Goal: Task Accomplishment & Management: Complete application form

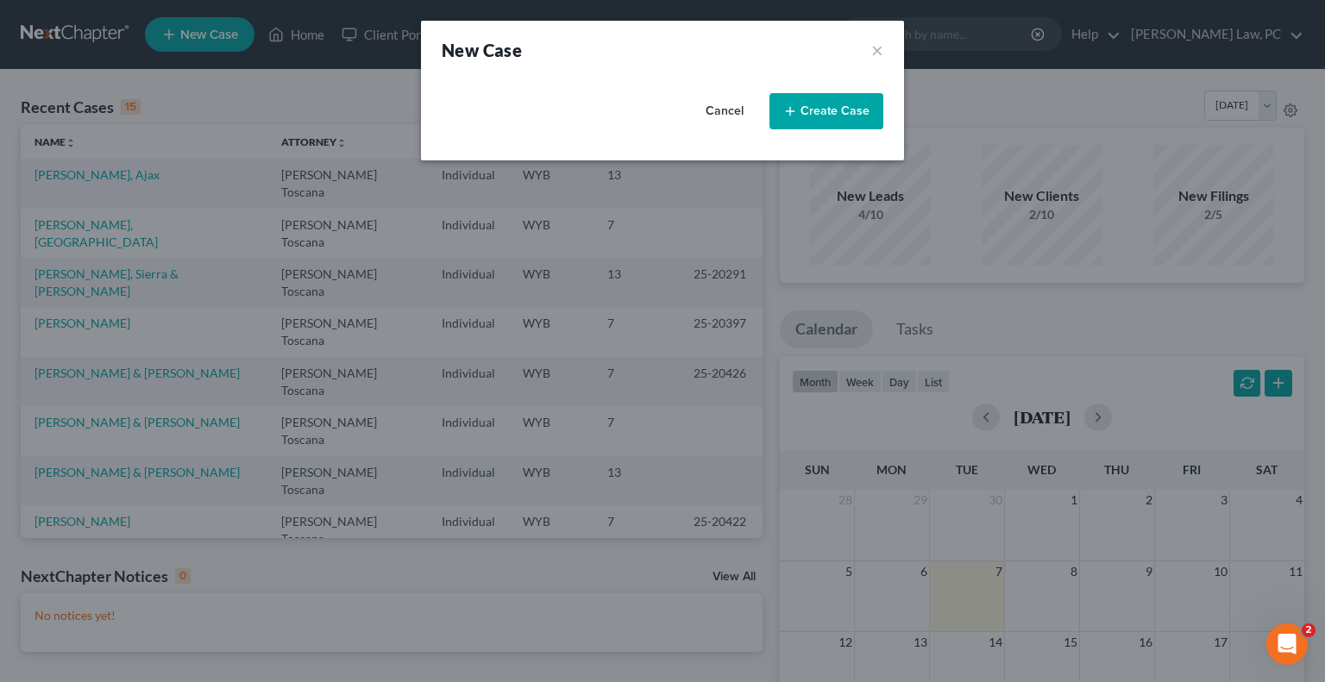
select select "92"
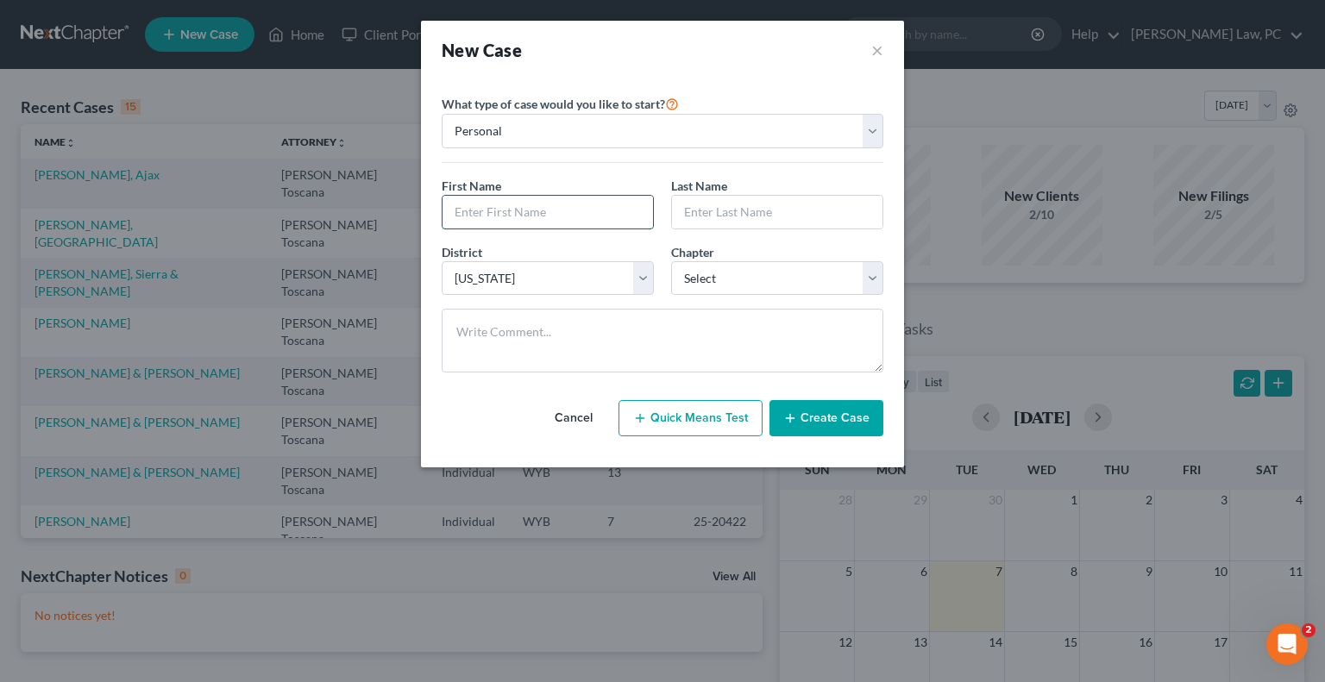
click at [535, 212] on input "text" at bounding box center [548, 212] width 210 height 33
type input "b"
click at [500, 207] on input "B" at bounding box center [548, 212] width 210 height 33
type input "Brendon"
type input "[PERSON_NAME]"
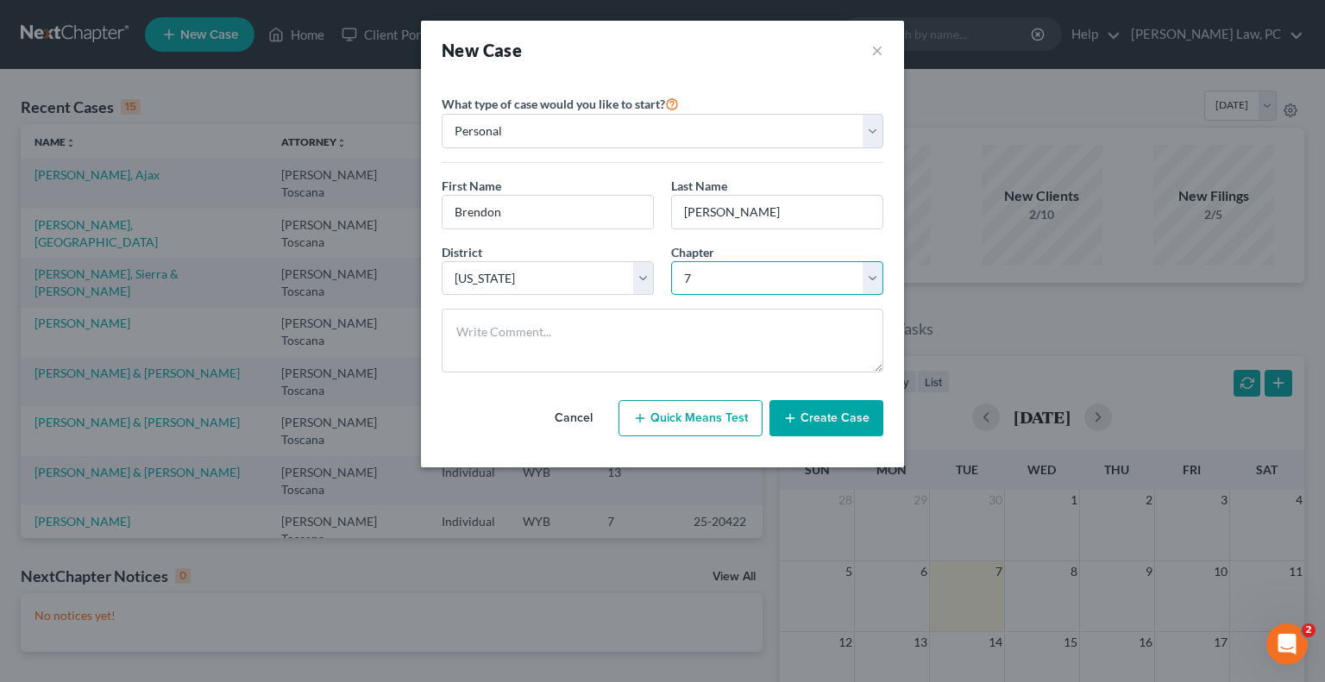
click at [758, 273] on select "Select 7 11 12 13" at bounding box center [777, 278] width 212 height 35
select select "3"
click at [671, 261] on select "Select 7 11 12 13" at bounding box center [777, 278] width 212 height 35
click at [825, 420] on button "Create Case" at bounding box center [826, 418] width 114 height 36
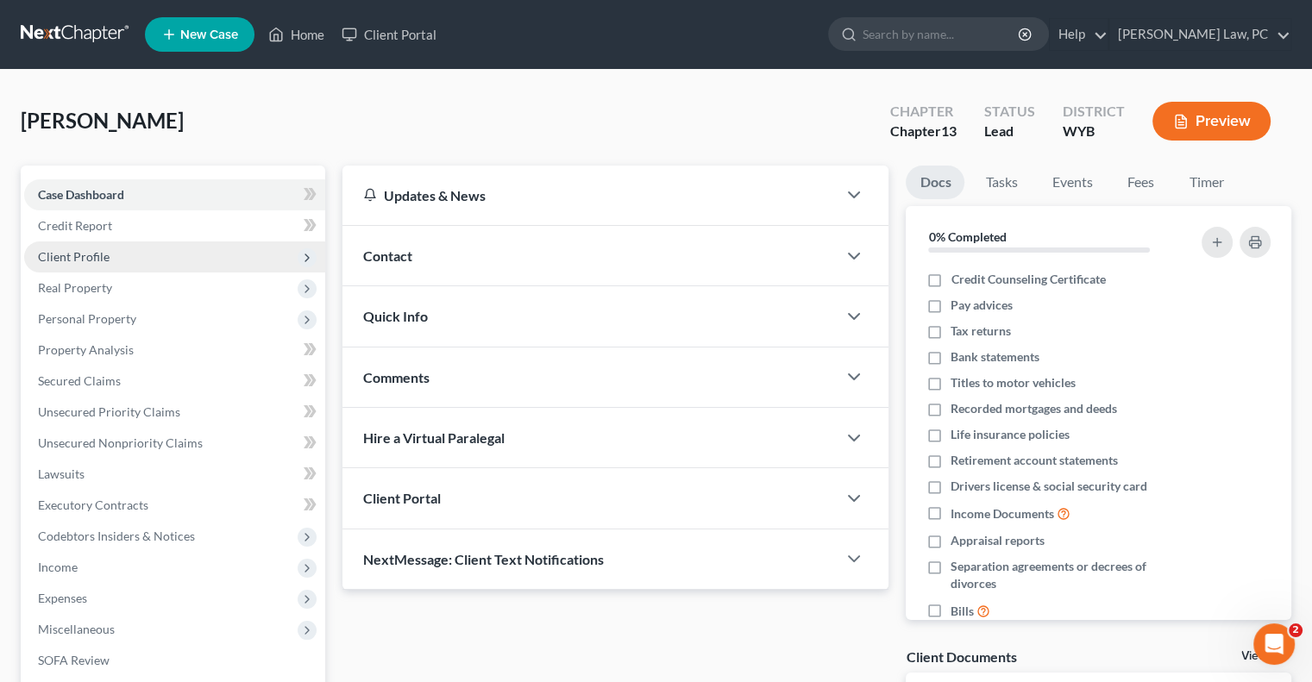
click at [68, 251] on span "Client Profile" at bounding box center [74, 256] width 72 height 15
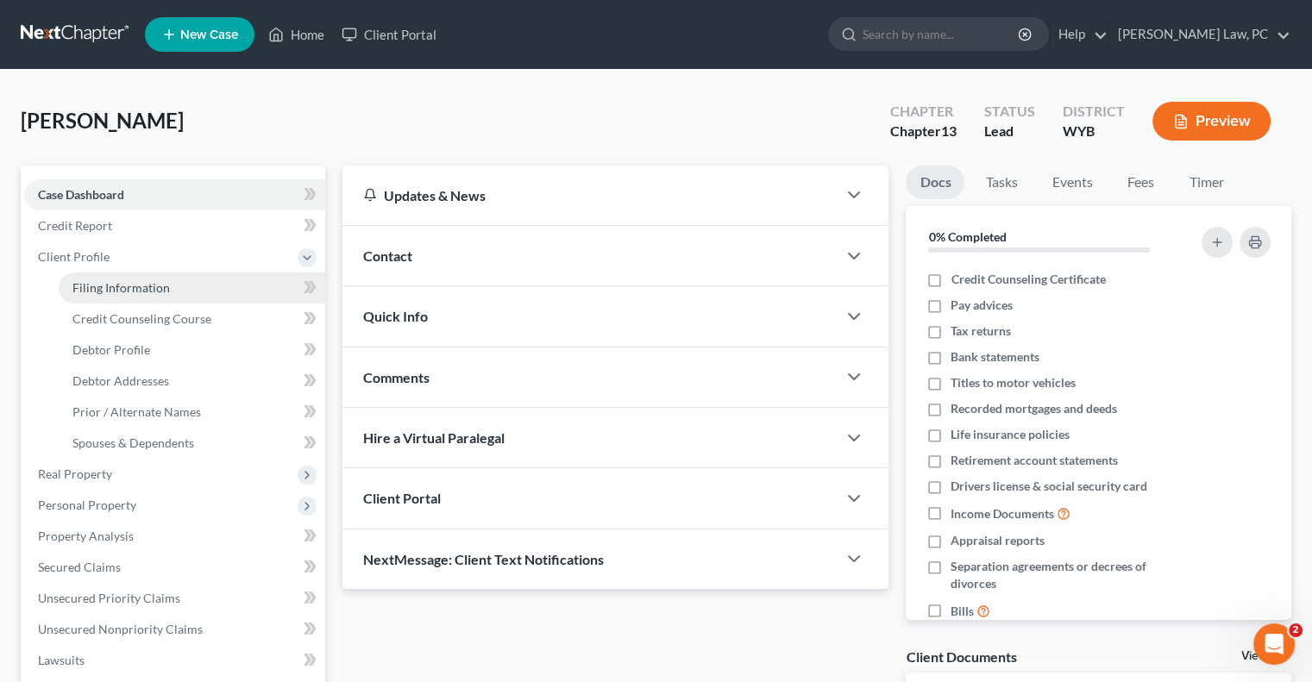
click at [130, 284] on span "Filing Information" at bounding box center [120, 287] width 97 height 15
select select "1"
select select "0"
select select "3"
select select "92"
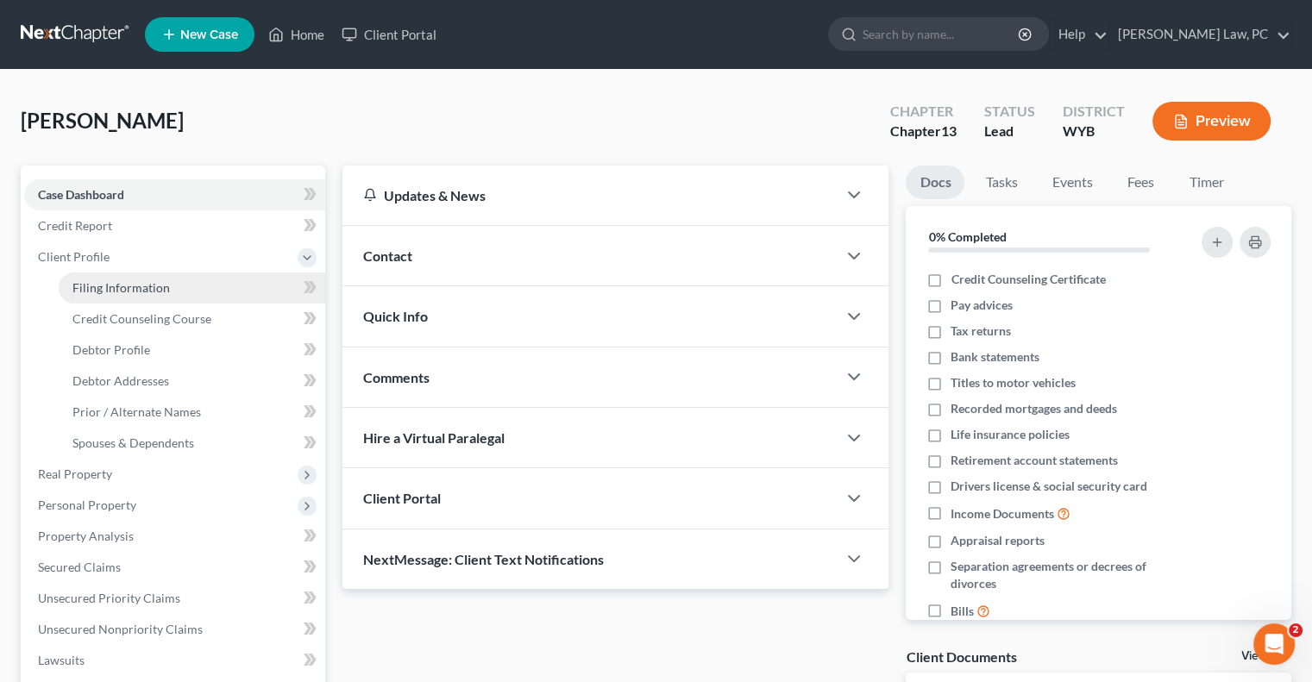
select select "53"
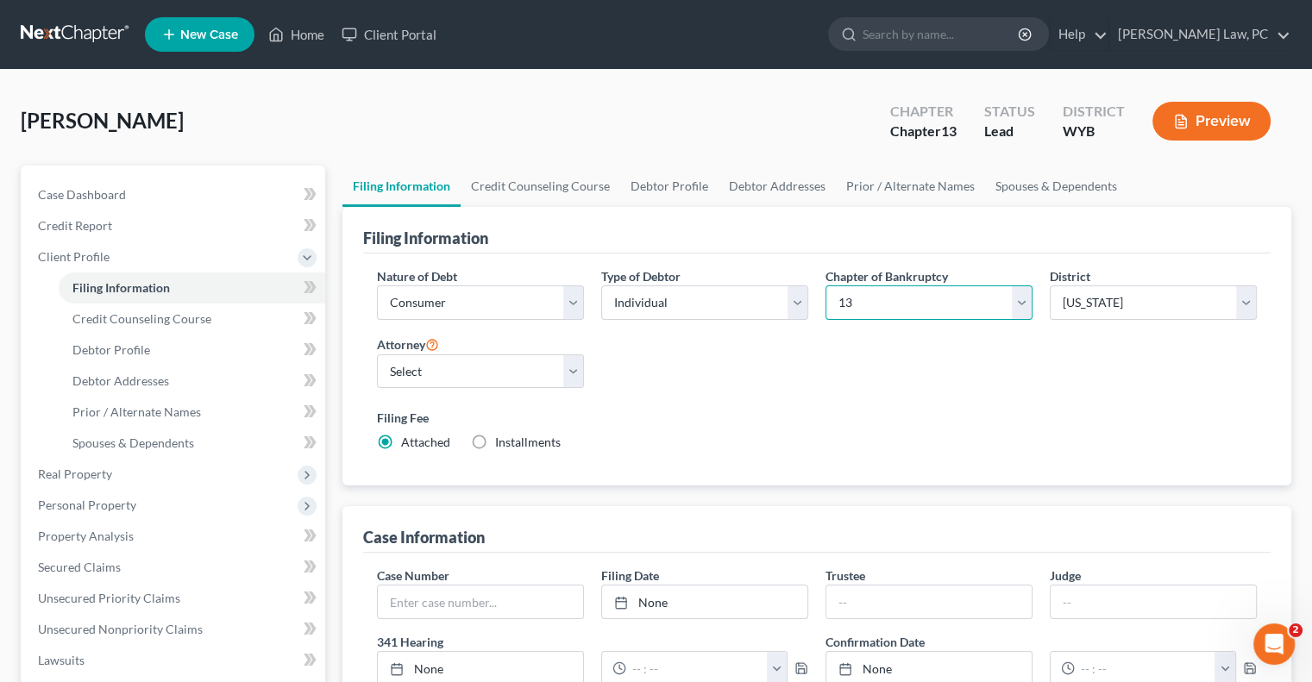
click at [931, 296] on select "Select 7 11 12 13" at bounding box center [929, 303] width 207 height 35
click at [923, 298] on select "Select 7 11 12 13" at bounding box center [929, 303] width 207 height 35
click at [489, 375] on select "Select [PERSON_NAME] - WYB [PERSON_NAME] Toscana - WYB" at bounding box center [480, 372] width 207 height 35
select select "1"
click at [377, 355] on select "Select [PERSON_NAME] - WYB [PERSON_NAME] Toscana - WYB" at bounding box center [480, 372] width 207 height 35
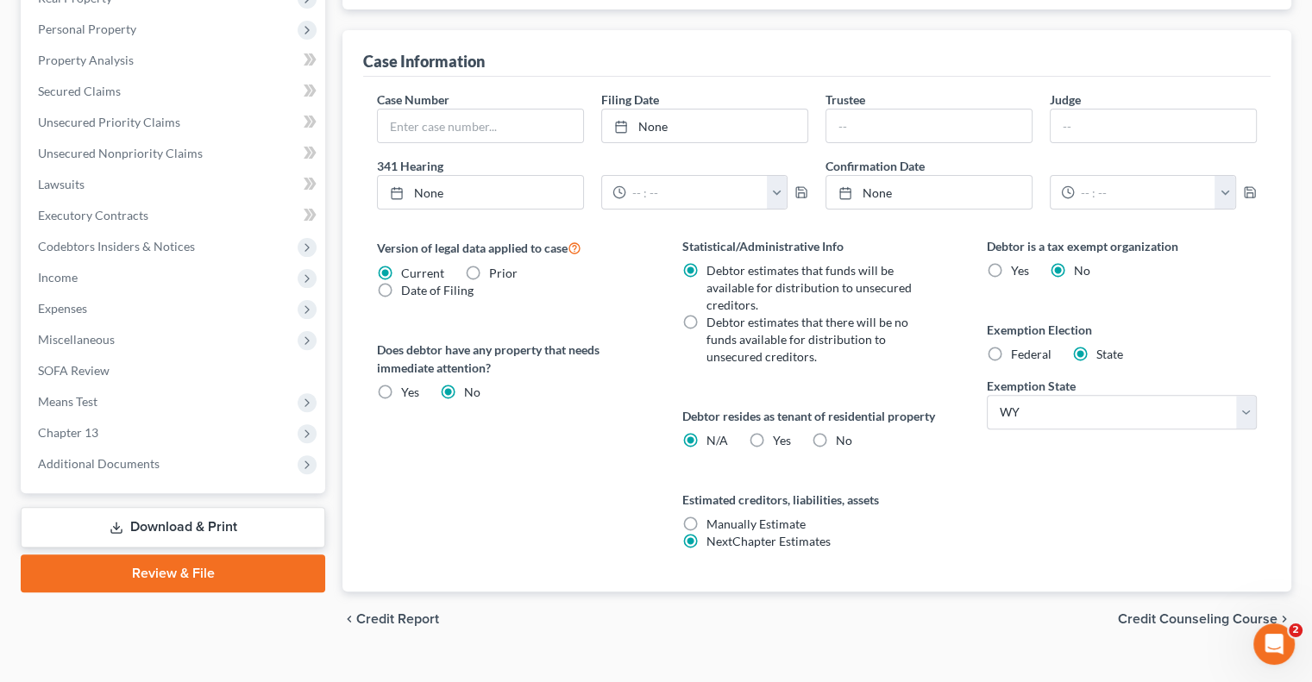
scroll to position [504, 0]
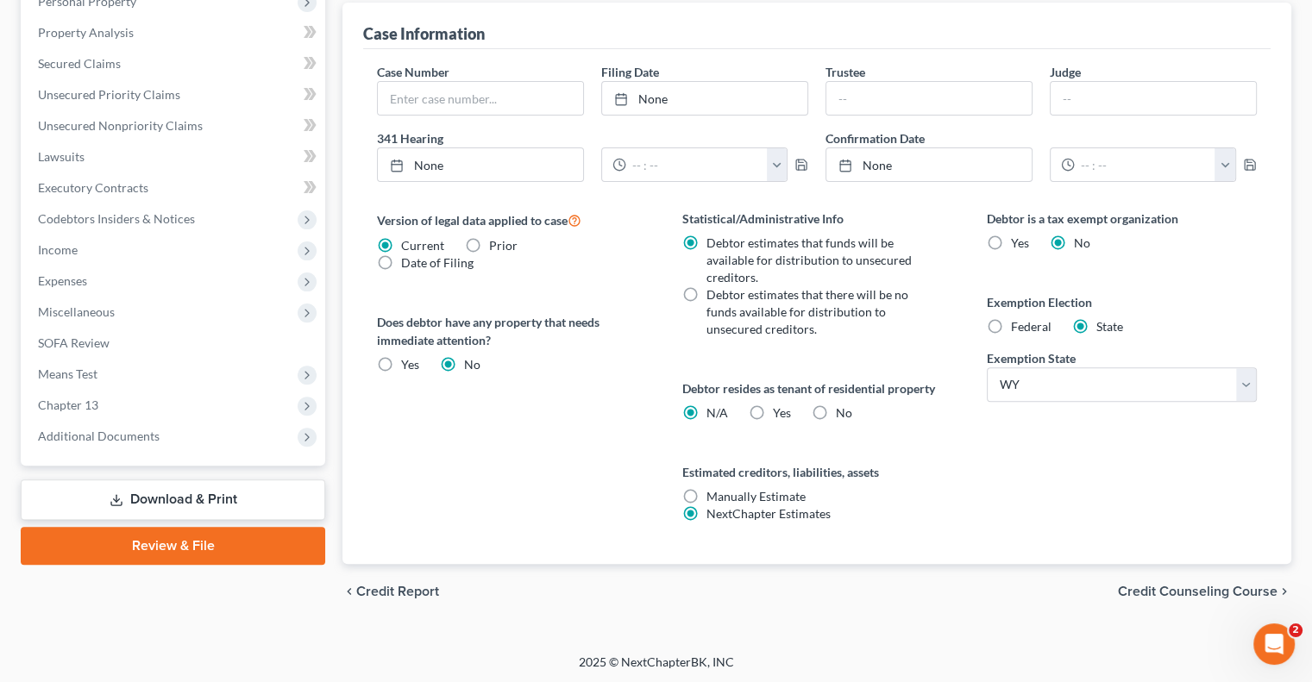
click at [836, 406] on label "No" at bounding box center [844, 413] width 16 height 17
click at [843, 406] on input "No" at bounding box center [848, 410] width 11 height 11
radio input "true"
radio input "false"
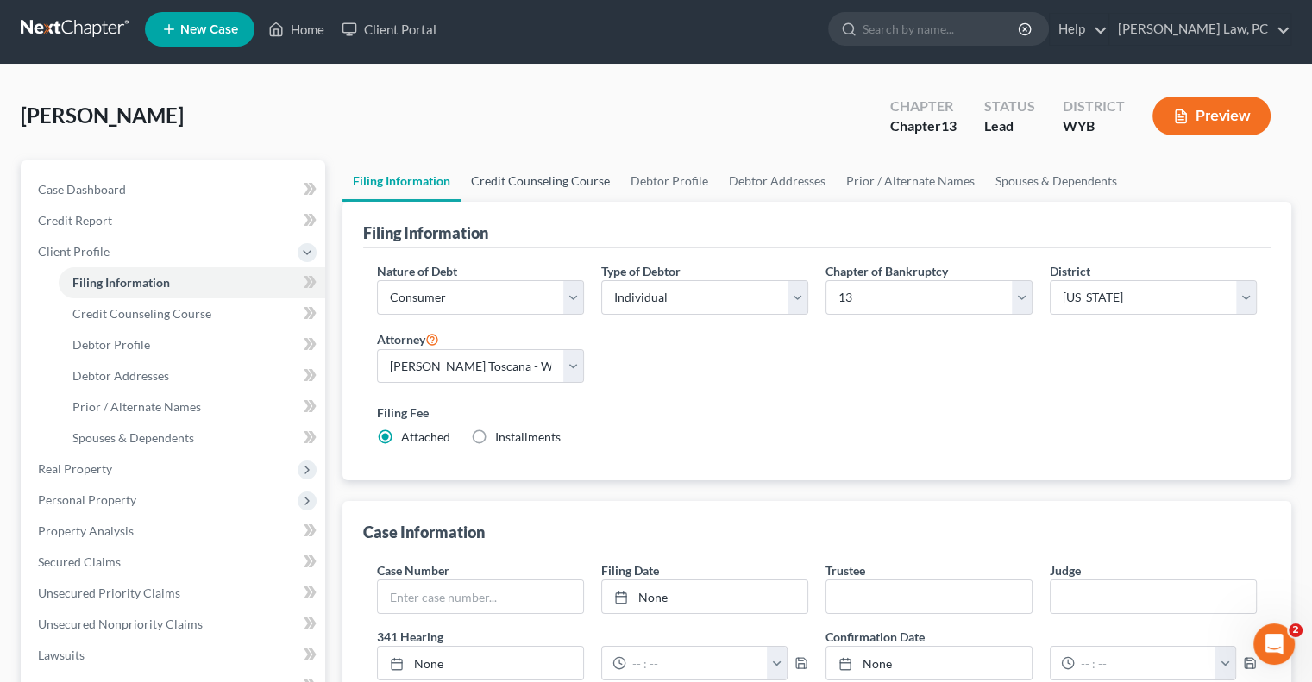
scroll to position [0, 0]
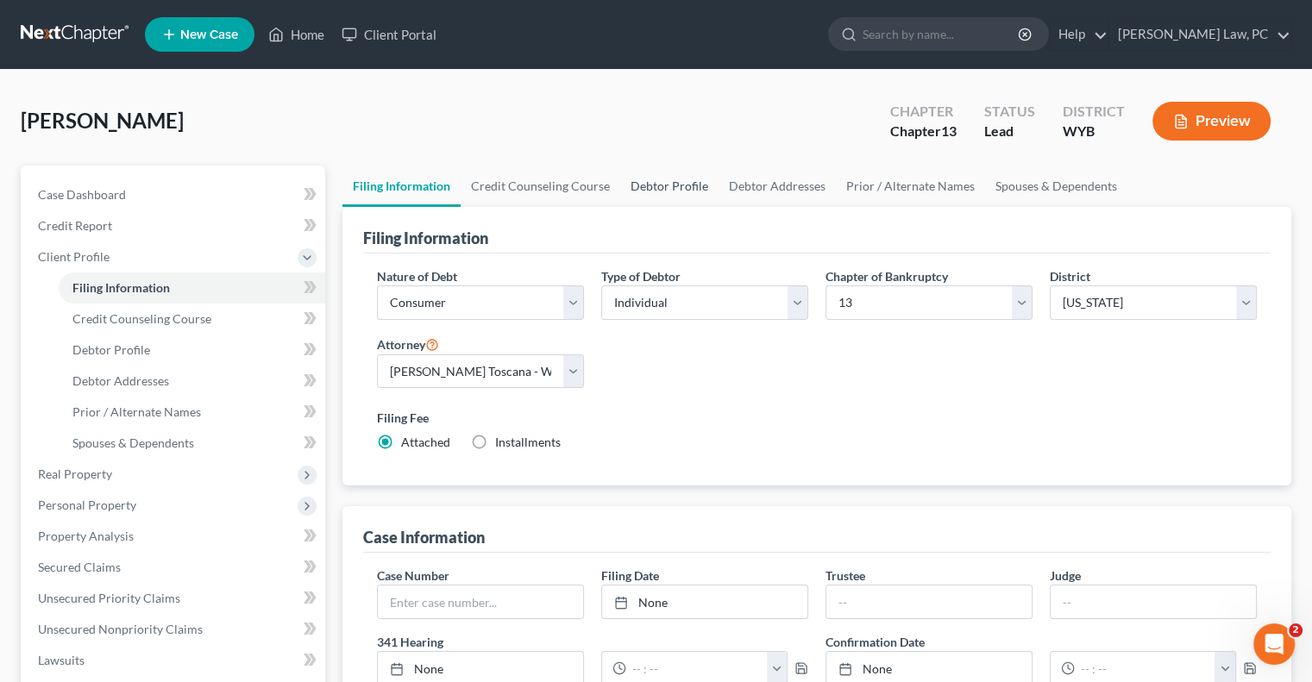
click at [660, 189] on link "Debtor Profile" at bounding box center [669, 186] width 98 height 41
select select "0"
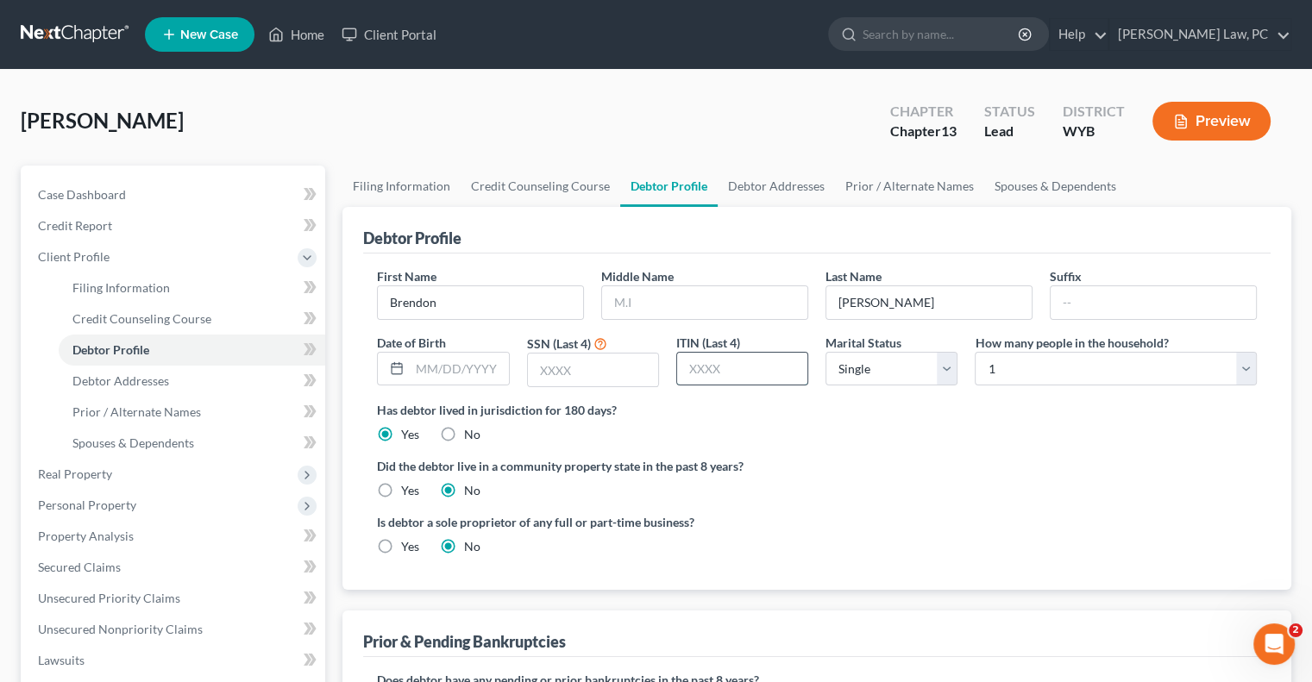
click at [724, 373] on input "text" at bounding box center [742, 369] width 130 height 33
type input "0039"
drag, startPoint x: 736, startPoint y: 372, endPoint x: 642, endPoint y: 372, distance: 94.0
click at [642, 372] on div "First Name [PERSON_NAME] Middle Name Last Name [PERSON_NAME] Suffix Date of Bir…" at bounding box center [816, 334] width 897 height 134
click at [588, 369] on input "text" at bounding box center [593, 370] width 130 height 33
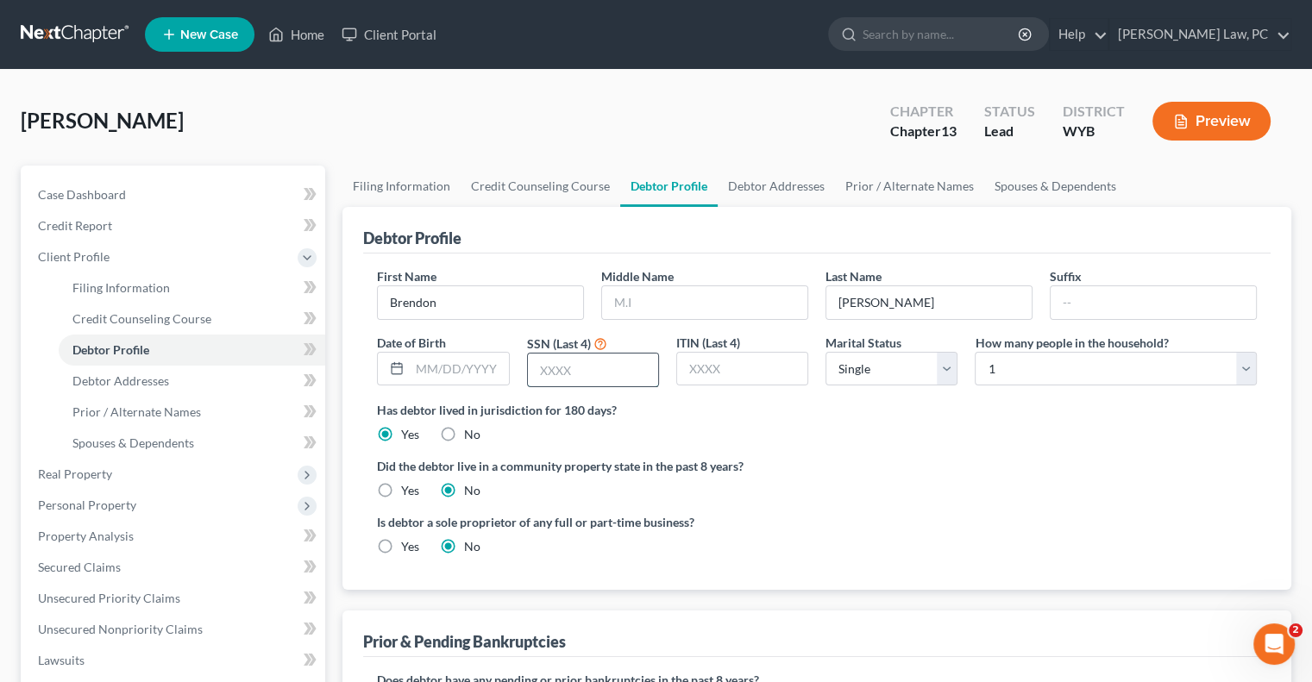
click at [555, 371] on input "text" at bounding box center [593, 370] width 130 height 33
type input "0039"
click at [631, 306] on input "text" at bounding box center [704, 302] width 205 height 33
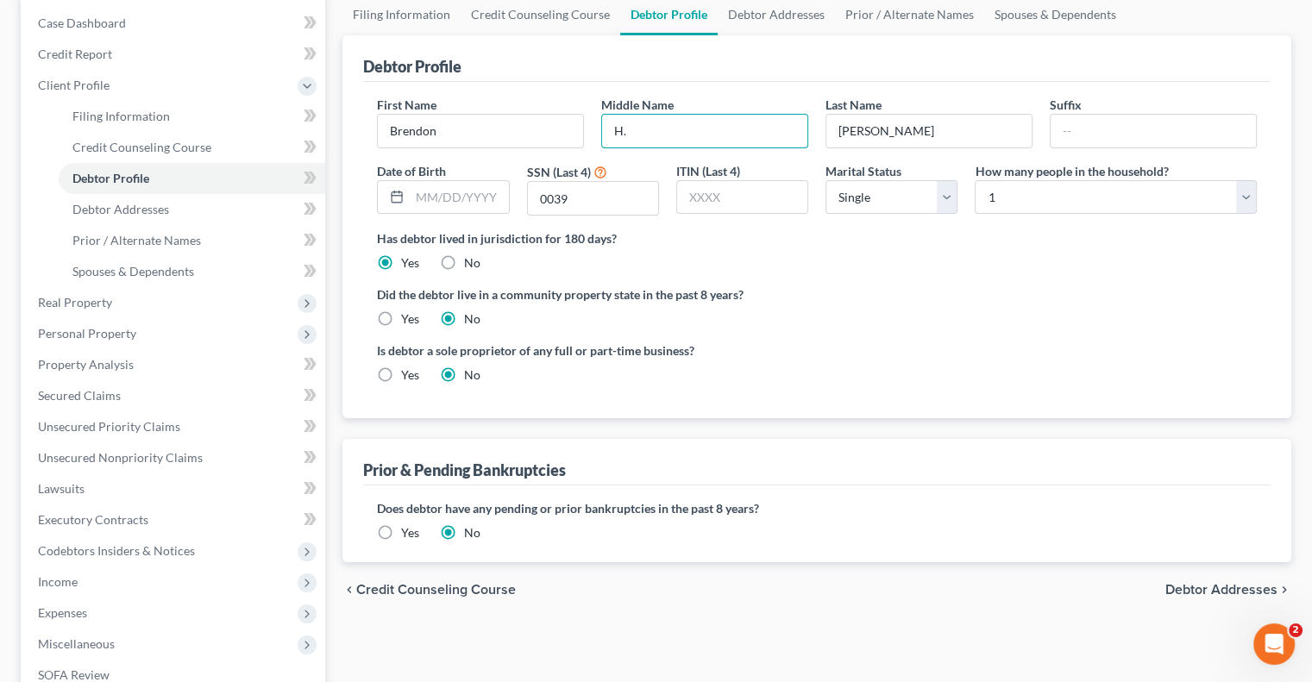
scroll to position [173, 0]
type input "H."
click at [1035, 172] on label "How many people in the household?" at bounding box center [1071, 170] width 193 height 18
click at [1035, 185] on select "Select 1 2 3 4 5 6 7 8 9 10 11 12 13 14 15 16 17 18 19 20" at bounding box center [1116, 196] width 282 height 35
select select "1"
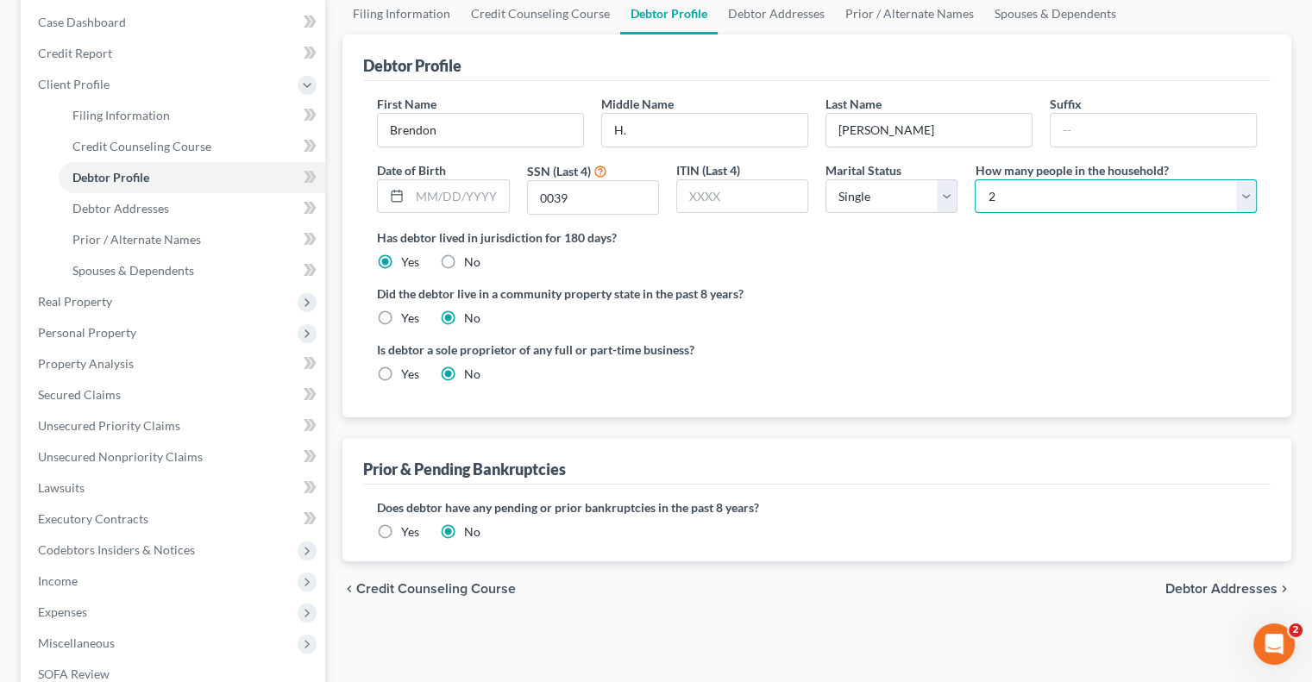
click at [975, 179] on select "Select 1 2 3 4 5 6 7 8 9 10 11 12 13 14 15 16 17 18 19 20" at bounding box center [1116, 196] width 282 height 35
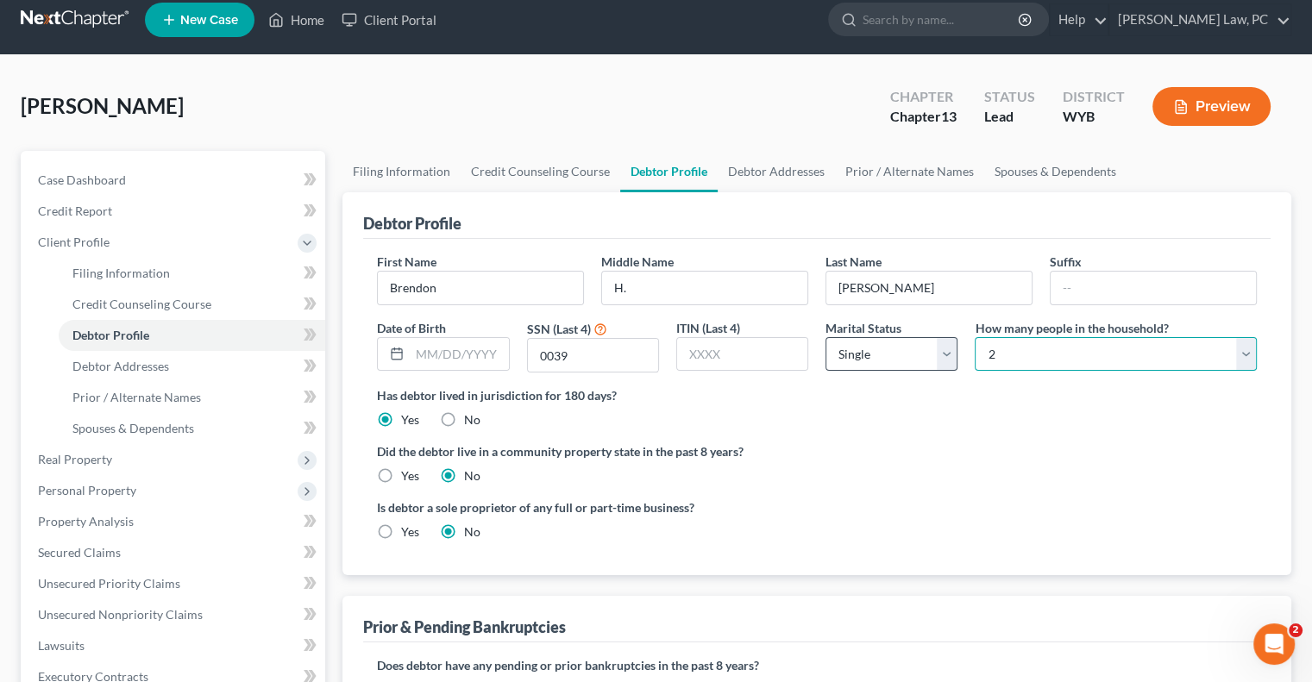
scroll to position [0, 0]
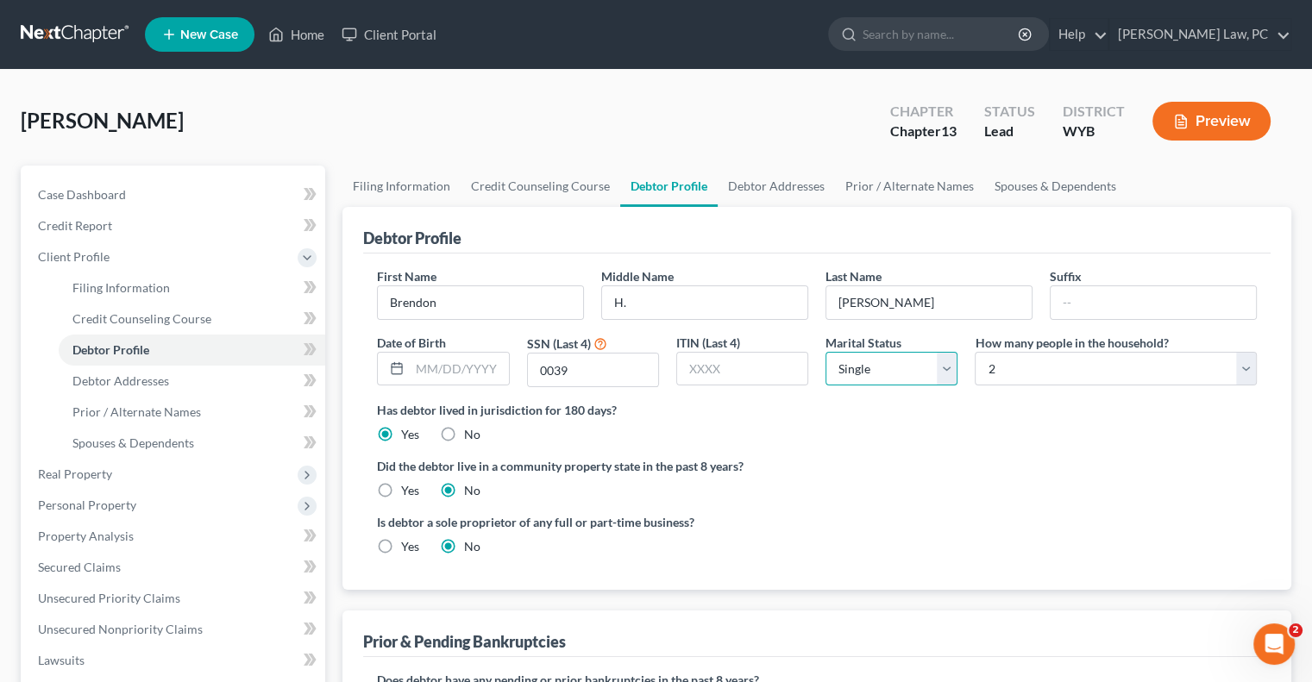
click at [863, 374] on select "Select Single Married Separated Divorced Widowed" at bounding box center [892, 369] width 132 height 35
select select "1"
click at [826, 352] on select "Select Single Married Separated Divorced Widowed" at bounding box center [892, 369] width 132 height 35
click at [777, 185] on link "Debtor Addresses" at bounding box center [776, 186] width 117 height 41
select select "0"
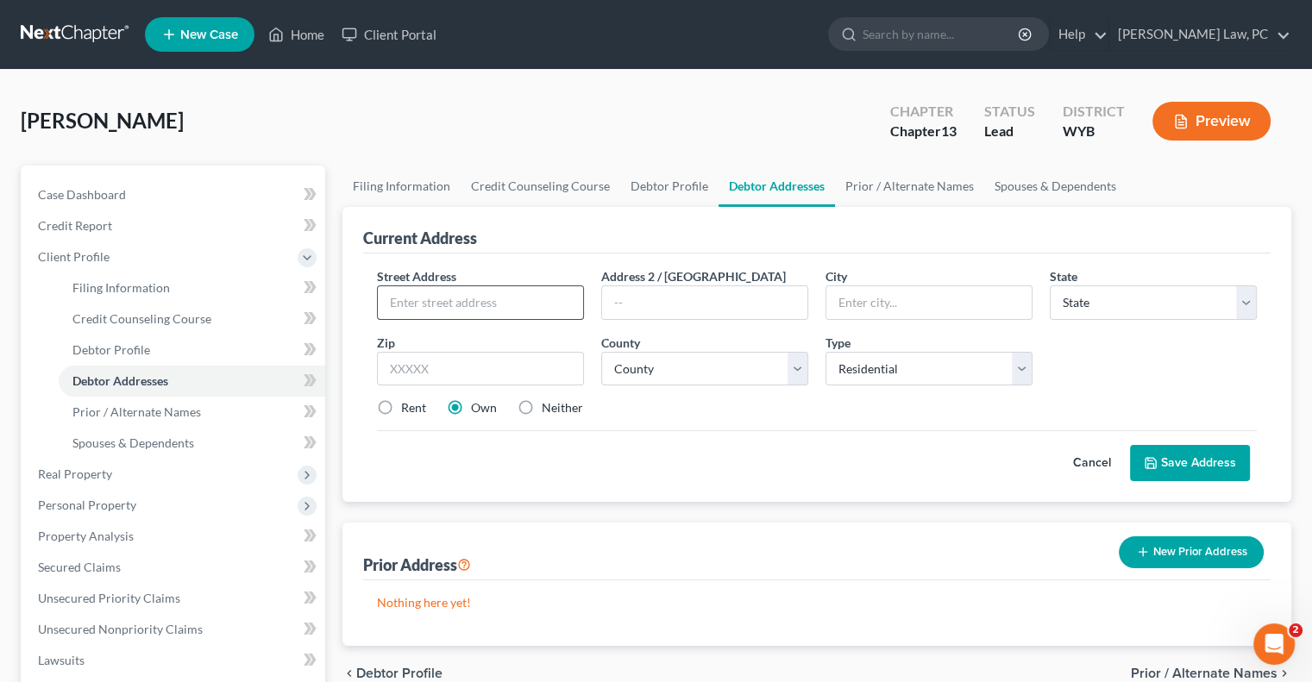
click at [476, 311] on input "text" at bounding box center [480, 302] width 205 height 33
type input "[STREET_ADDRESS]"
type input "[PERSON_NAME]"
select select "53"
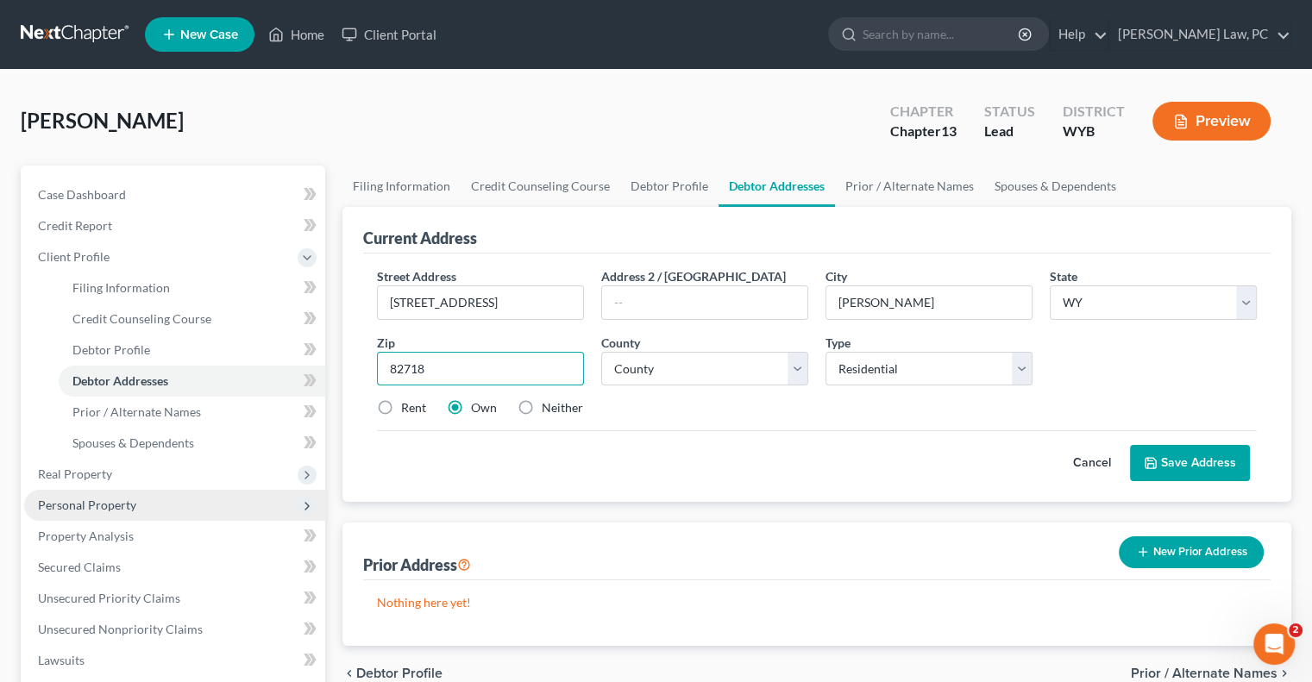
type input "82718"
select select "2"
click at [1170, 462] on button "Save Address" at bounding box center [1190, 463] width 120 height 36
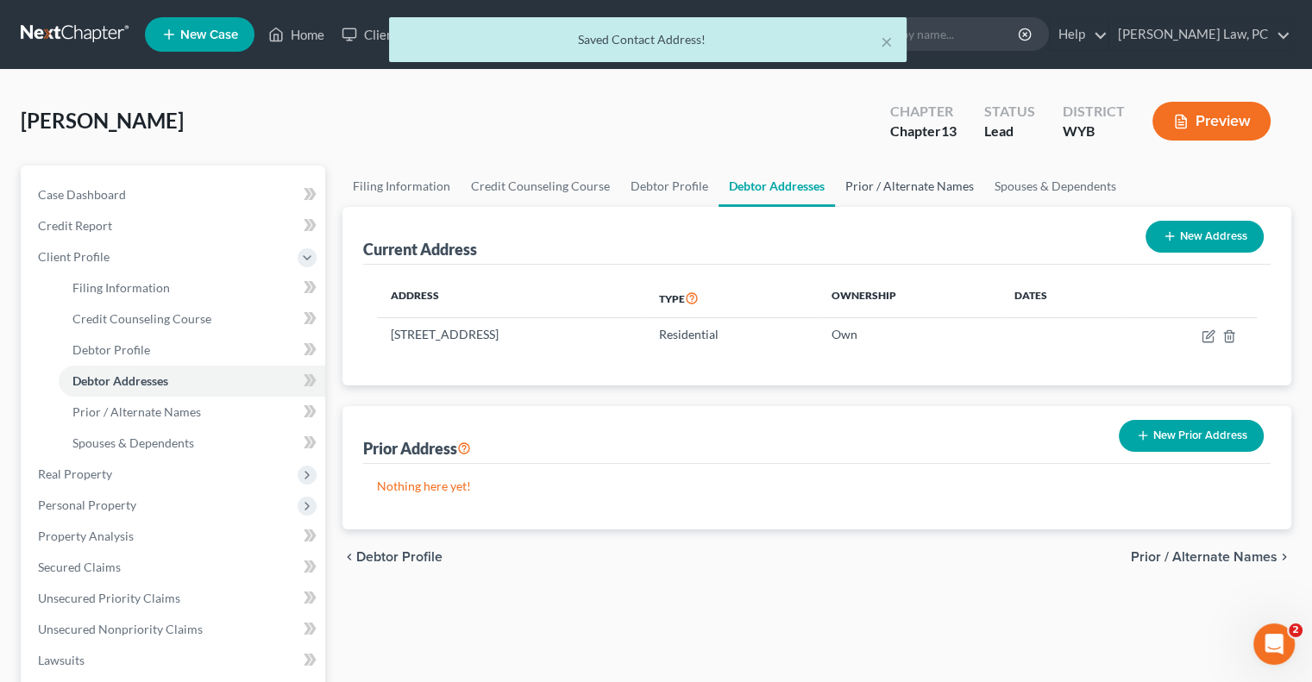
click at [898, 187] on link "Prior / Alternate Names" at bounding box center [909, 186] width 149 height 41
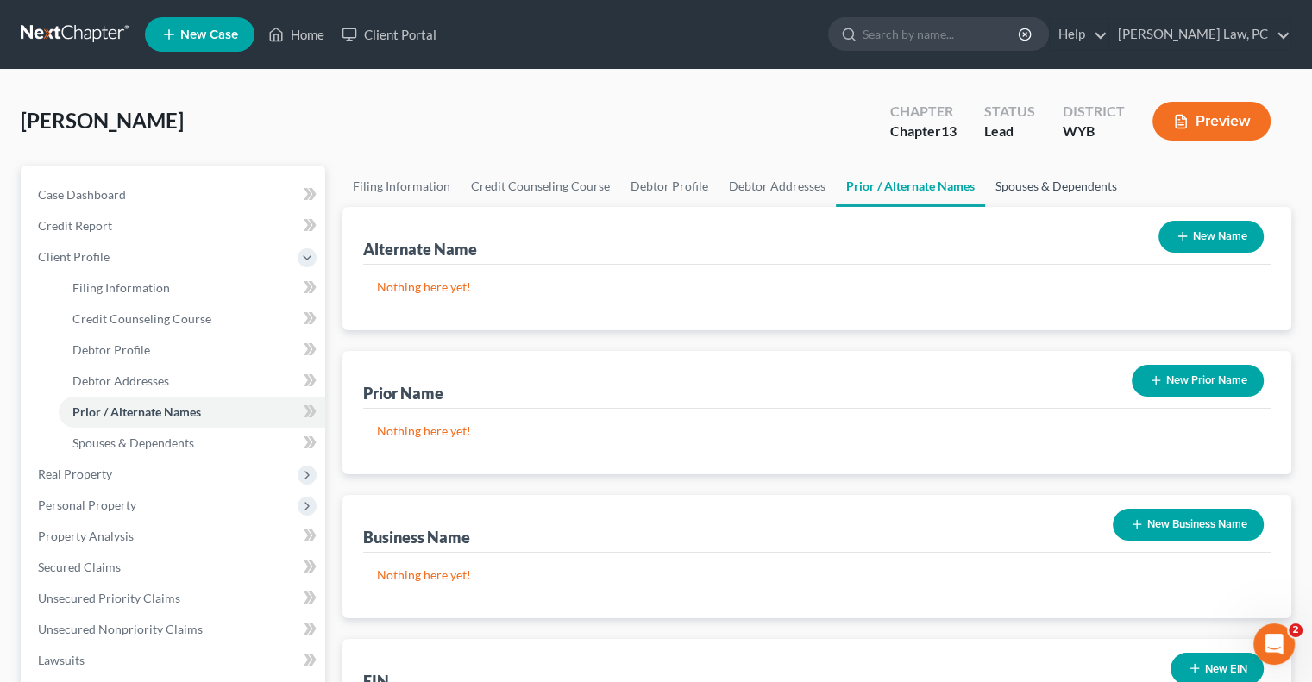
click at [1021, 184] on link "Spouses & Dependents" at bounding box center [1056, 186] width 142 height 41
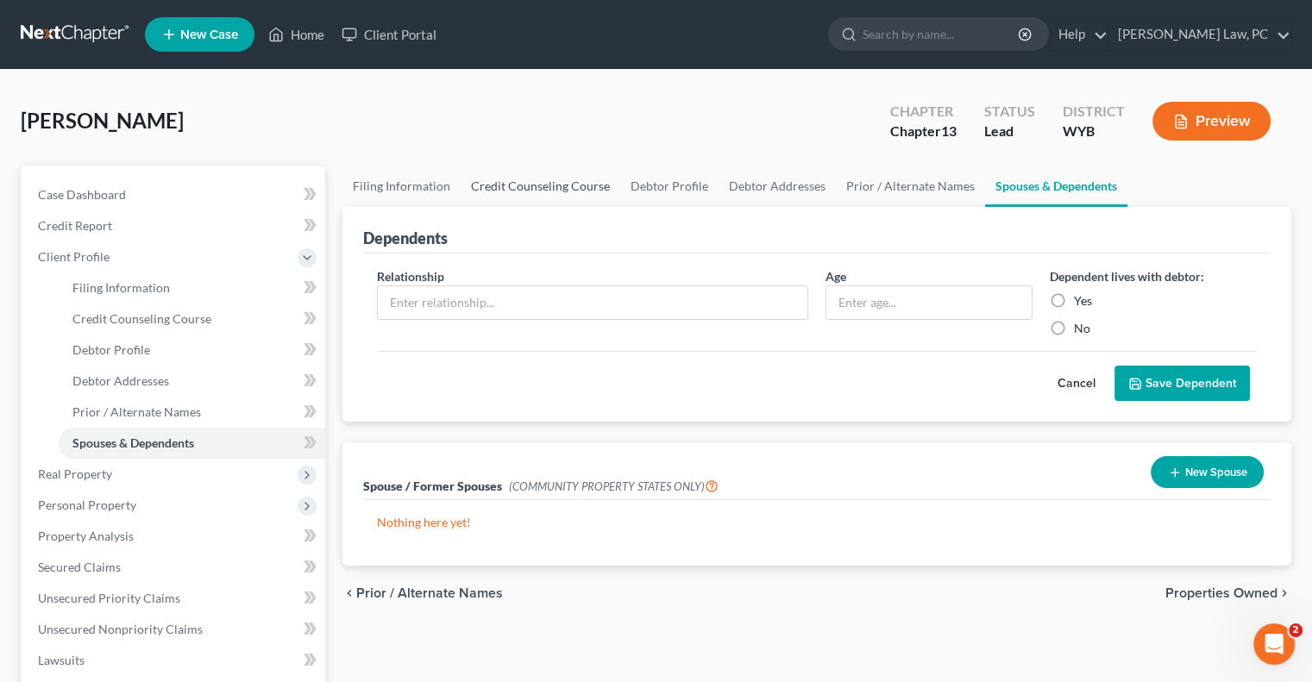
click at [547, 185] on link "Credit Counseling Course" at bounding box center [541, 186] width 160 height 41
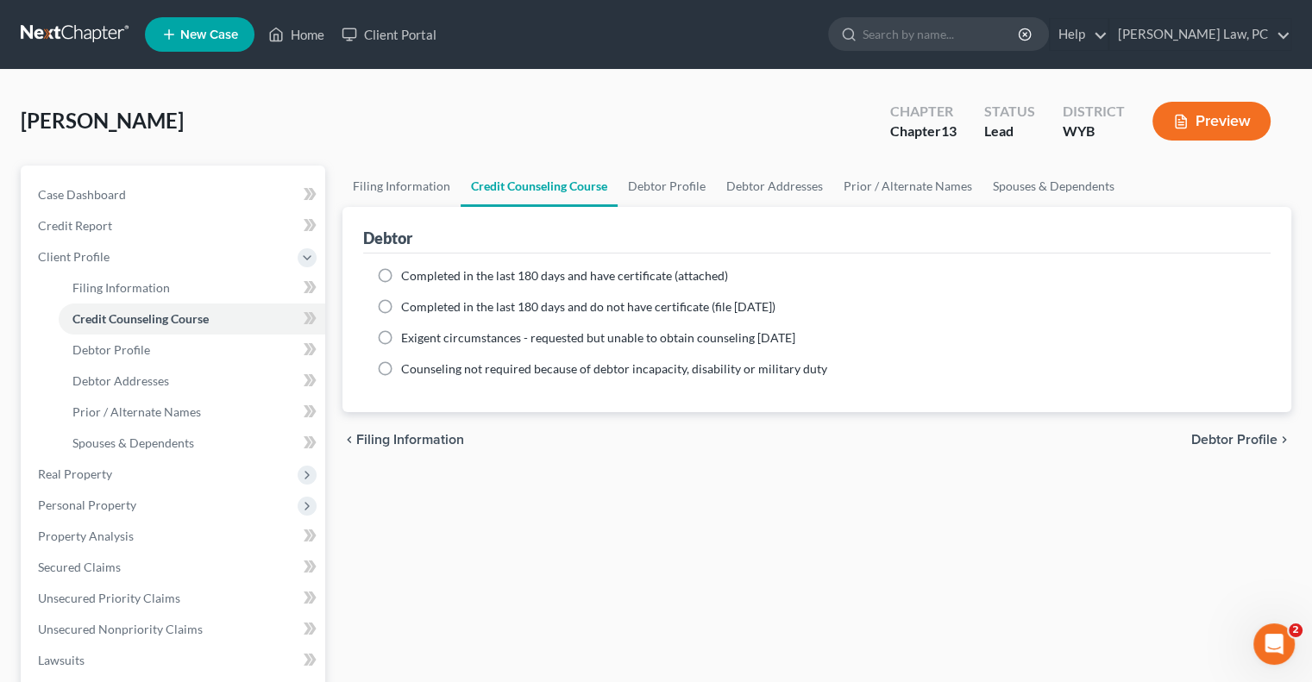
click at [469, 269] on span "Completed in the last 180 days and have certificate (attached)" at bounding box center [564, 275] width 327 height 15
click at [419, 269] on input "Completed in the last 180 days and have certificate (attached)" at bounding box center [413, 272] width 11 height 11
radio input "true"
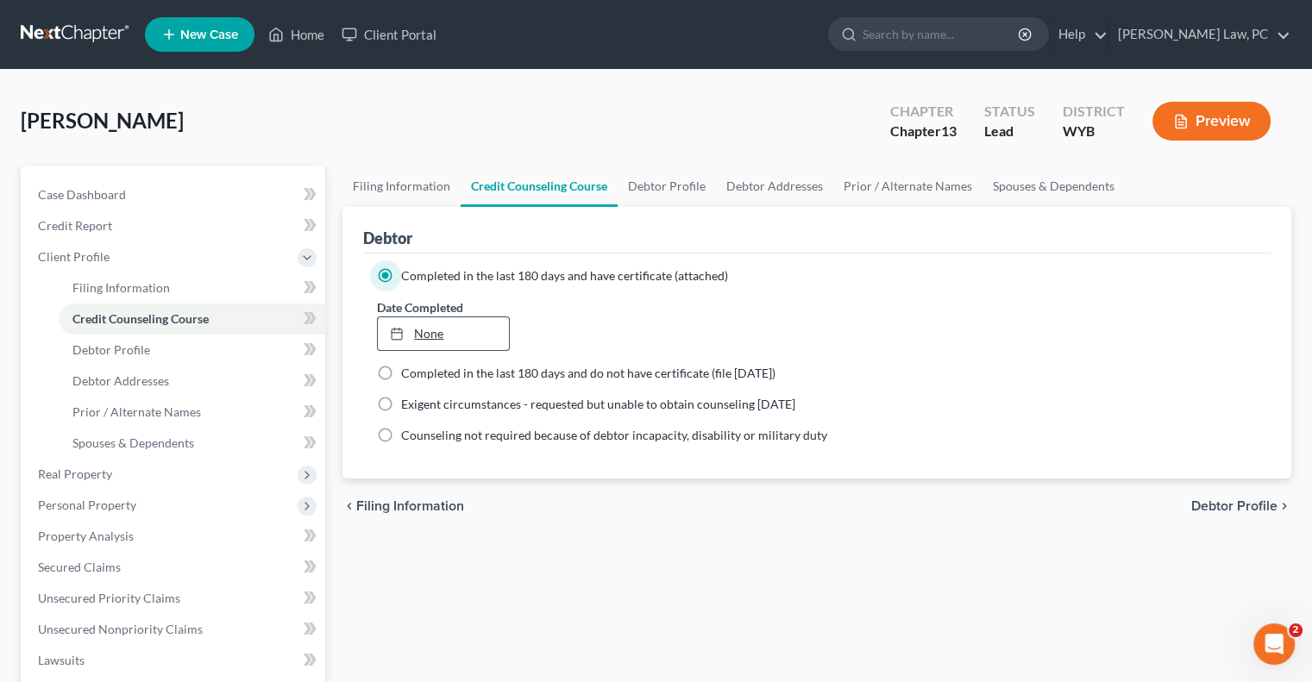
type input "[DATE]"
click at [432, 323] on link "None" at bounding box center [443, 333] width 130 height 33
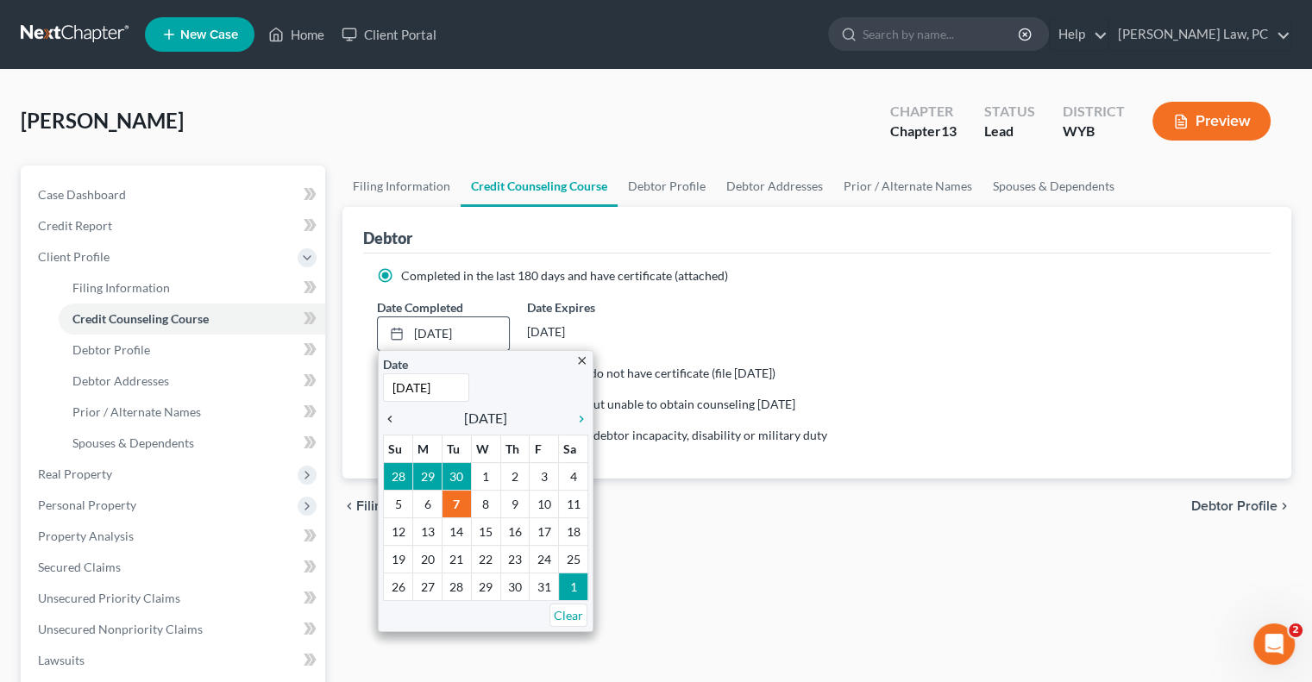
click at [390, 417] on icon "chevron_left" at bounding box center [394, 419] width 22 height 14
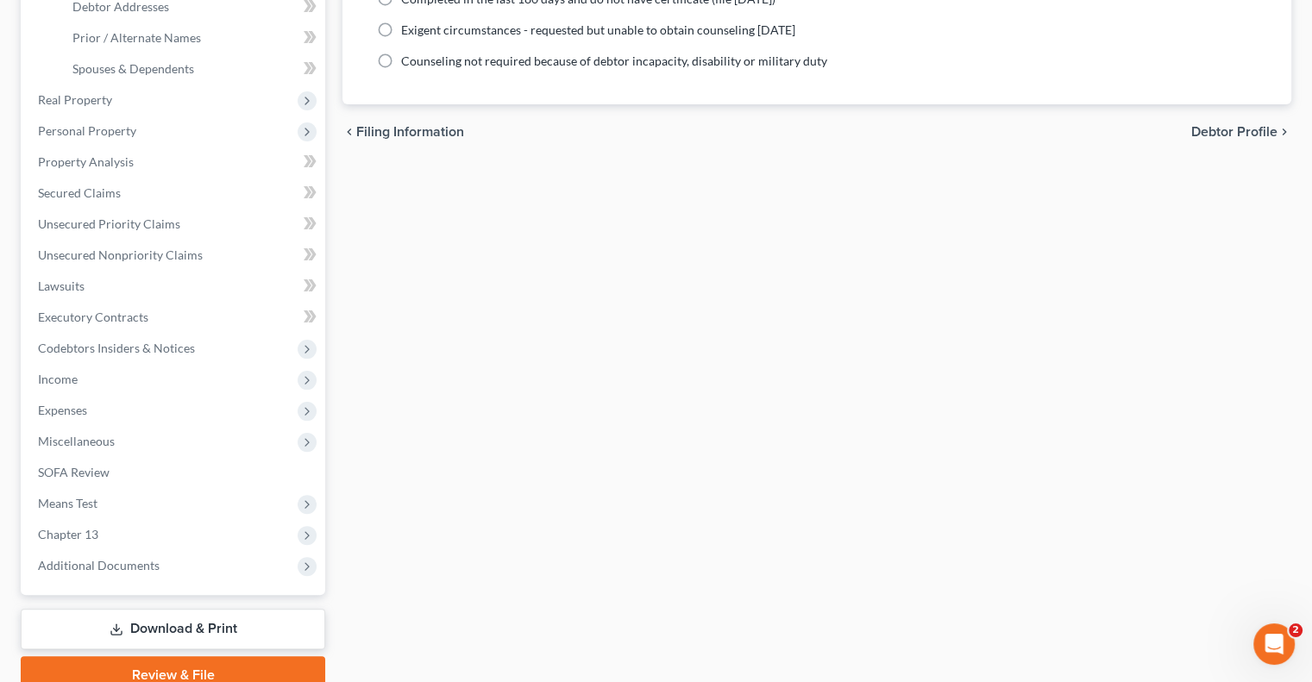
scroll to position [450, 0]
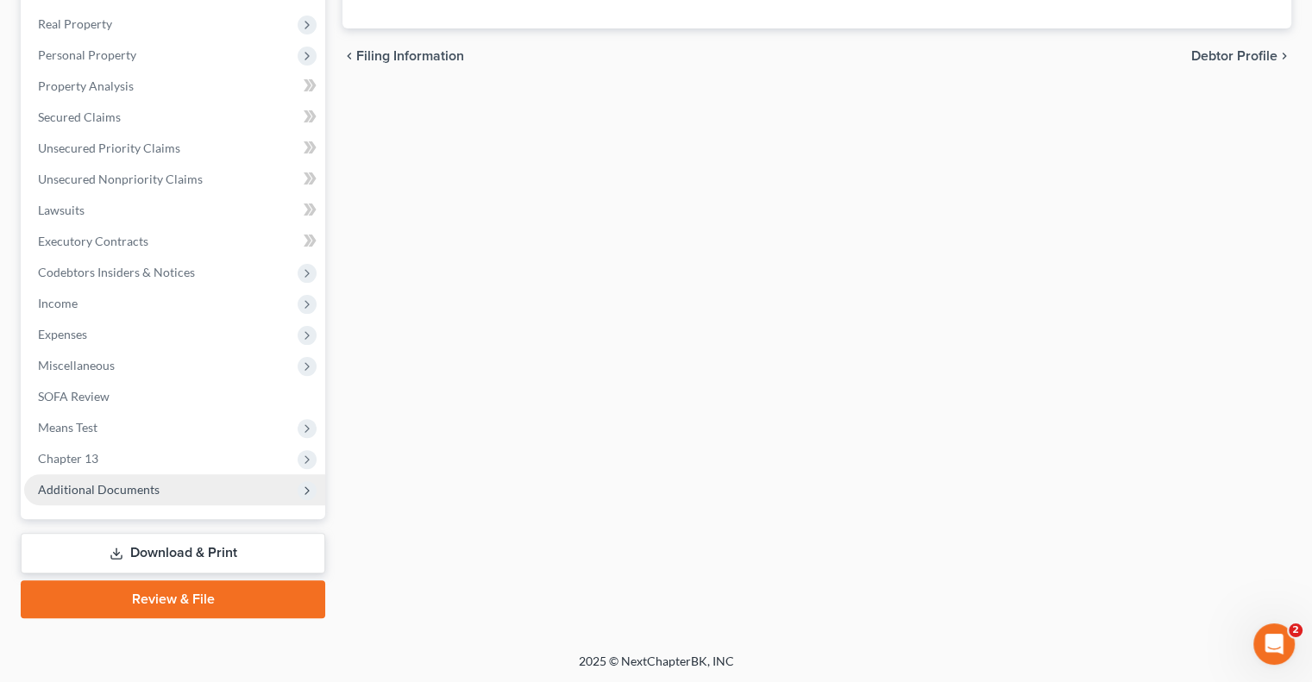
click at [106, 482] on span "Additional Documents" at bounding box center [99, 489] width 122 height 15
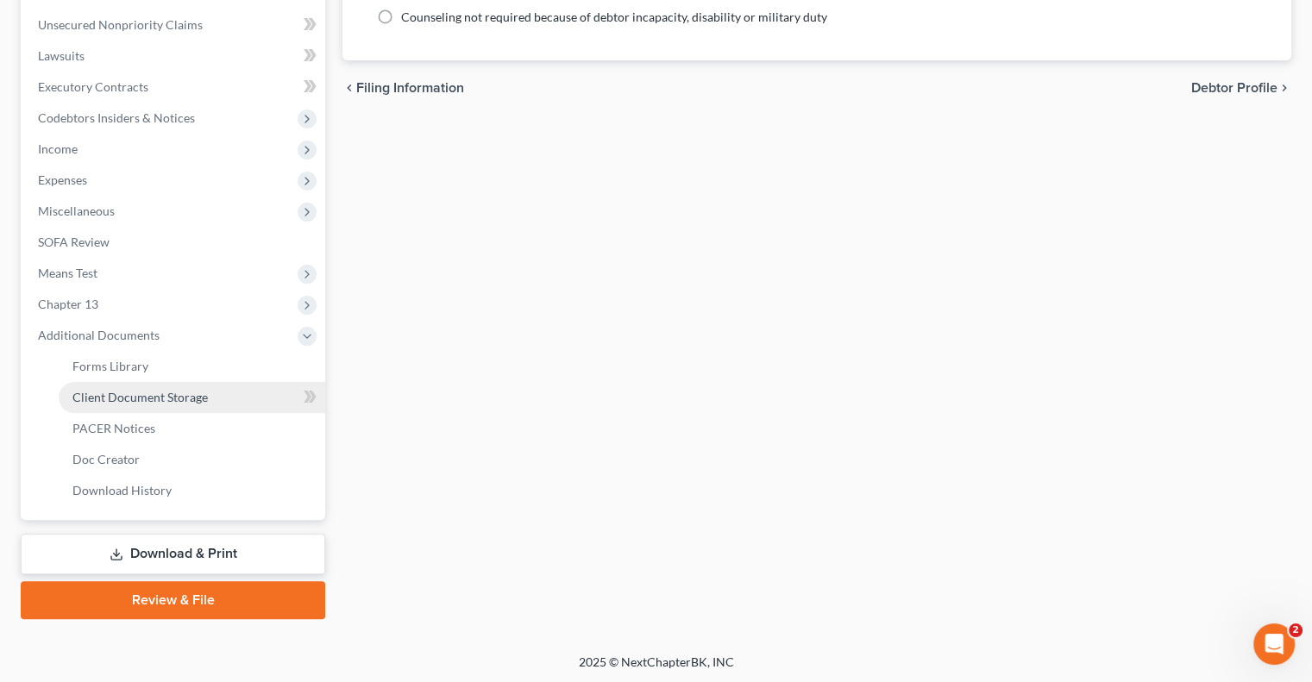
click at [165, 398] on span "Client Document Storage" at bounding box center [139, 397] width 135 height 15
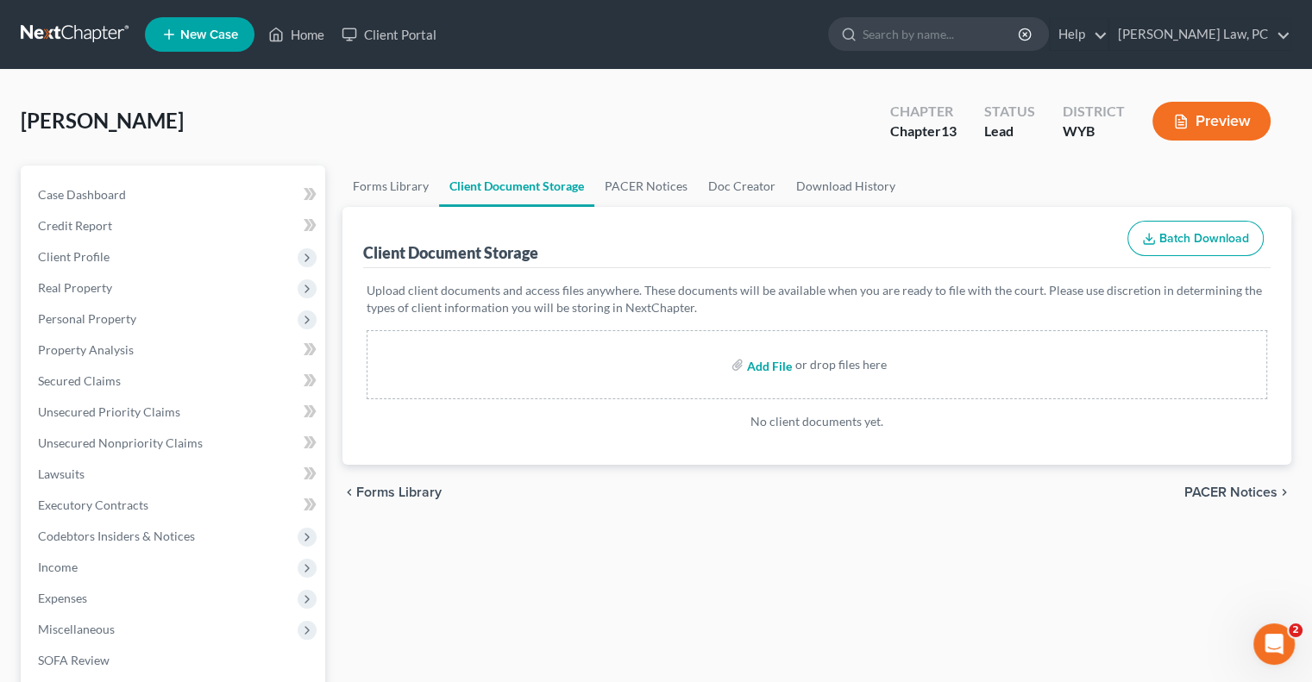
click at [767, 361] on input "file" at bounding box center [767, 364] width 41 height 31
type input "C:\fakepath\[PERSON_NAME]- Cert of Counseling 1.pdf"
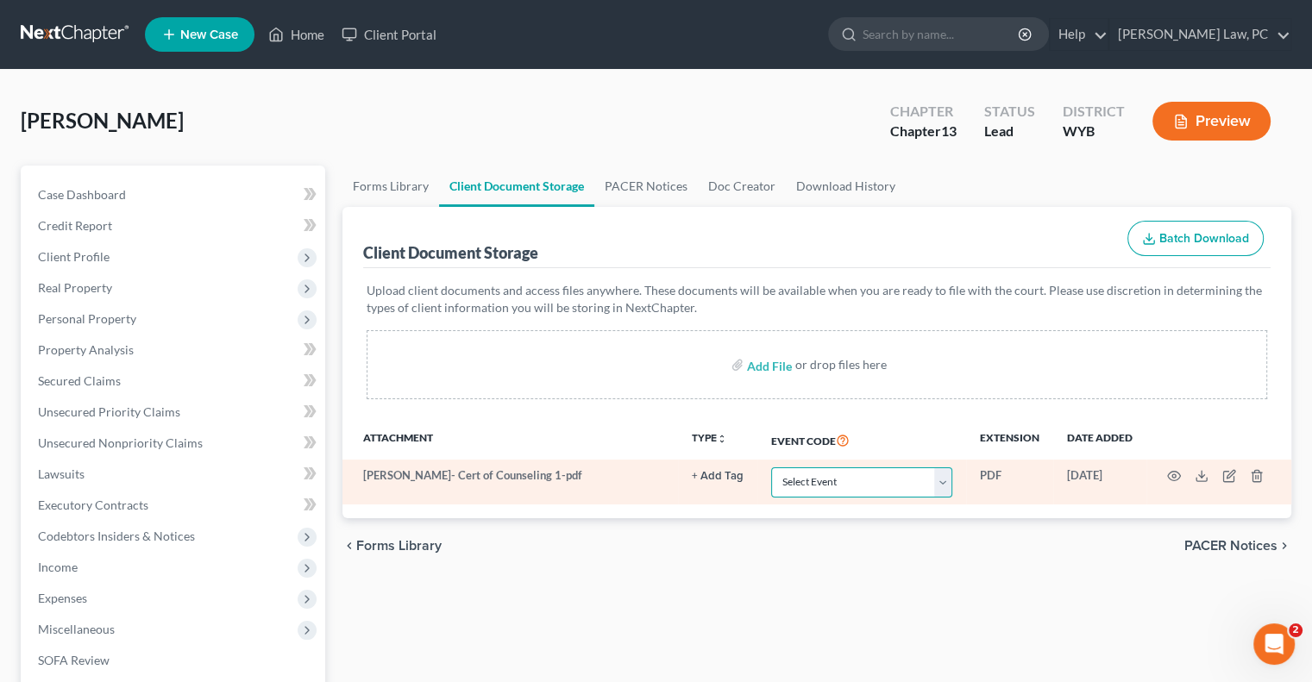
click at [903, 489] on select "Select Event Certificate of Credit Counseling Chapter 13 Plan Domestic Support …" at bounding box center [861, 483] width 181 height 30
select select "0"
click at [771, 468] on select "Select Event Certificate of Credit Counseling Chapter 13 Plan Domestic Support …" at bounding box center [861, 483] width 181 height 30
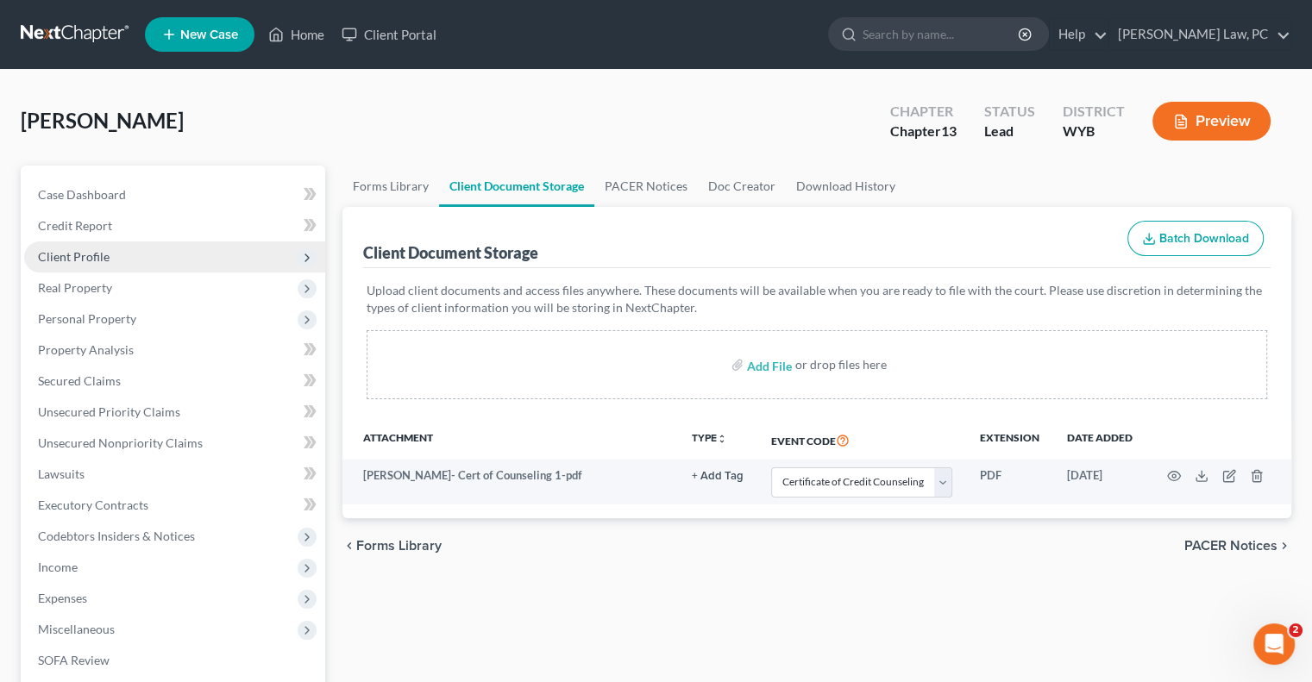
click at [85, 258] on span "Client Profile" at bounding box center [74, 256] width 72 height 15
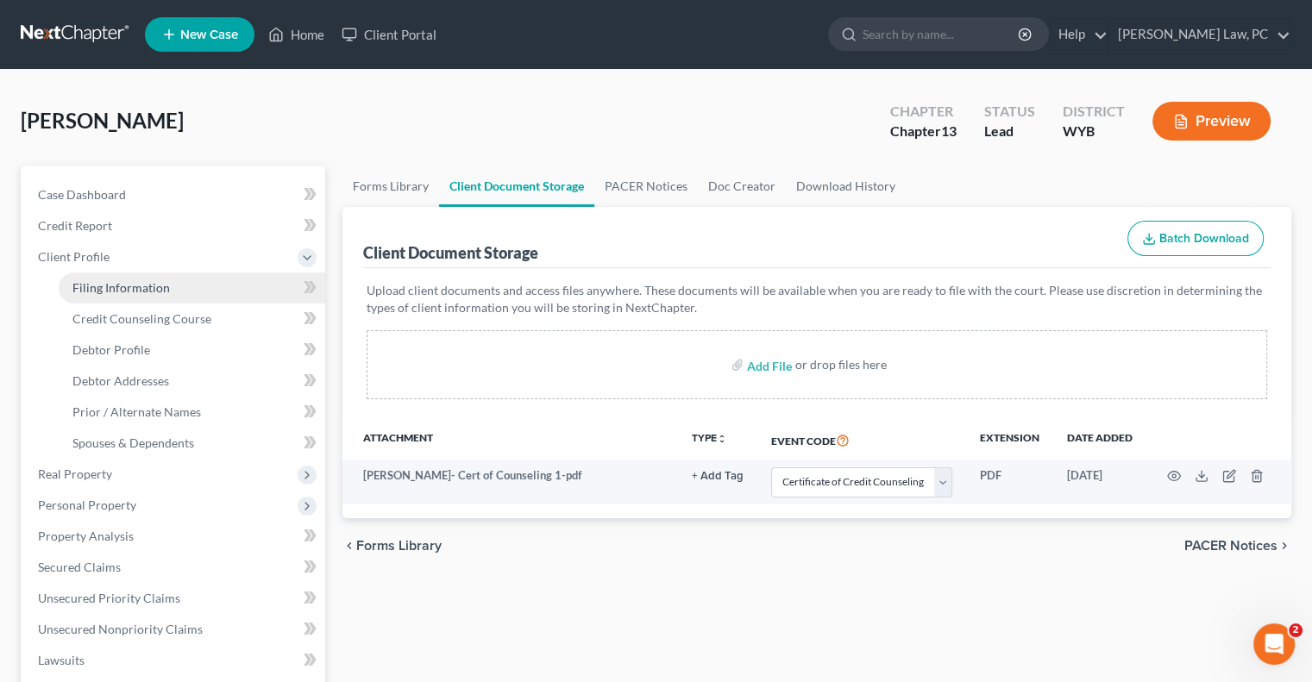
click at [121, 297] on link "Filing Information" at bounding box center [192, 288] width 267 height 31
select select "1"
select select "0"
select select "3"
select select "92"
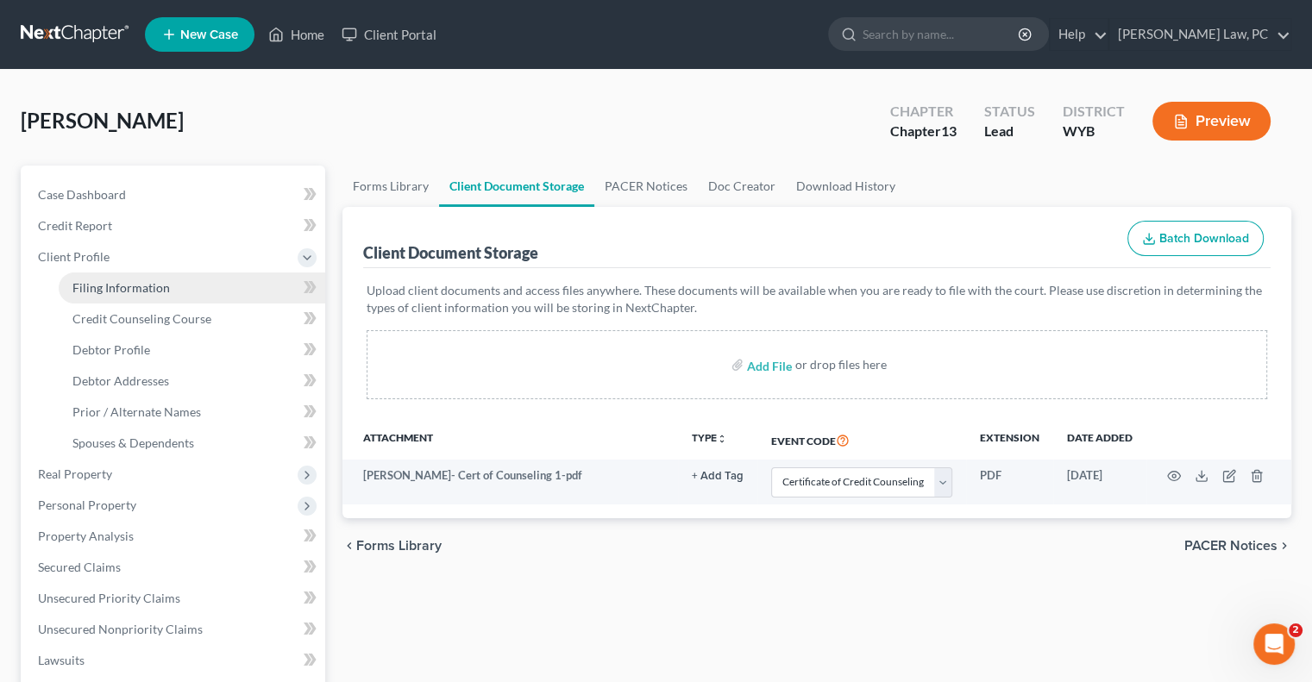
select select "1"
select select "53"
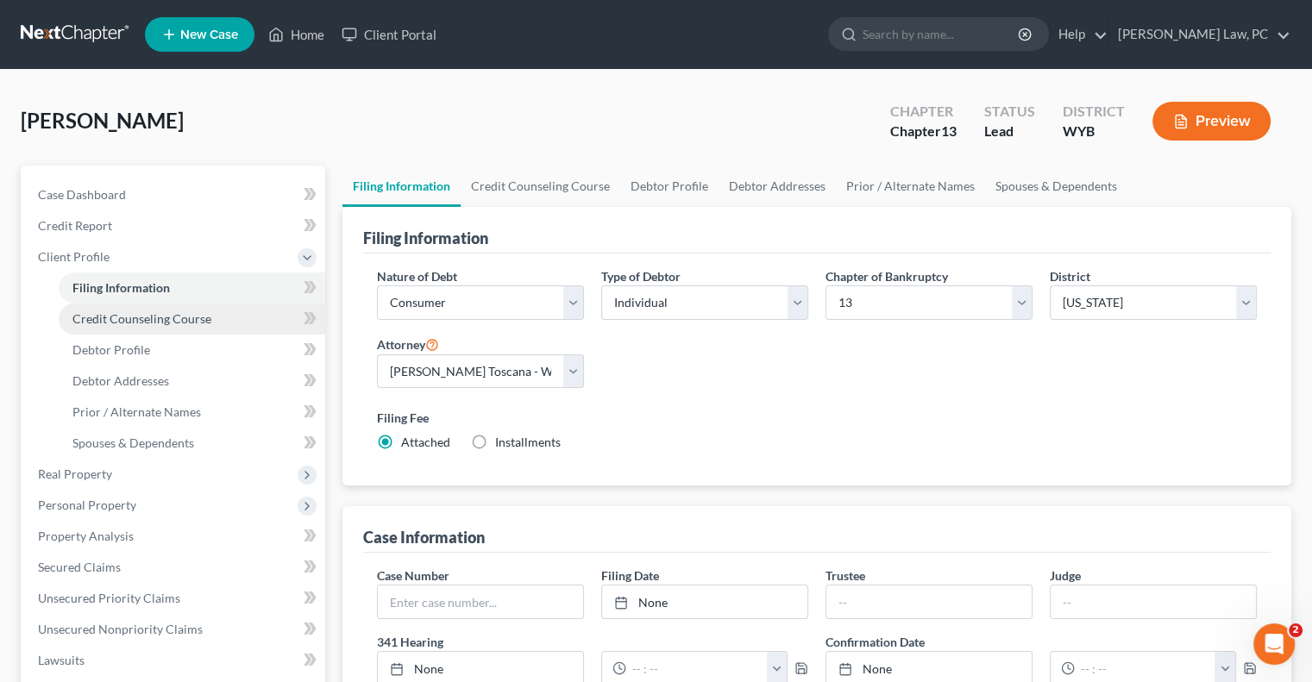
click at [121, 321] on span "Credit Counseling Course" at bounding box center [141, 318] width 139 height 15
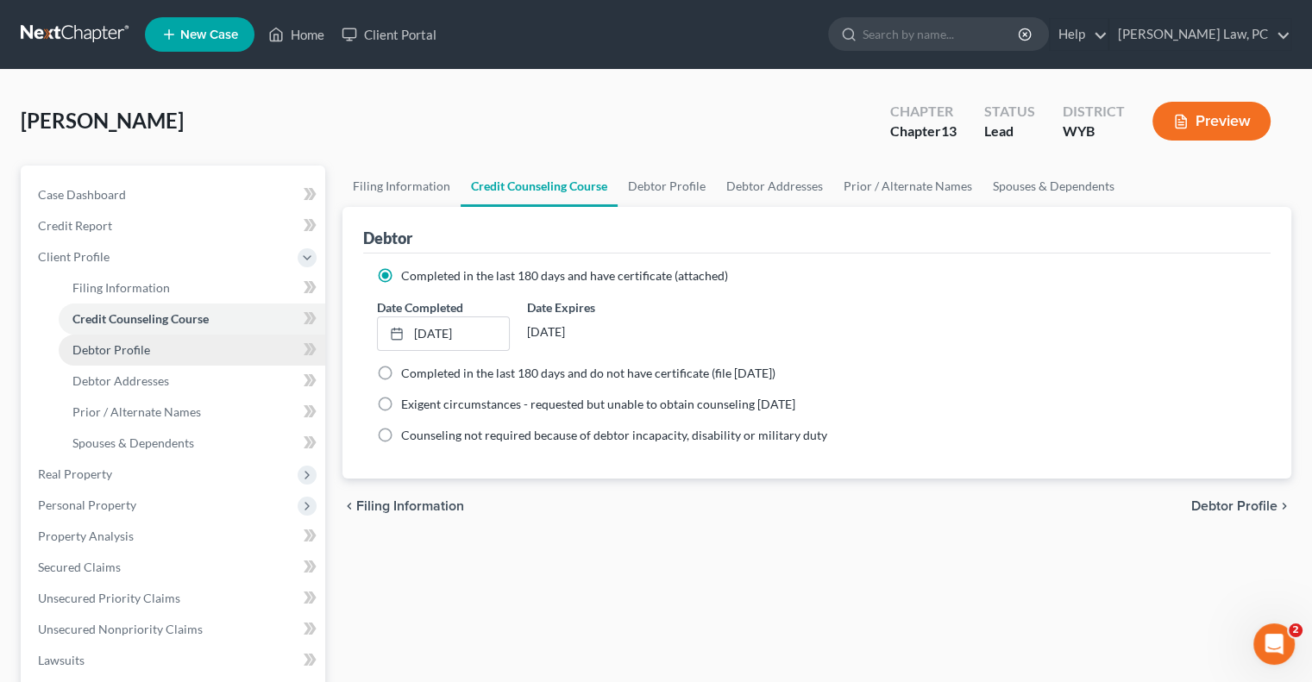
click at [110, 350] on span "Debtor Profile" at bounding box center [111, 349] width 78 height 15
select select "1"
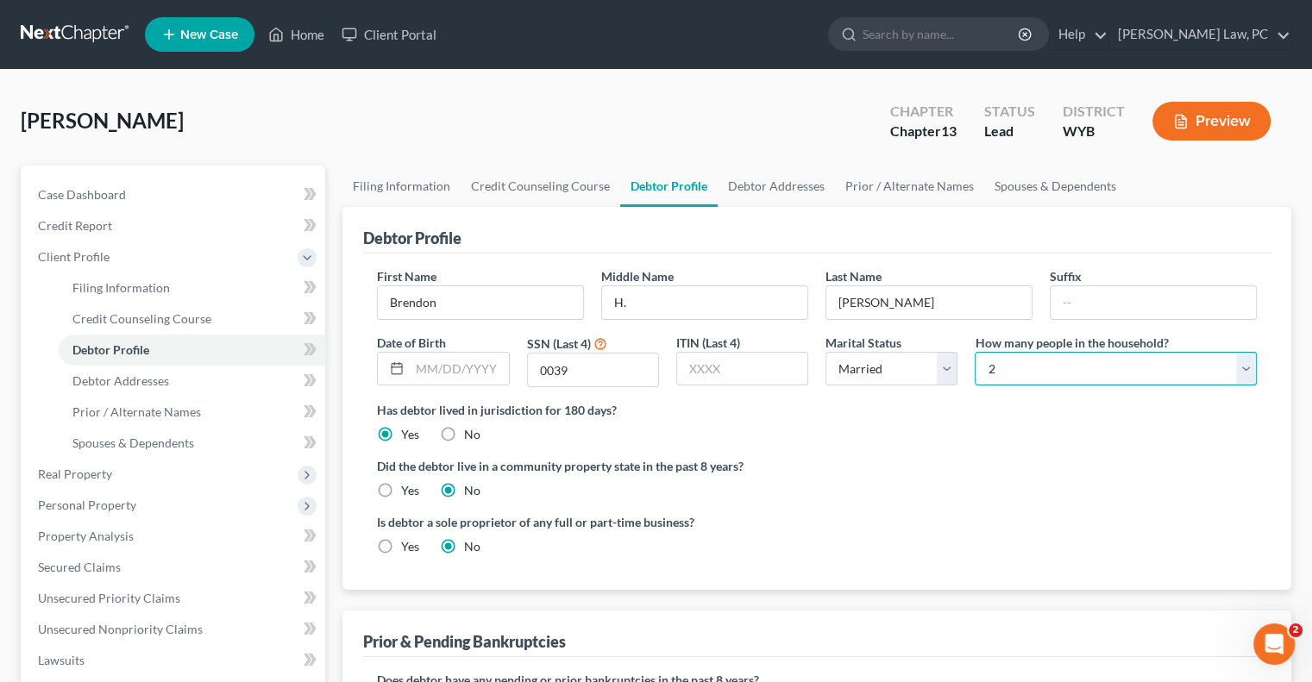
click at [1062, 377] on select "Select 1 2 3 4 5 6 7 8 9 10 11 12 13 14 15 16 17 18 19 20" at bounding box center [1116, 369] width 282 height 35
click at [975, 352] on select "Select 1 2 3 4 5 6 7 8 9 10 11 12 13 14 15 16 17 18 19 20" at bounding box center [1116, 369] width 282 height 35
click at [1001, 367] on select "Select 1 2 3 4 5 6 7 8 9 10 11 12 13 14 15 16 17 18 19 20" at bounding box center [1116, 369] width 282 height 35
select select "3"
click at [975, 352] on select "Select 1 2 3 4 5 6 7 8 9 10 11 12 13 14 15 16 17 18 19 20" at bounding box center [1116, 369] width 282 height 35
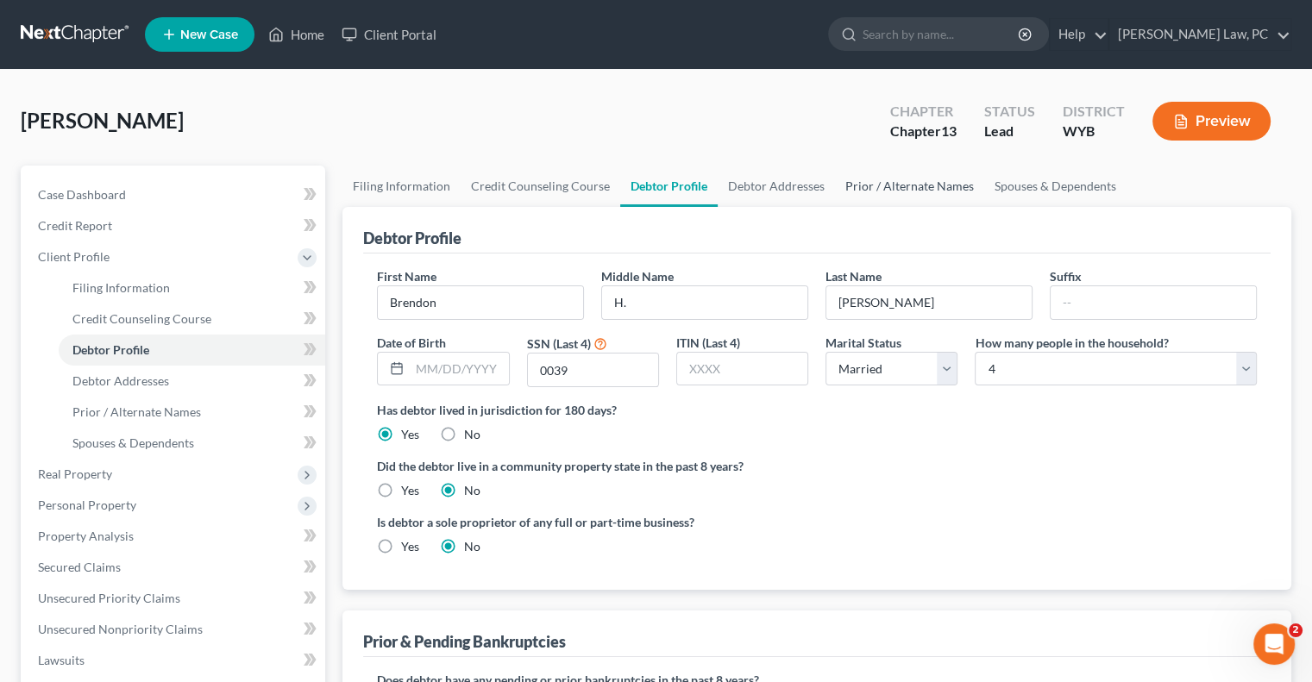
click at [901, 183] on link "Prior / Alternate Names" at bounding box center [909, 186] width 149 height 41
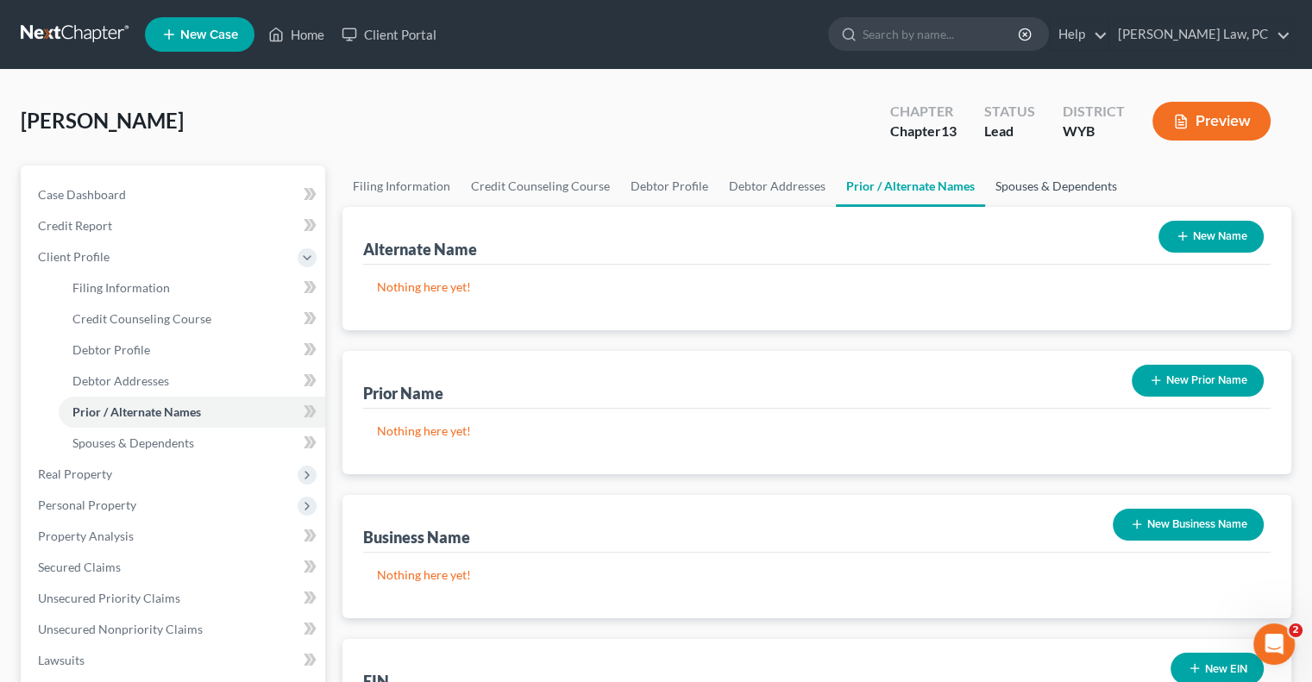
click at [1047, 190] on link "Spouses & Dependents" at bounding box center [1056, 186] width 142 height 41
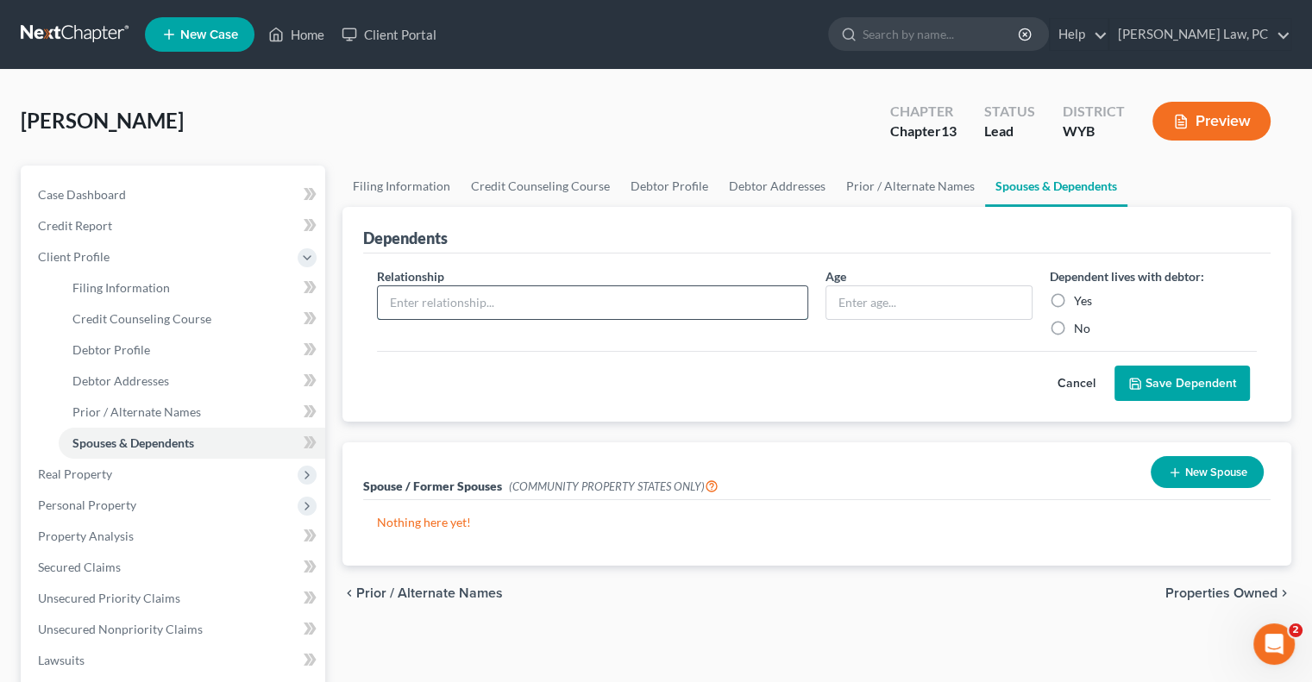
click at [544, 295] on input "text" at bounding box center [593, 302] width 430 height 33
type input "Son"
type input "11"
click at [1074, 304] on label "Yes" at bounding box center [1083, 300] width 18 height 17
click at [1081, 304] on input "Yes" at bounding box center [1086, 297] width 11 height 11
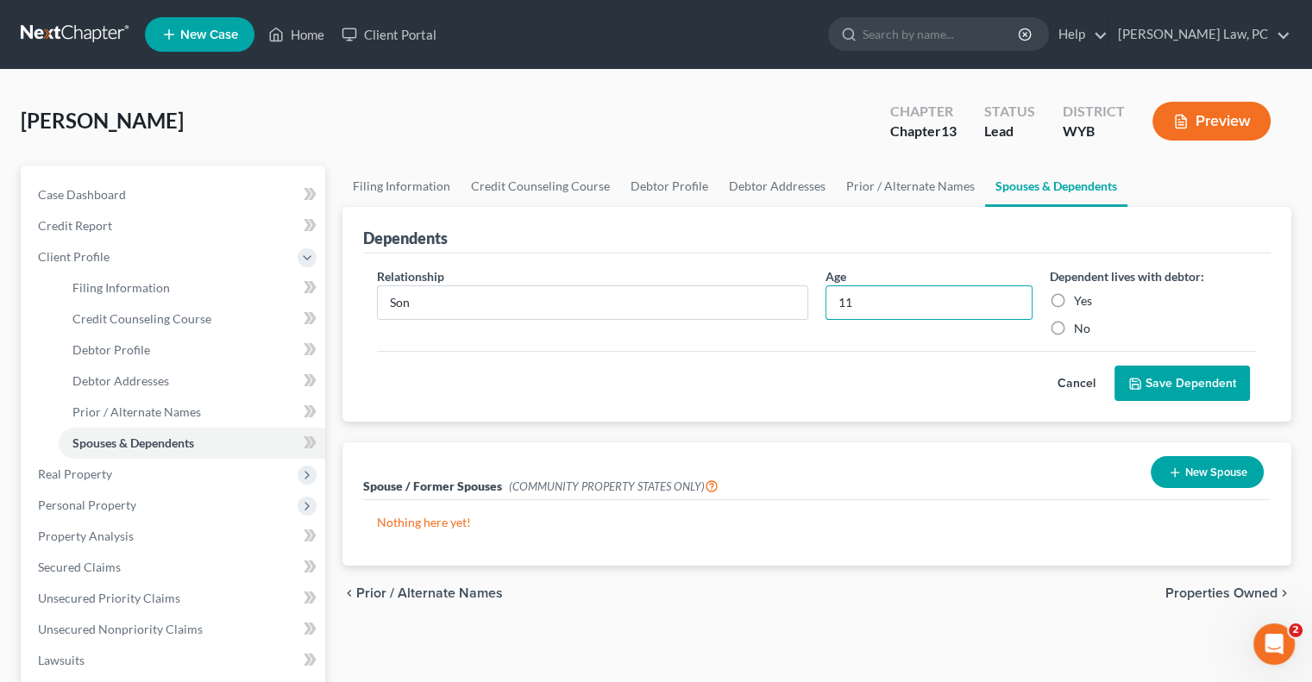
radio input "true"
click at [1150, 379] on button "Save Dependent" at bounding box center [1182, 384] width 135 height 36
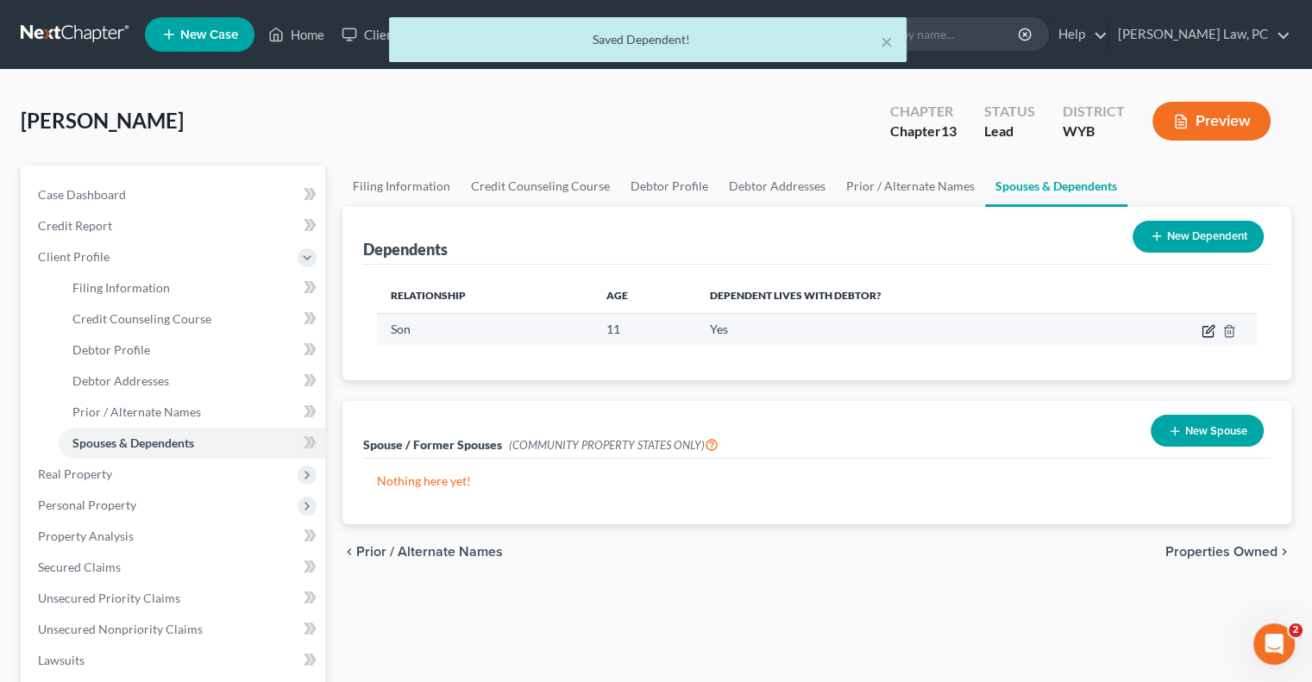
click at [1207, 334] on icon "button" at bounding box center [1209, 331] width 14 height 14
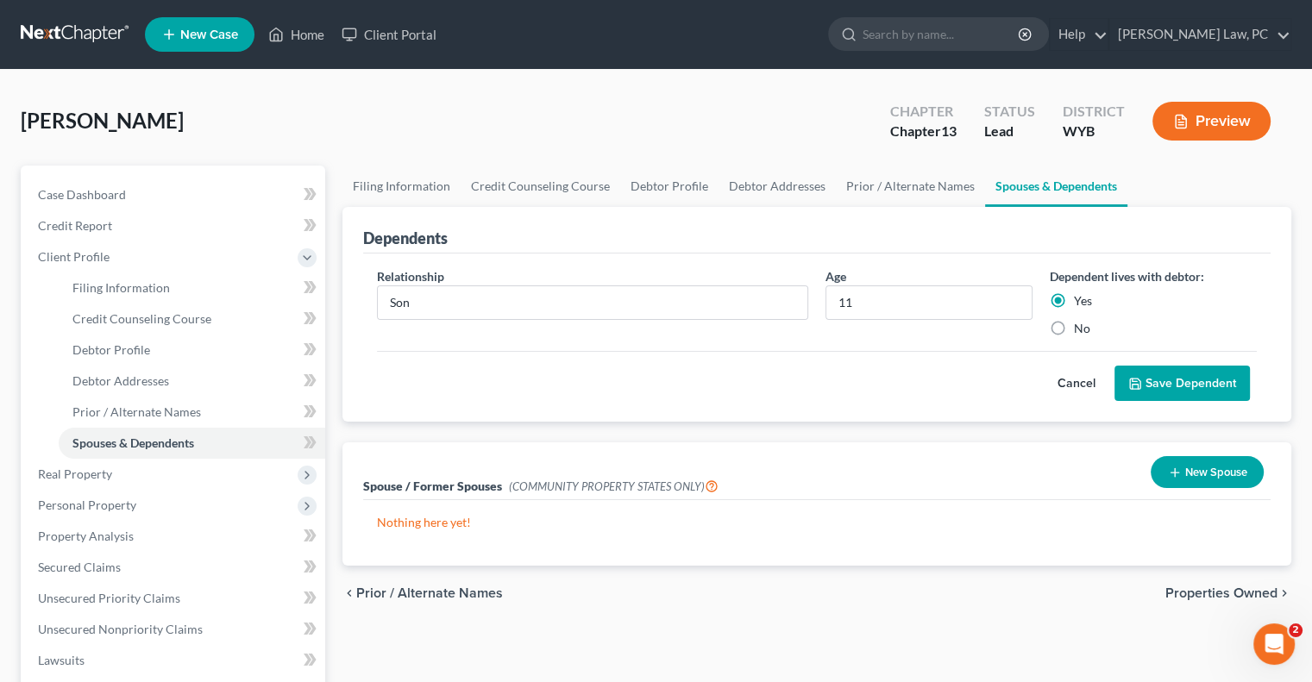
click at [1193, 386] on button "Save Dependent" at bounding box center [1182, 384] width 135 height 36
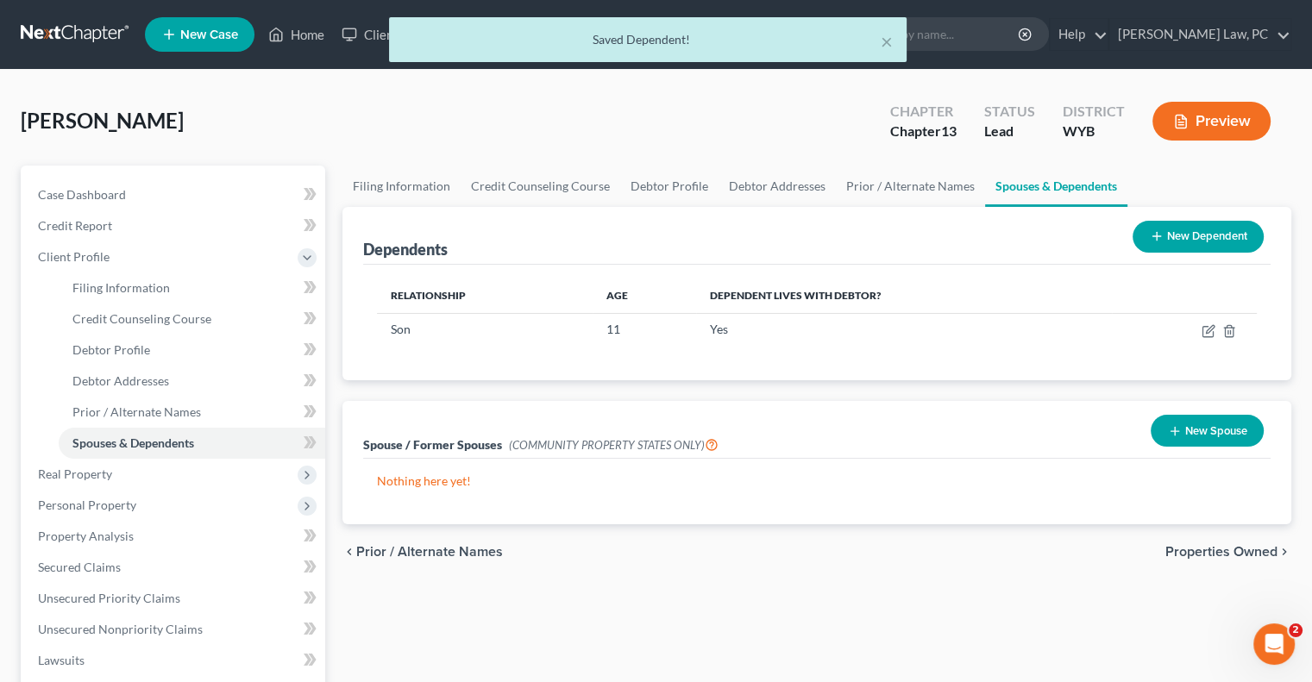
click at [1182, 241] on button "New Dependent" at bounding box center [1198, 237] width 131 height 32
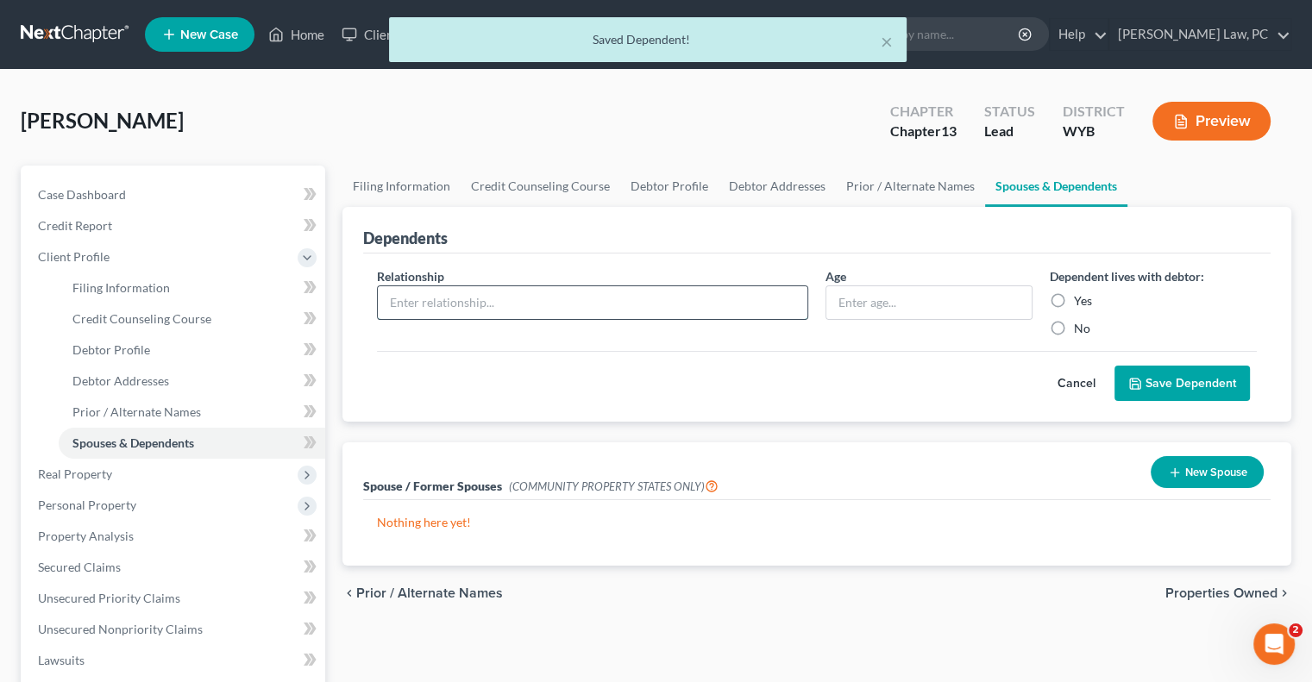
click at [644, 317] on input "text" at bounding box center [593, 302] width 430 height 33
type input "Daughter"
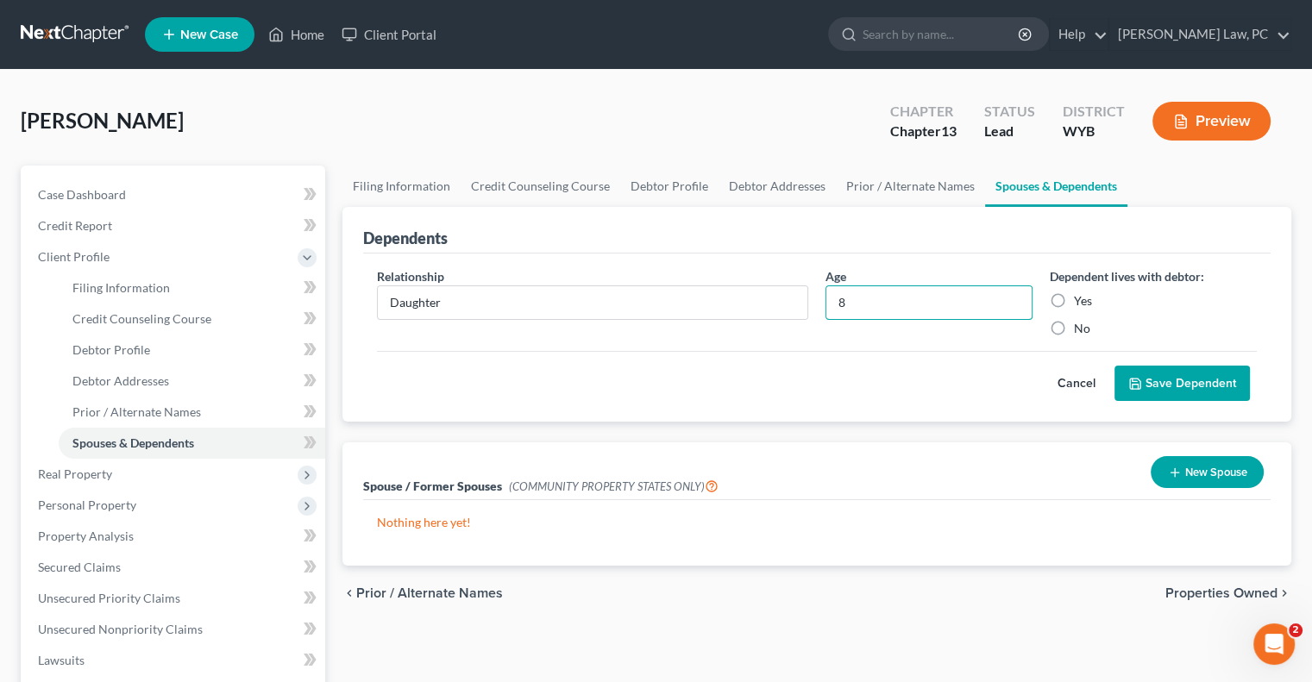
type input "8"
click at [1074, 299] on label "Yes" at bounding box center [1083, 300] width 18 height 17
click at [1081, 299] on input "Yes" at bounding box center [1086, 297] width 11 height 11
radio input "true"
click at [1153, 374] on button "Save Dependent" at bounding box center [1182, 384] width 135 height 36
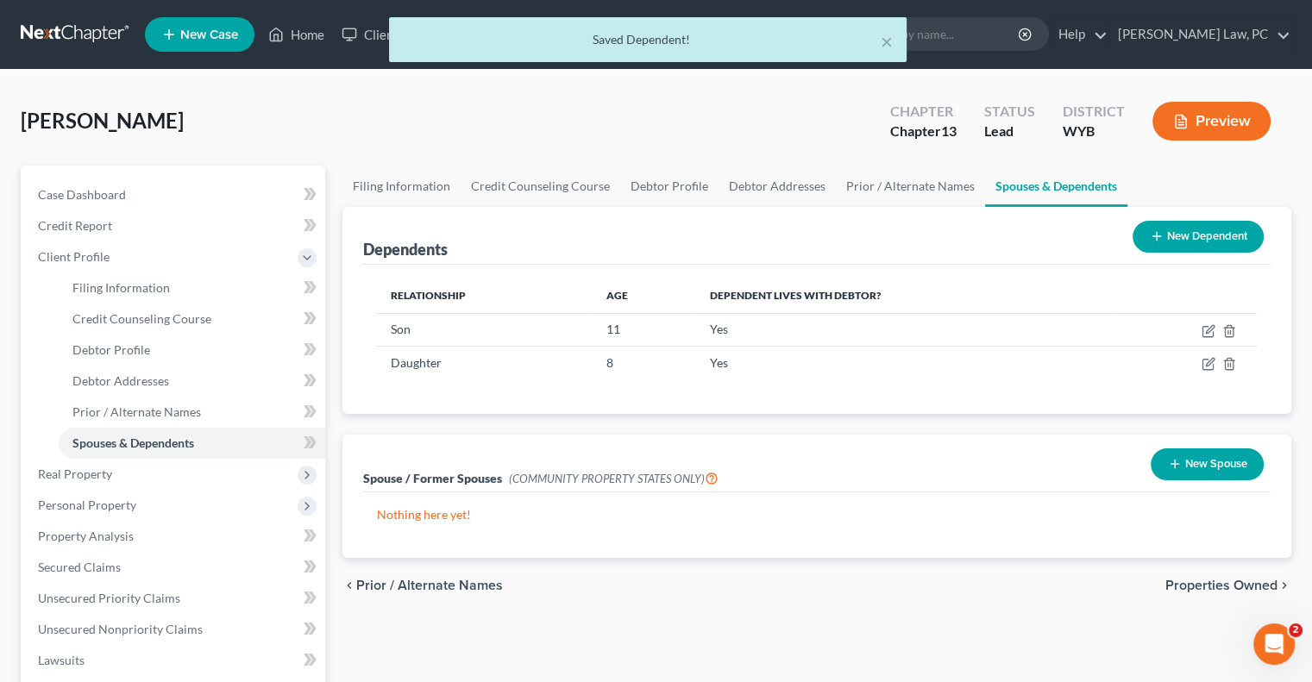
click at [1190, 242] on button "New Dependent" at bounding box center [1198, 237] width 131 height 32
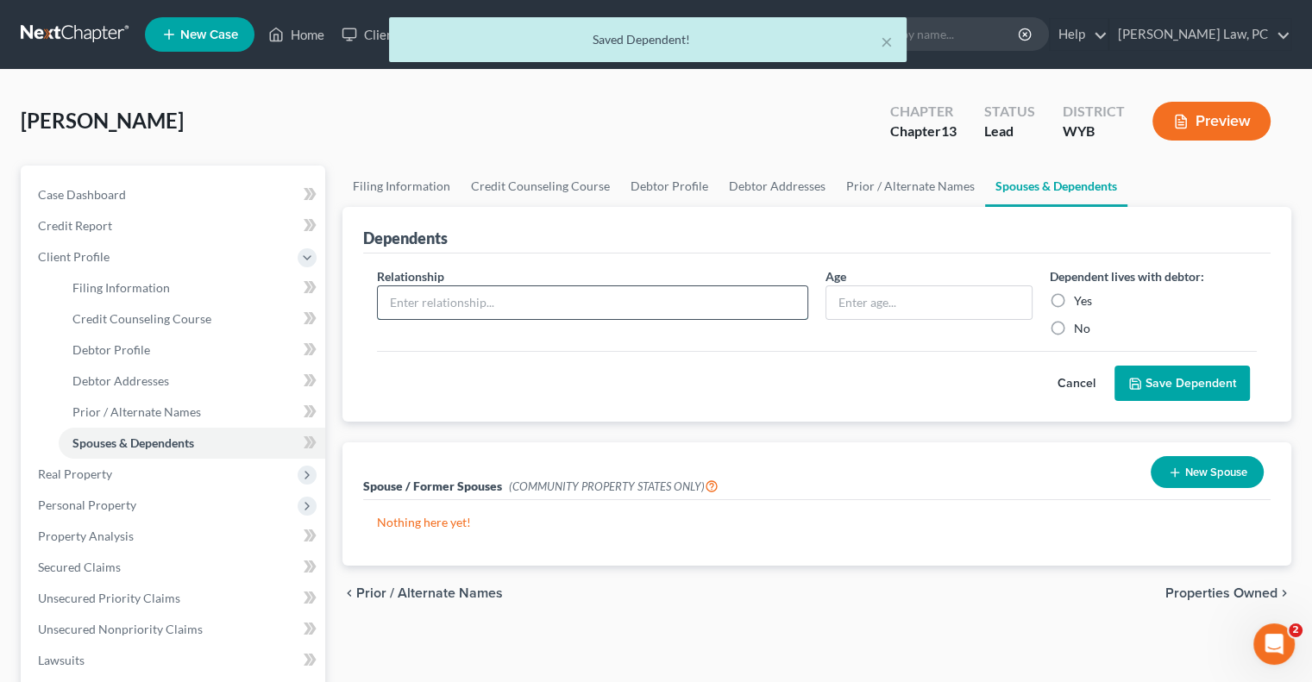
click at [562, 307] on input "text" at bounding box center [593, 302] width 430 height 33
type input "Son"
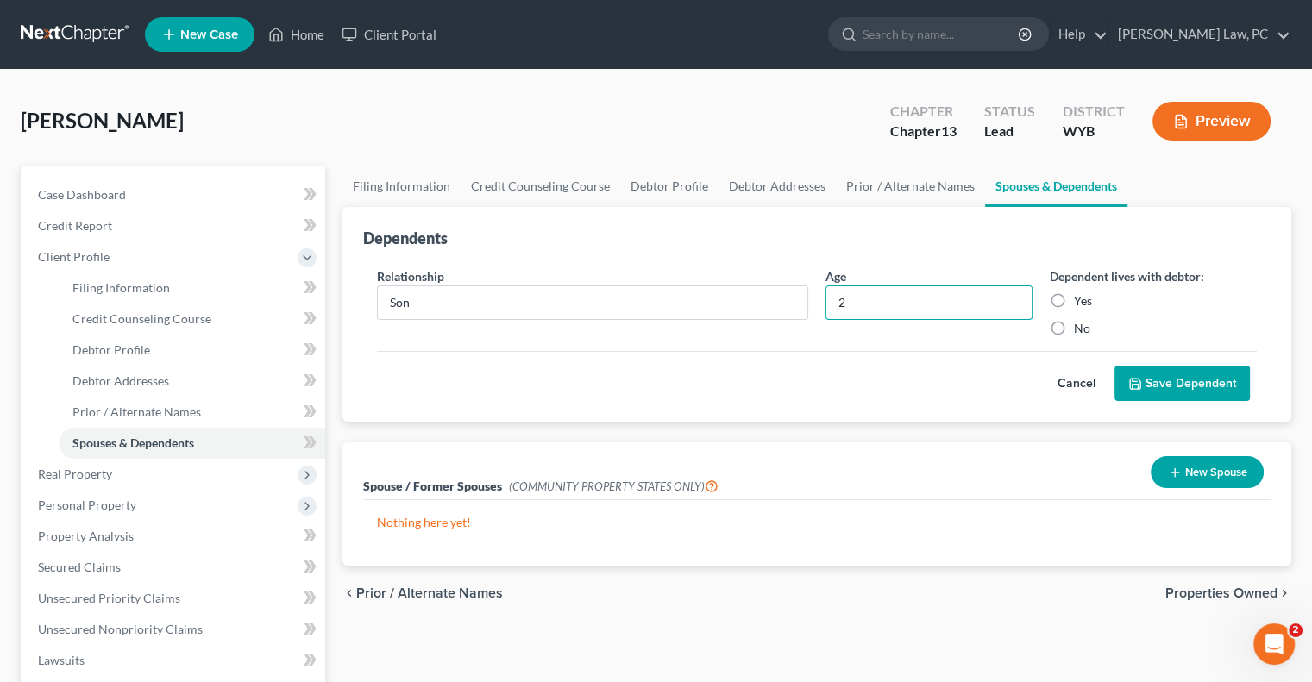
type input "2"
click at [1074, 294] on label "Yes" at bounding box center [1083, 300] width 18 height 17
click at [1081, 294] on input "Yes" at bounding box center [1086, 297] width 11 height 11
radio input "true"
click at [1159, 379] on button "Save Dependent" at bounding box center [1182, 384] width 135 height 36
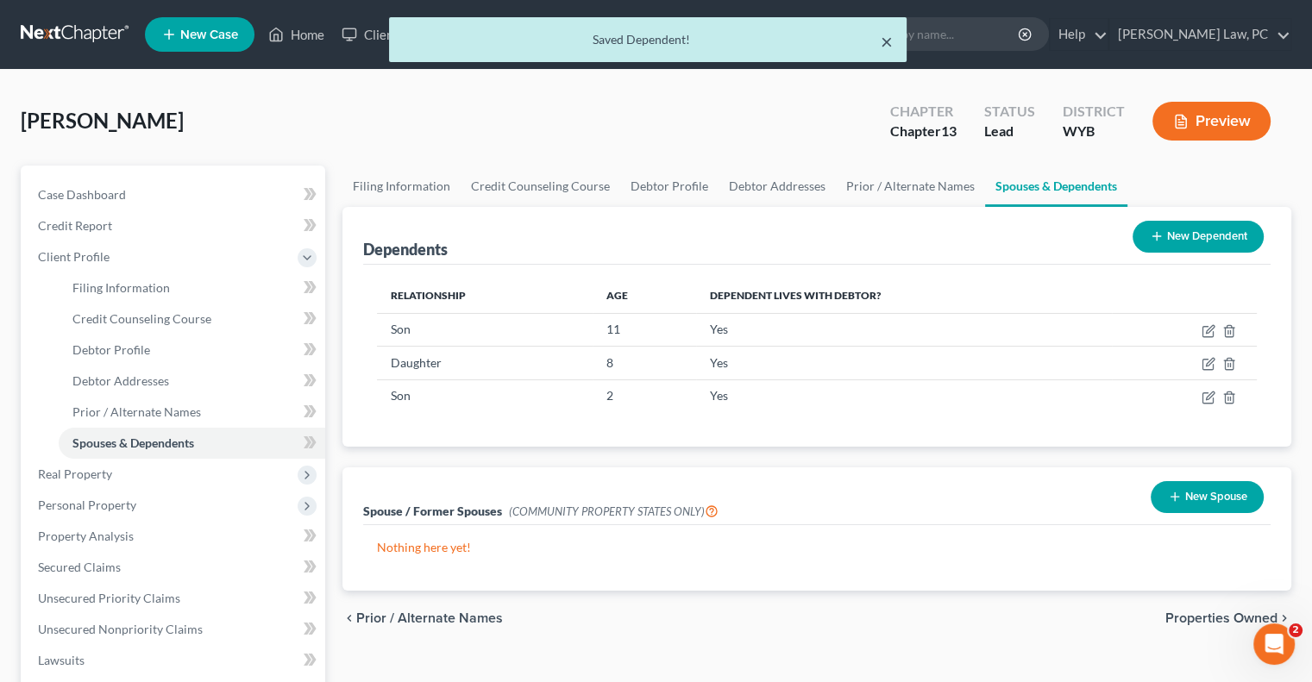
click at [890, 45] on button "×" at bounding box center [887, 41] width 12 height 21
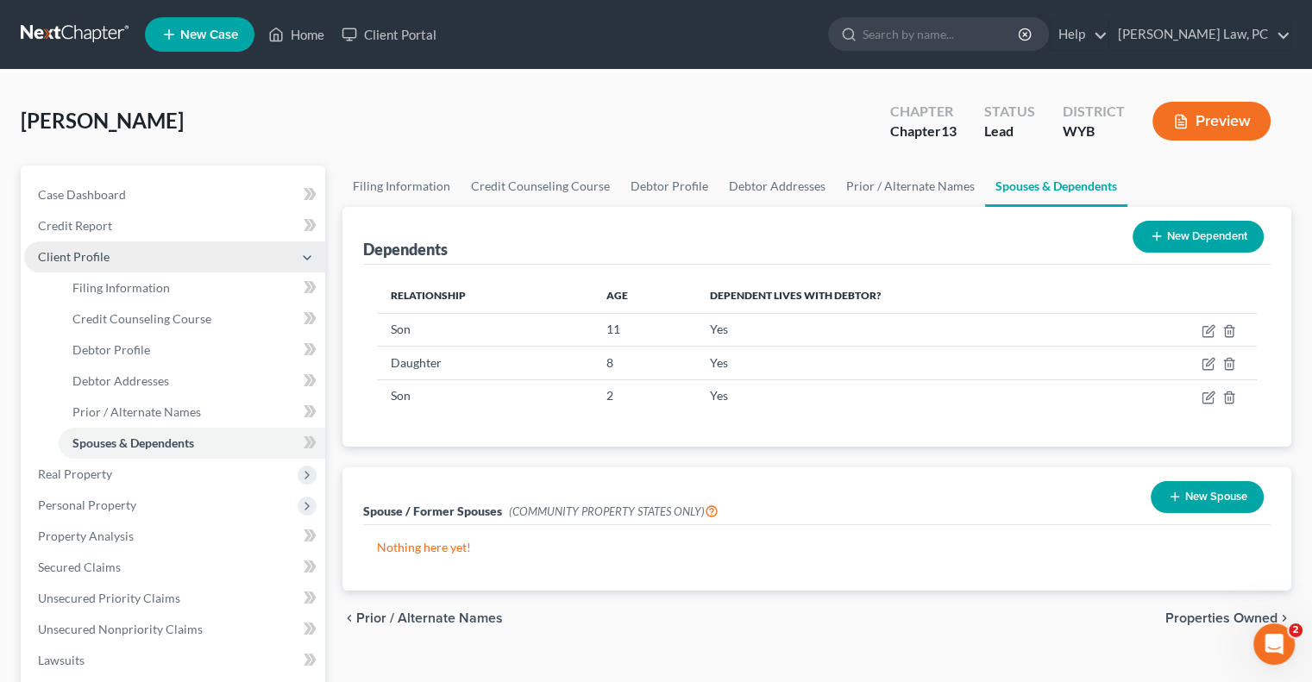
click at [302, 259] on icon at bounding box center [307, 258] width 14 height 14
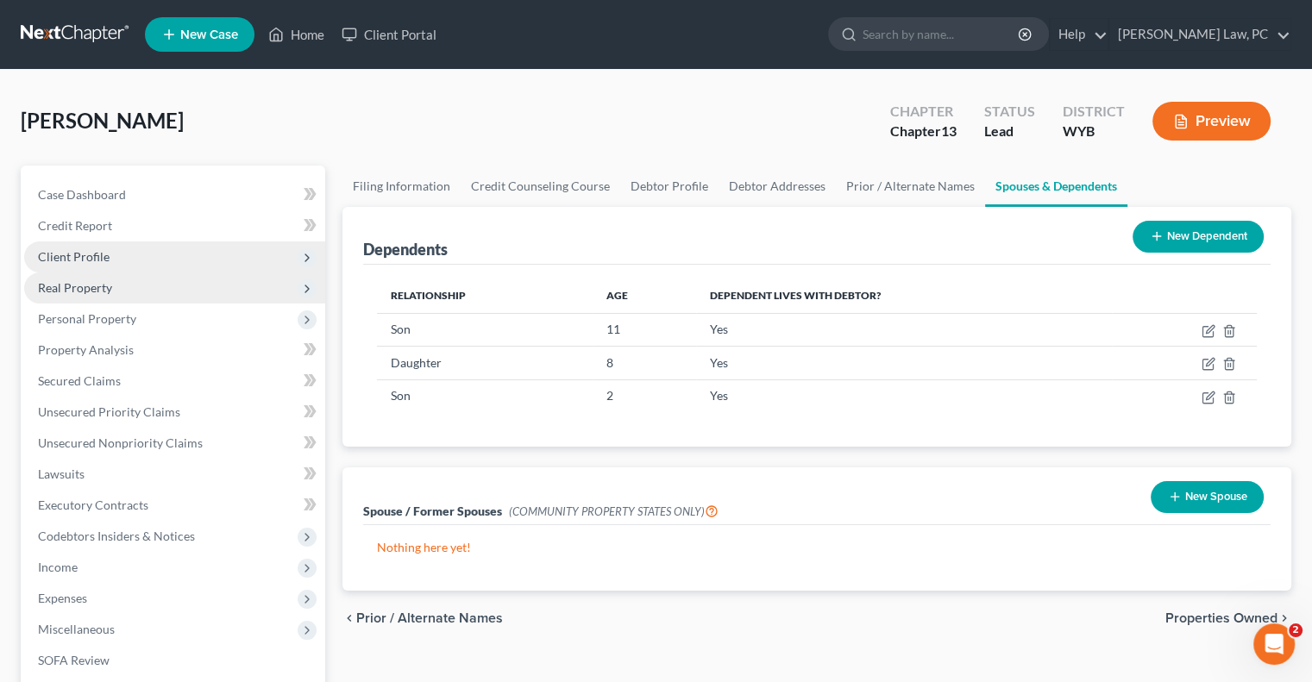
click at [104, 293] on span "Real Property" at bounding box center [75, 287] width 74 height 15
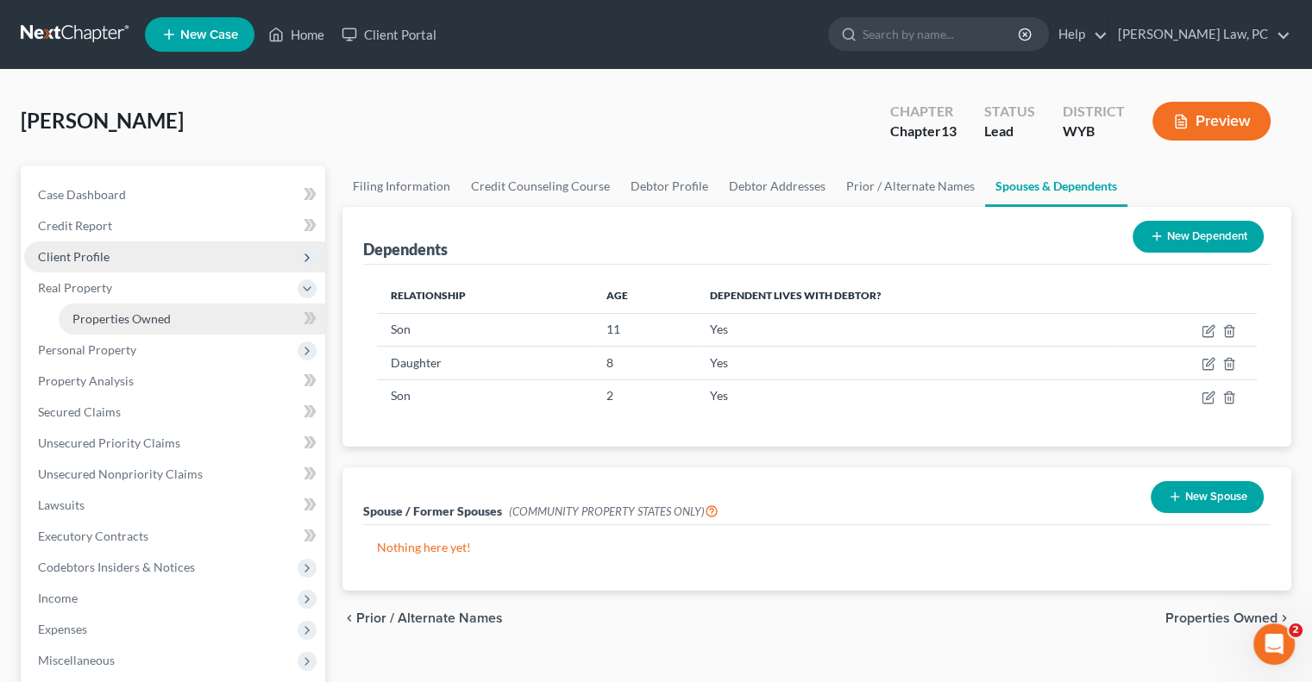
click at [109, 315] on span "Properties Owned" at bounding box center [121, 318] width 98 height 15
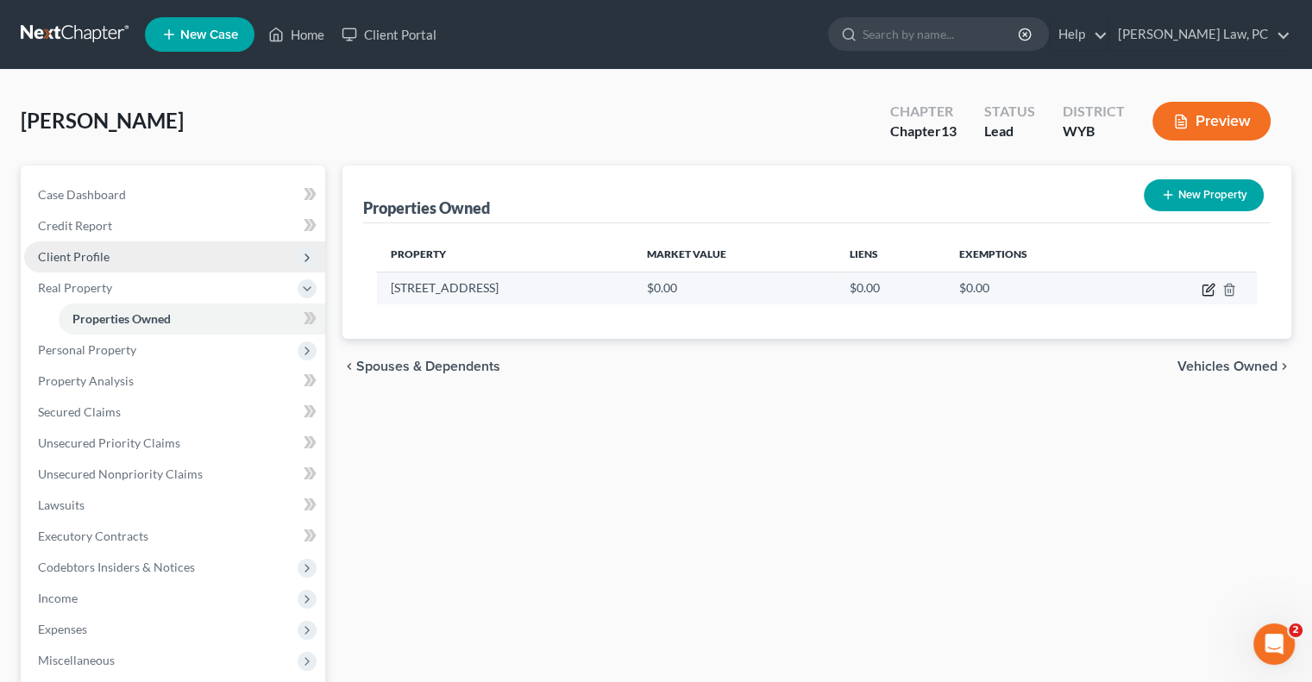
click at [1206, 289] on icon "button" at bounding box center [1210, 288] width 8 height 8
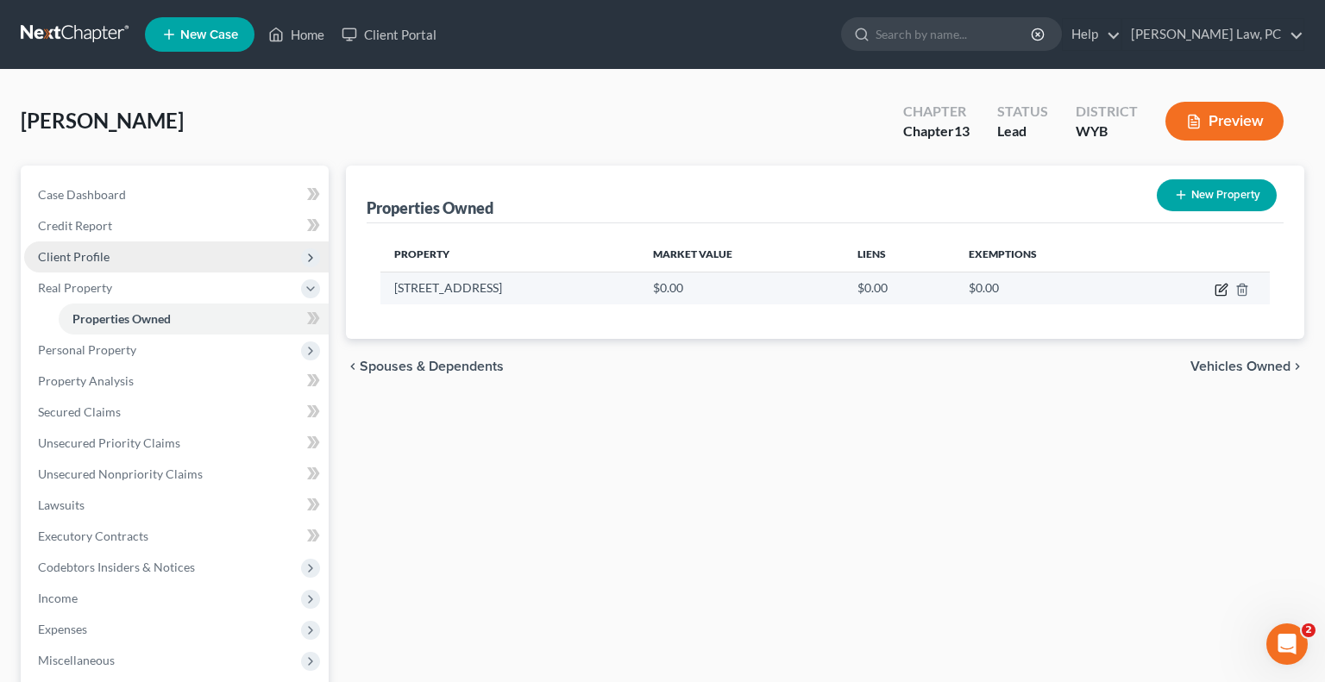
select select "53"
select select "2"
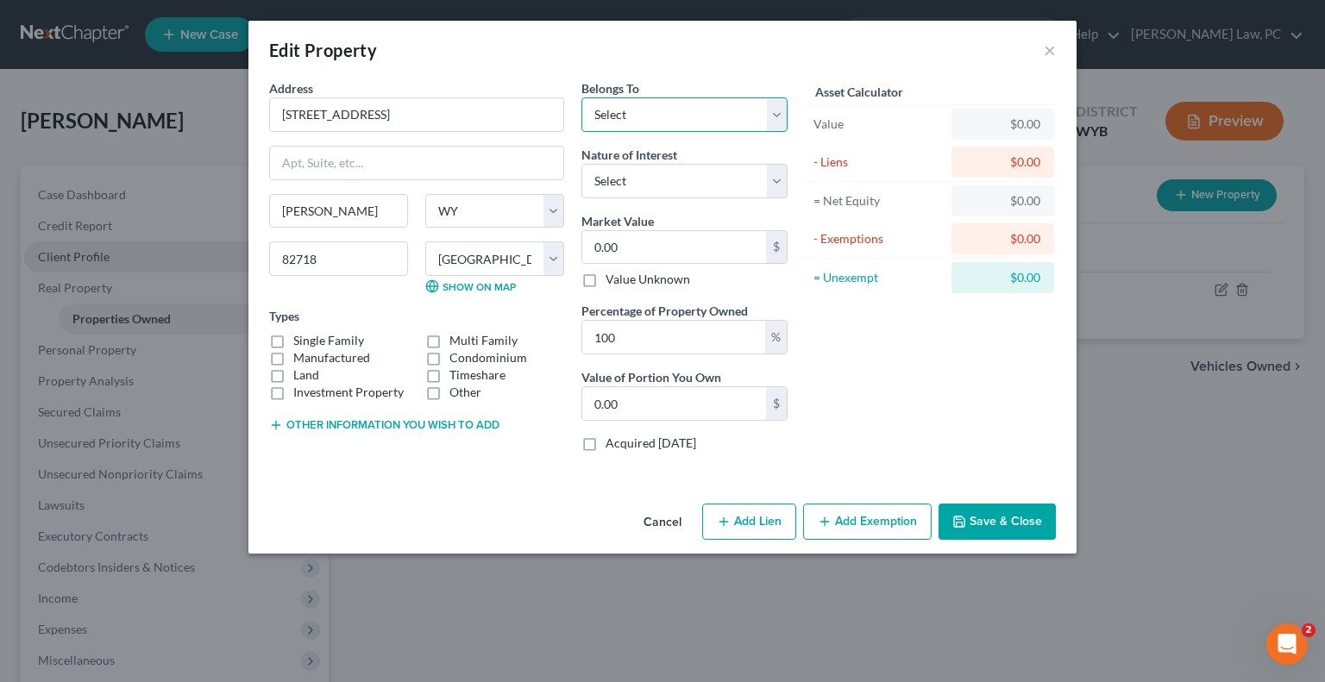
click at [617, 119] on select "Select Debtor 1 Only Debtor 2 Only Debtor 1 And Debtor 2 Only At Least One Of T…" at bounding box center [684, 114] width 206 height 35
select select "0"
click at [581, 97] on select "Select Debtor 1 Only Debtor 2 Only Debtor 1 And Debtor 2 Only At Least One Of T…" at bounding box center [684, 114] width 206 height 35
click at [631, 185] on select "Select Fee Simple Joint Tenant Life Estate Equitable Interest Future Interest T…" at bounding box center [684, 181] width 206 height 35
select select "0"
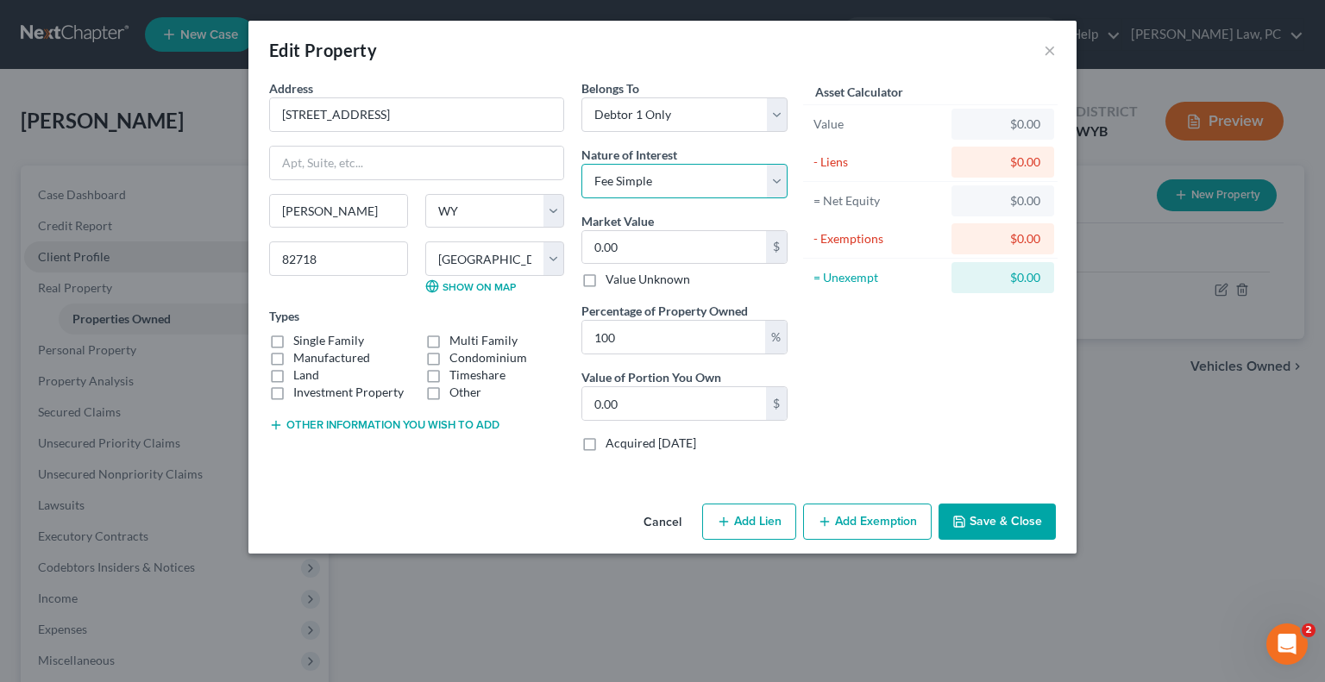
click at [581, 164] on select "Select Fee Simple Joint Tenant Life Estate Equitable Interest Future Interest T…" at bounding box center [684, 181] width 206 height 35
click at [636, 248] on input "0.00" at bounding box center [674, 247] width 184 height 33
type input "2"
type input "2.00"
type input "27"
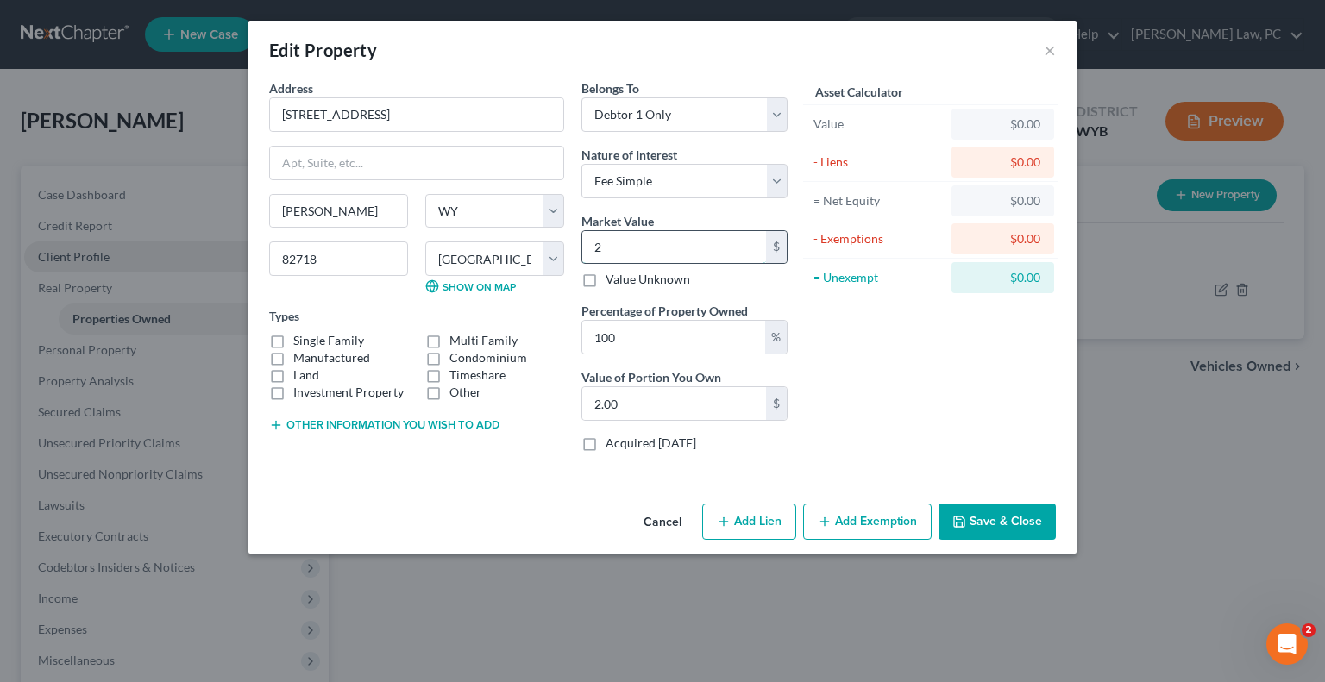
type input "27.00"
type input "275"
type input "275.00"
type input "2755"
type input "2,755.00"
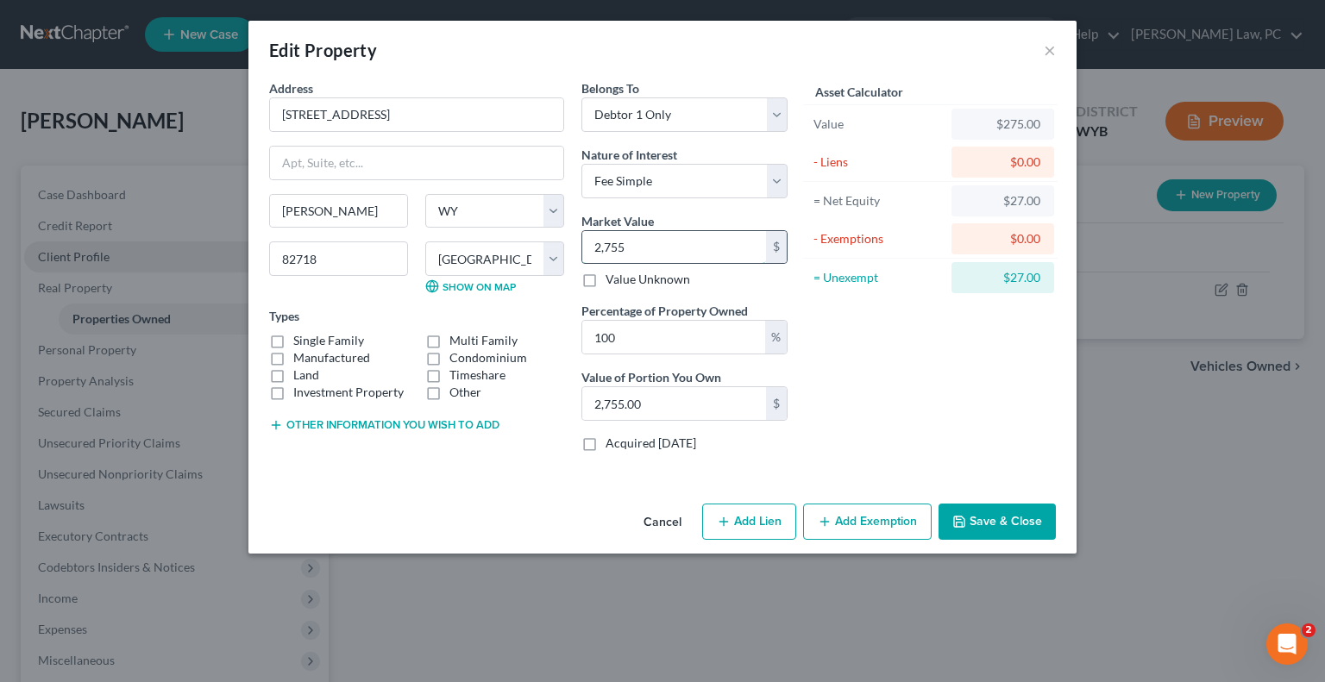
type input "2,7550"
type input "27,550.00"
type input "27,5503"
type input "275,503.00"
type input "275,503"
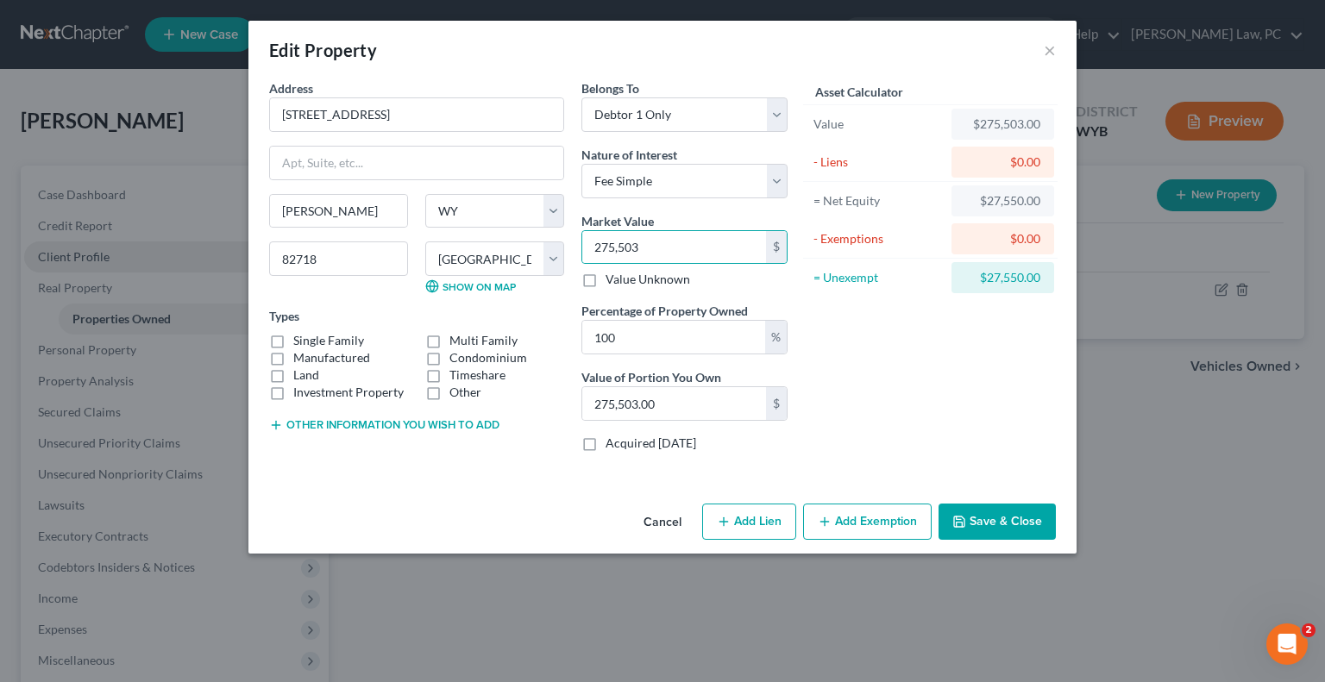
click at [289, 349] on div "Manufactured" at bounding box center [338, 357] width 139 height 17
click at [293, 341] on label "Single Family" at bounding box center [328, 340] width 71 height 17
click at [300, 341] on input "Single Family" at bounding box center [305, 337] width 11 height 11
checkbox input "true"
click at [759, 514] on button "Add Lien" at bounding box center [749, 522] width 94 height 36
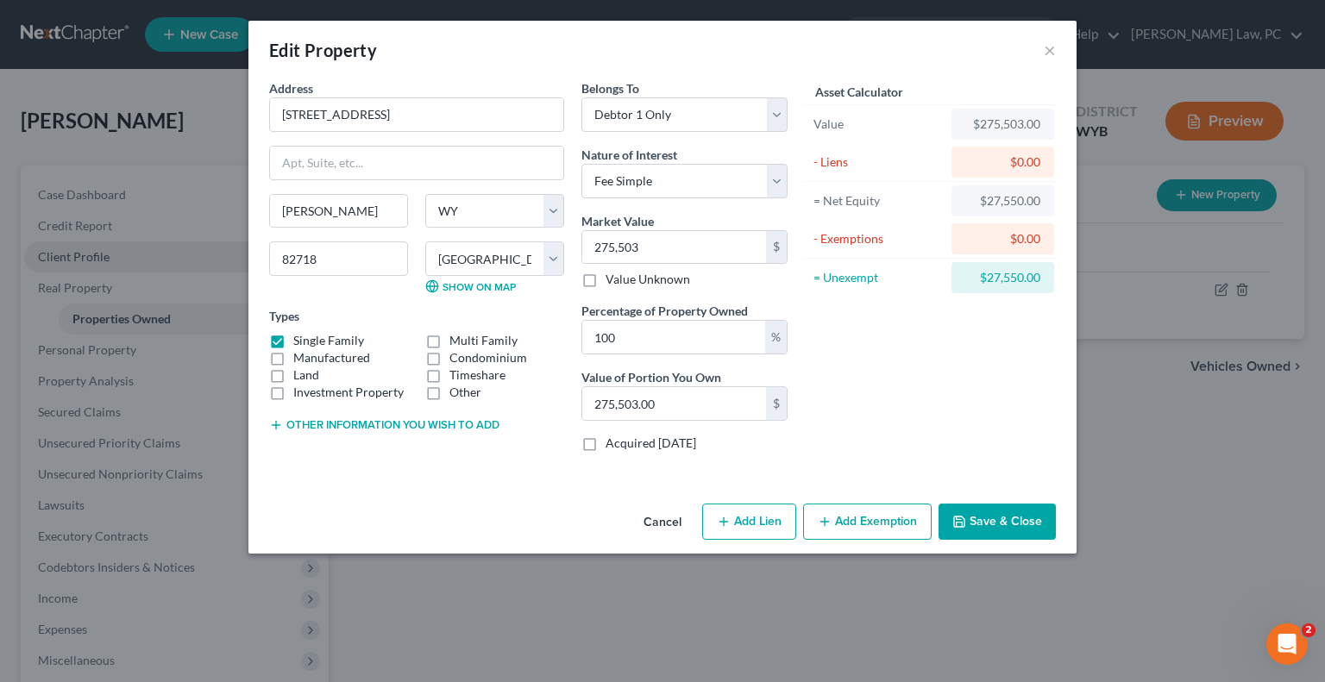
select select "0"
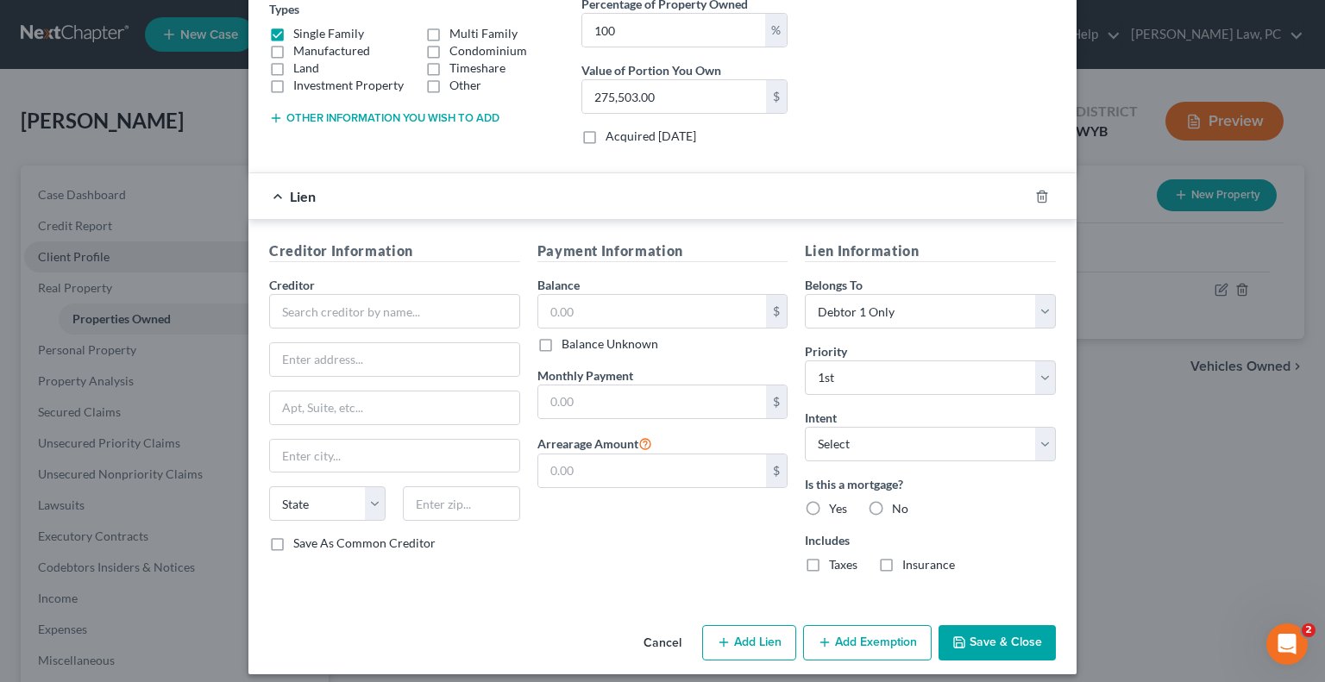
scroll to position [317, 0]
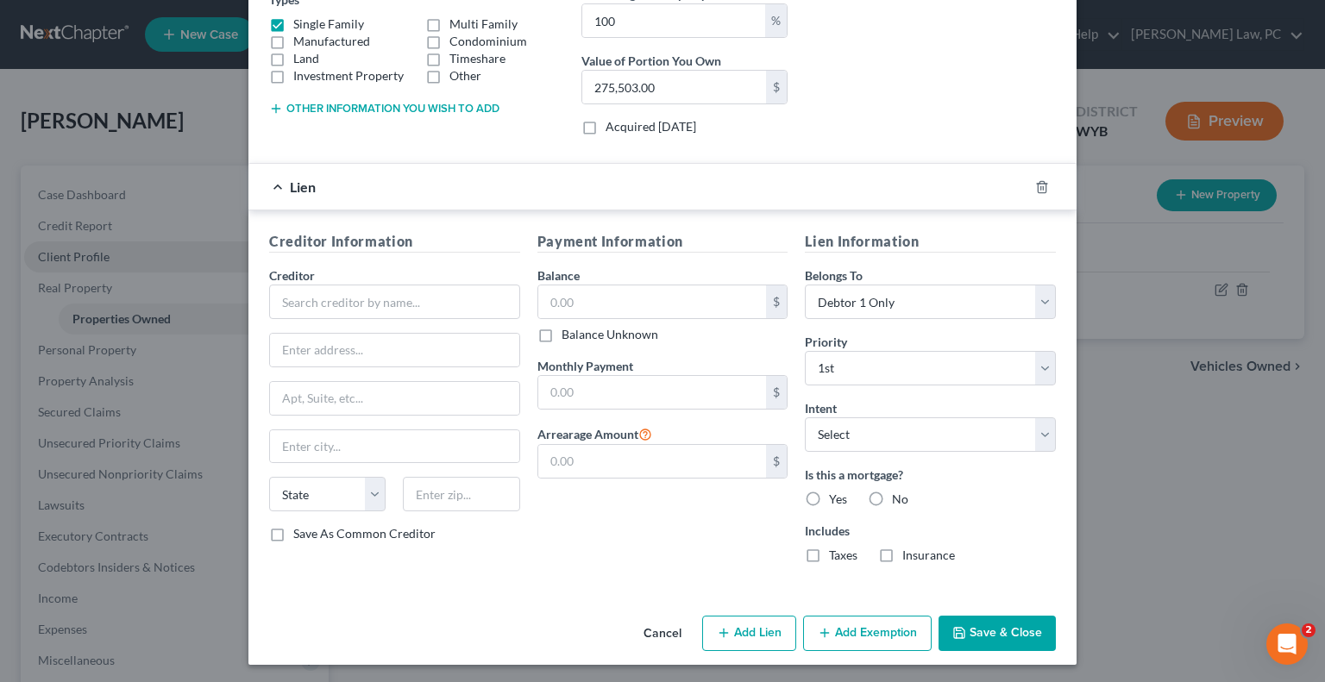
click at [850, 624] on button "Add Exemption" at bounding box center [867, 634] width 129 height 36
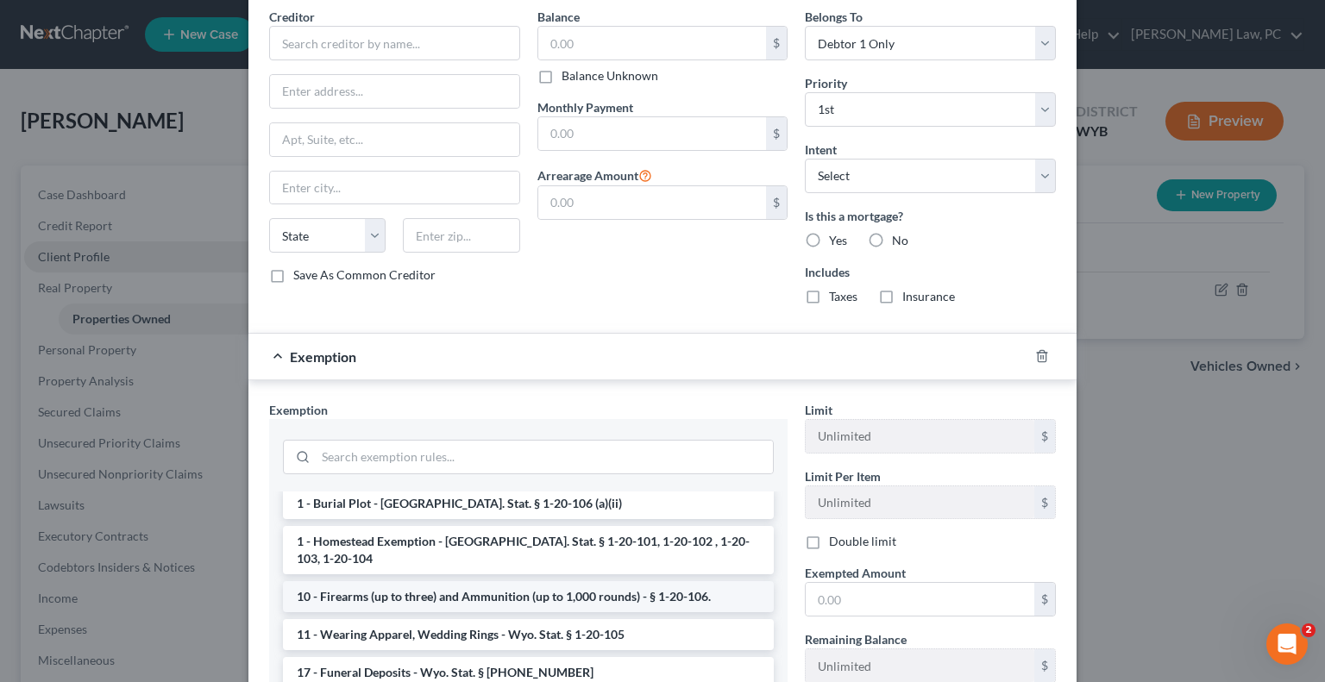
scroll to position [86, 0]
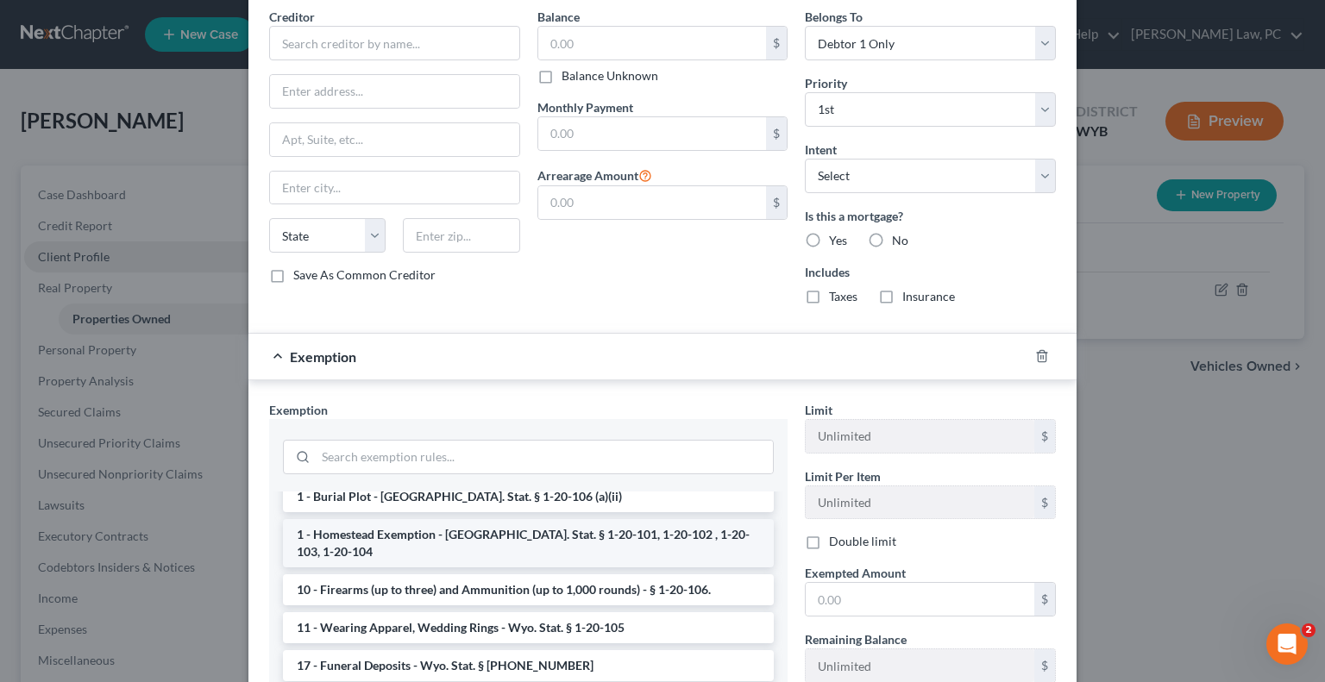
click at [421, 531] on li "1 - Homestead Exemption - [GEOGRAPHIC_DATA]. Stat. § 1-20-101, 1-20-102 , 1-20-…" at bounding box center [528, 543] width 491 height 48
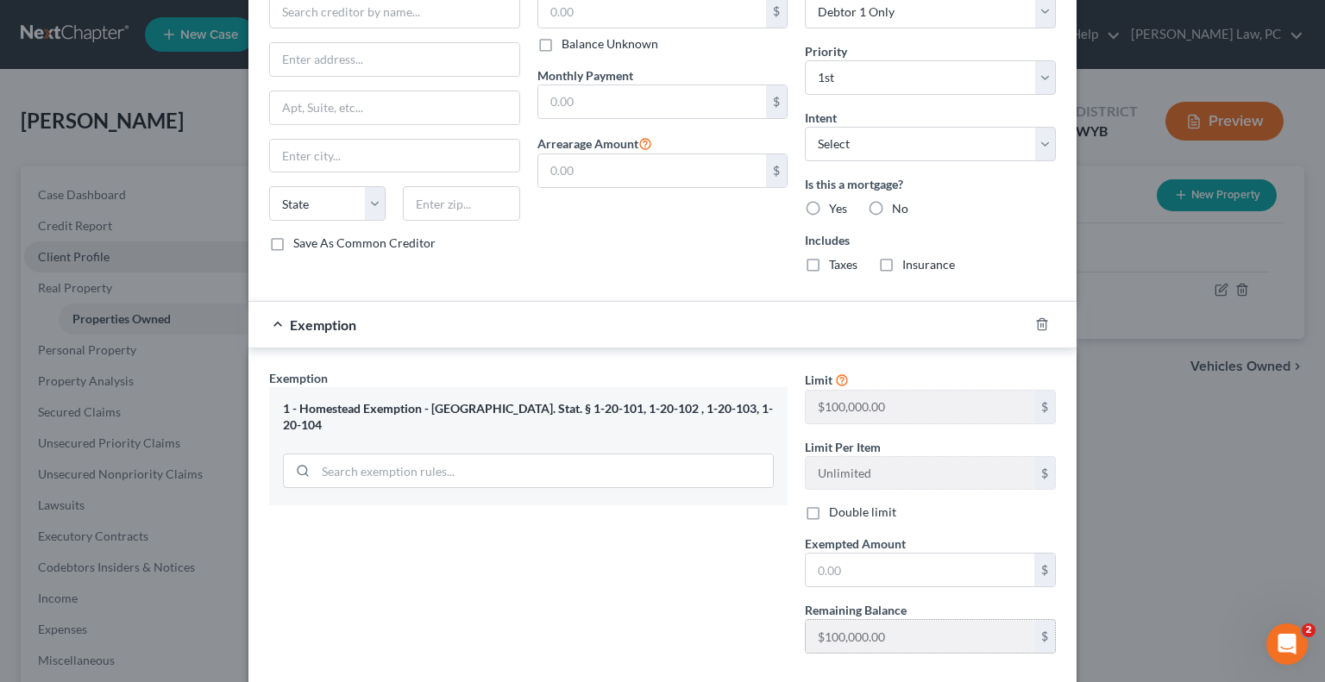
scroll to position [662, 0]
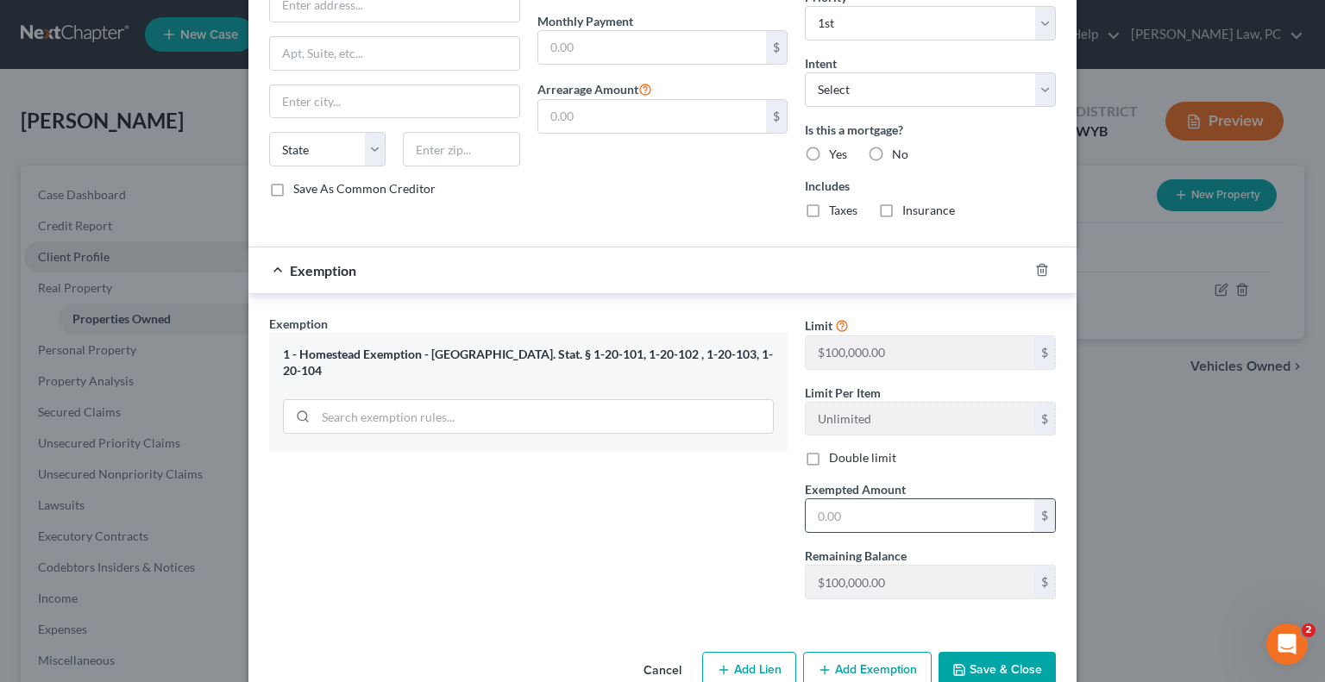
click at [839, 508] on input "text" at bounding box center [920, 515] width 229 height 33
type input "100,000"
click at [266, 268] on div "Exemption $100,000.00" at bounding box center [638, 271] width 780 height 46
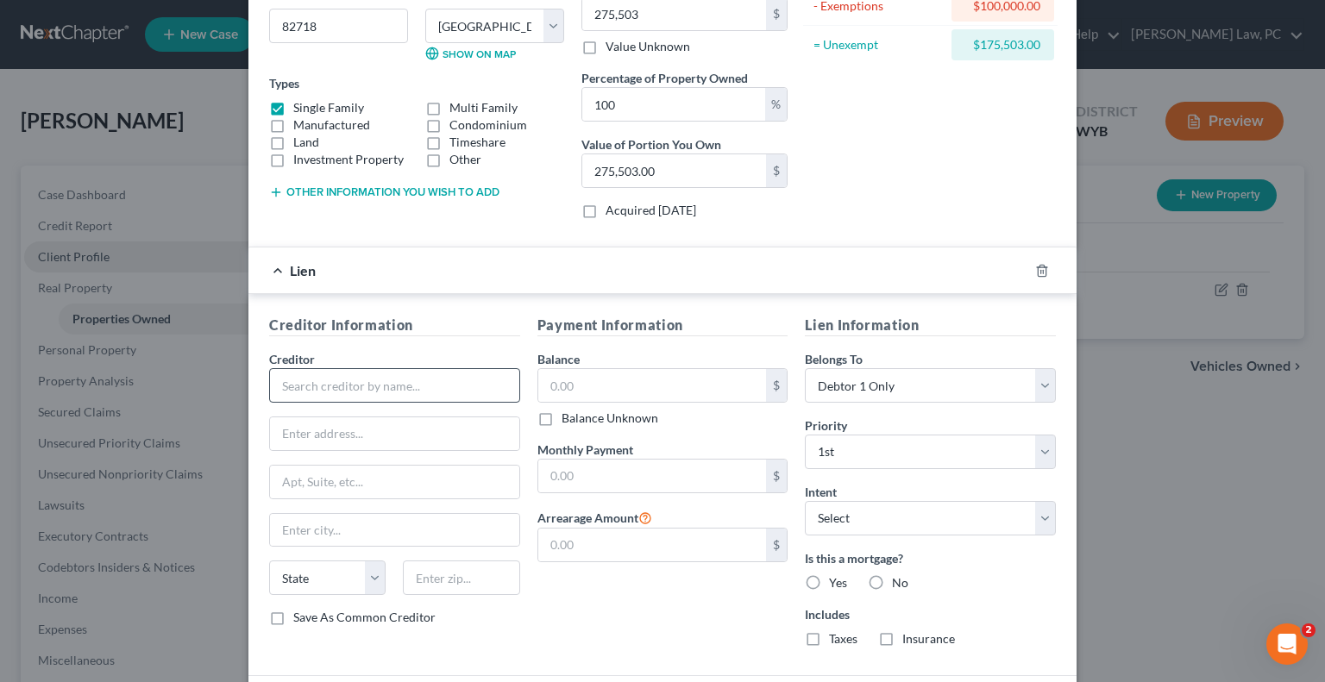
scroll to position [259, 0]
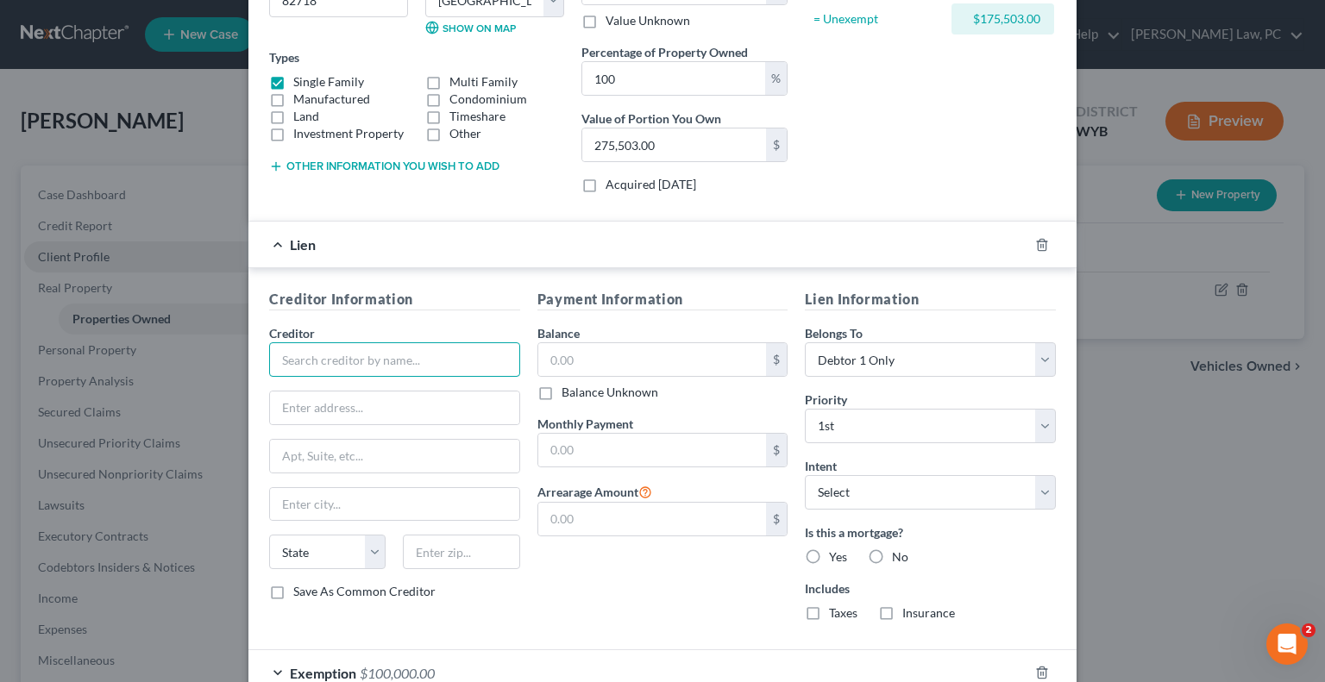
click at [359, 361] on input "text" at bounding box center [394, 359] width 251 height 35
type input "WCDA"
type input "PO Box 10100"
type input "Casper"
select select "53"
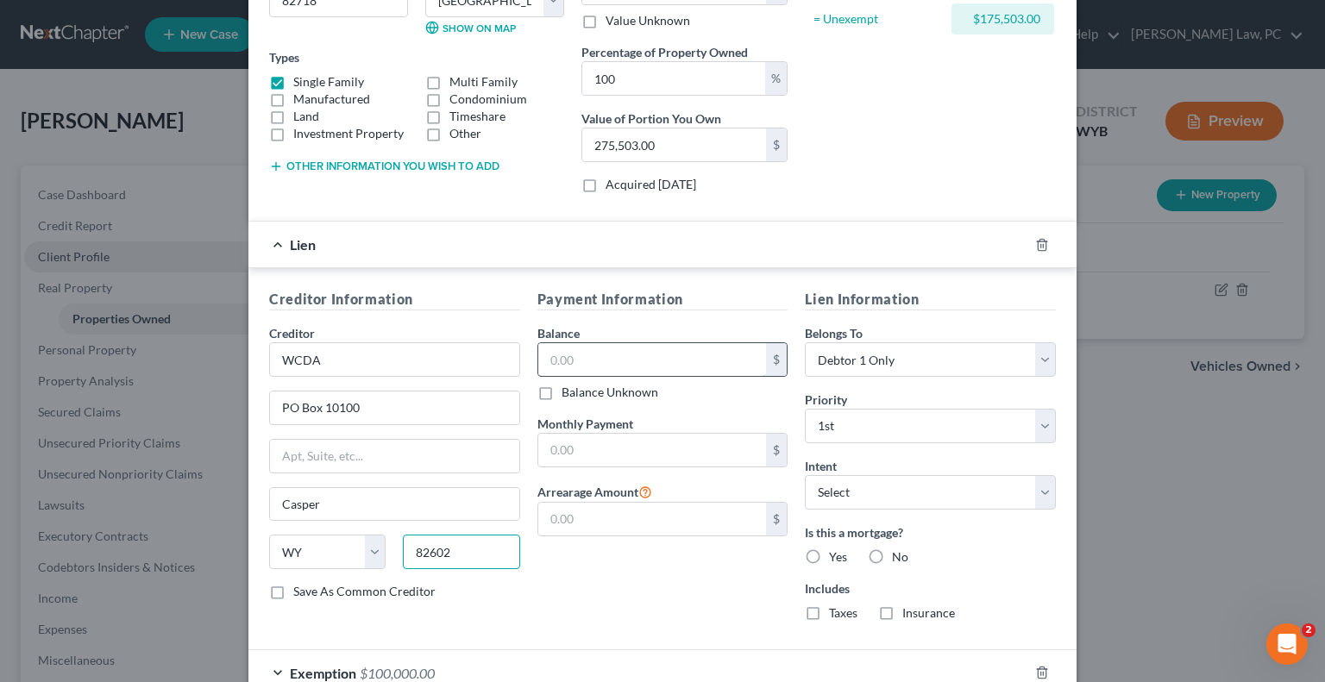
type input "82602"
click at [613, 366] on input "text" at bounding box center [652, 359] width 229 height 33
type input "160,644"
click at [613, 522] on input "text" at bounding box center [652, 519] width 229 height 33
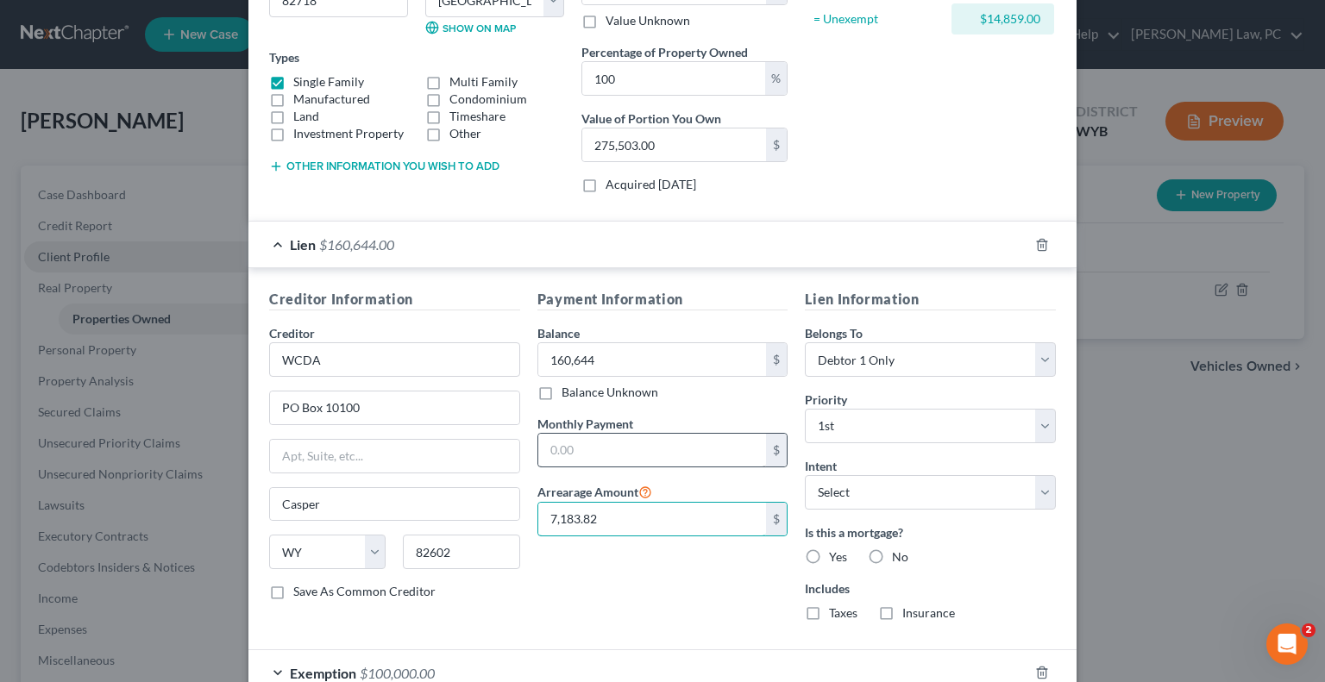
type input "7,183.82"
click at [576, 455] on input "text" at bounding box center [652, 450] width 229 height 33
click at [607, 450] on input "text" at bounding box center [652, 450] width 229 height 33
type input "1,397"
click at [607, 518] on input "7,183.82" at bounding box center [652, 519] width 229 height 33
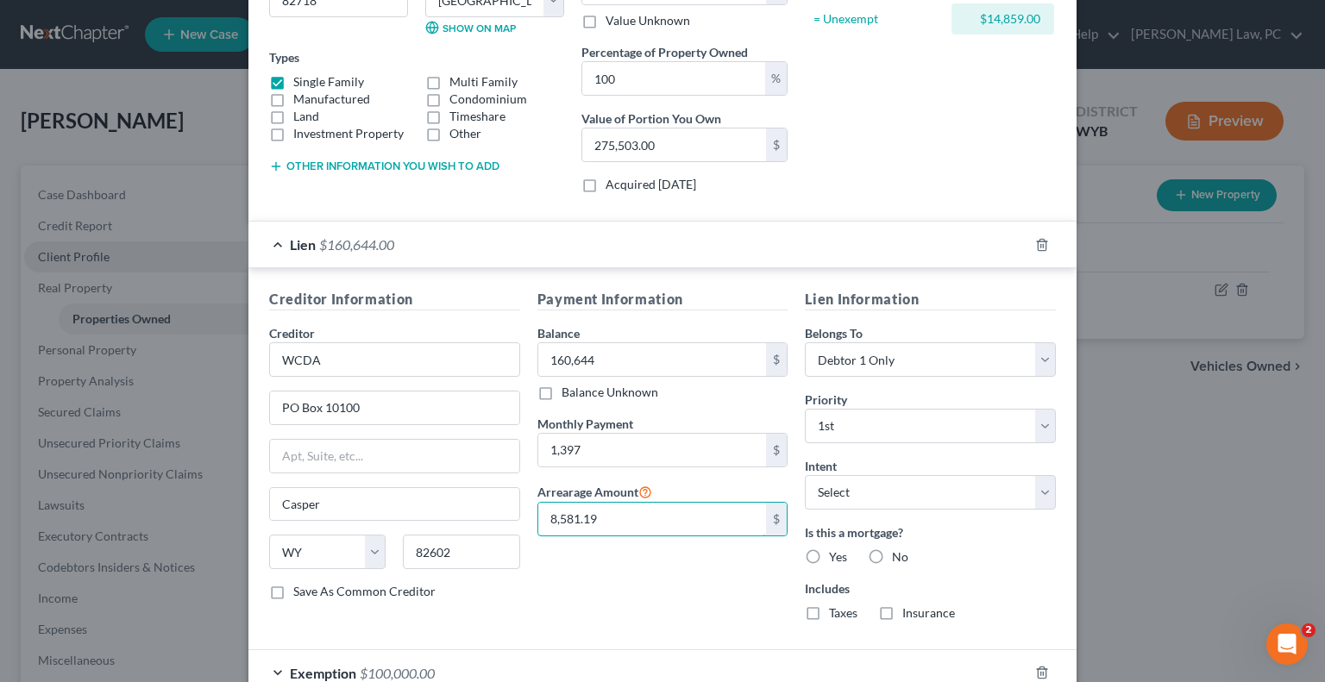
type input "8,581.19"
click at [829, 552] on label "Yes" at bounding box center [838, 557] width 18 height 17
click at [836, 552] on input "Yes" at bounding box center [841, 554] width 11 height 11
radio input "true"
click at [842, 426] on select "Select 1st 2nd 3rd 4th 5th 6th 7th 8th 9th 10th 11th 12th 13th 14th 15th 16th 1…" at bounding box center [930, 426] width 251 height 35
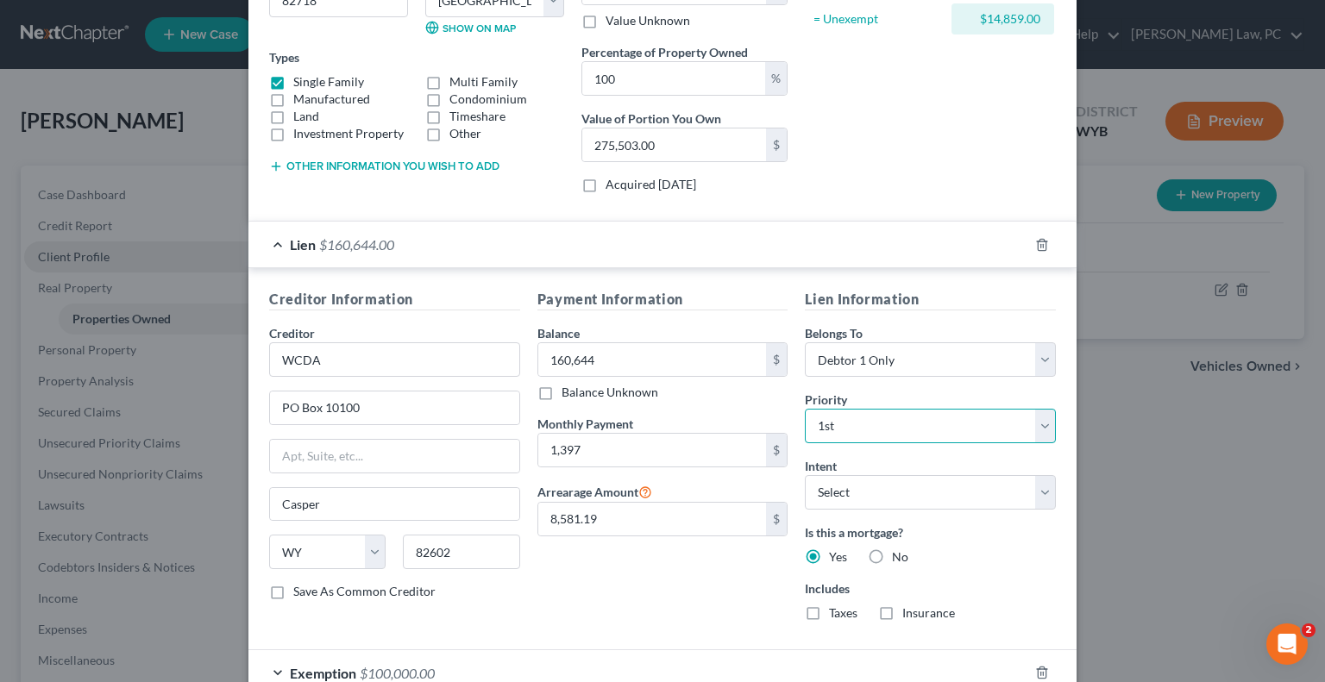
click at [842, 426] on select "Select 1st 2nd 3rd 4th 5th 6th 7th 8th 9th 10th 11th 12th 13th 14th 15th 16th 1…" at bounding box center [930, 426] width 251 height 35
click at [849, 496] on select "Select Surrender Redeem Reaffirm Avoid Other" at bounding box center [930, 492] width 251 height 35
select select "2"
click at [805, 475] on select "Select Surrender Redeem Reaffirm Avoid Other" at bounding box center [930, 492] width 251 height 35
click at [610, 446] on input "1,397" at bounding box center [652, 450] width 229 height 33
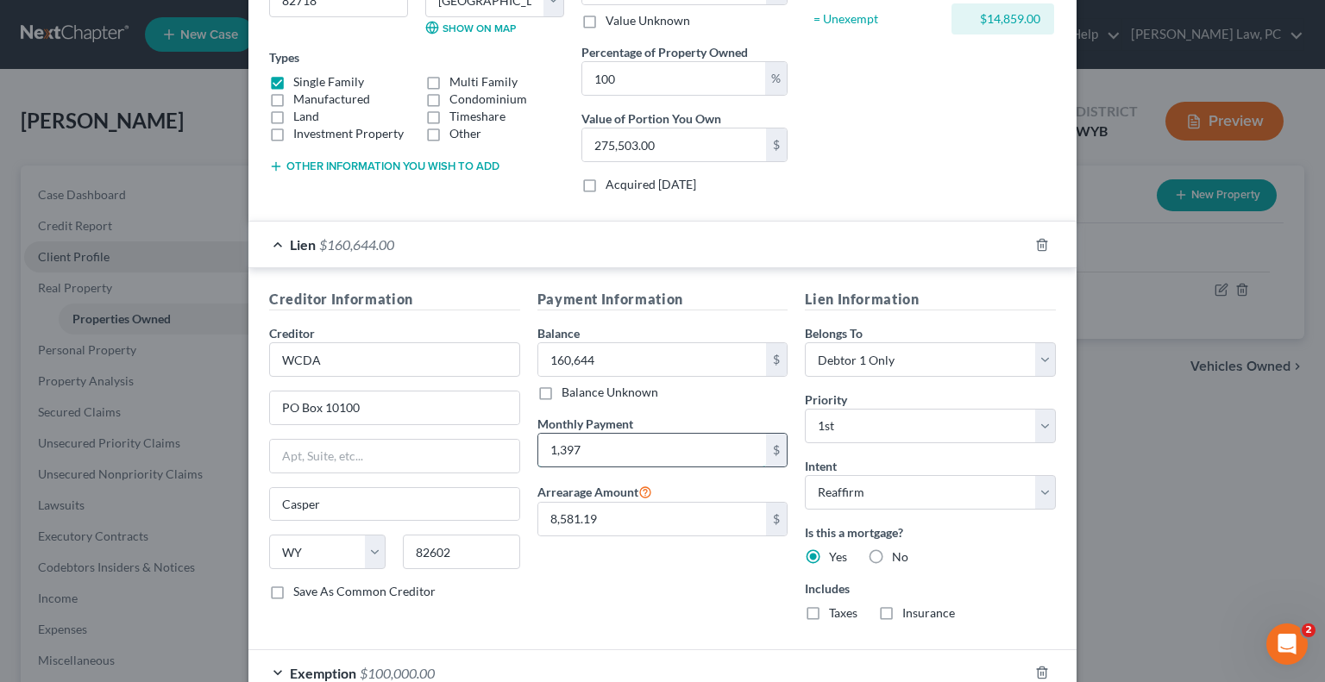
click at [622, 455] on input "1,397" at bounding box center [652, 450] width 229 height 33
type input "1,397.37"
click at [829, 606] on label "Taxes" at bounding box center [843, 613] width 28 height 17
click at [836, 606] on input "Taxes" at bounding box center [841, 610] width 11 height 11
checkbox input "true"
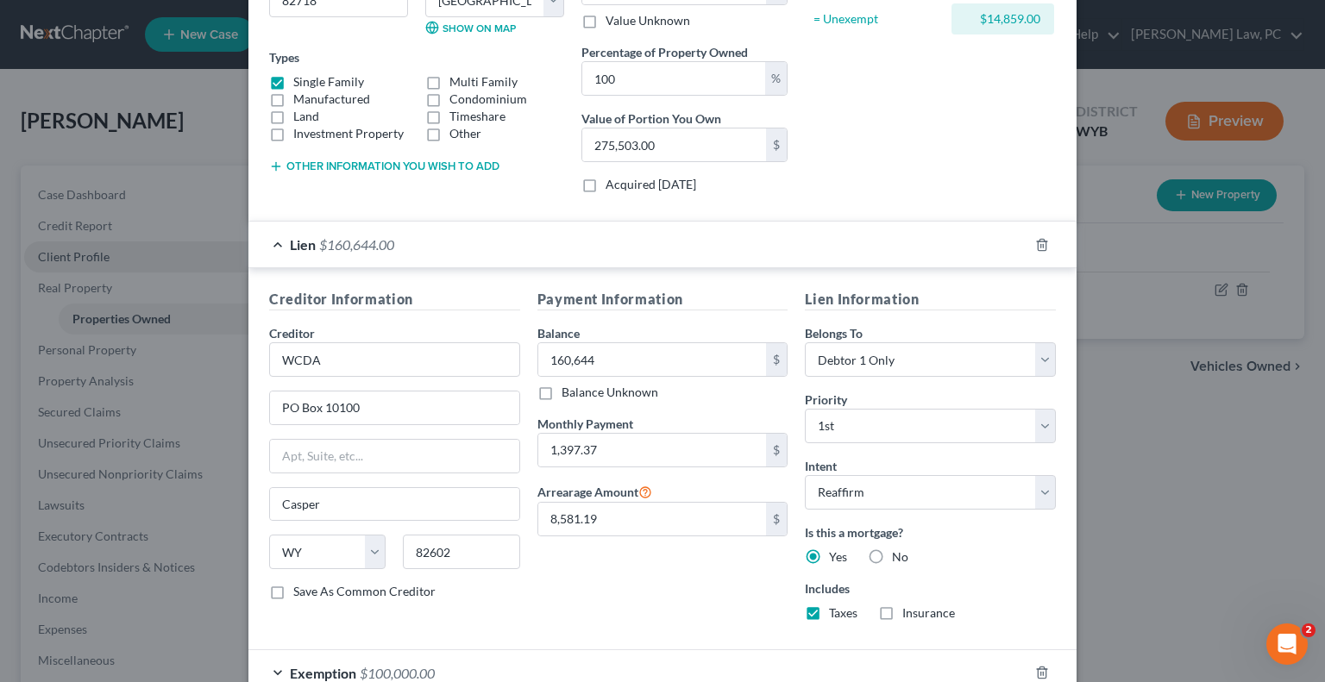
click at [902, 612] on label "Insurance" at bounding box center [928, 613] width 53 height 17
click at [909, 612] on input "Insurance" at bounding box center [914, 610] width 11 height 11
checkbox input "true"
click at [616, 349] on input "160,644" at bounding box center [652, 359] width 229 height 33
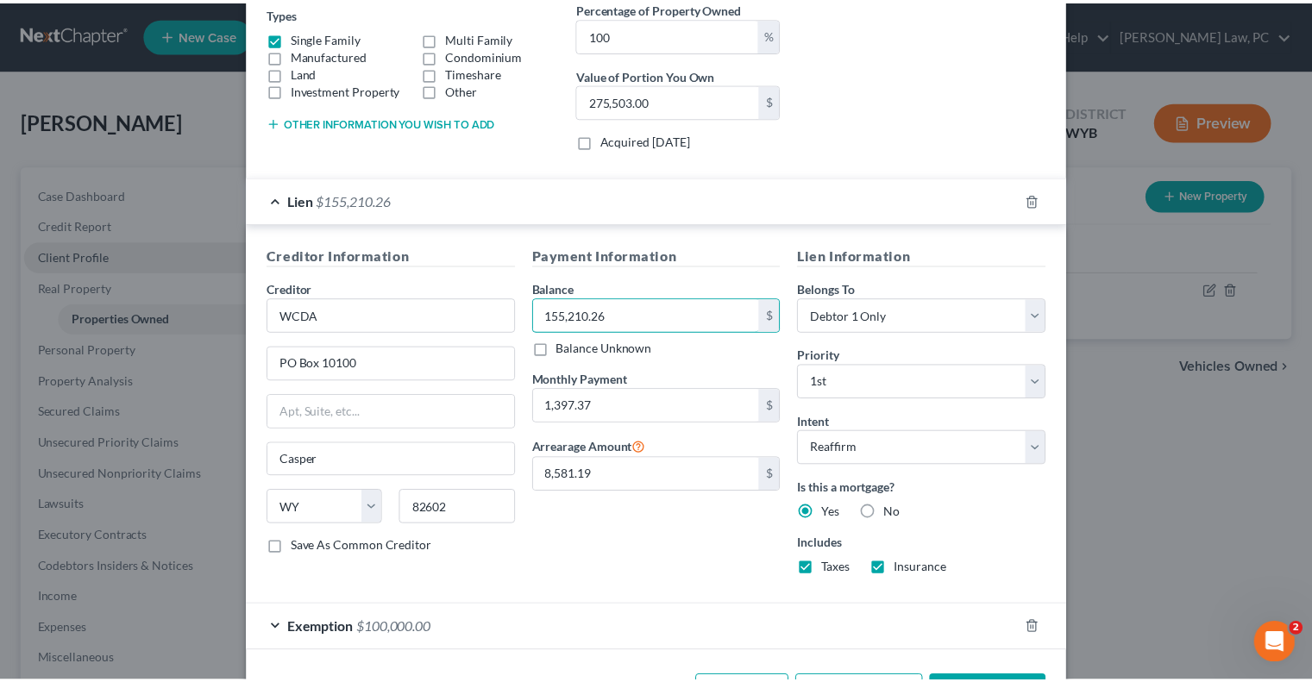
scroll to position [364, 0]
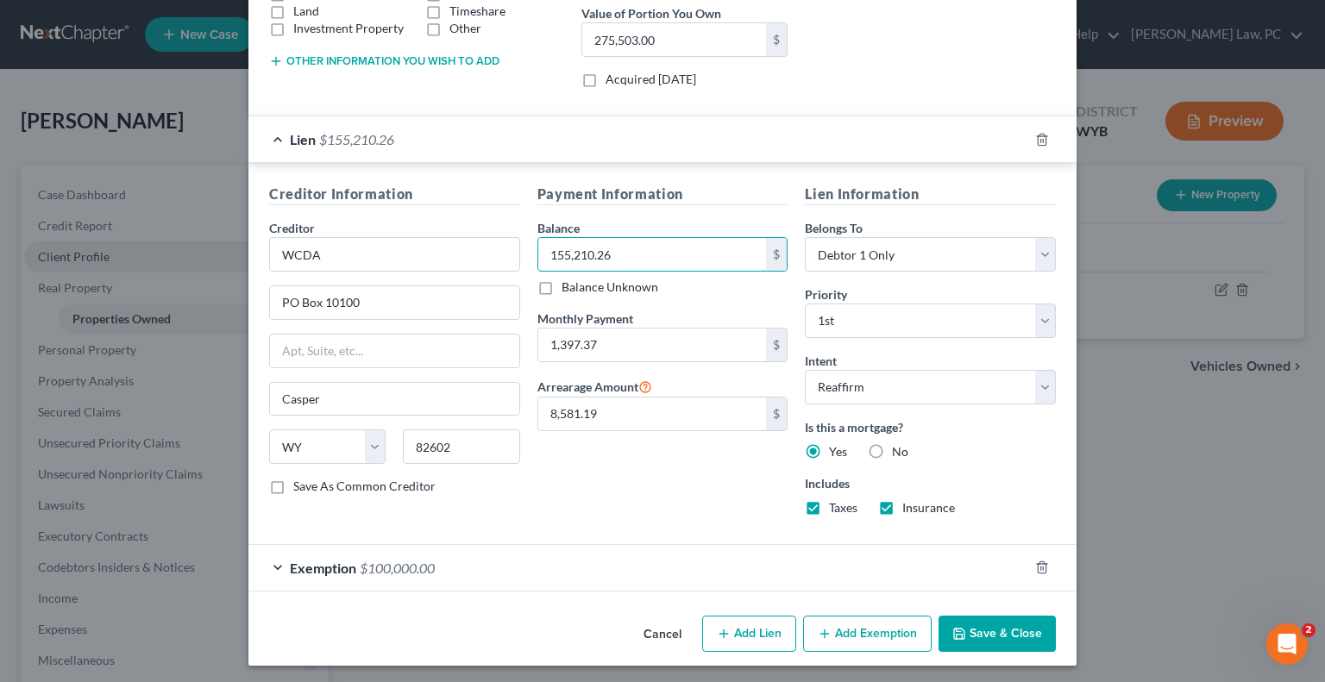
type input "155,210.26"
click at [1001, 633] on button "Save & Close" at bounding box center [997, 634] width 117 height 36
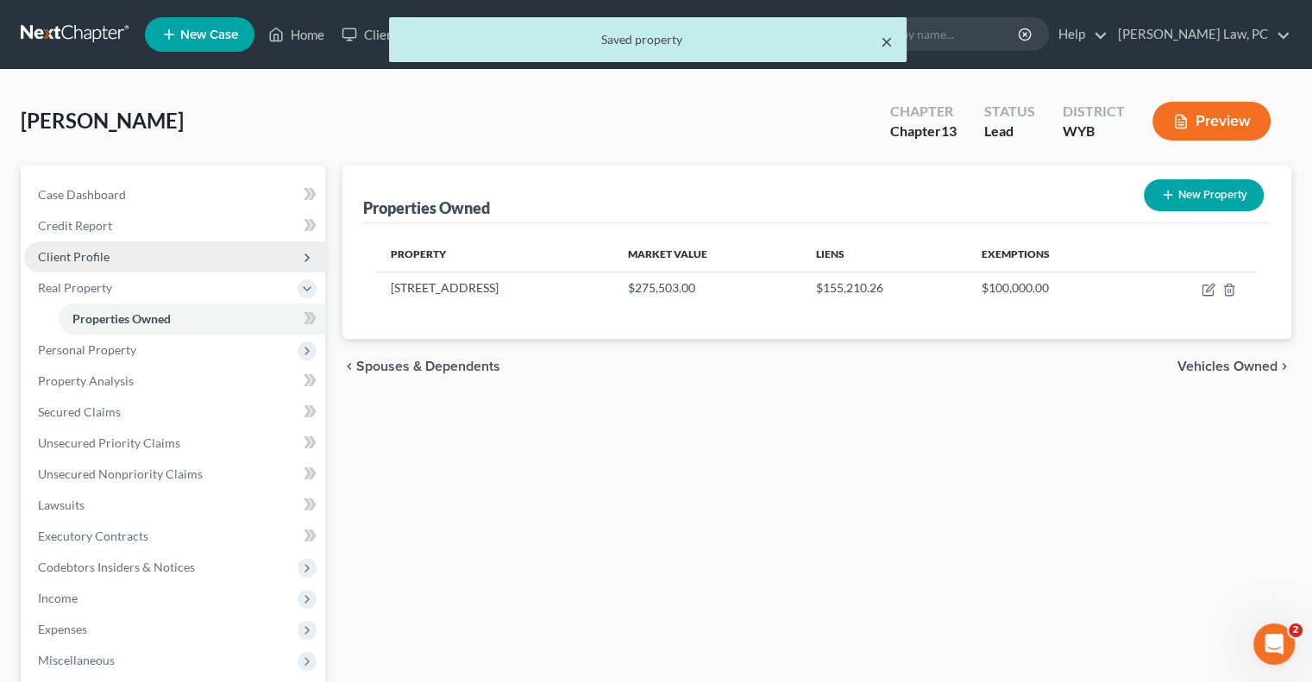
click at [883, 41] on button "×" at bounding box center [887, 41] width 12 height 21
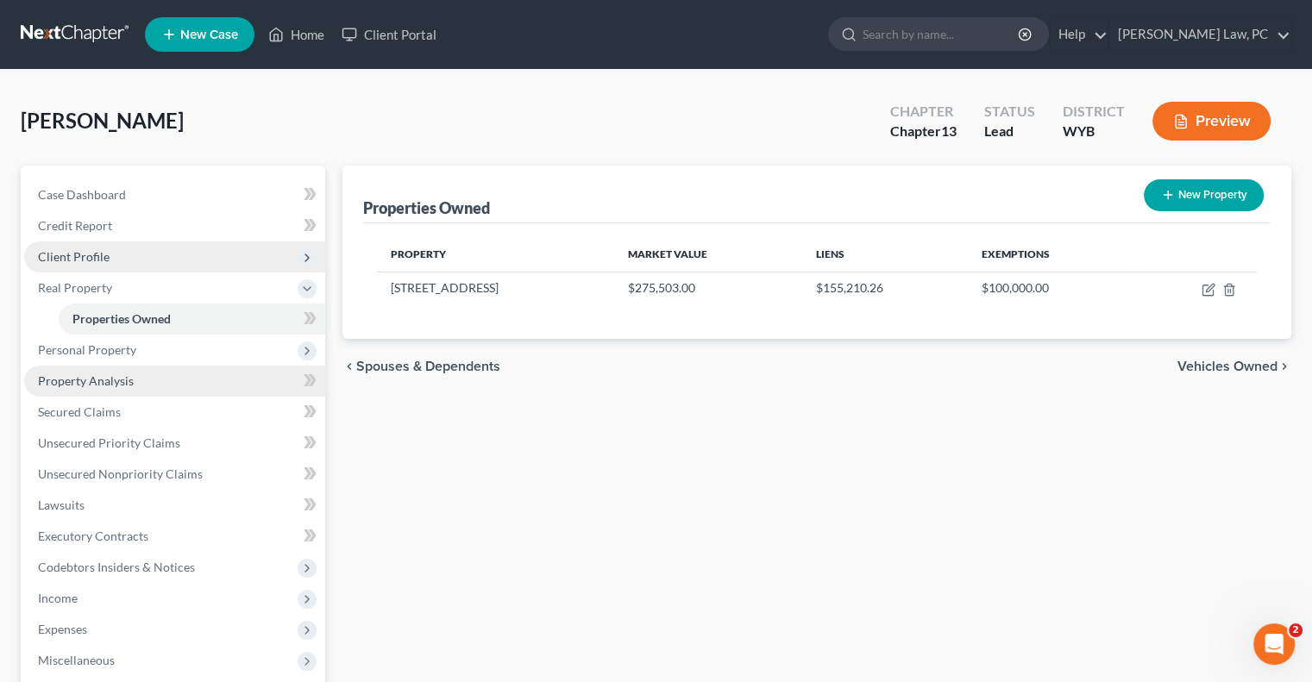
click at [95, 379] on span "Property Analysis" at bounding box center [86, 381] width 96 height 15
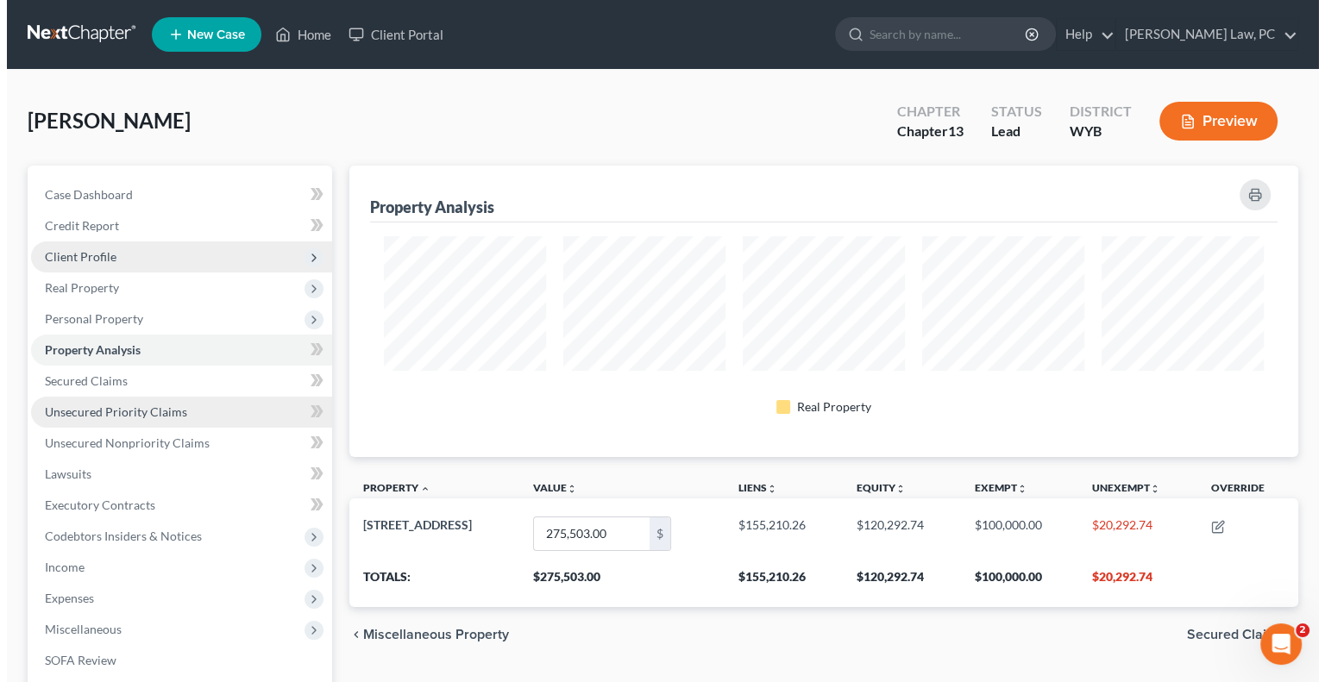
scroll to position [292, 948]
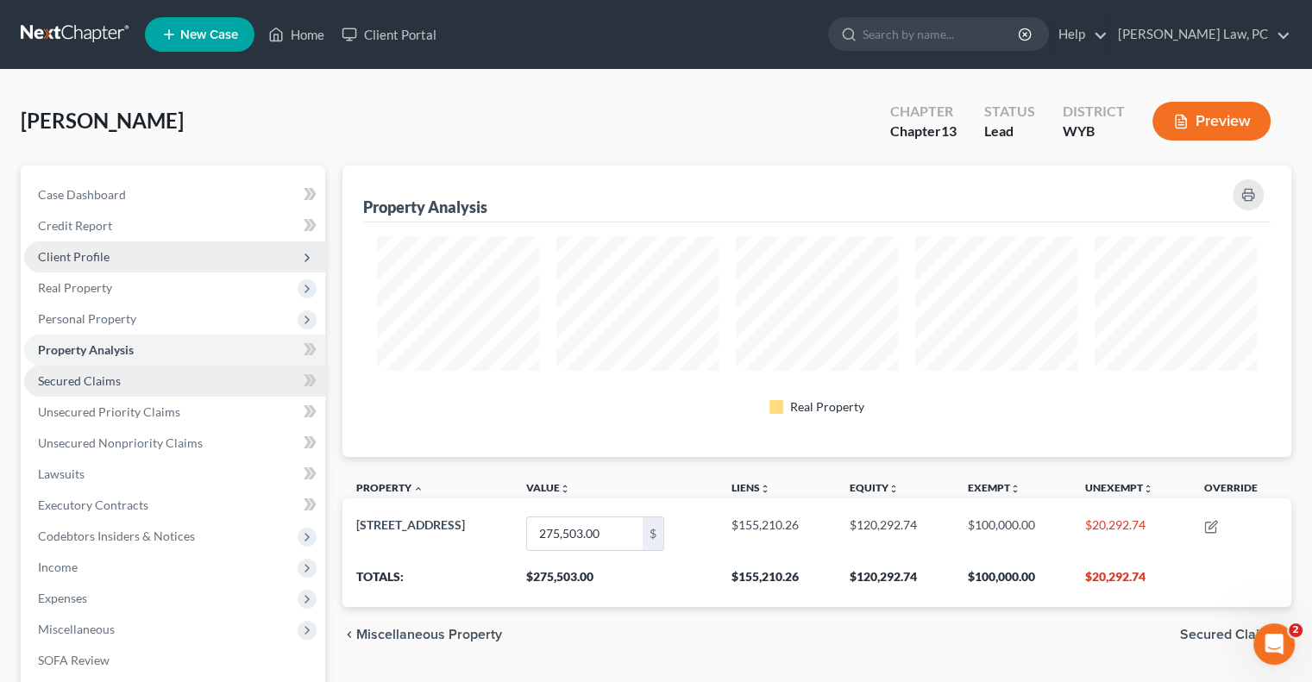
click at [95, 385] on span "Secured Claims" at bounding box center [79, 381] width 83 height 15
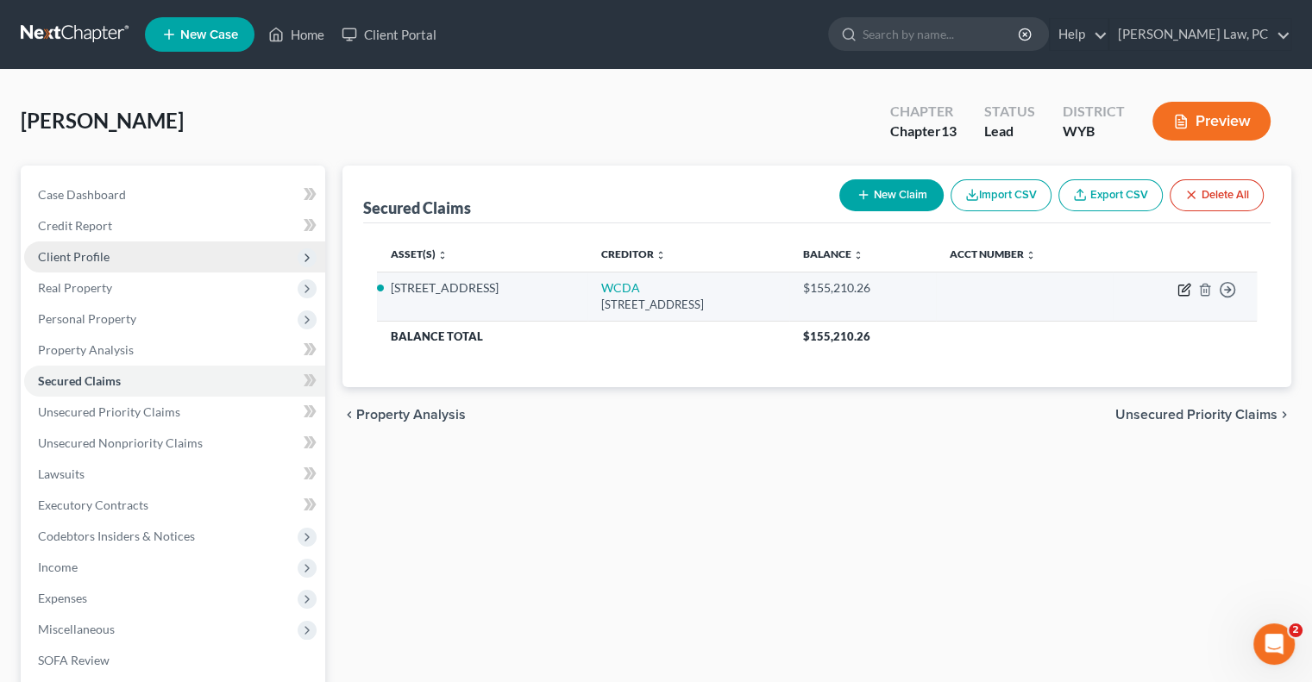
click at [1184, 290] on icon "button" at bounding box center [1186, 288] width 8 height 8
select select "53"
select select "2"
select select "0"
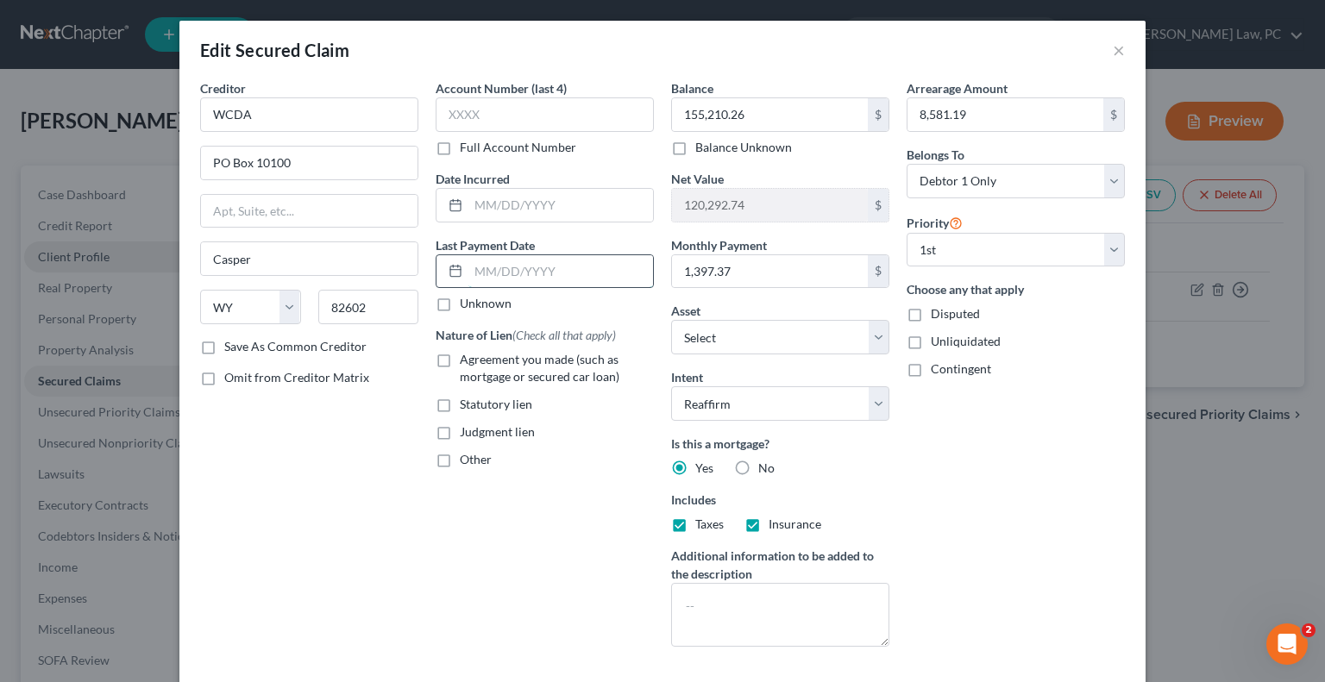
click at [533, 267] on input "text" at bounding box center [560, 271] width 185 height 33
type input "[DATE]"
click at [460, 355] on label "Agreement you made (such as mortgage or secured car loan)" at bounding box center [557, 368] width 194 height 35
click at [467, 355] on input "Agreement you made (such as mortgage or secured car loan)" at bounding box center [472, 356] width 11 height 11
checkbox input "true"
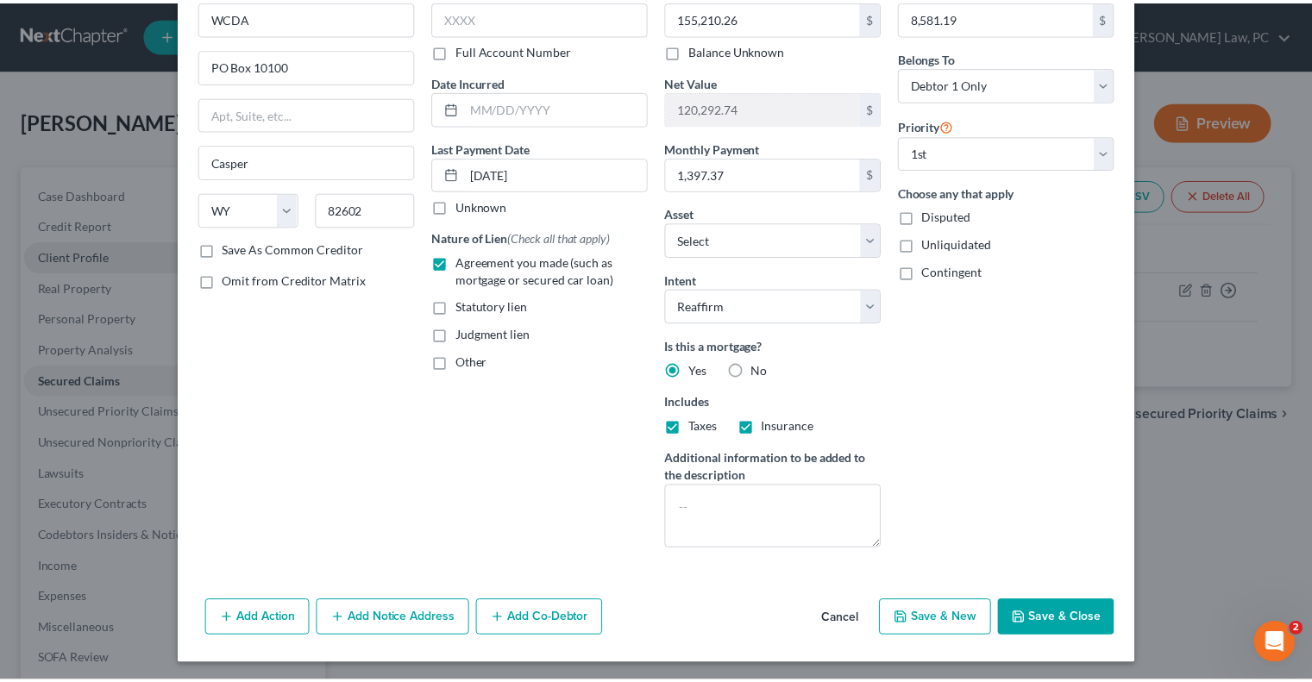
scroll to position [98, 0]
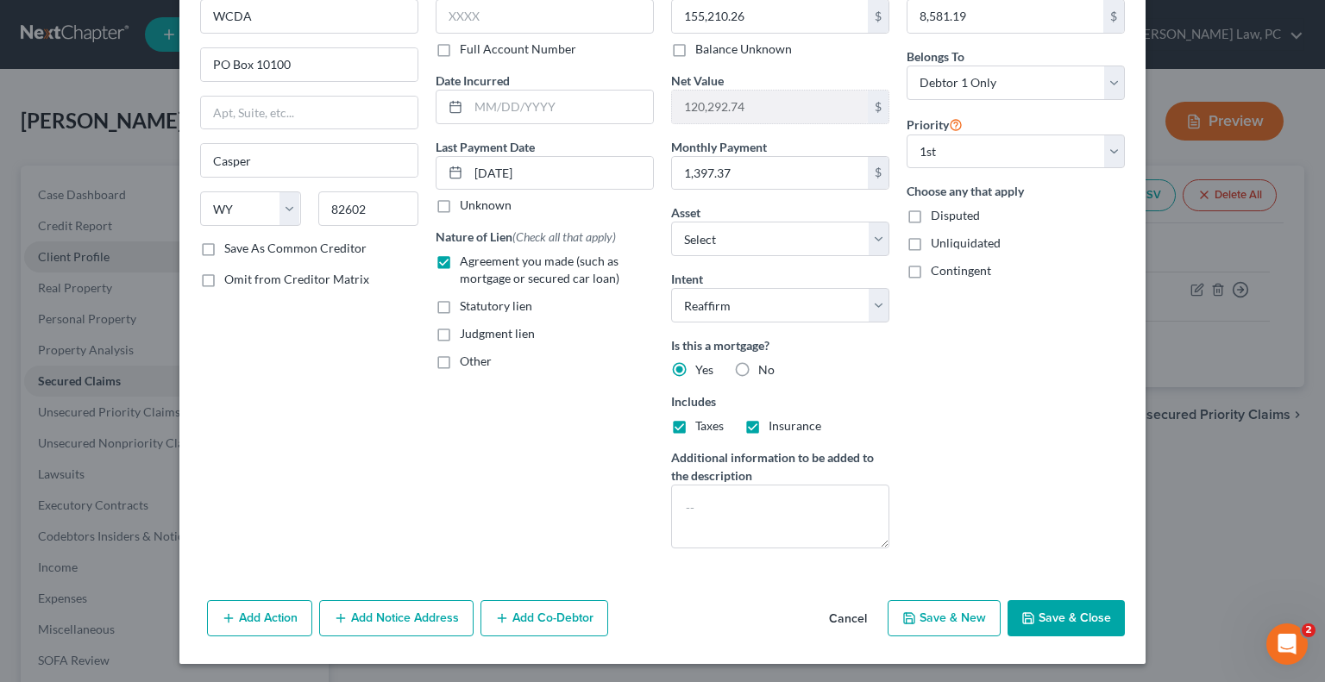
click at [1065, 613] on button "Save & Close" at bounding box center [1066, 618] width 117 height 36
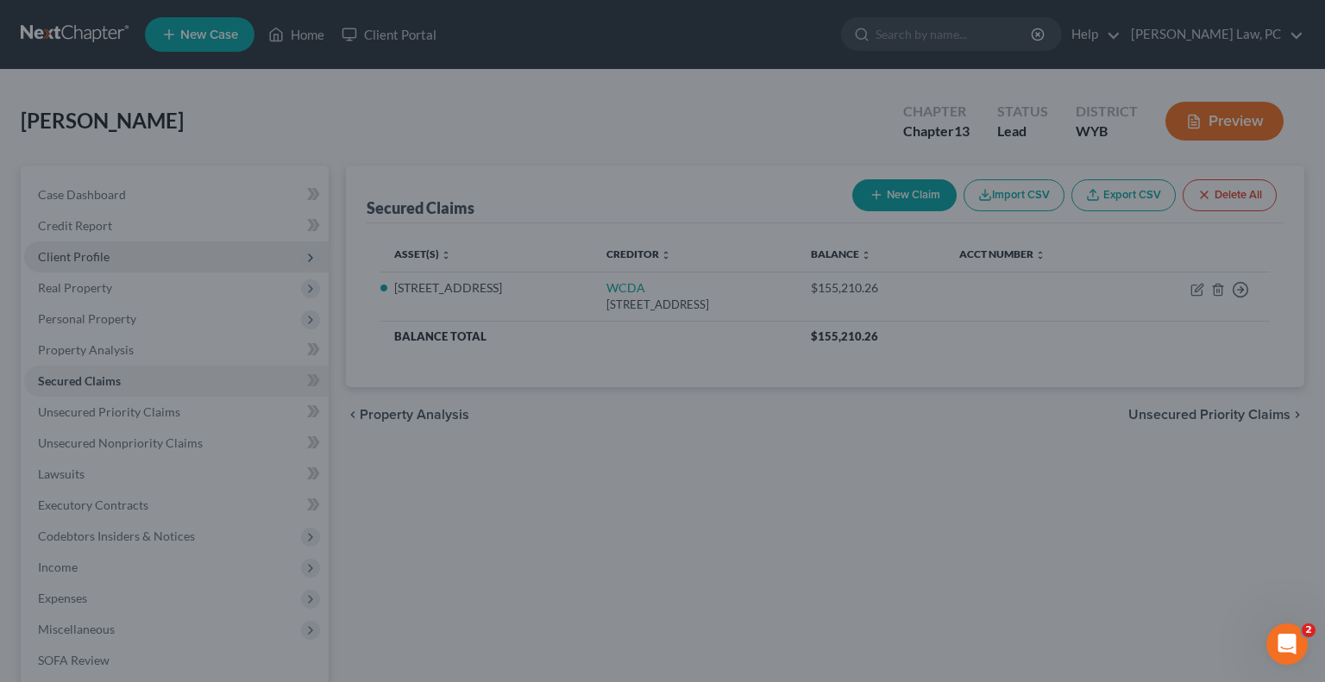
select select "2"
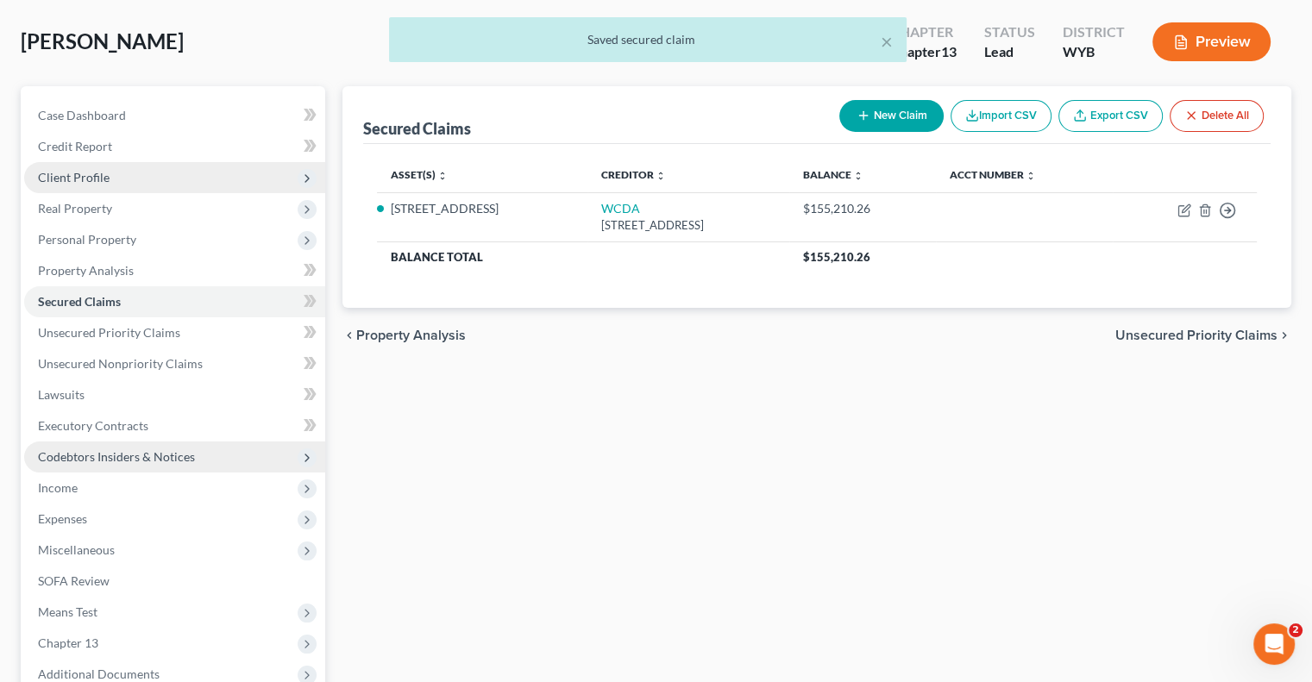
scroll to position [86, 0]
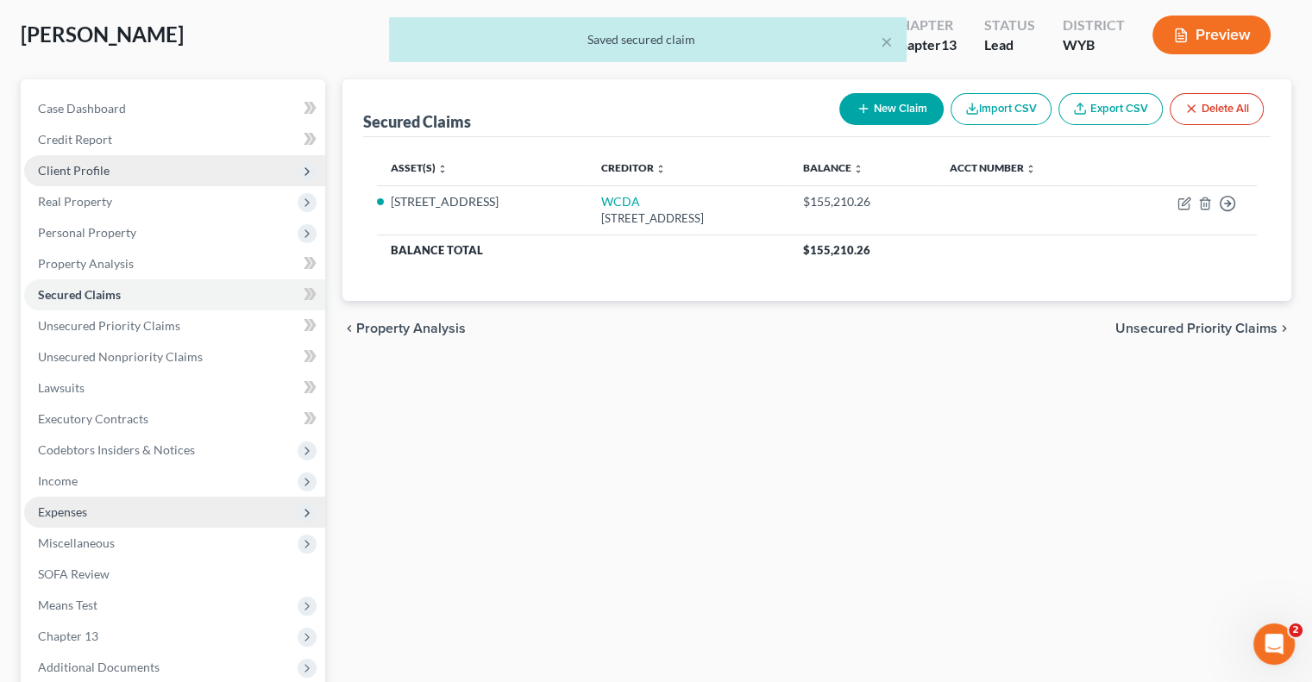
click at [68, 505] on span "Expenses" at bounding box center [62, 512] width 49 height 15
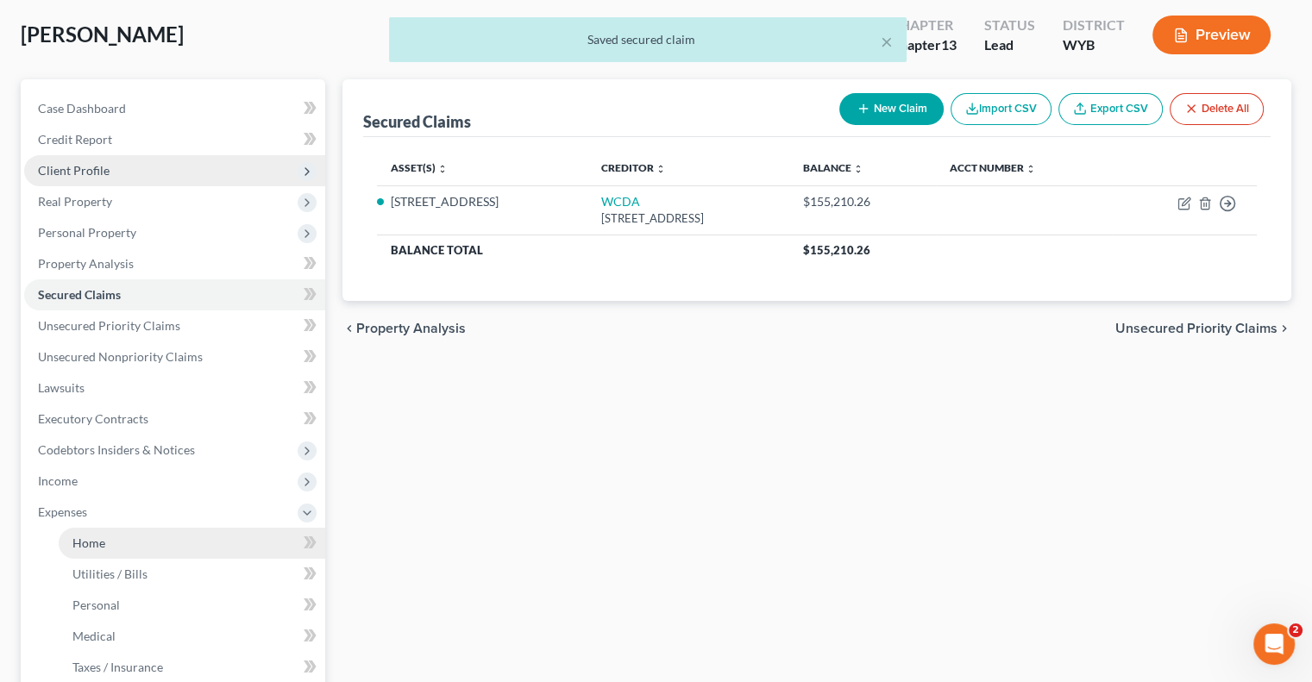
click at [145, 539] on link "Home" at bounding box center [192, 543] width 267 height 31
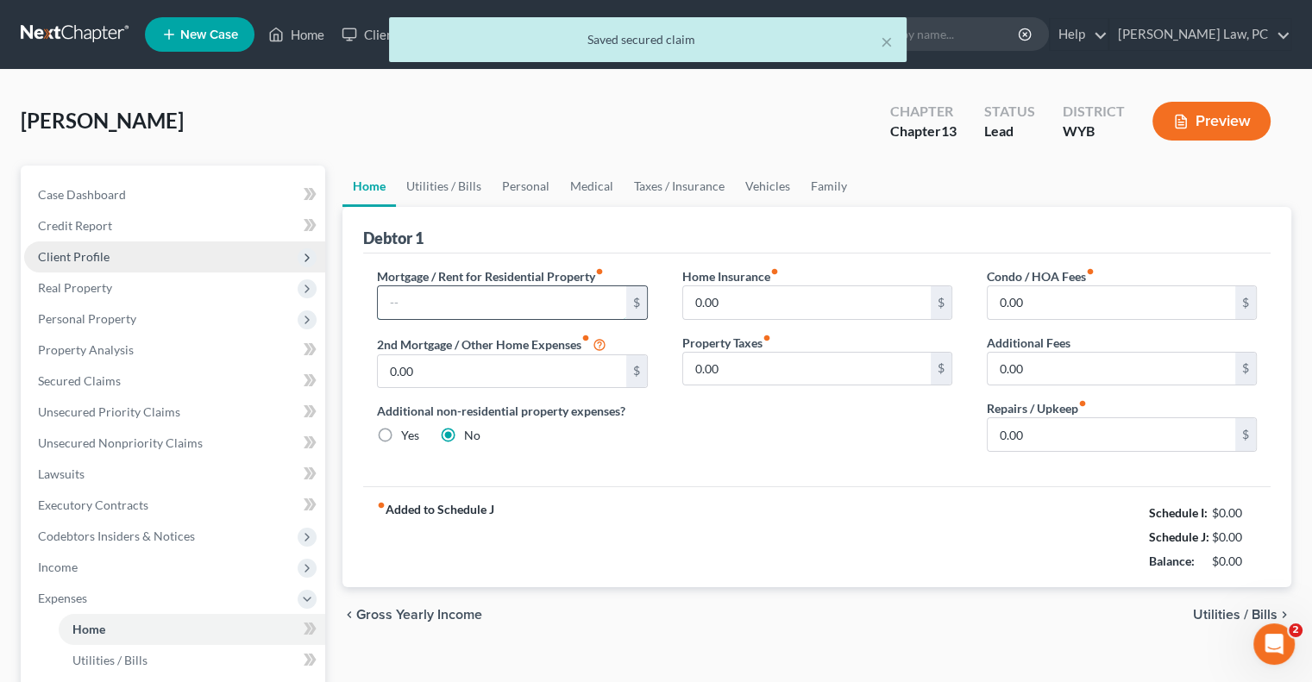
click at [440, 298] on input "text" at bounding box center [502, 302] width 248 height 33
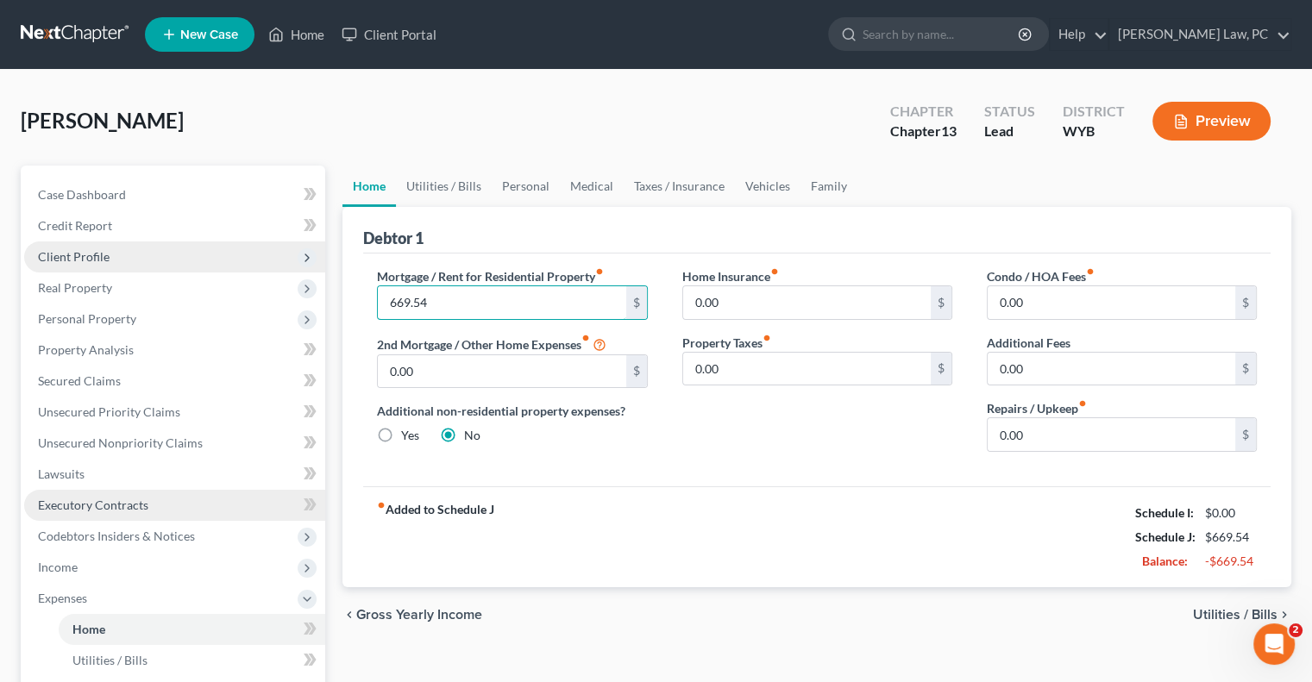
type input "669.54"
click at [738, 375] on input "0.00" at bounding box center [807, 369] width 248 height 33
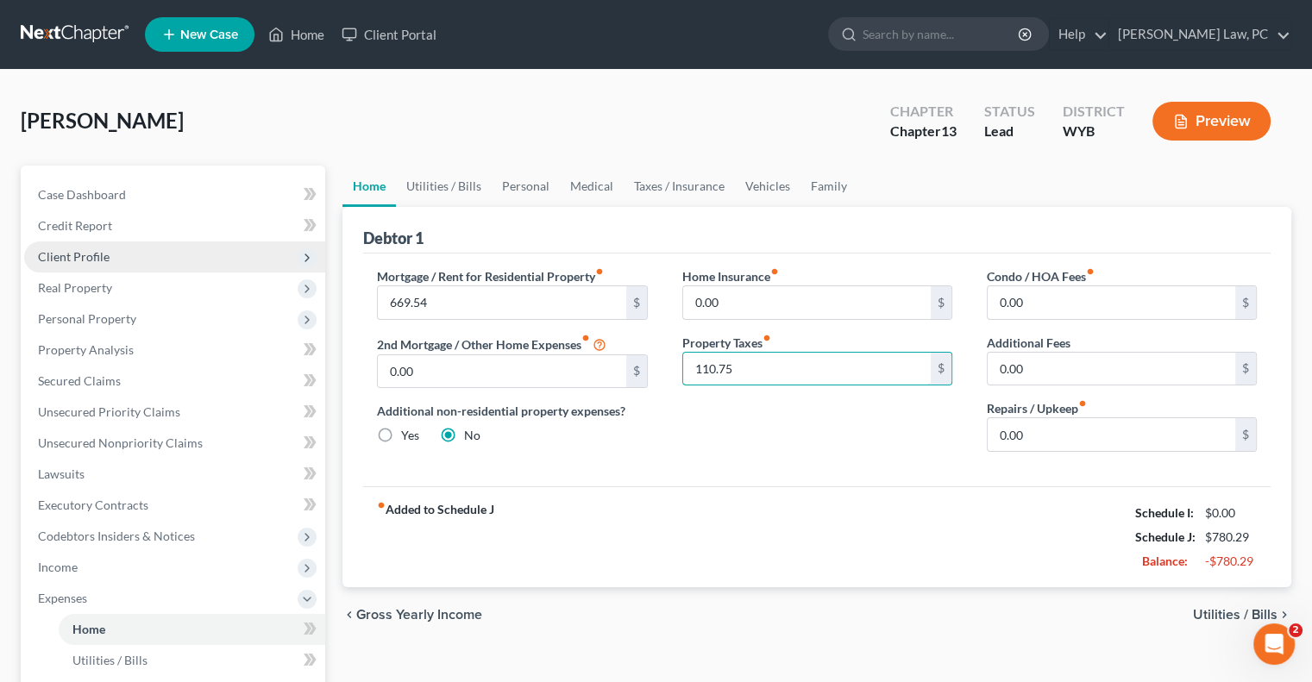
type input "110.75"
click at [804, 302] on input "0.00" at bounding box center [807, 302] width 248 height 33
type input "617.08"
click at [437, 179] on link "Utilities / Bills" at bounding box center [444, 186] width 96 height 41
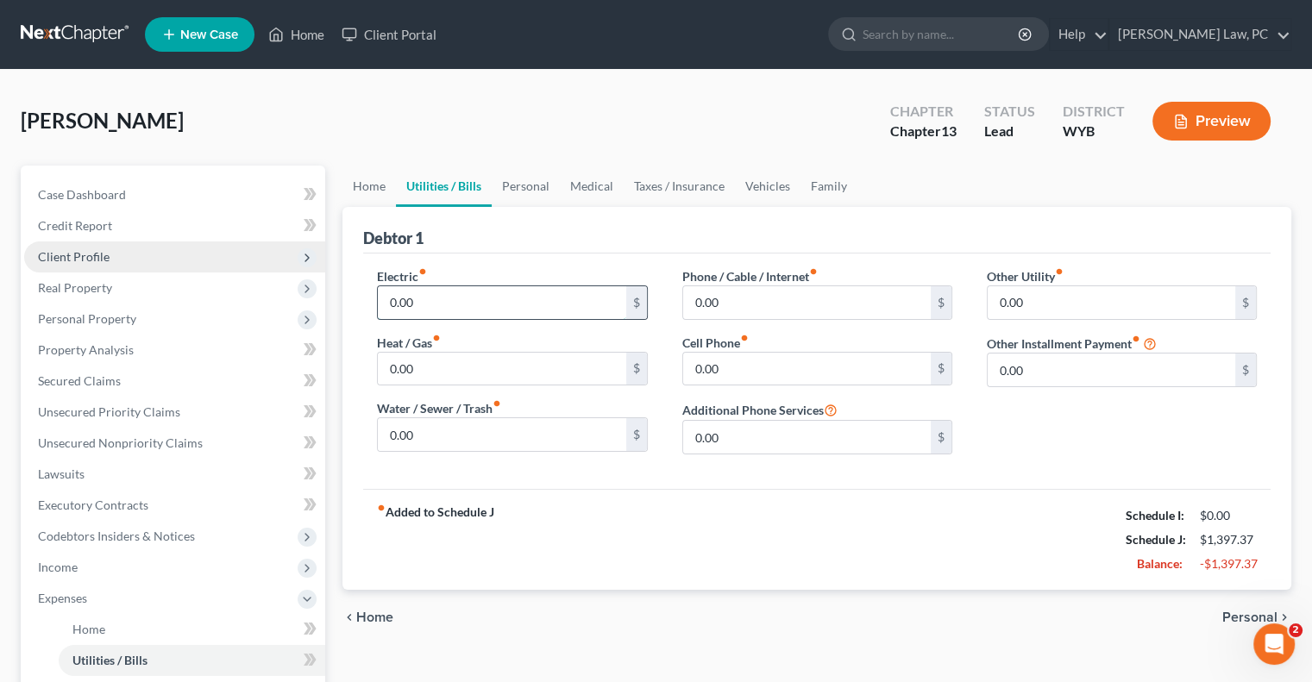
click at [435, 298] on input "0.00" at bounding box center [502, 302] width 248 height 33
type input "400"
click at [796, 298] on input "0.00" at bounding box center [807, 302] width 248 height 33
type input "68"
click at [765, 374] on input "0.00" at bounding box center [807, 369] width 248 height 33
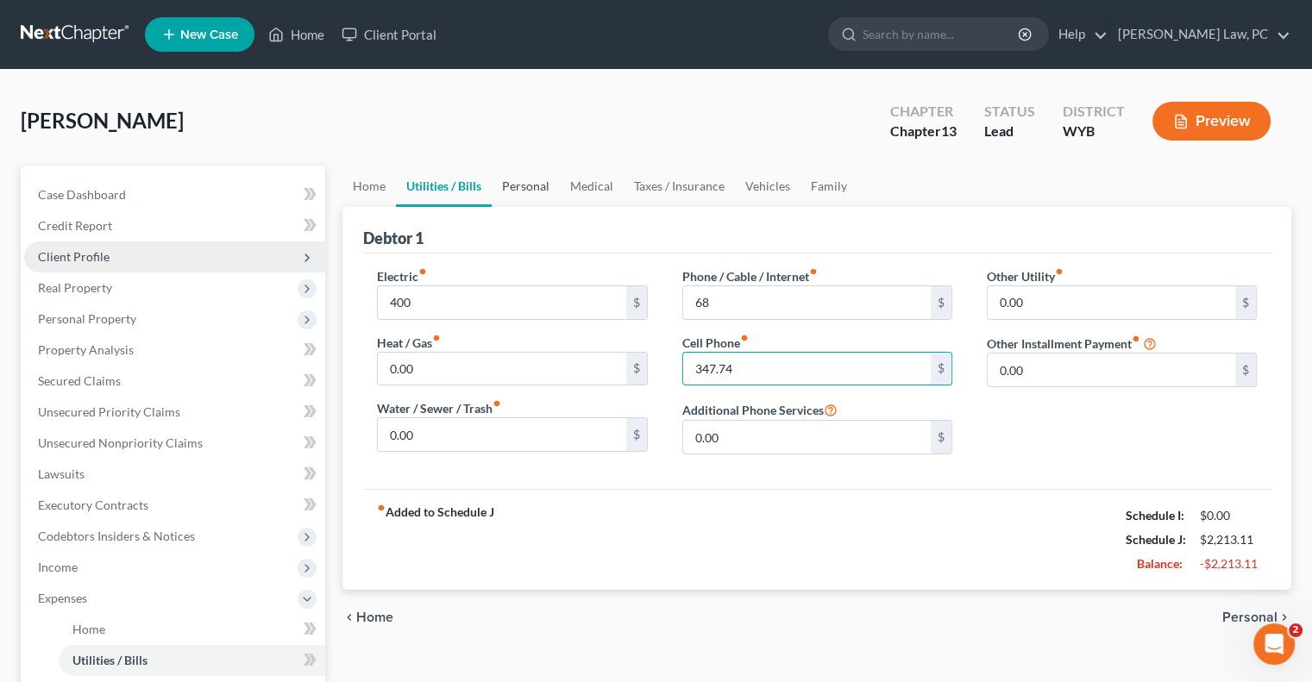
type input "347.74"
click at [530, 189] on link "Personal" at bounding box center [526, 186] width 68 height 41
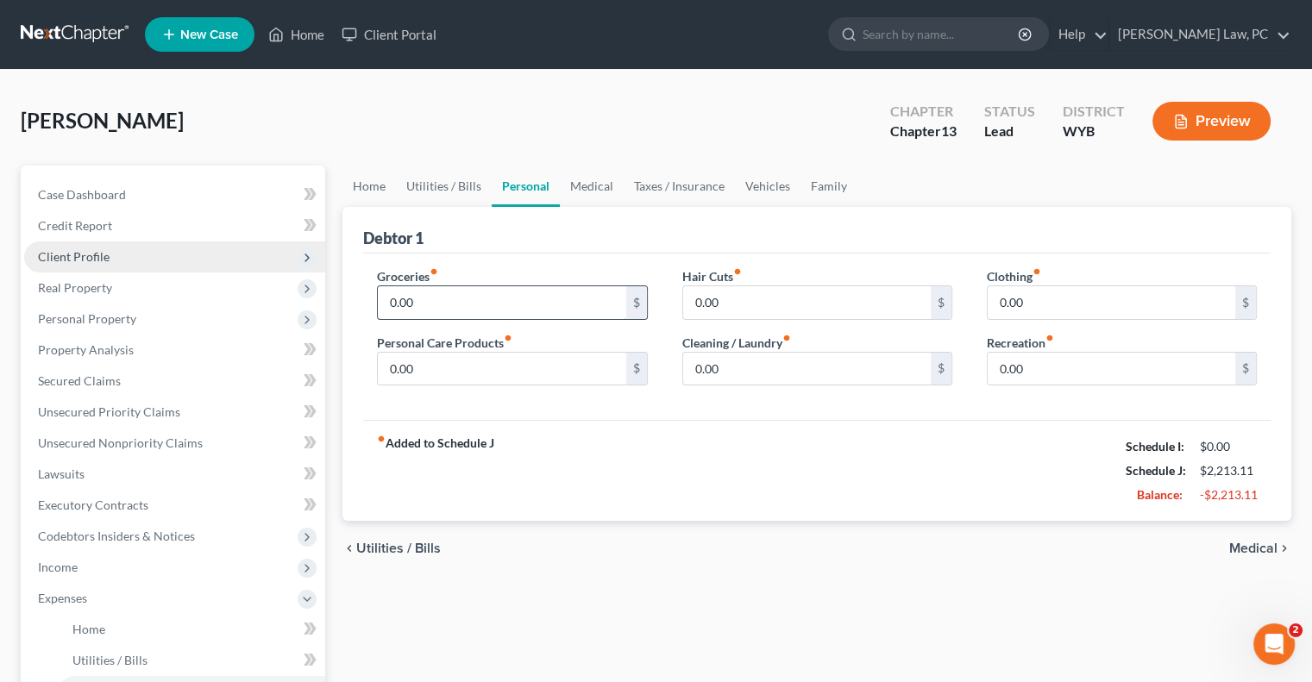
click at [443, 298] on input "0.00" at bounding box center [502, 302] width 248 height 33
type input "500"
click at [418, 372] on input "0.00" at bounding box center [502, 369] width 248 height 33
type input "100"
click at [755, 300] on input "0.00" at bounding box center [807, 302] width 248 height 33
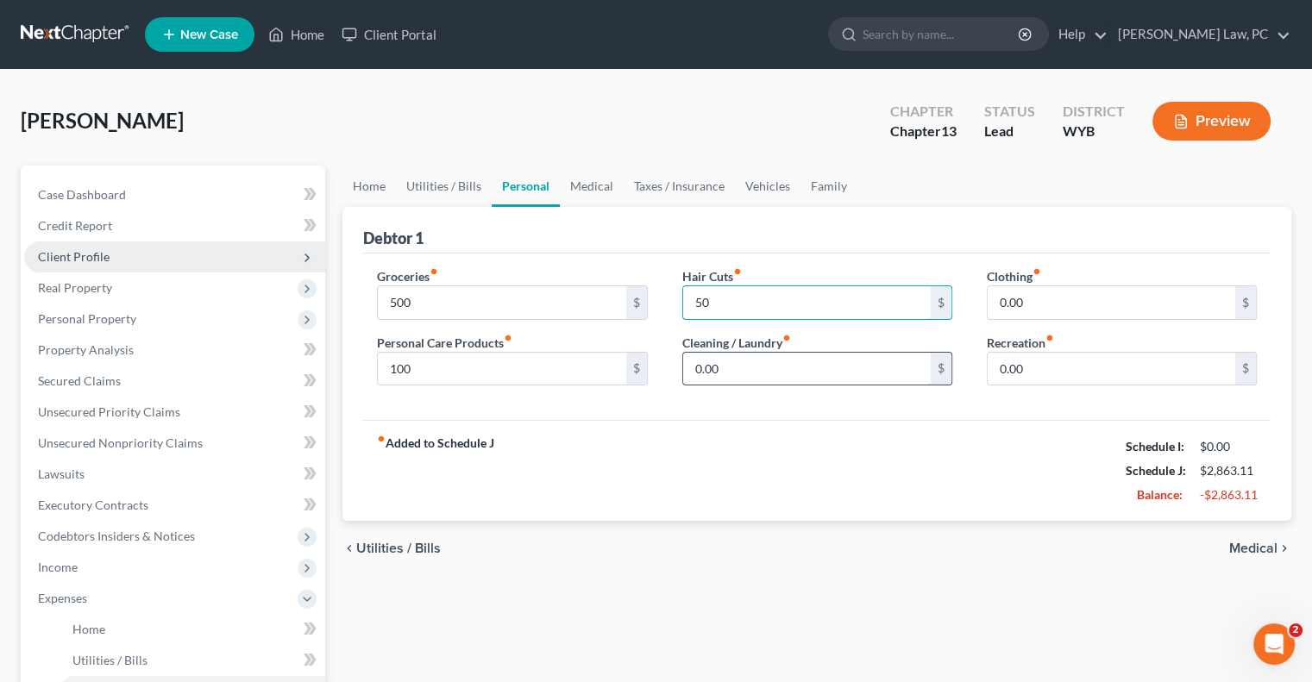
type input "50"
click at [718, 368] on input "0.00" at bounding box center [807, 369] width 248 height 33
type input "60"
click at [1031, 314] on input "0.00" at bounding box center [1112, 302] width 248 height 33
type input "50"
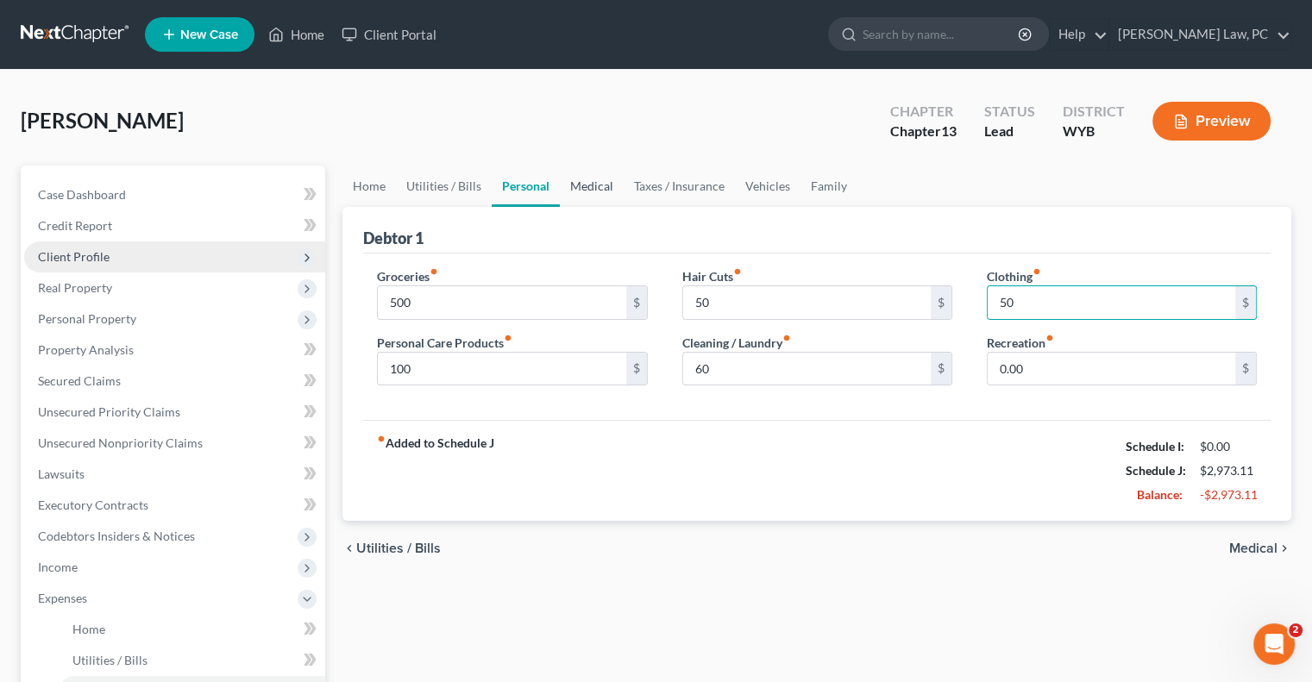
click at [581, 189] on link "Medical" at bounding box center [592, 186] width 64 height 41
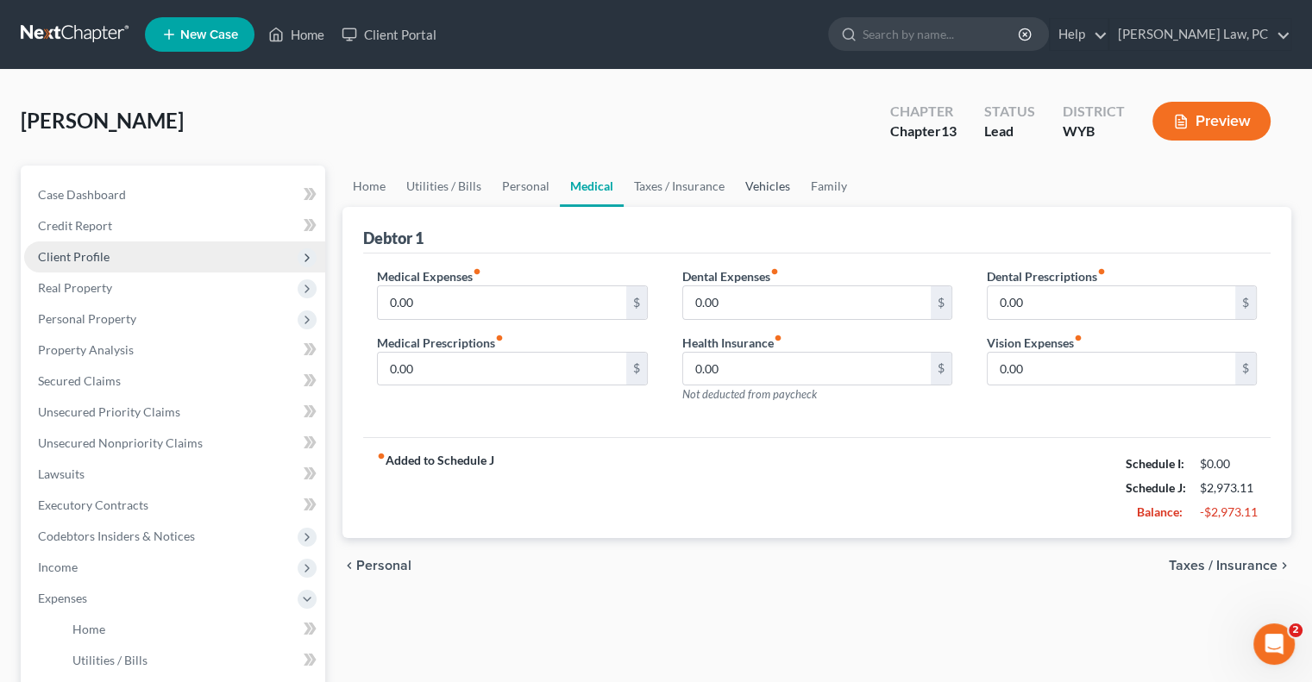
click at [757, 188] on link "Vehicles" at bounding box center [768, 186] width 66 height 41
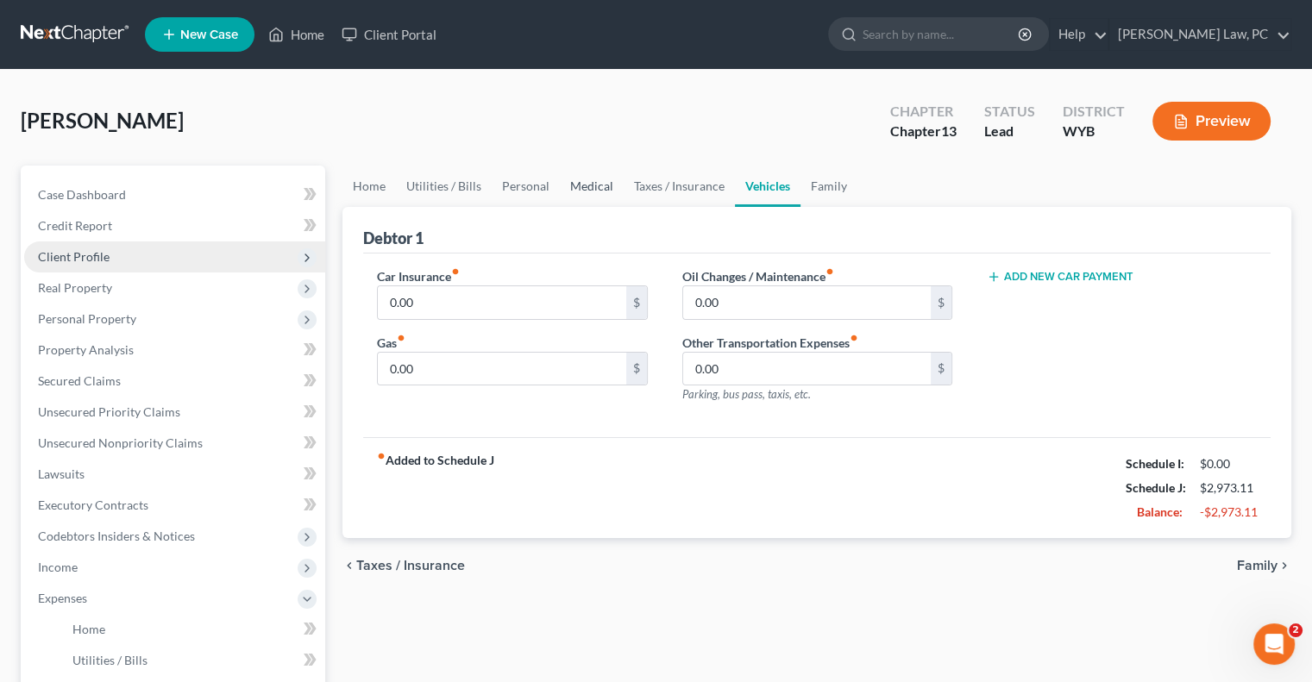
click at [560, 185] on link "Medical" at bounding box center [592, 186] width 64 height 41
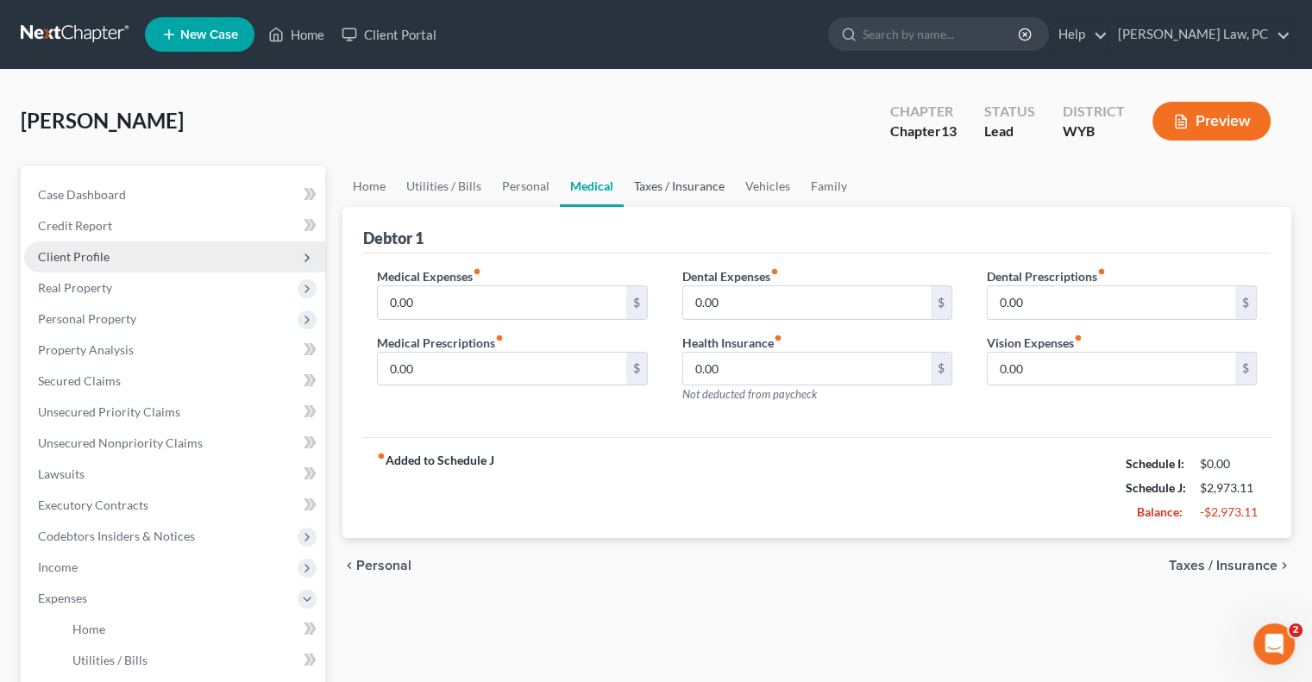
click at [683, 186] on link "Taxes / Insurance" at bounding box center [679, 186] width 111 height 41
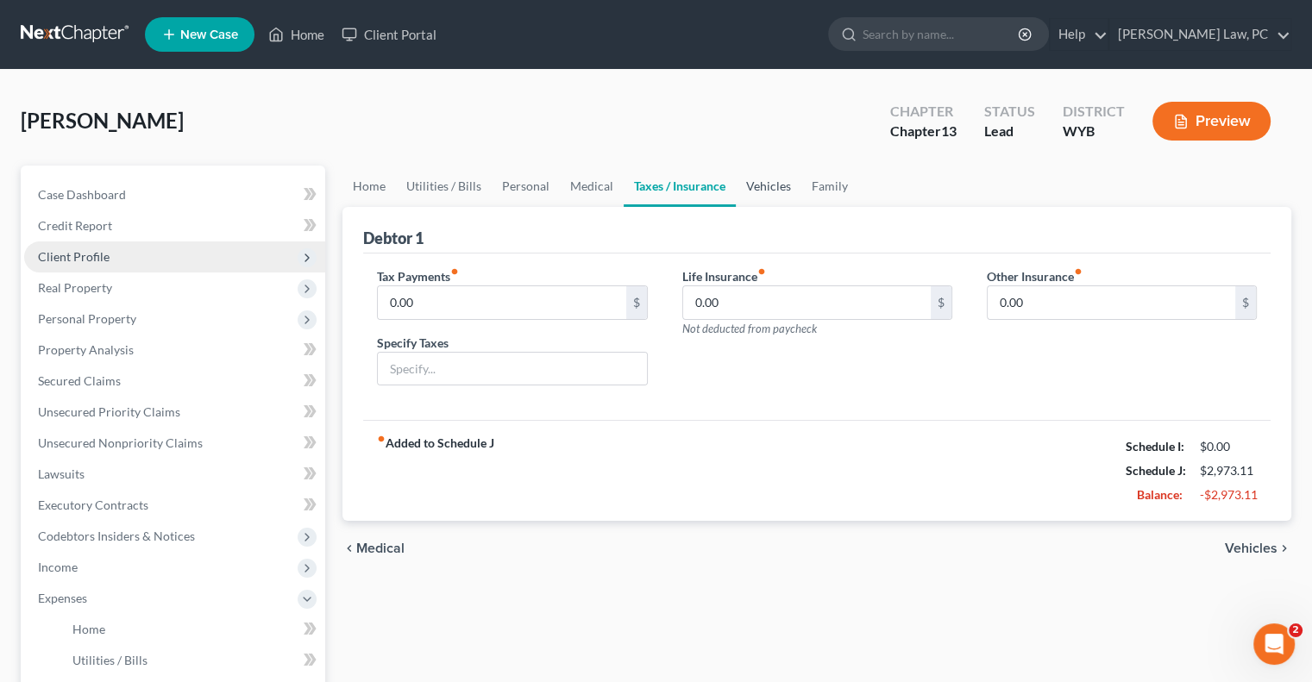
click at [759, 181] on link "Vehicles" at bounding box center [769, 186] width 66 height 41
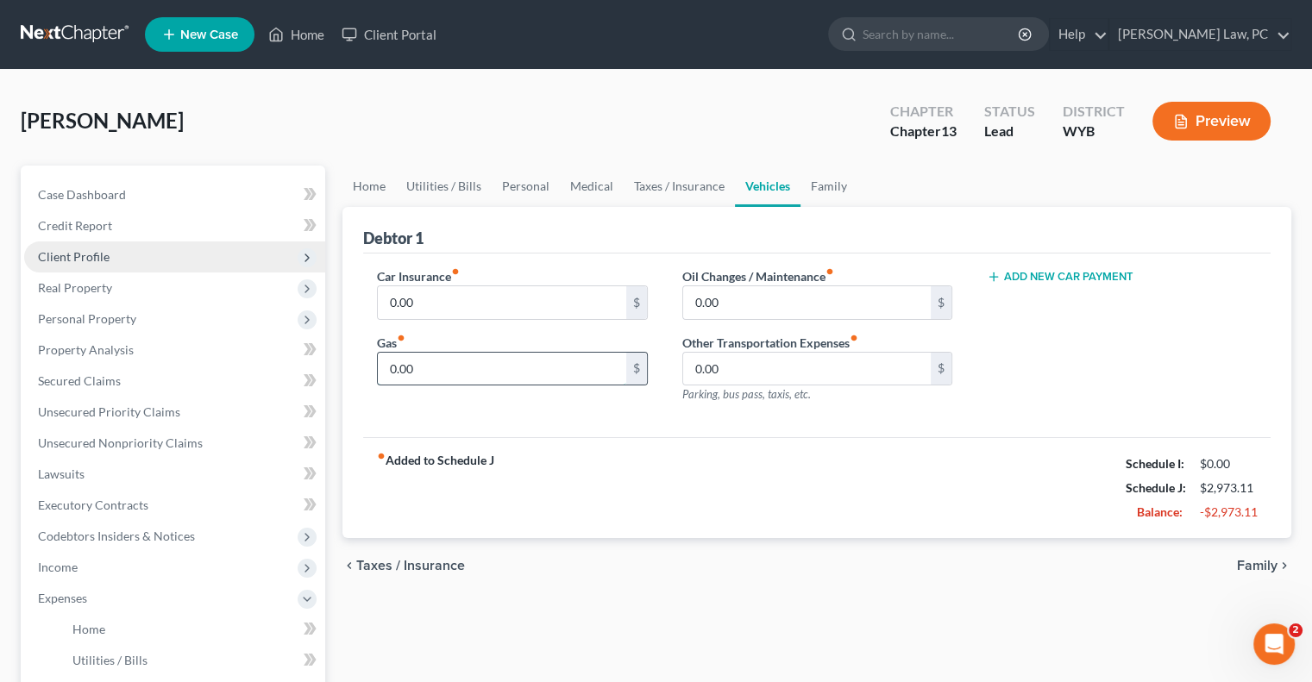
click at [449, 361] on input "0.00" at bounding box center [502, 369] width 248 height 33
type input "200"
click at [453, 307] on input "0.00" at bounding box center [502, 302] width 248 height 33
type input "220"
click at [719, 293] on input "0.00" at bounding box center [807, 302] width 248 height 33
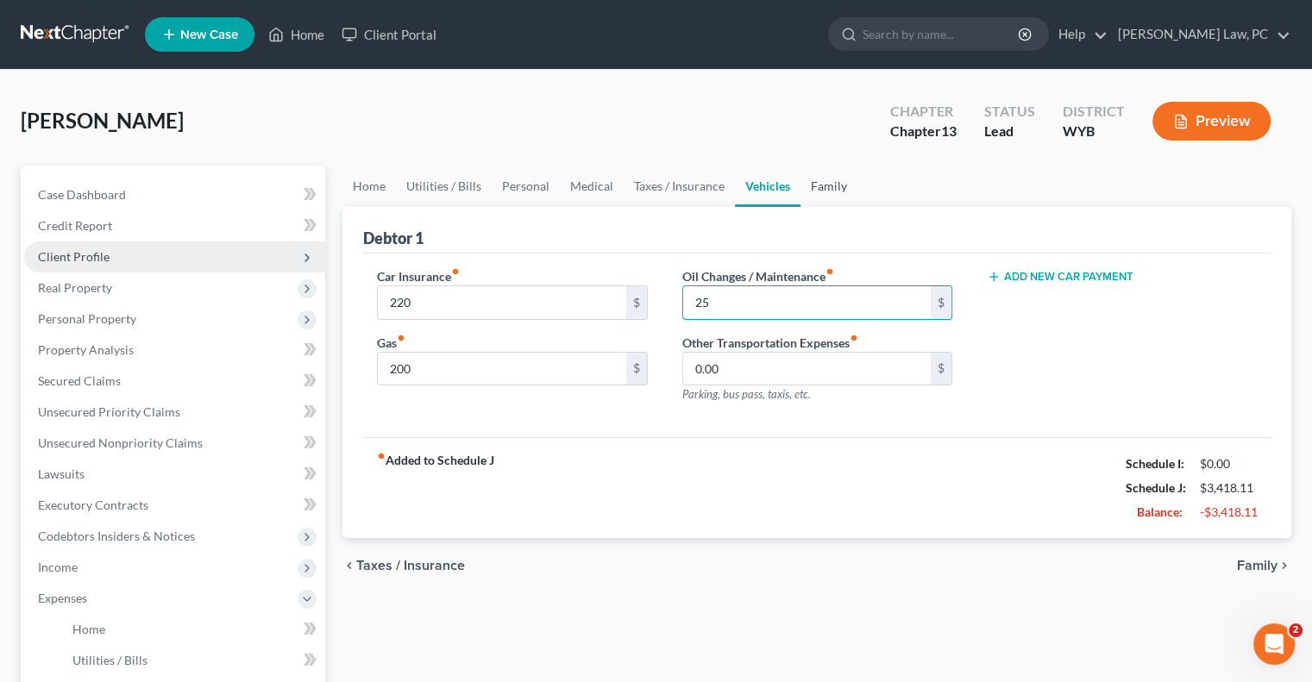
type input "25"
click at [832, 183] on link "Family" at bounding box center [829, 186] width 57 height 41
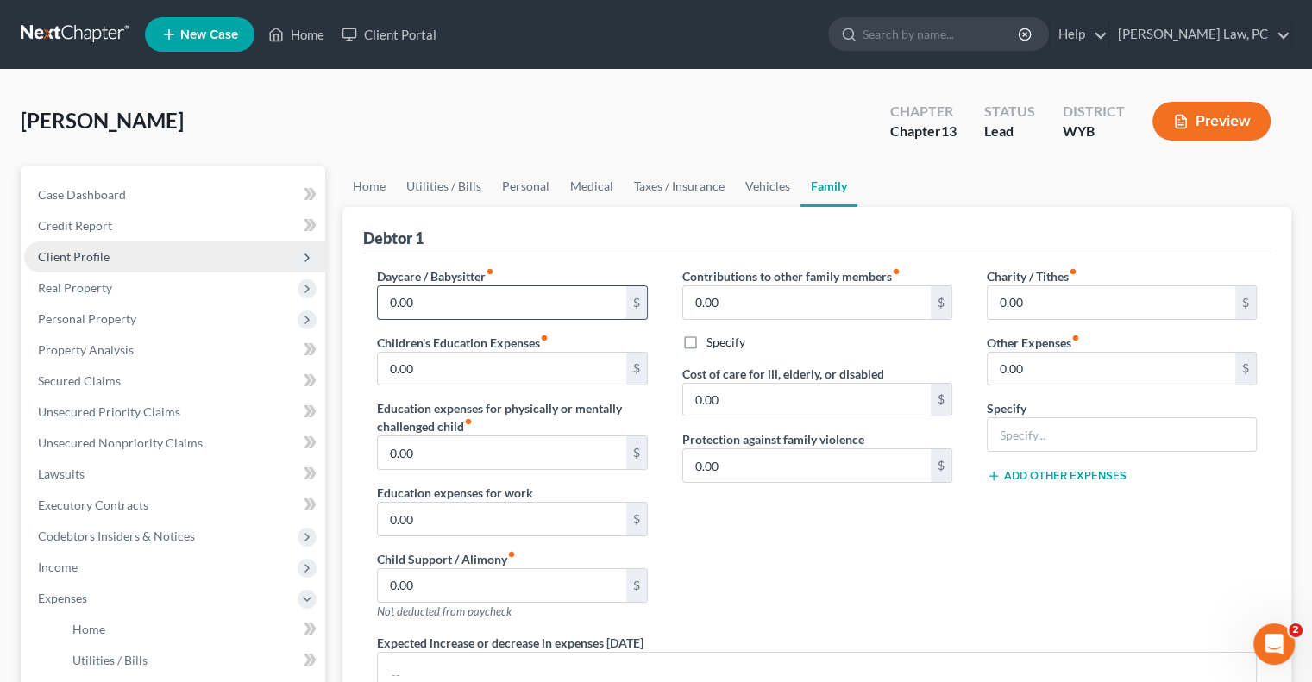
click at [478, 303] on input "0.00" at bounding box center [502, 302] width 248 height 33
type input "550"
click at [487, 375] on input "0.00" at bounding box center [502, 369] width 248 height 33
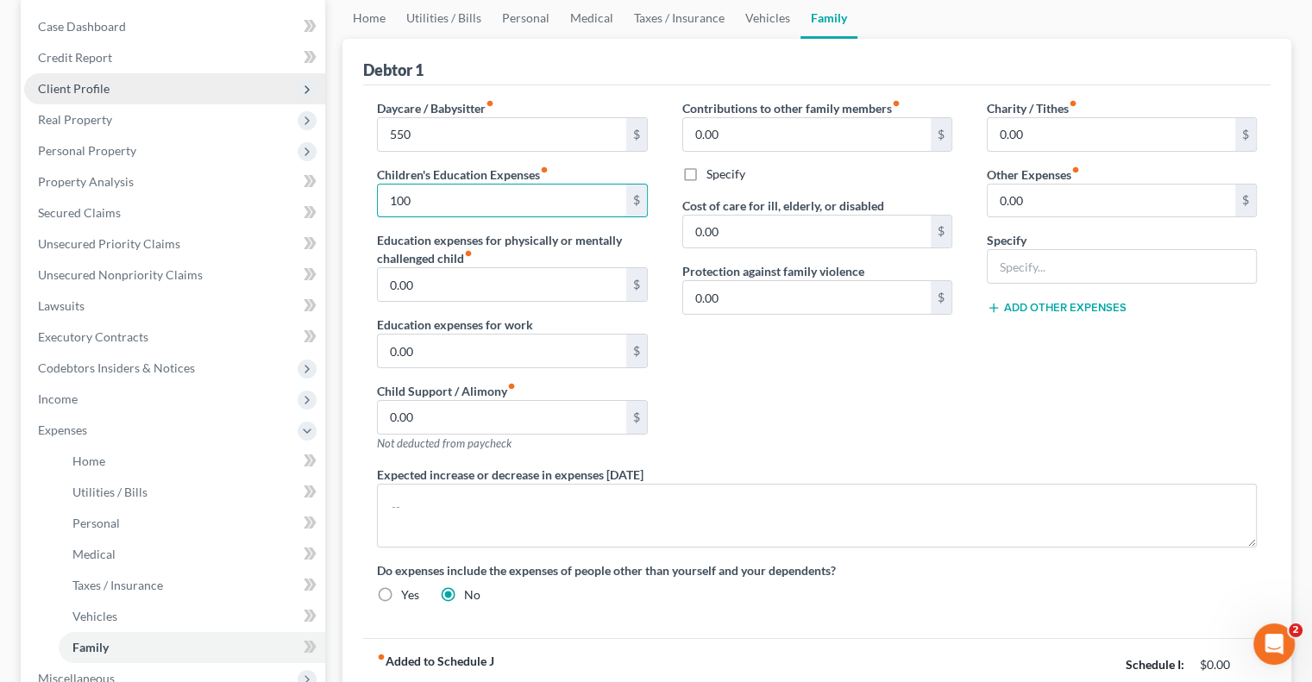
scroll to position [173, 0]
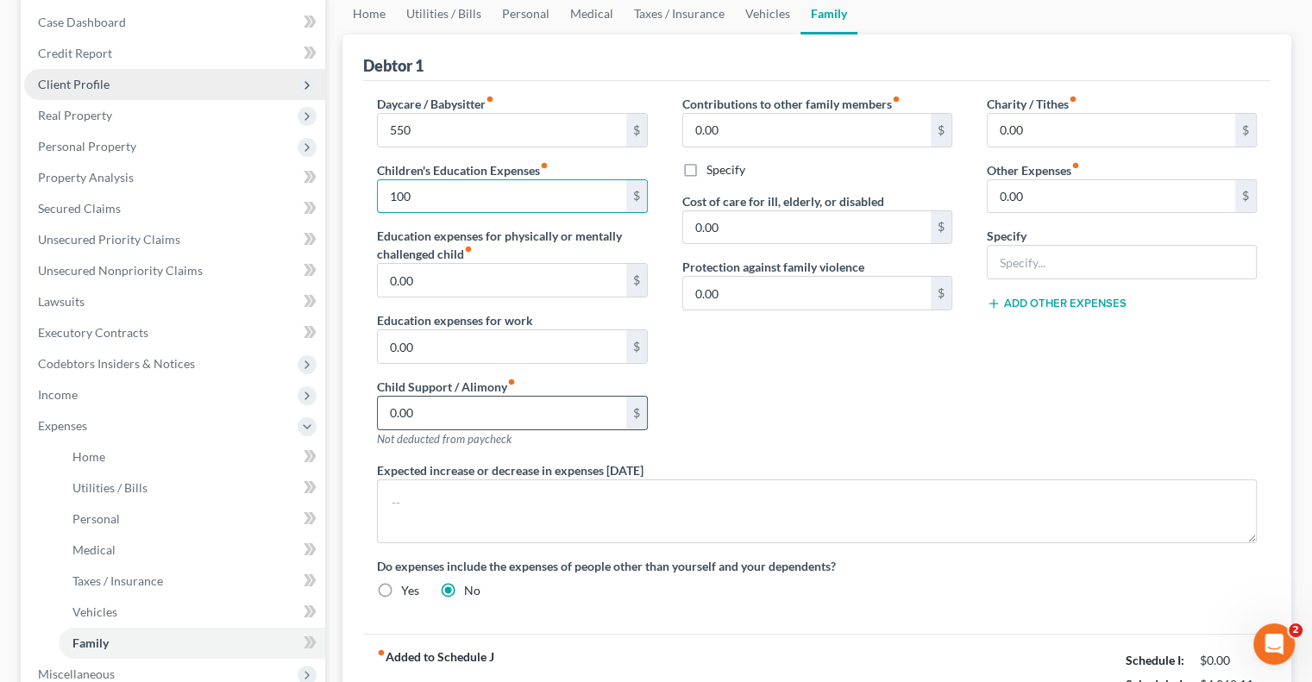
type input "100"
click at [459, 415] on input "0.00" at bounding box center [502, 413] width 248 height 33
type input "400"
click at [908, 375] on div "Contributions to other family members fiber_manual_record 0.00 $ Specify Cost o…" at bounding box center [817, 278] width 305 height 367
click at [66, 420] on span "Expenses" at bounding box center [62, 425] width 49 height 15
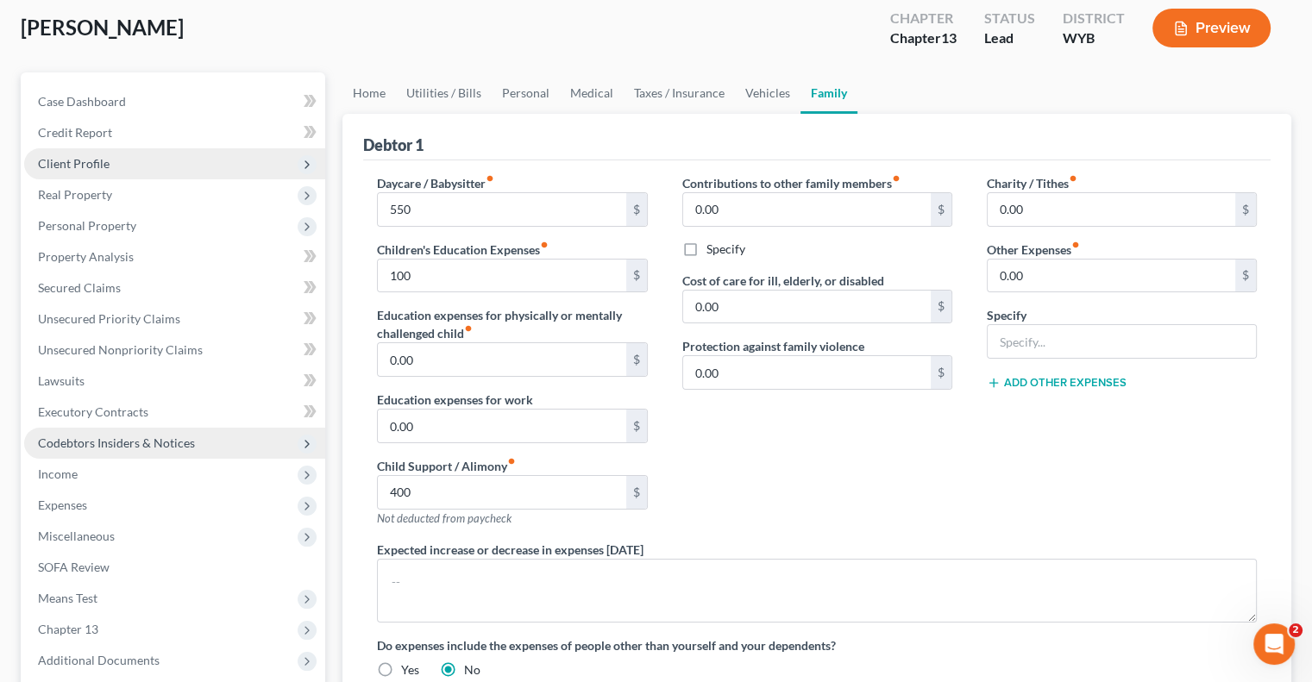
scroll to position [86, 0]
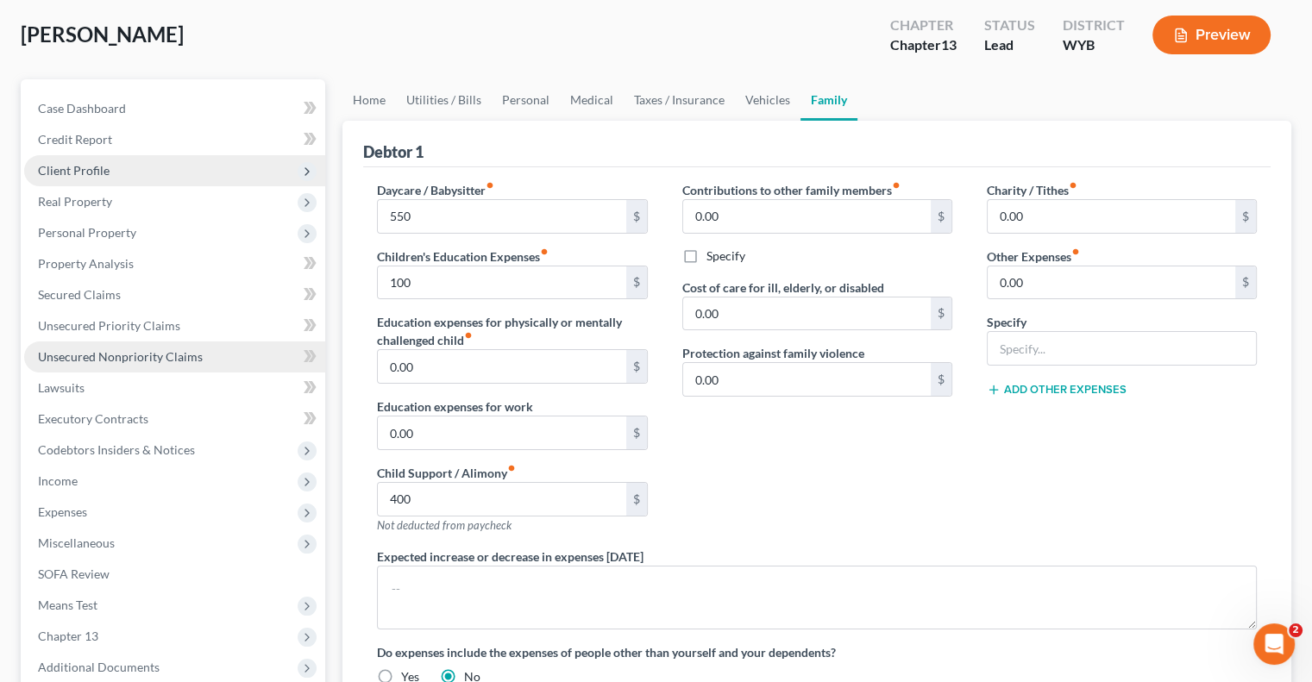
click at [110, 355] on span "Unsecured Nonpriority Claims" at bounding box center [120, 356] width 165 height 15
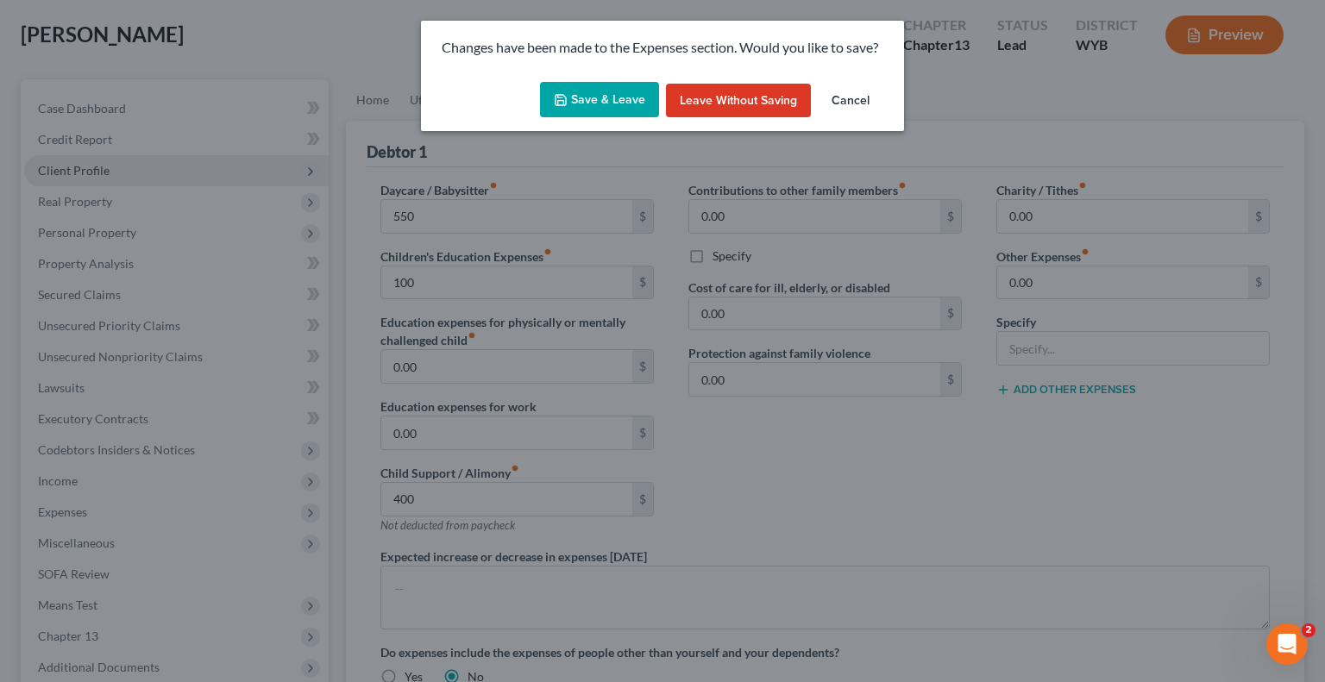
click at [560, 100] on polyline "button" at bounding box center [561, 102] width 6 height 4
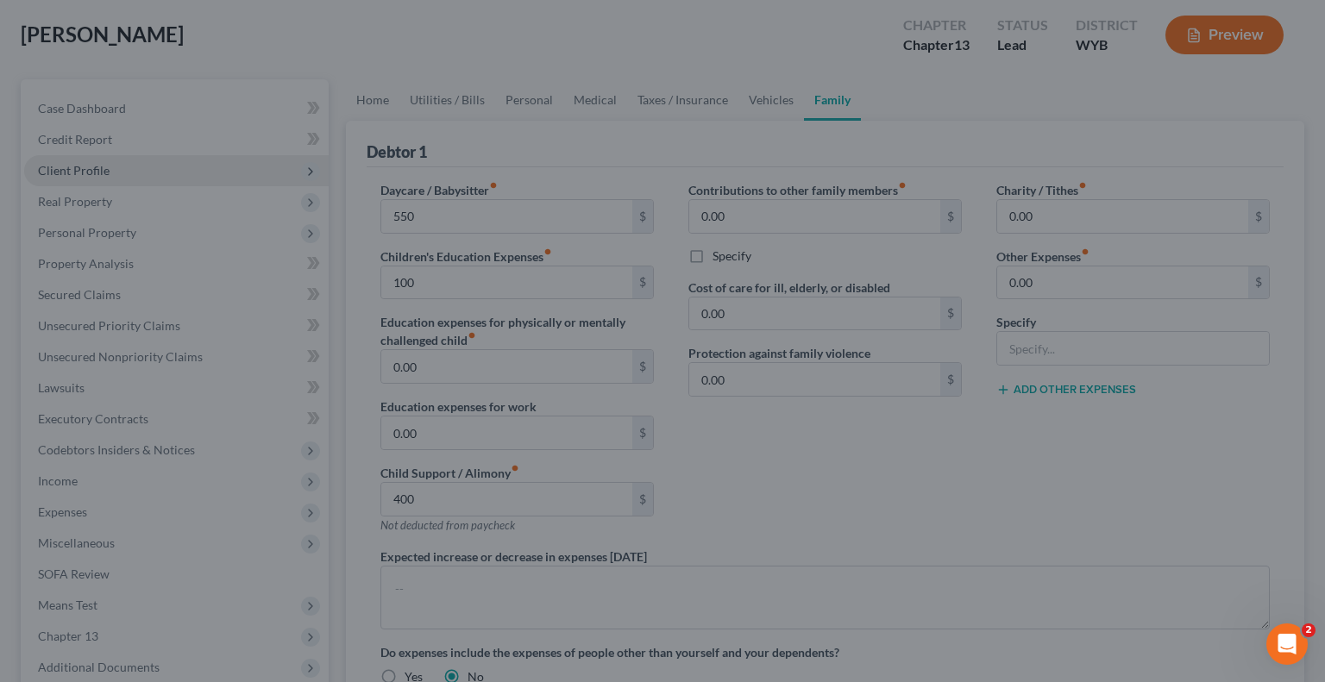
type input "550.00"
type input "100.00"
type input "400.00"
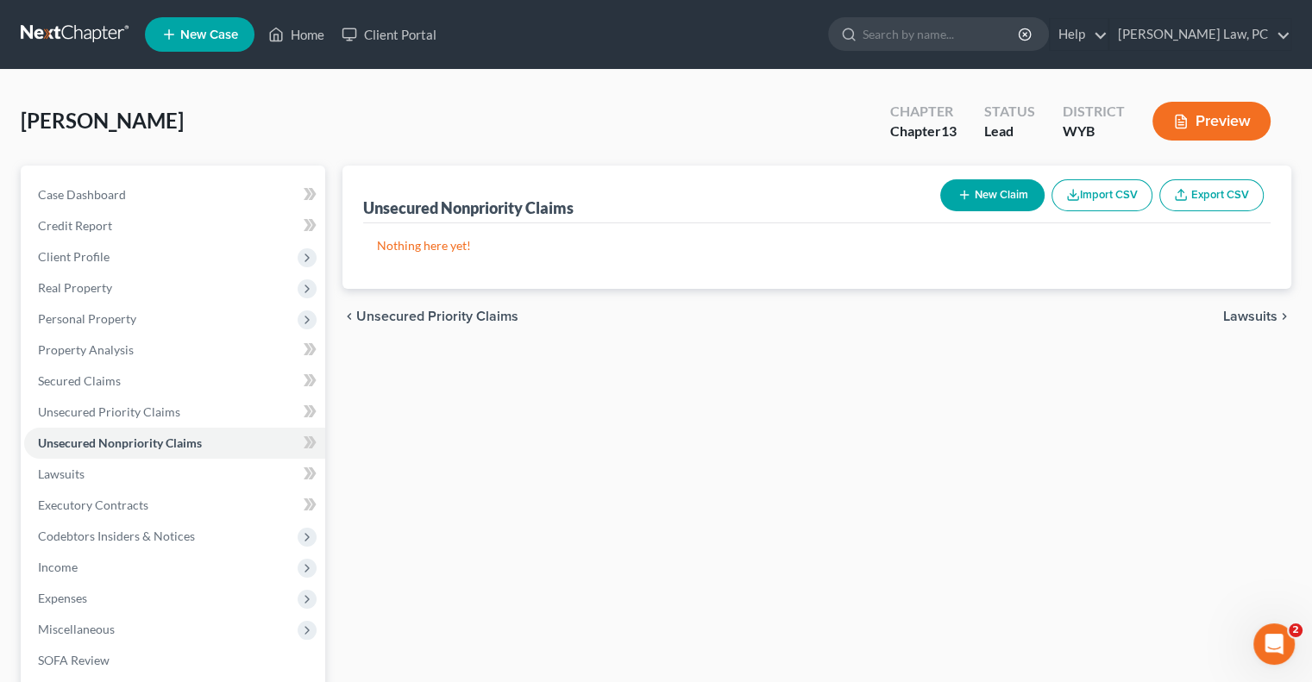
click at [1001, 196] on button "New Claim" at bounding box center [992, 195] width 104 height 32
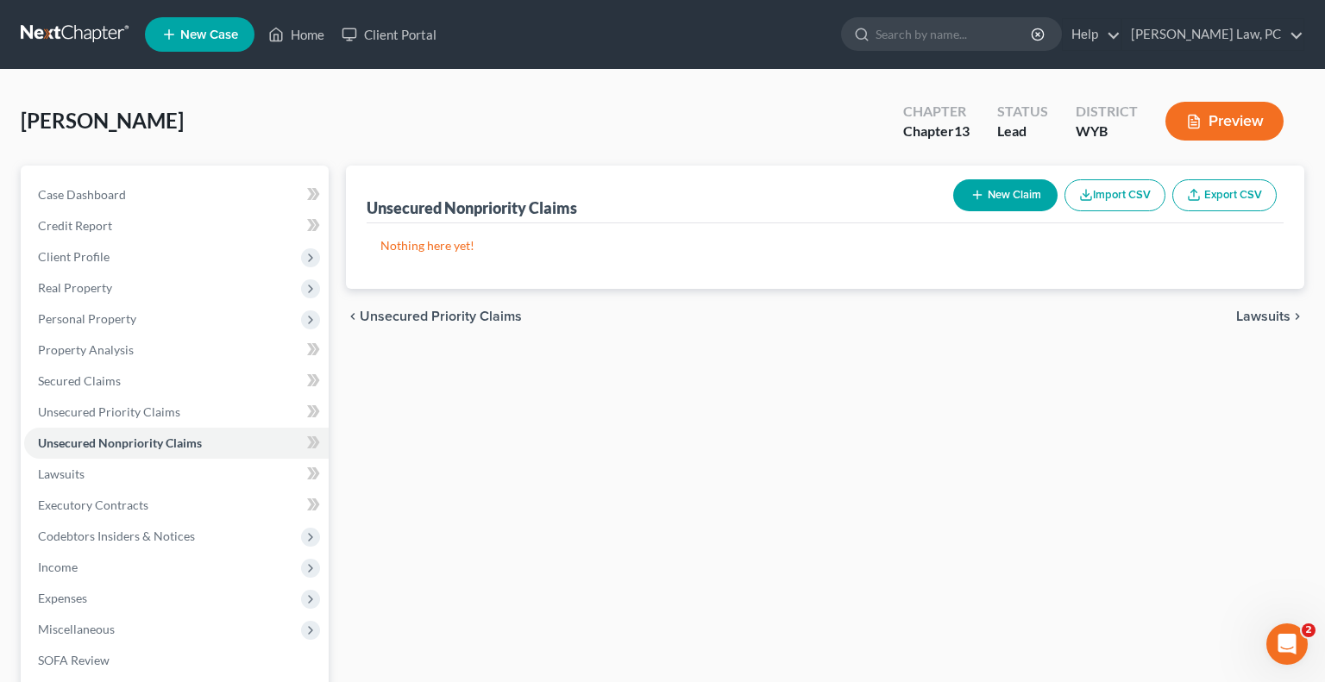
select select "0"
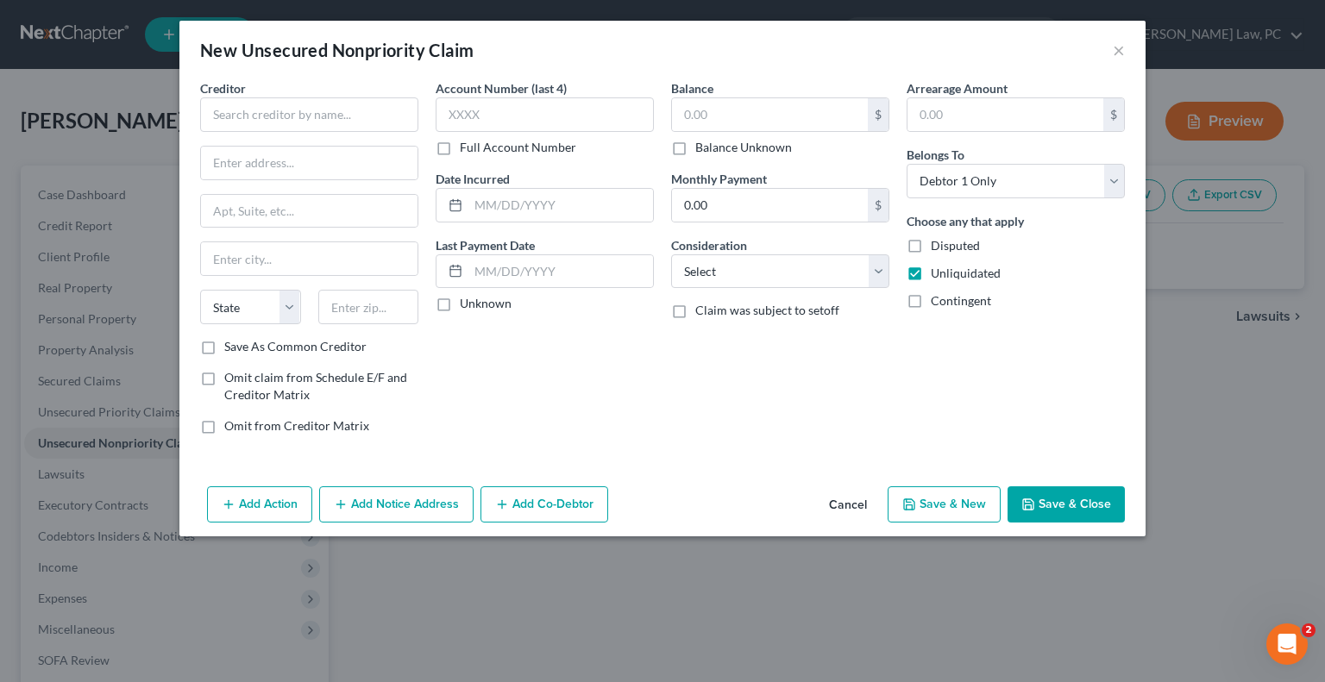
click at [863, 499] on button "Cancel" at bounding box center [848, 505] width 66 height 35
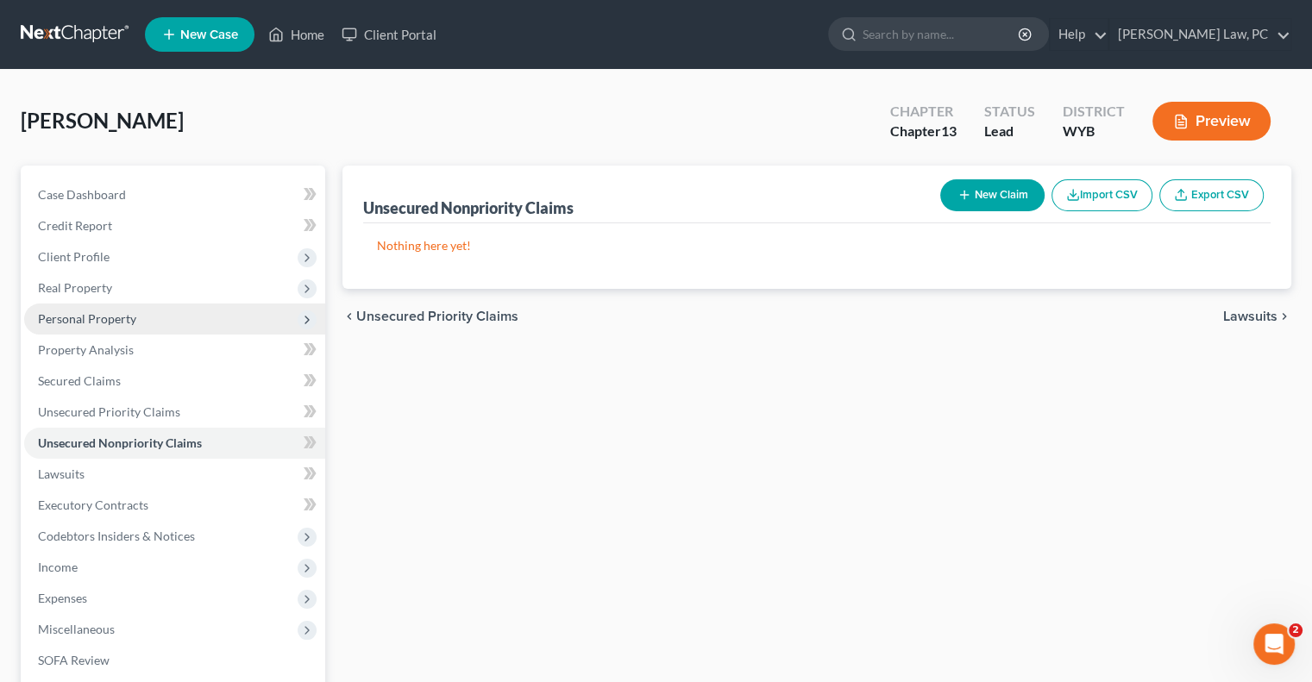
click at [90, 318] on span "Personal Property" at bounding box center [87, 318] width 98 height 15
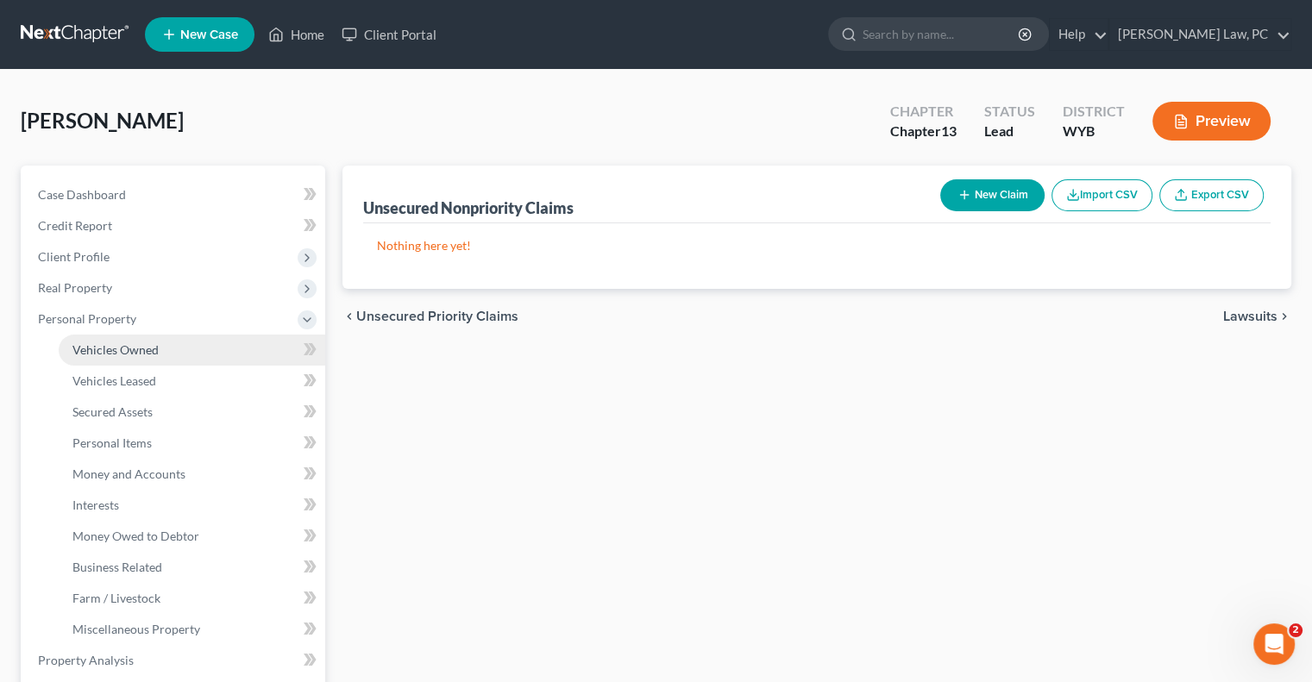
click at [110, 348] on span "Vehicles Owned" at bounding box center [115, 349] width 86 height 15
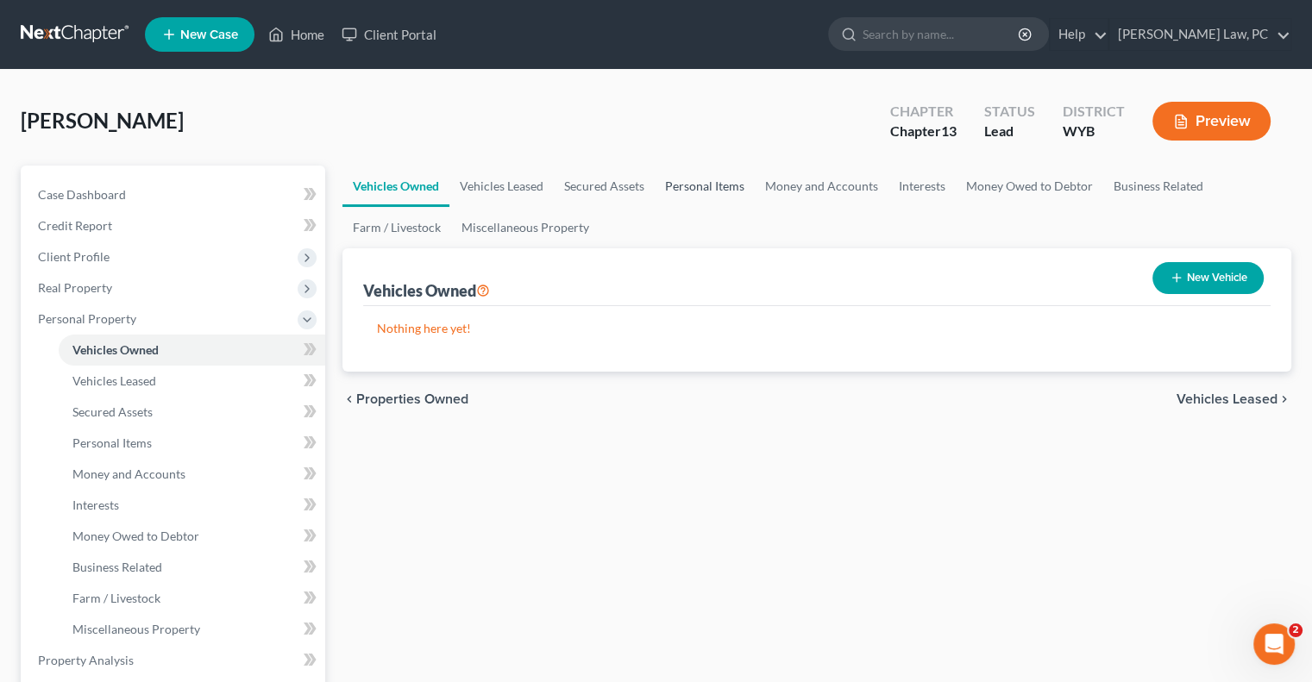
click at [682, 185] on link "Personal Items" at bounding box center [705, 186] width 100 height 41
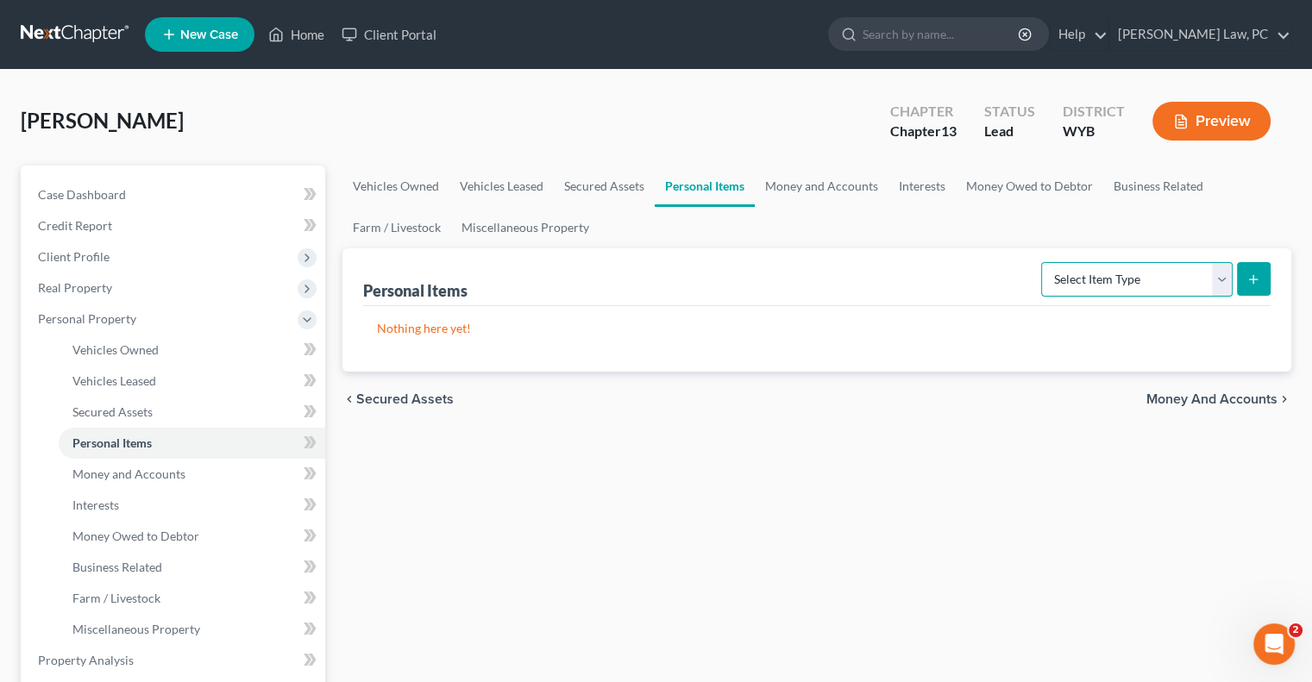
click at [1178, 279] on select "Select Item Type Clothing Collectibles Of Value Electronics Firearms Household …" at bounding box center [1137, 279] width 192 height 35
select select "clothing"
click at [1043, 262] on select "Select Item Type Clothing Collectibles Of Value Electronics Firearms Household …" at bounding box center [1137, 279] width 192 height 35
click at [1239, 286] on button "submit" at bounding box center [1254, 279] width 34 height 34
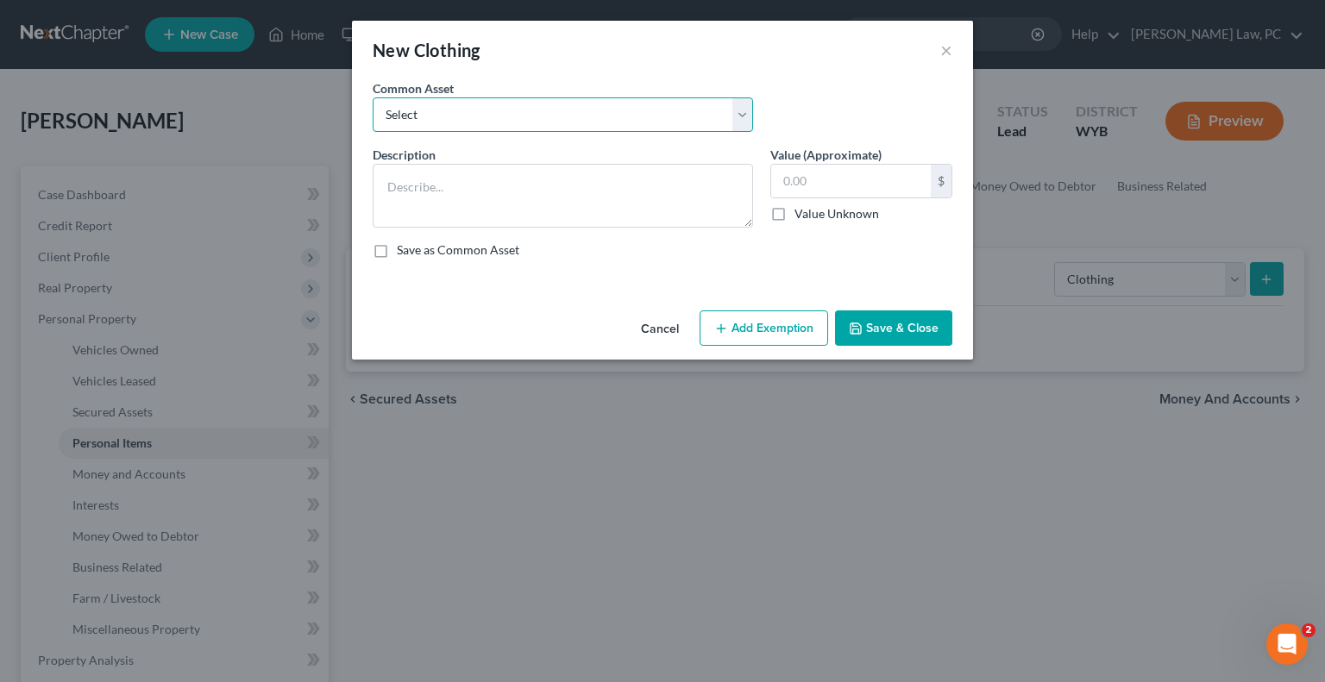
click at [413, 112] on select "Select Men, women, and children's clothing and jewelry. Man's & woman's clothin…" at bounding box center [563, 114] width 380 height 35
select select "0"
click at [373, 97] on select "Select Men, women, and children's clothing and jewelry. Man's & woman's clothin…" at bounding box center [563, 114] width 380 height 35
type textarea "Men, women, and children's clothing and jewelry."
type input "1,025.00"
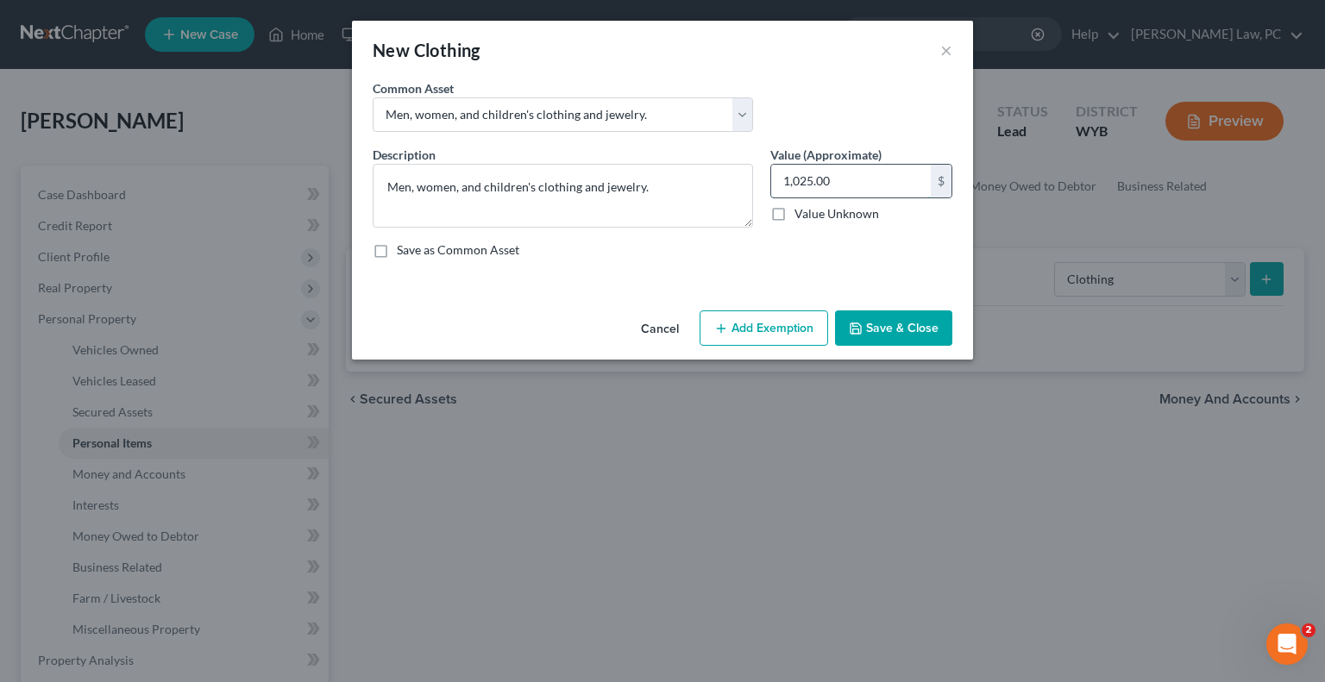
click at [847, 184] on input "1,025.00" at bounding box center [851, 181] width 160 height 33
click at [757, 331] on button "Add Exemption" at bounding box center [764, 329] width 129 height 36
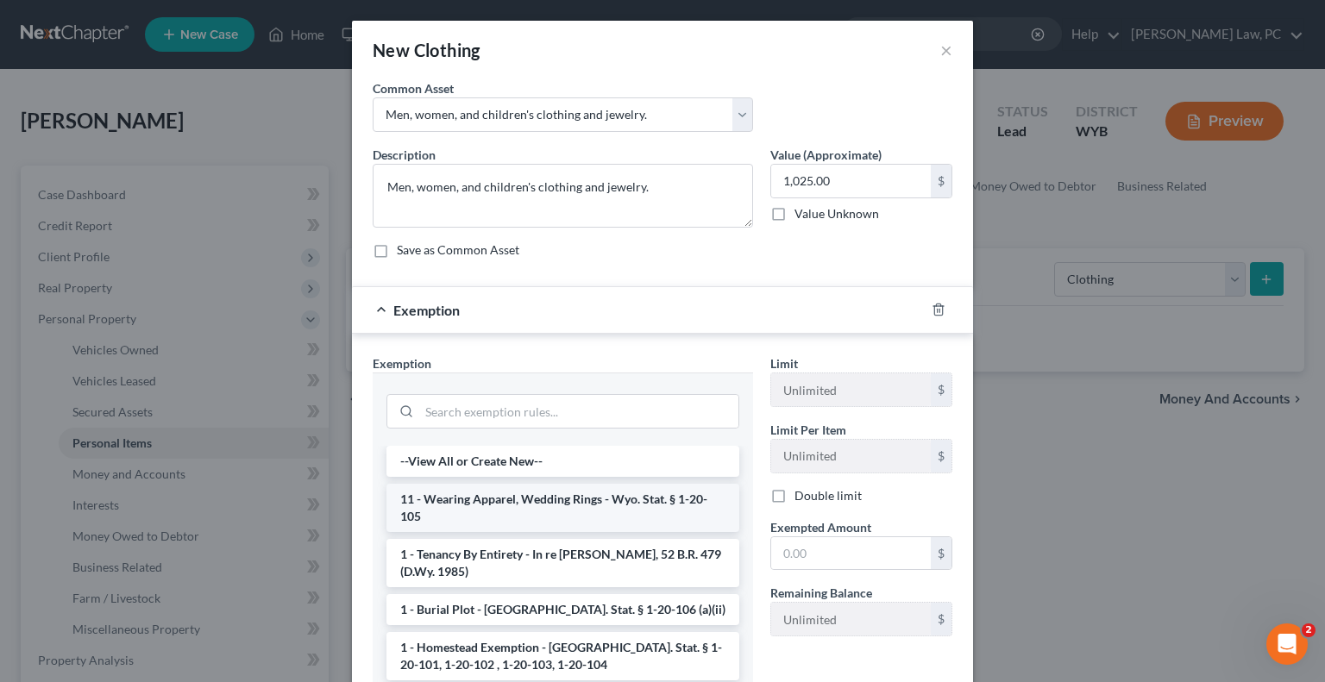
click at [530, 503] on li "11 - Wearing Apparel, Wedding Rings - Wyo. Stat. § 1-20-105" at bounding box center [562, 508] width 353 height 48
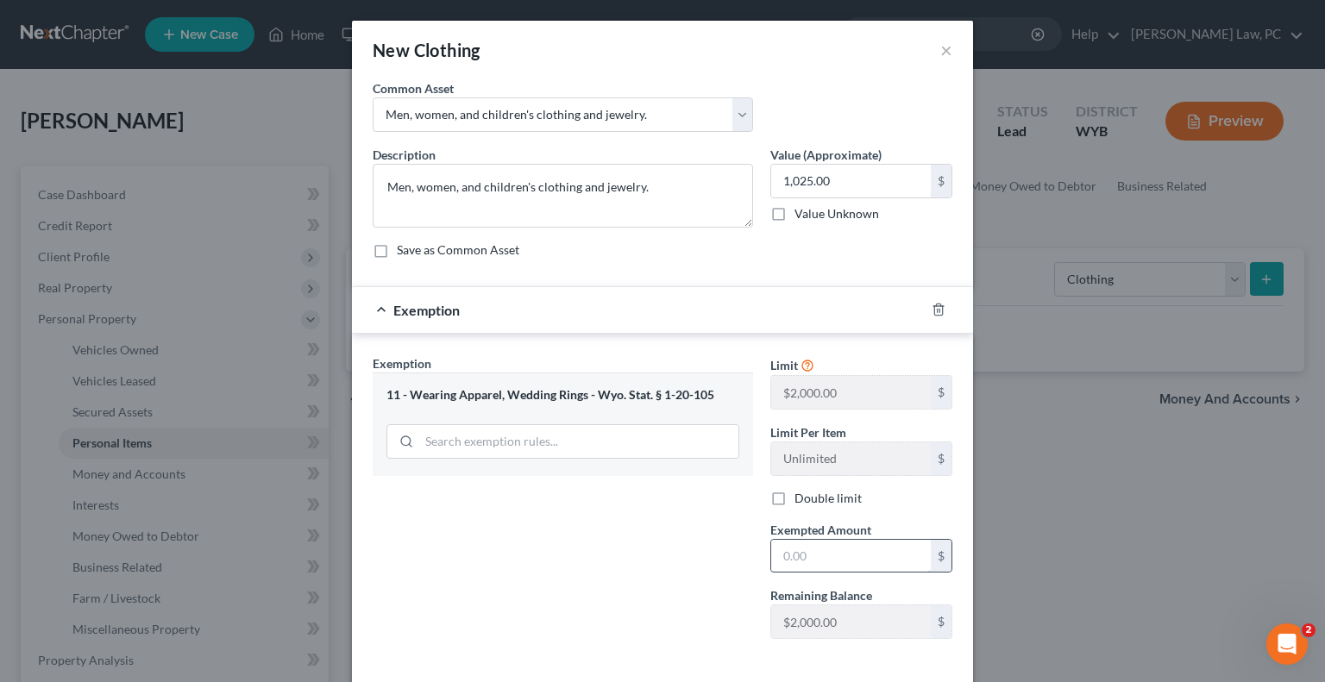
click at [811, 560] on input "text" at bounding box center [851, 556] width 160 height 33
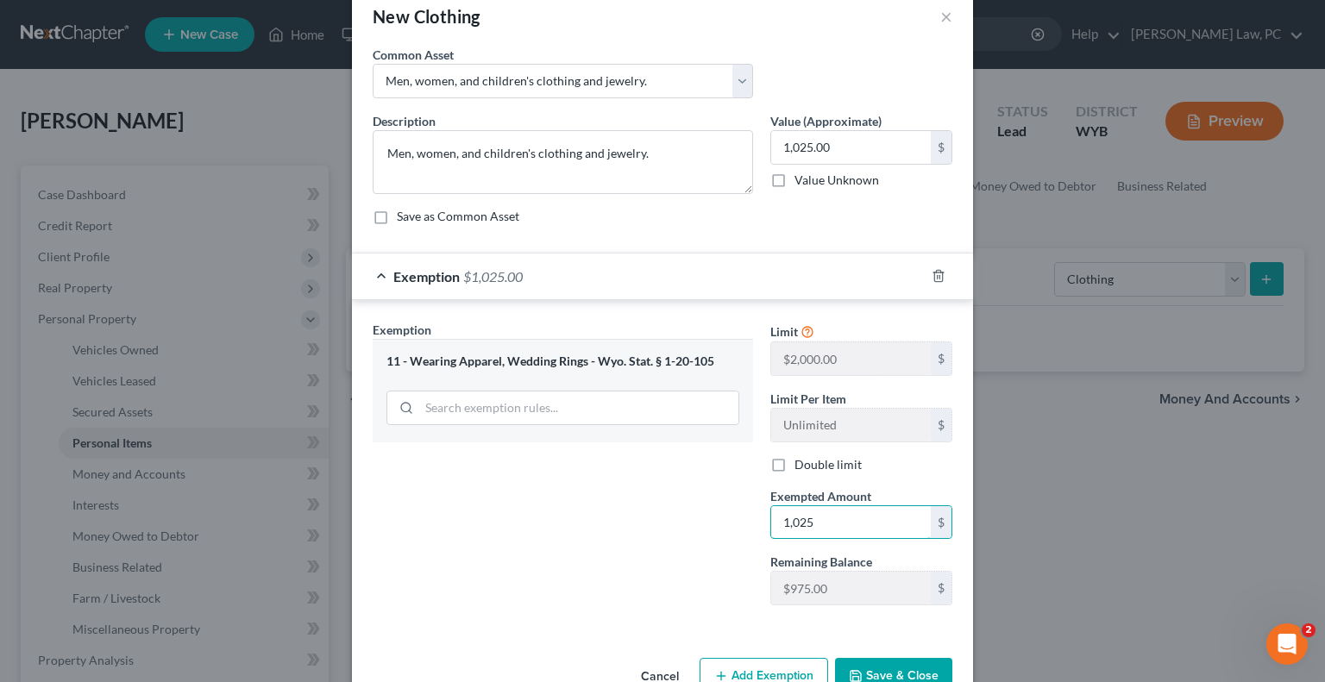
scroll to position [78, 0]
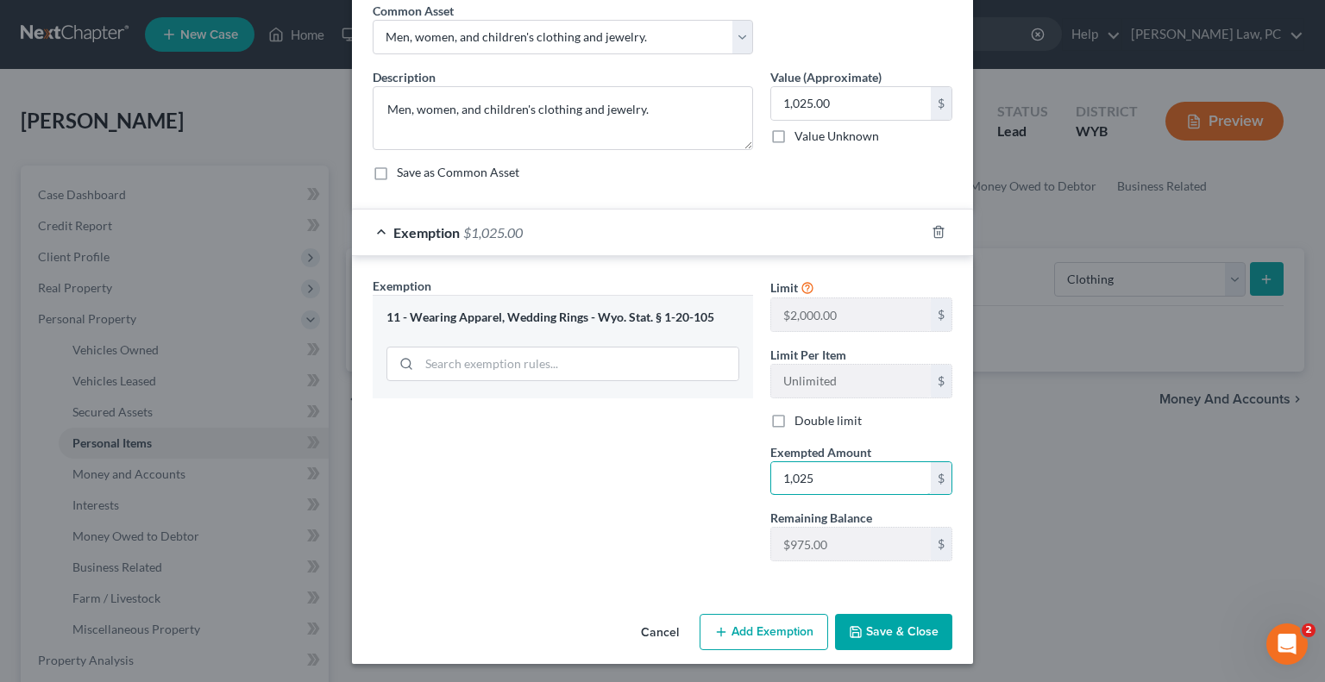
type input "1,025"
click at [891, 637] on button "Save & Close" at bounding box center [893, 632] width 117 height 36
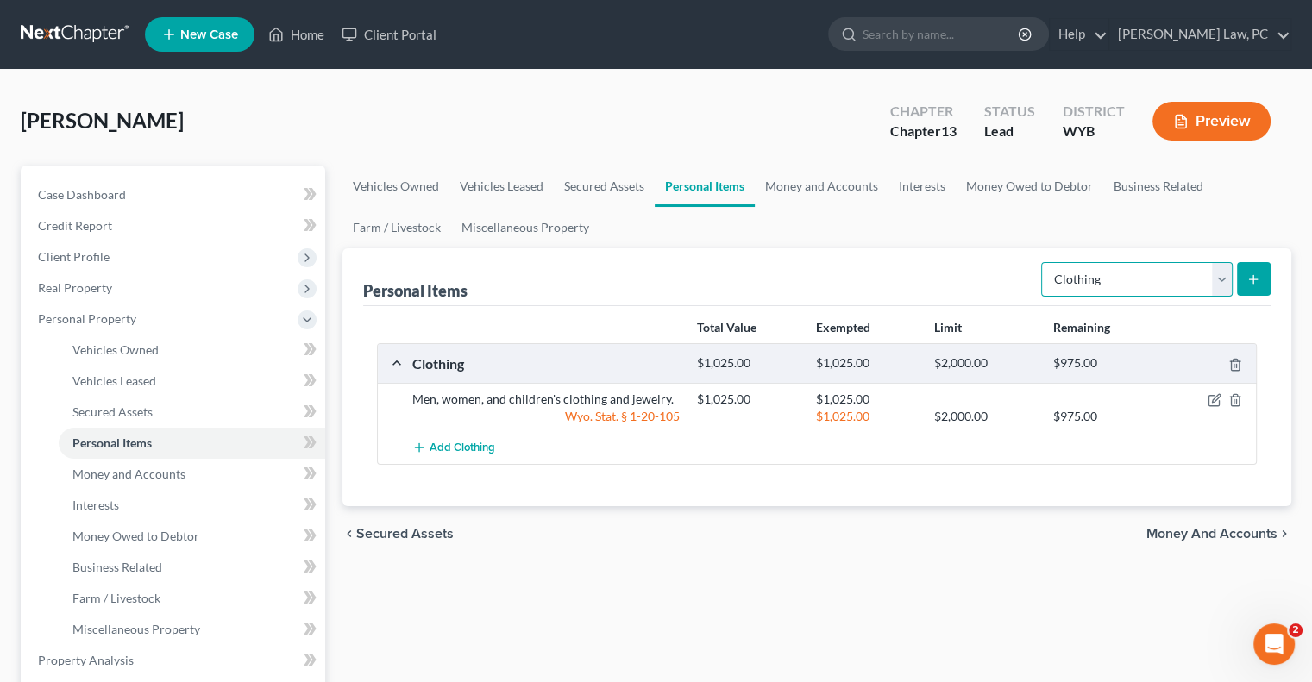
click at [1127, 273] on select "Select Item Type Clothing Collectibles Of Value Electronics Firearms Household …" at bounding box center [1137, 279] width 192 height 35
select select "household_goods"
click at [1043, 262] on select "Select Item Type Clothing Collectibles Of Value Electronics Firearms Household …" at bounding box center [1137, 279] width 192 height 35
click at [1250, 273] on icon "submit" at bounding box center [1254, 280] width 14 height 14
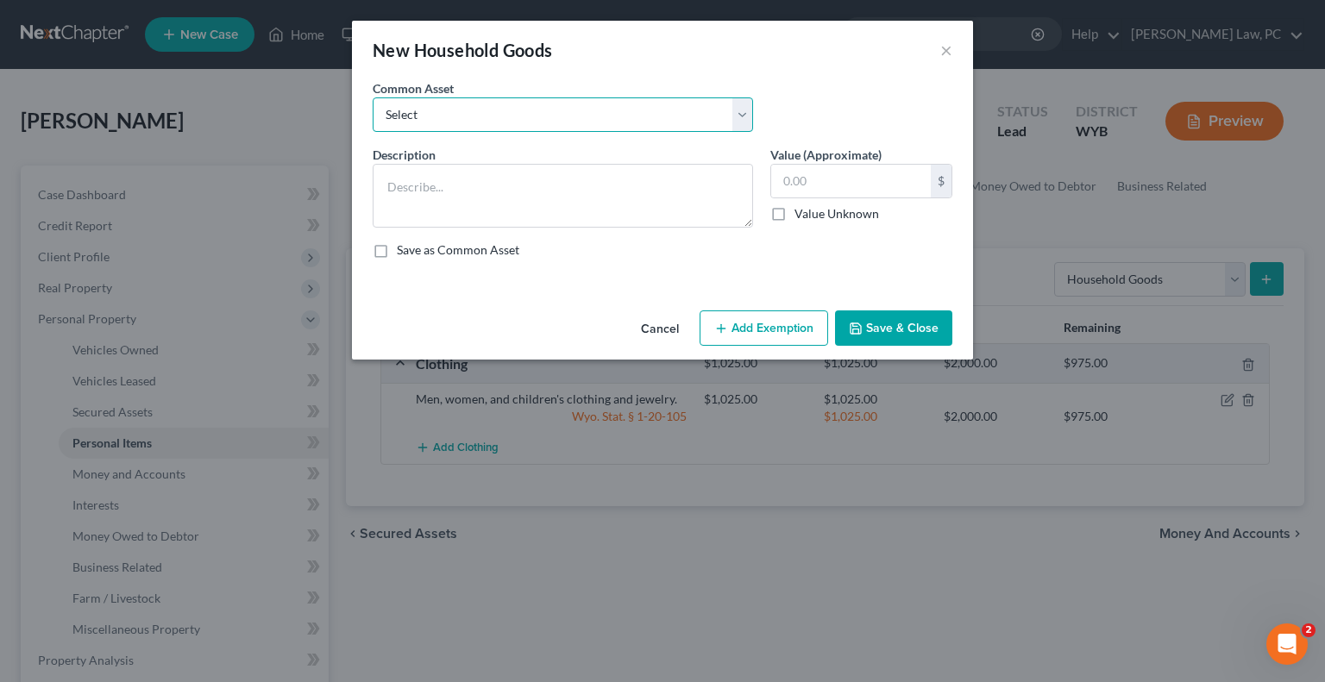
click at [476, 117] on select "Select Household appliances, electronics, furniture, and tools." at bounding box center [563, 114] width 380 height 35
select select "0"
click at [373, 97] on select "Select Household appliances, electronics, furniture, and tools." at bounding box center [563, 114] width 380 height 35
type textarea "Household appliances, electronics, furniture, and tools."
type input "3,810.00"
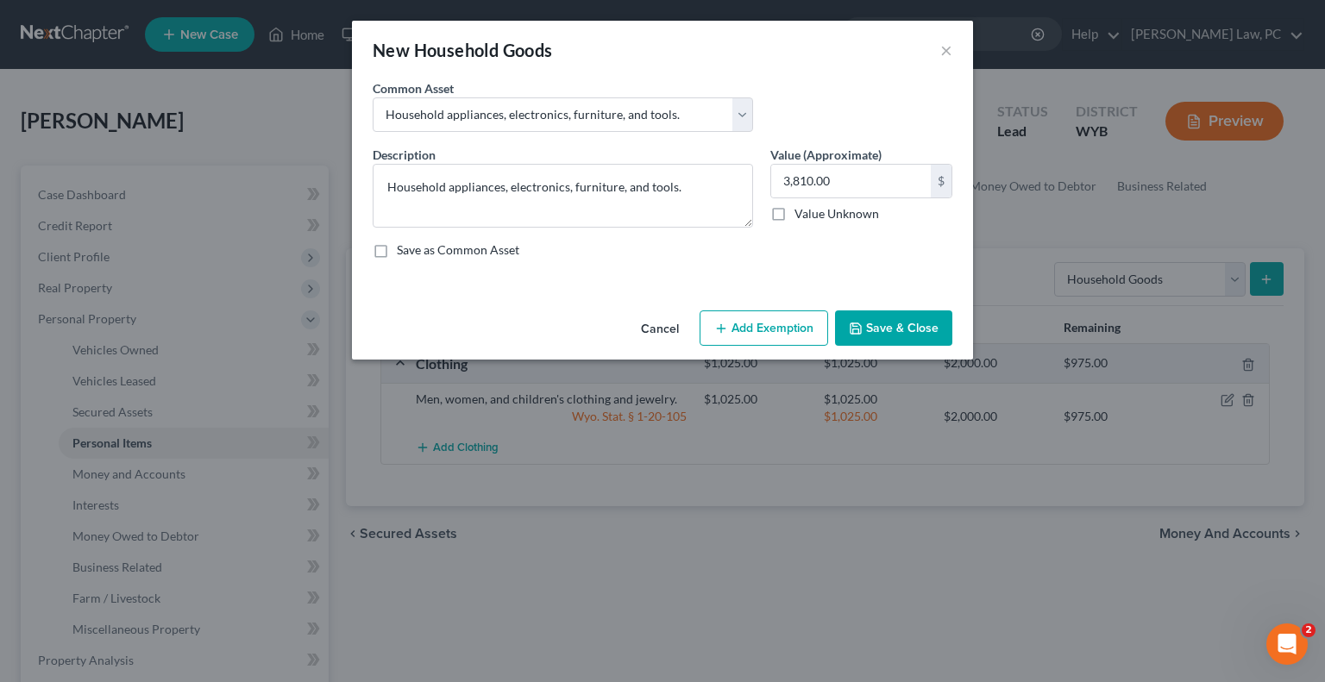
click at [776, 320] on button "Add Exemption" at bounding box center [764, 329] width 129 height 36
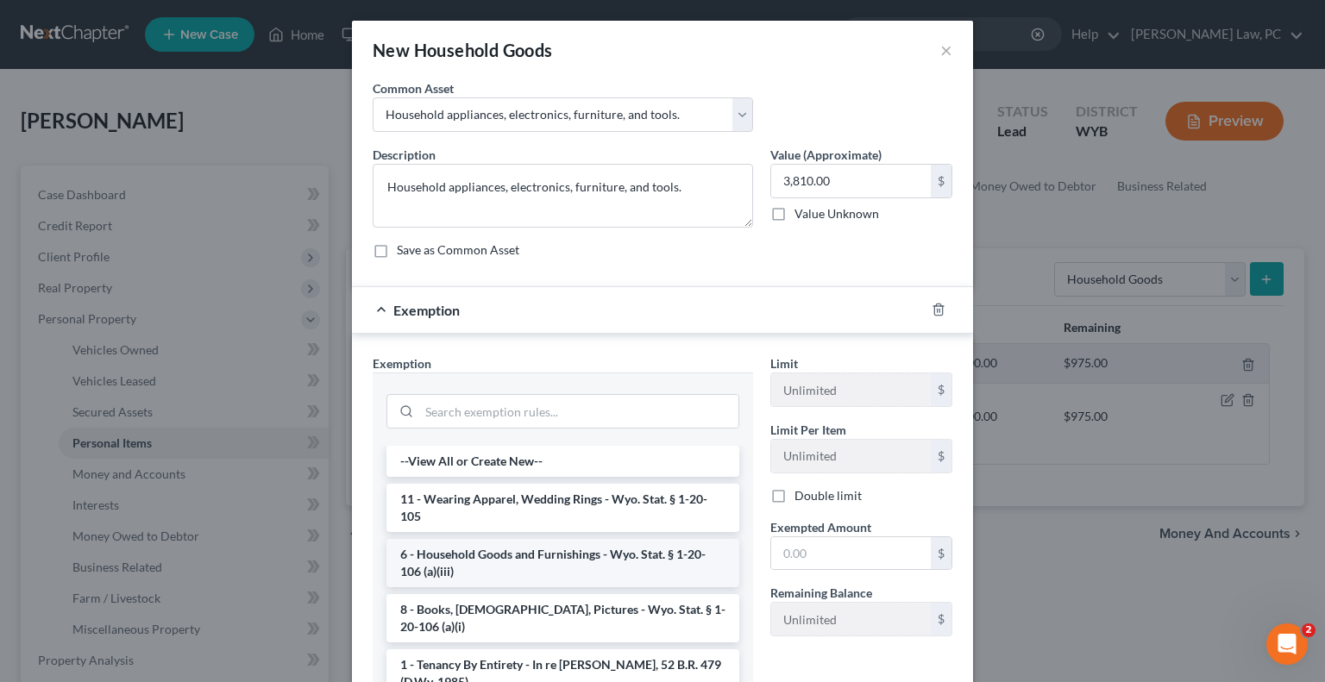
click at [518, 551] on li "6 - Household Goods and Furnishings - Wyo. Stat. § 1-20-106 (a)(iii)" at bounding box center [562, 563] width 353 height 48
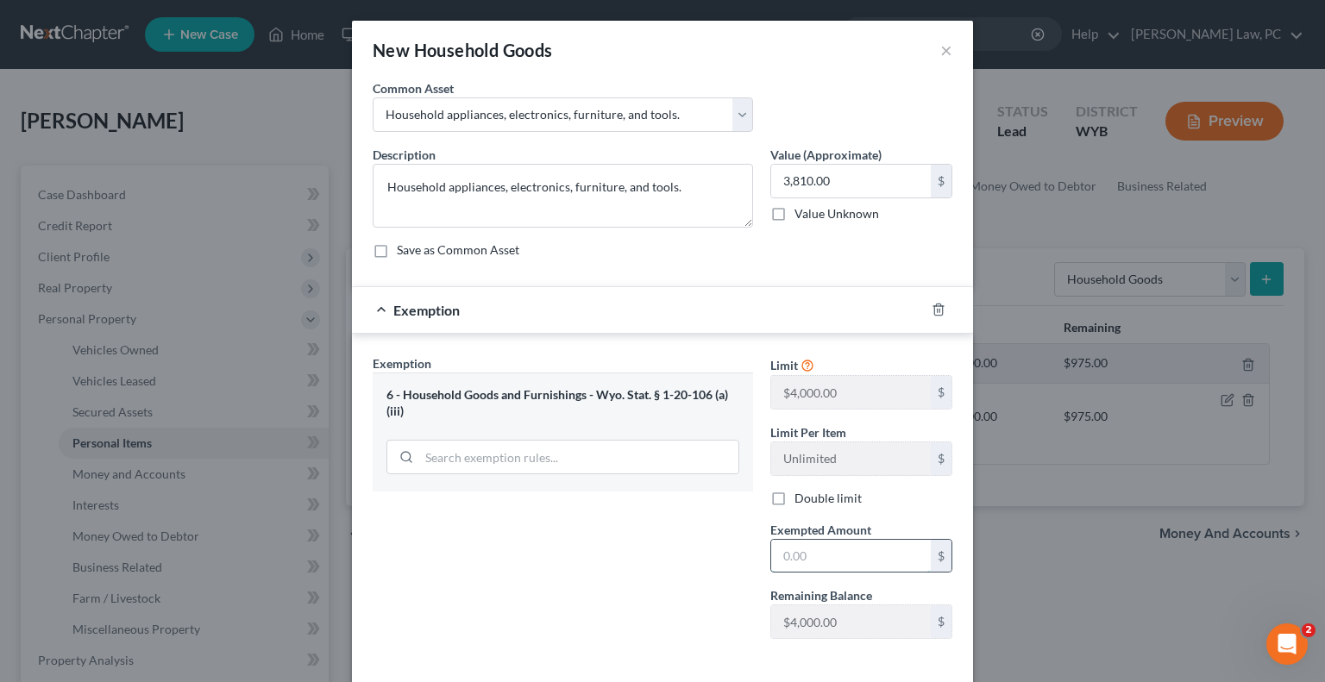
click at [846, 570] on input "text" at bounding box center [851, 556] width 160 height 33
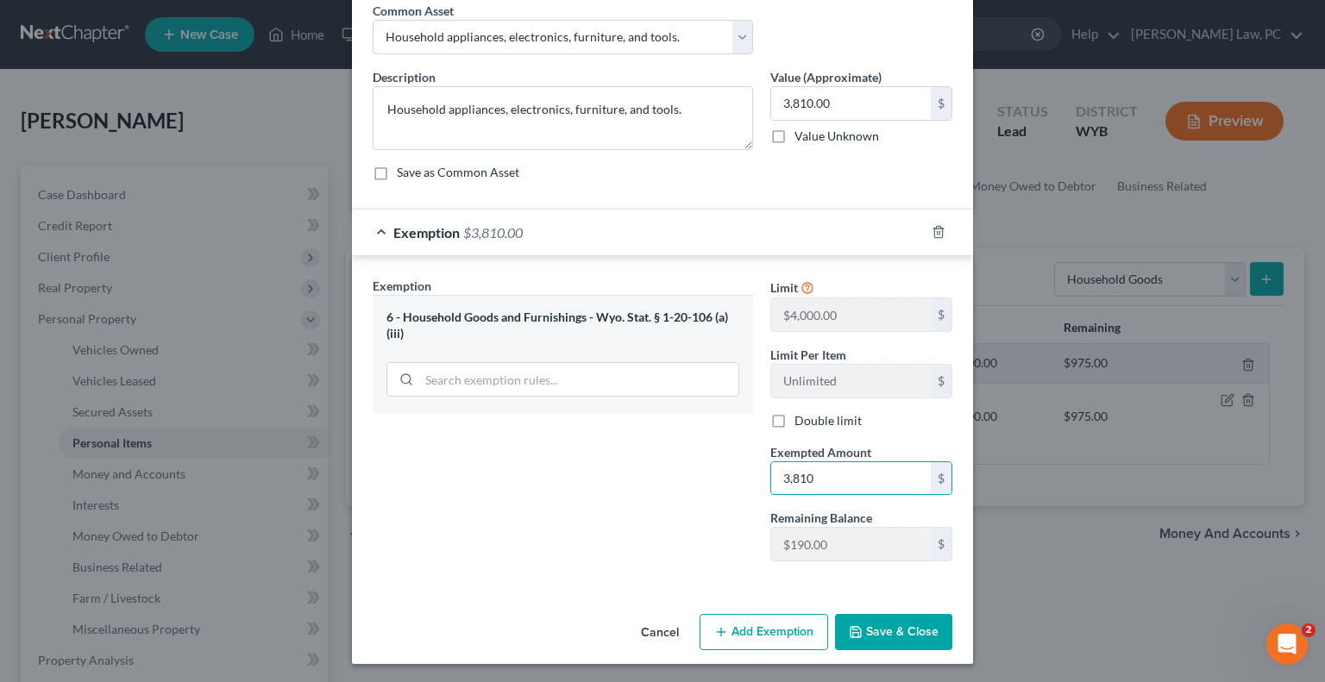
type input "3,810"
click at [886, 627] on button "Save & Close" at bounding box center [893, 632] width 117 height 36
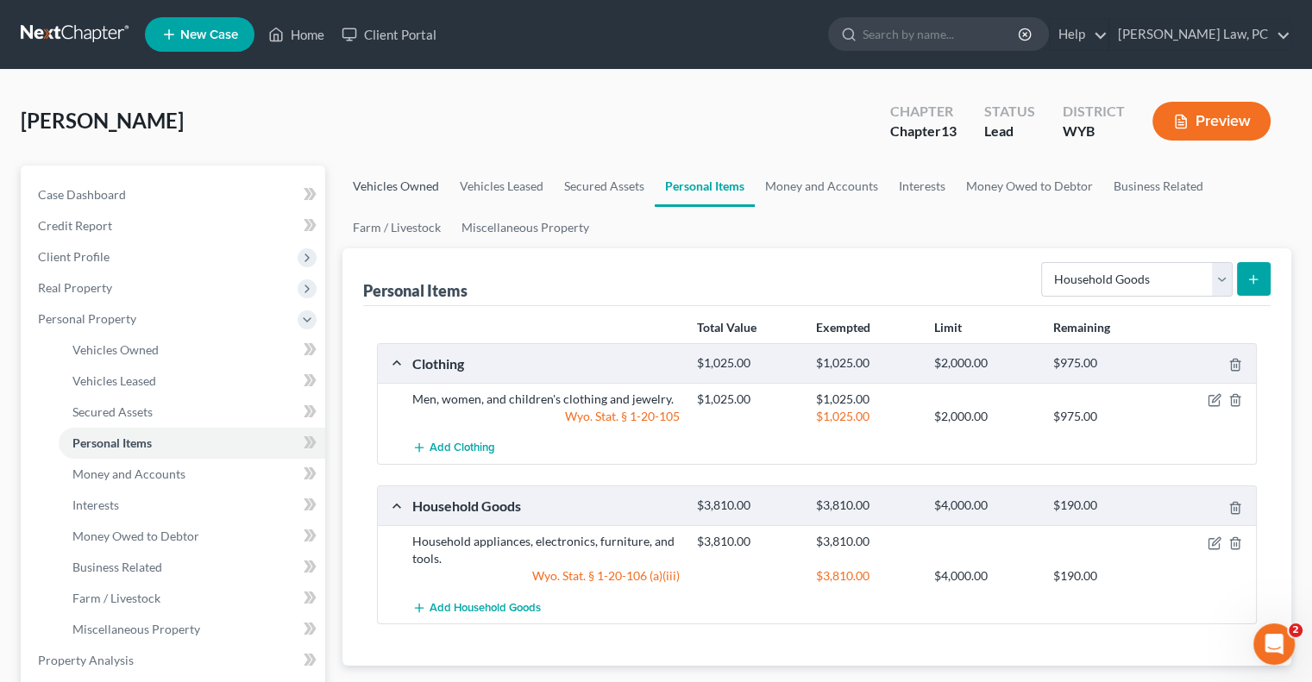
click at [370, 183] on link "Vehicles Owned" at bounding box center [395, 186] width 107 height 41
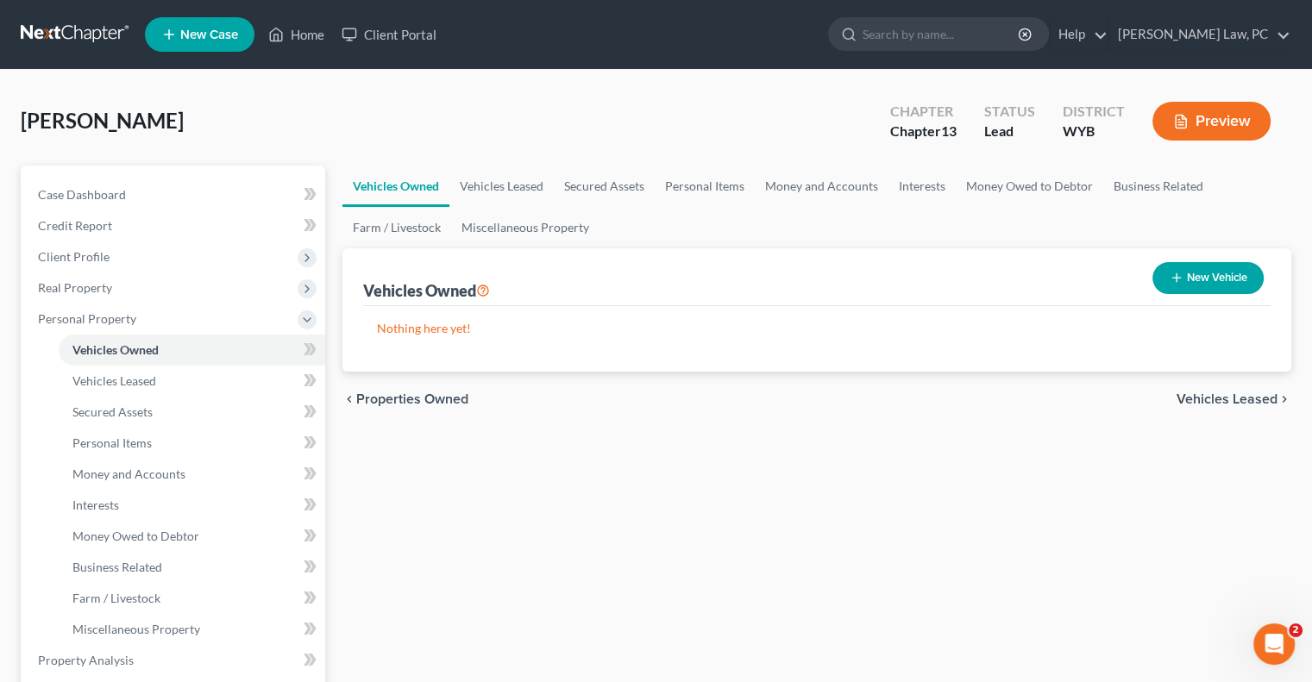
click at [1183, 282] on button "New Vehicle" at bounding box center [1208, 278] width 111 height 32
select select "0"
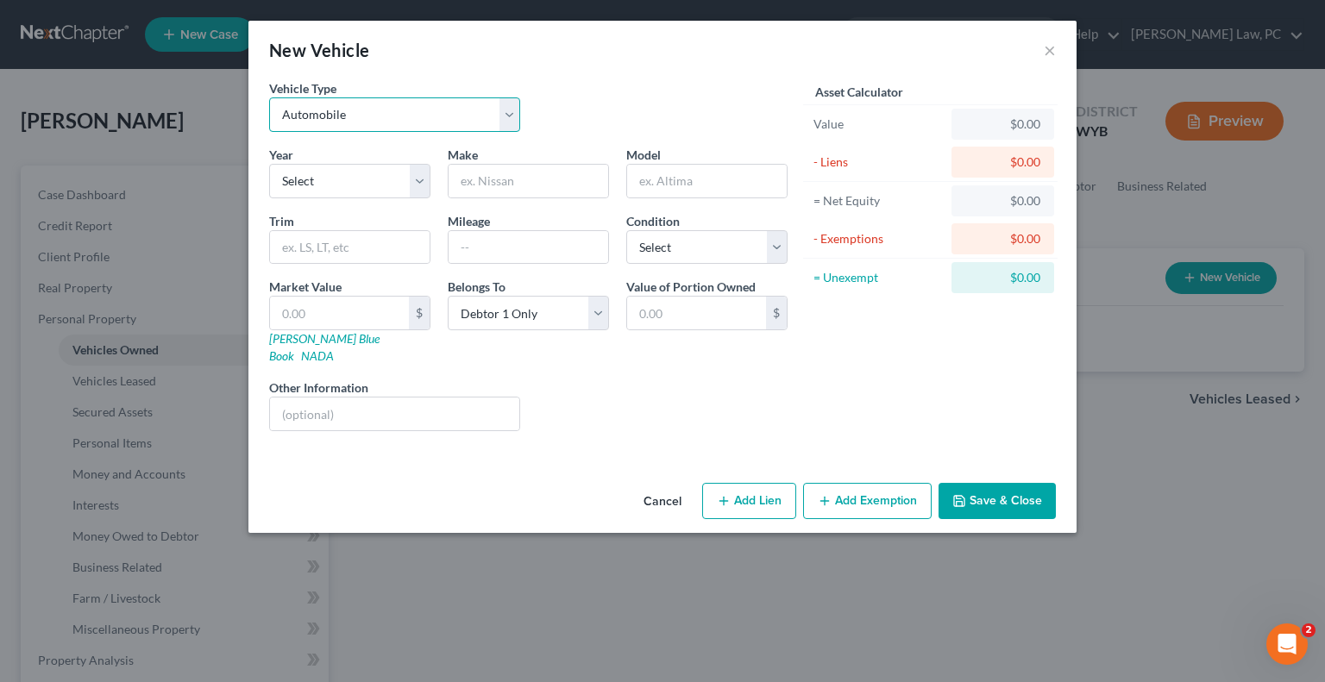
click at [305, 112] on select "Select Automobile Truck Trailer Watercraft Aircraft Motor Home Atv Other Vehicle" at bounding box center [394, 114] width 251 height 35
select select "3"
click at [269, 97] on select "Select Automobile Truck Trailer Watercraft Aircraft Motor Home Atv Other Vehicle" at bounding box center [394, 114] width 251 height 35
click at [349, 182] on select "Select 2026 2025 2024 2023 2022 2021 2020 2019 2018 2017 2016 2015 2014 2013 20…" at bounding box center [349, 181] width 161 height 35
select select "31"
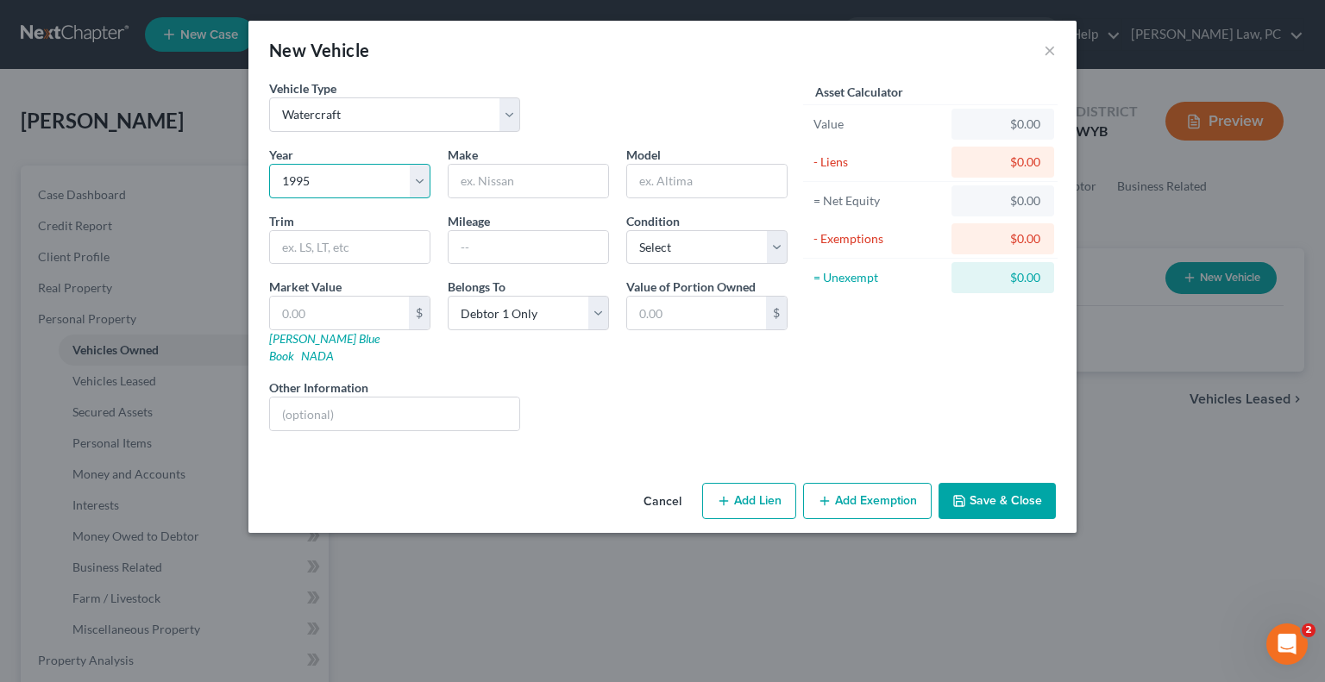
click at [269, 164] on select "Select 2026 2025 2024 2023 2022 2021 2020 2019 2018 2017 2016 2015 2014 2013 20…" at bounding box center [349, 181] width 161 height 35
click at [473, 182] on input "text" at bounding box center [529, 181] width 160 height 33
type input "Searay"
type input "175"
click at [376, 312] on input "text" at bounding box center [339, 313] width 139 height 33
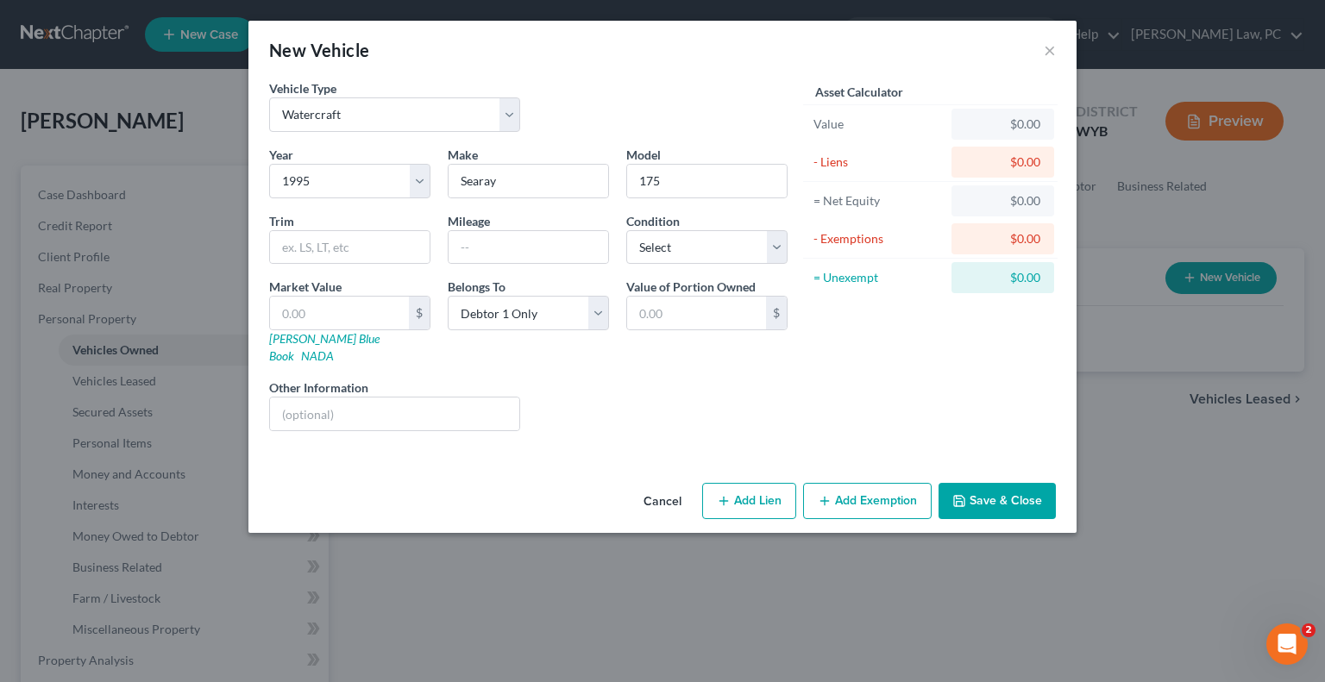
click at [688, 408] on div "Liens Select" at bounding box center [663, 405] width 268 height 53
click at [335, 310] on input "text" at bounding box center [339, 313] width 139 height 33
type input "1"
type input "1.00"
type input "1"
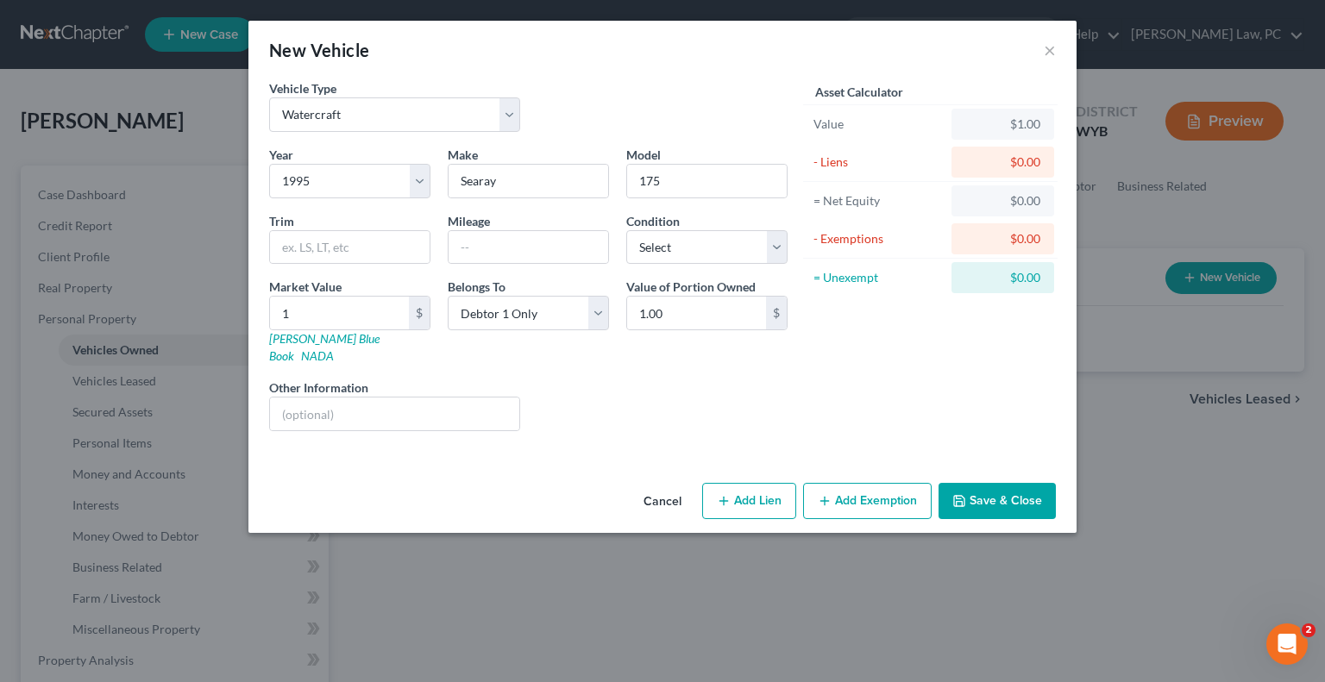
click at [987, 483] on button "Save & Close" at bounding box center [997, 501] width 117 height 36
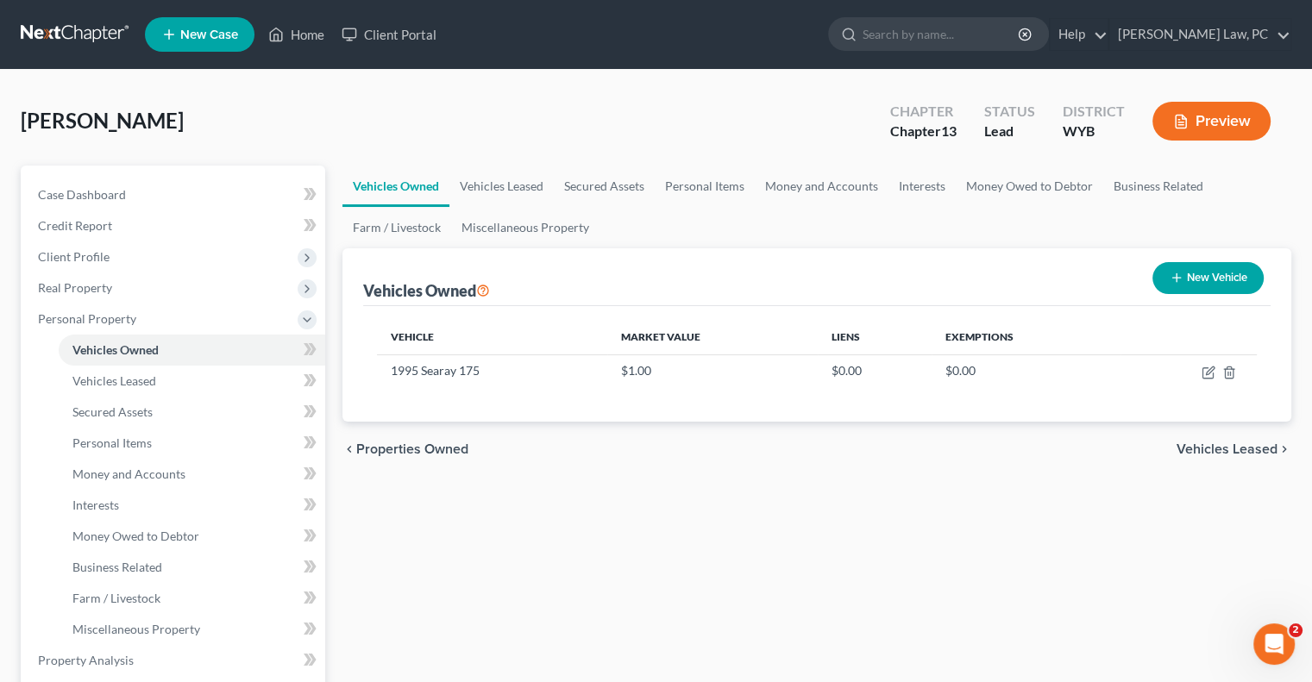
click at [1215, 278] on button "New Vehicle" at bounding box center [1208, 278] width 111 height 32
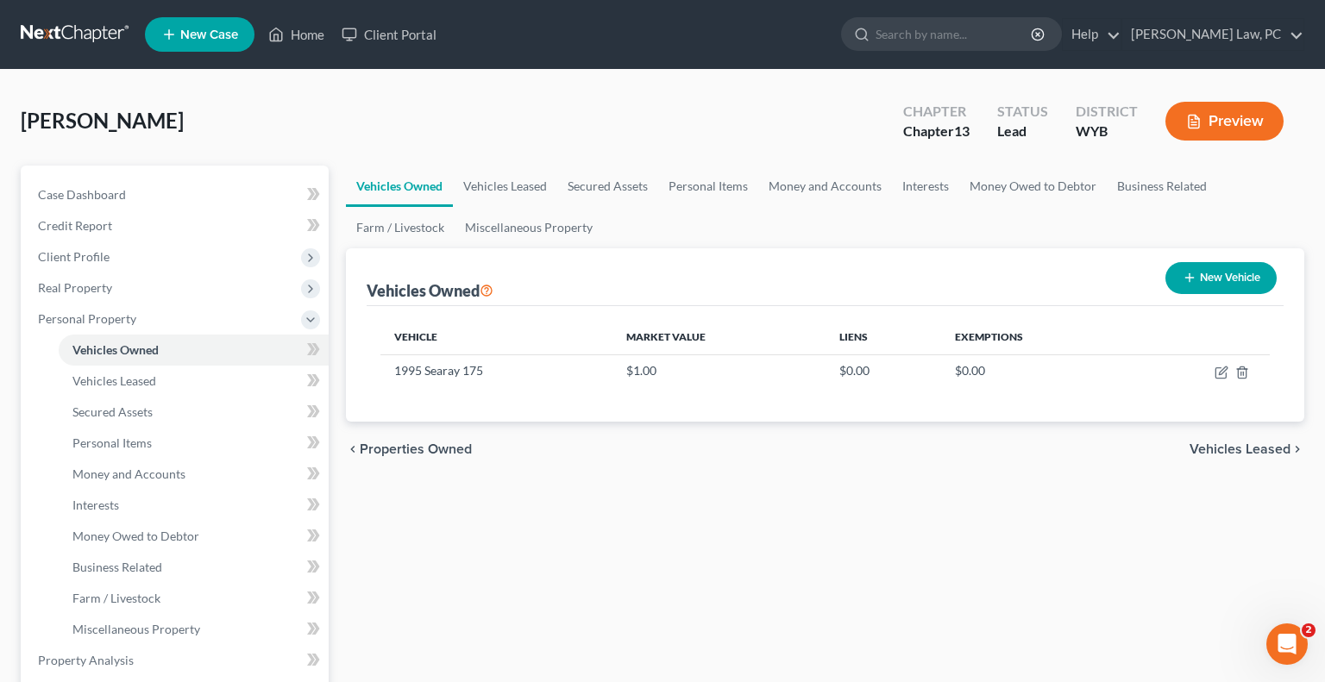
select select "0"
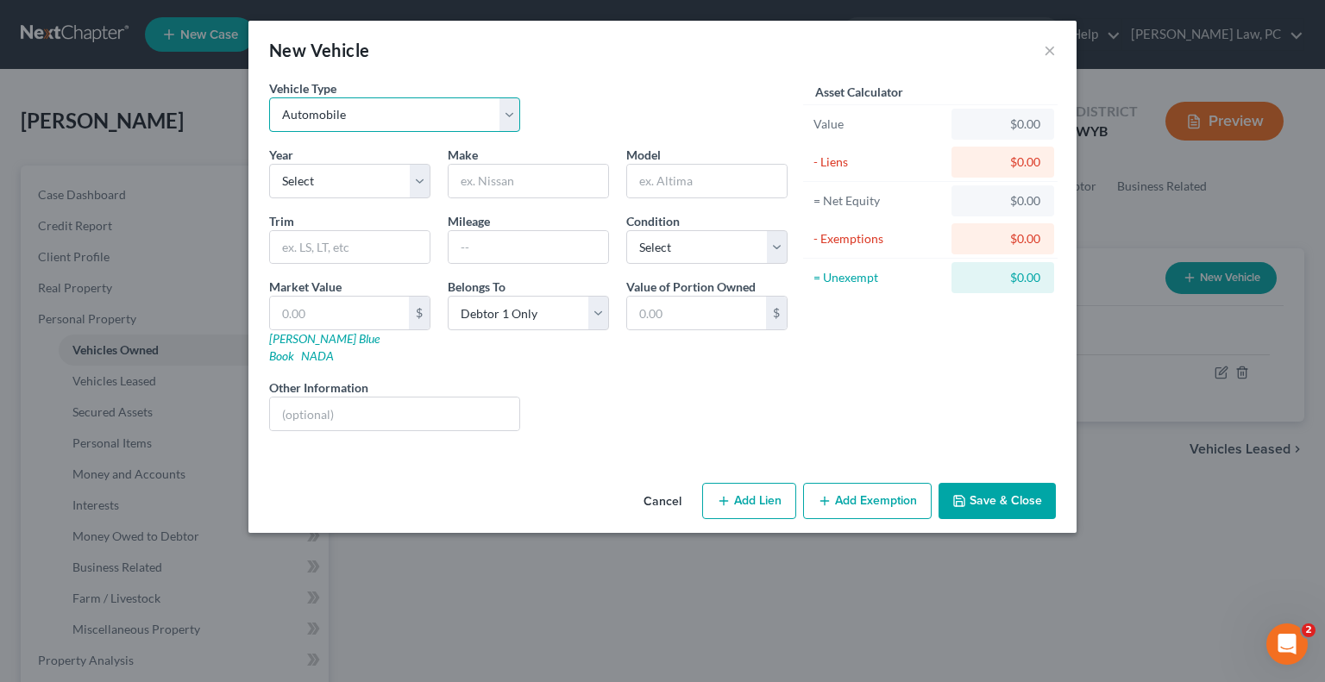
click at [386, 108] on select "Select Automobile Truck Trailer Watercraft Aircraft Motor Home Atv Other Vehicle" at bounding box center [394, 114] width 251 height 35
click at [355, 178] on select "Select 2026 2025 2024 2023 2022 2021 2020 2019 2018 2017 2016 2015 2014 2013 20…" at bounding box center [349, 181] width 161 height 35
select select "14"
click at [269, 164] on select "Select 2026 2025 2024 2023 2022 2021 2020 2019 2018 2017 2016 2015 2014 2013 20…" at bounding box center [349, 181] width 161 height 35
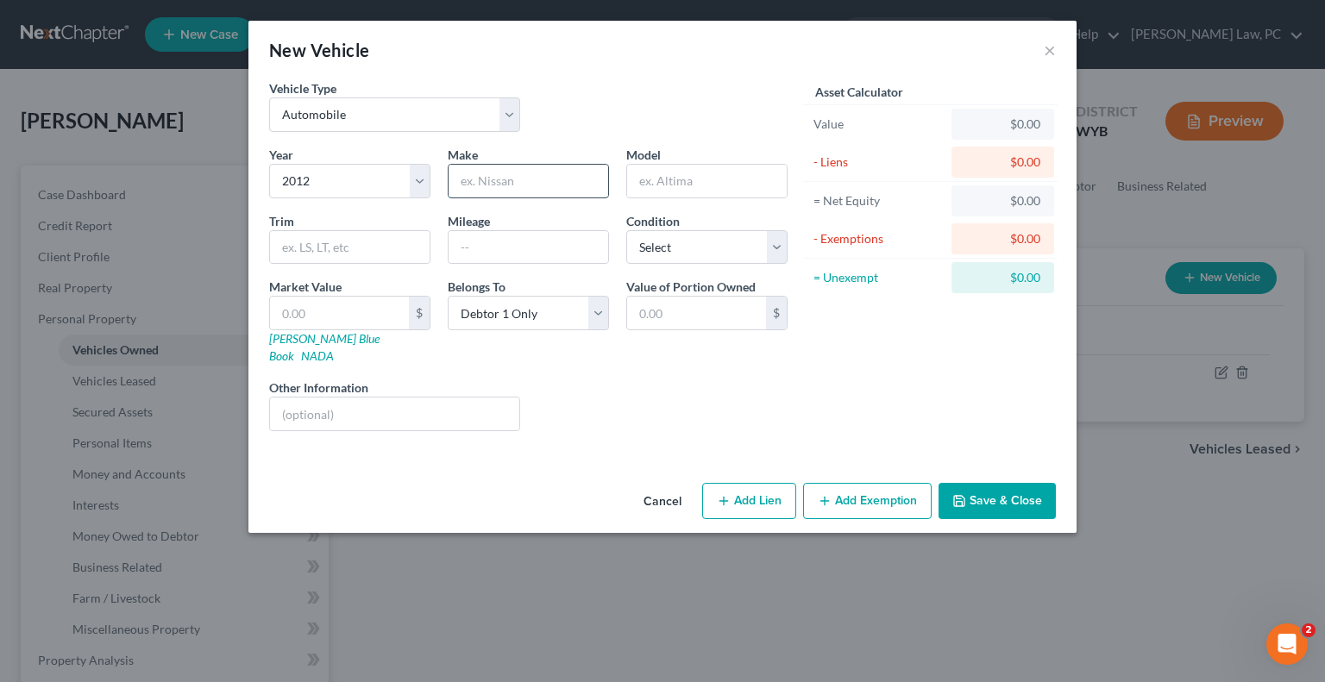
click at [499, 189] on input "text" at bounding box center [529, 181] width 160 height 33
type input "Toyota"
type input "Tundra"
click at [669, 255] on select "Select Excellent Very Good Good Fair Poor" at bounding box center [706, 247] width 161 height 35
select select "2"
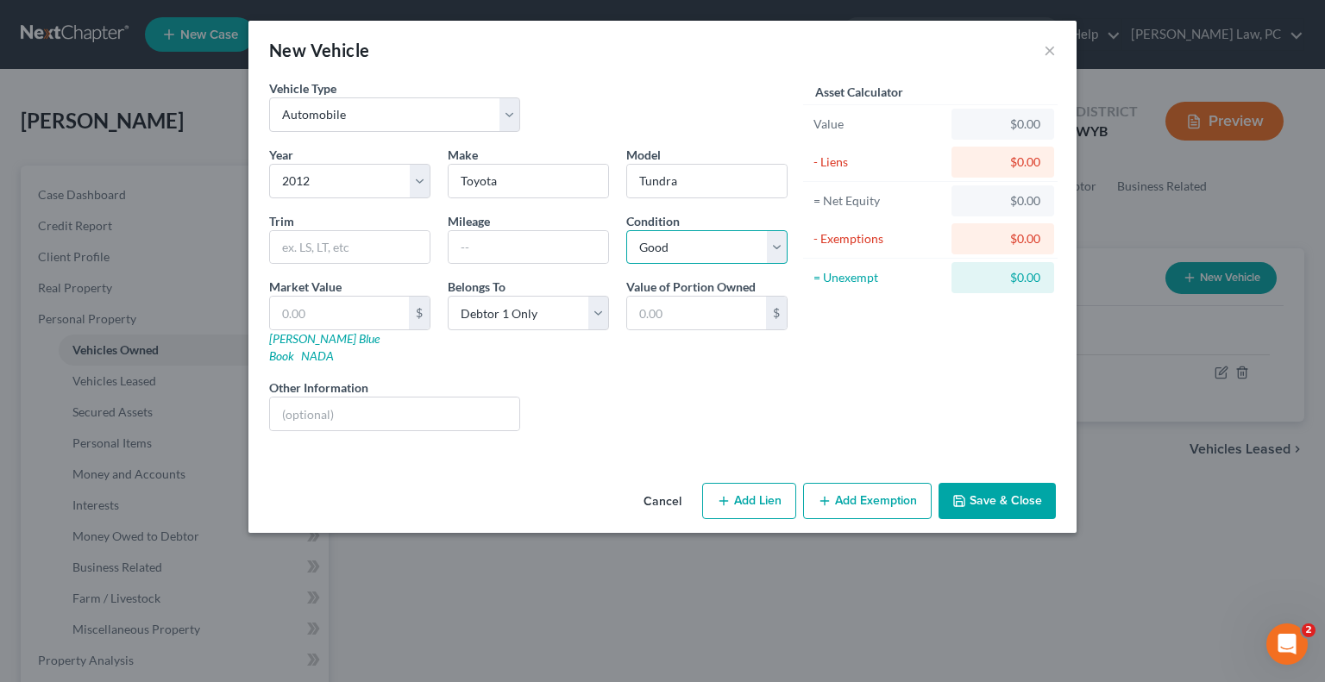
click at [626, 230] on select "Select Excellent Very Good Good Fair Poor" at bounding box center [706, 247] width 161 height 35
click at [305, 305] on input "text" at bounding box center [339, 313] width 139 height 33
click at [321, 311] on input "text" at bounding box center [339, 313] width 139 height 33
type input "1"
type input "1.00"
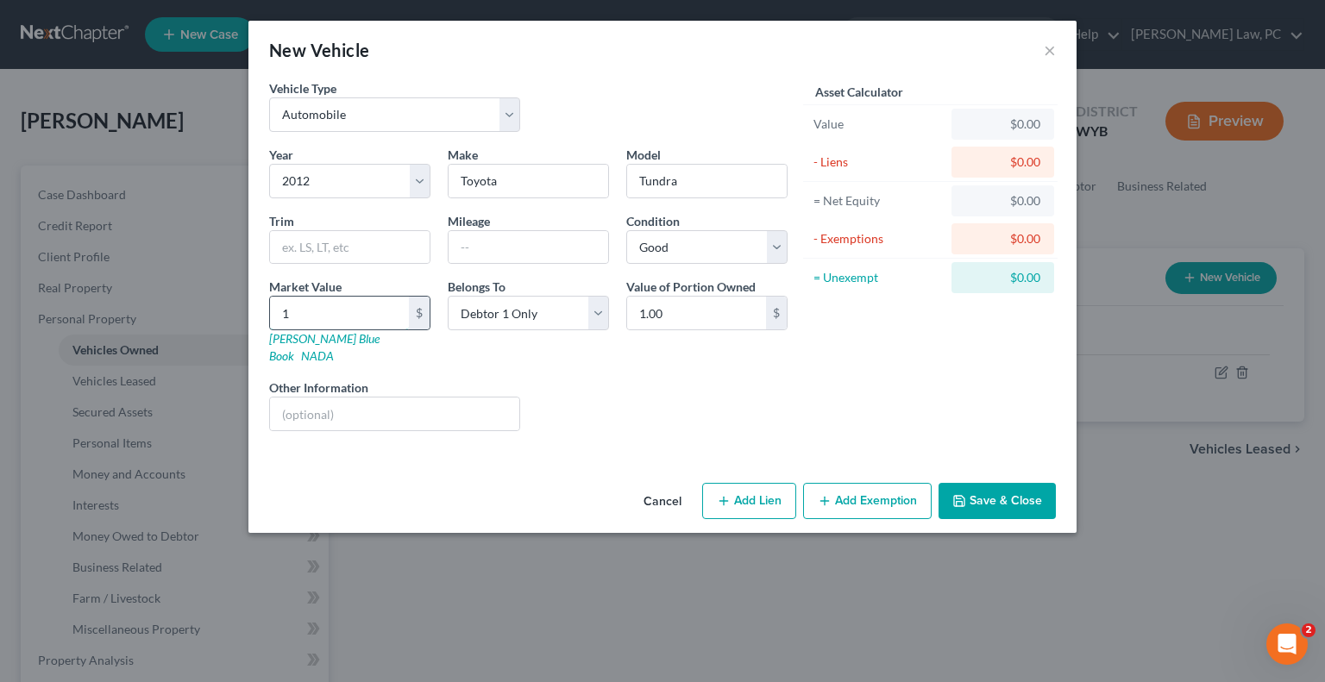
type input "12"
type input "12.00"
type input "121"
type input "121.00"
type input "1210"
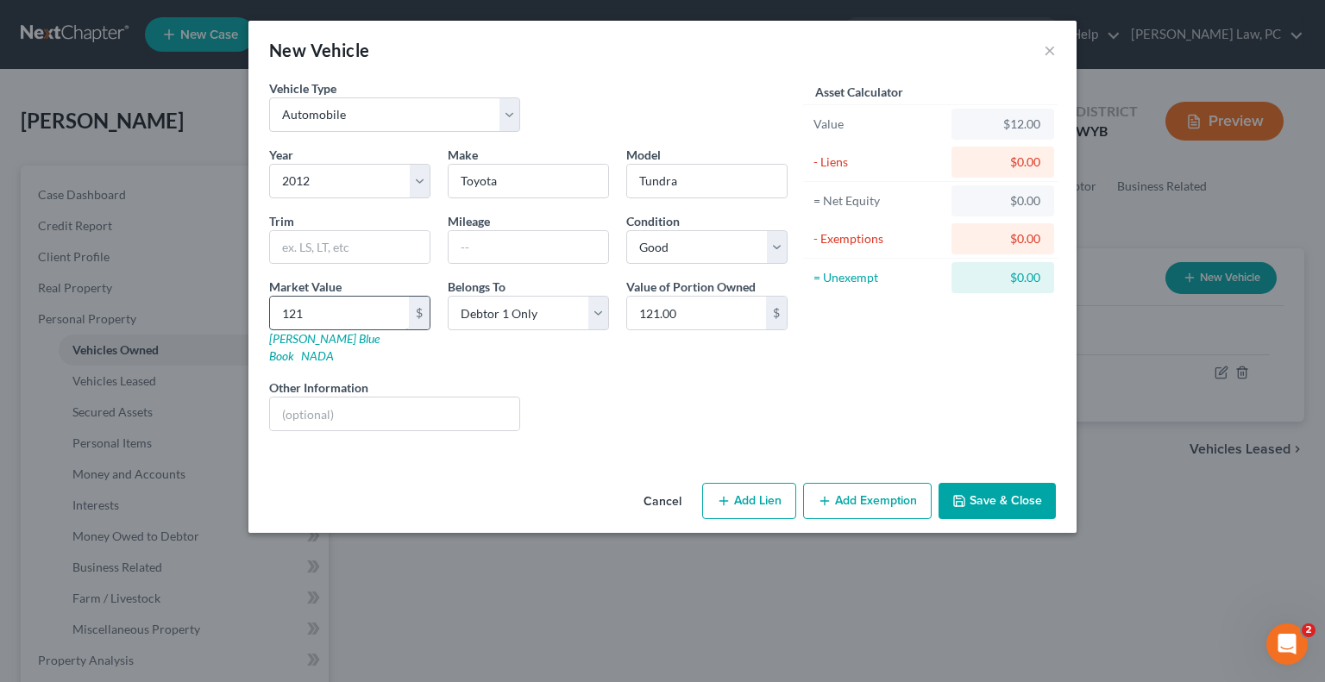
type input "1,210.00"
type input "1,2109"
type input "12,109.00"
type input "12,109"
click at [864, 483] on button "Add Exemption" at bounding box center [867, 501] width 129 height 36
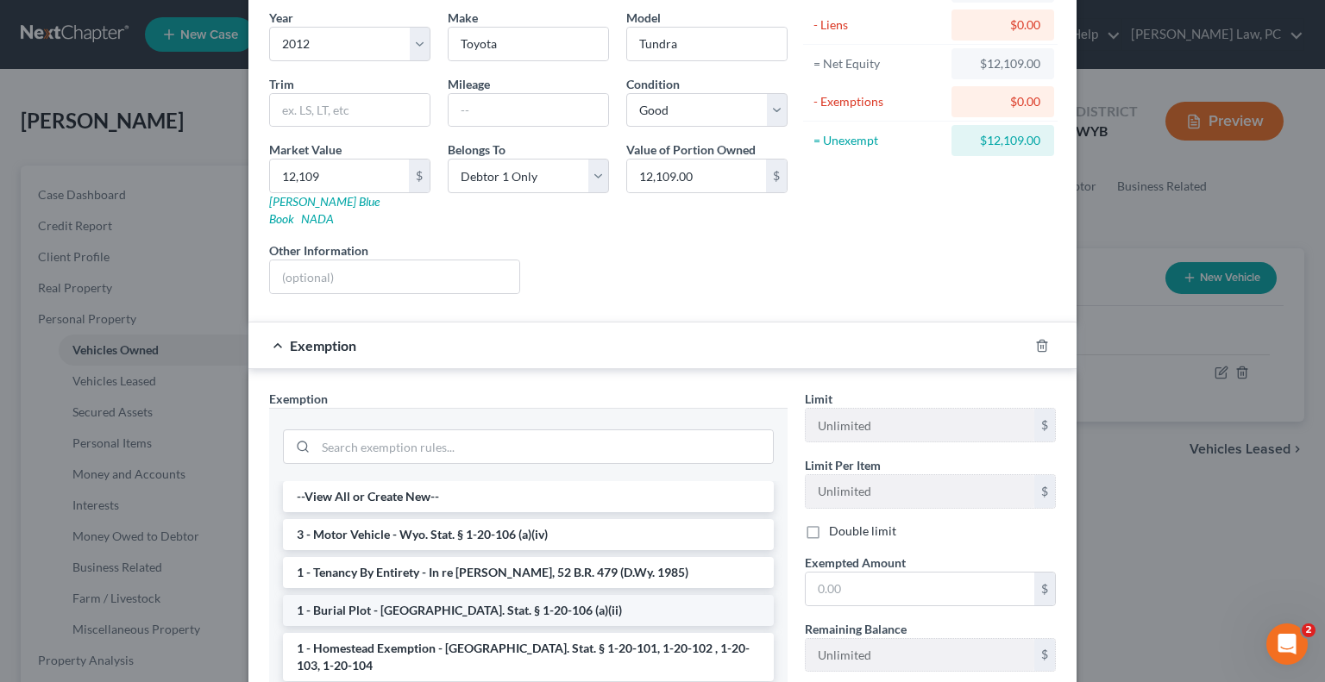
scroll to position [259, 0]
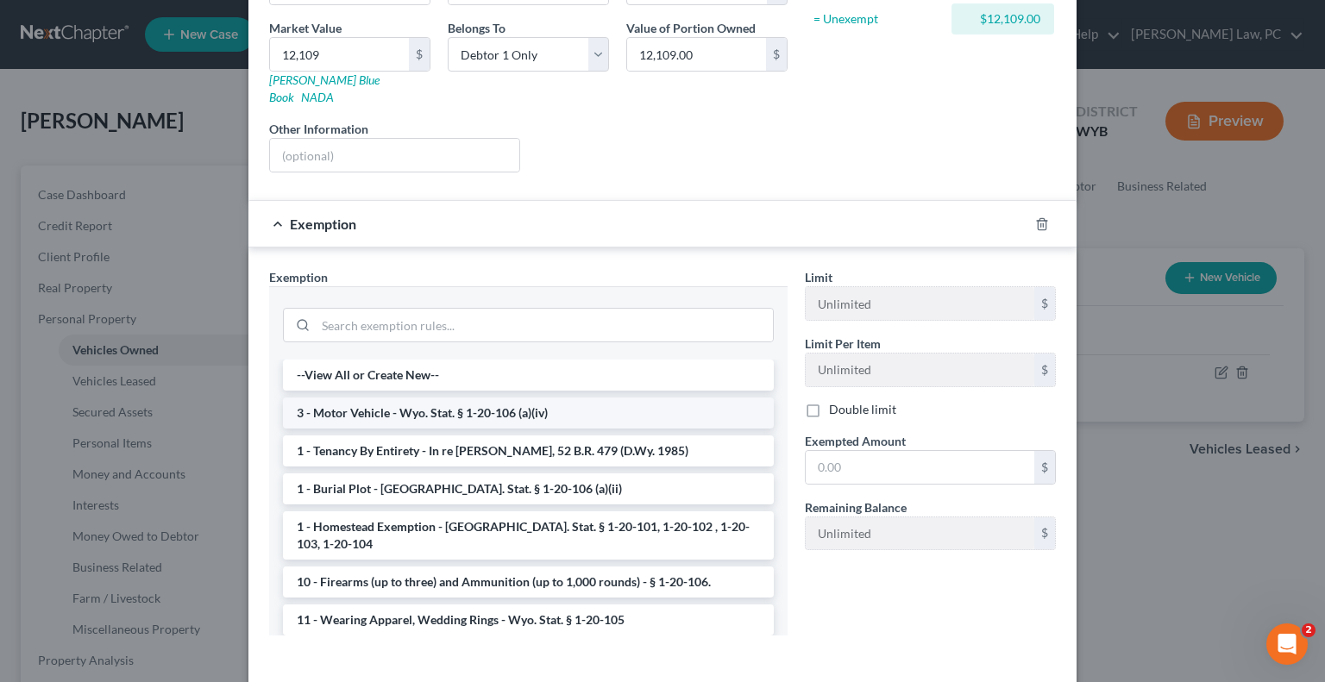
click at [363, 404] on li "3 - Motor Vehicle - Wyo. Stat. § 1-20-106 (a)(iv)" at bounding box center [528, 413] width 491 height 31
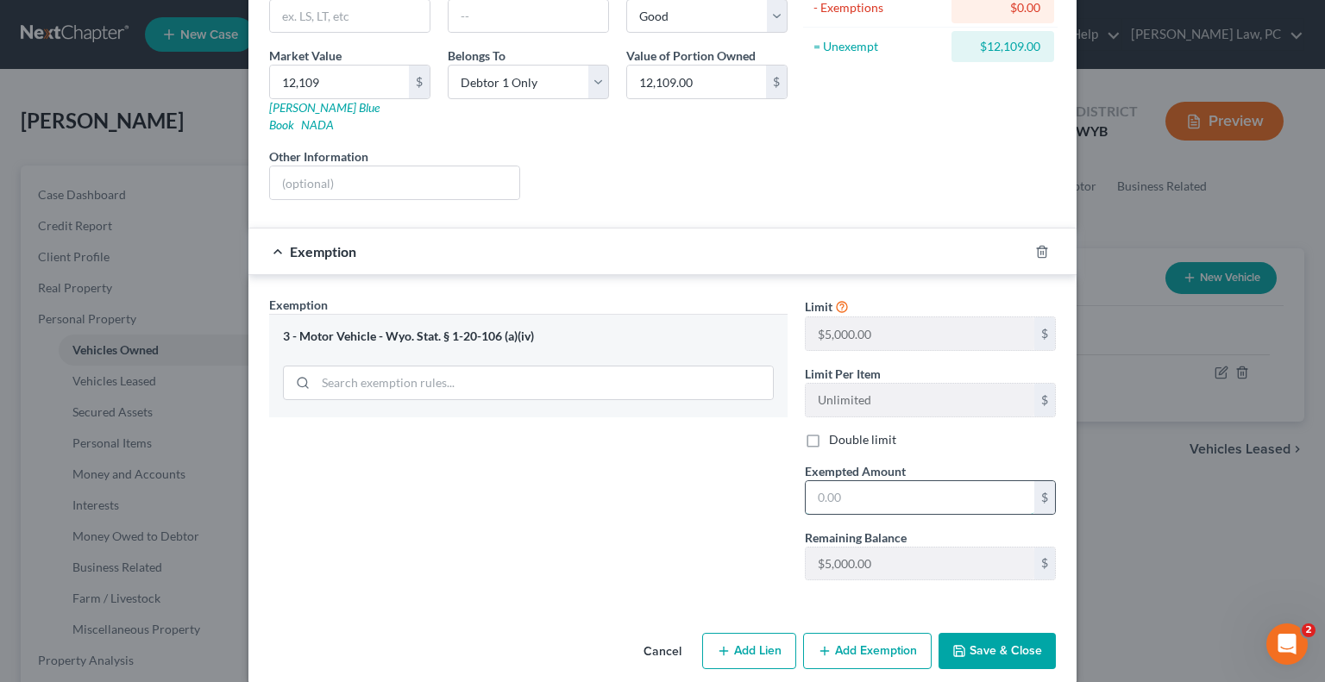
click at [831, 481] on input "text" at bounding box center [920, 497] width 229 height 33
type input "5,000"
click at [988, 633] on button "Save & Close" at bounding box center [997, 651] width 117 height 36
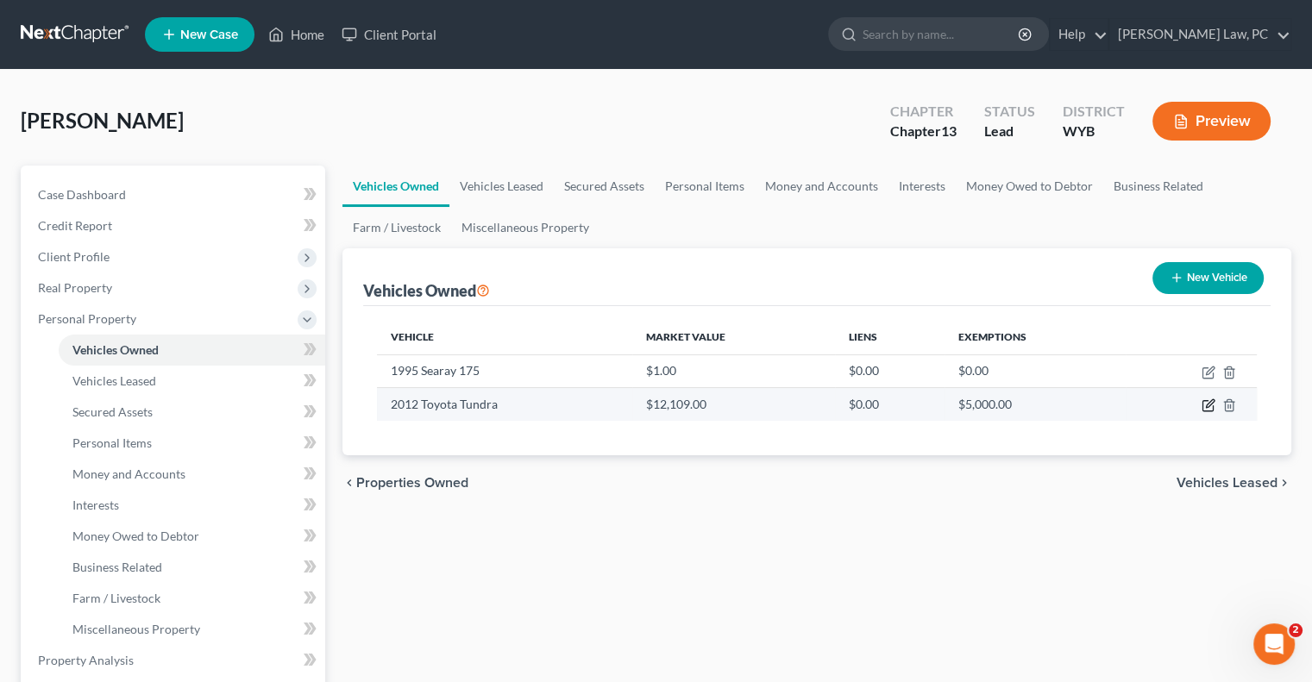
click at [1208, 406] on icon "button" at bounding box center [1210, 404] width 8 height 8
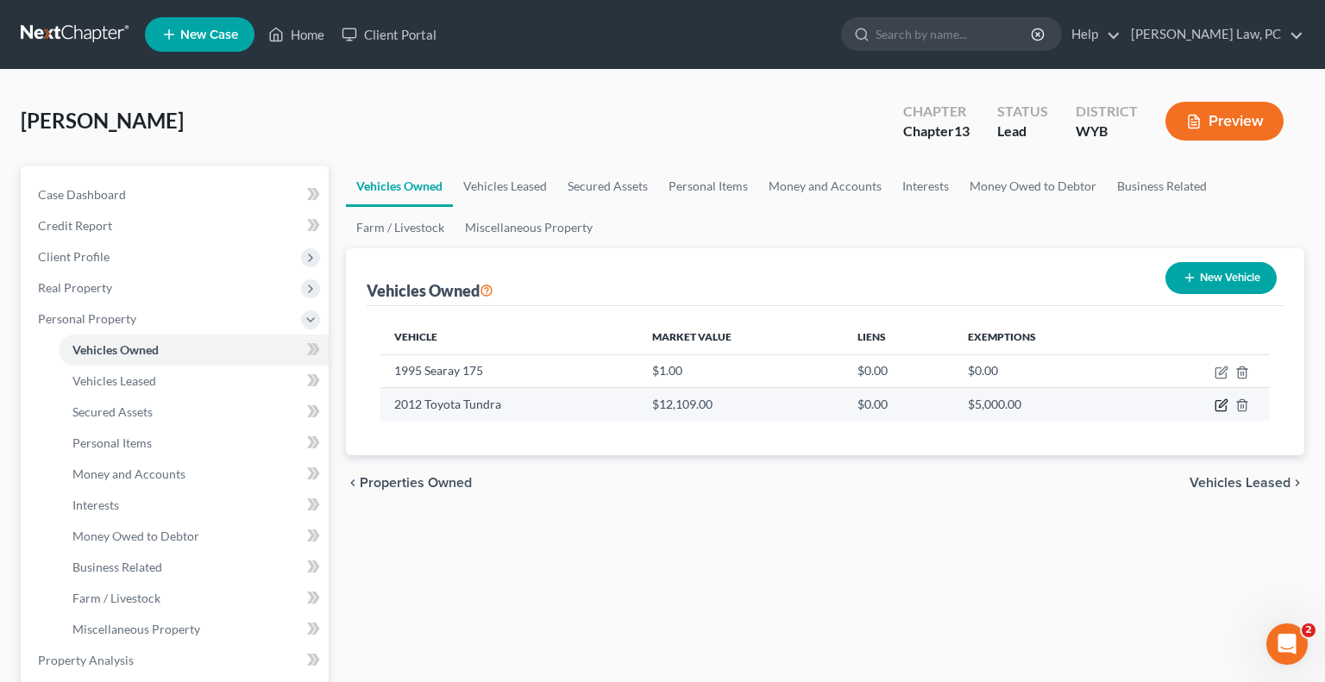
select select "0"
select select "14"
select select "2"
select select "0"
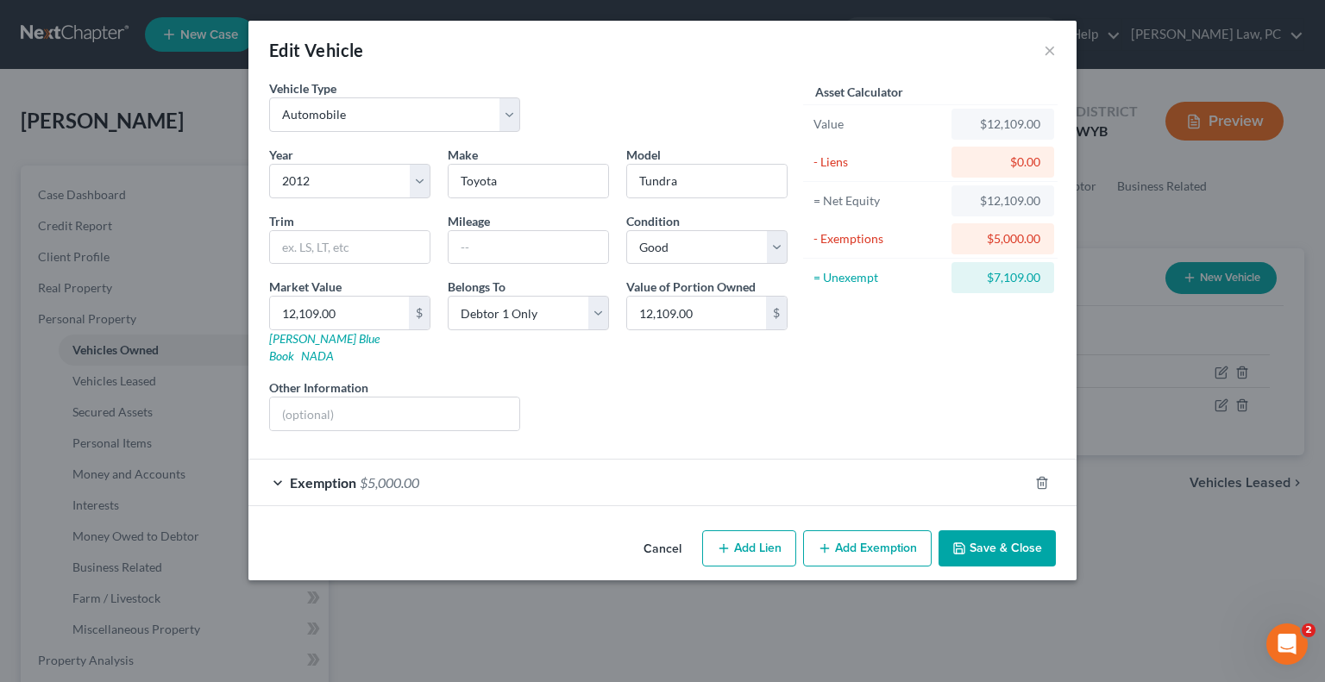
click at [771, 531] on button "Add Lien" at bounding box center [749, 549] width 94 height 36
select select "0"
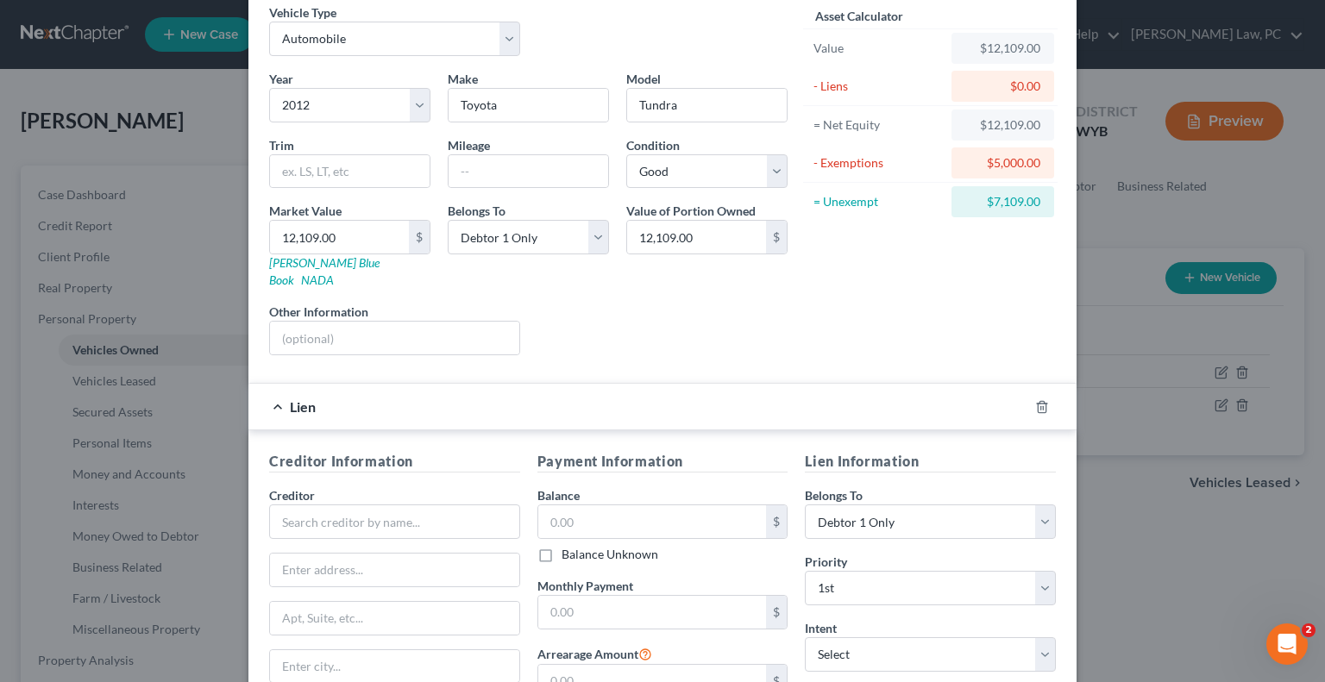
scroll to position [259, 0]
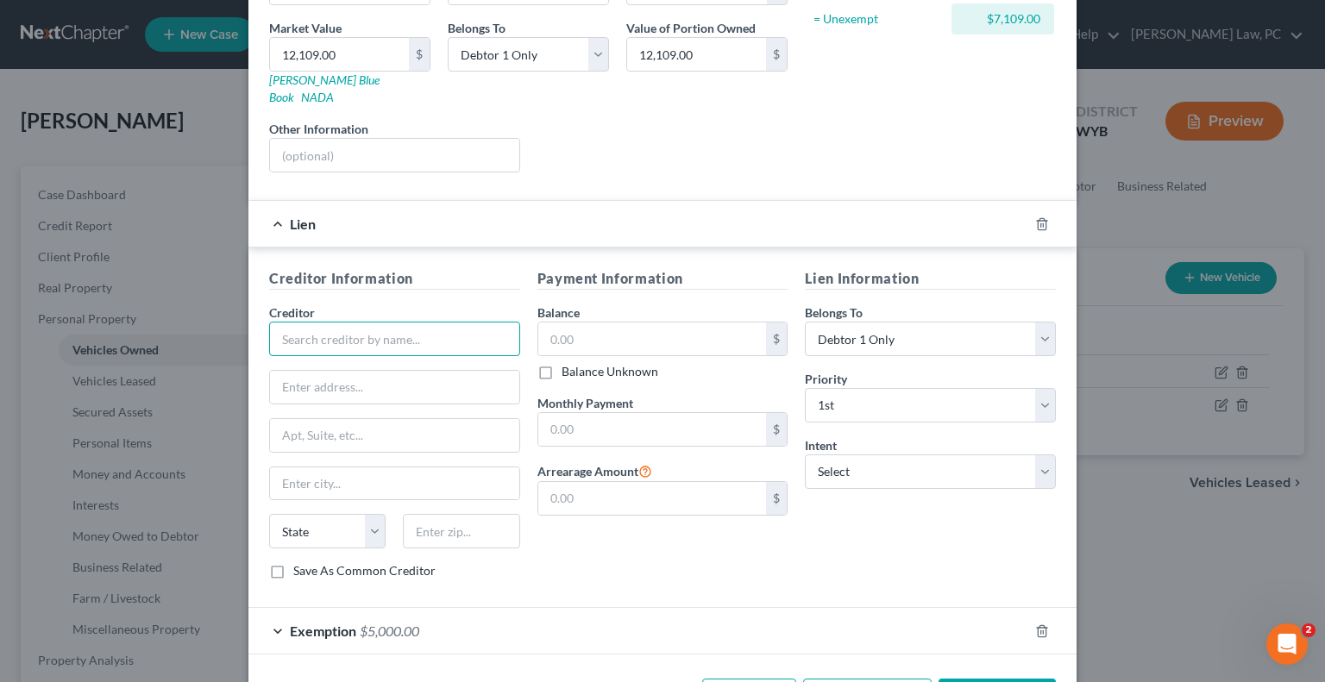
click at [295, 322] on input "text" at bounding box center [394, 339] width 251 height 35
type input "WyHy FCU"
click at [339, 371] on input "text" at bounding box center [394, 387] width 249 height 33
paste input "P.O. Box 20050"
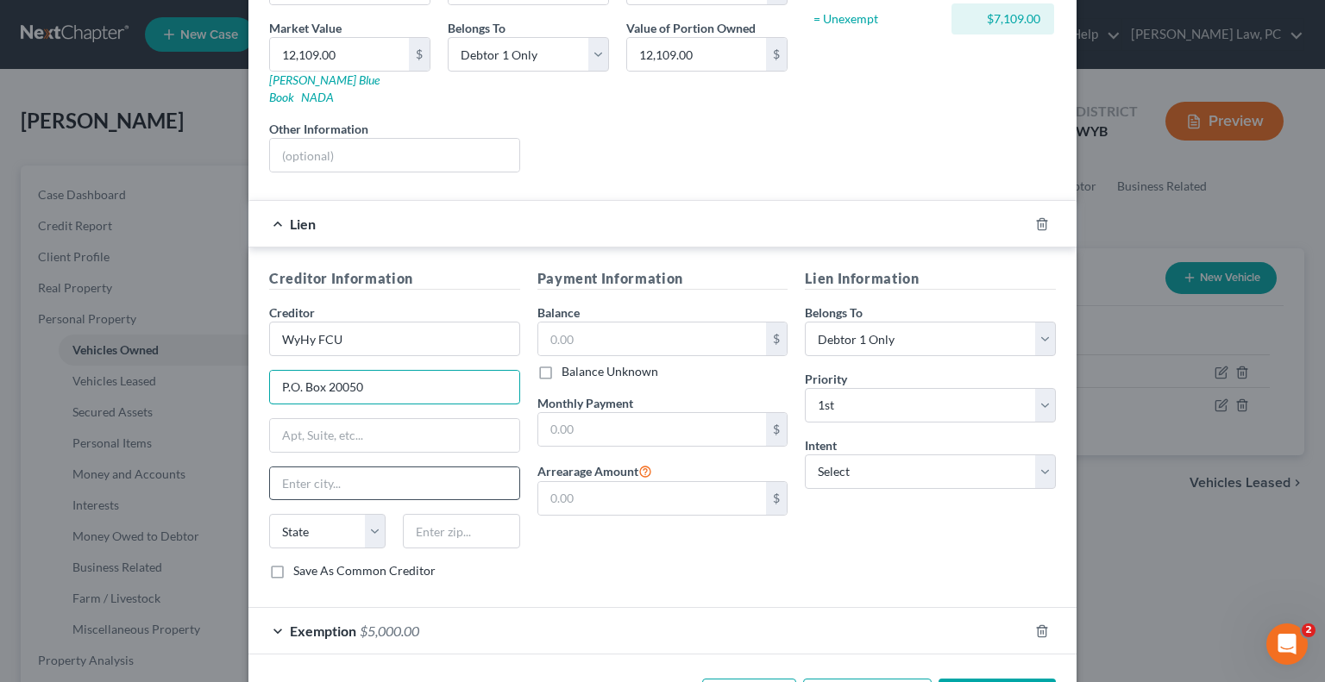
type input "P.O. Box 20050"
click at [338, 468] on input "text" at bounding box center [394, 484] width 249 height 33
type input "Cheyenne"
select select "53"
click at [416, 514] on input "text" at bounding box center [461, 531] width 116 height 35
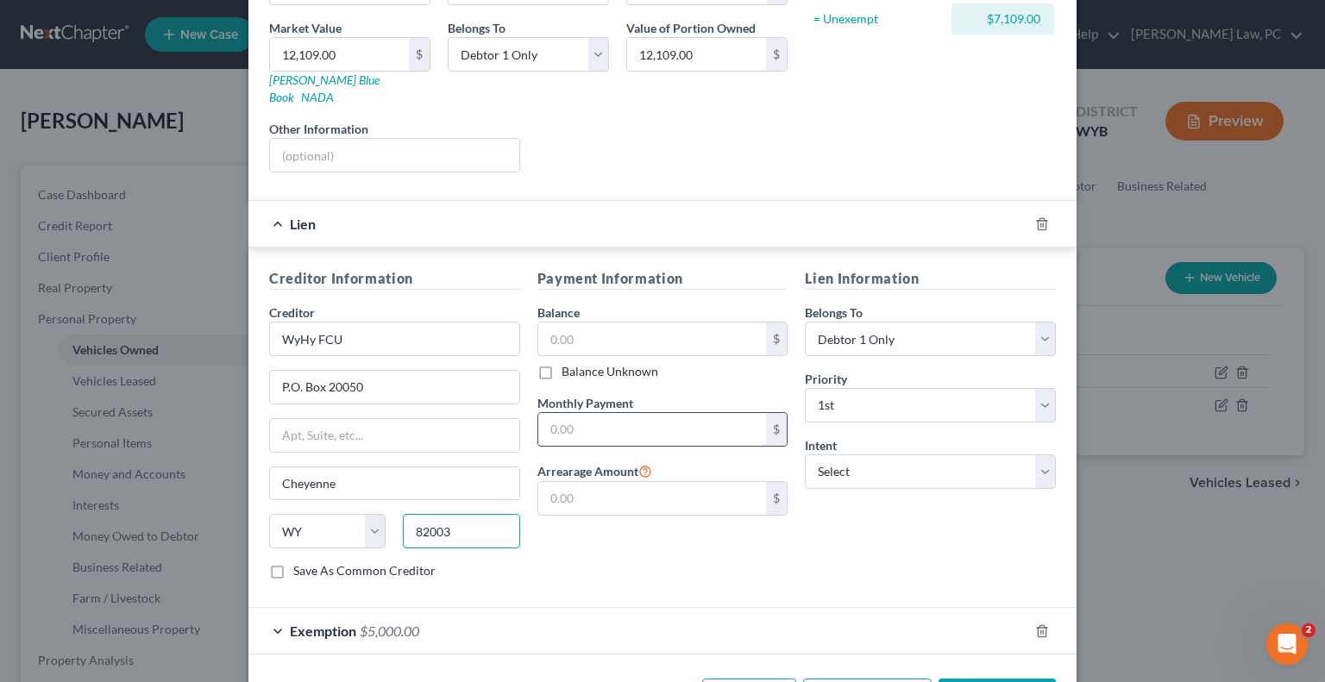
type input "82003"
click at [600, 413] on input "text" at bounding box center [652, 429] width 229 height 33
type input "364.91"
click at [594, 326] on input "text" at bounding box center [652, 339] width 229 height 33
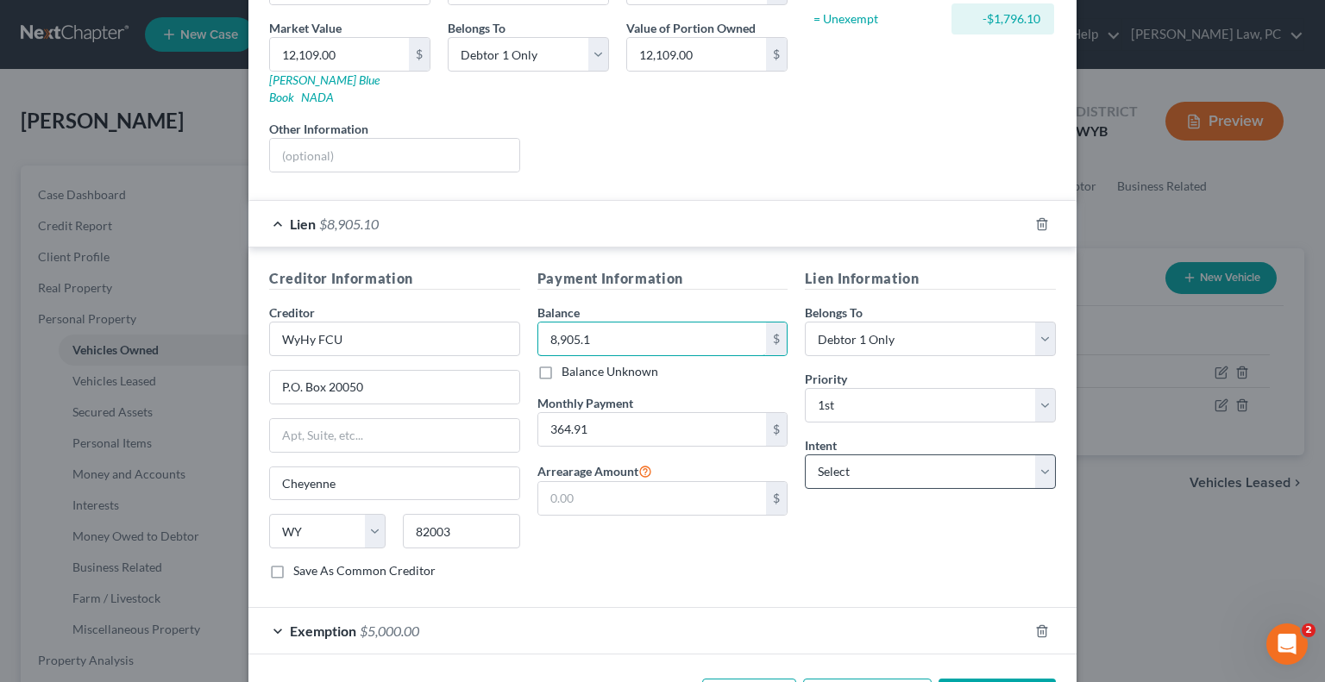
type input "8,905.1"
click at [832, 462] on select "Select Surrender Redeem Reaffirm Avoid Other" at bounding box center [930, 472] width 251 height 35
select select "2"
click at [805, 455] on select "Select Surrender Redeem Reaffirm Avoid Other" at bounding box center [930, 472] width 251 height 35
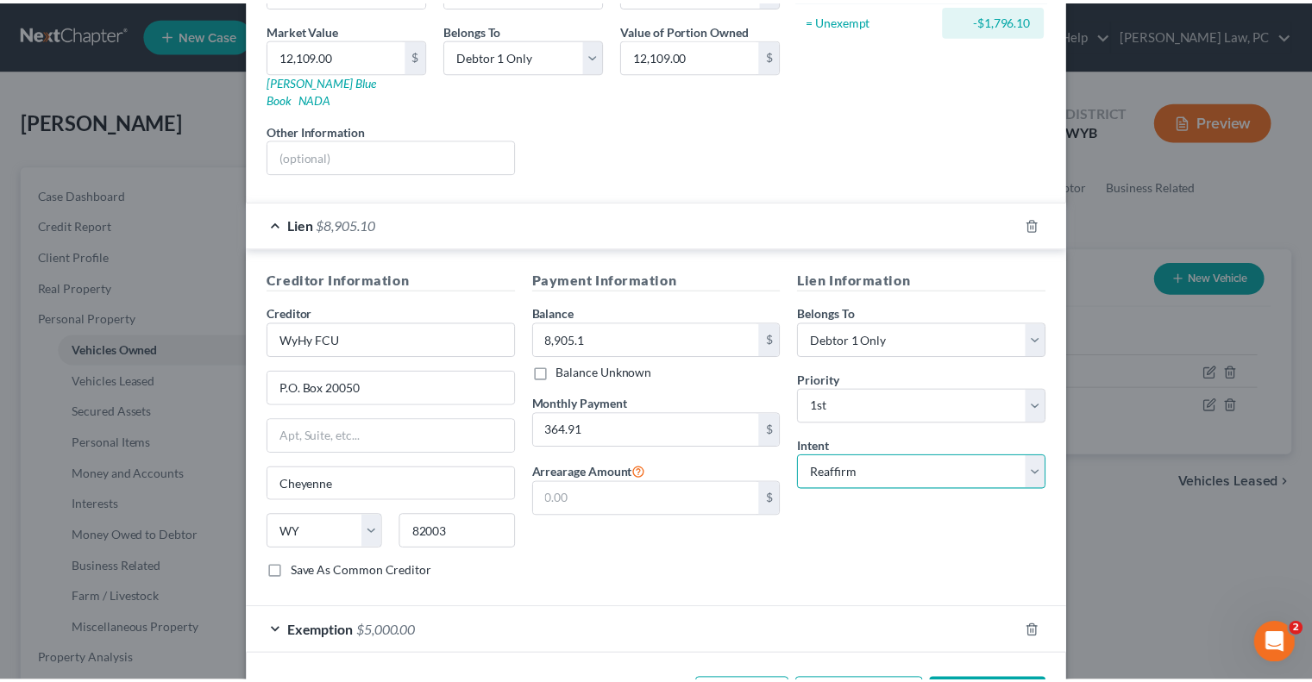
scroll to position [304, 0]
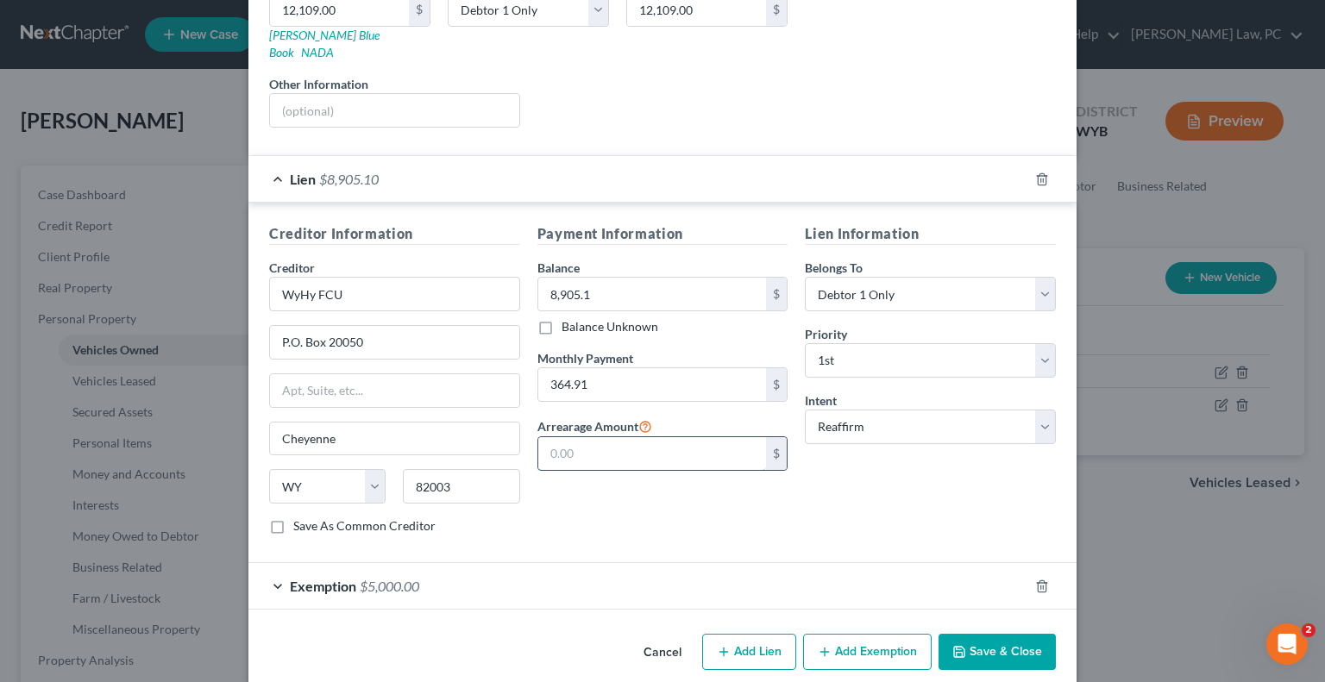
click at [583, 437] on input "text" at bounding box center [652, 453] width 229 height 33
type input "0"
click at [966, 493] on div "Lien Information Belongs To * Select Debtor 1 Only Debtor 2 Only Debtor 1 And D…" at bounding box center [930, 385] width 268 height 325
click at [977, 634] on button "Save & Close" at bounding box center [997, 652] width 117 height 36
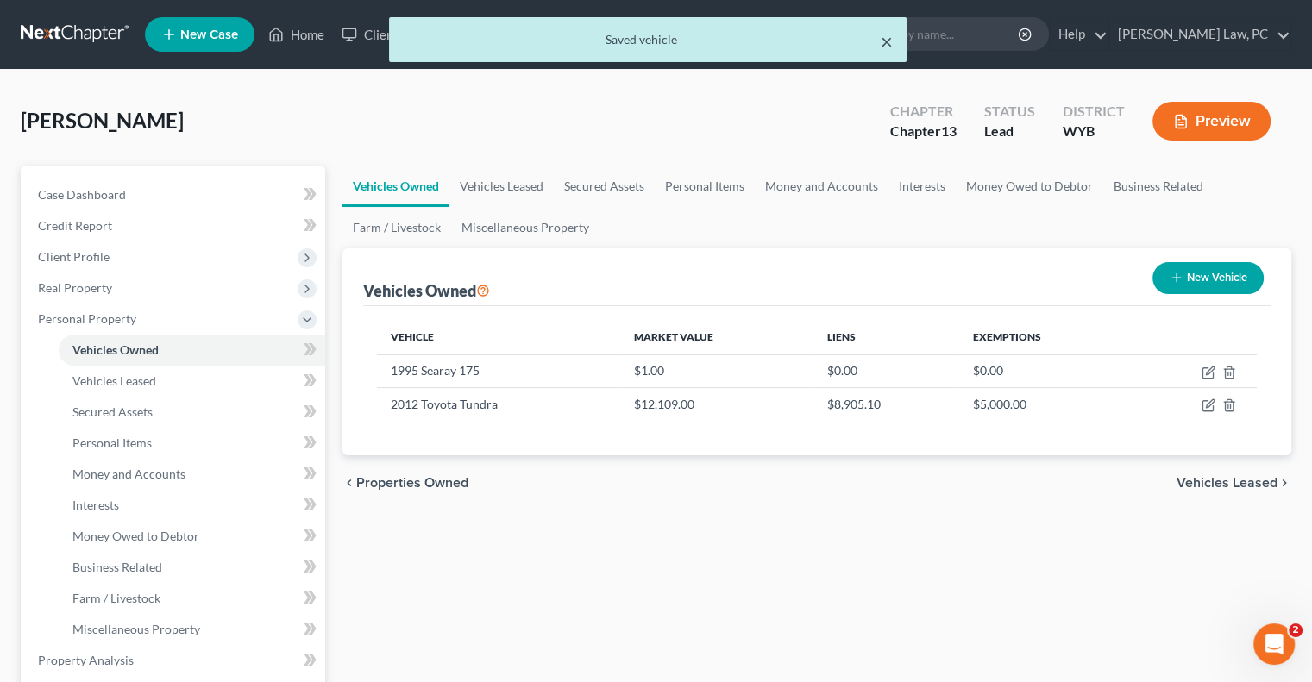
click at [887, 39] on button "×" at bounding box center [887, 41] width 12 height 21
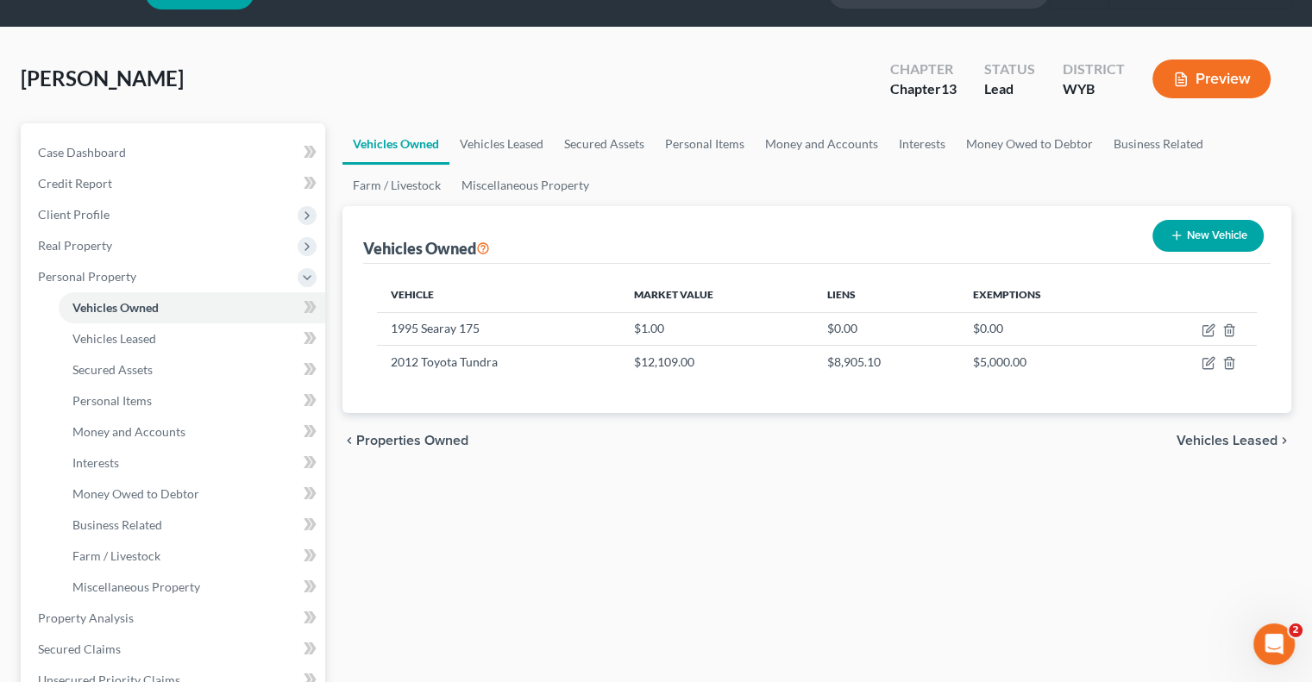
scroll to position [0, 0]
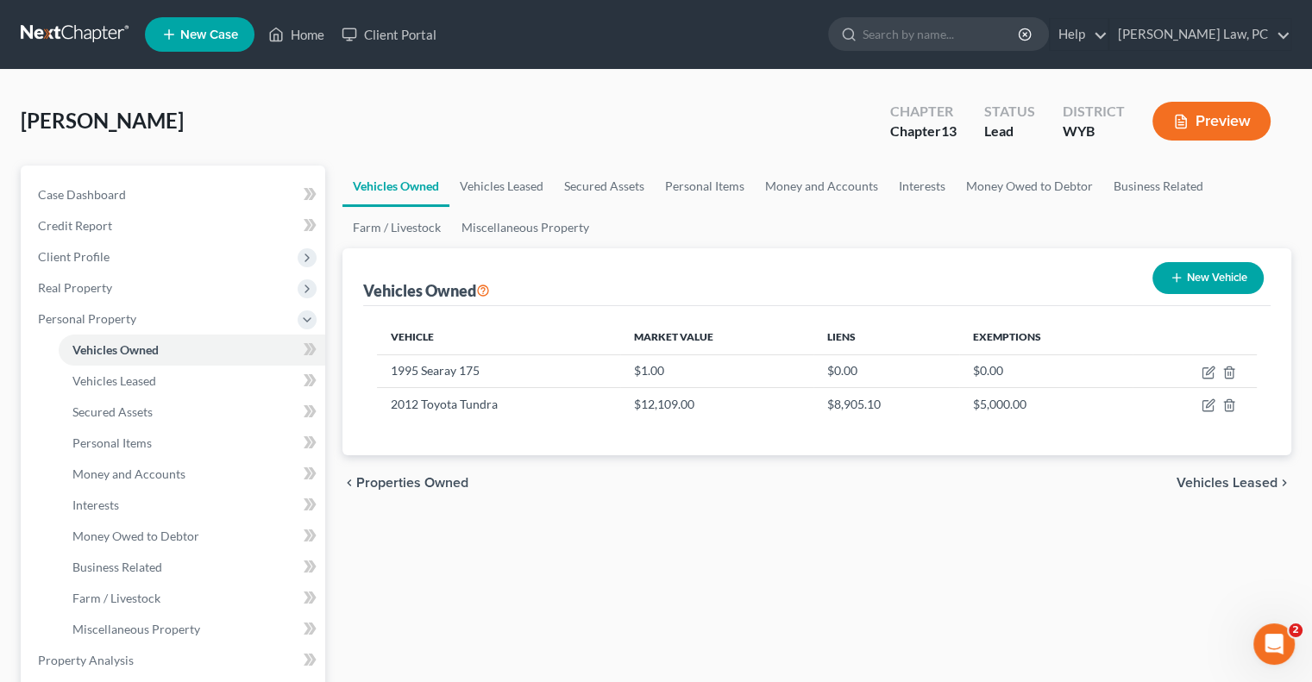
click at [559, 595] on div "Vehicles Owned Vehicles Leased Secured Assets Personal Items Money and Accounts…" at bounding box center [817, 679] width 966 height 1027
click at [155, 473] on span "Money and Accounts" at bounding box center [128, 474] width 113 height 15
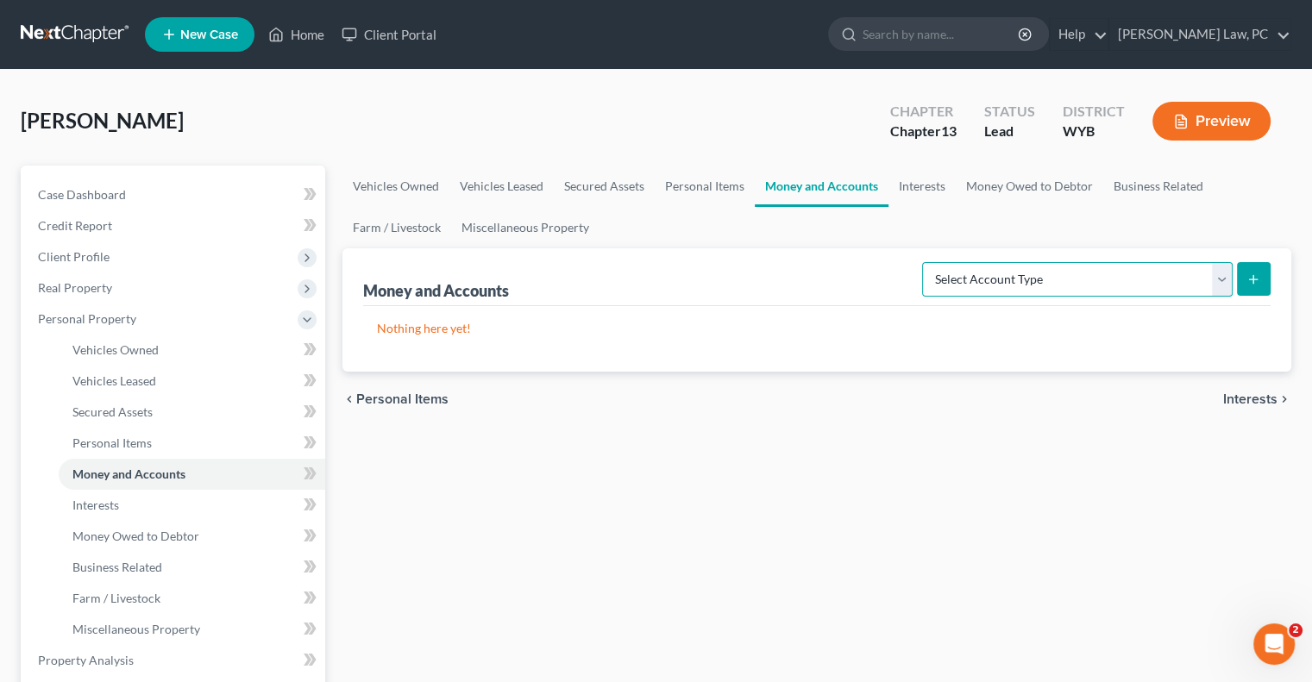
click at [1031, 286] on select "Select Account Type Brokerage Cash on Hand Certificates of Deposit Checking Acc…" at bounding box center [1077, 279] width 311 height 35
select select "checking"
click at [926, 262] on select "Select Account Type Brokerage Cash on Hand Certificates of Deposit Checking Acc…" at bounding box center [1077, 279] width 311 height 35
click at [1243, 275] on button "submit" at bounding box center [1254, 279] width 34 height 34
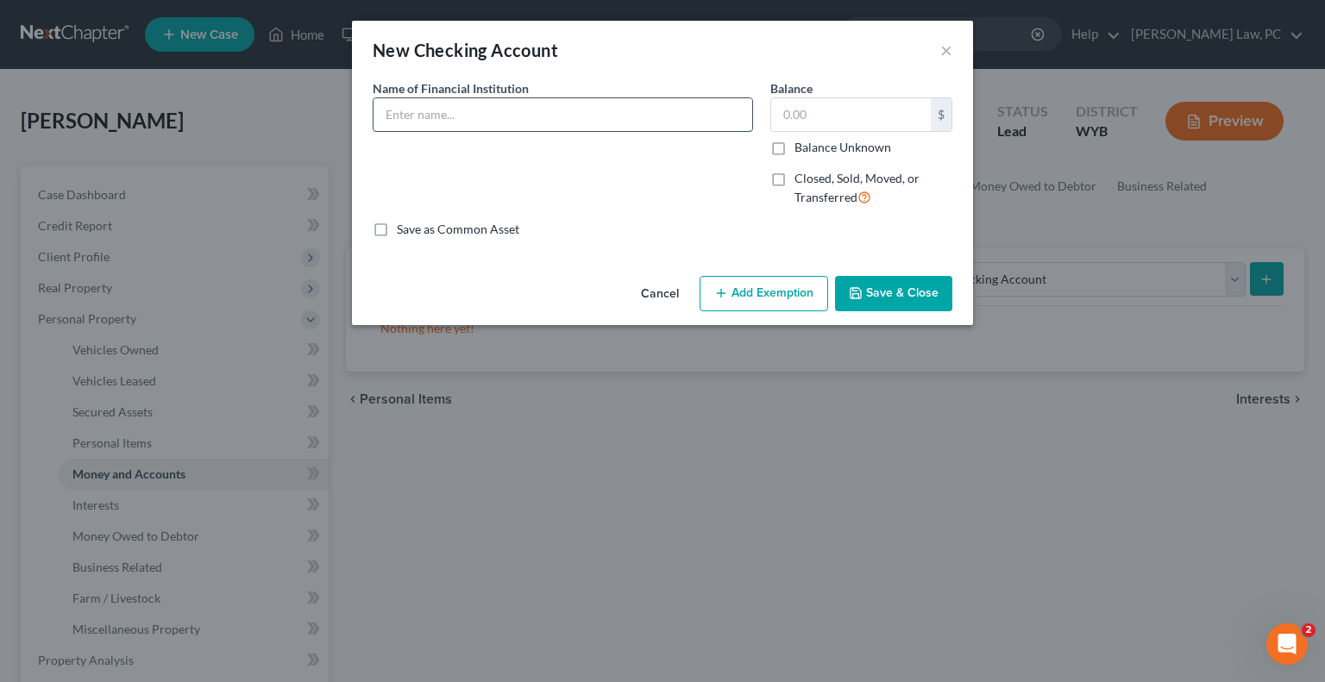
click at [476, 128] on input "text" at bounding box center [563, 114] width 379 height 33
type input "[PERSON_NAME] Fargo"
click at [931, 292] on button "Save & Close" at bounding box center [893, 294] width 117 height 36
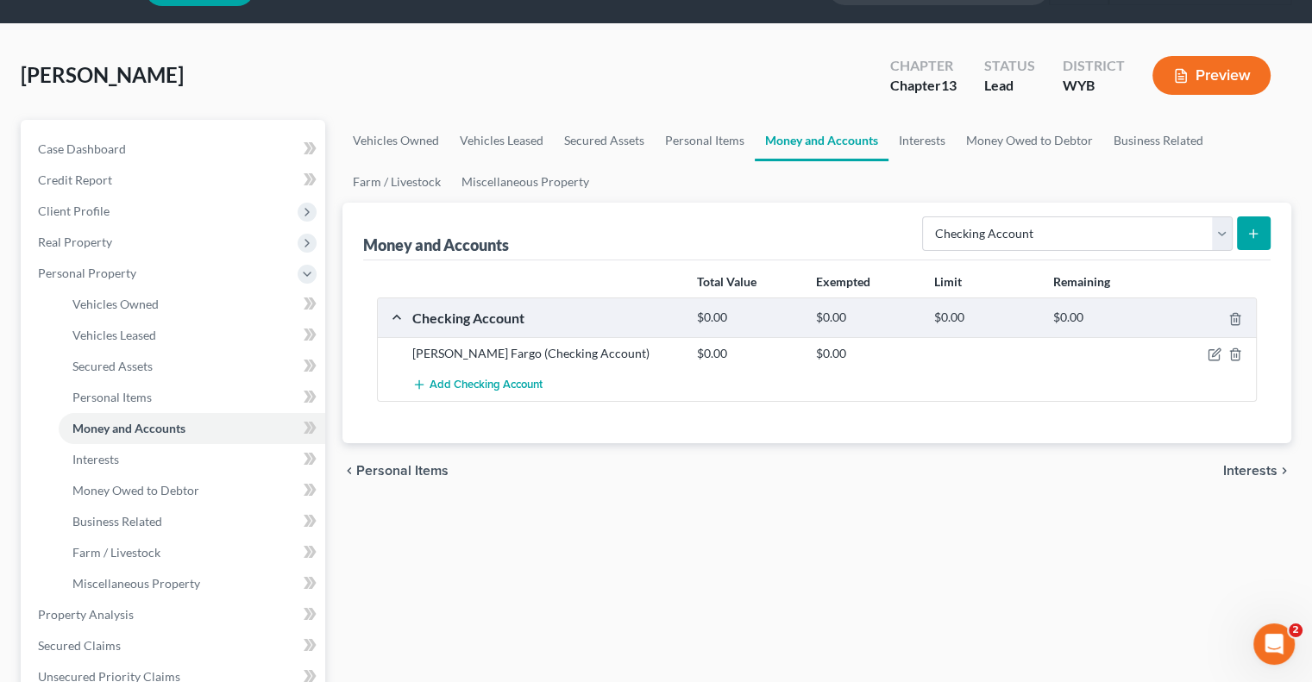
scroll to position [345, 0]
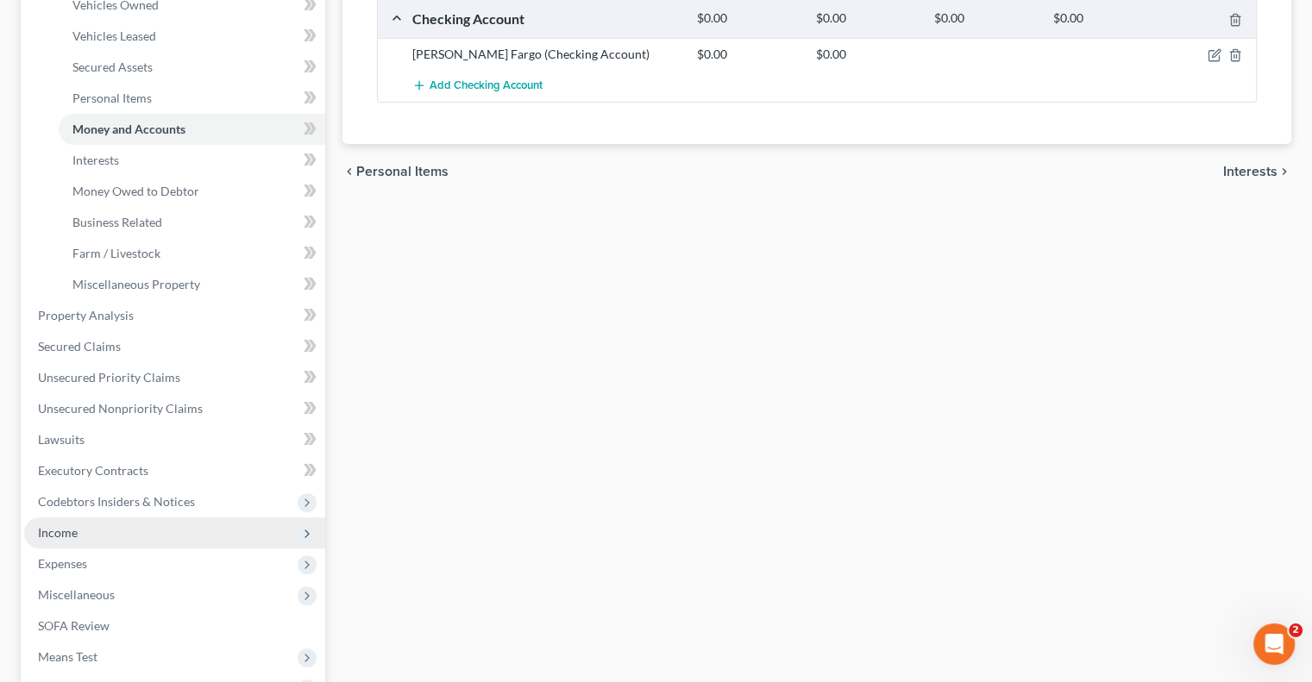
click at [87, 532] on span "Income" at bounding box center [174, 533] width 301 height 31
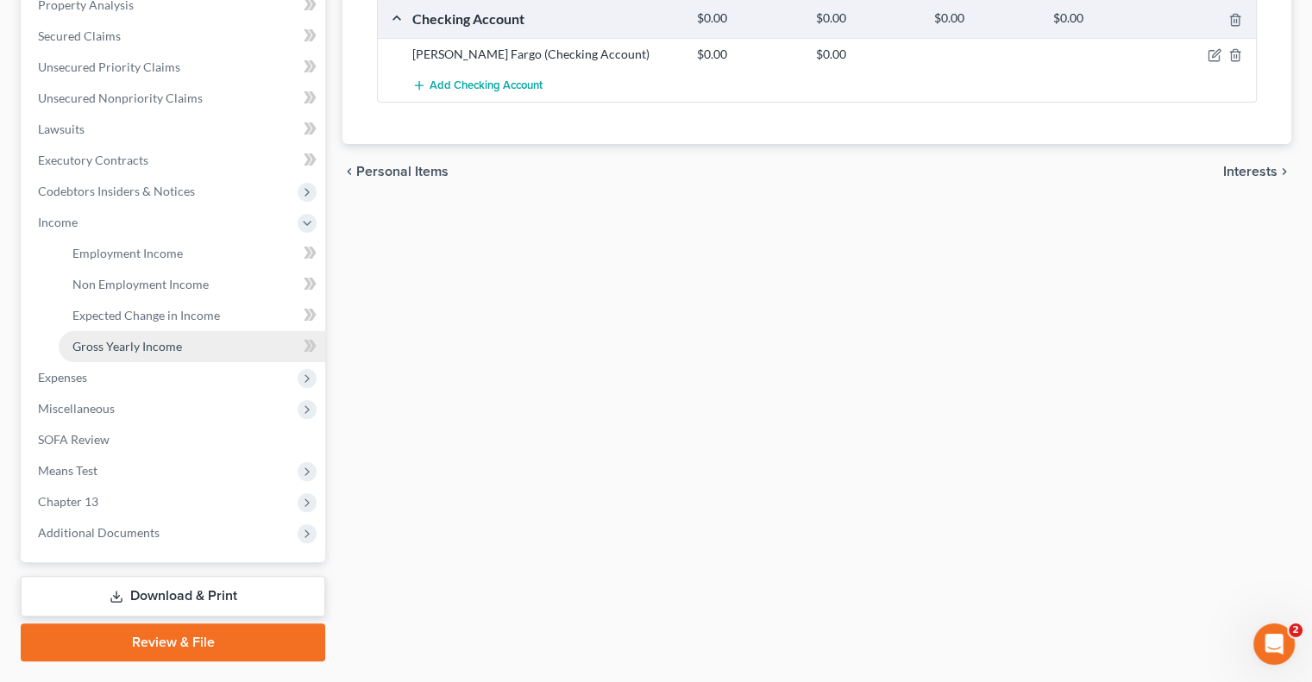
click at [121, 352] on span "Gross Yearly Income" at bounding box center [127, 346] width 110 height 15
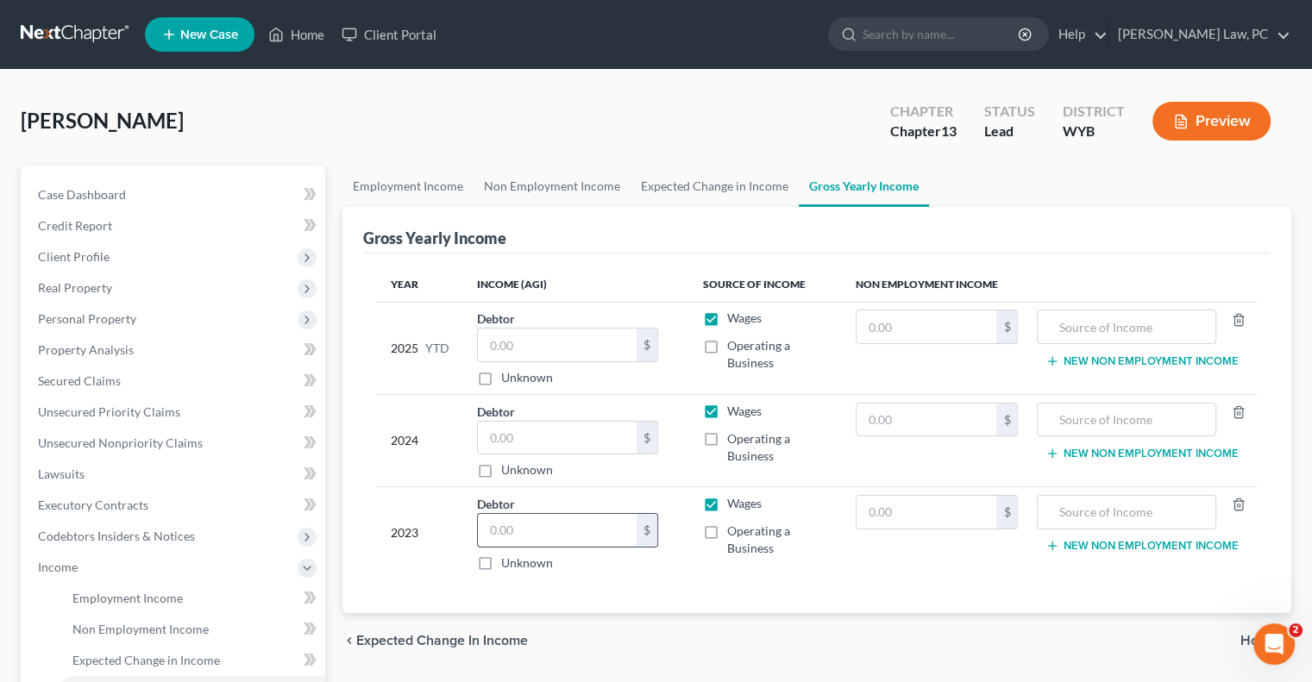
click at [538, 527] on input "text" at bounding box center [557, 530] width 159 height 33
type input "56,205"
click at [529, 434] on input "text" at bounding box center [557, 438] width 159 height 33
type input "101,878"
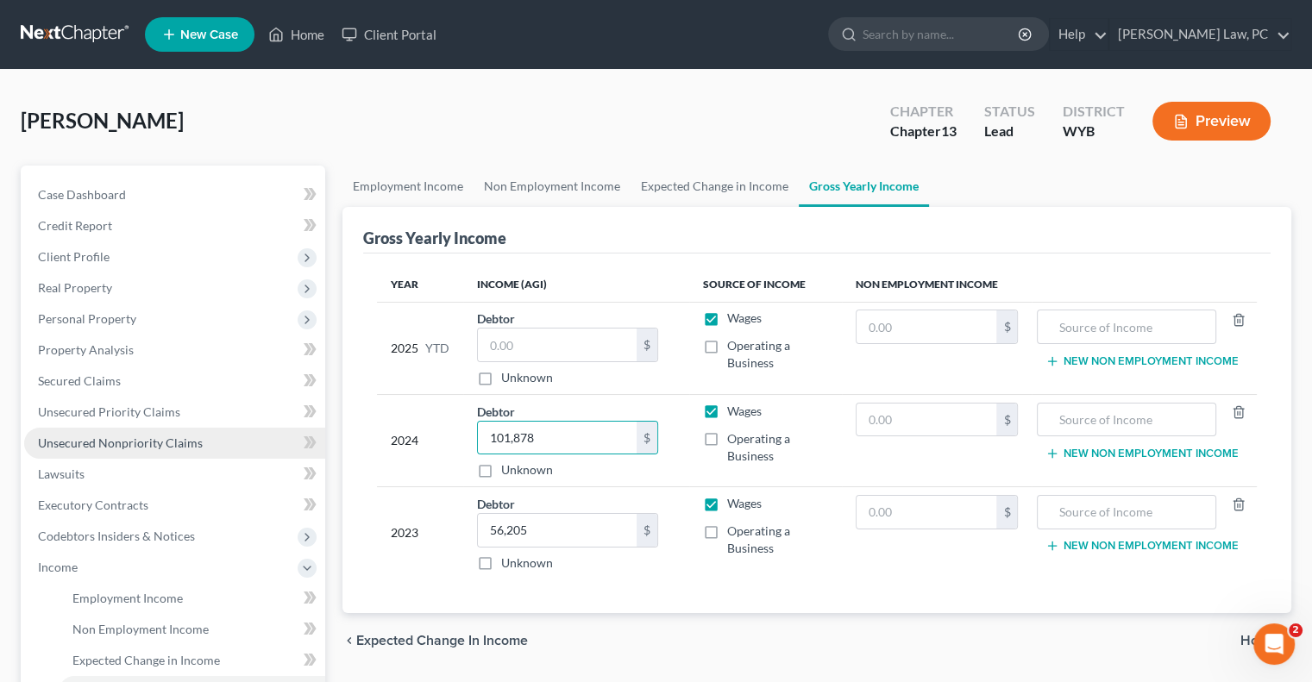
click at [160, 449] on span "Unsecured Nonpriority Claims" at bounding box center [120, 443] width 165 height 15
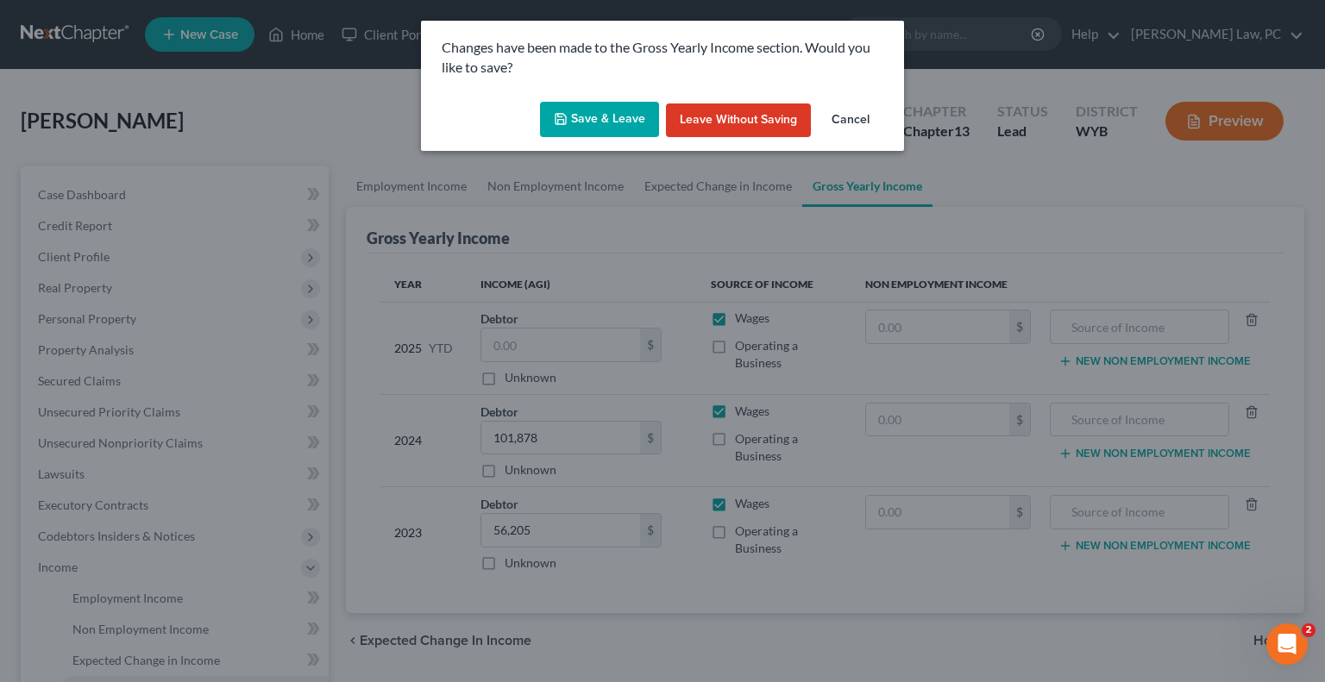
click at [603, 119] on button "Save & Leave" at bounding box center [599, 120] width 119 height 36
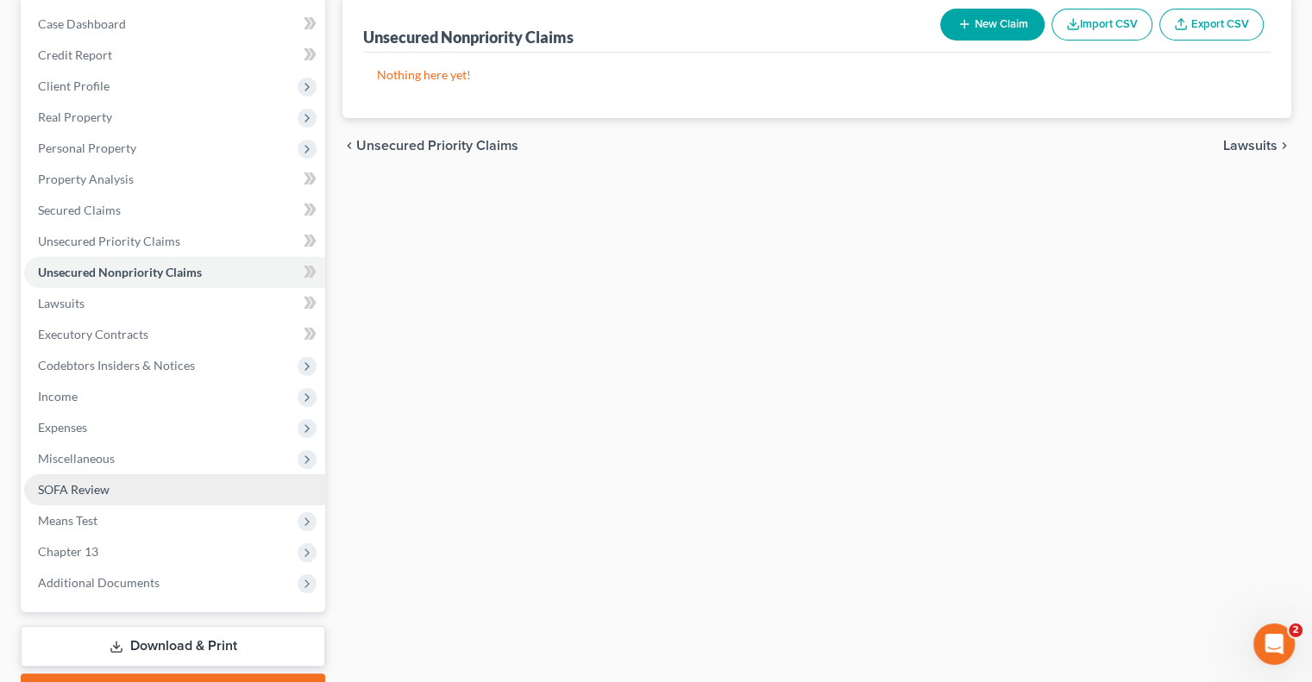
scroll to position [173, 0]
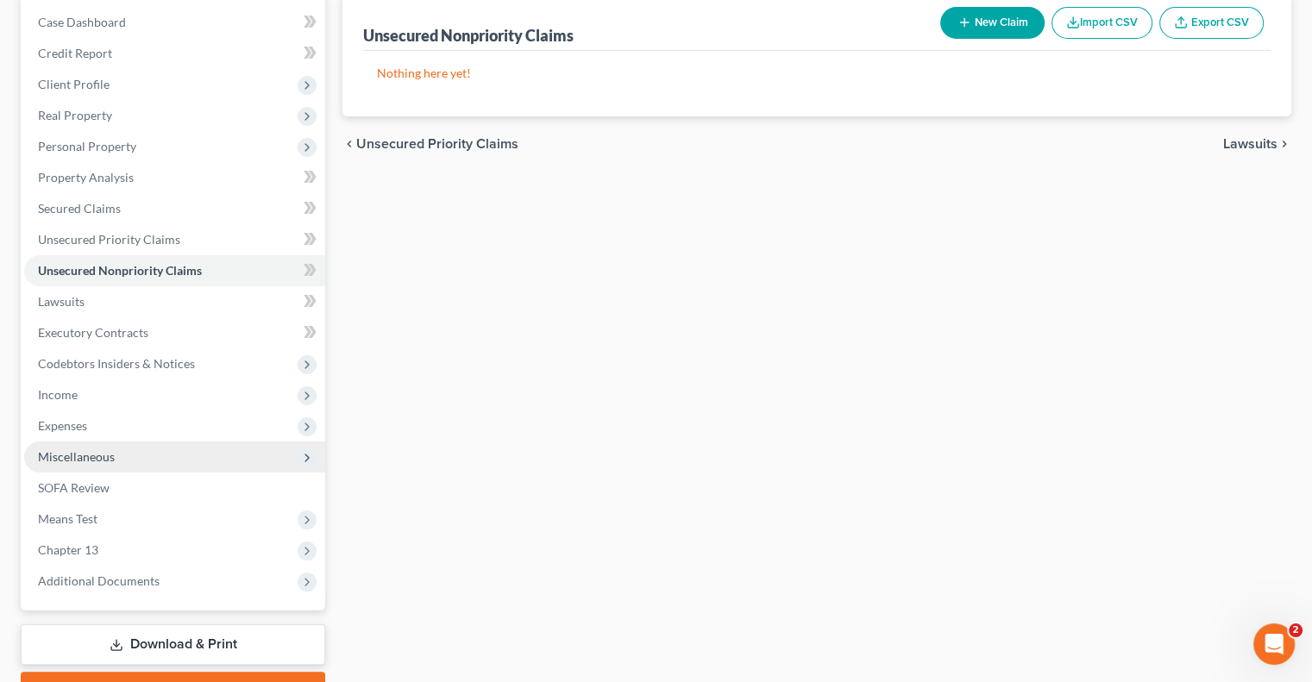
click at [95, 457] on span "Miscellaneous" at bounding box center [76, 456] width 77 height 15
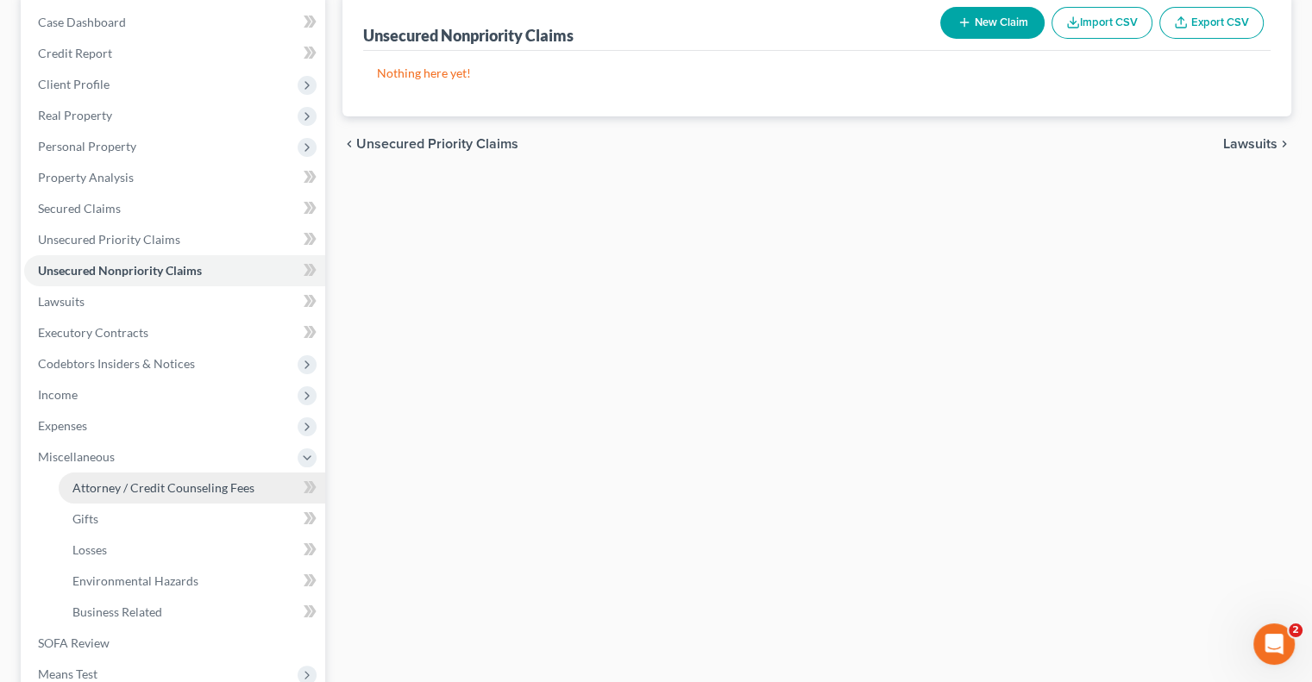
click at [136, 482] on span "Attorney / Credit Counseling Fees" at bounding box center [163, 488] width 182 height 15
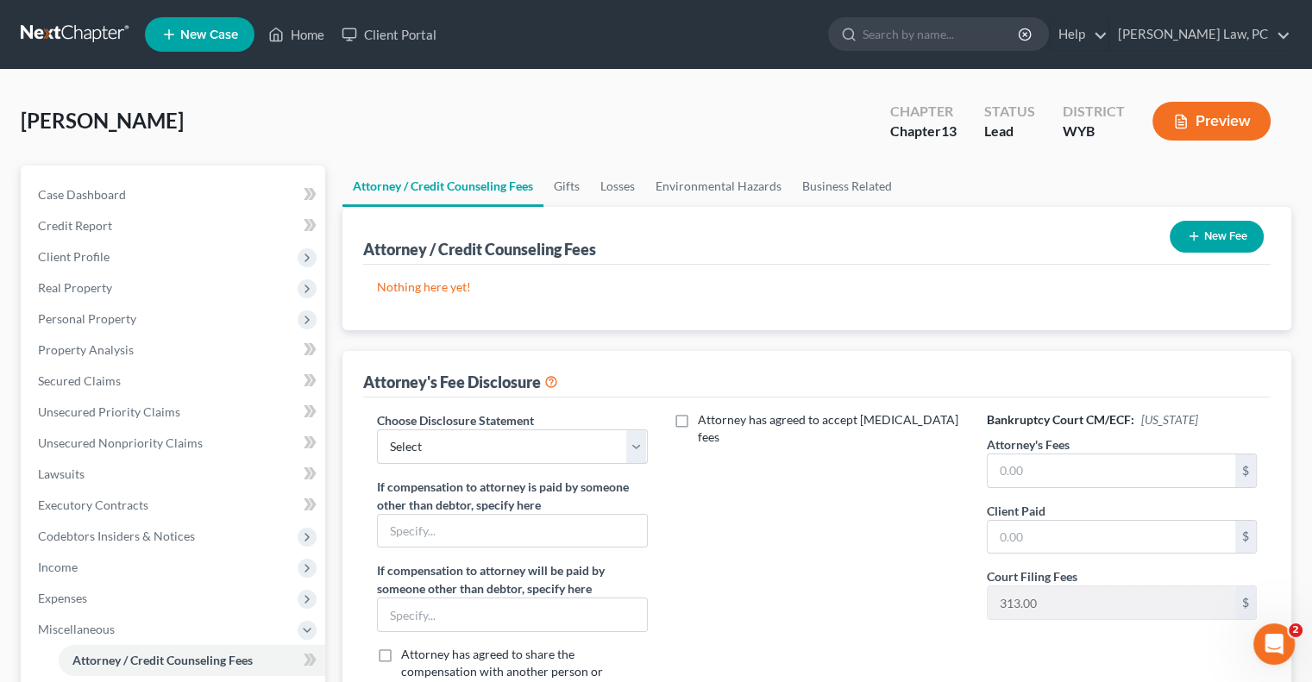
drag, startPoint x: 1205, startPoint y: 227, endPoint x: 1203, endPoint y: 236, distance: 8.8
click at [1203, 236] on button "New Fee" at bounding box center [1217, 237] width 94 height 32
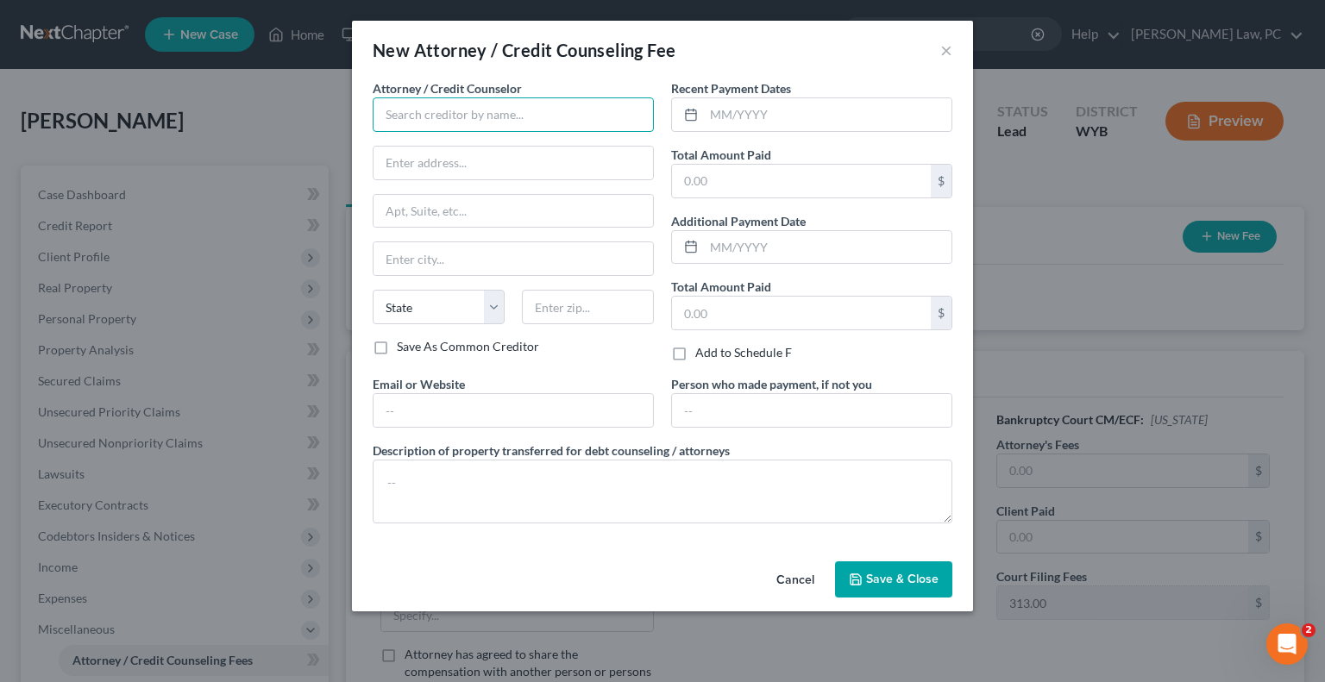
click at [437, 115] on input "text" at bounding box center [513, 114] width 281 height 35
type input "307 Bankruptcy"
type input "[STREET_ADDRESS][PERSON_NAME]"
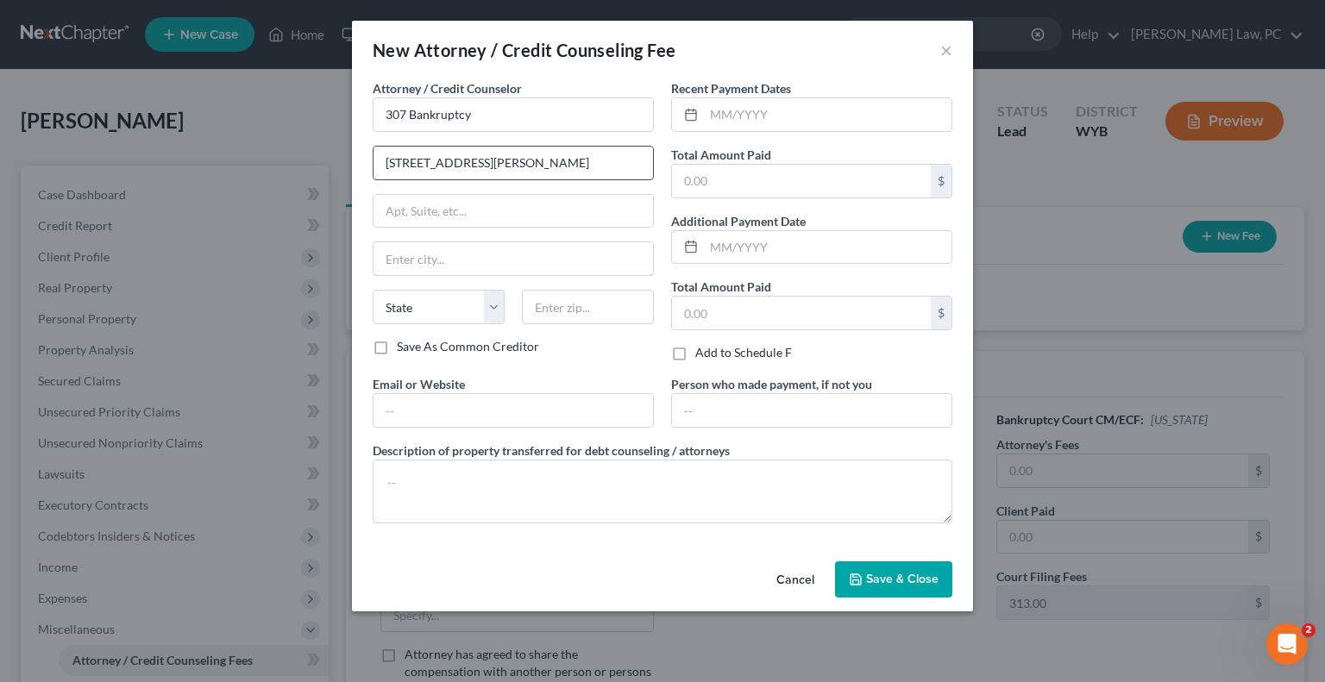
type input "[PERSON_NAME]"
select select "53"
type input "82716"
click at [738, 179] on input "text" at bounding box center [801, 181] width 259 height 33
type input "1,300"
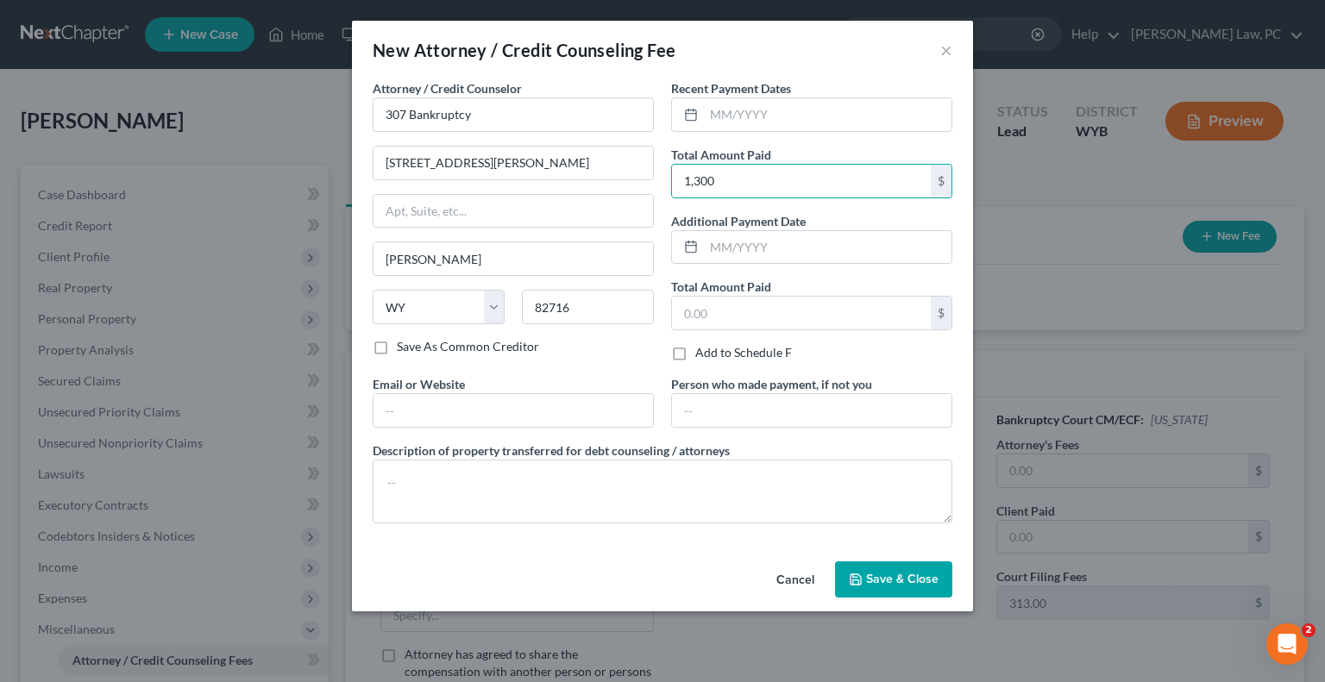
click at [861, 581] on icon "button" at bounding box center [856, 580] width 10 height 10
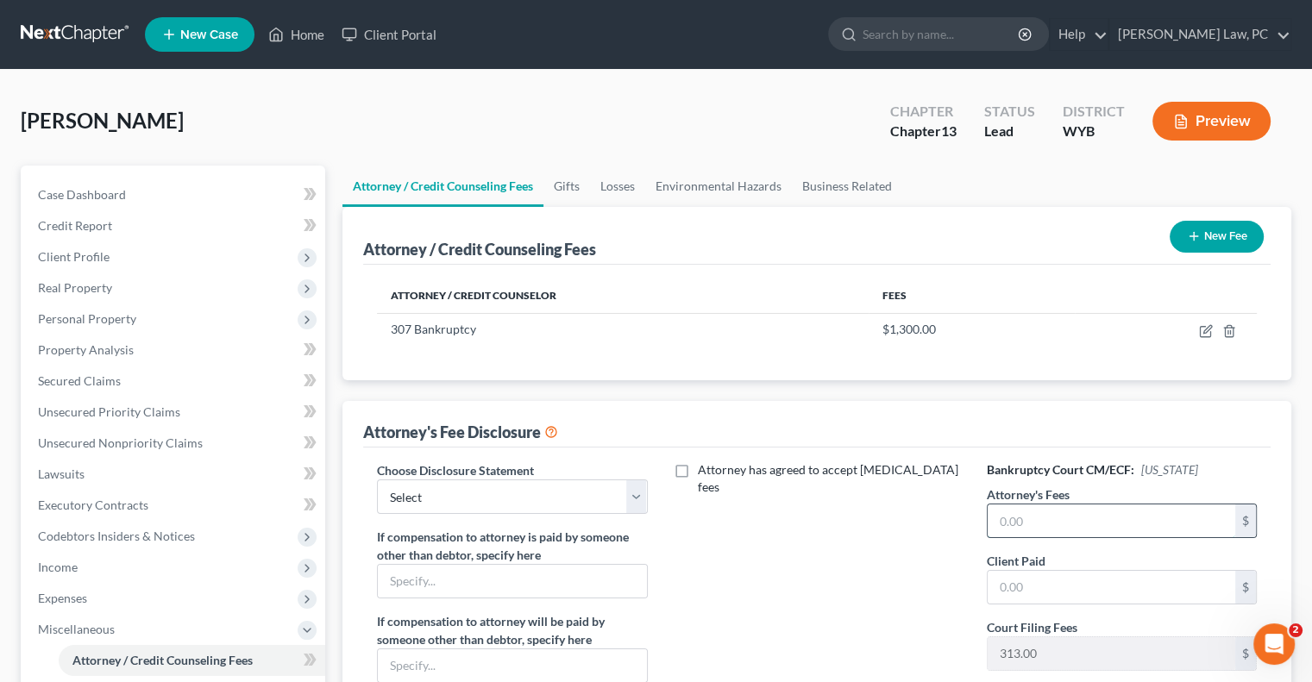
click at [1021, 520] on input "text" at bounding box center [1112, 521] width 248 height 33
type input "4,000"
click at [1008, 588] on input "text" at bounding box center [1112, 587] width 248 height 33
click at [1064, 588] on input "text" at bounding box center [1112, 587] width 248 height 33
type input "987"
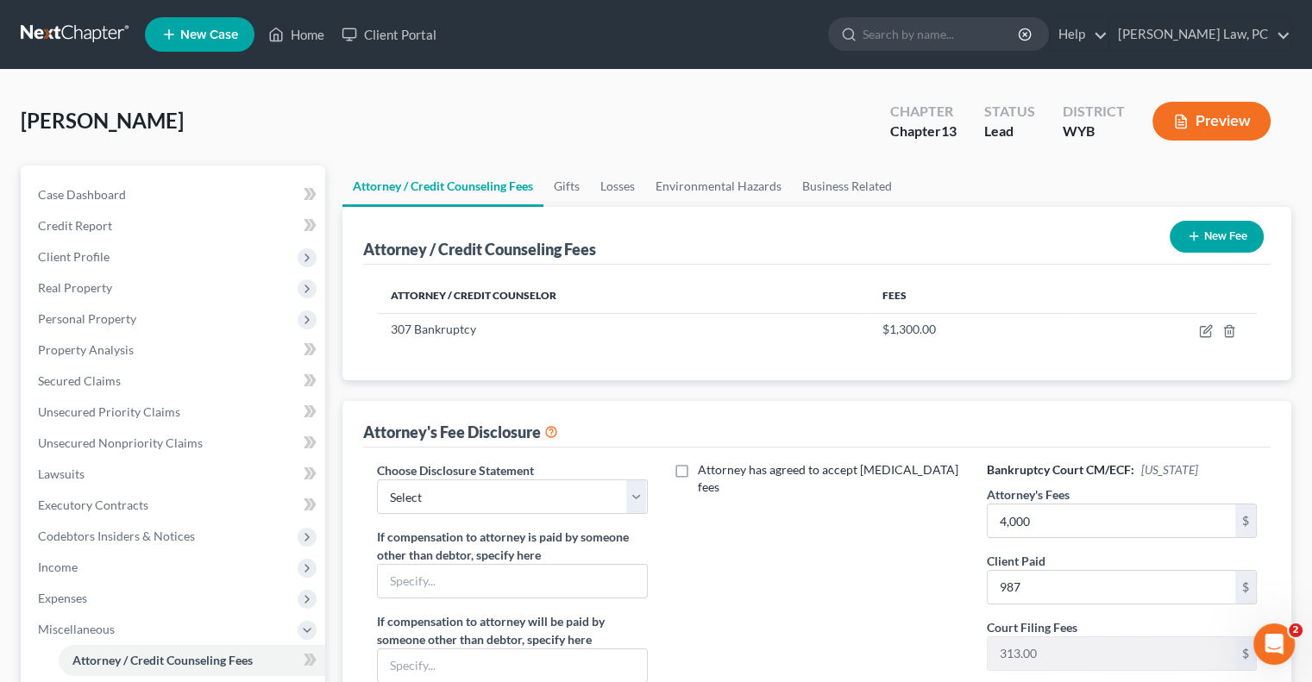
click at [800, 587] on div "Attorney has agreed to accept [MEDICAL_DATA] fees" at bounding box center [817, 622] width 305 height 320
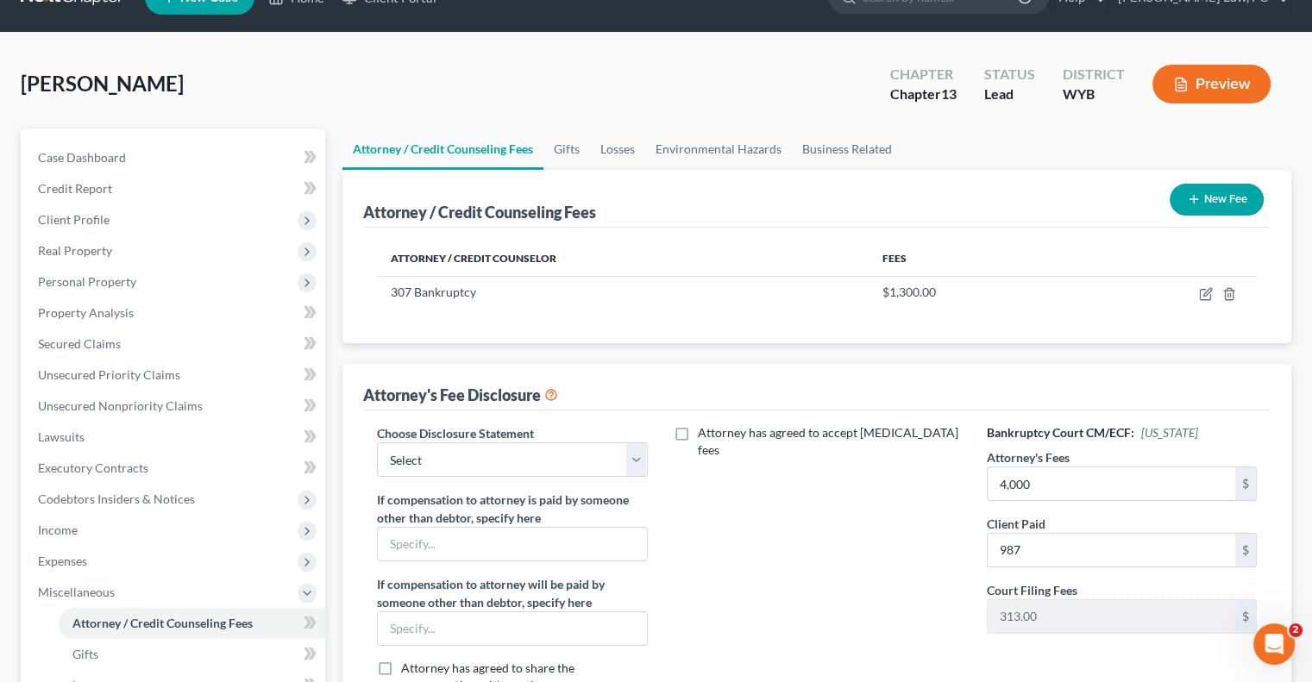
scroll to position [259, 0]
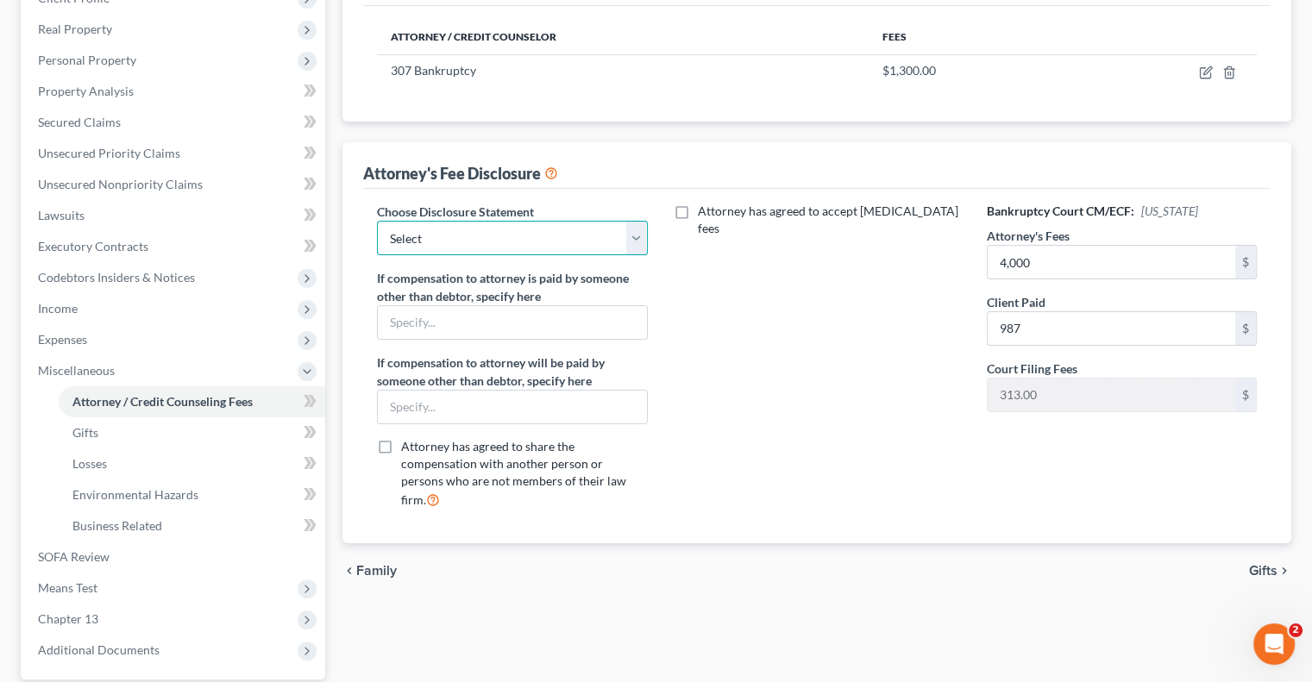
click at [473, 233] on select "Select Fee Disclosure" at bounding box center [512, 238] width 270 height 35
select select "0"
click at [377, 221] on select "Select Fee Disclosure" at bounding box center [512, 238] width 270 height 35
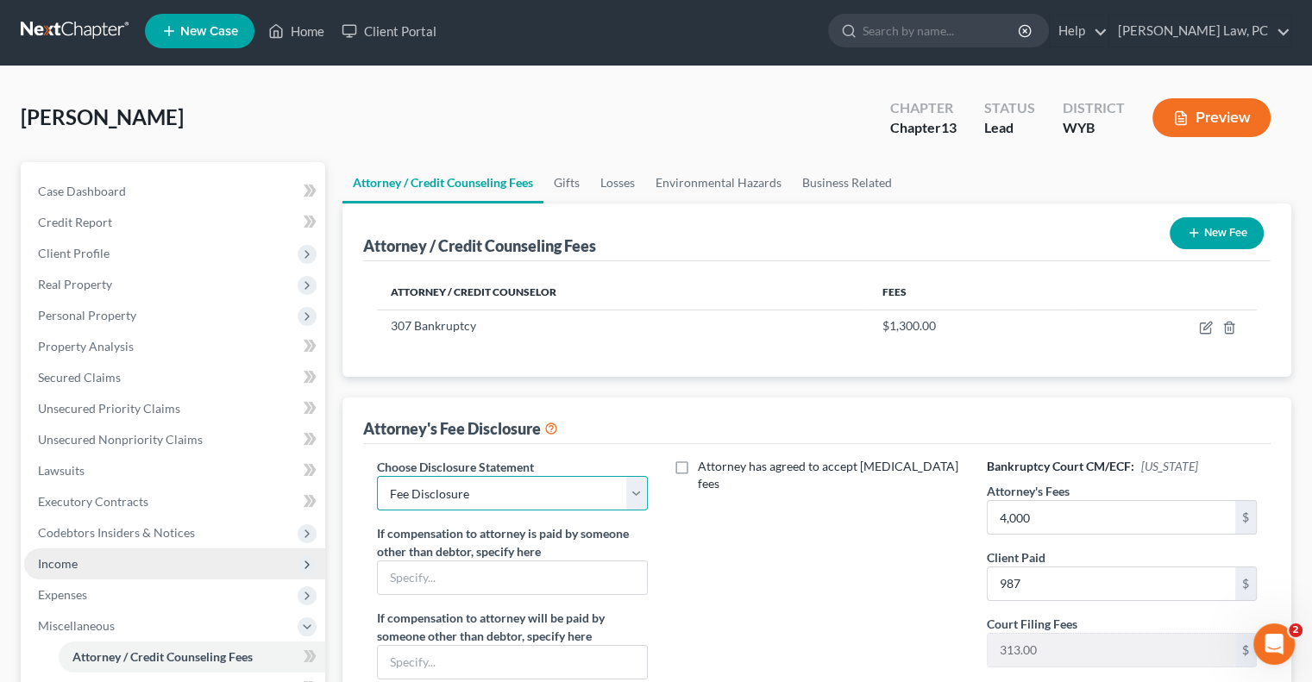
scroll to position [0, 0]
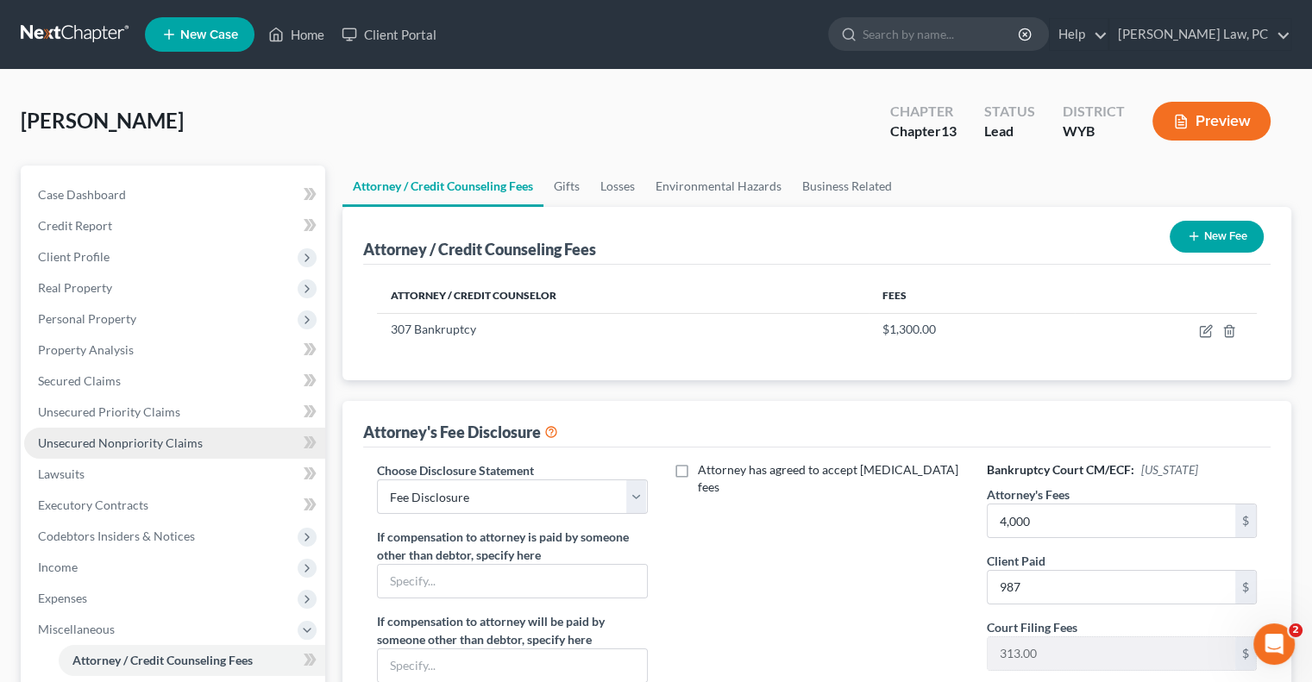
click at [142, 445] on span "Unsecured Nonpriority Claims" at bounding box center [120, 443] width 165 height 15
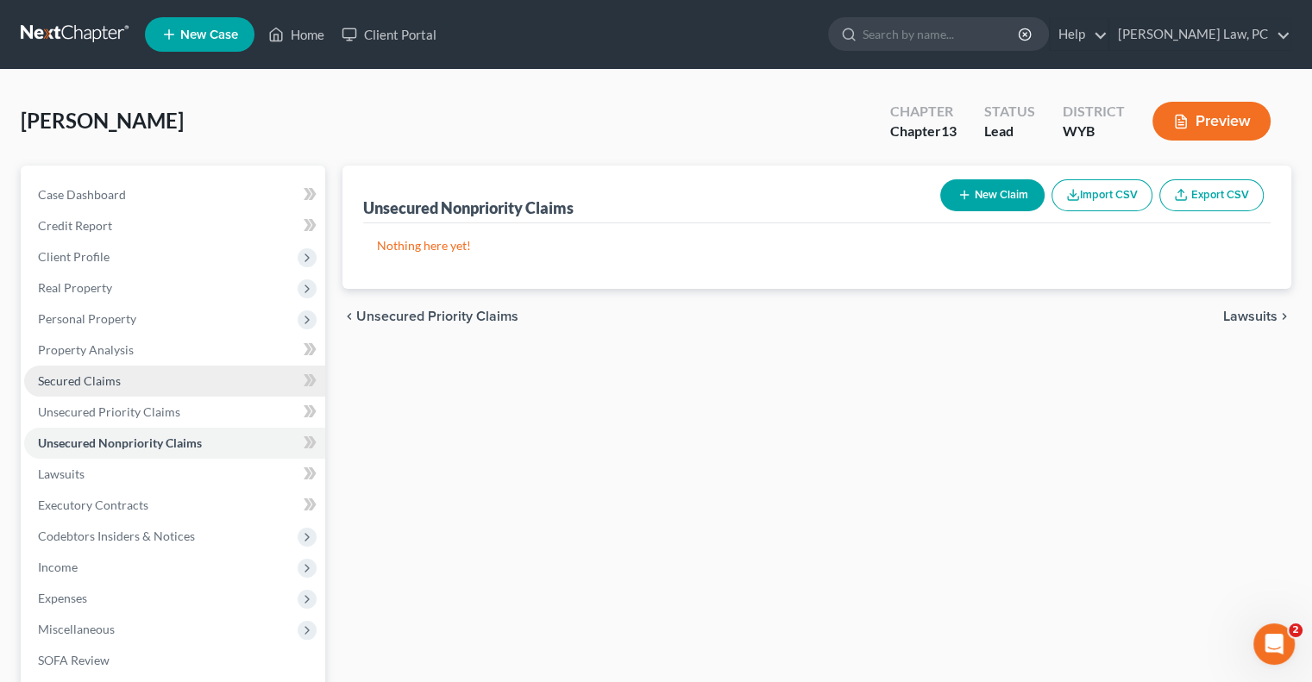
click at [110, 382] on span "Secured Claims" at bounding box center [79, 381] width 83 height 15
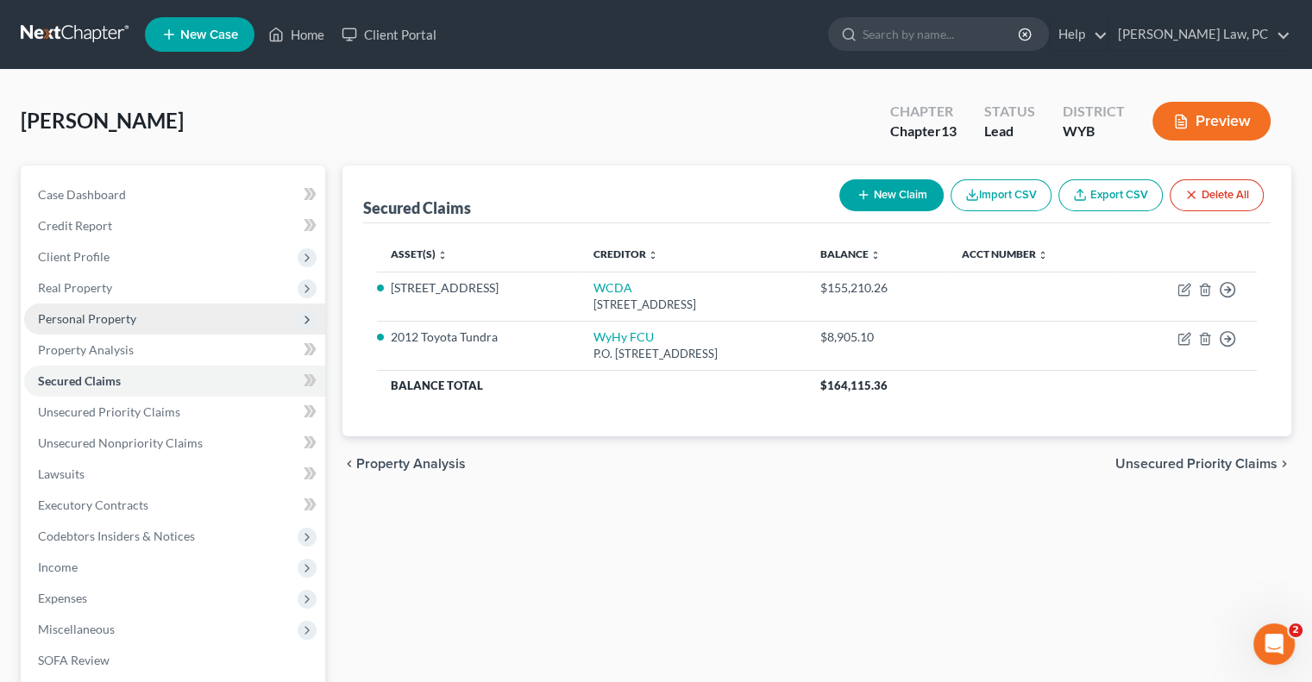
click at [92, 311] on span "Personal Property" at bounding box center [87, 318] width 98 height 15
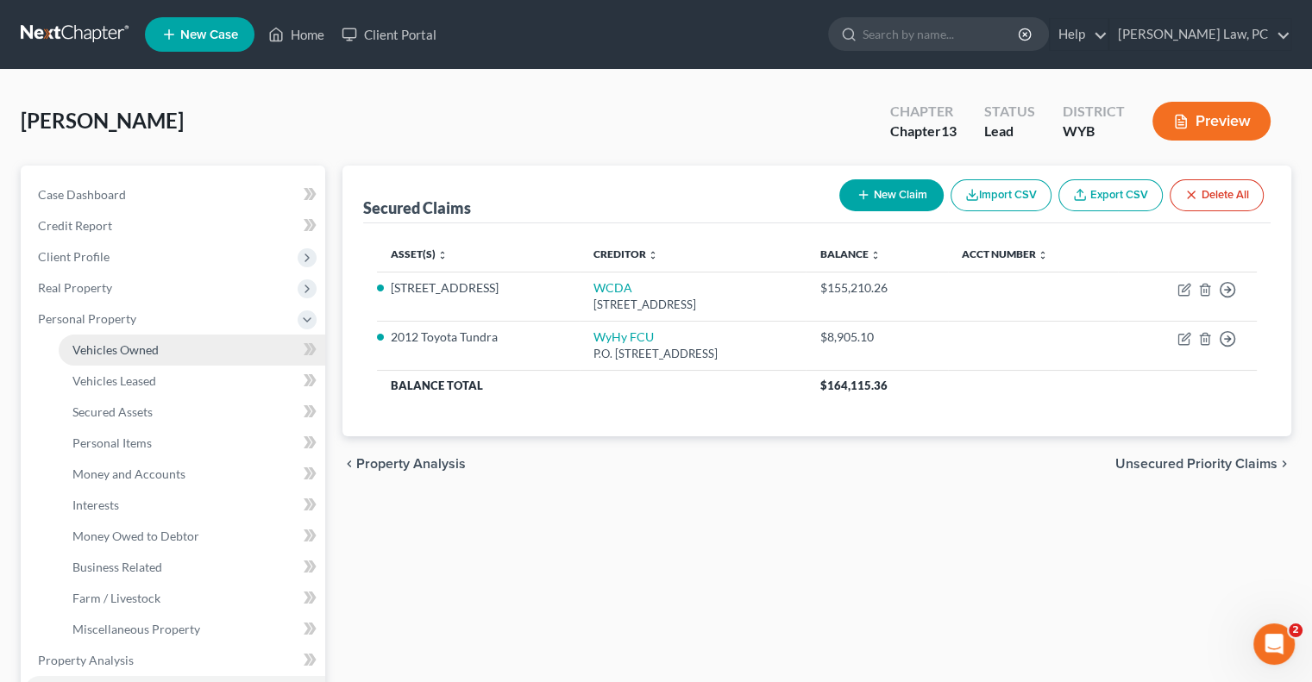
click at [126, 345] on span "Vehicles Owned" at bounding box center [115, 349] width 86 height 15
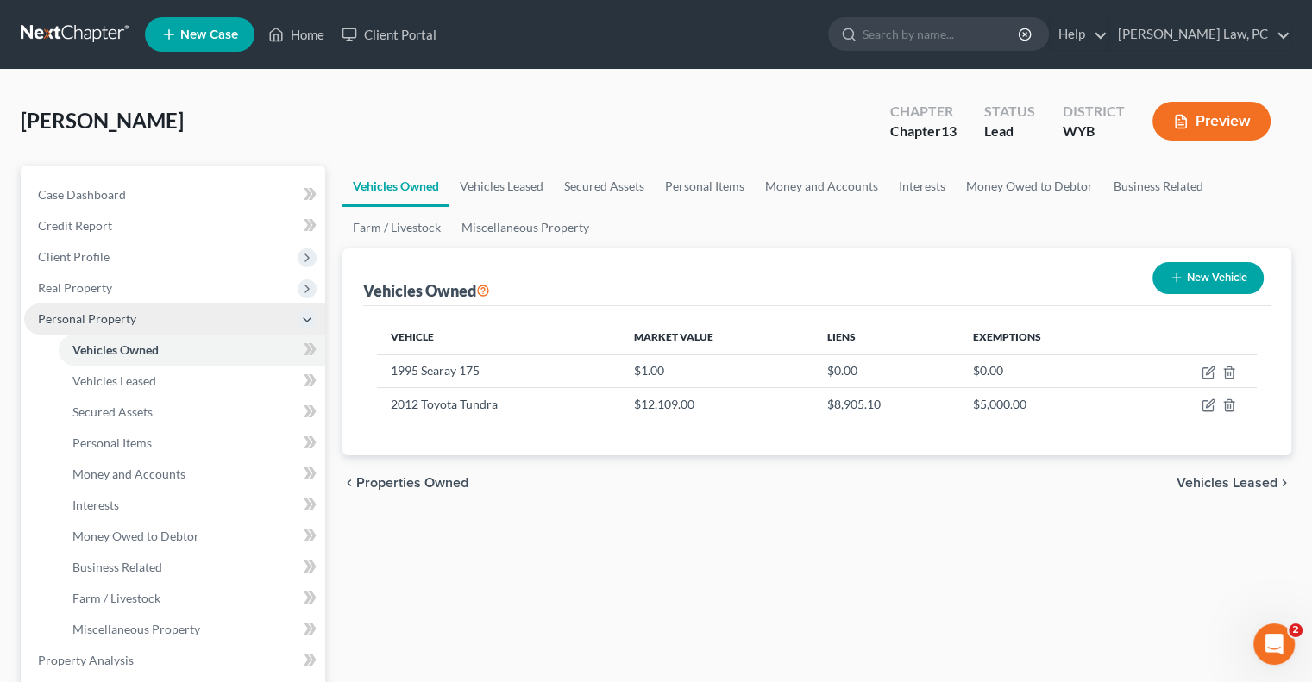
click at [109, 323] on span "Personal Property" at bounding box center [87, 318] width 98 height 15
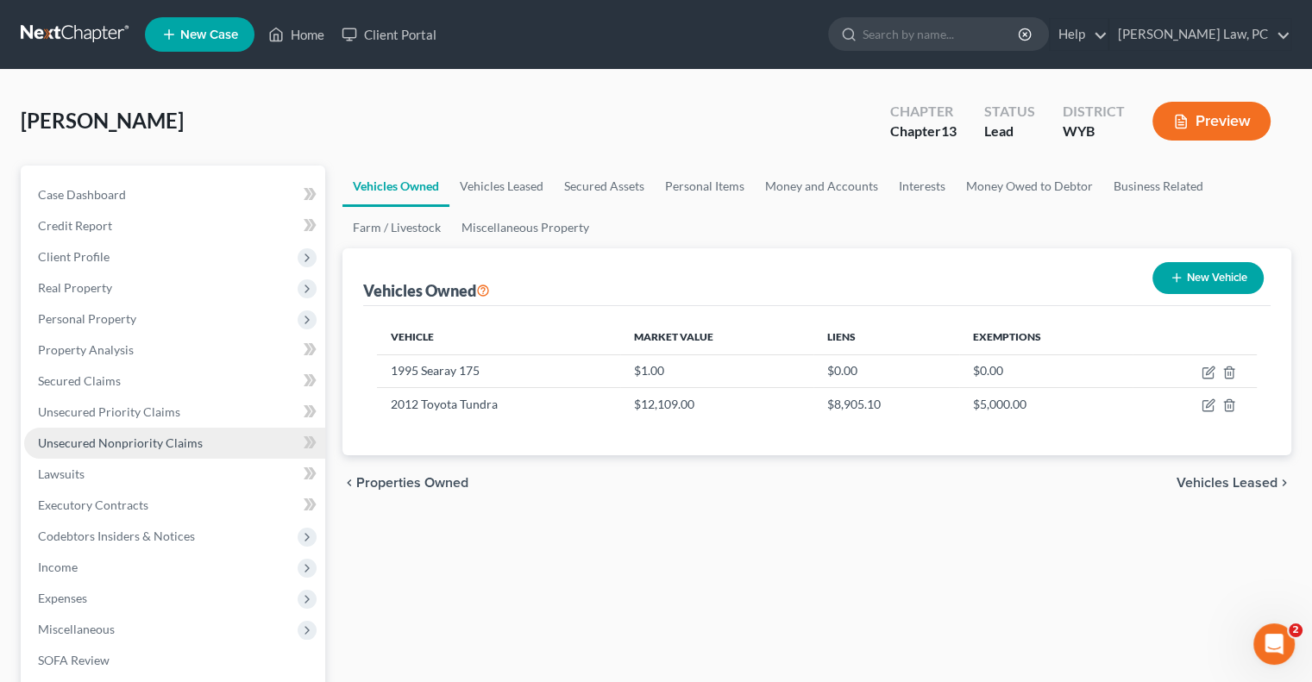
click at [120, 447] on span "Unsecured Nonpriority Claims" at bounding box center [120, 443] width 165 height 15
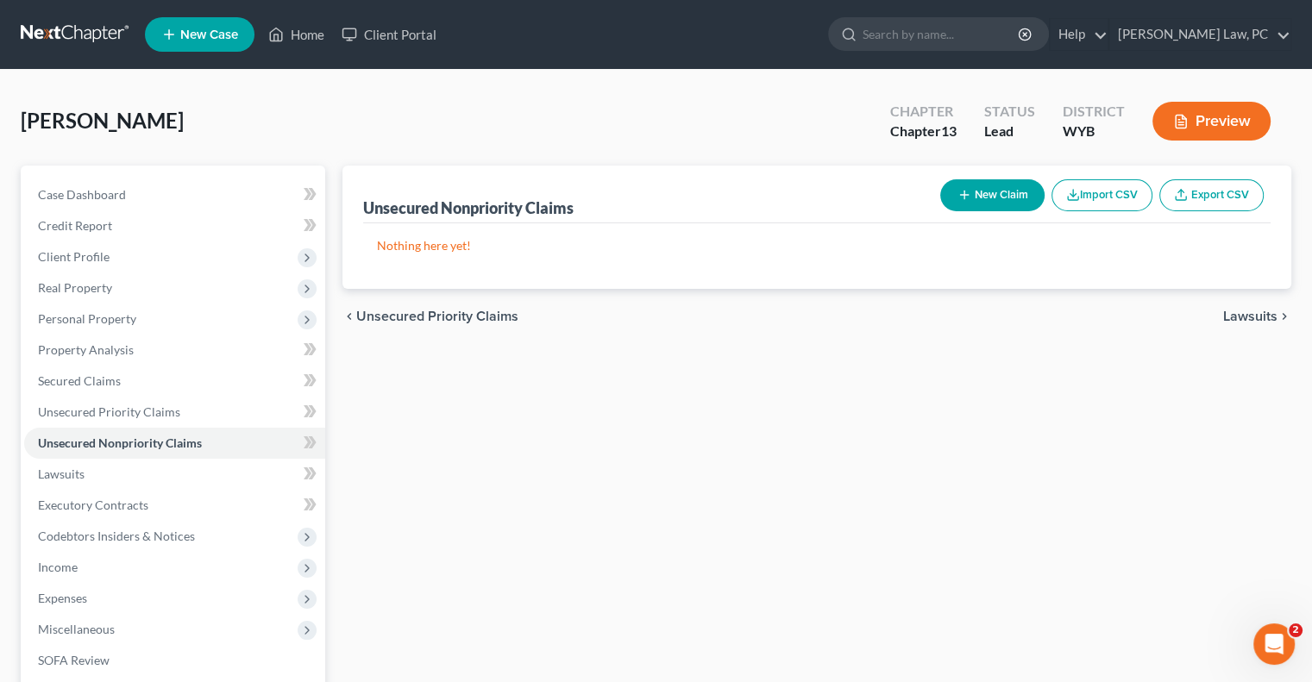
click at [970, 195] on button "New Claim" at bounding box center [992, 195] width 104 height 32
select select "0"
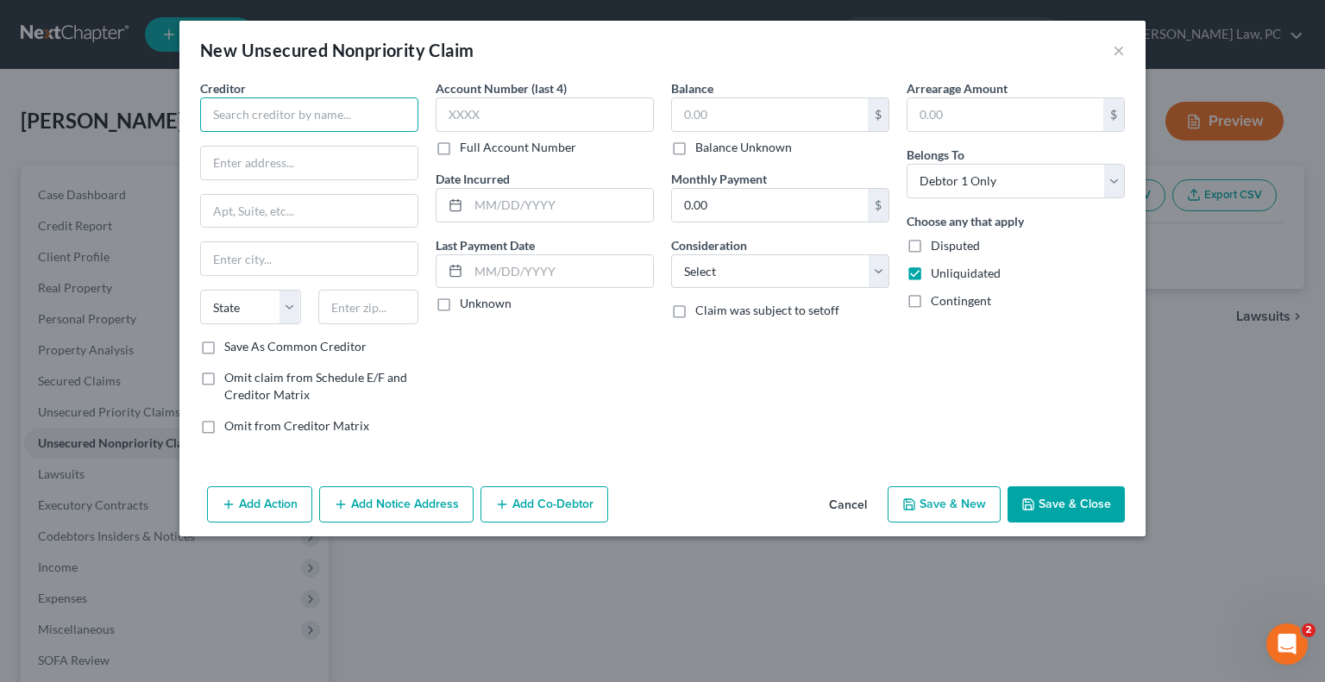
click at [234, 99] on input "text" at bounding box center [309, 114] width 218 height 35
type input "WyHy FCU"
type input "[STREET_ADDRESS]"
type input "Cheyenne"
select select "53"
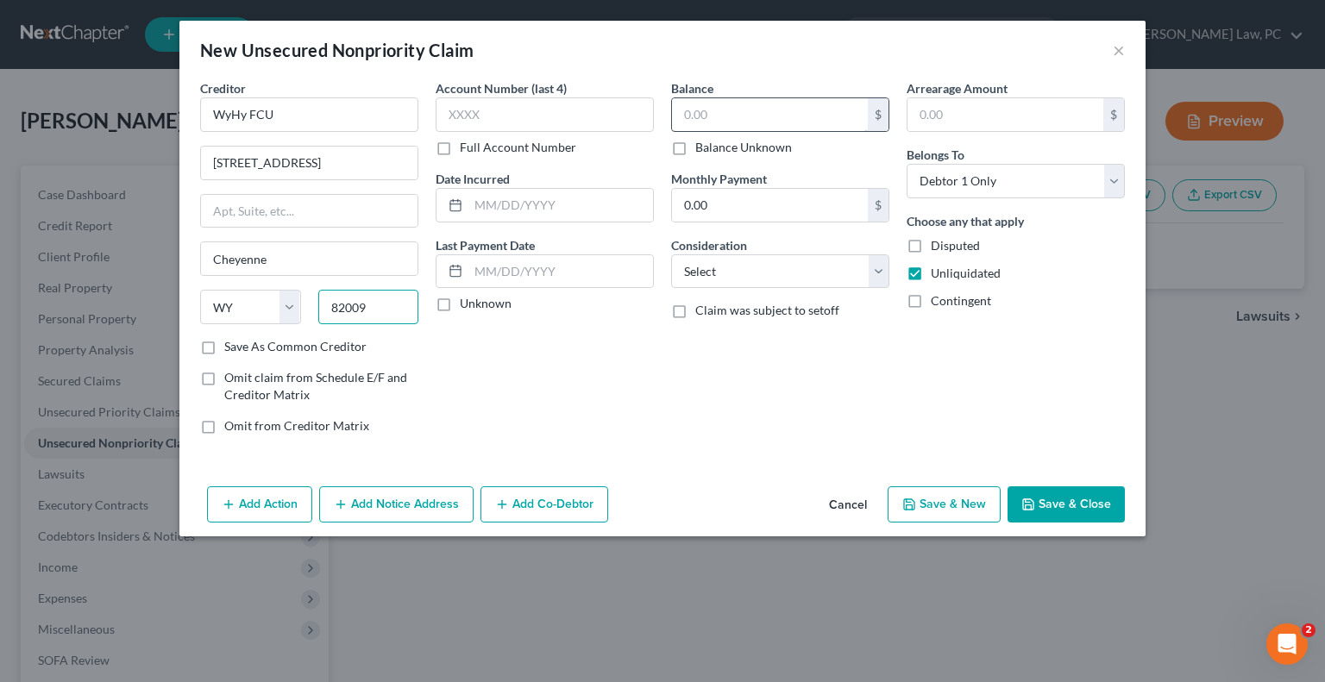
type input "82009"
click at [706, 111] on input "text" at bounding box center [770, 114] width 196 height 33
type input "5,195"
click at [941, 493] on button "Save & New" at bounding box center [944, 505] width 113 height 36
select select "0"
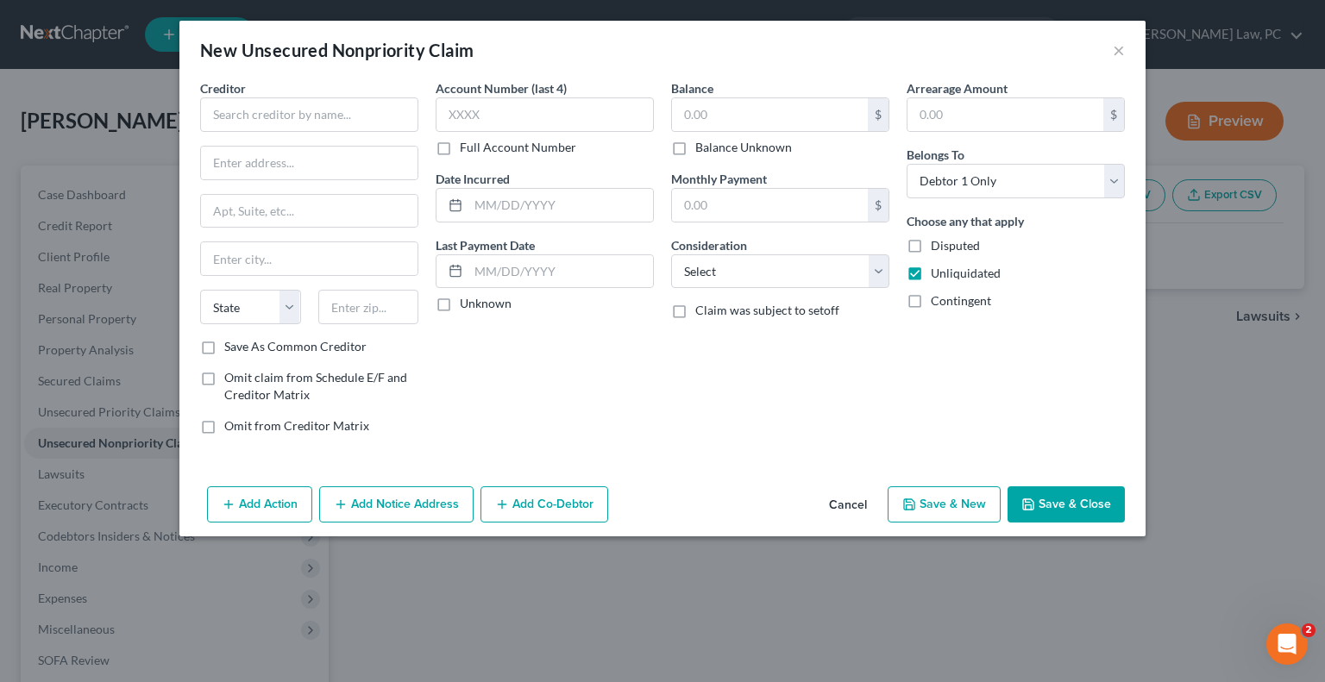
type input "5,195.00"
click at [248, 115] on input "text" at bounding box center [309, 114] width 218 height 35
type input "One Main"
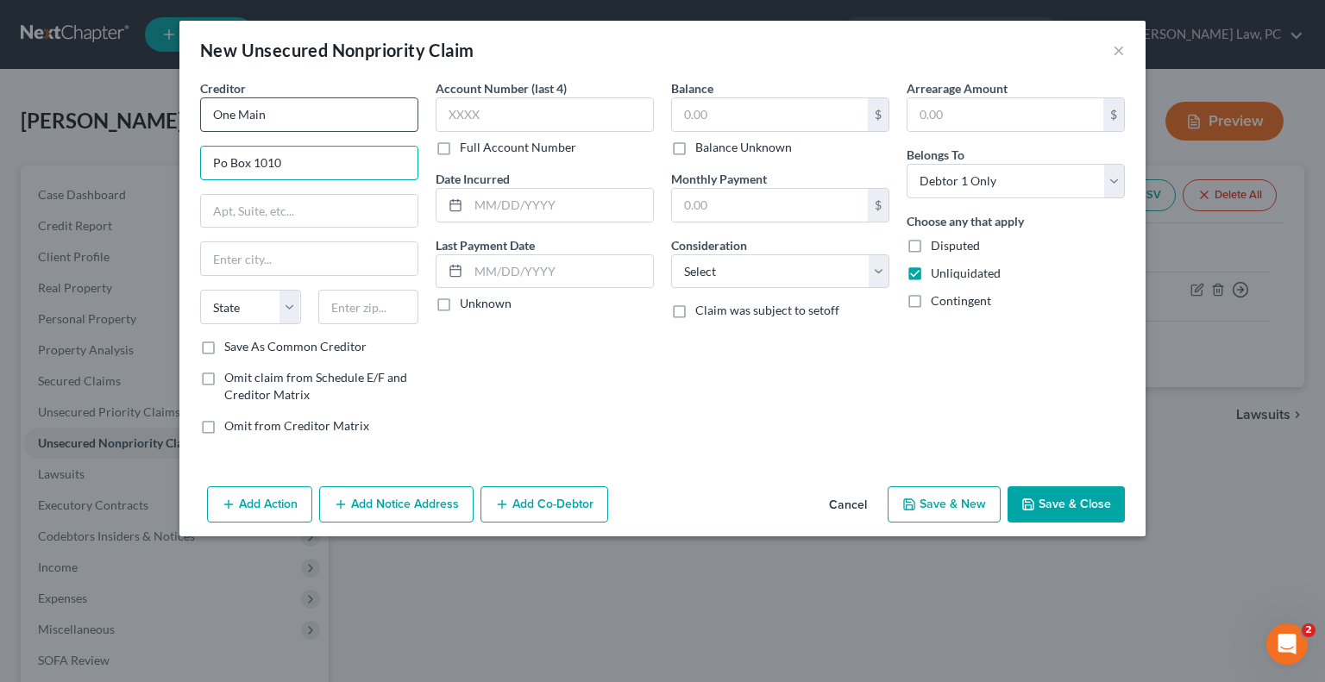
type input "Po Box 1010"
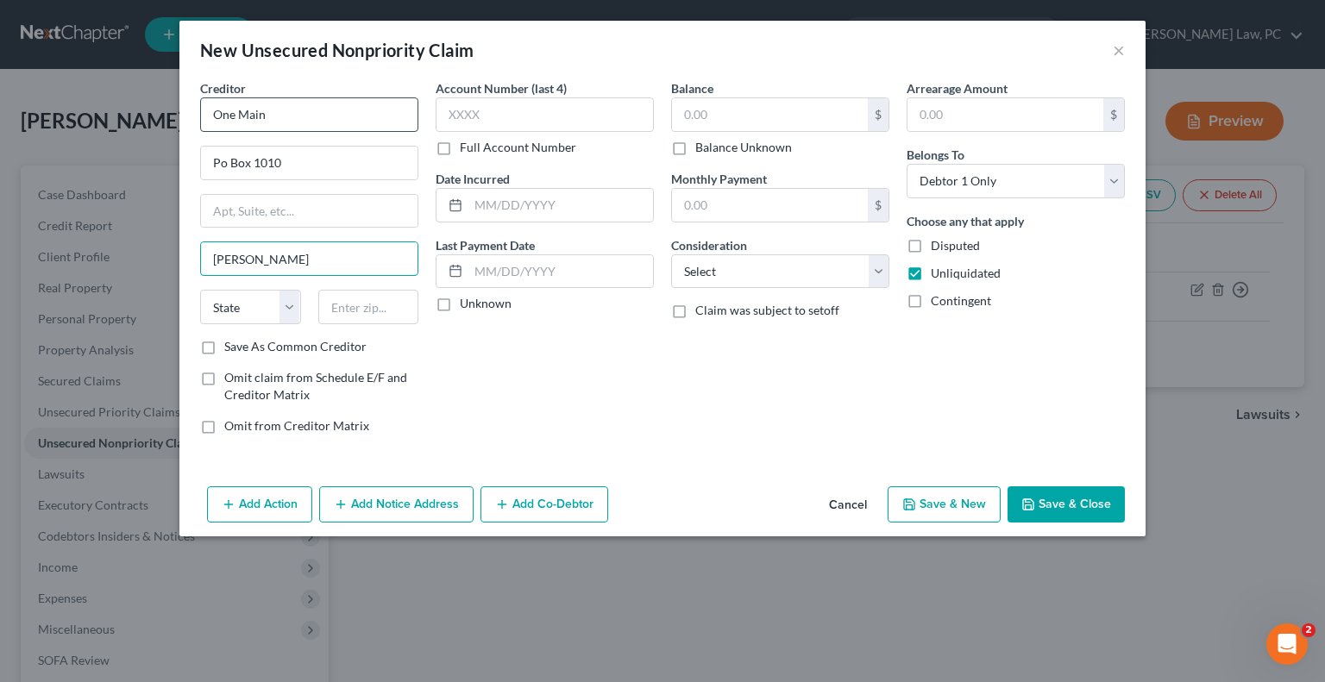
type input "[GEOGRAPHIC_DATA]"
select select "15"
click at [307, 112] on input "One Main" at bounding box center [309, 114] width 218 height 35
type input "One Main Financial"
click at [378, 313] on input "text" at bounding box center [368, 307] width 101 height 35
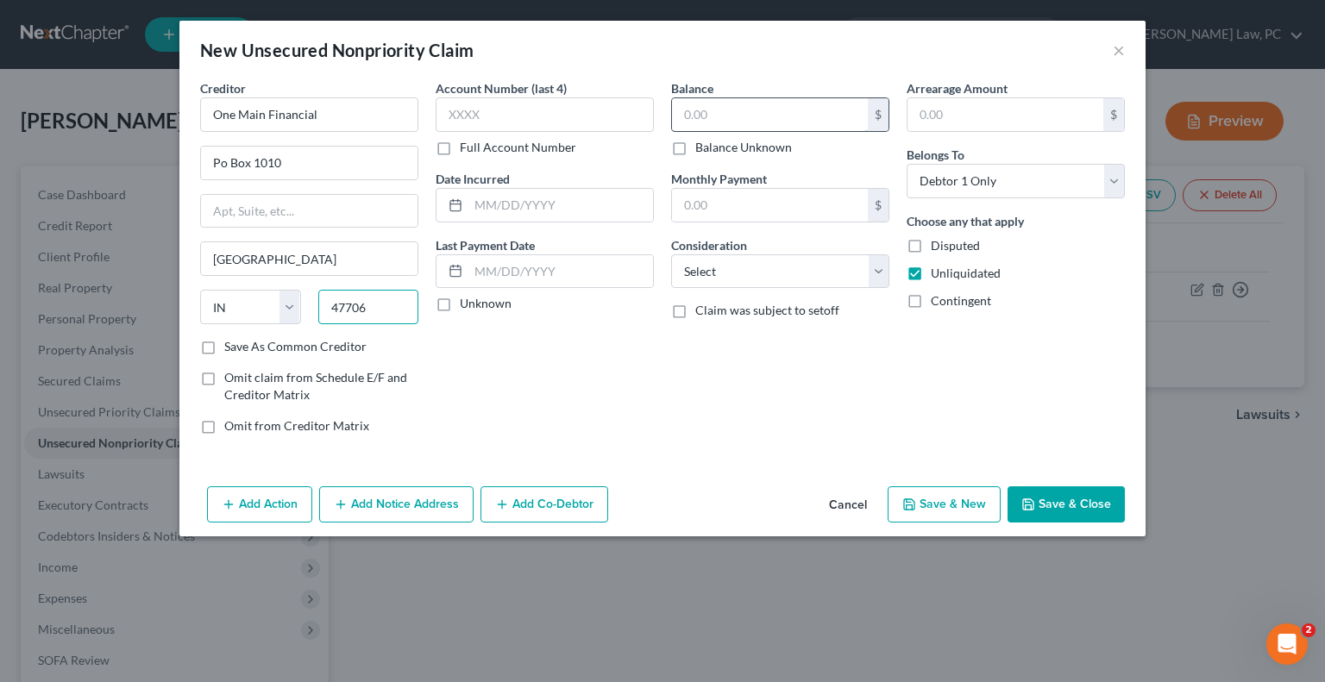
type input "47706"
click at [742, 112] on input "text" at bounding box center [770, 114] width 196 height 33
type input "12,097"
click at [916, 506] on icon "button" at bounding box center [909, 505] width 14 height 14
select select "0"
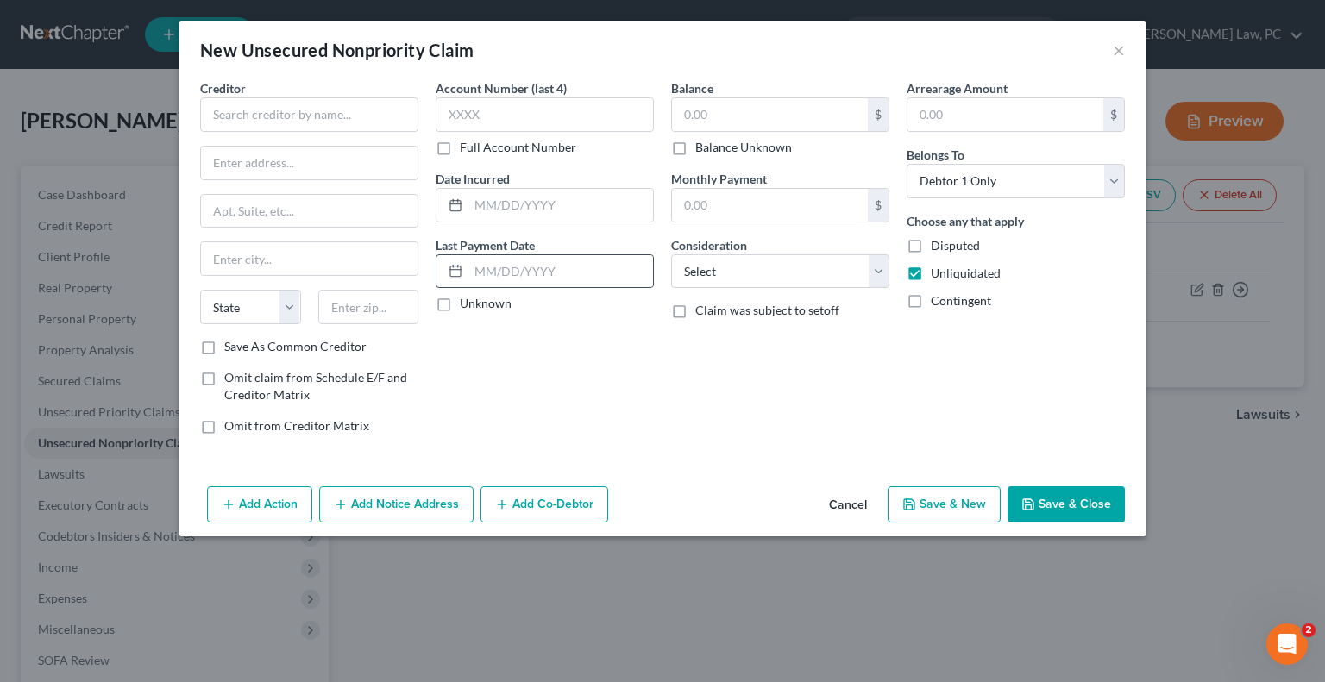
type input "12,097.00"
type input "0.00"
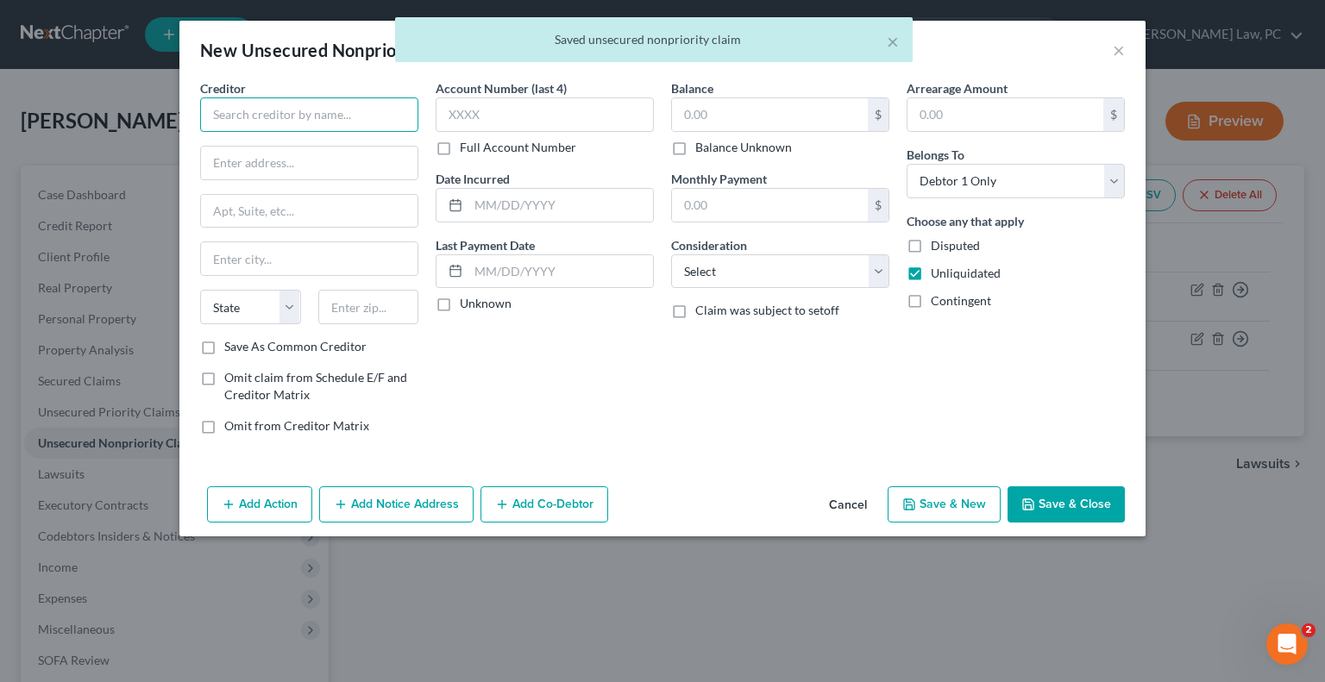
click at [279, 112] on input "text" at bounding box center [309, 114] width 218 height 35
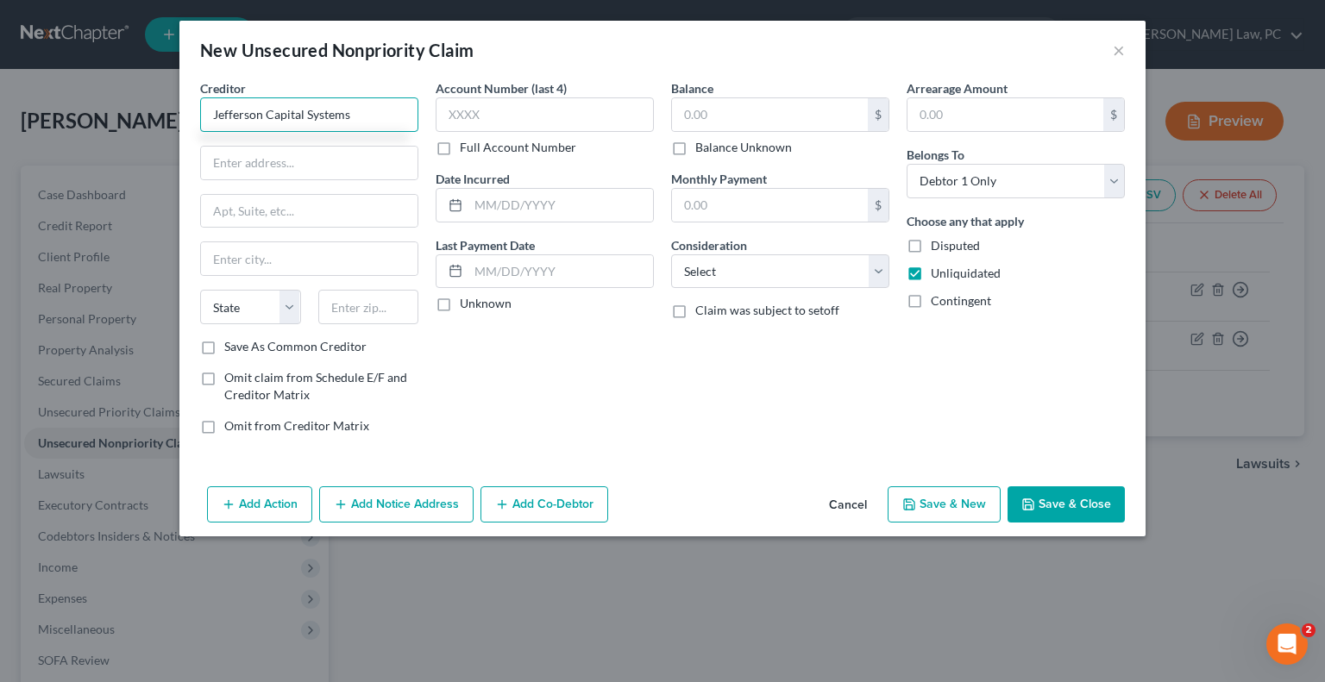
type input "Jefferson Capital Systems"
type input "[STREET_ADDRESS][PERSON_NAME]"
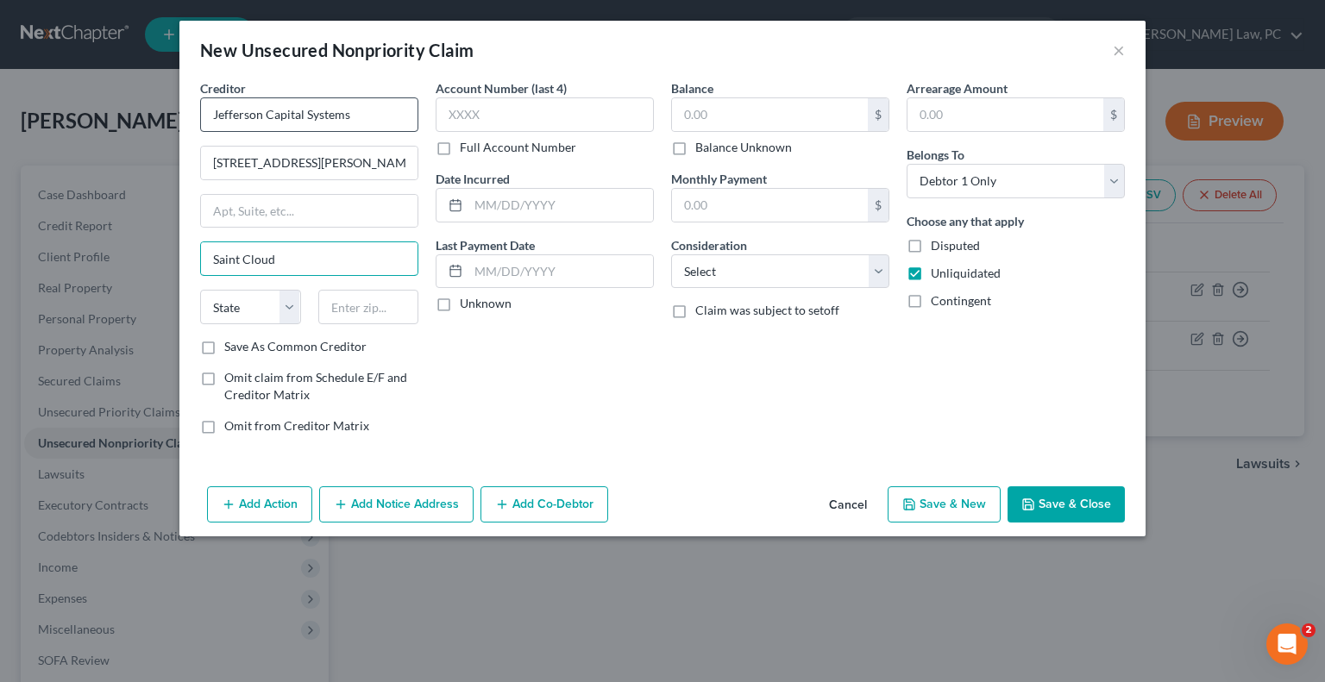
type input "Saint Cloud"
click at [694, 116] on input "text" at bounding box center [770, 114] width 196 height 33
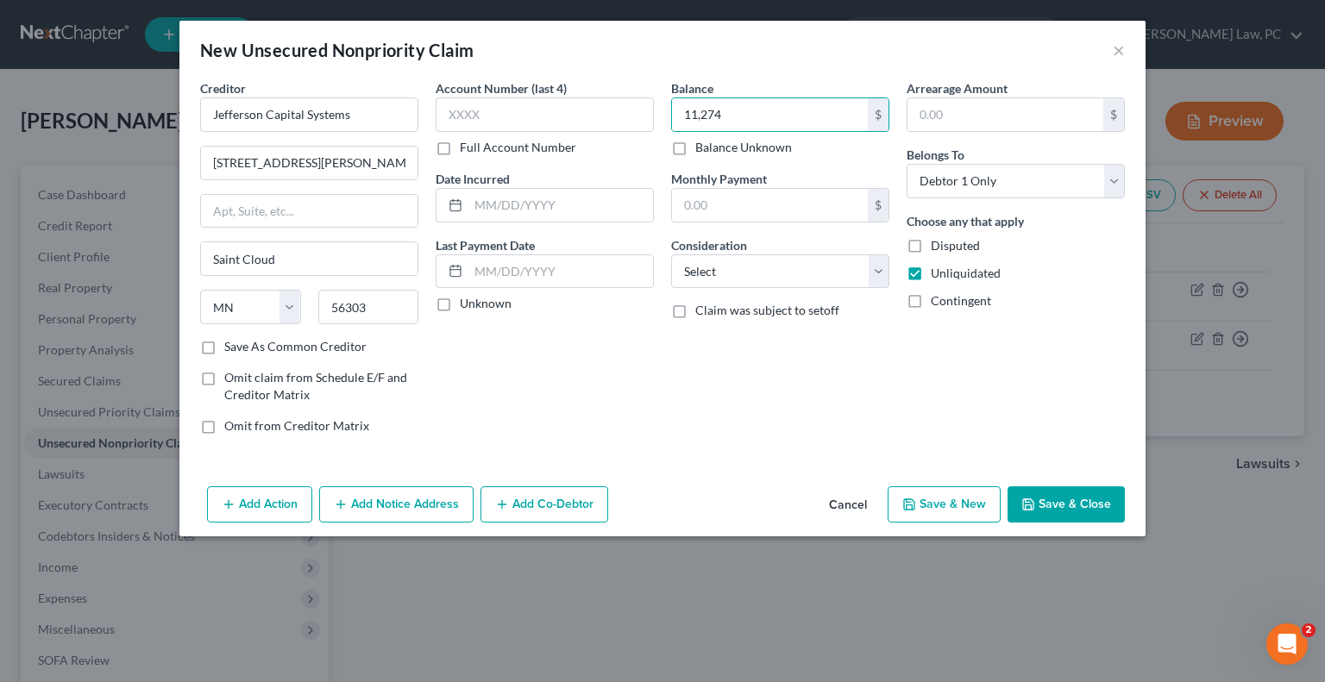
click at [945, 504] on button "Save & New" at bounding box center [944, 505] width 113 height 36
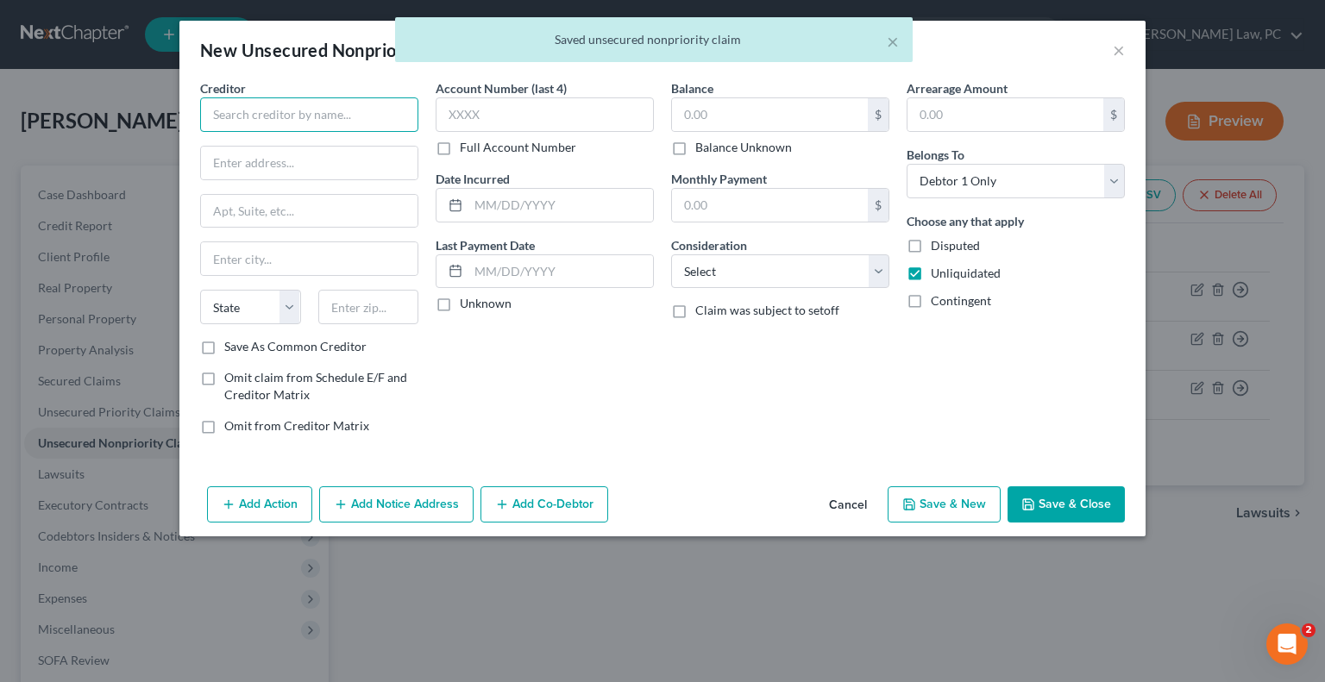
click at [257, 120] on input "text" at bounding box center [309, 114] width 218 height 35
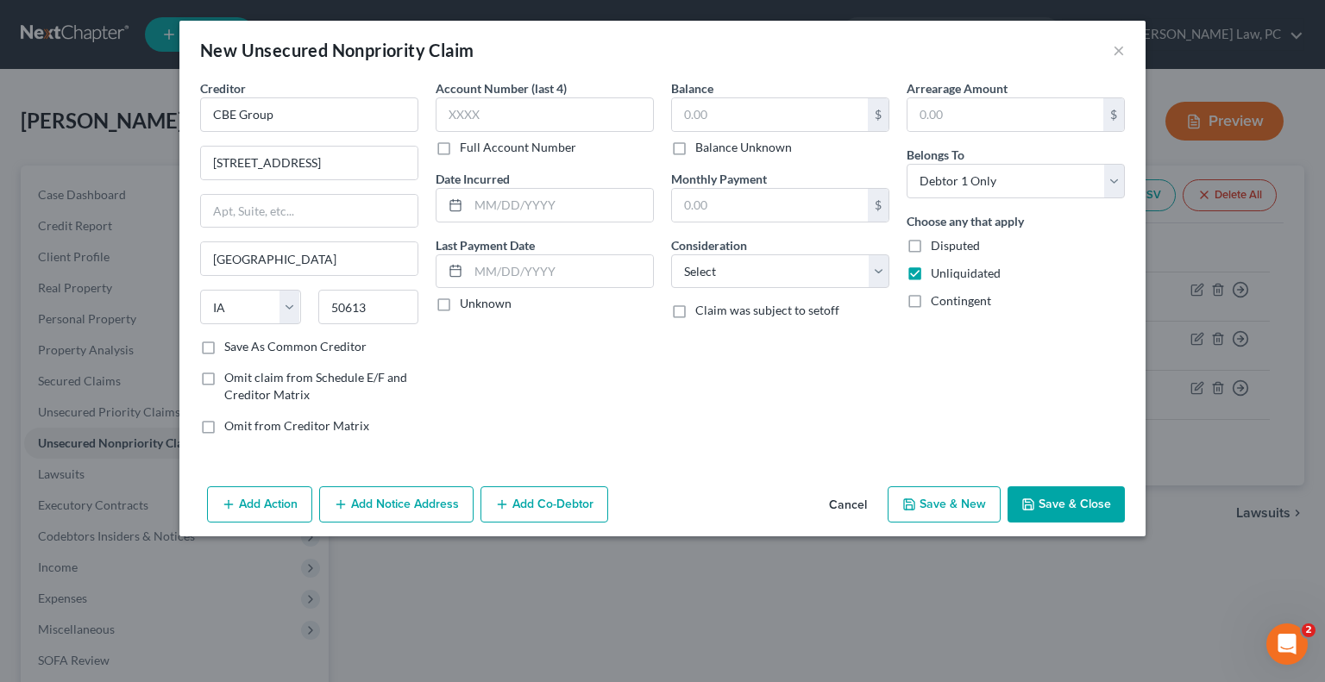
click at [695, 148] on label "Balance Unknown" at bounding box center [743, 147] width 97 height 17
click at [702, 148] on input "Balance Unknown" at bounding box center [707, 144] width 11 height 11
click at [956, 512] on button "Save & New" at bounding box center [944, 505] width 113 height 36
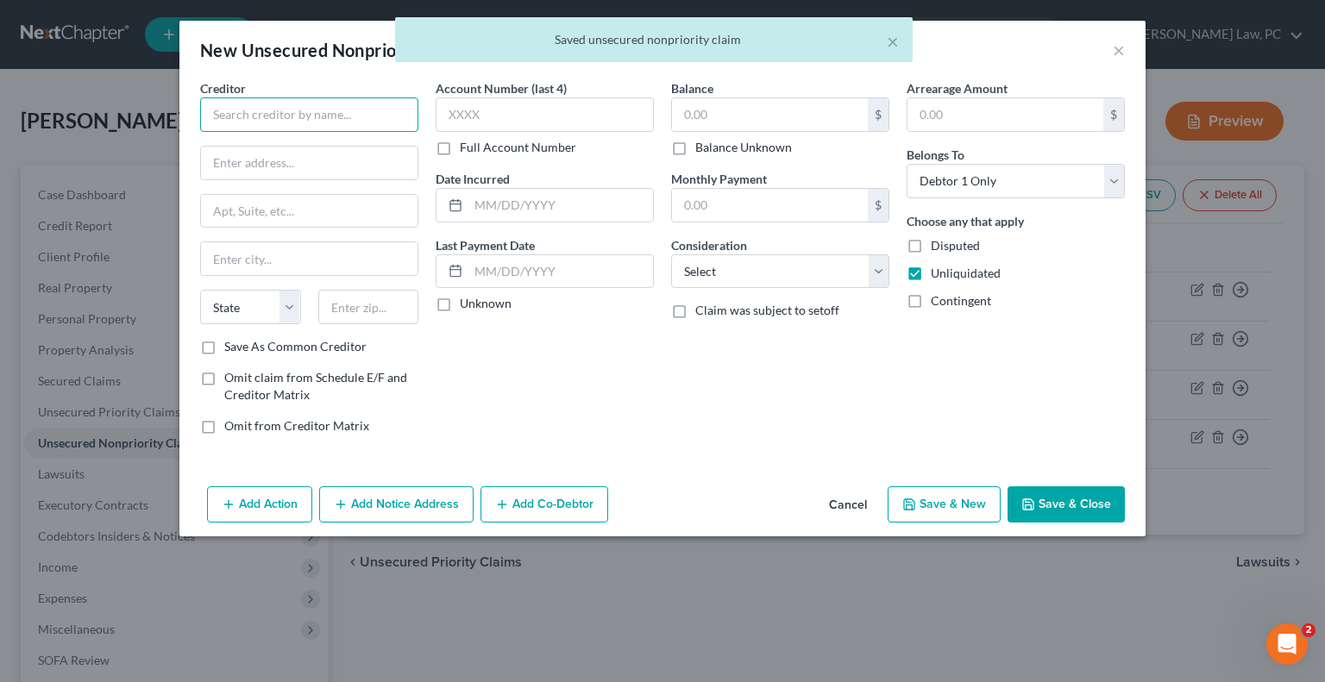
click at [257, 110] on input "text" at bounding box center [309, 114] width 218 height 35
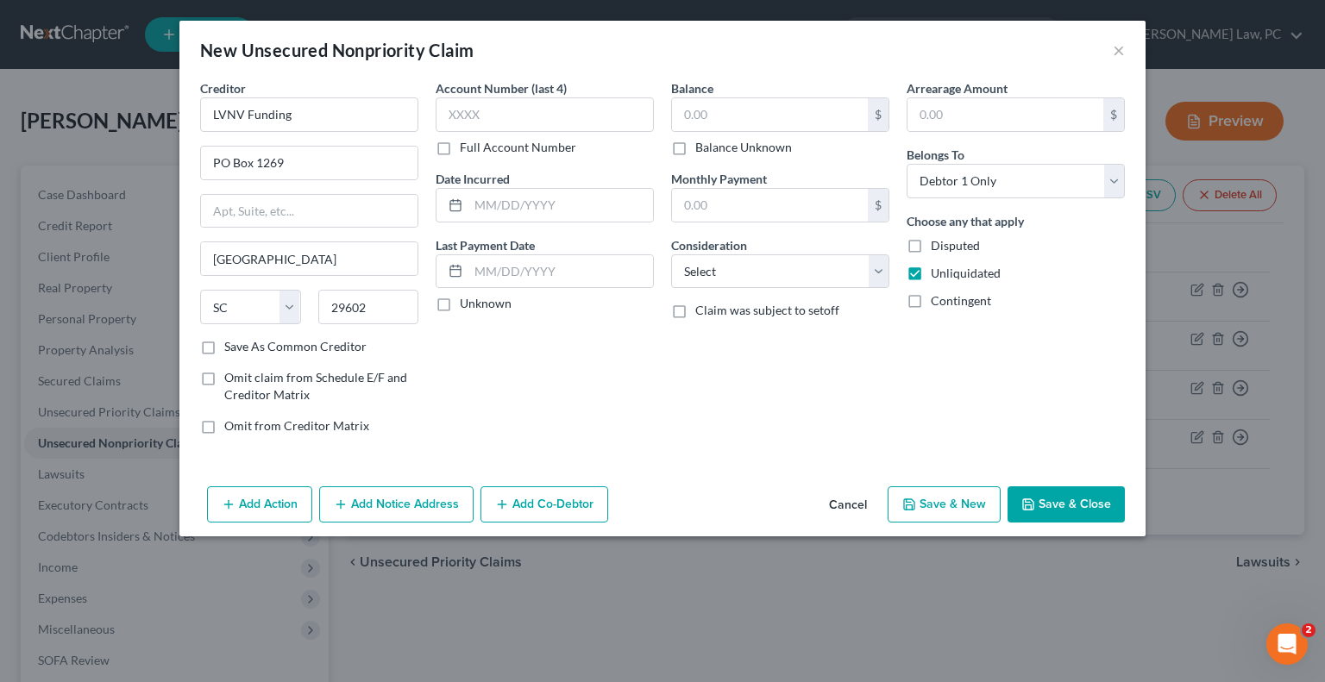
click at [695, 143] on label "Balance Unknown" at bounding box center [743, 147] width 97 height 17
click at [702, 143] on input "Balance Unknown" at bounding box center [707, 144] width 11 height 11
click at [932, 489] on button "Save & New" at bounding box center [944, 505] width 113 height 36
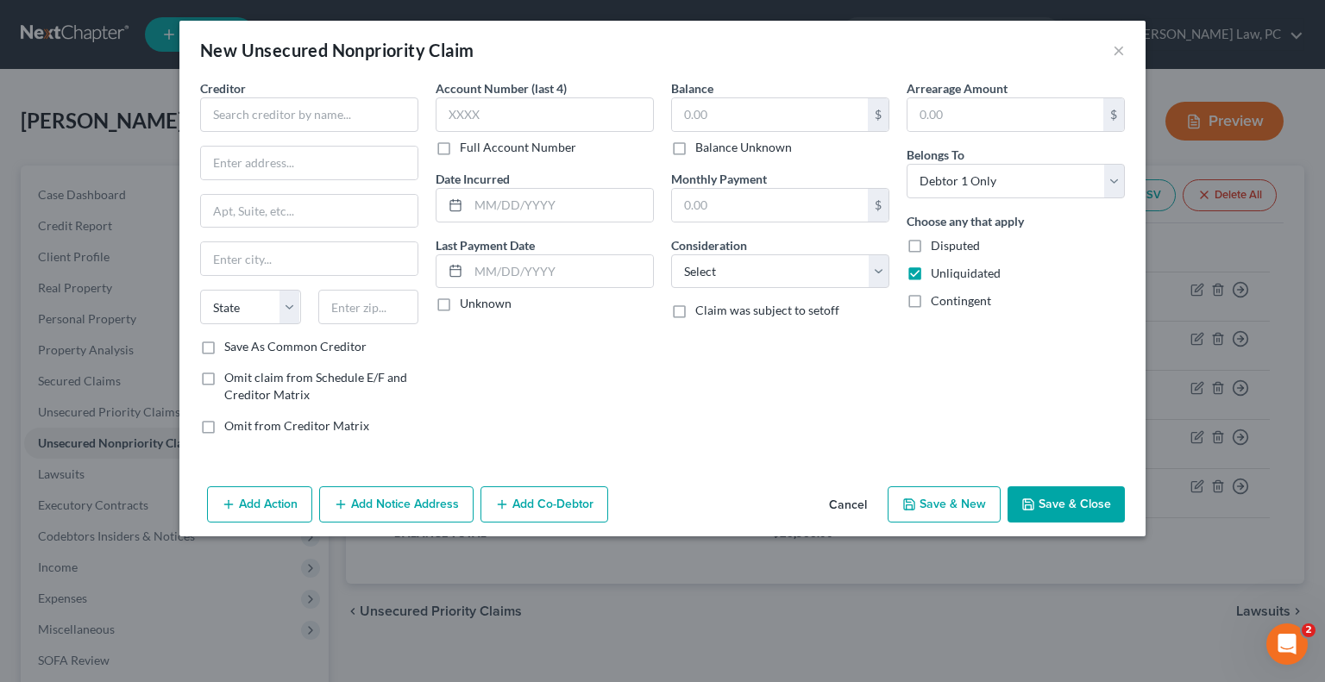
click at [835, 503] on button "Cancel" at bounding box center [848, 505] width 66 height 35
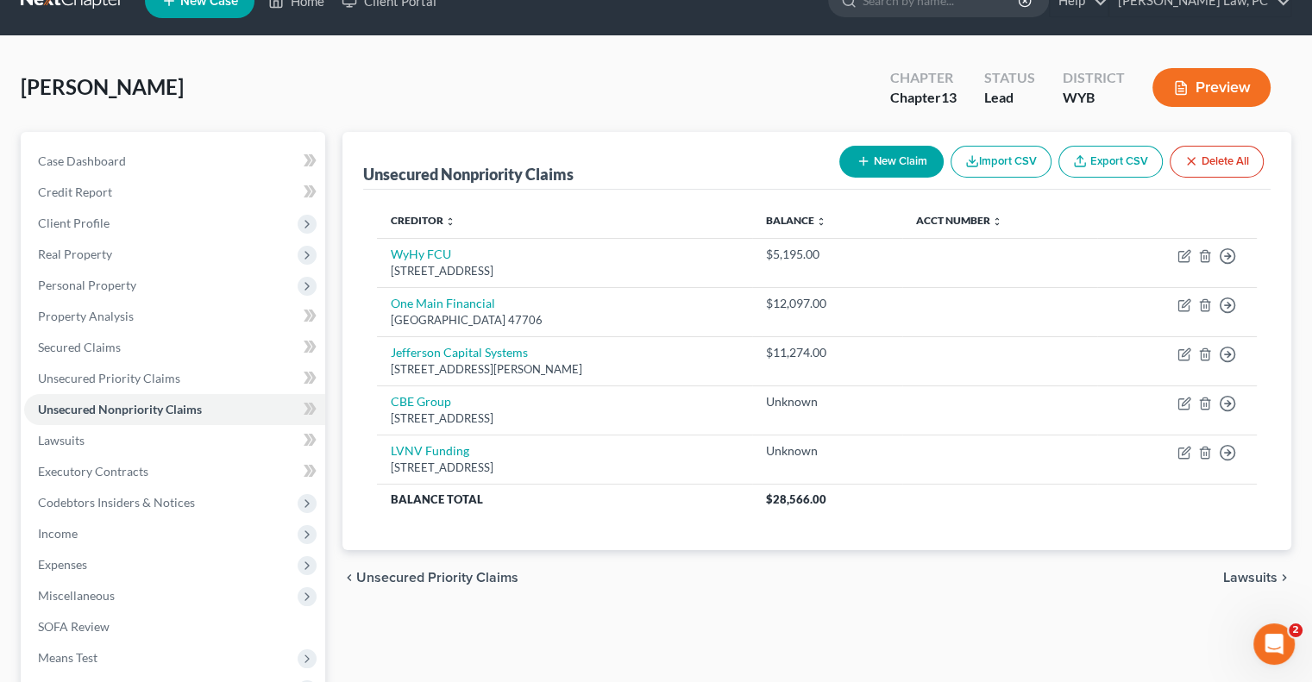
scroll to position [173, 0]
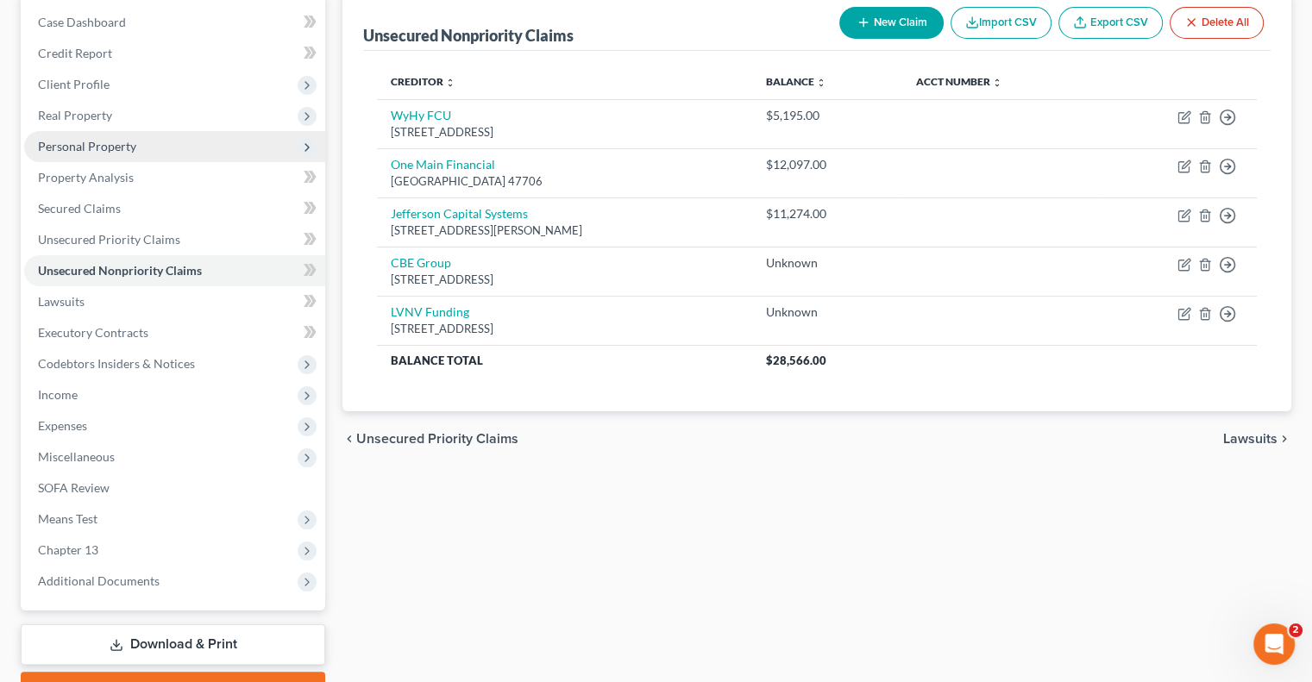
click at [70, 144] on span "Personal Property" at bounding box center [87, 146] width 98 height 15
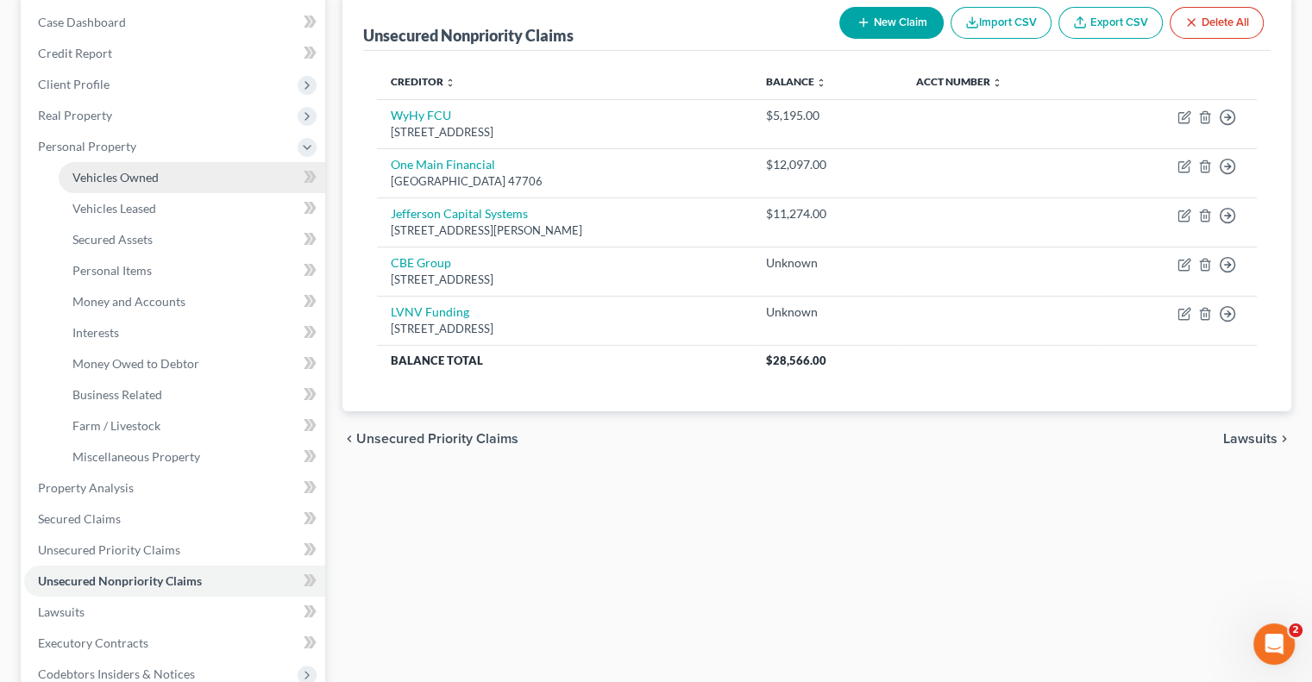
click at [104, 179] on span "Vehicles Owned" at bounding box center [115, 177] width 86 height 15
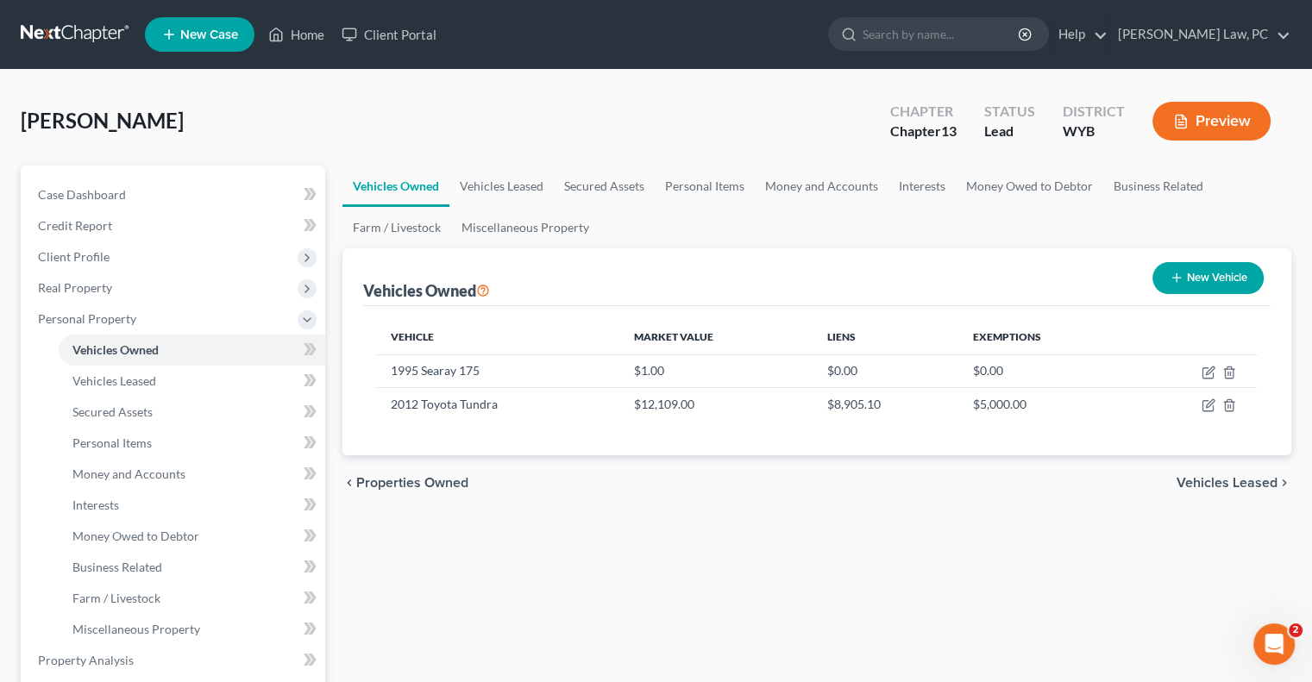
click at [890, 515] on div "Vehicles Owned Vehicles Leased Secured Assets Personal Items Money and Accounts…" at bounding box center [817, 679] width 966 height 1027
click at [1194, 276] on button "New Vehicle" at bounding box center [1208, 278] width 111 height 32
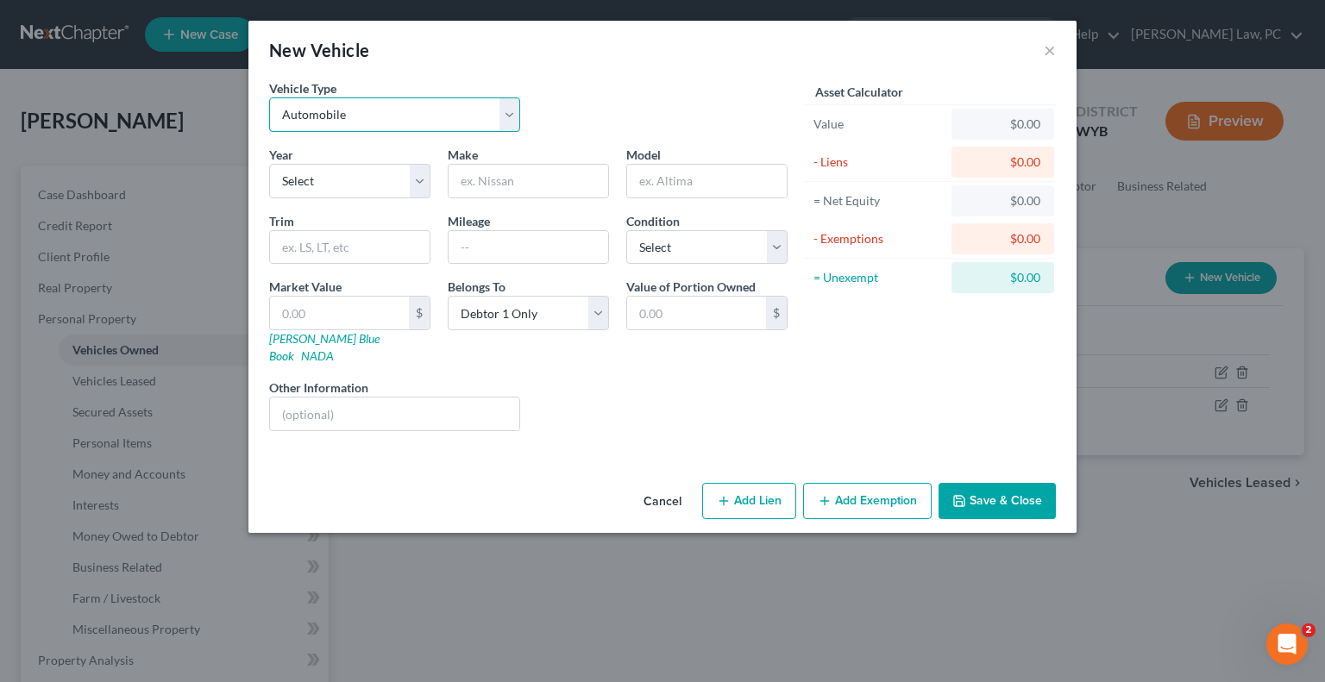
click at [362, 116] on select "Select Automobile Truck Trailer Watercraft Aircraft Motor Home Atv Other Vehicle" at bounding box center [394, 114] width 251 height 35
click at [319, 182] on select "Select 2026 2025 2024 2023 2022 2021 2020 2019 2018 2017 2016 2015 2014 2013 20…" at bounding box center [349, 181] width 161 height 35
click at [269, 164] on select "Select 2026 2025 2024 2023 2022 2021 2020 2019 2018 2017 2016 2015 2014 2013 20…" at bounding box center [349, 181] width 161 height 35
click at [365, 173] on select "Select 2026 2025 2024 2023 2022 2021 2020 2019 2018 2017 2016 2015 2014 2013 20…" at bounding box center [349, 181] width 161 height 35
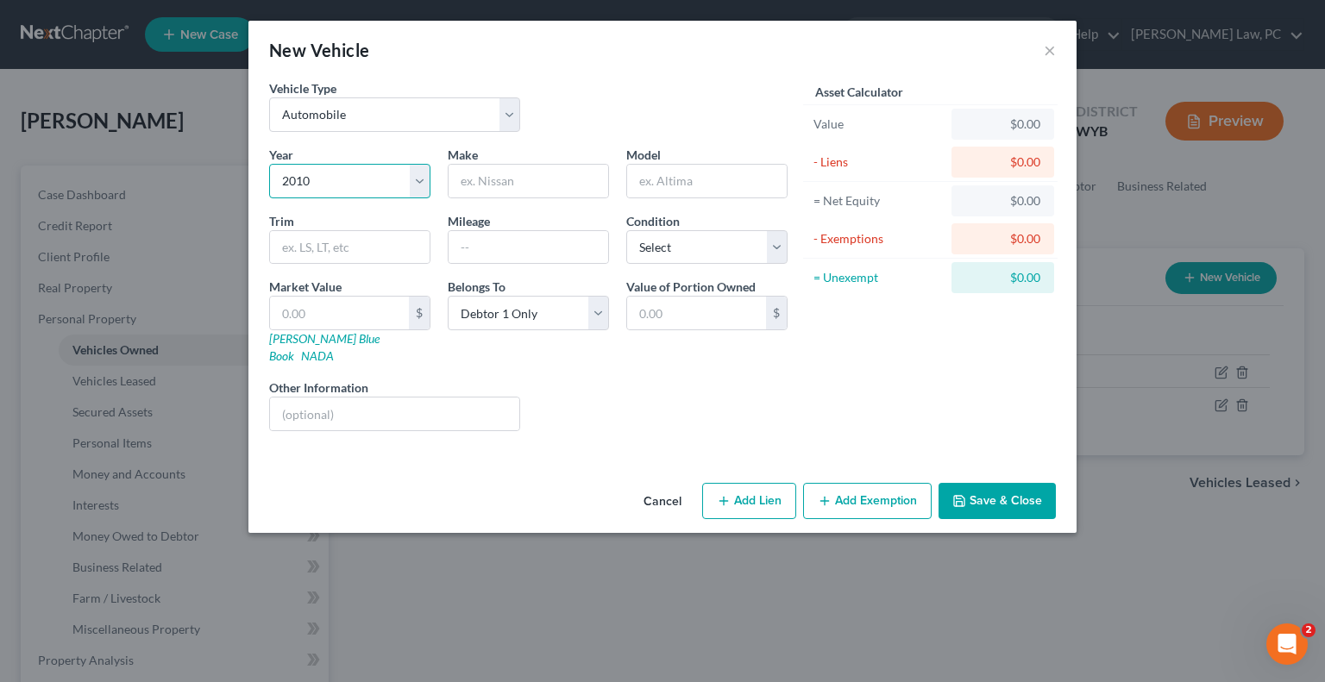
click at [269, 164] on select "Select 2026 2025 2024 2023 2022 2021 2020 2019 2018 2017 2016 2015 2014 2013 20…" at bounding box center [349, 181] width 161 height 35
click at [496, 181] on input "text" at bounding box center [529, 181] width 160 height 33
click at [675, 246] on select "Select Excellent Very Good Good Fair Poor" at bounding box center [706, 247] width 161 height 35
click at [626, 230] on select "Select Excellent Very Good Good Fair Poor" at bounding box center [706, 247] width 161 height 35
click at [878, 413] on div "Asset Calculator Value $0.00 - Liens $0.00 = Net Equity $0.00 - Exemptions $0.0…" at bounding box center [930, 262] width 268 height 366
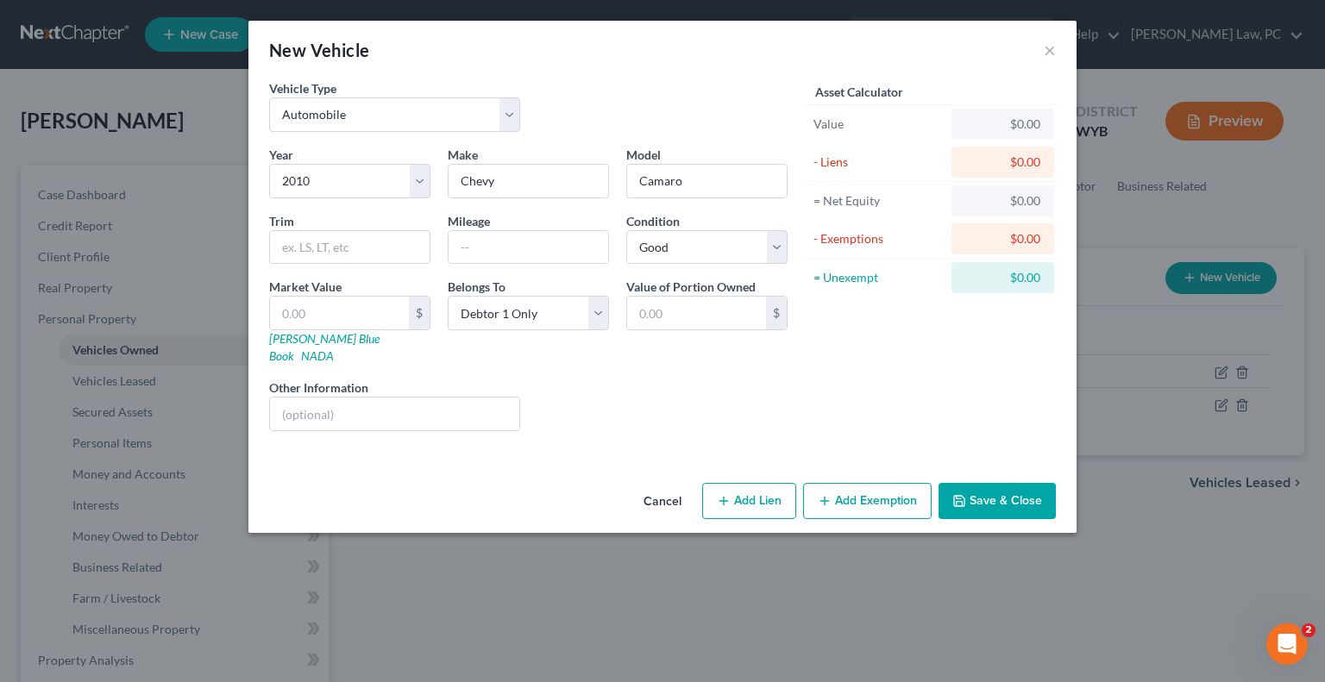
click at [349, 290] on div "Market Value $ [PERSON_NAME] Blue Book NADA" at bounding box center [350, 321] width 179 height 87
click at [338, 317] on input "text" at bounding box center [339, 313] width 139 height 33
click at [760, 488] on button "Add Lien" at bounding box center [749, 501] width 94 height 36
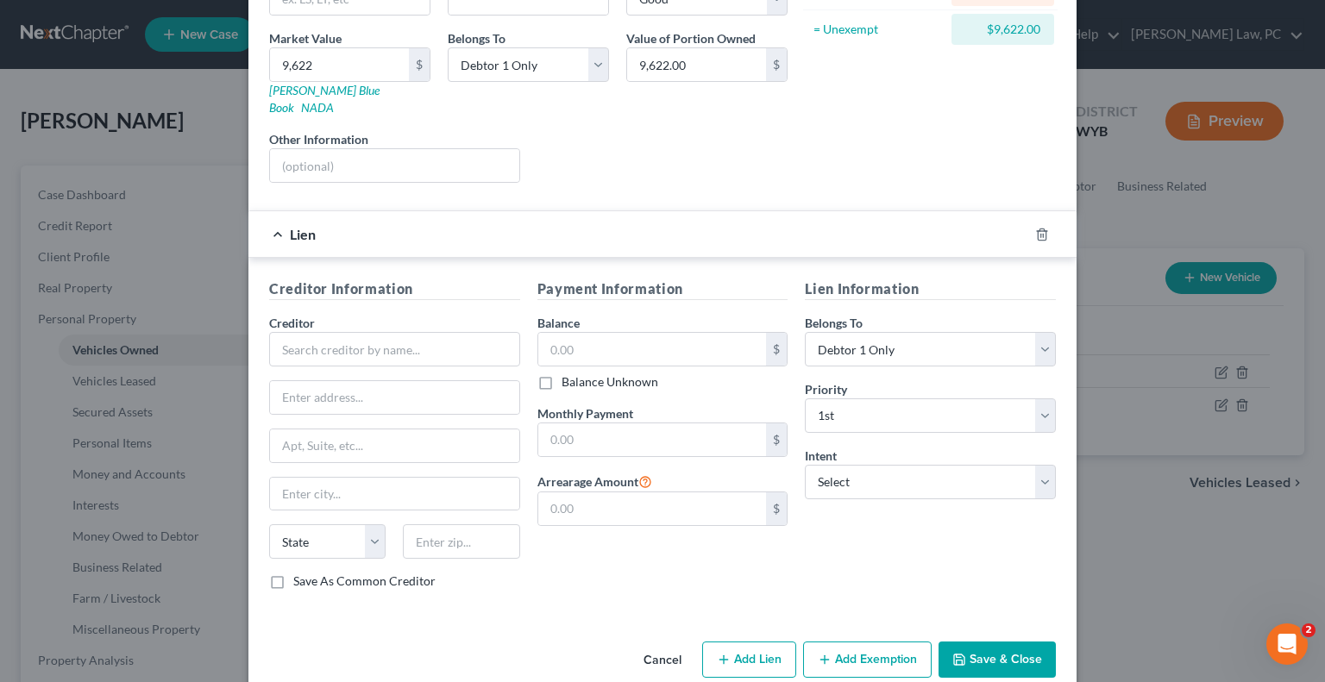
scroll to position [257, 0]
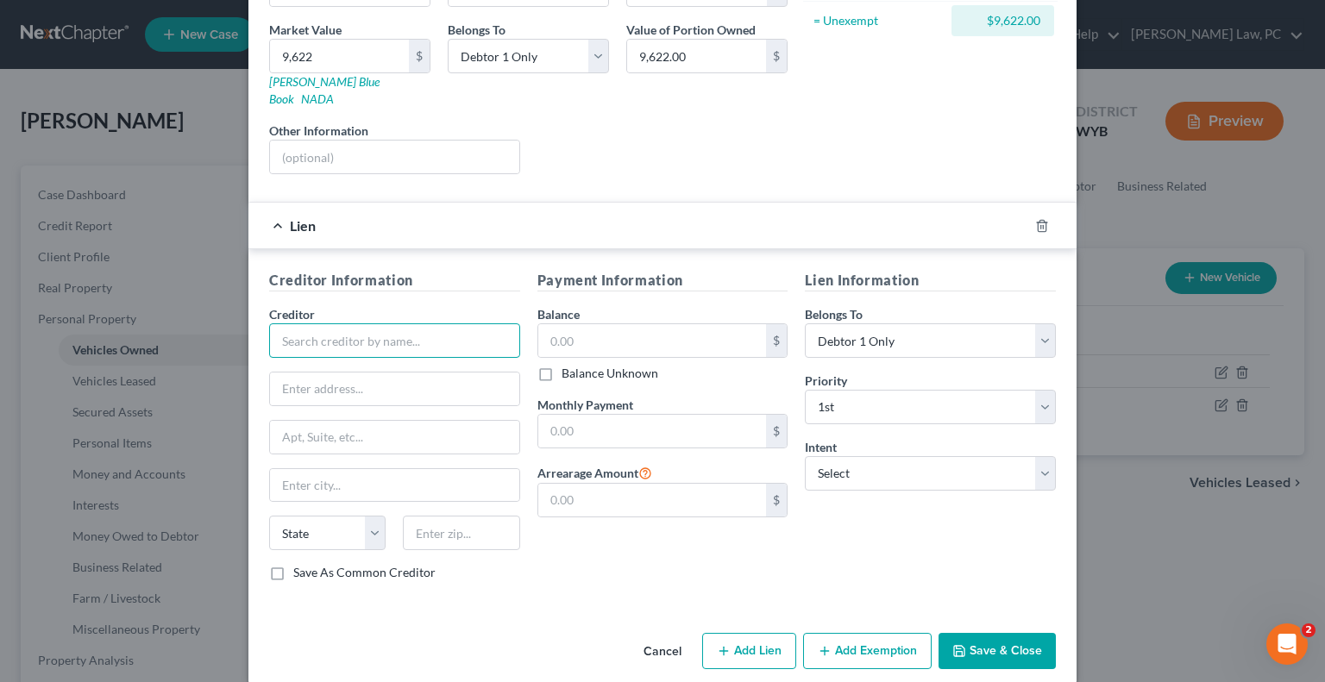
click at [308, 327] on input "text" at bounding box center [394, 340] width 251 height 35
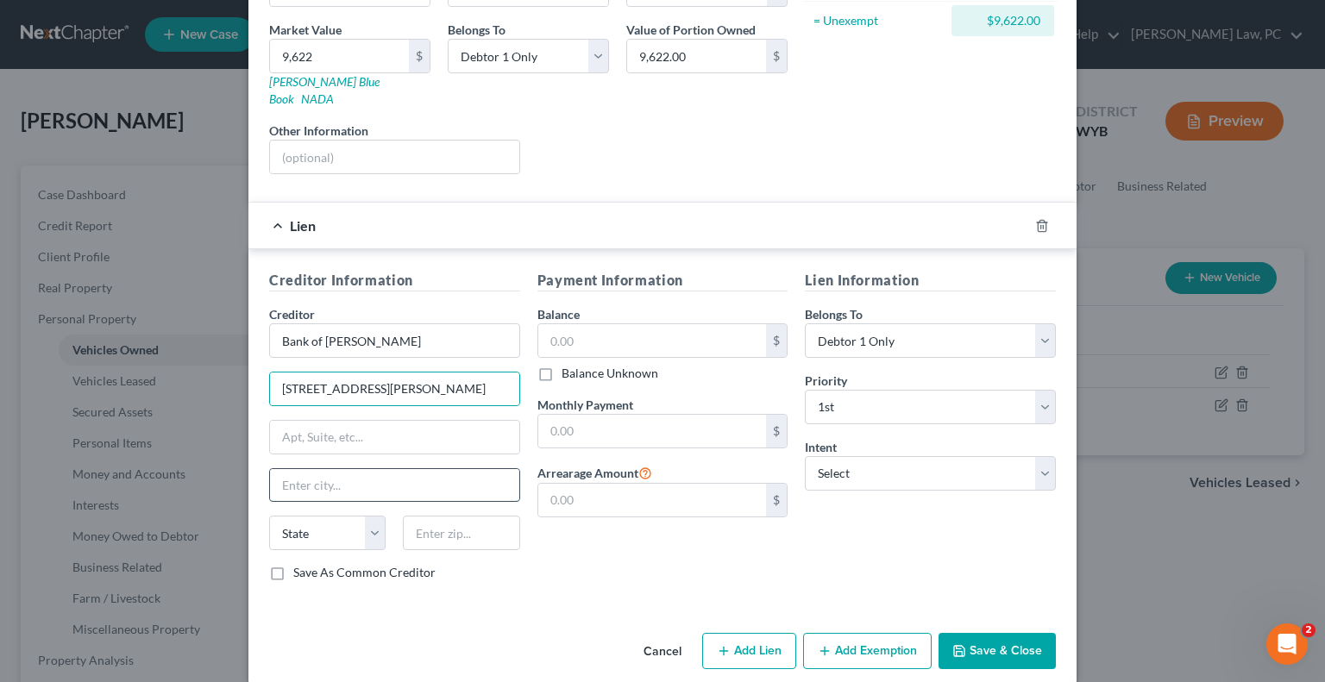
click at [307, 469] on input "text" at bounding box center [394, 485] width 249 height 33
click at [557, 328] on input "text" at bounding box center [652, 340] width 229 height 33
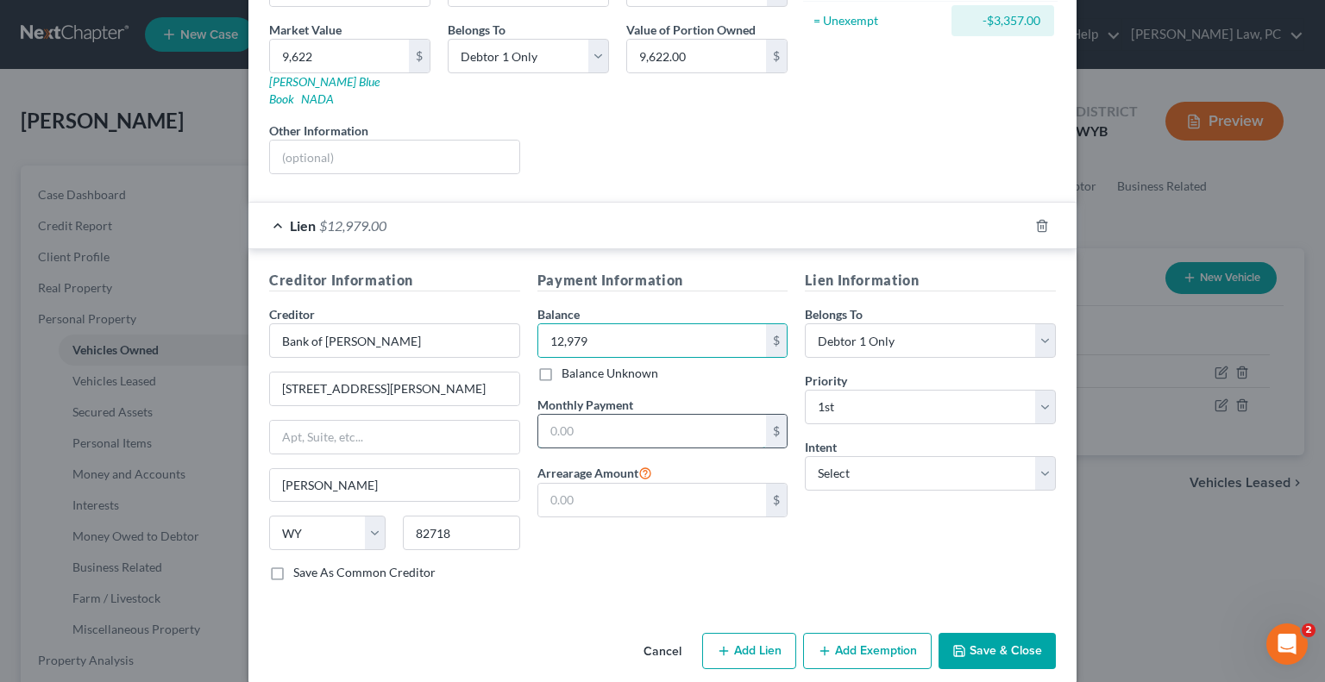
click at [586, 415] on input "text" at bounding box center [652, 431] width 229 height 33
click at [596, 484] on input "text" at bounding box center [652, 500] width 229 height 33
click at [573, 540] on div "Payment Information Balance 12,979.00 $ Balance Unknown Balance Undetermined 12…" at bounding box center [663, 432] width 268 height 325
click at [595, 484] on input "text" at bounding box center [652, 500] width 229 height 33
click at [845, 458] on select "Select Surrender Redeem Reaffirm Avoid Other" at bounding box center [930, 473] width 251 height 35
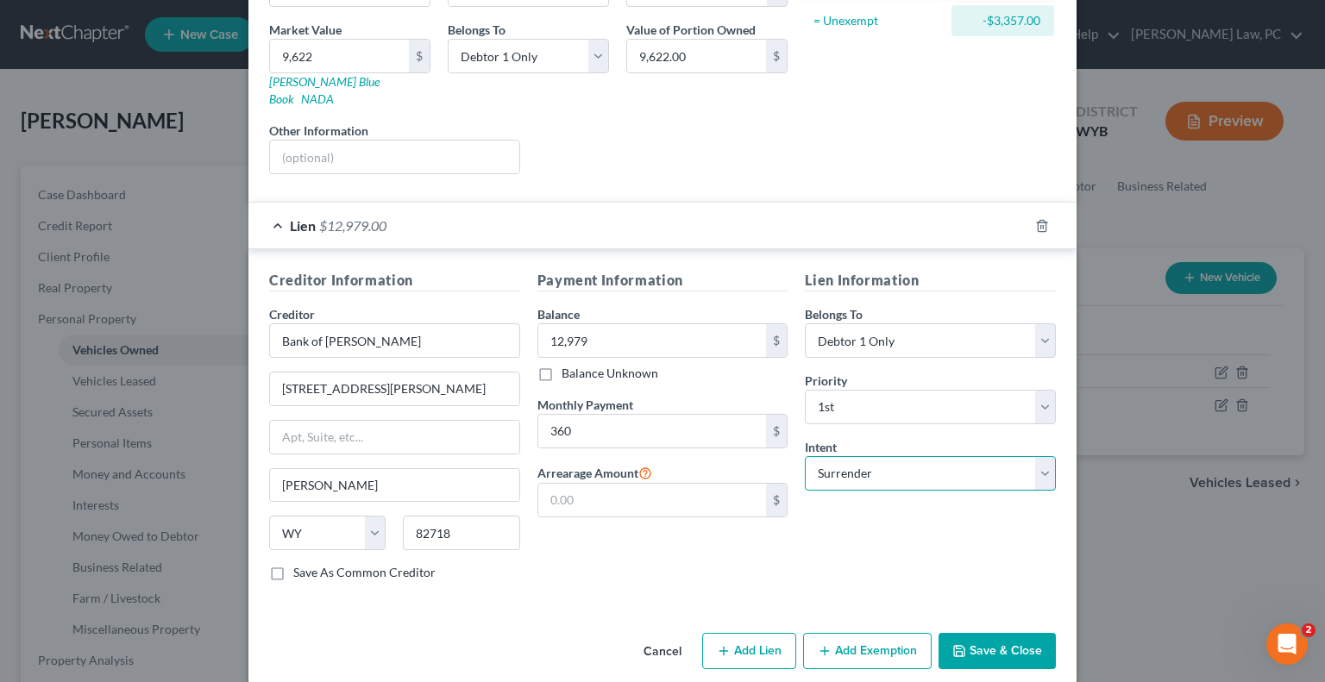
click at [805, 456] on select "Select Surrender Redeem Reaffirm Avoid Other" at bounding box center [930, 473] width 251 height 35
click at [594, 568] on div "Payment Information Balance 12,979.00 $ Balance Unknown Balance Undetermined 12…" at bounding box center [663, 432] width 268 height 325
click at [590, 484] on input "text" at bounding box center [652, 500] width 229 height 33
click at [702, 561] on div "Payment Information Balance 12,979.00 $ Balance Unknown Balance Undetermined 12…" at bounding box center [663, 432] width 268 height 325
click at [859, 458] on select "Select Surrender Redeem Reaffirm Avoid Other" at bounding box center [930, 473] width 251 height 35
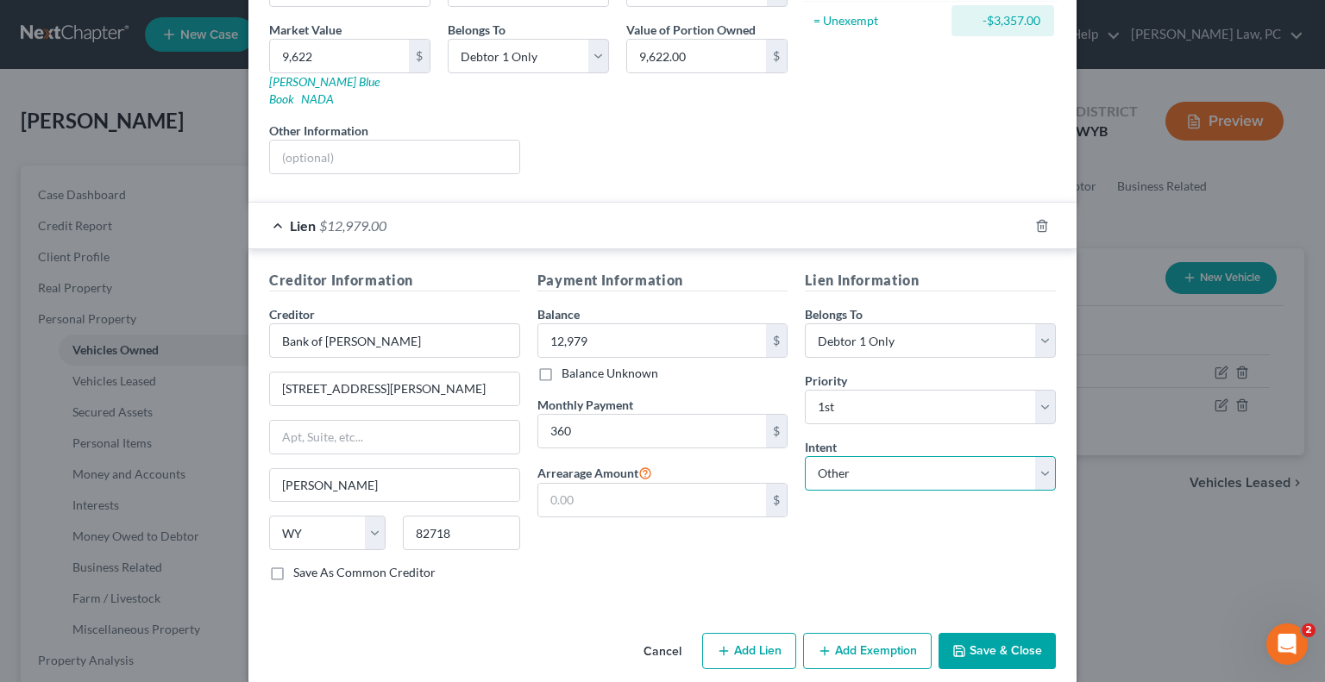
click at [805, 456] on select "Select Surrender Redeem Reaffirm Avoid Other" at bounding box center [930, 473] width 251 height 35
click at [855, 531] on input "text" at bounding box center [930, 540] width 251 height 35
click at [591, 484] on input "text" at bounding box center [652, 500] width 229 height 33
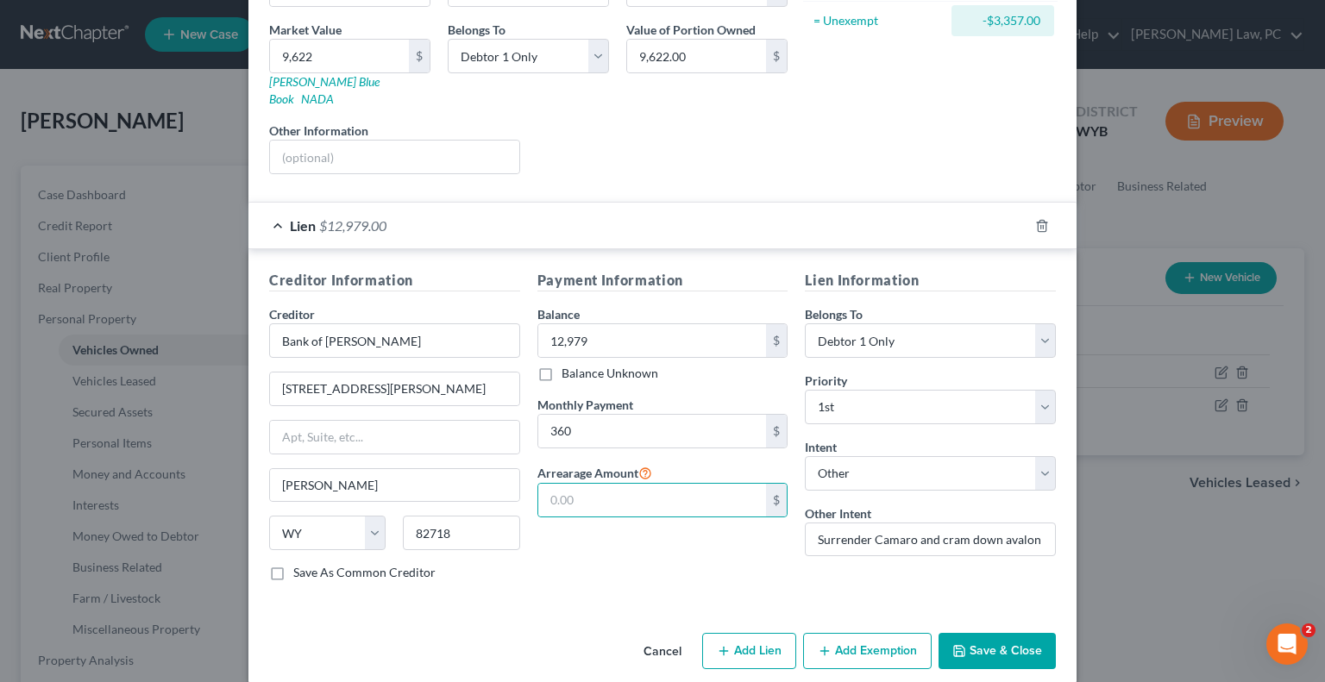
click at [556, 571] on div "Payment Information Balance 12,979.00 $ Balance Unknown Balance Undetermined 12…" at bounding box center [663, 432] width 268 height 325
click at [586, 415] on input "360" at bounding box center [652, 431] width 229 height 33
click at [888, 323] on select "Select Debtor 1 Only Debtor 2 Only Debtor 1 And Debtor 2 Only At Least One Of T…" at bounding box center [930, 340] width 251 height 35
click at [805, 323] on select "Select Debtor 1 Only Debtor 2 Only Debtor 1 And Debtor 2 Only At Least One Of T…" at bounding box center [930, 340] width 251 height 35
click at [976, 633] on button "Save & Close" at bounding box center [997, 651] width 117 height 36
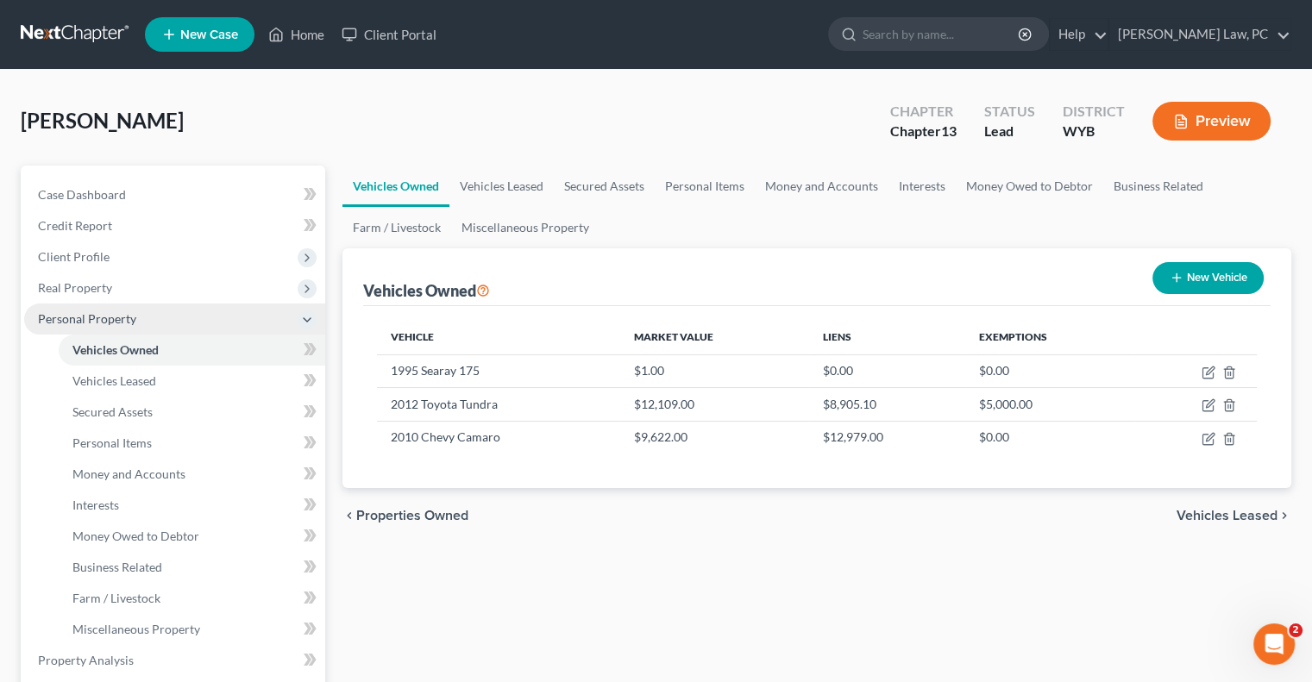
click at [155, 321] on span "Personal Property" at bounding box center [174, 319] width 301 height 31
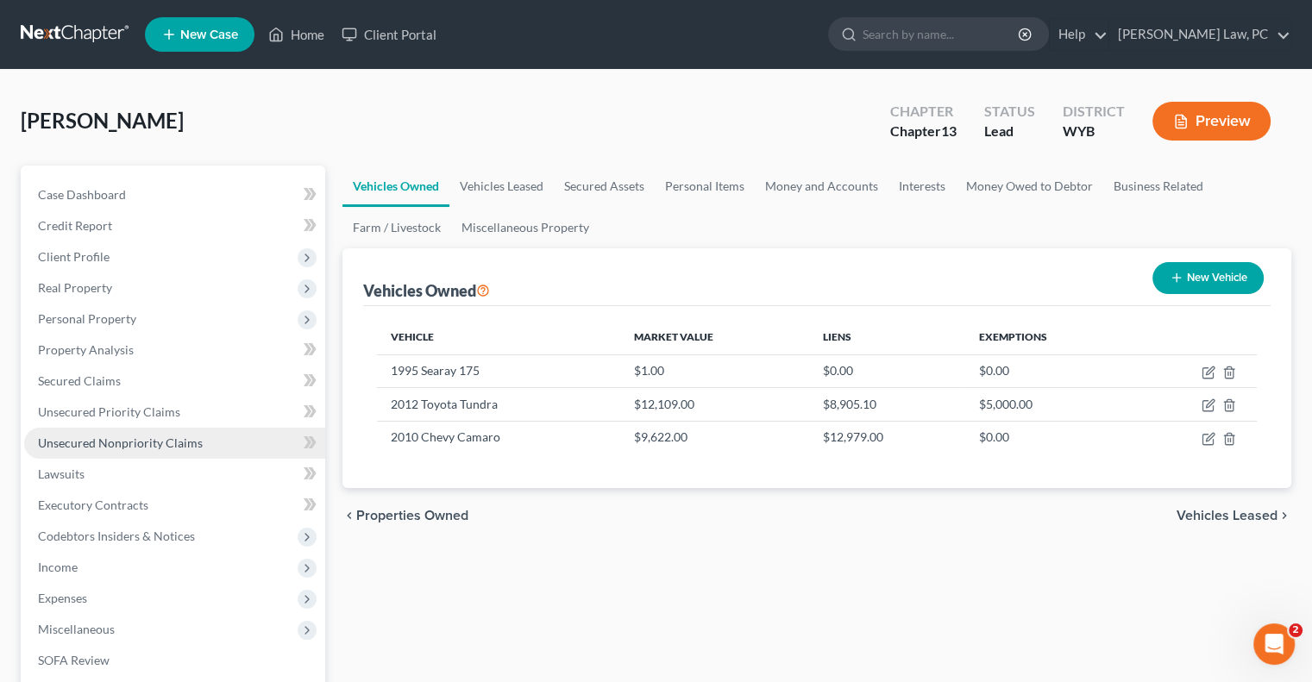
click at [121, 441] on span "Unsecured Nonpriority Claims" at bounding box center [120, 443] width 165 height 15
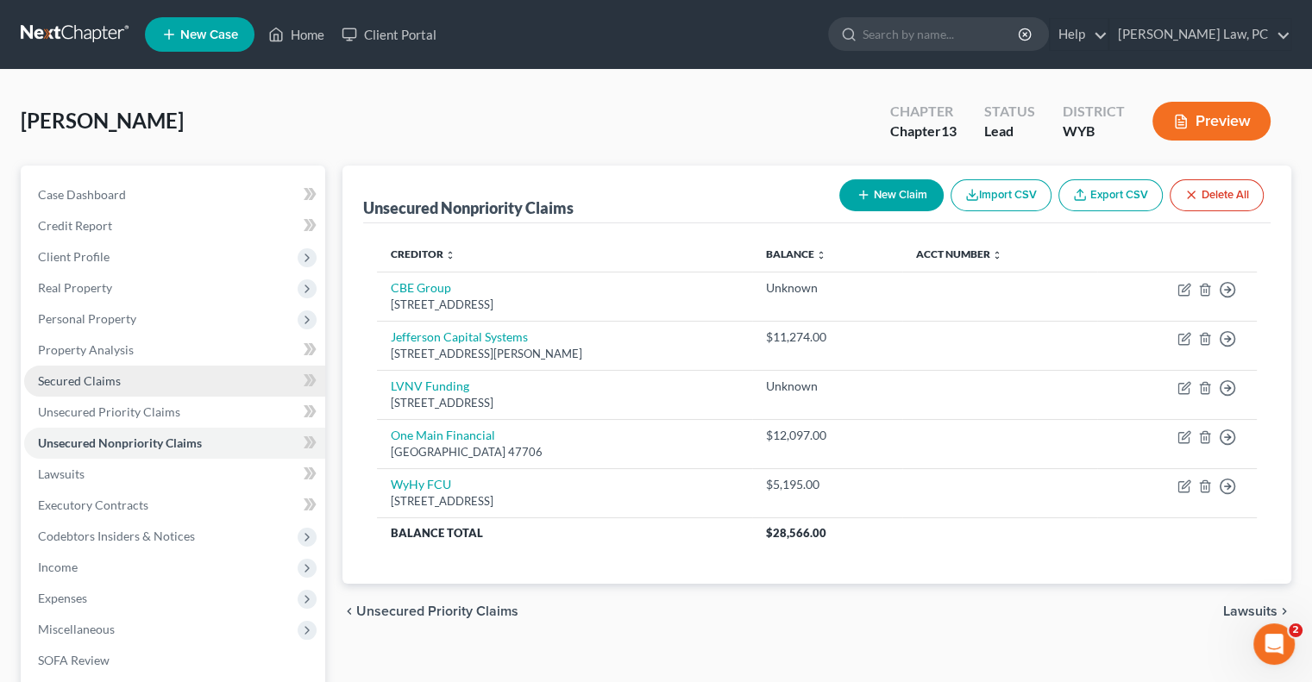
click at [93, 375] on span "Secured Claims" at bounding box center [79, 381] width 83 height 15
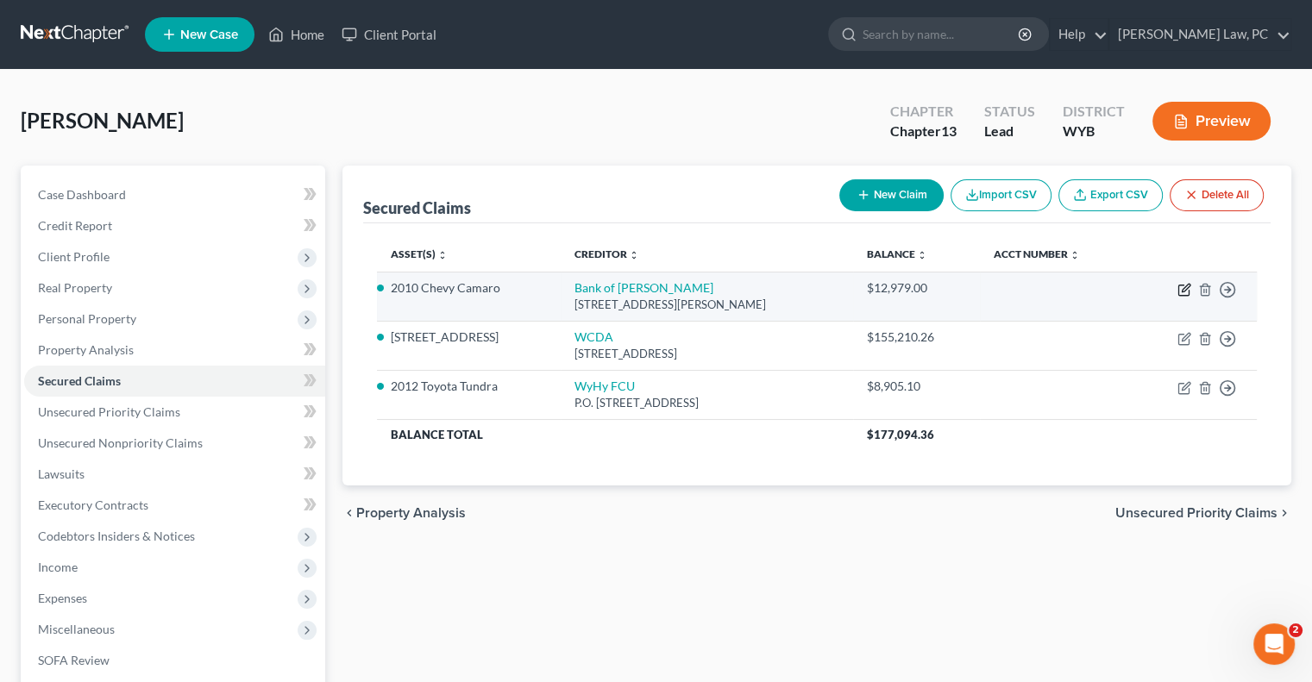
click at [1184, 291] on icon "button" at bounding box center [1186, 288] width 8 height 8
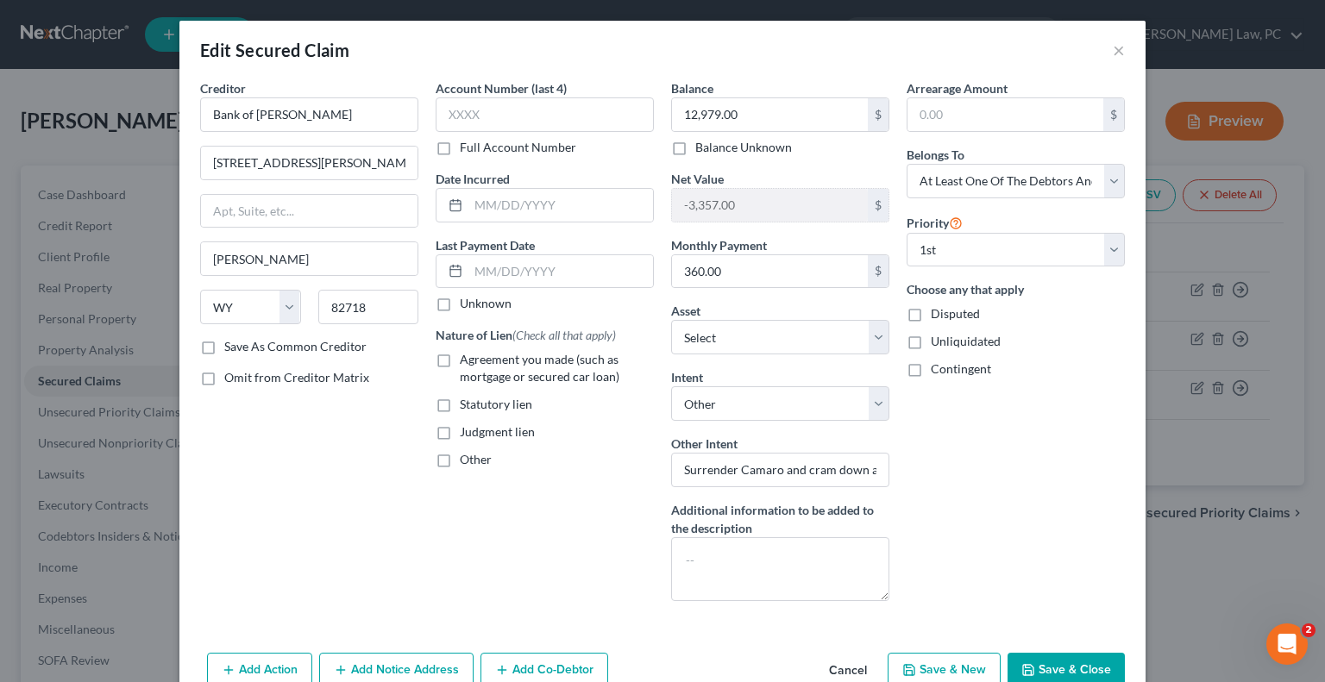
scroll to position [88, 0]
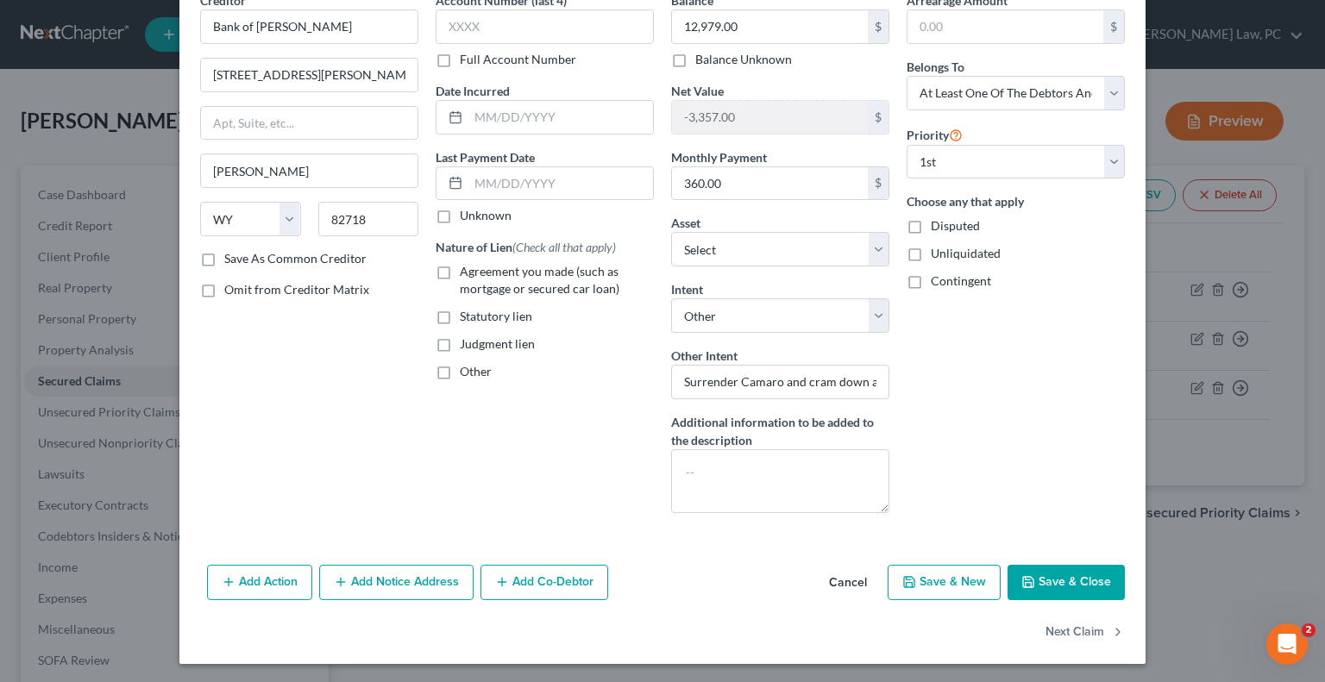
click at [543, 584] on button "Add Co-Debtor" at bounding box center [545, 583] width 128 height 36
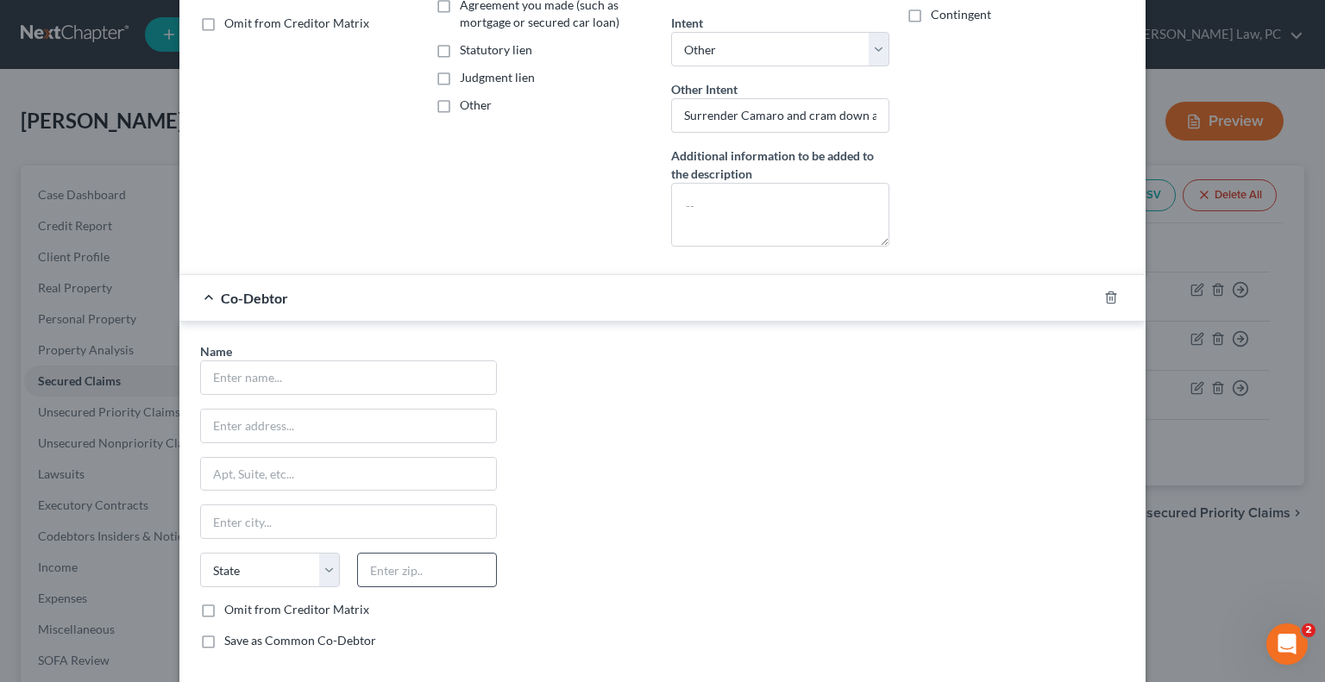
scroll to position [433, 0]
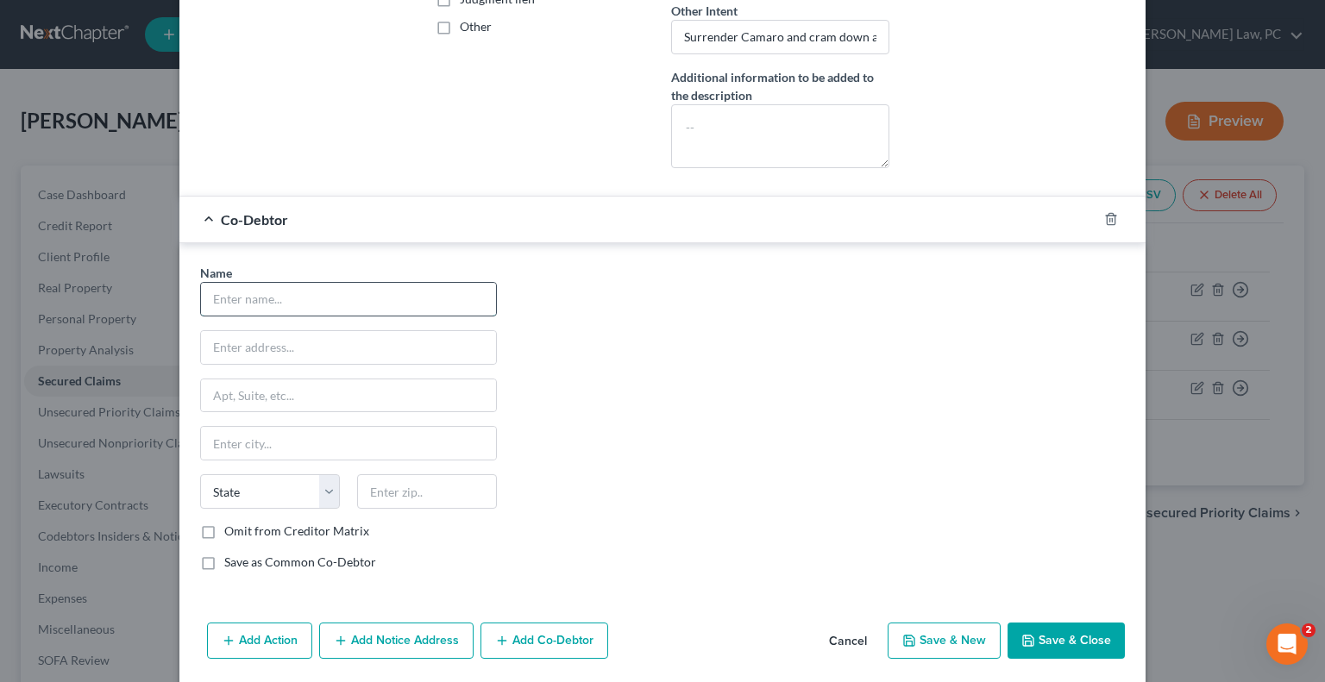
click at [292, 292] on input "text" at bounding box center [348, 299] width 295 height 33
click at [370, 344] on input "text" at bounding box center [348, 347] width 295 height 33
click at [361, 344] on input "text" at bounding box center [348, 347] width 295 height 33
click at [293, 555] on label "Save as Common Co-Debtor" at bounding box center [300, 562] width 152 height 17
click at [242, 555] on input "Save as Common Co-Debtor" at bounding box center [236, 559] width 11 height 11
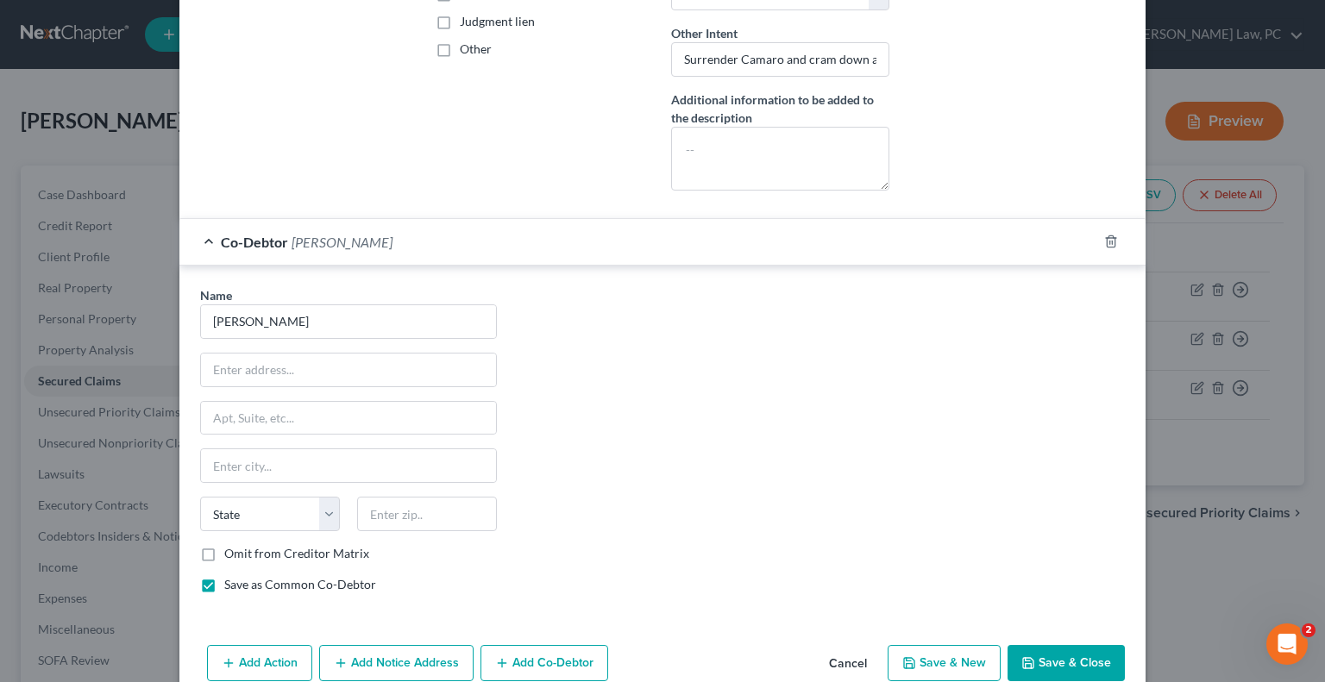
scroll to position [431, 0]
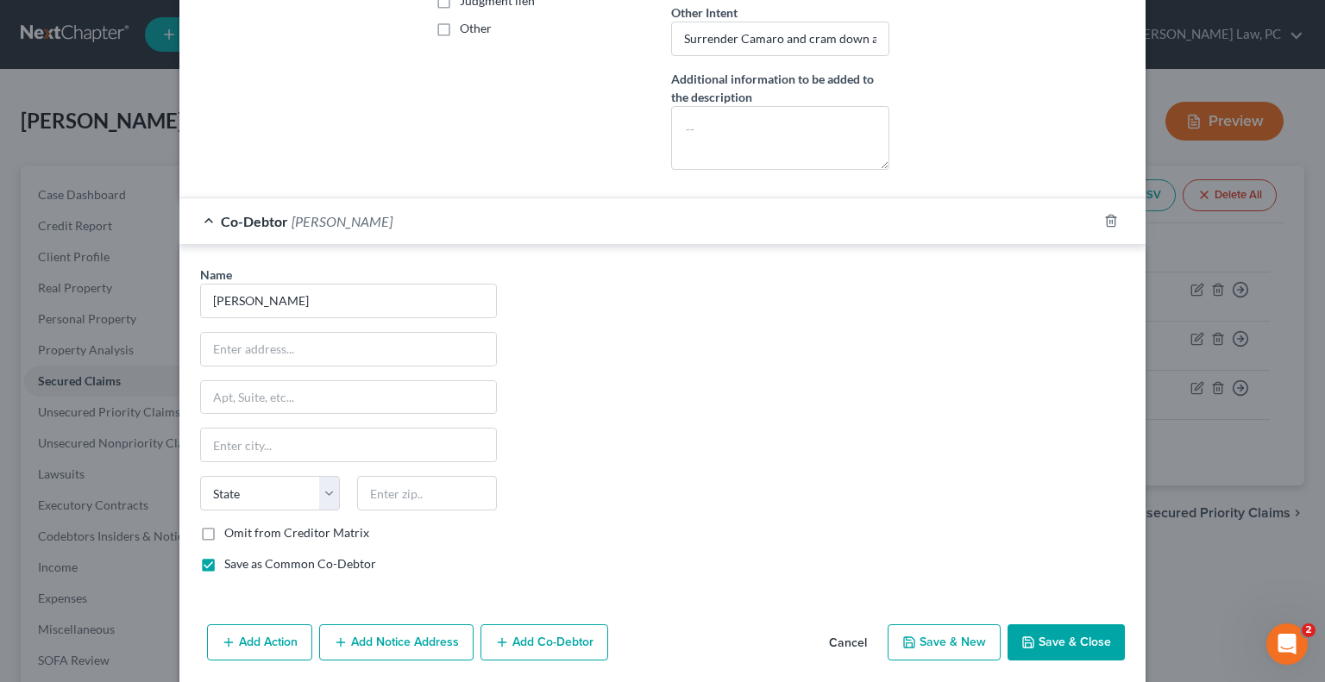
click at [1058, 642] on button "Save & Close" at bounding box center [1066, 643] width 117 height 36
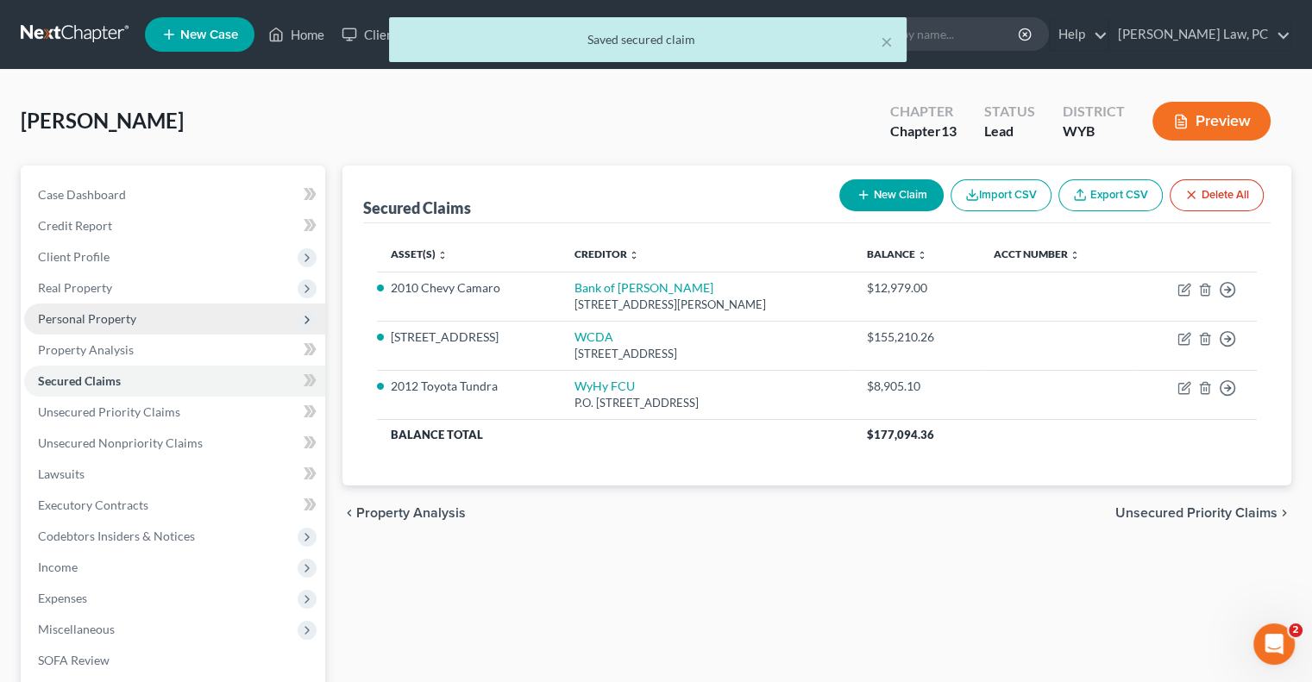
click at [84, 313] on span "Personal Property" at bounding box center [87, 318] width 98 height 15
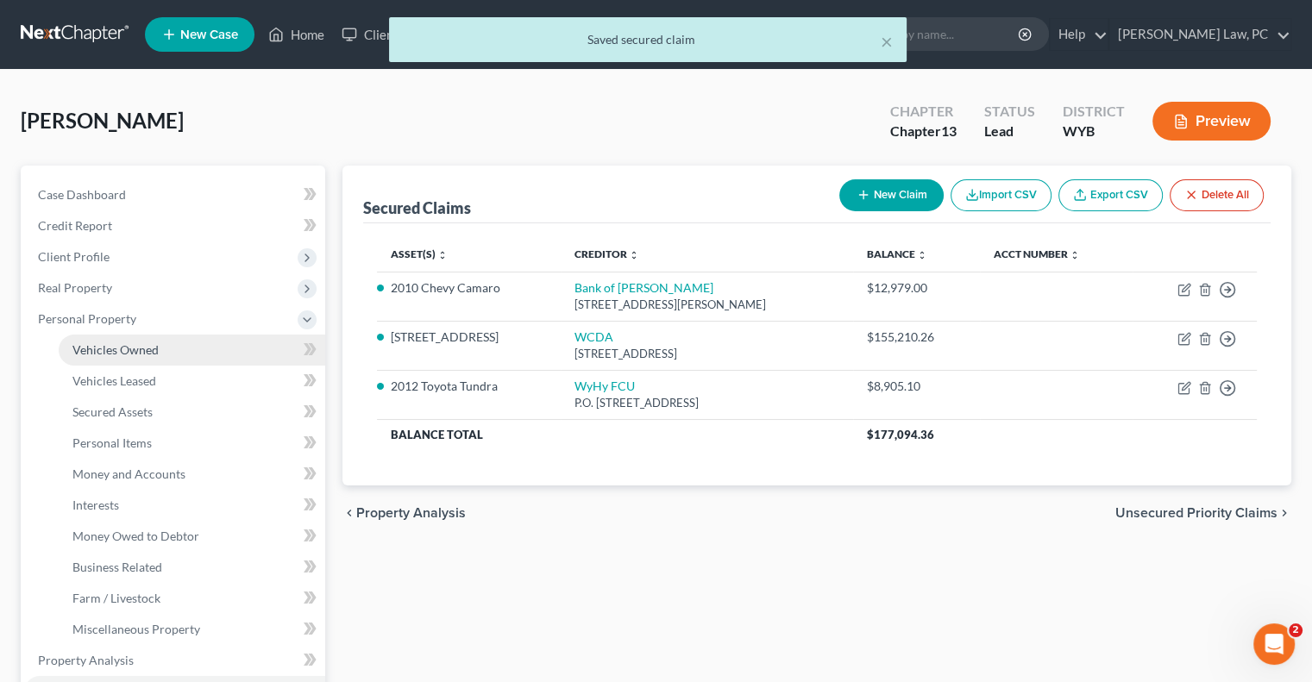
click at [110, 351] on span "Vehicles Owned" at bounding box center [115, 349] width 86 height 15
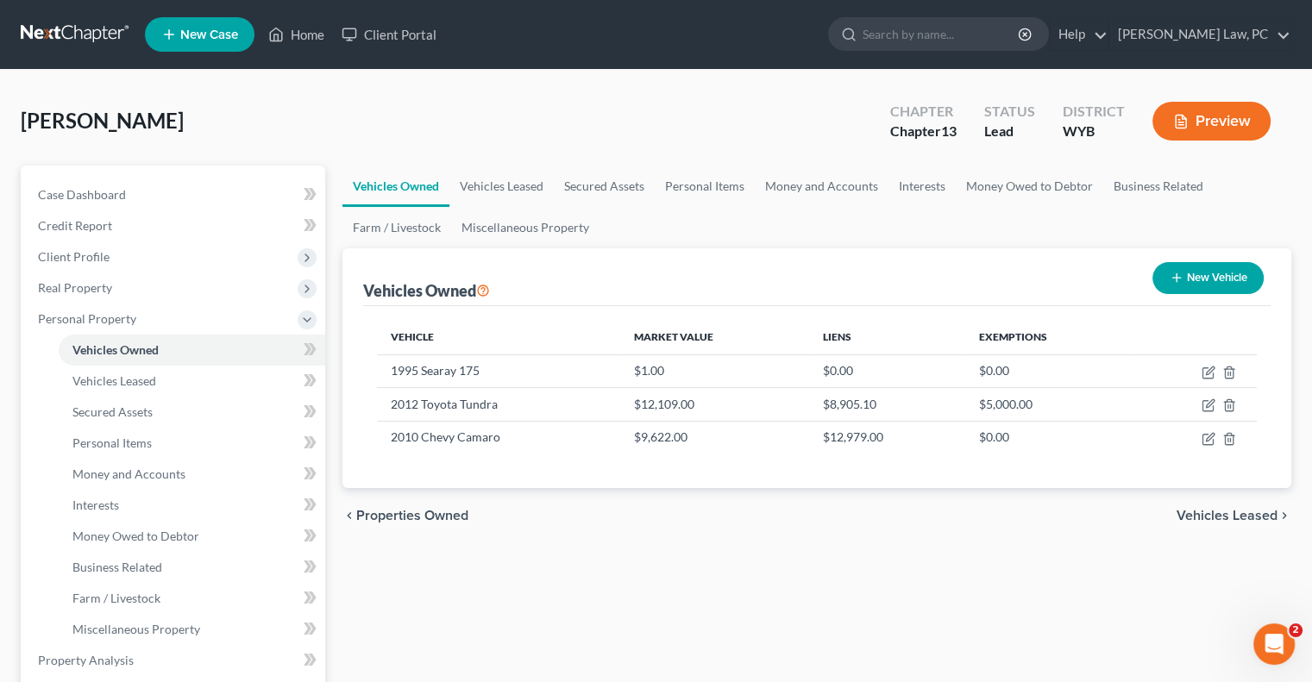
click at [1189, 277] on button "New Vehicle" at bounding box center [1208, 278] width 111 height 32
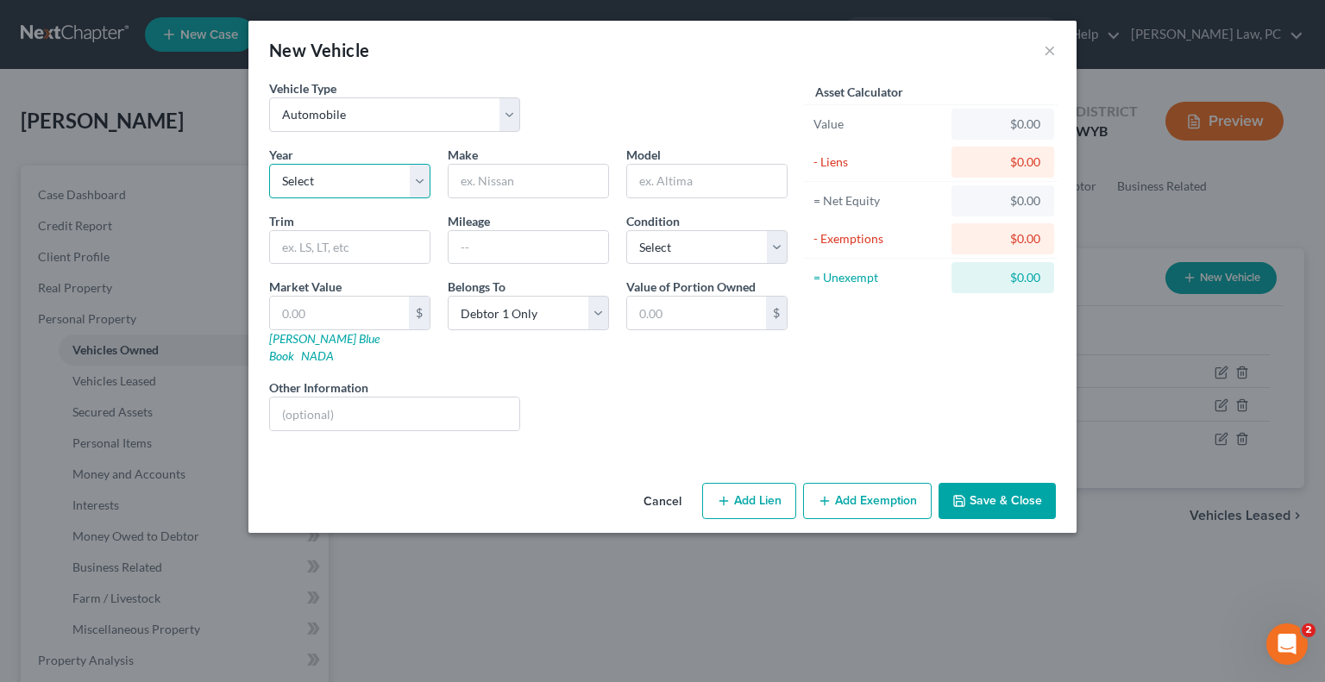
click at [361, 189] on select "Select 2026 2025 2024 2023 2022 2021 2020 2019 2018 2017 2016 2015 2014 2013 20…" at bounding box center [349, 181] width 161 height 35
click at [269, 164] on select "Select 2026 2025 2024 2023 2022 2021 2020 2019 2018 2017 2016 2015 2014 2013 20…" at bounding box center [349, 181] width 161 height 35
click at [351, 173] on select "Select 2026 2025 2024 2023 2022 2021 2020 2019 2018 2017 2016 2015 2014 2013 20…" at bounding box center [349, 181] width 161 height 35
click at [269, 164] on select "Select 2026 2025 2024 2023 2022 2021 2020 2019 2018 2017 2016 2015 2014 2013 20…" at bounding box center [349, 181] width 161 height 35
click at [494, 185] on input "text" at bounding box center [529, 181] width 160 height 33
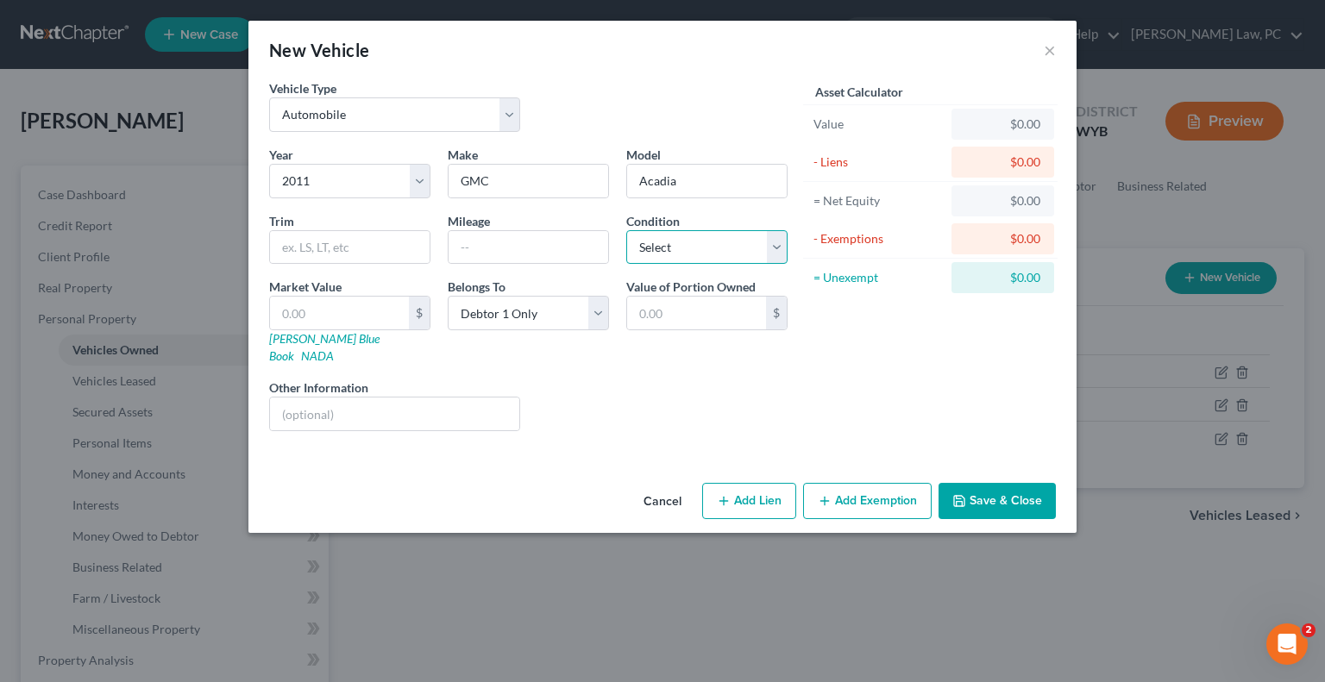
click at [697, 257] on select "Select Excellent Very Good Good Fair Poor" at bounding box center [706, 247] width 161 height 35
click at [864, 348] on div "Asset Calculator Value $0.00 - Liens $0.00 = Net Equity $0.00 - Exemptions $0.0…" at bounding box center [930, 262] width 268 height 366
click at [650, 239] on select "Select Excellent Very Good Good Fair Poor" at bounding box center [706, 247] width 161 height 35
click at [626, 230] on select "Select Excellent Very Good Good Fair Poor" at bounding box center [706, 247] width 161 height 35
click at [333, 317] on input "text" at bounding box center [339, 313] width 139 height 33
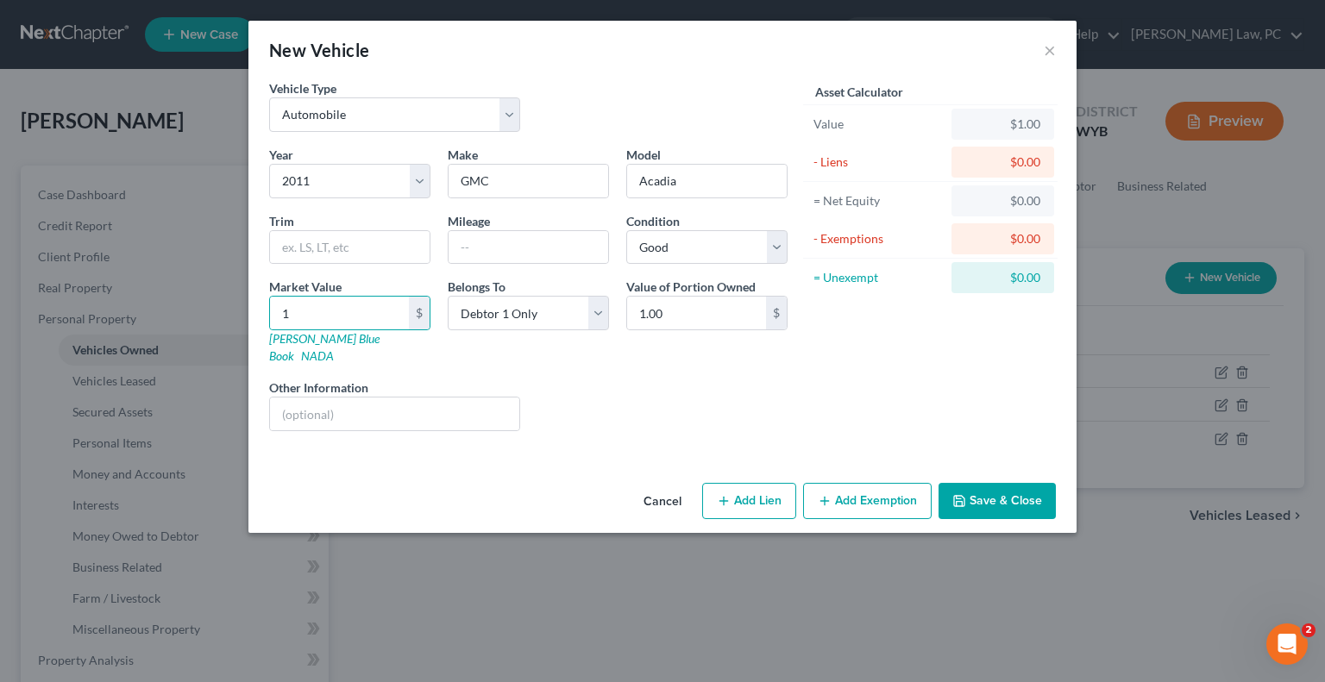
click at [684, 380] on div "Liens Select" at bounding box center [663, 405] width 268 height 53
click at [745, 485] on button "Add Lien" at bounding box center [749, 501] width 94 height 36
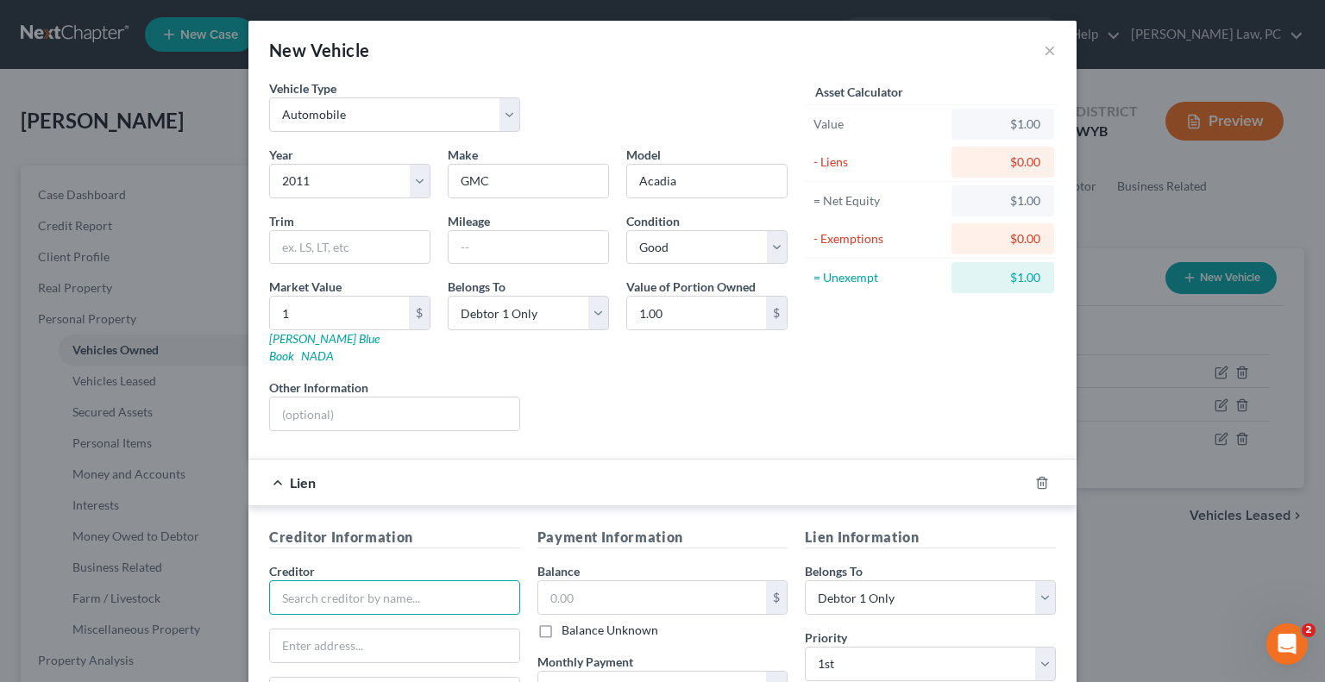
click at [317, 581] on input "text" at bounding box center [394, 598] width 251 height 35
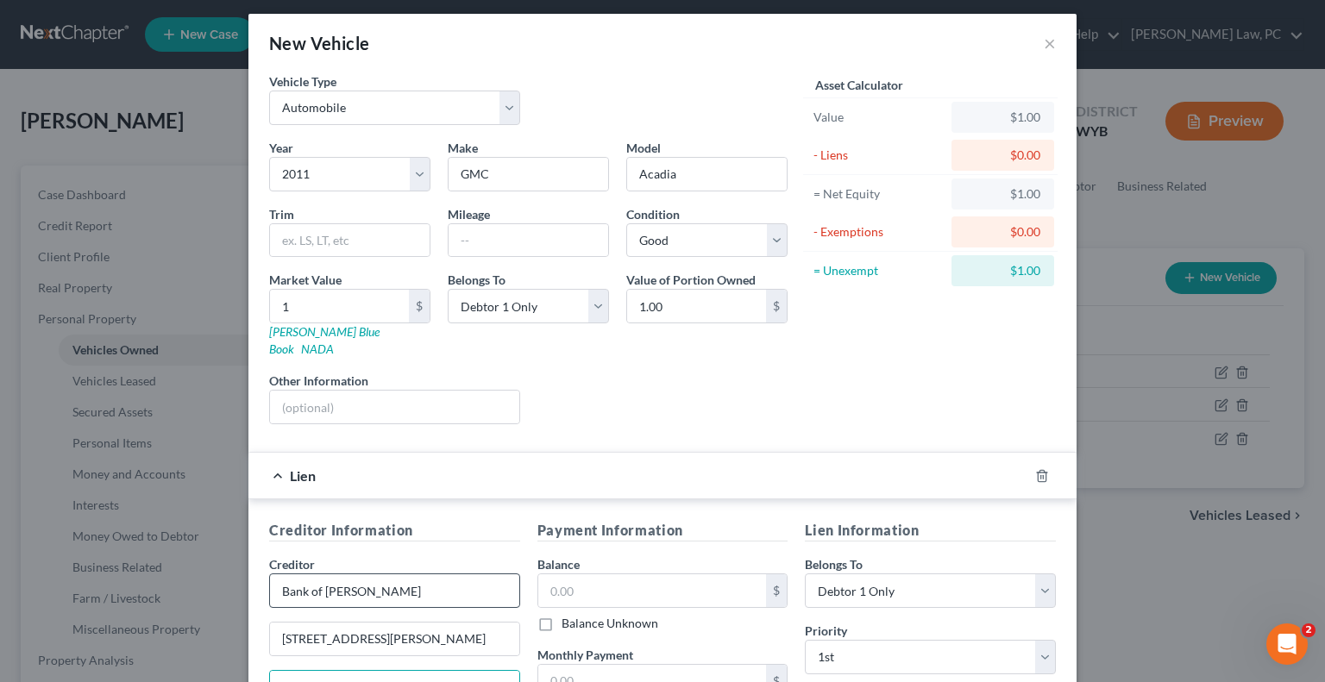
scroll to position [257, 0]
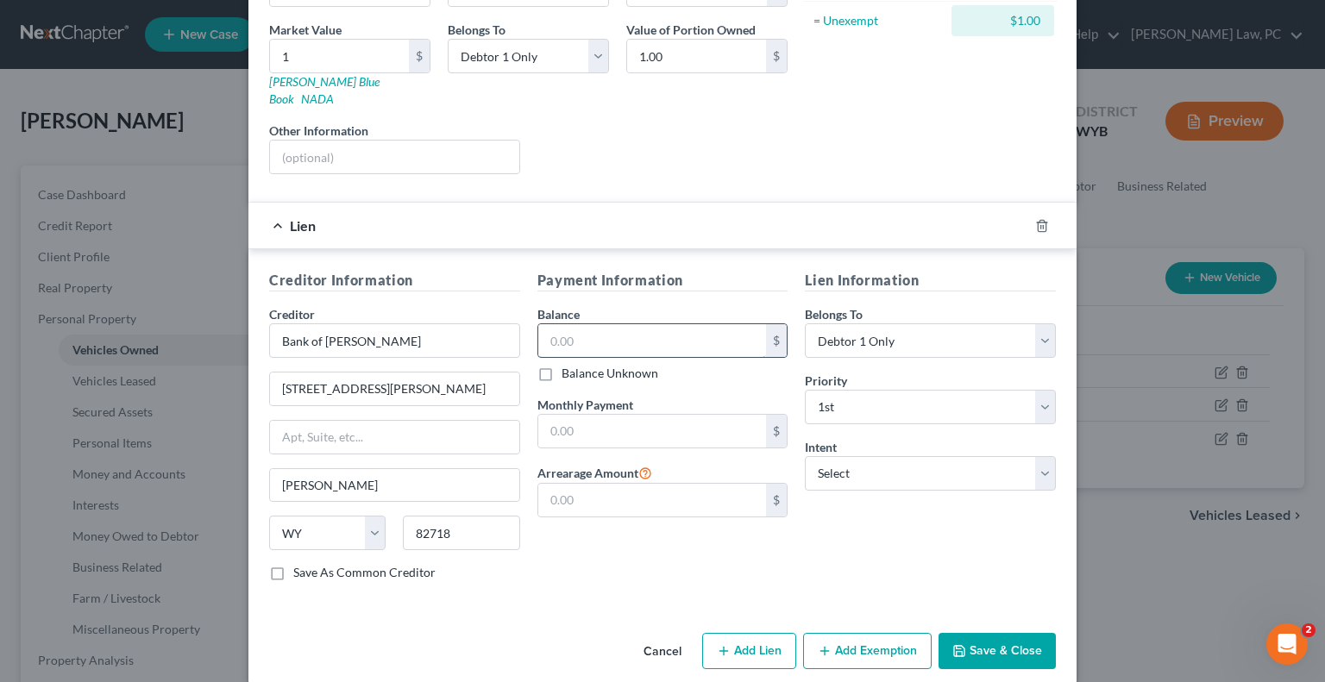
drag, startPoint x: 582, startPoint y: 290, endPoint x: 578, endPoint y: 323, distance: 33.1
click at [582, 305] on div "Balance $ Balance Unknown Balance Undetermined $ Balance Unknown" at bounding box center [662, 343] width 251 height 77
click at [578, 324] on input "text" at bounding box center [652, 340] width 229 height 33
click at [580, 421] on input "text" at bounding box center [652, 431] width 229 height 33
click at [810, 517] on div "Lien Information Belongs To * Select Debtor 1 Only Debtor 2 Only Debtor 1 And D…" at bounding box center [930, 432] width 268 height 325
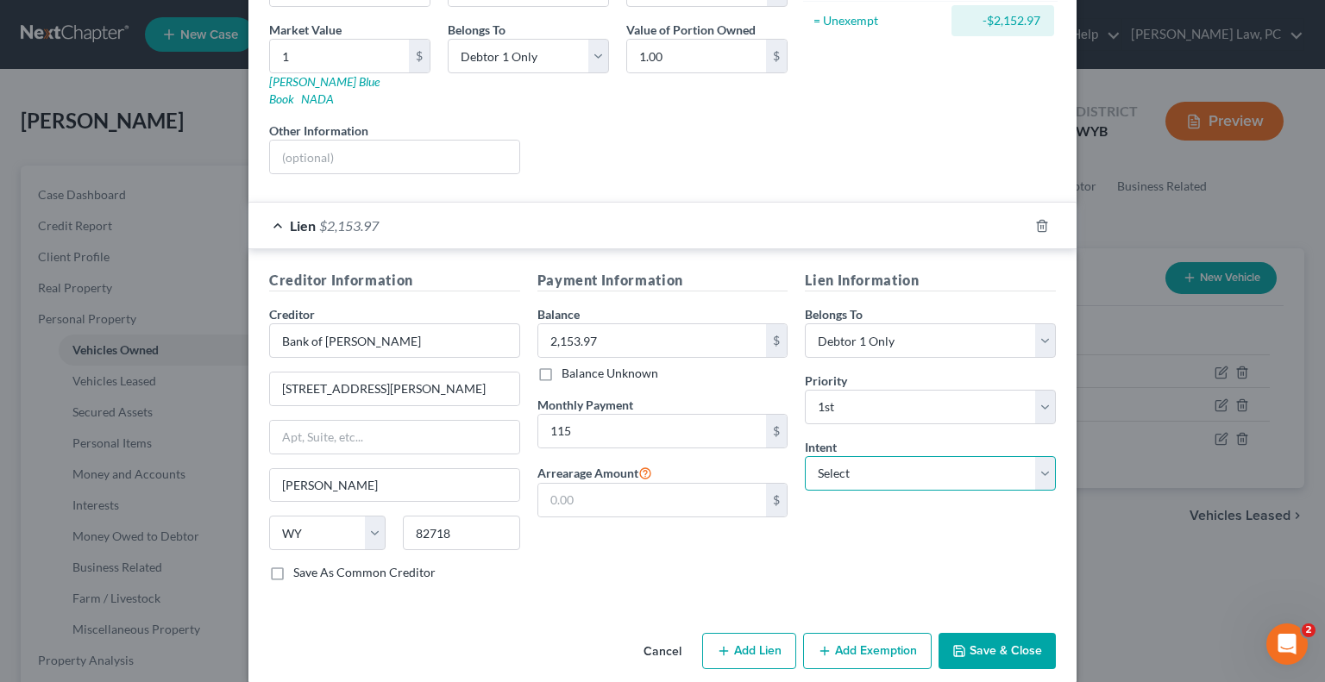
click at [880, 456] on select "Select Surrender Redeem Reaffirm Avoid Other" at bounding box center [930, 473] width 251 height 35
click at [805, 456] on select "Select Surrender Redeem Reaffirm Avoid Other" at bounding box center [930, 473] width 251 height 35
click at [726, 581] on div "Creditor Information Creditor * Bank of [PERSON_NAME] [STREET_ADDRESS][PERSON_N…" at bounding box center [662, 429] width 828 height 360
click at [860, 517] on div "Lien Information Belongs To * Select Debtor 1 Only Debtor 2 Only Debtor 1 And D…" at bounding box center [930, 432] width 268 height 325
click at [594, 555] on div "Payment Information Balance 2,153.97 $ Balance Unknown Balance Undetermined 2,1…" at bounding box center [663, 432] width 268 height 325
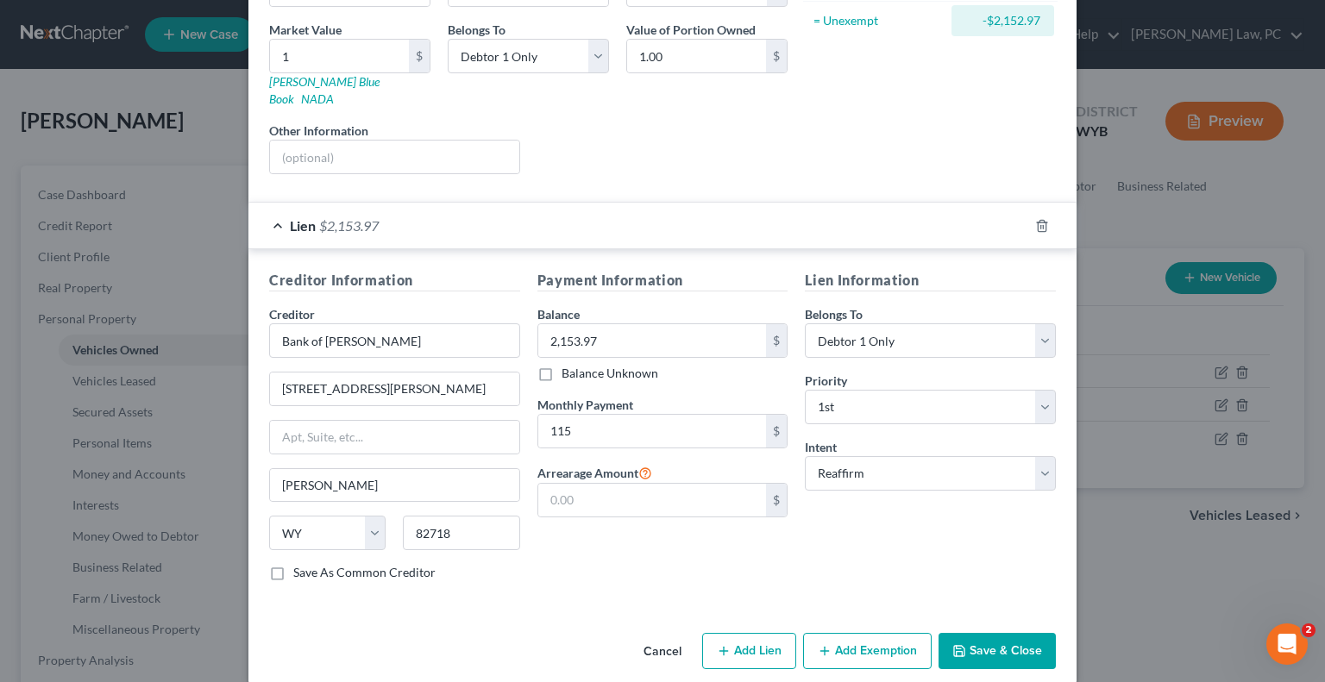
click at [607, 537] on div "Payment Information Balance 2,153.97 $ Balance Unknown Balance Undetermined 2,1…" at bounding box center [663, 432] width 268 height 325
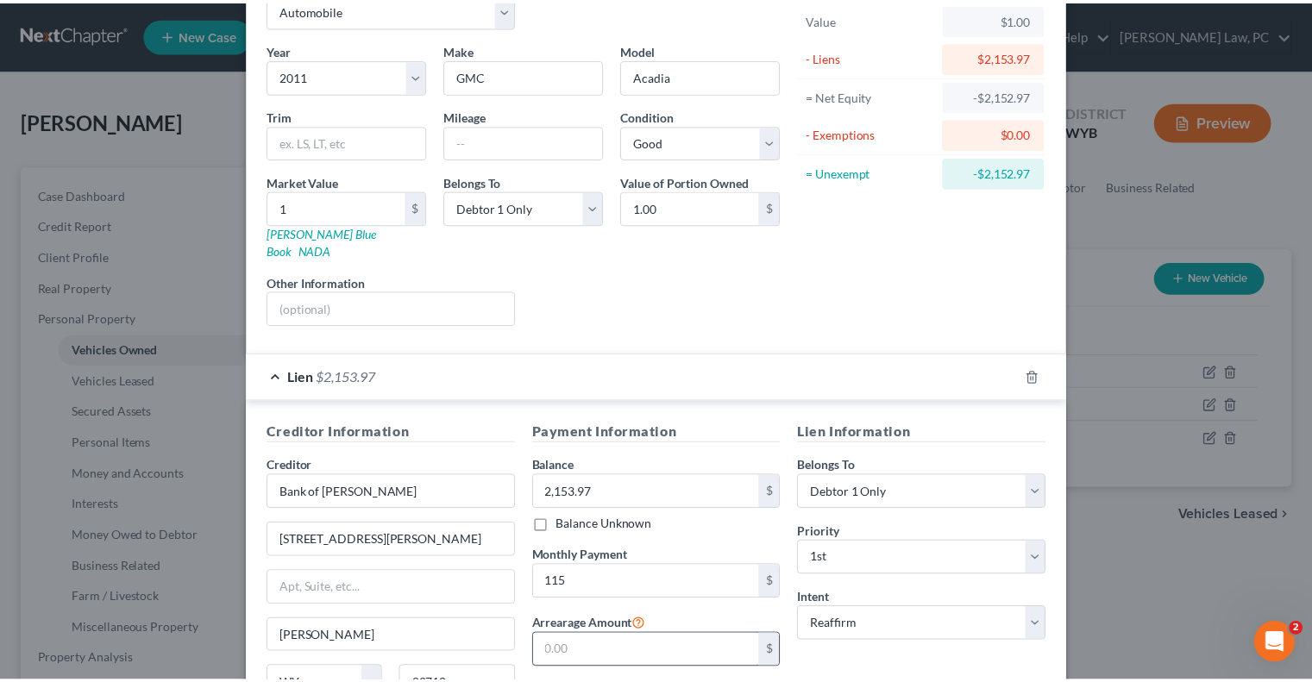
scroll to position [0, 0]
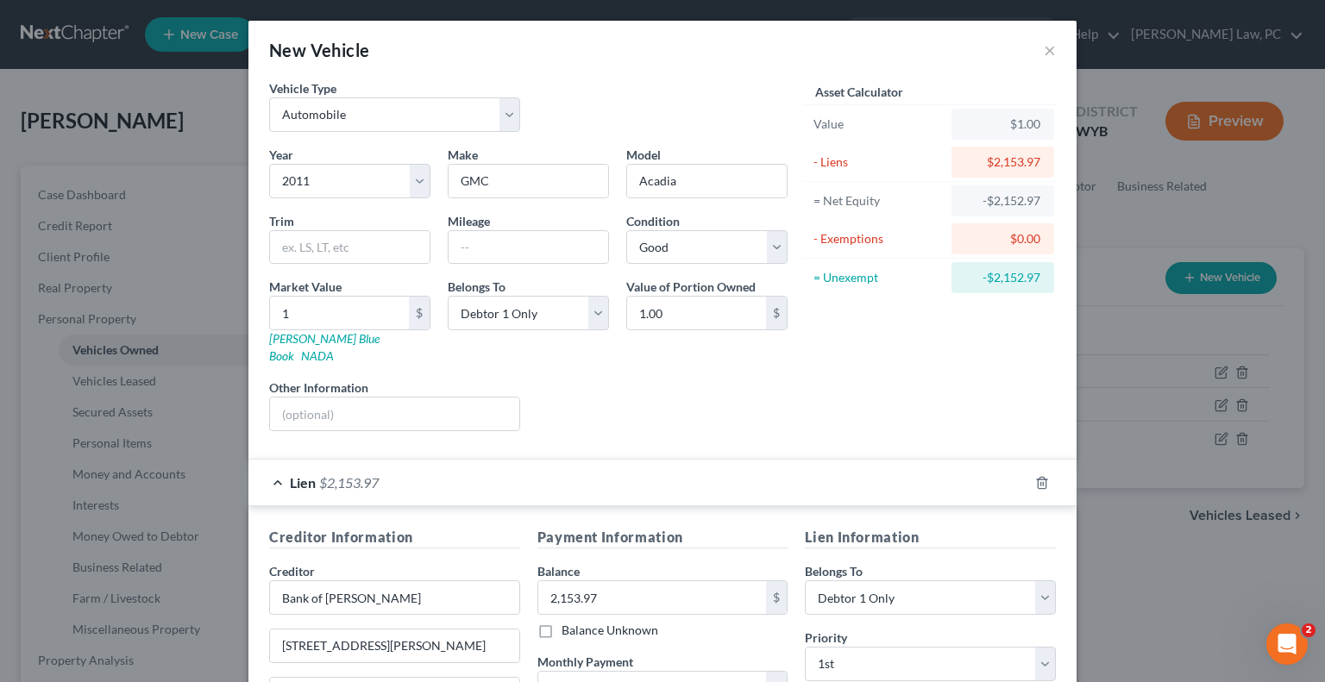
click at [266, 462] on div "Lien $2,153.97" at bounding box center [638, 483] width 780 height 46
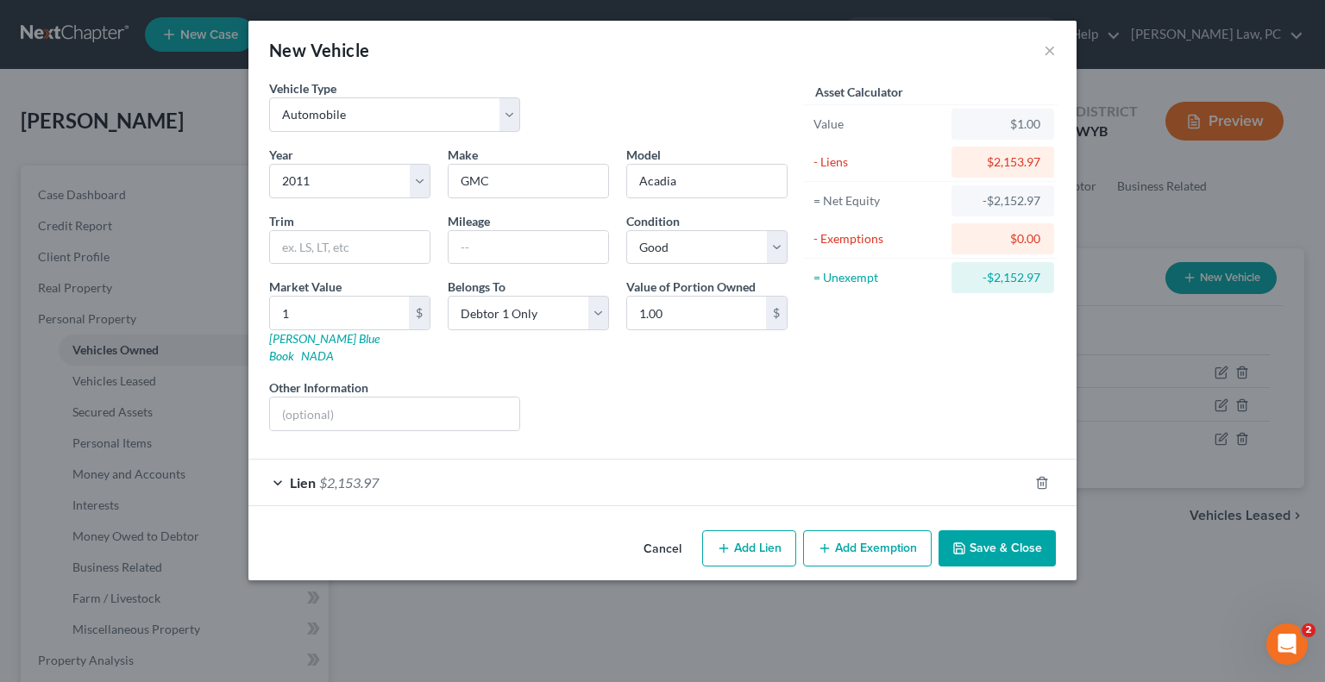
click at [1008, 532] on button "Save & Close" at bounding box center [997, 549] width 117 height 36
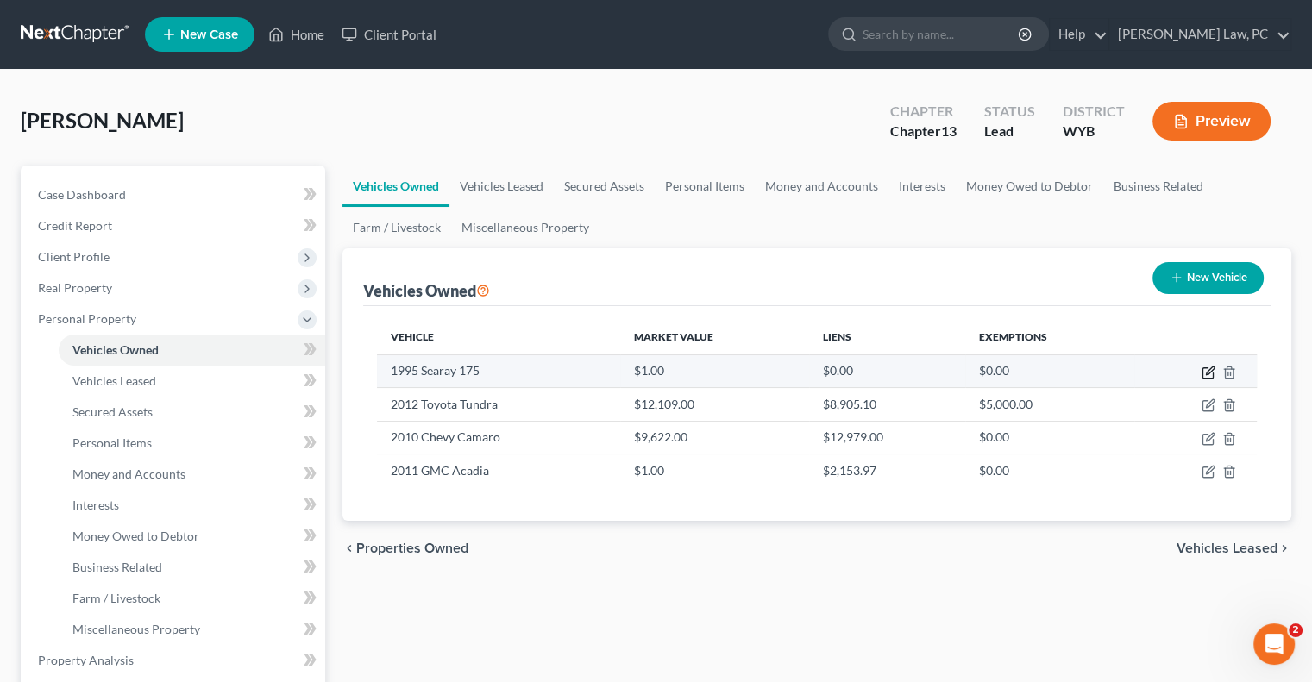
click at [1211, 375] on icon "button" at bounding box center [1209, 373] width 14 height 14
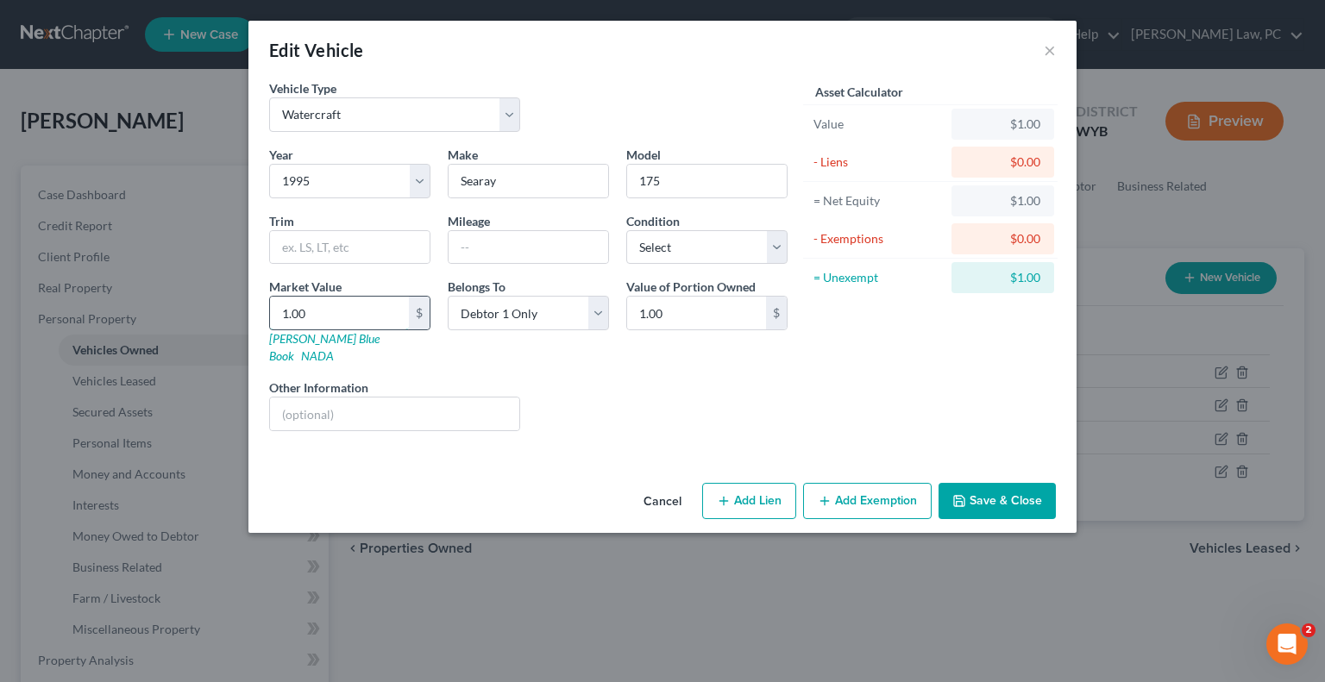
click at [354, 313] on input "1.00" at bounding box center [339, 313] width 139 height 33
click at [992, 483] on button "Save & Close" at bounding box center [997, 501] width 117 height 36
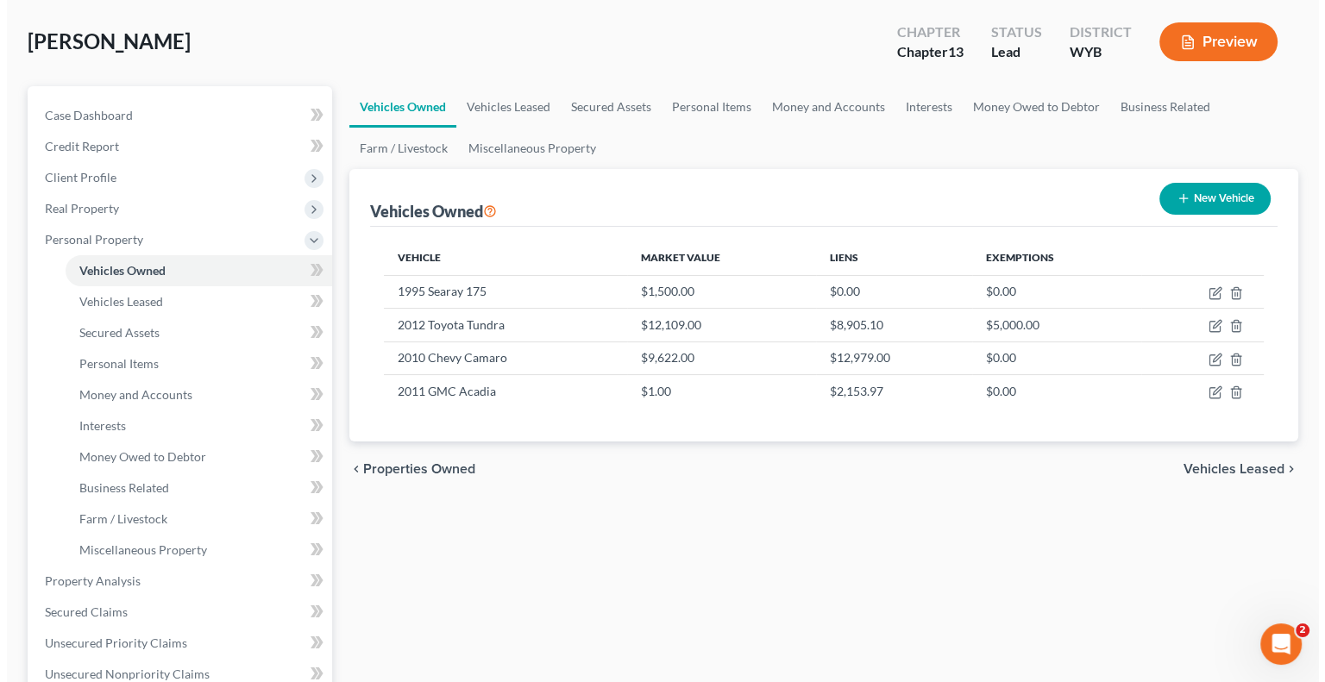
scroll to position [86, 0]
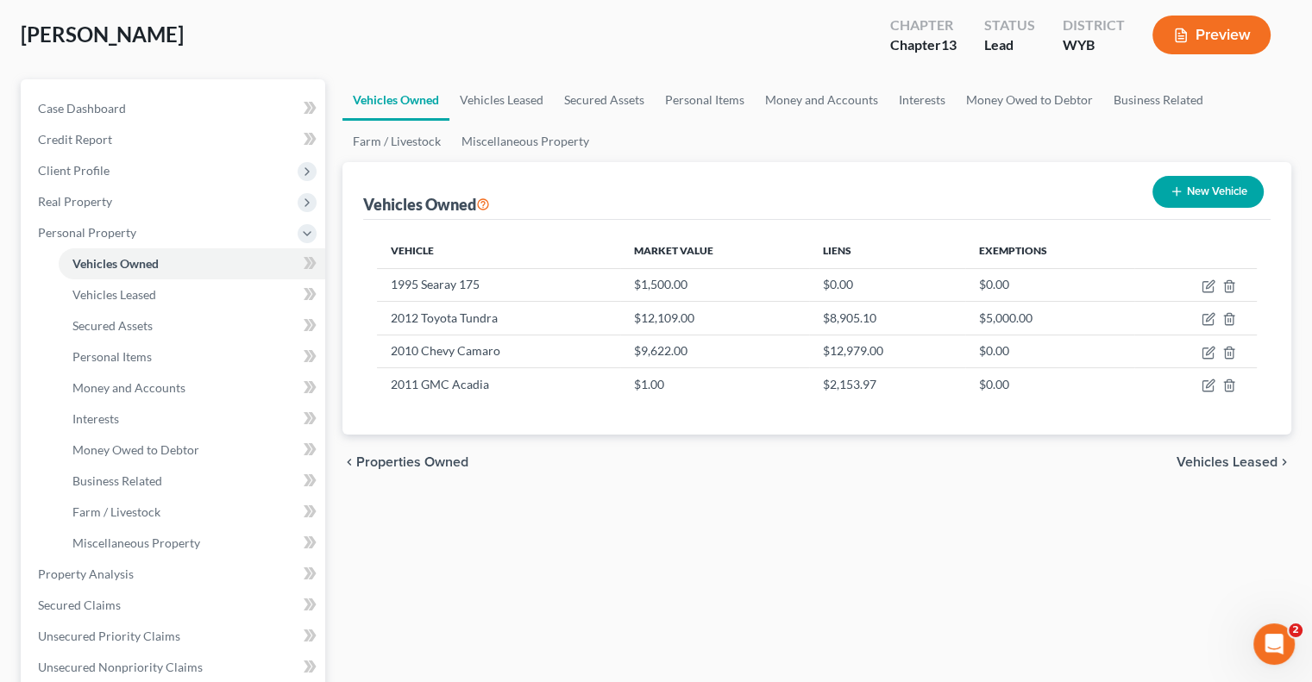
click at [1170, 188] on icon "button" at bounding box center [1177, 192] width 14 height 14
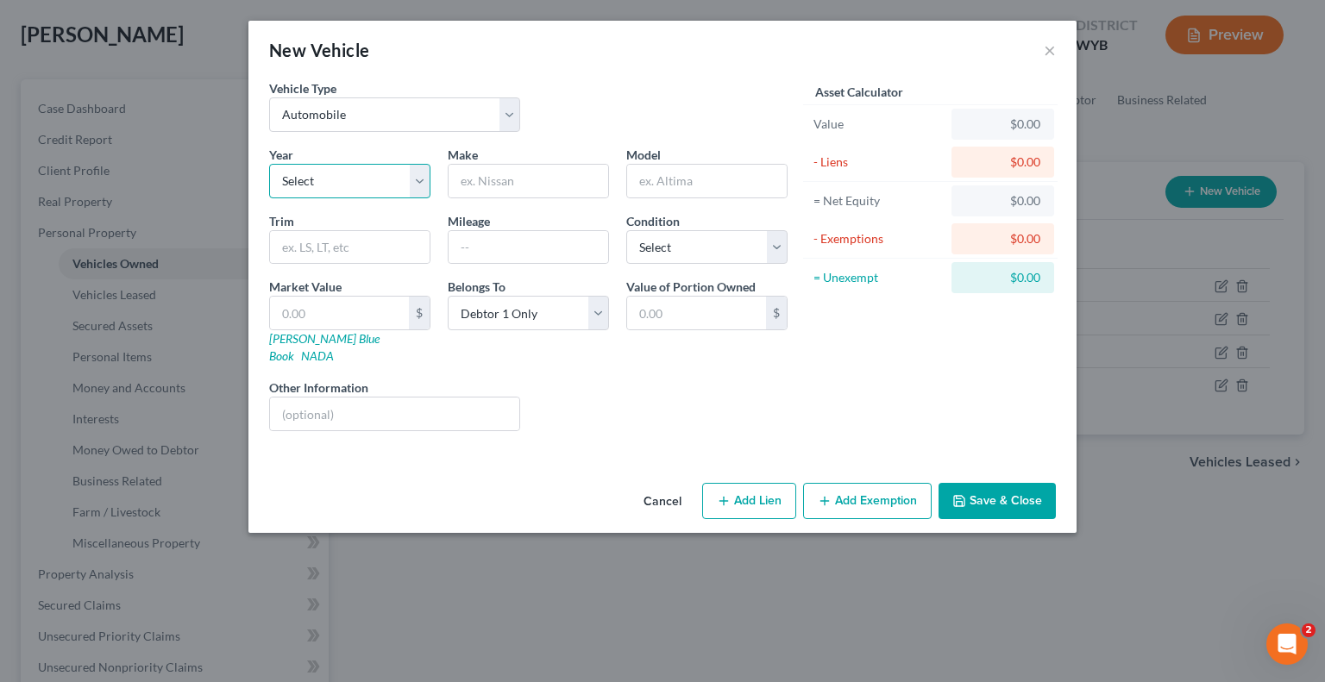
click at [332, 189] on select "Select 2026 2025 2024 2023 2022 2021 2020 2019 2018 2017 2016 2015 2014 2013 20…" at bounding box center [349, 181] width 161 height 35
click at [269, 164] on select "Select 2026 2025 2024 2023 2022 2021 2020 2019 2018 2017 2016 2015 2014 2013 20…" at bounding box center [349, 181] width 161 height 35
click at [501, 189] on input "text" at bounding box center [529, 181] width 160 height 33
click at [714, 233] on select "Select Excellent Very Good Good Fair Poor" at bounding box center [706, 247] width 161 height 35
click at [626, 230] on select "Select Excellent Very Good Good Fair Poor" at bounding box center [706, 247] width 161 height 35
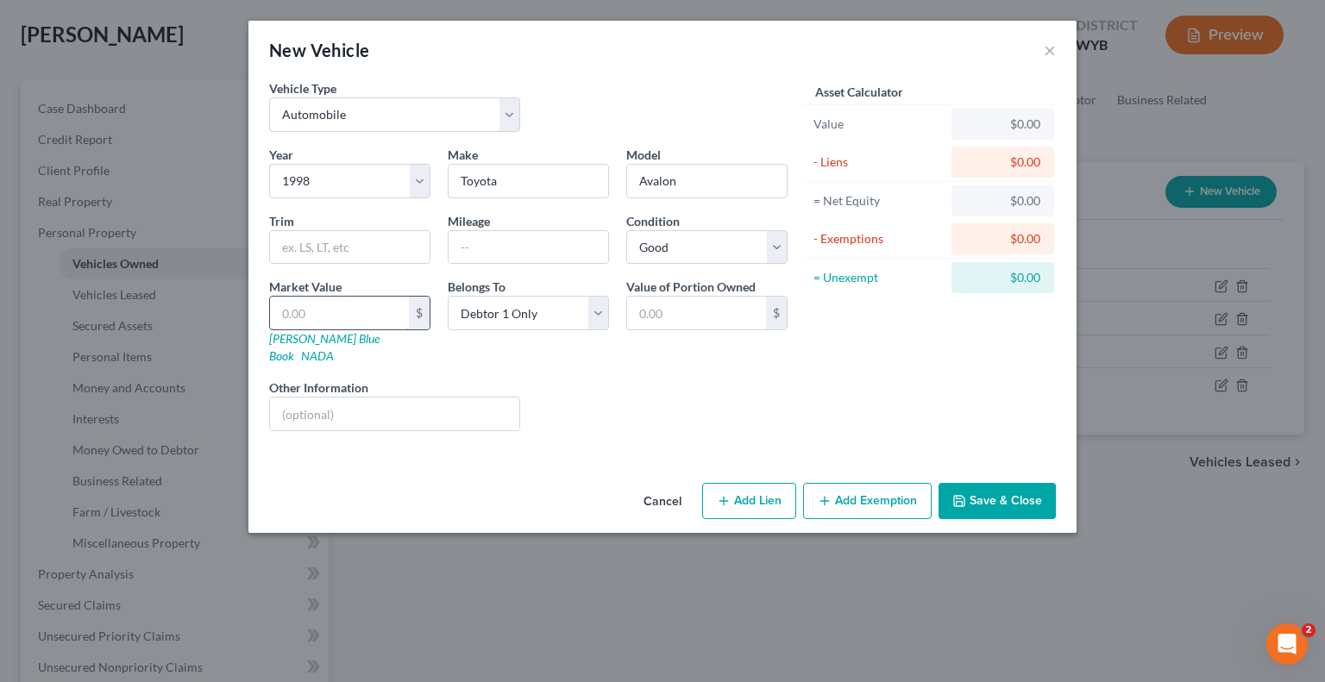
click at [311, 310] on input "text" at bounding box center [339, 313] width 139 height 33
click at [316, 310] on input "text" at bounding box center [339, 313] width 139 height 33
click at [517, 311] on select "Select Debtor 1 Only Debtor 2 Only Debtor 1 And Debtor 2 Only At Least One Of T…" at bounding box center [528, 313] width 161 height 35
click at [448, 296] on select "Select Debtor 1 Only Debtor 2 Only Debtor 1 And Debtor 2 Only At Least One Of T…" at bounding box center [528, 313] width 161 height 35
click at [331, 309] on input "text" at bounding box center [339, 313] width 139 height 33
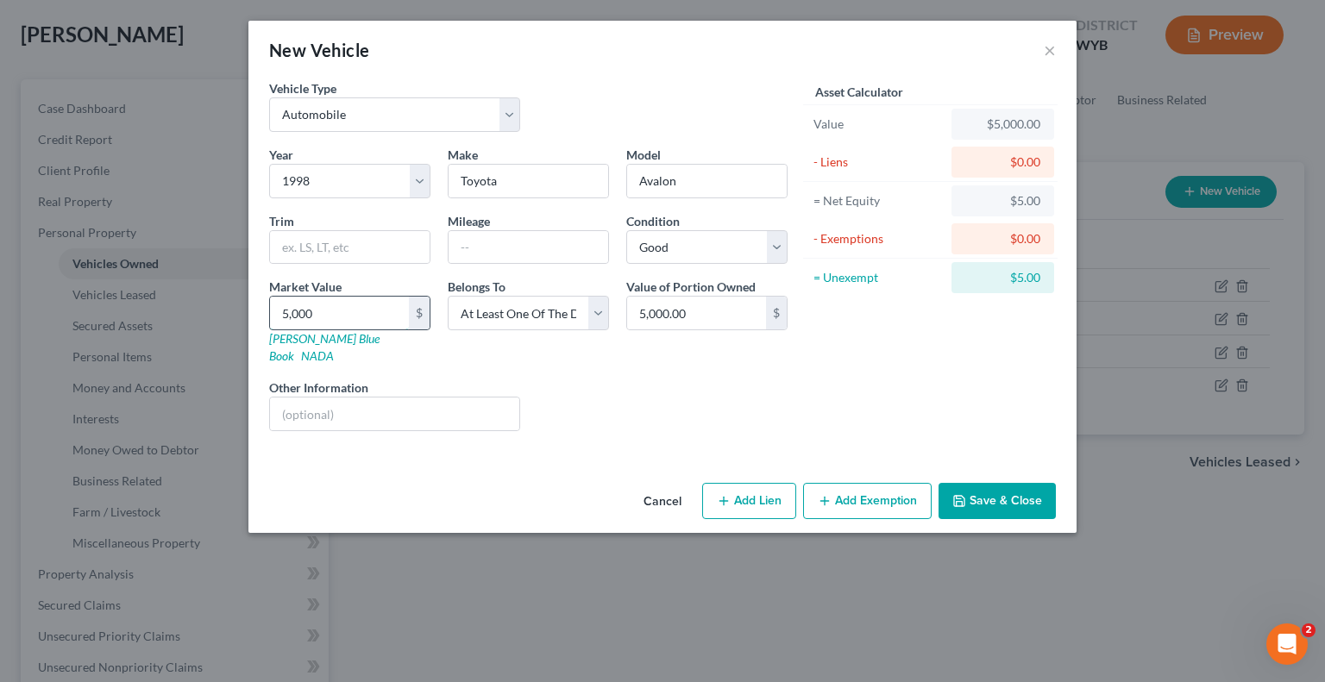
click at [346, 314] on input "5,000" at bounding box center [339, 313] width 139 height 33
click at [666, 379] on div "Liens Select" at bounding box center [663, 405] width 268 height 53
click at [372, 306] on input "4,000" at bounding box center [339, 313] width 139 height 33
click at [373, 308] on input "4,000" at bounding box center [339, 313] width 139 height 33
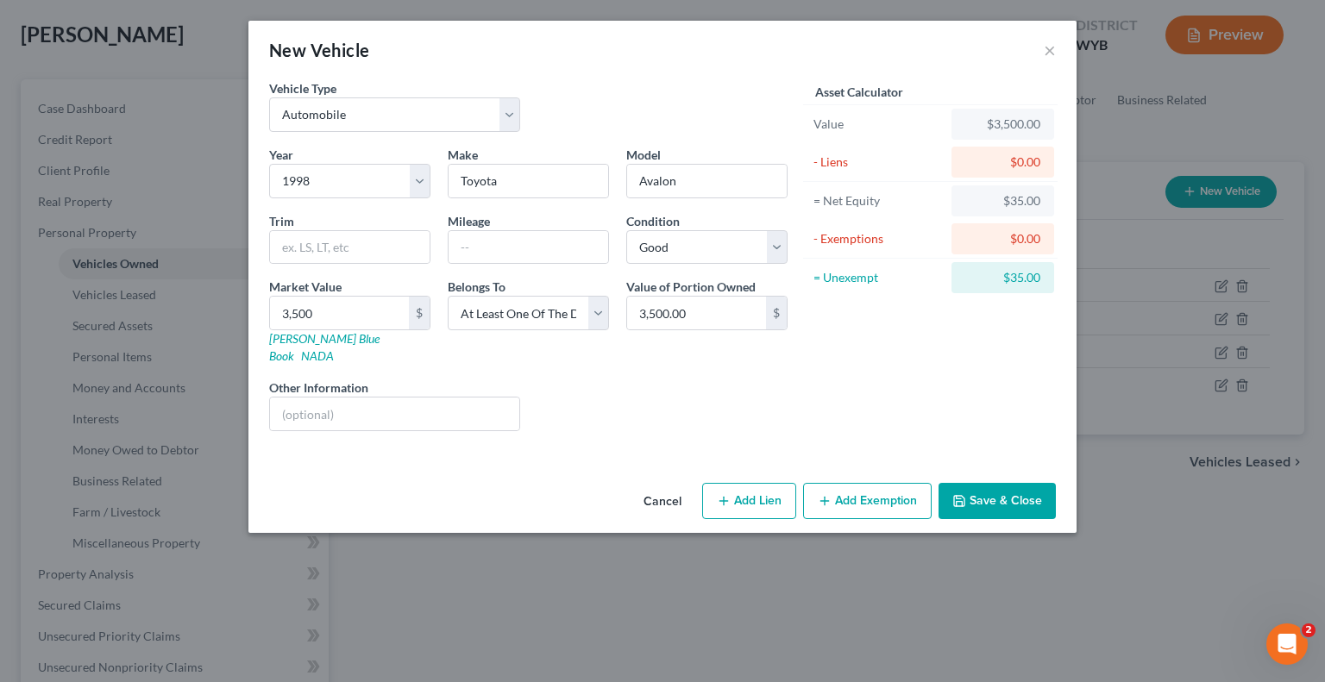
click at [735, 379] on div "Liens Select" at bounding box center [663, 405] width 268 height 53
click at [748, 483] on button "Add Lien" at bounding box center [749, 501] width 94 height 36
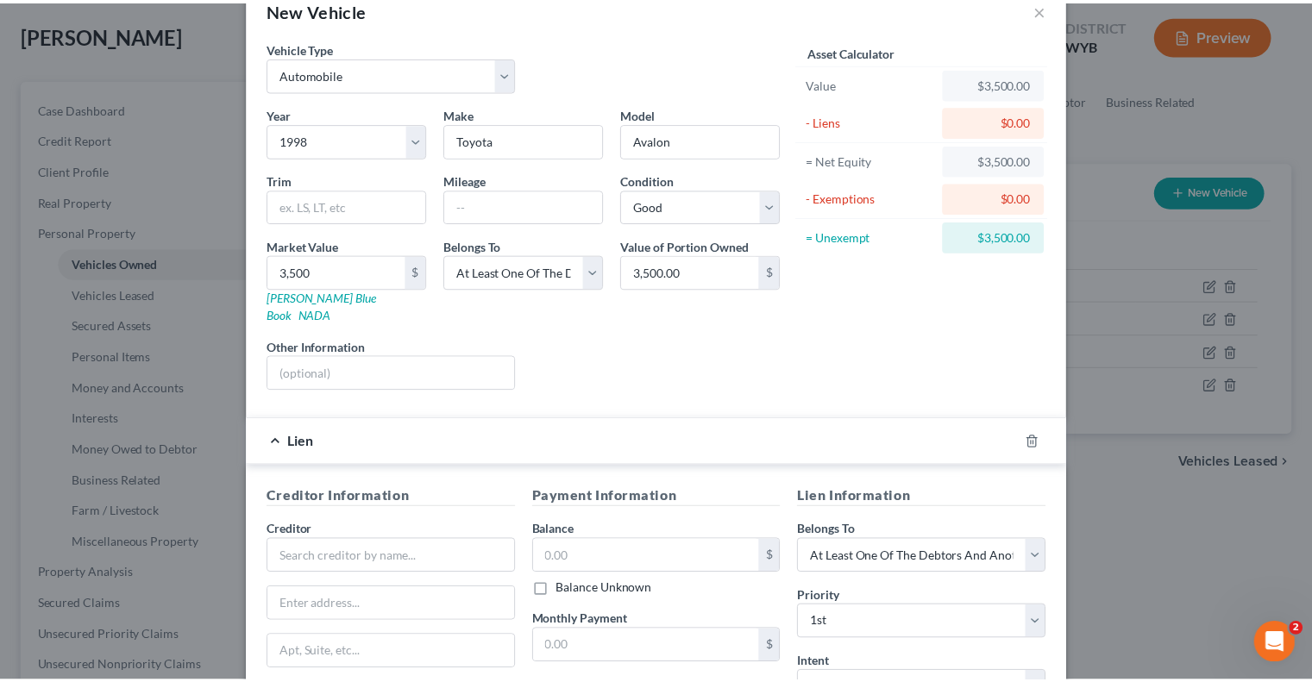
scroll to position [257, 0]
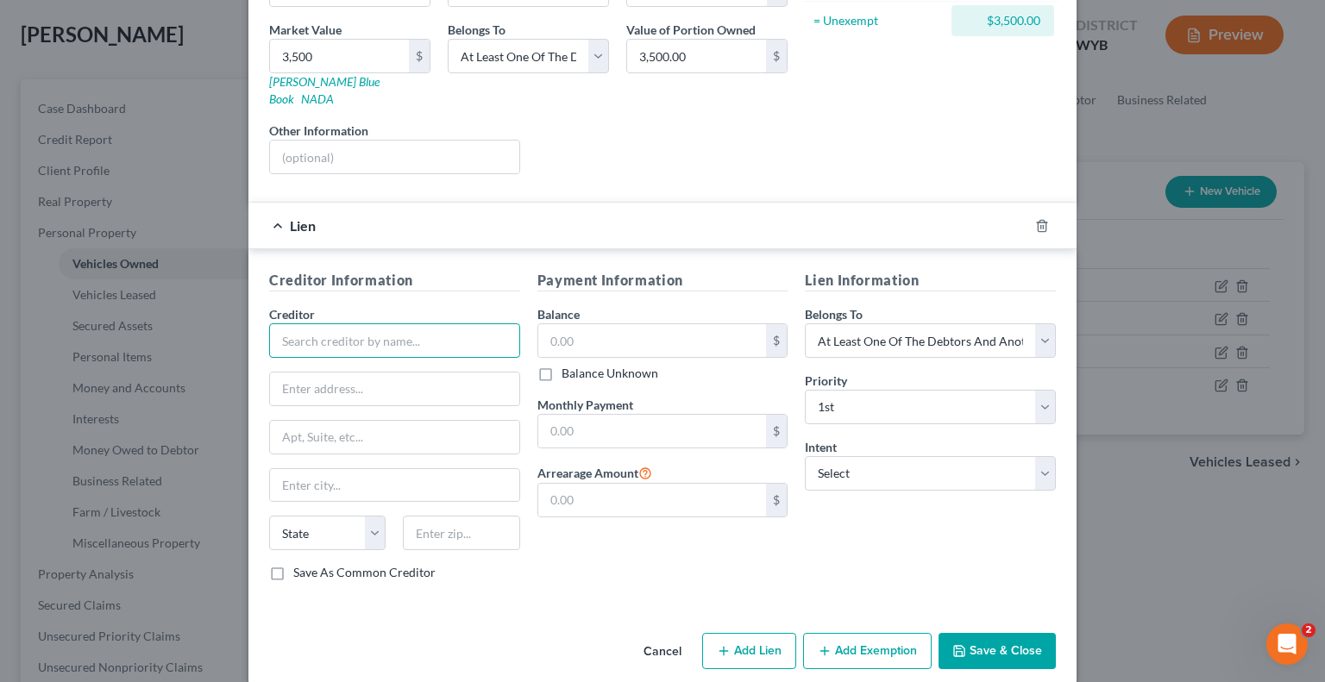
click at [380, 324] on input "text" at bounding box center [394, 340] width 251 height 35
drag, startPoint x: 370, startPoint y: 300, endPoint x: 393, endPoint y: 329, distance: 36.8
click at [371, 305] on div "Creditor * Bank of Buffalo" at bounding box center [394, 331] width 251 height 53
click at [393, 330] on input "Bank of Buffalo" at bounding box center [394, 340] width 251 height 35
click at [414, 323] on input "Bank of Buffalo" at bounding box center [394, 340] width 251 height 35
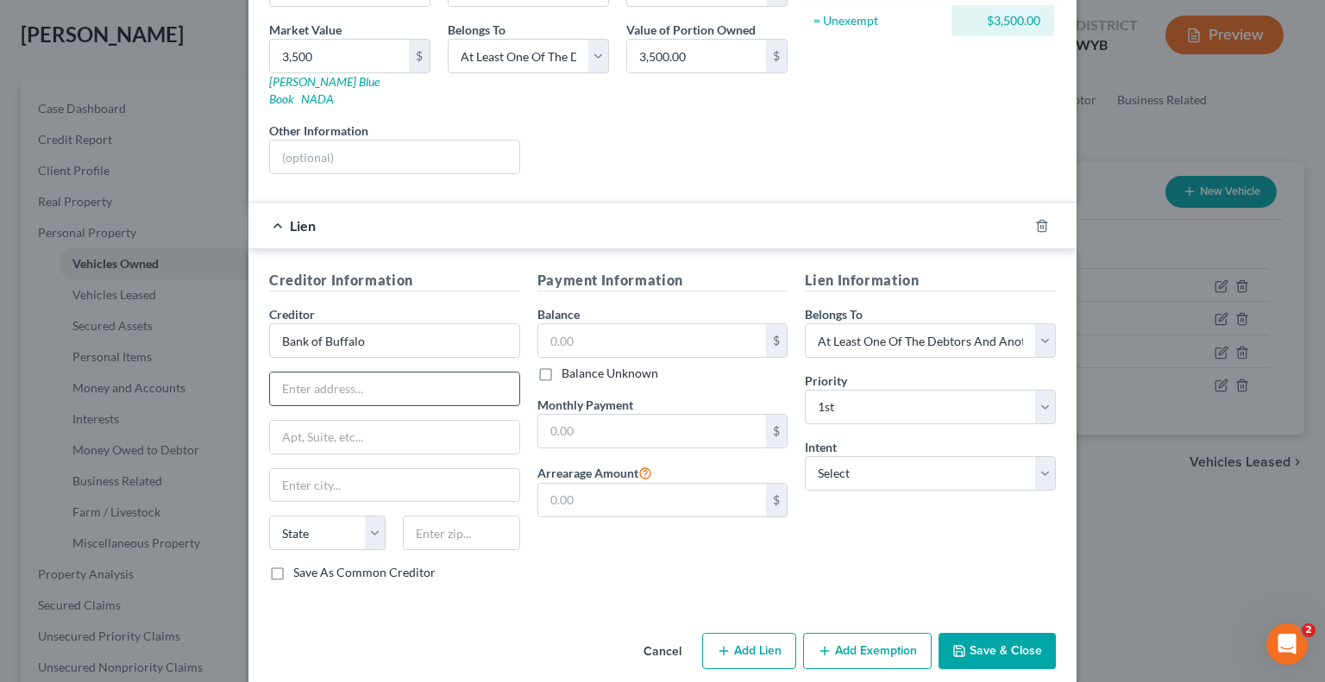
click at [351, 373] on input "text" at bounding box center [394, 389] width 249 height 33
click at [402, 334] on input "Bank of Buffalo" at bounding box center [394, 340] width 251 height 35
drag, startPoint x: 404, startPoint y: 325, endPoint x: 319, endPoint y: 317, distance: 85.0
click at [319, 323] on input "Bank of Buffalo" at bounding box center [394, 340] width 251 height 35
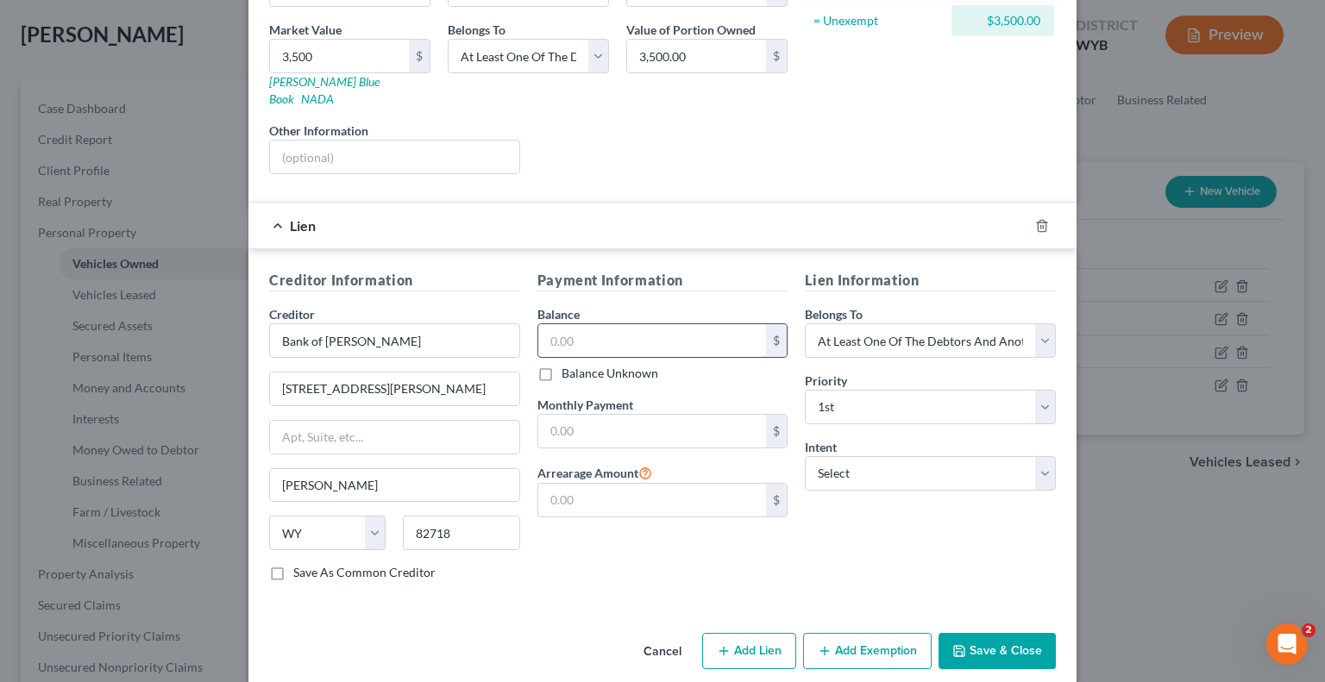
click at [570, 329] on input "text" at bounding box center [652, 340] width 229 height 33
click at [603, 415] on input "text" at bounding box center [652, 431] width 229 height 33
click at [555, 581] on div "Creditor Information Creditor * Bank of [PERSON_NAME] [STREET_ADDRESS][PERSON_N…" at bounding box center [662, 429] width 828 height 360
click at [864, 456] on select "Select Surrender Redeem Reaffirm Avoid Other" at bounding box center [930, 473] width 251 height 35
click at [805, 456] on select "Select Surrender Redeem Reaffirm Avoid Other" at bounding box center [930, 473] width 251 height 35
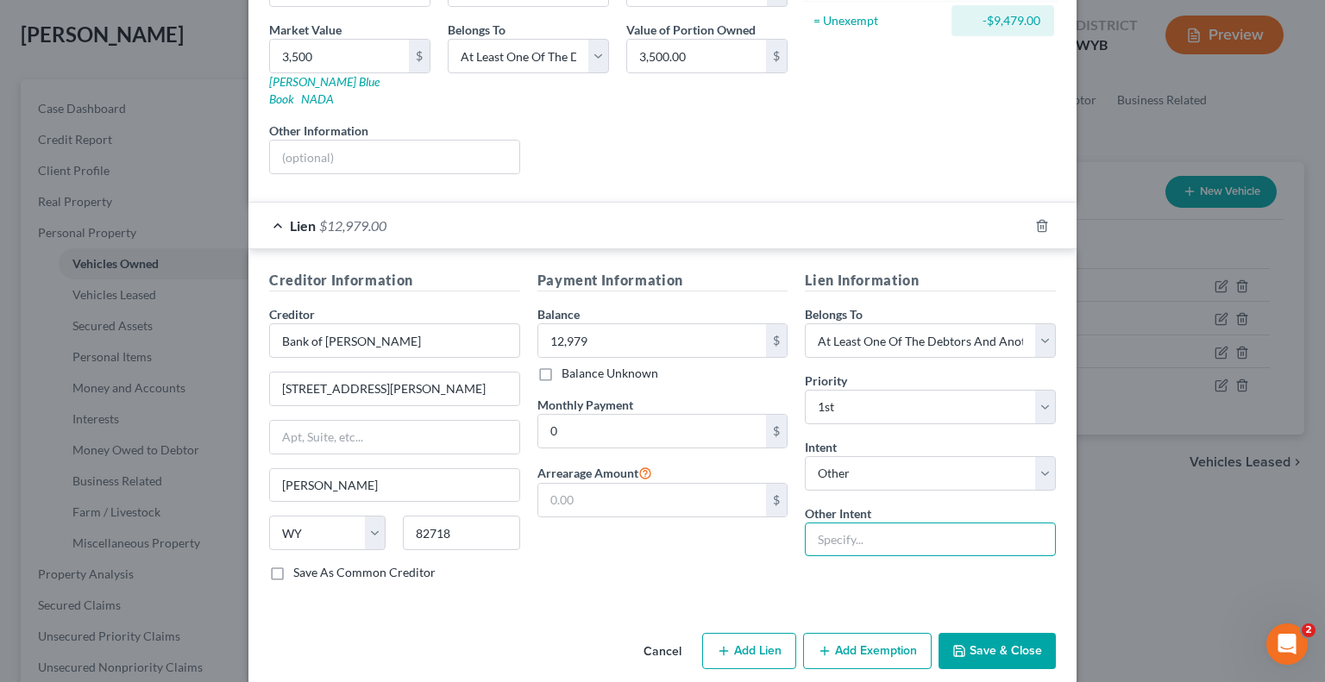
click at [838, 523] on input "text" at bounding box center [930, 540] width 251 height 35
click at [645, 324] on input "12,979" at bounding box center [652, 340] width 229 height 33
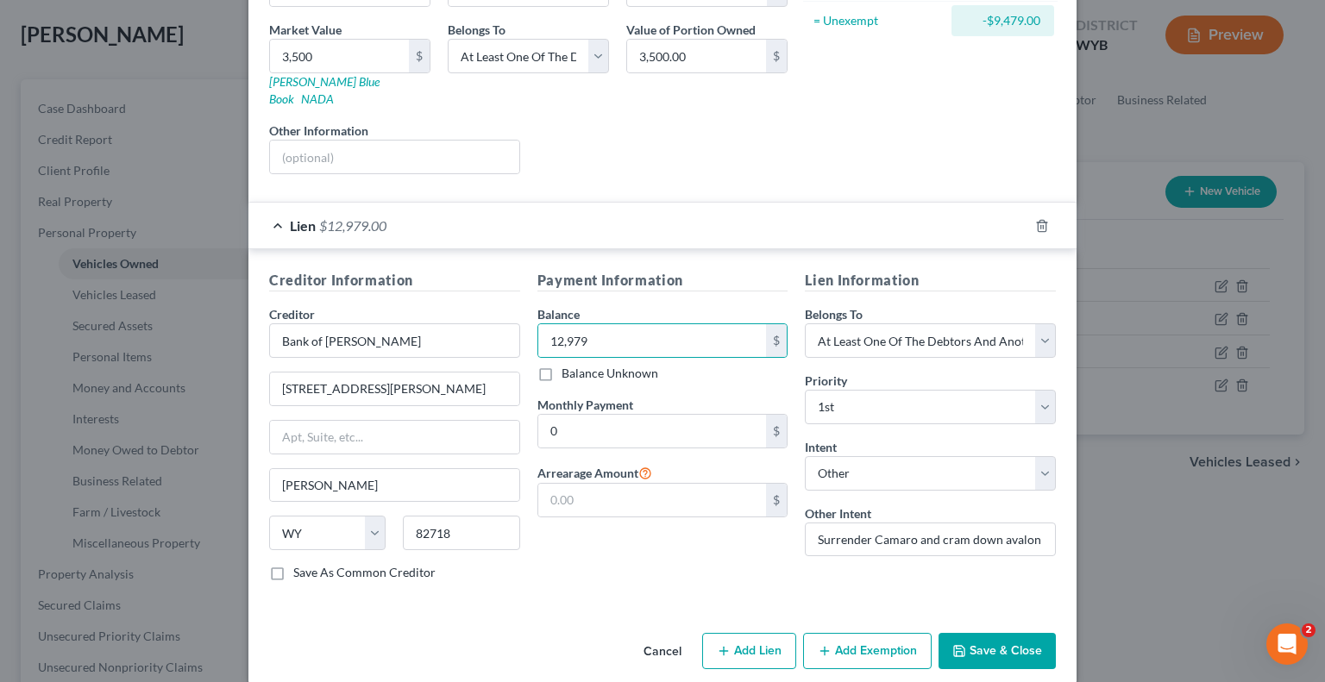
click at [580, 522] on div "Payment Information Balance 12,979.00 $ Balance Unknown Balance Undetermined 12…" at bounding box center [663, 432] width 268 height 325
click at [621, 333] on input "12,979" at bounding box center [652, 340] width 229 height 33
click at [562, 365] on label "Balance Unknown" at bounding box center [610, 373] width 97 height 17
click at [568, 365] on input "Balance Unknown" at bounding box center [573, 370] width 11 height 11
click at [973, 633] on button "Save & Close" at bounding box center [997, 651] width 117 height 36
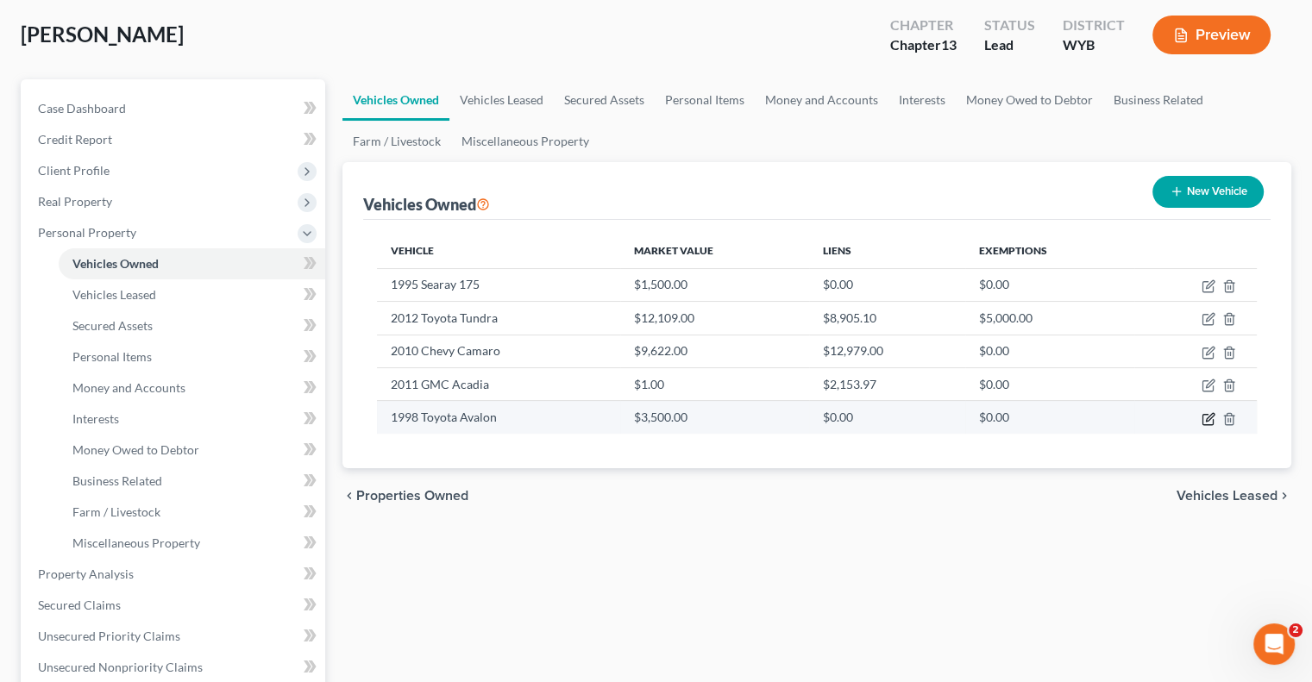
click at [1209, 417] on icon "button" at bounding box center [1210, 417] width 8 height 8
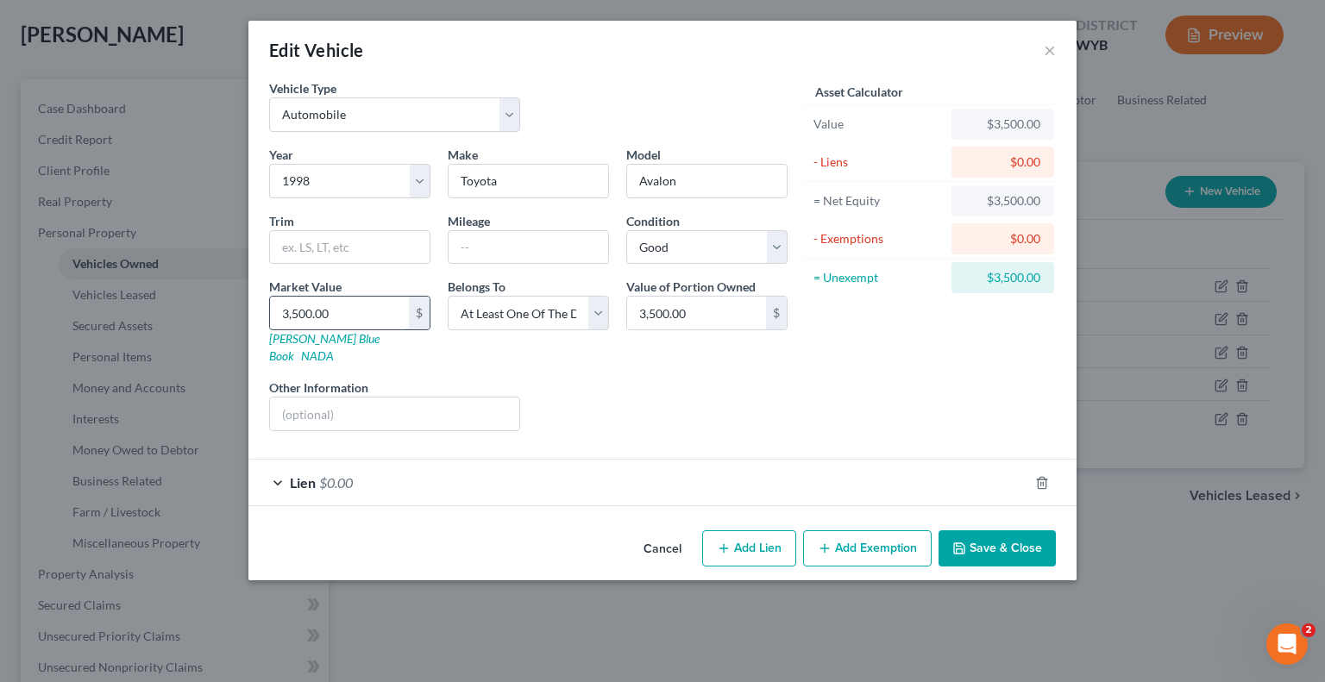
click at [349, 313] on input "3,500.00" at bounding box center [339, 313] width 139 height 33
click at [983, 532] on button "Save & Close" at bounding box center [997, 549] width 117 height 36
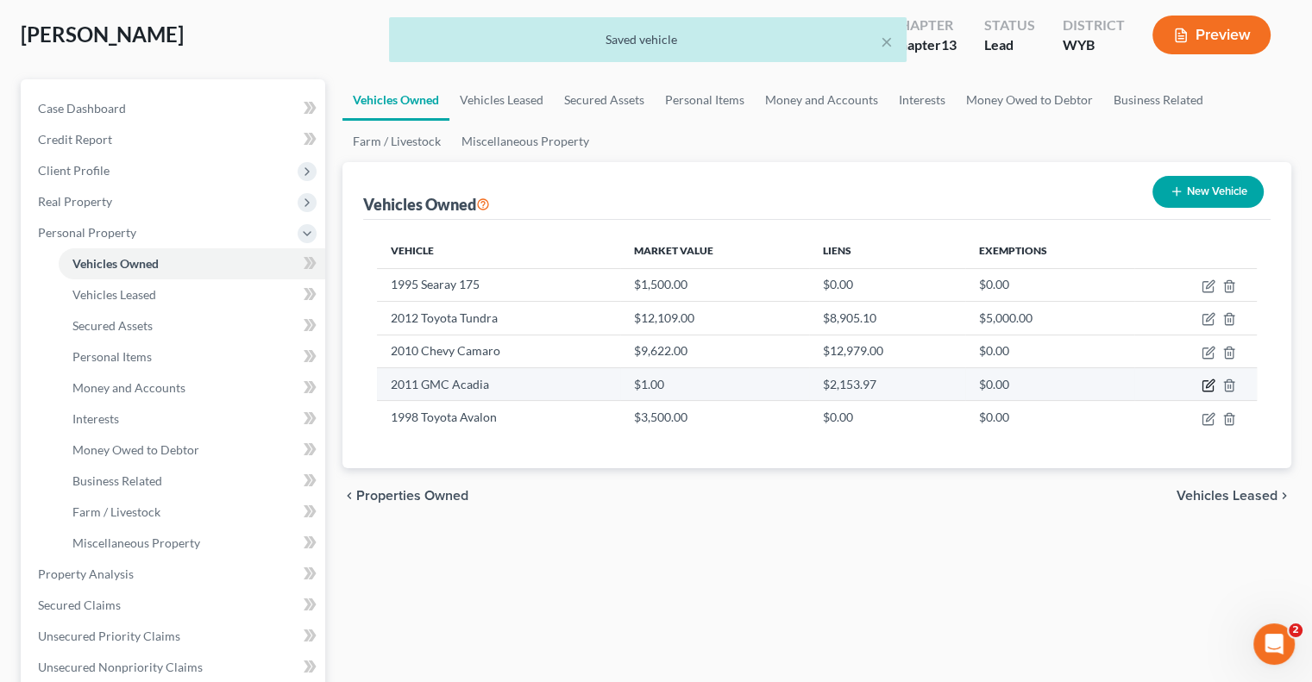
click at [1206, 386] on icon "button" at bounding box center [1210, 384] width 8 height 8
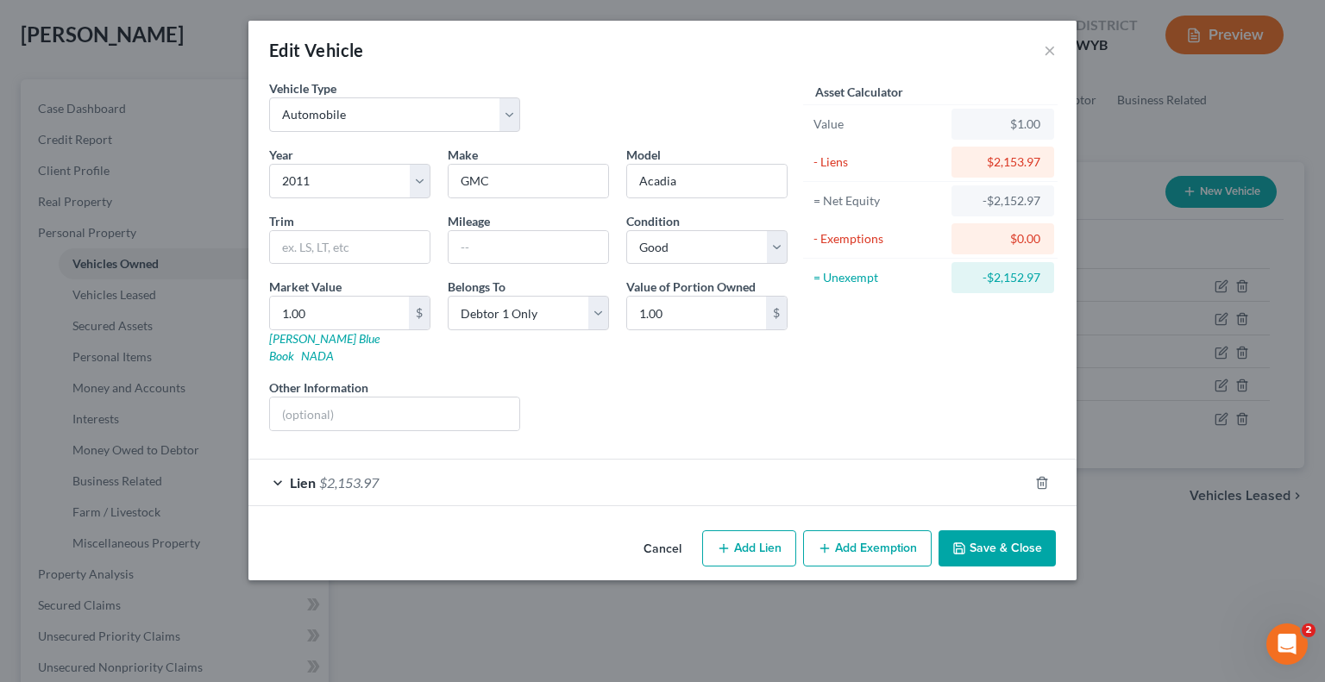
click at [607, 402] on div "Liens Select" at bounding box center [663, 405] width 268 height 53
click at [366, 297] on input "1.00" at bounding box center [339, 313] width 139 height 33
click at [632, 407] on div "Liens Select" at bounding box center [663, 405] width 268 height 53
click at [1008, 531] on button "Save & Close" at bounding box center [997, 549] width 117 height 36
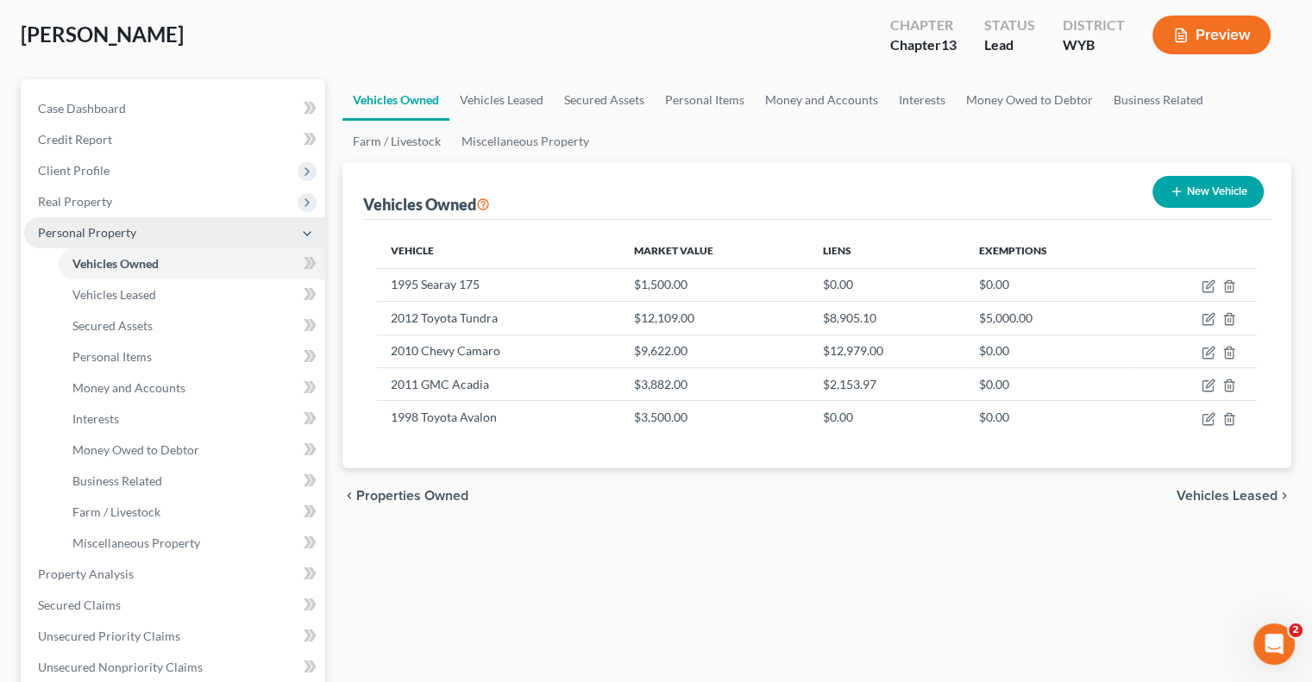
click at [311, 227] on icon at bounding box center [307, 234] width 14 height 14
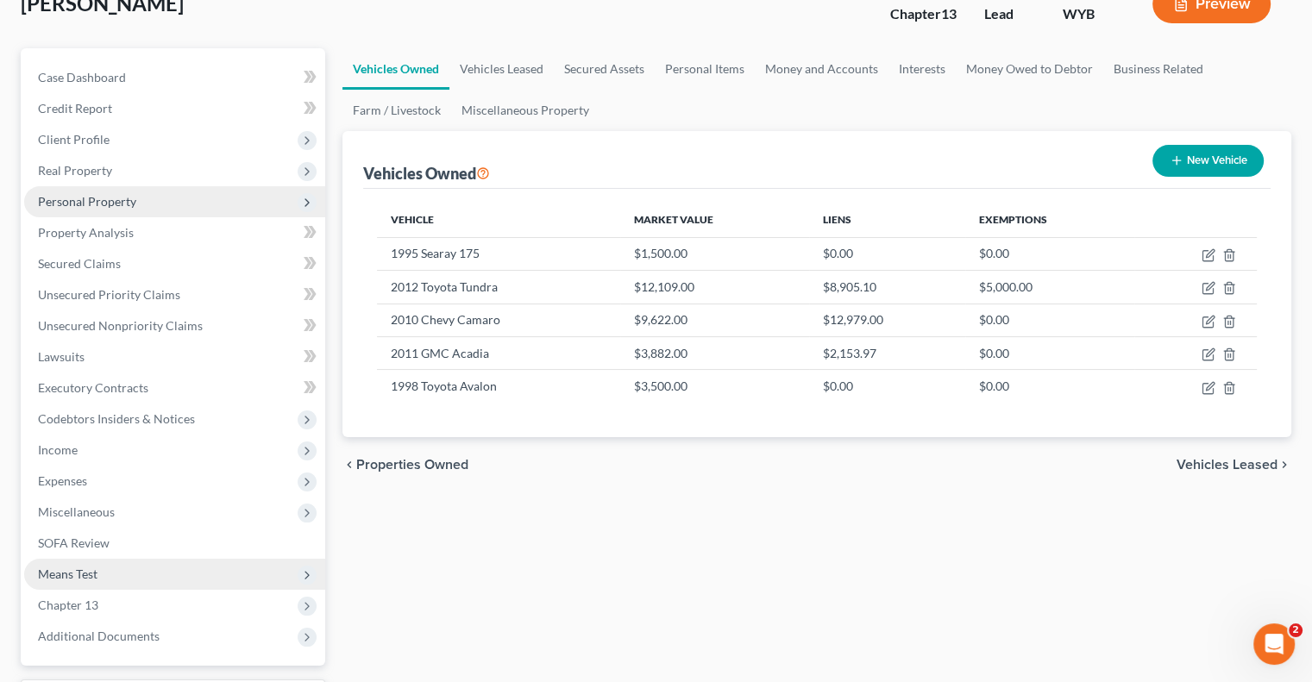
scroll to position [173, 0]
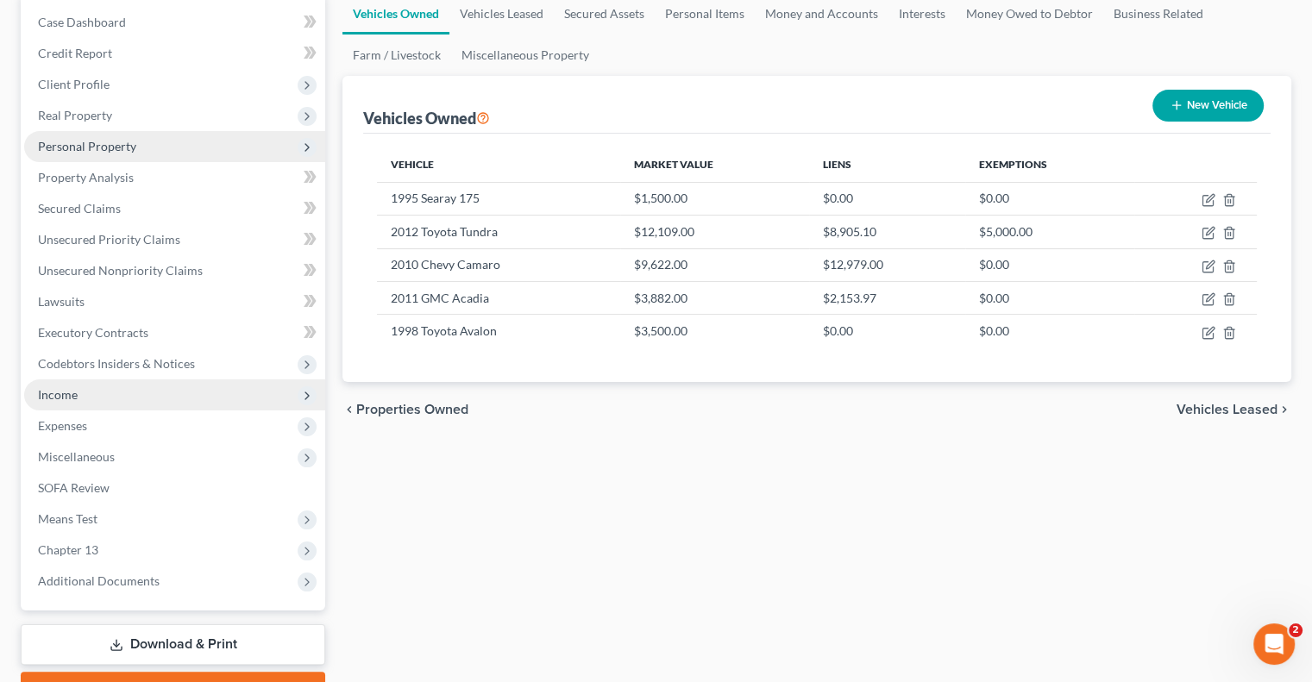
click at [179, 395] on span "Income" at bounding box center [174, 395] width 301 height 31
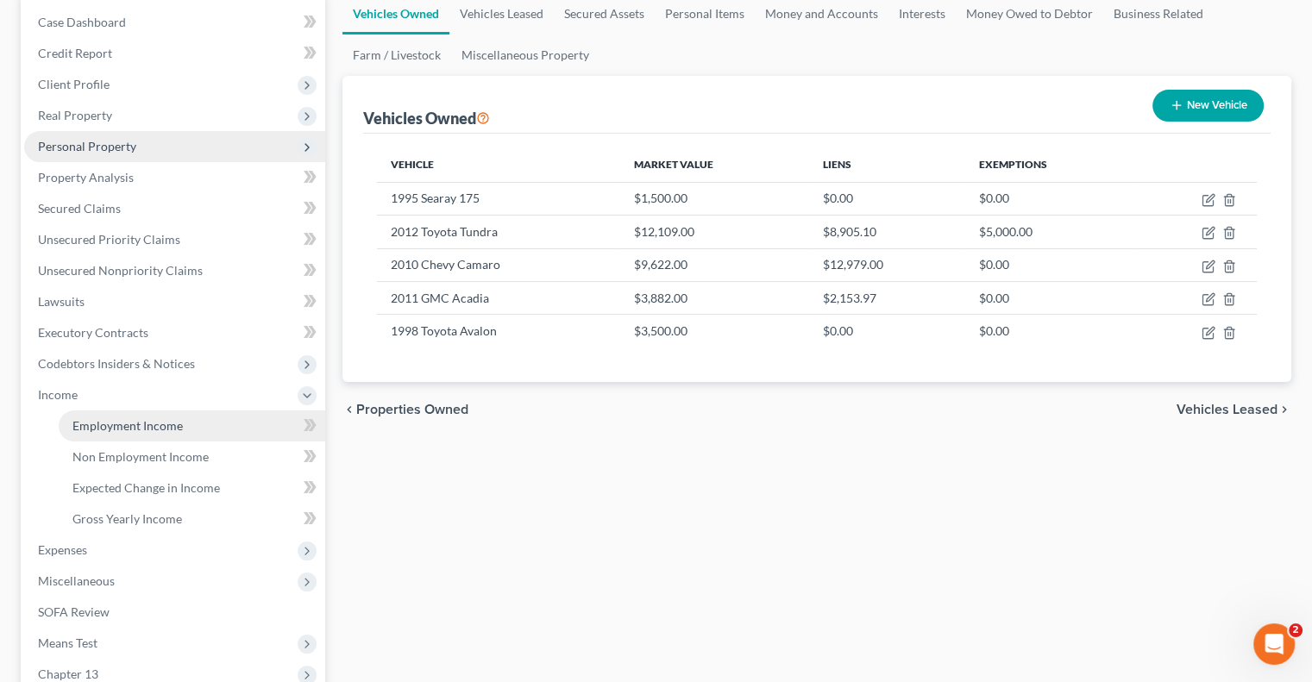
click at [173, 434] on link "Employment Income" at bounding box center [192, 426] width 267 height 31
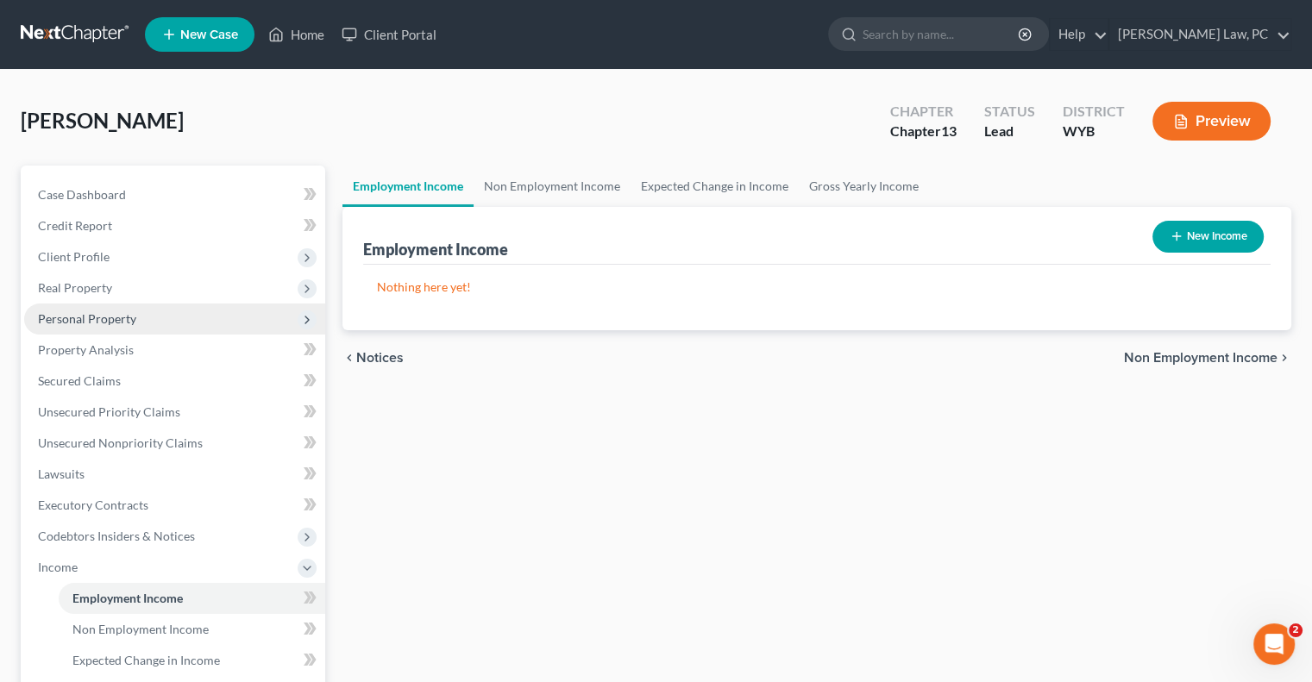
click at [518, 532] on div "Employment Income Non Employment Income Expected Change in Income Gross Yearly …" at bounding box center [817, 586] width 966 height 841
click at [133, 382] on link "Secured Claims" at bounding box center [174, 381] width 301 height 31
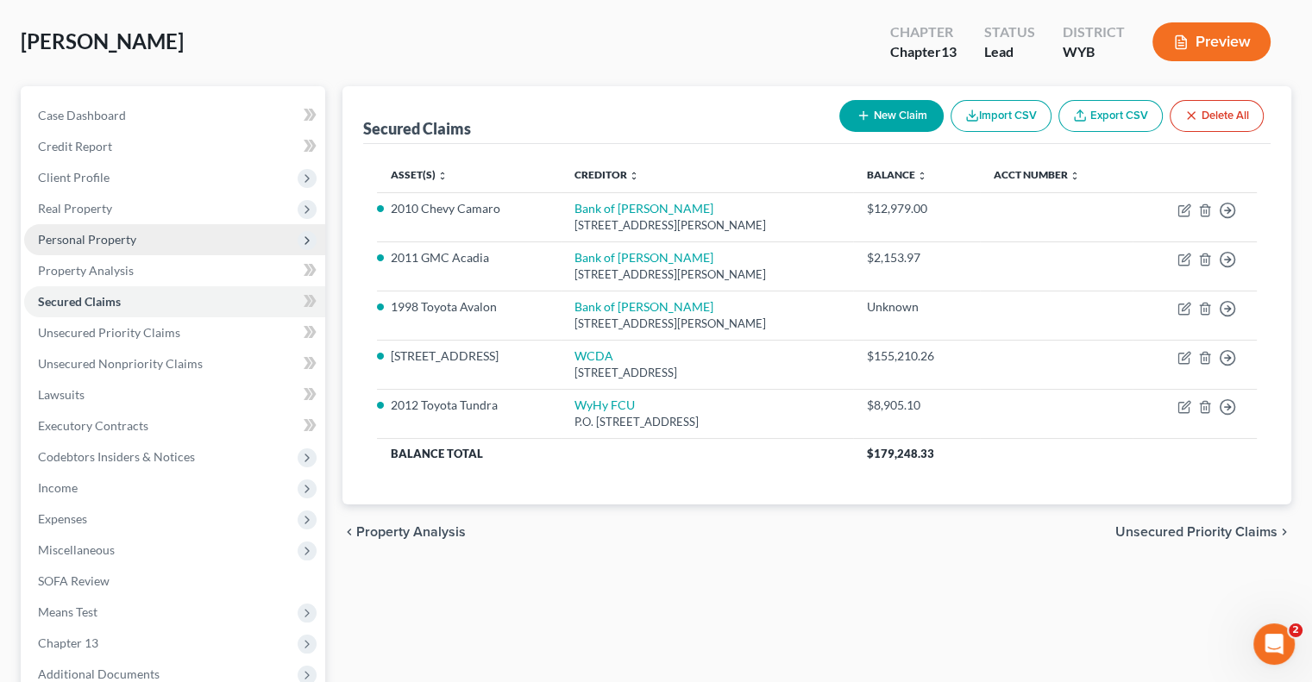
scroll to position [86, 0]
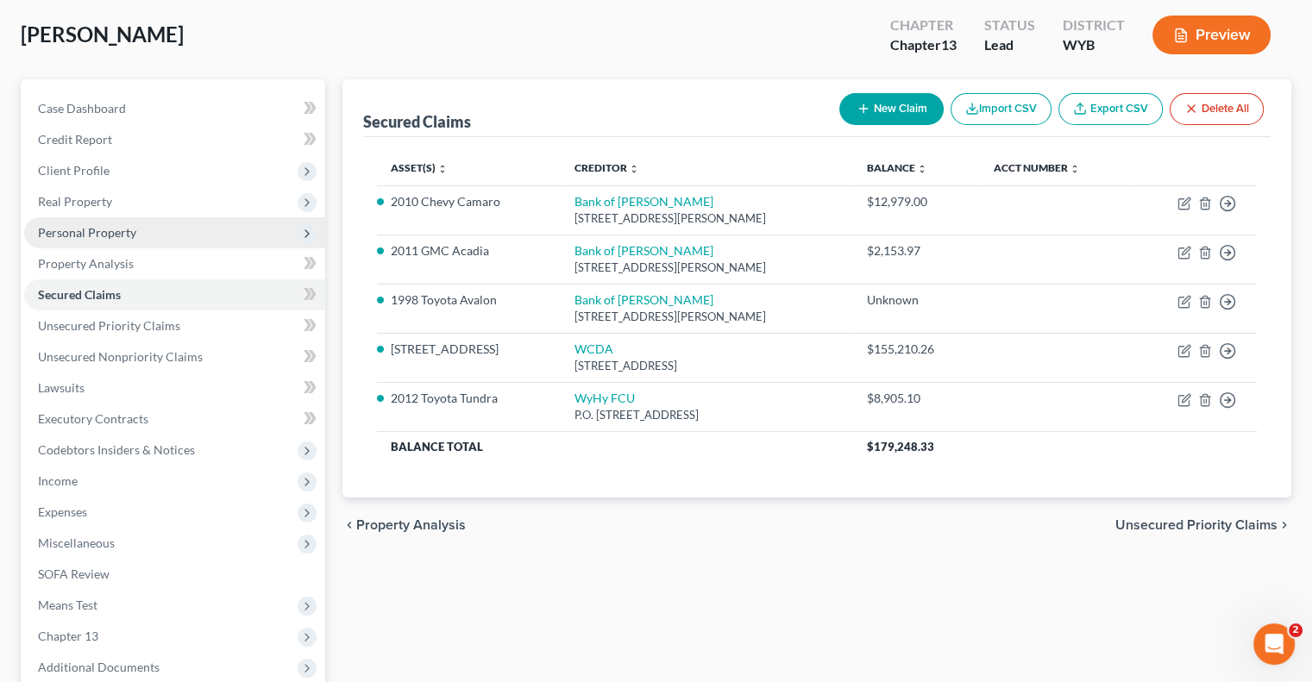
click at [85, 236] on span "Personal Property" at bounding box center [87, 232] width 98 height 15
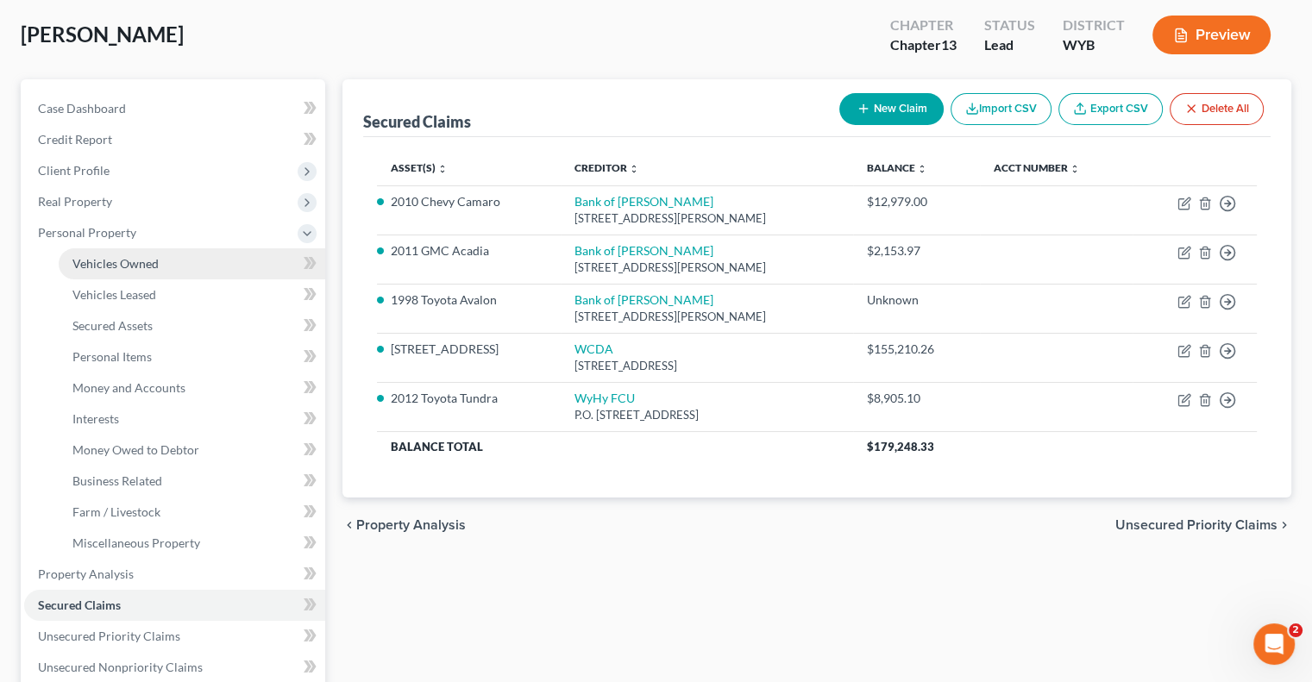
click at [113, 267] on span "Vehicles Owned" at bounding box center [115, 263] width 86 height 15
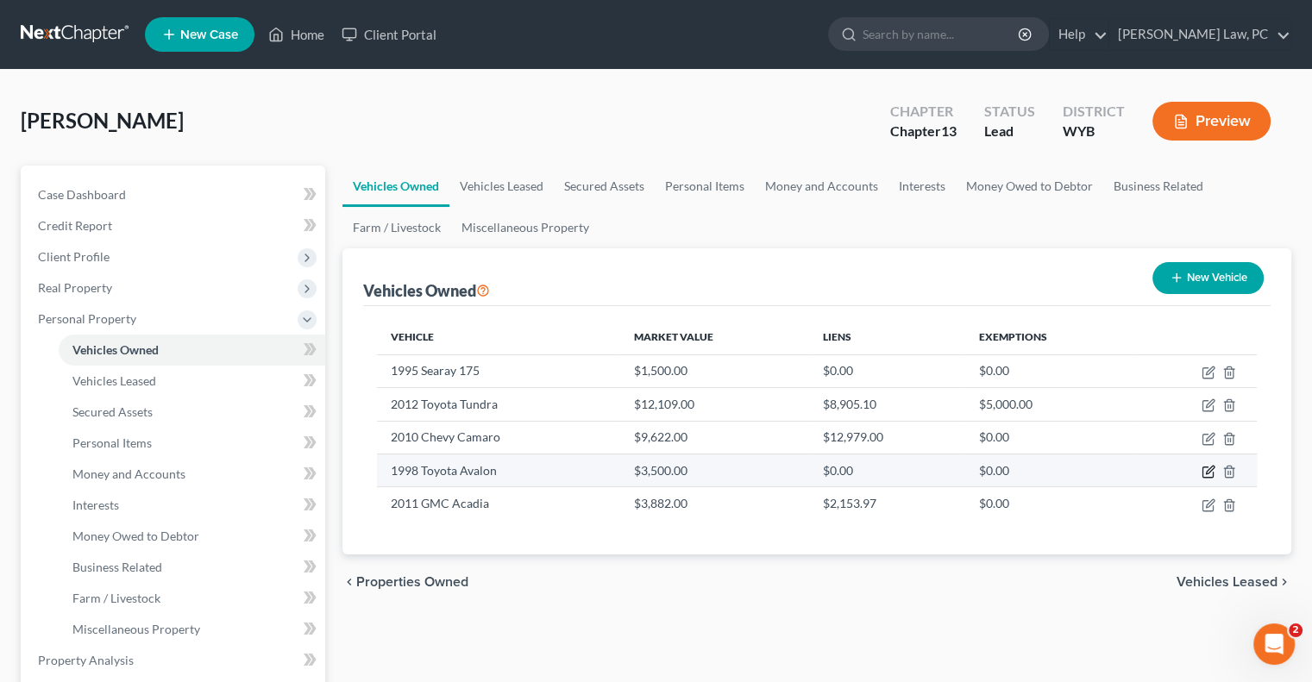
click at [1208, 471] on icon "button" at bounding box center [1209, 472] width 14 height 14
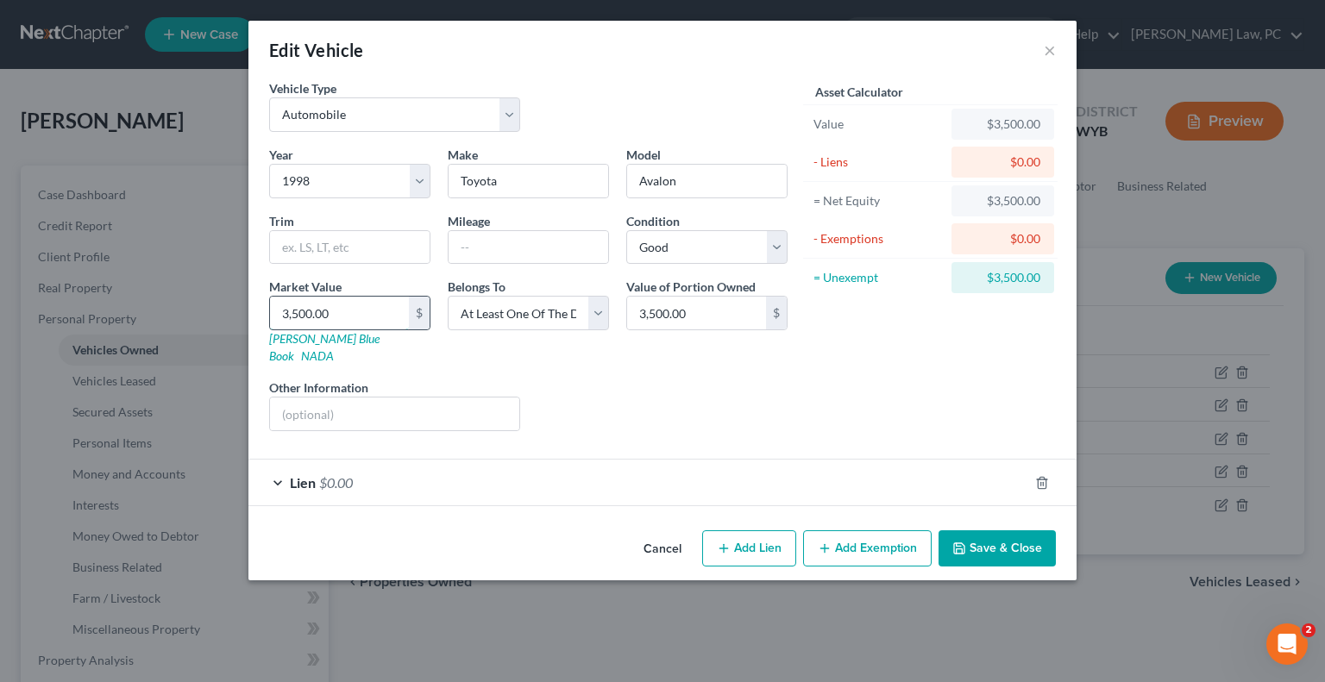
click at [348, 320] on input "3,500.00" at bounding box center [339, 313] width 139 height 33
click at [337, 310] on input "775" at bounding box center [339, 313] width 139 height 33
click at [338, 310] on input "775" at bounding box center [339, 313] width 139 height 33
click at [348, 309] on input "735" at bounding box center [339, 313] width 139 height 33
click at [347, 308] on input "735" at bounding box center [339, 313] width 139 height 33
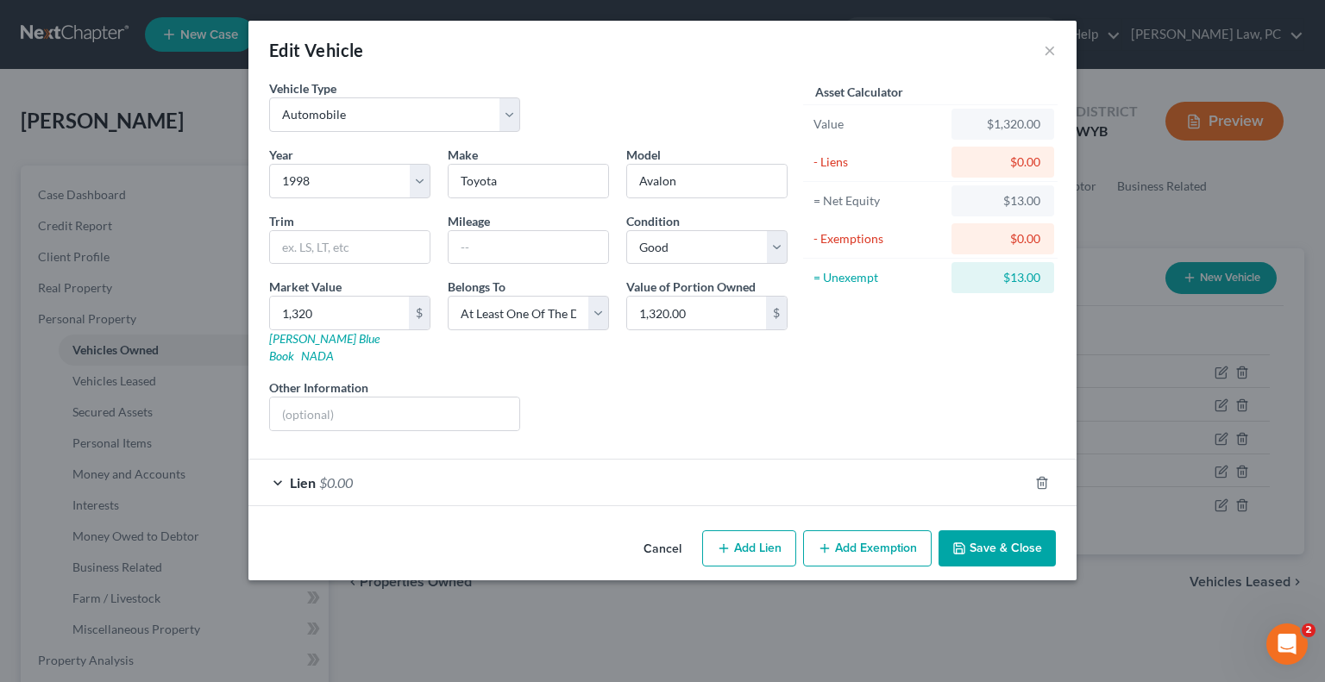
click at [987, 531] on button "Save & Close" at bounding box center [997, 549] width 117 height 36
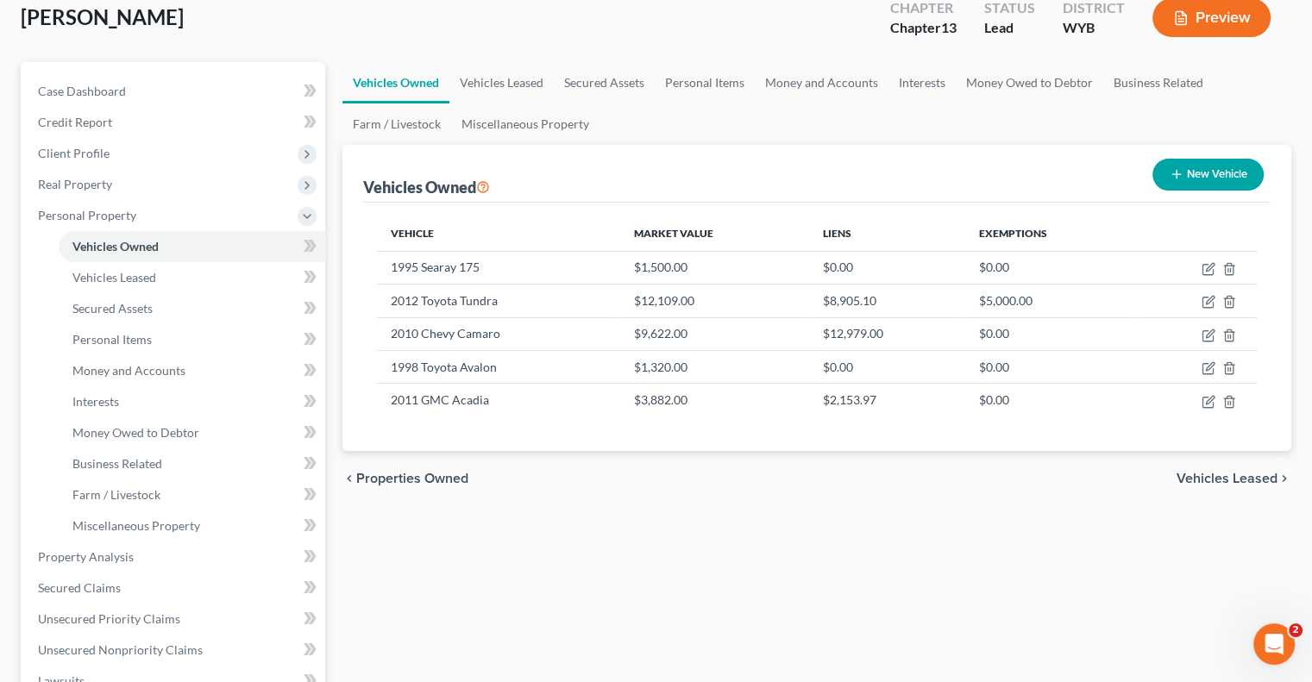
scroll to position [86, 0]
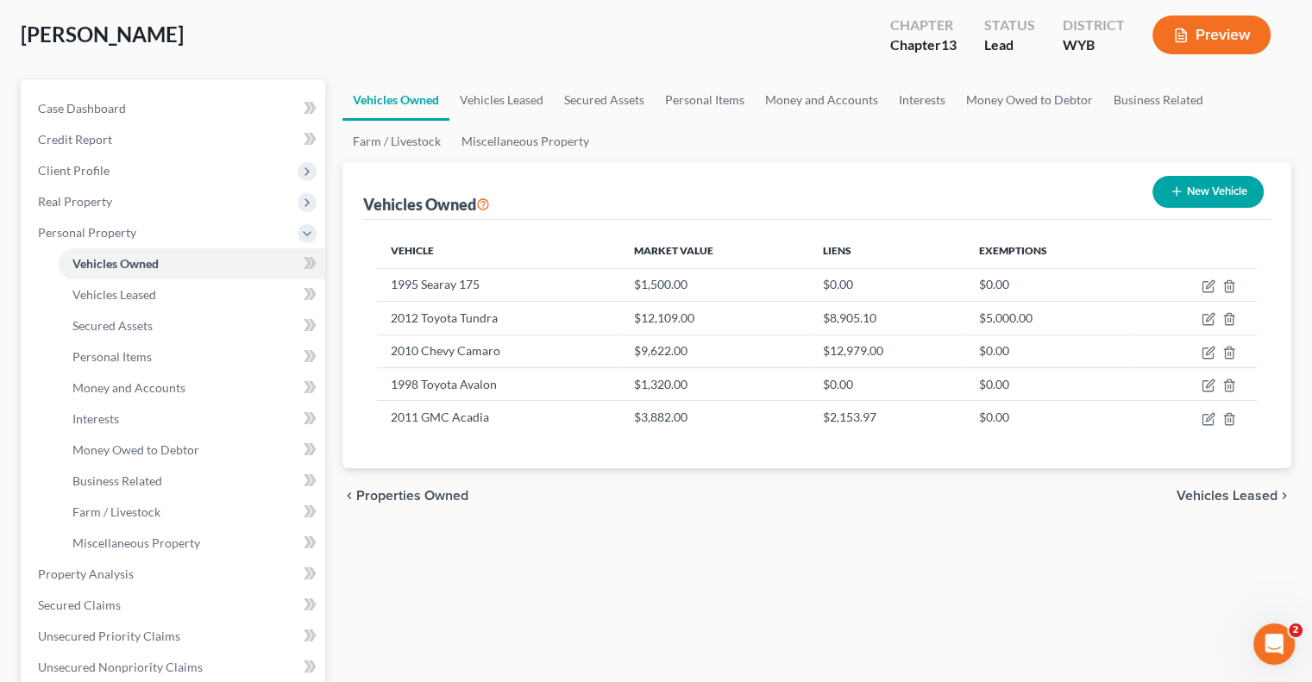
click at [763, 537] on div "Vehicles Owned Vehicles Leased Secured Assets Personal Items Money and Accounts…" at bounding box center [817, 592] width 966 height 1027
click at [639, 527] on div "Vehicles Owned Vehicles Leased Secured Assets Personal Items Money and Accounts…" at bounding box center [817, 592] width 966 height 1027
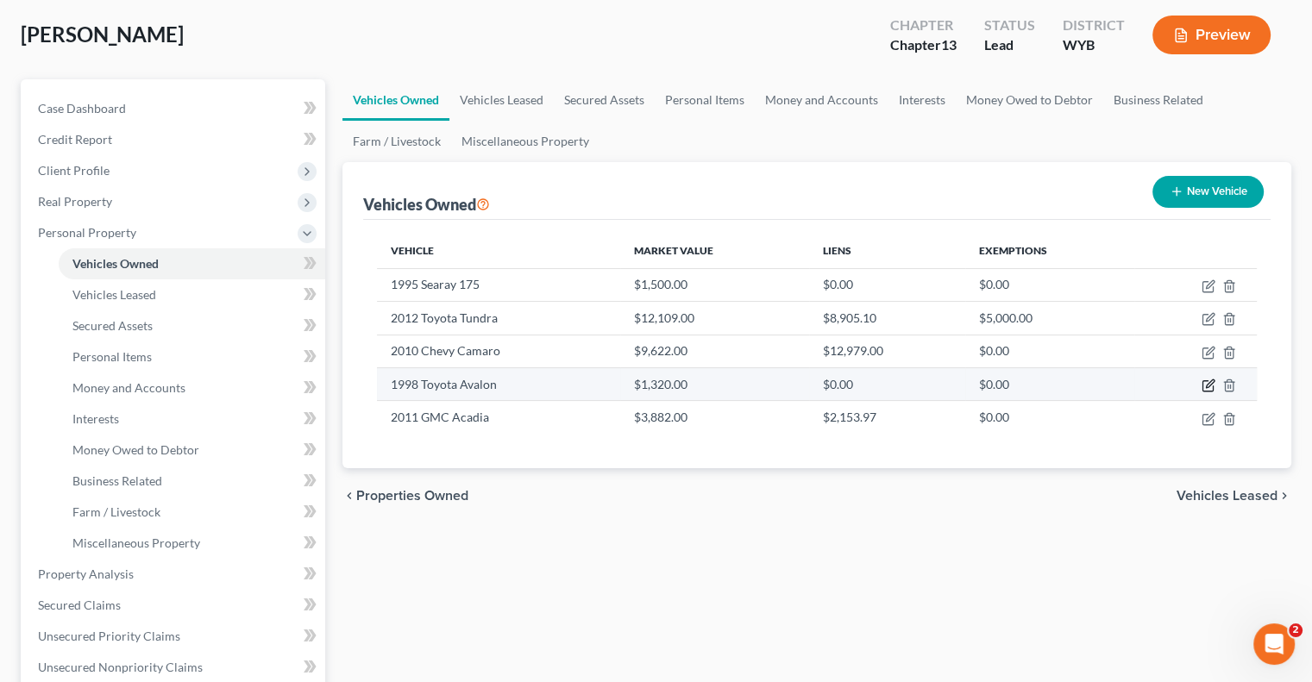
click at [1204, 389] on icon "button" at bounding box center [1209, 386] width 14 height 14
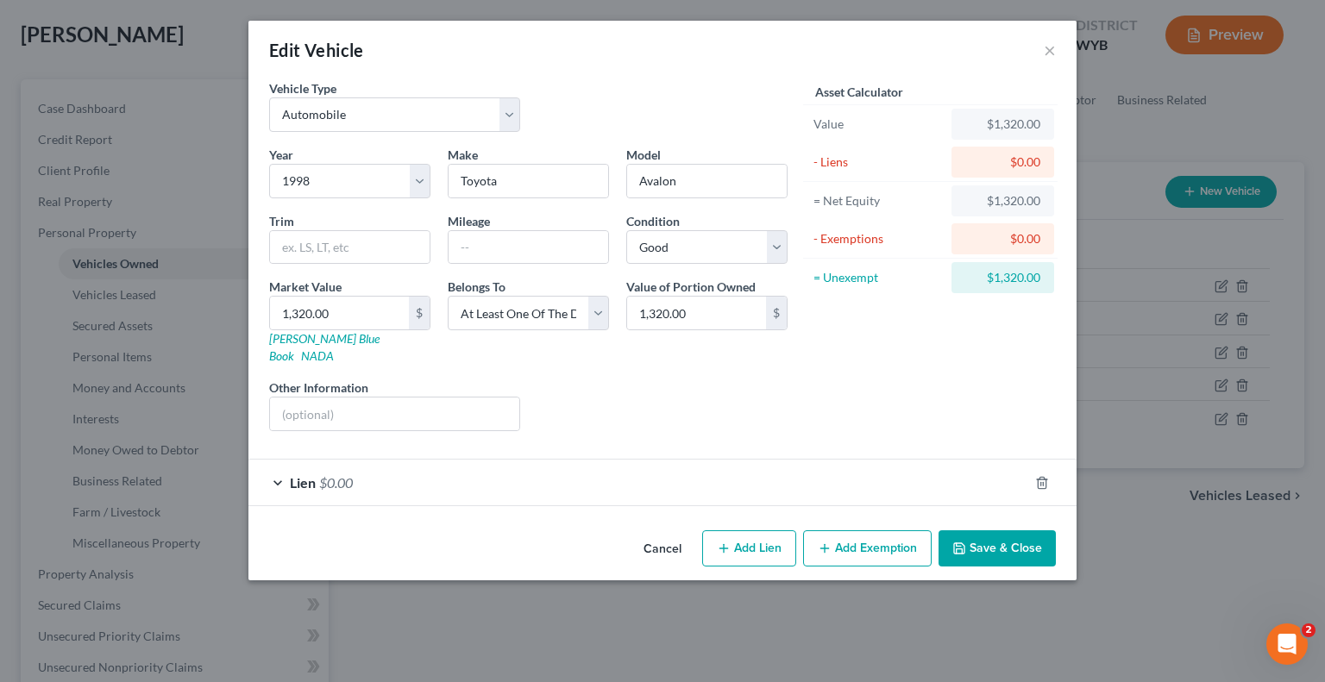
click at [626, 470] on div "Lien $0.00" at bounding box center [638, 483] width 780 height 46
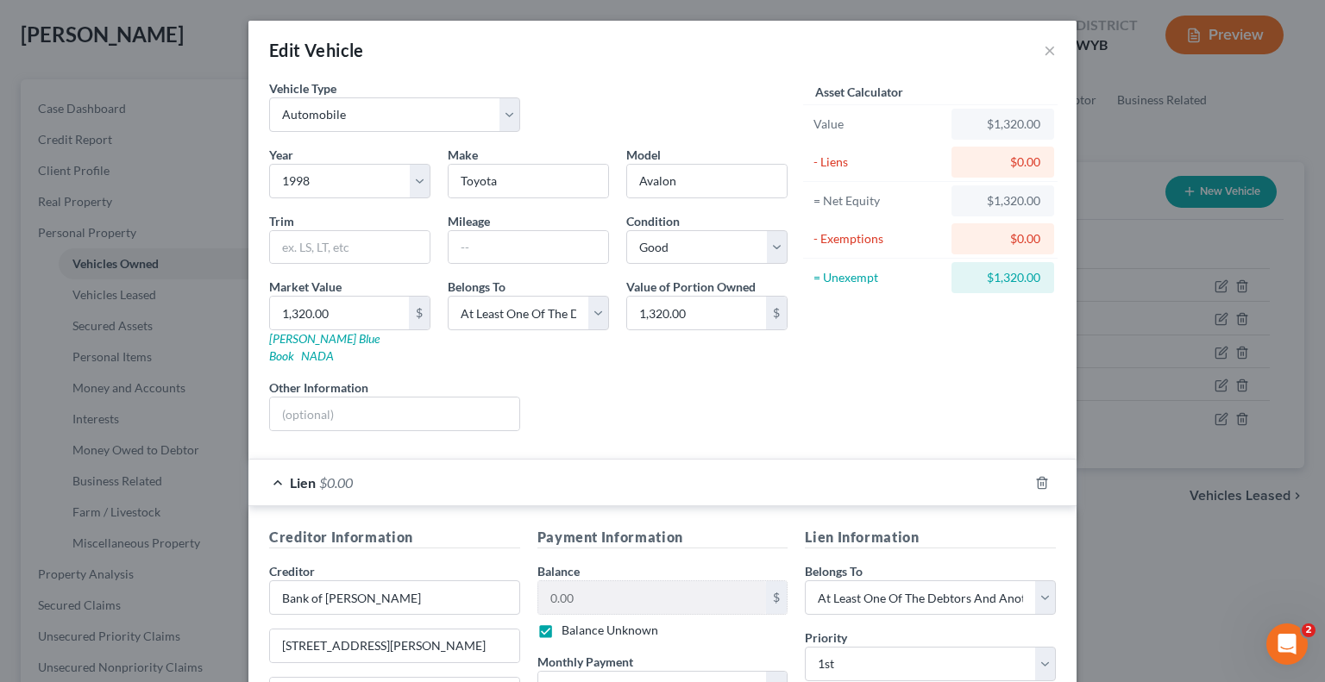
click at [625, 470] on div "Lien $0.00" at bounding box center [638, 483] width 780 height 46
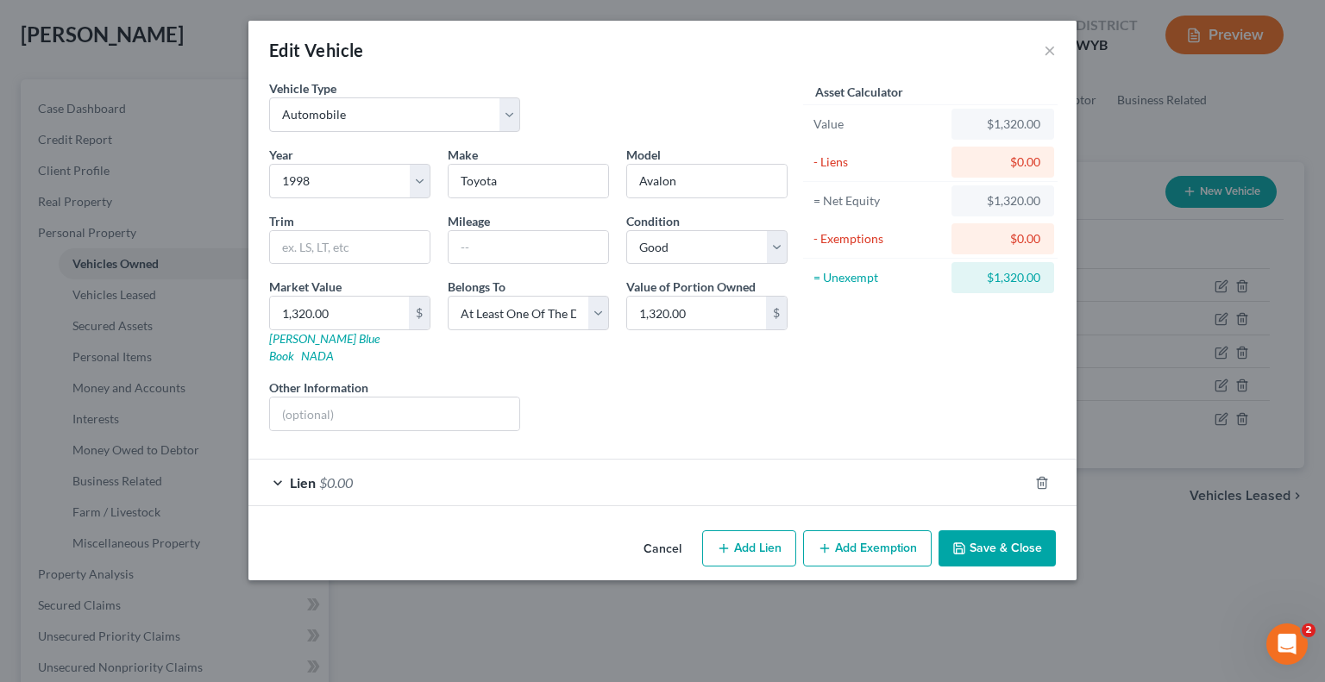
click at [1032, 538] on button "Save & Close" at bounding box center [997, 549] width 117 height 36
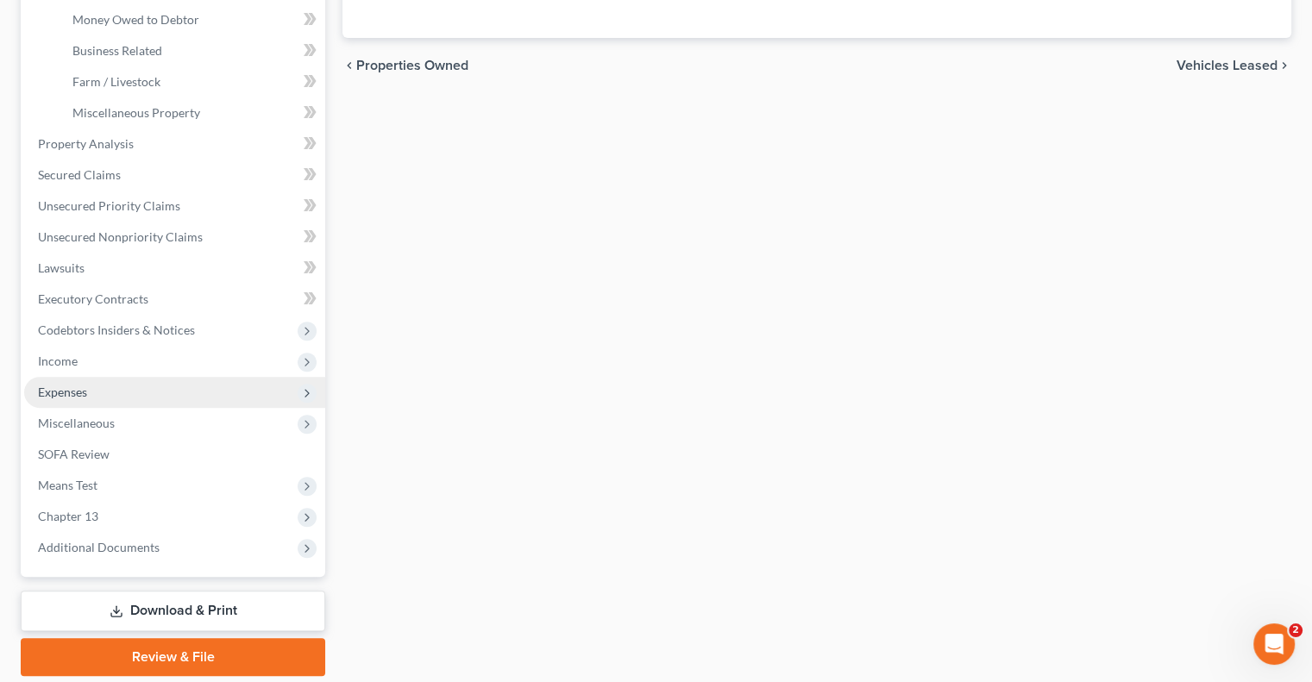
scroll to position [575, 0]
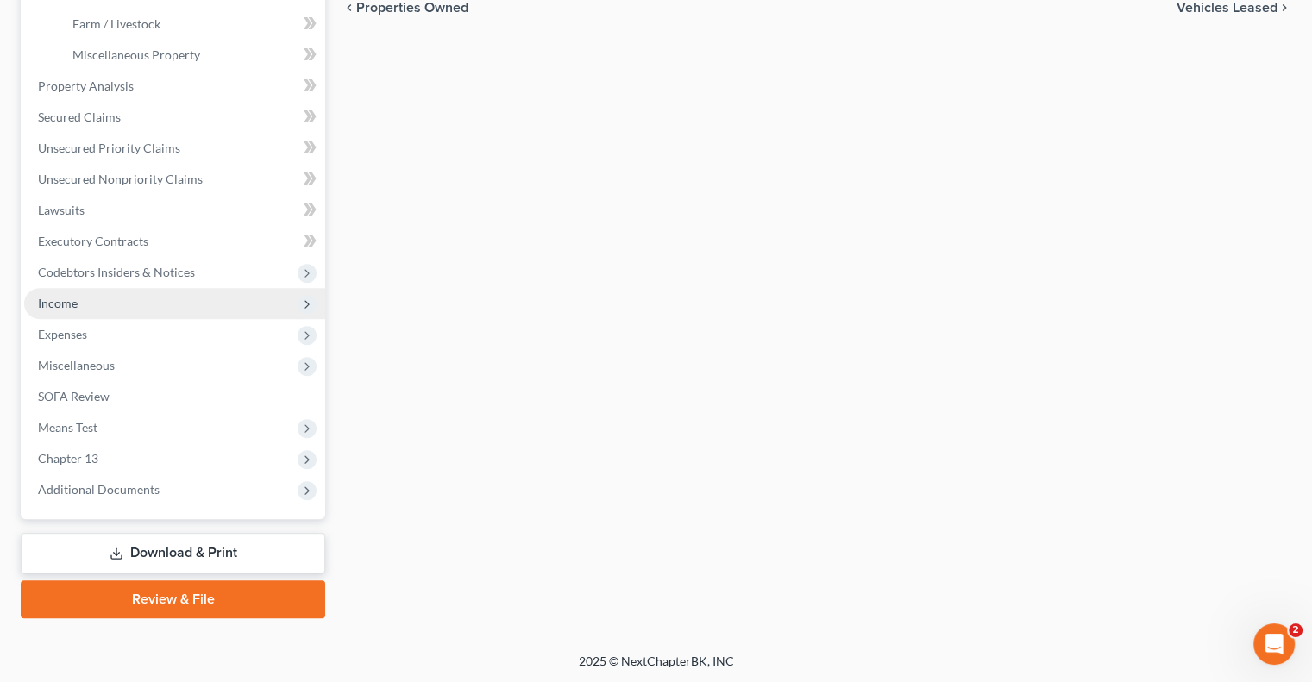
click at [155, 301] on span "Income" at bounding box center [174, 303] width 301 height 31
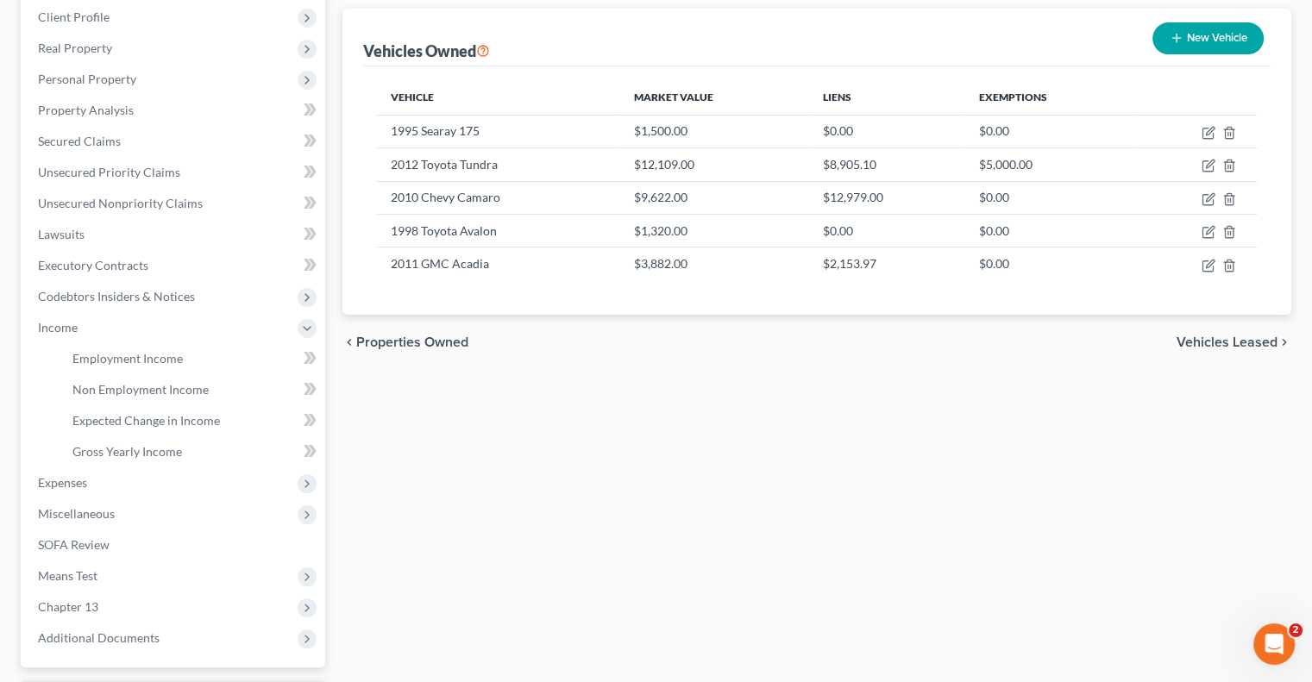
scroll to position [216, 0]
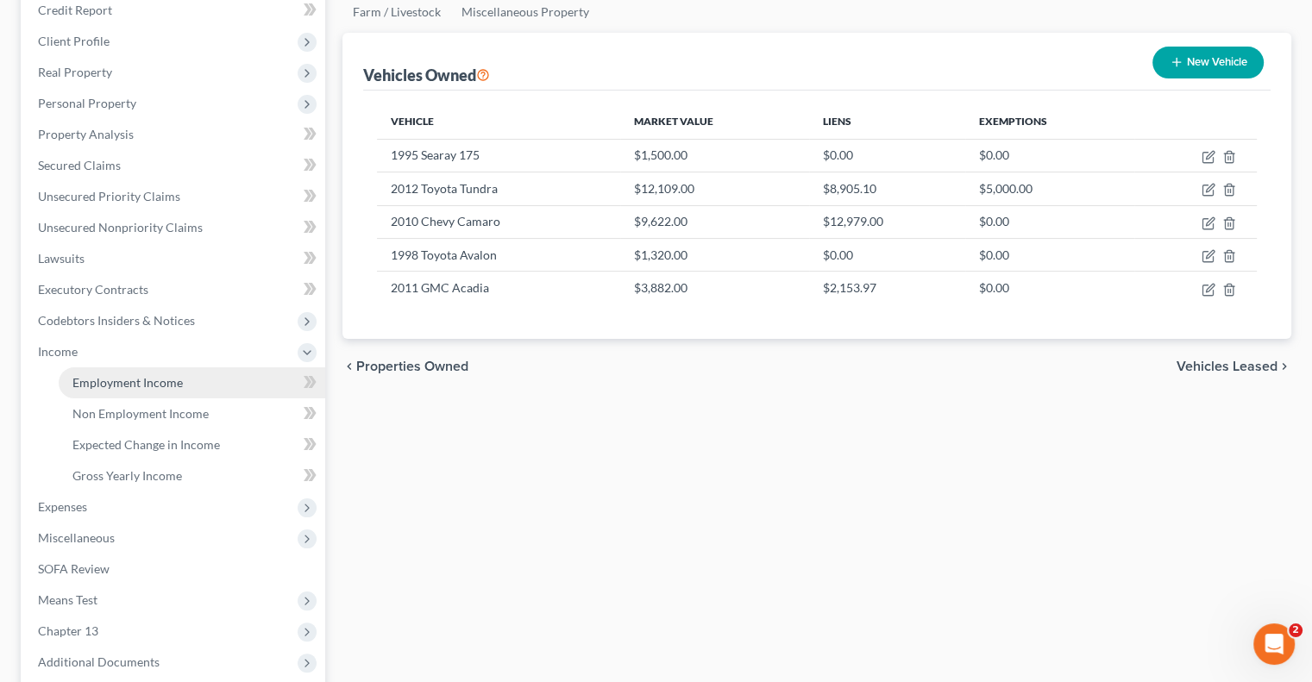
click at [134, 382] on span "Employment Income" at bounding box center [127, 382] width 110 height 15
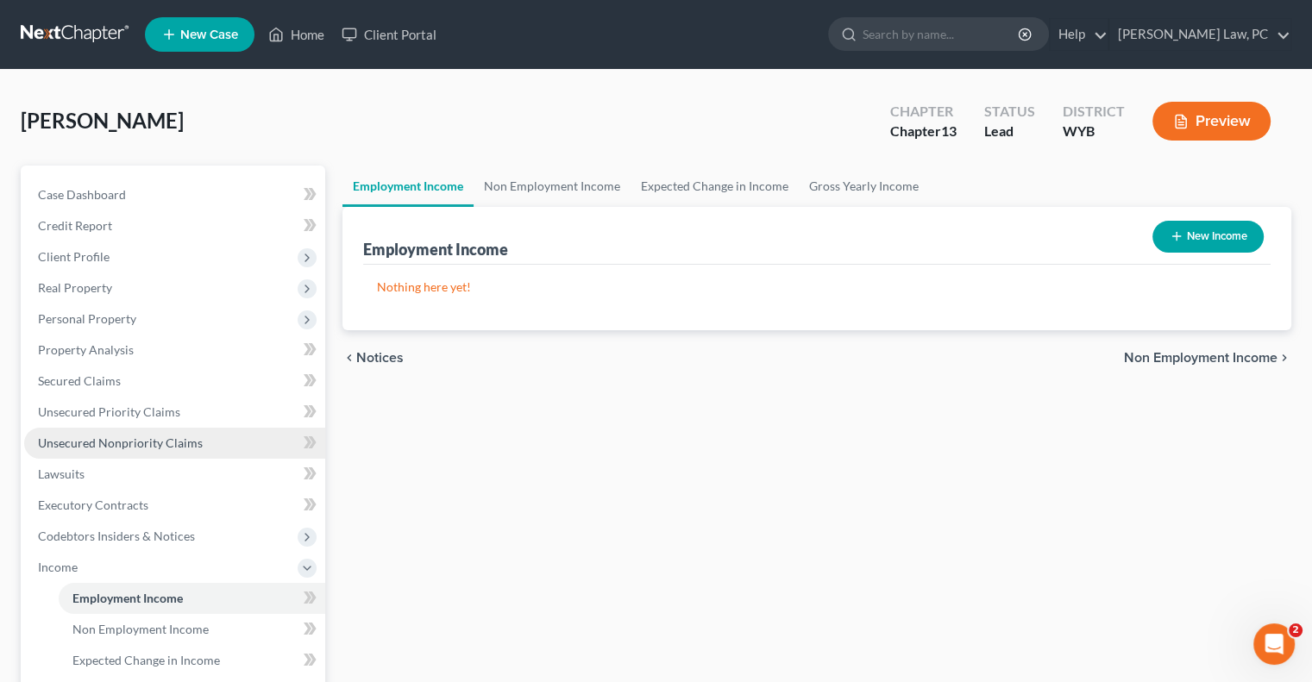
click at [161, 438] on span "Unsecured Nonpriority Claims" at bounding box center [120, 443] width 165 height 15
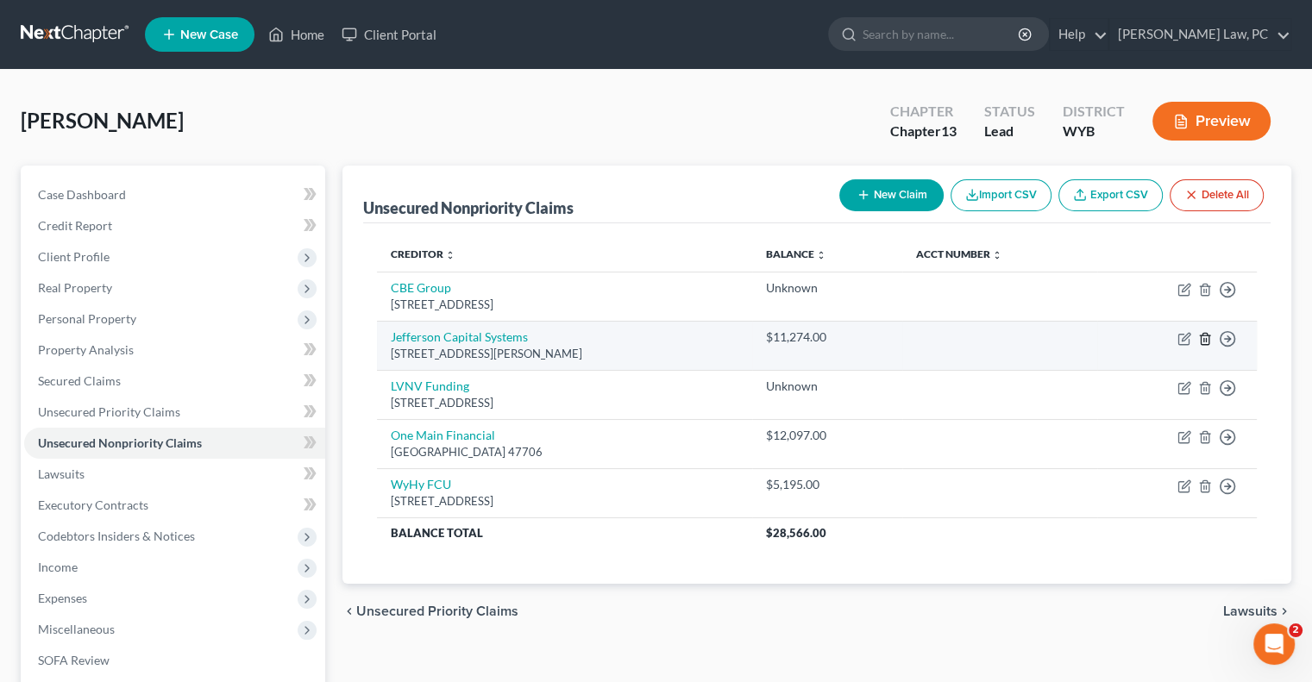
click at [1206, 338] on line "button" at bounding box center [1206, 339] width 0 height 3
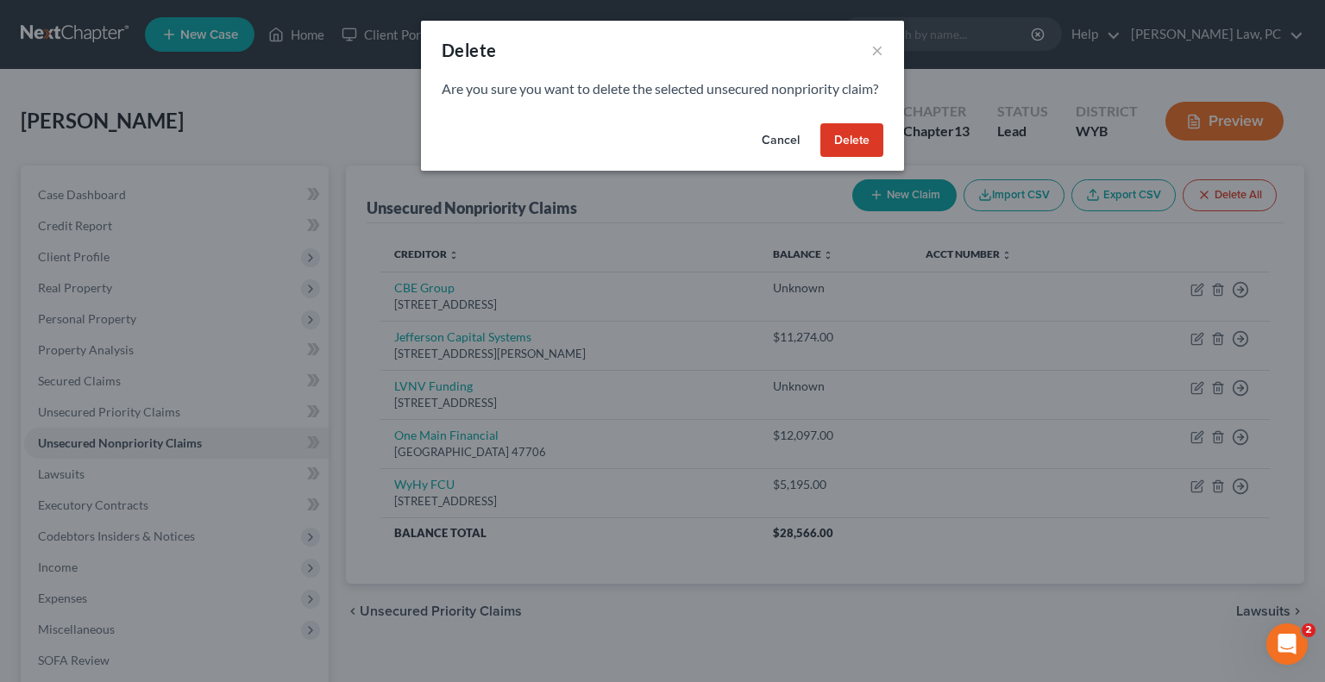
click at [775, 152] on button "Cancel" at bounding box center [781, 140] width 66 height 35
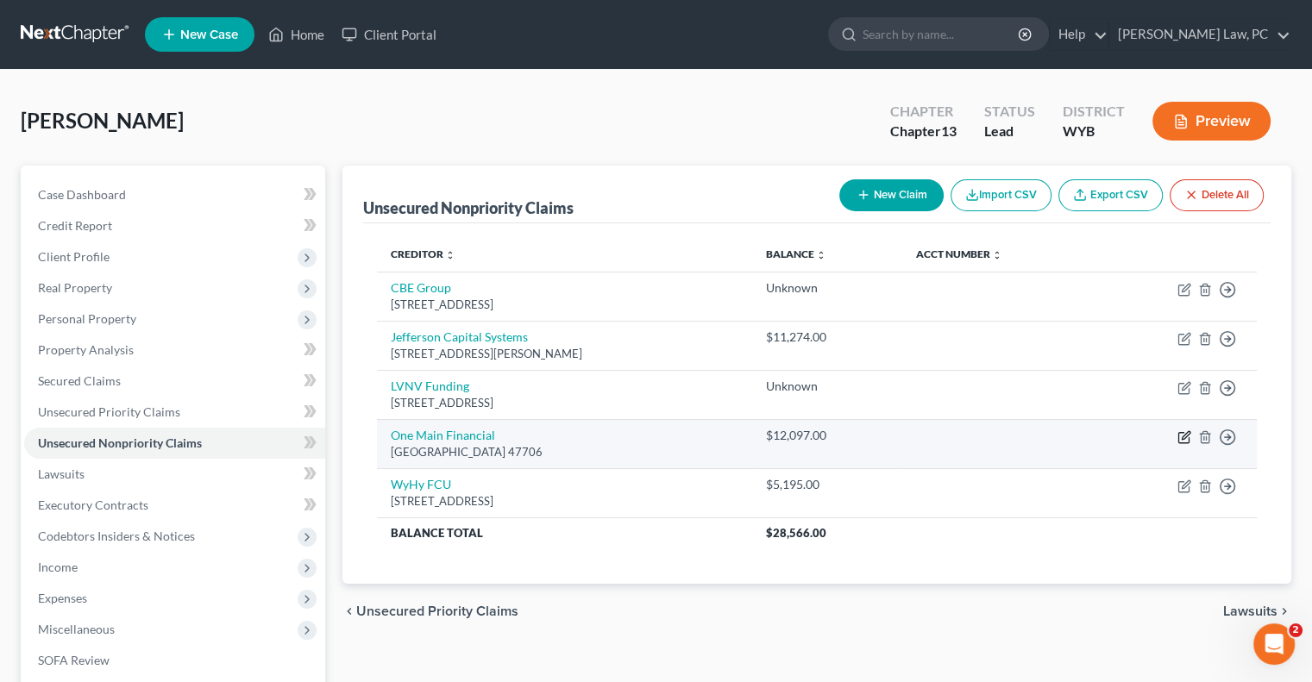
click at [1184, 438] on icon "button" at bounding box center [1185, 437] width 14 height 14
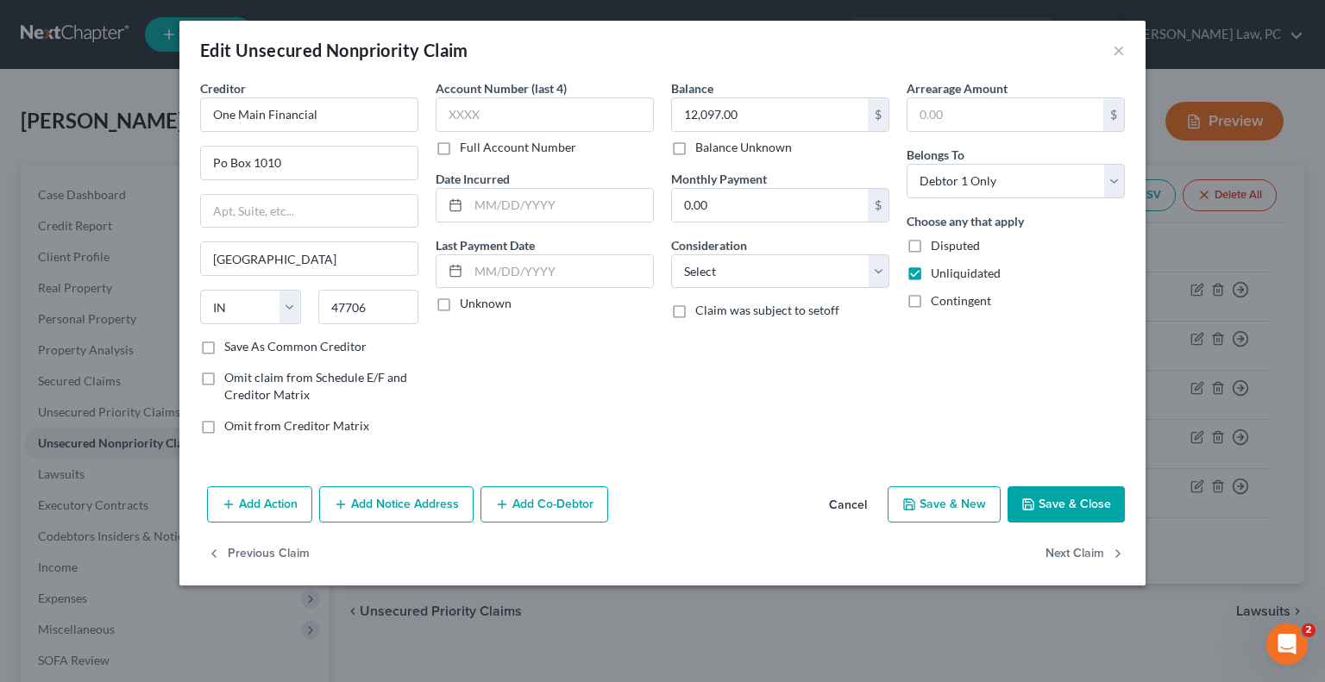
click at [380, 508] on button "Add Notice Address" at bounding box center [396, 505] width 154 height 36
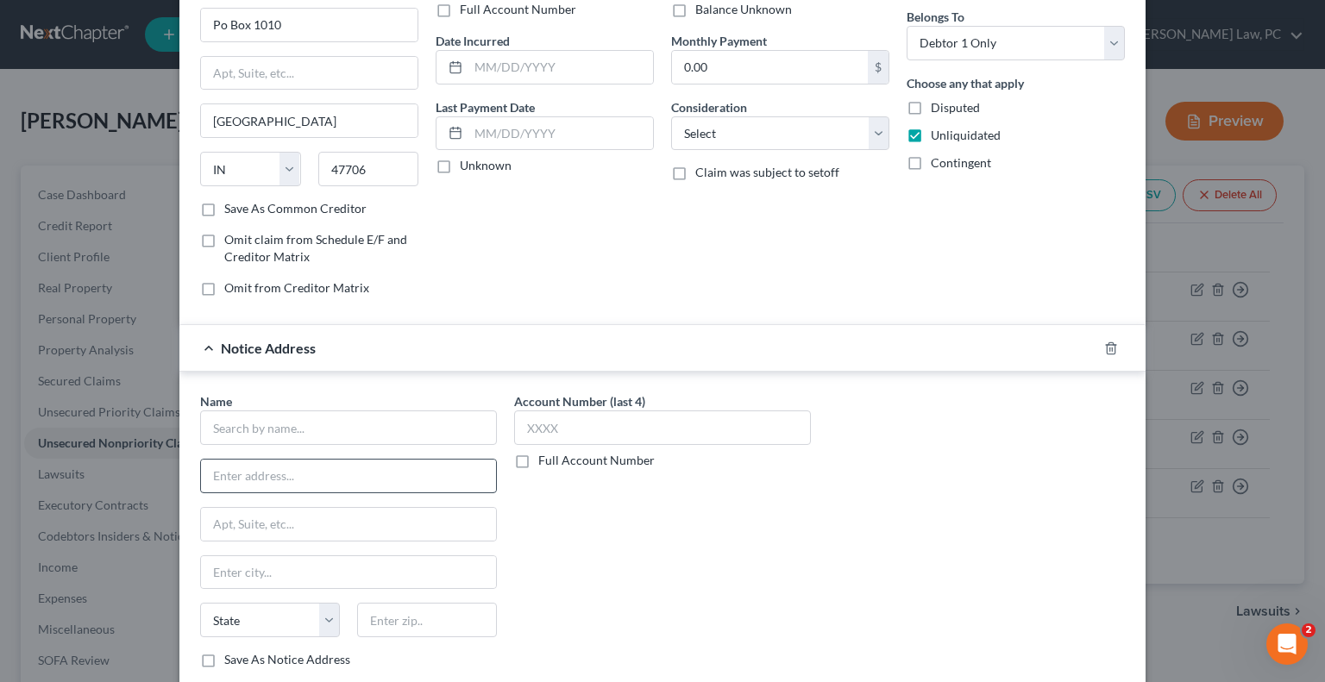
scroll to position [173, 0]
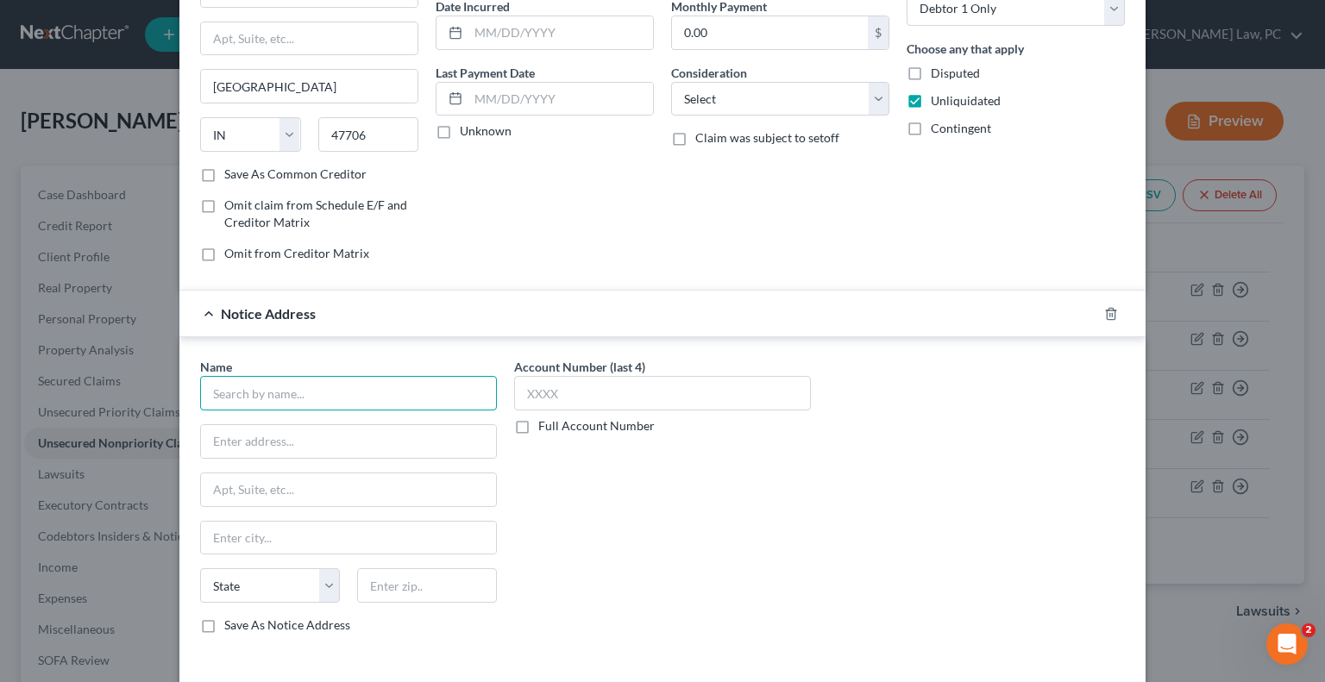
click at [284, 388] on input "text" at bounding box center [348, 393] width 297 height 35
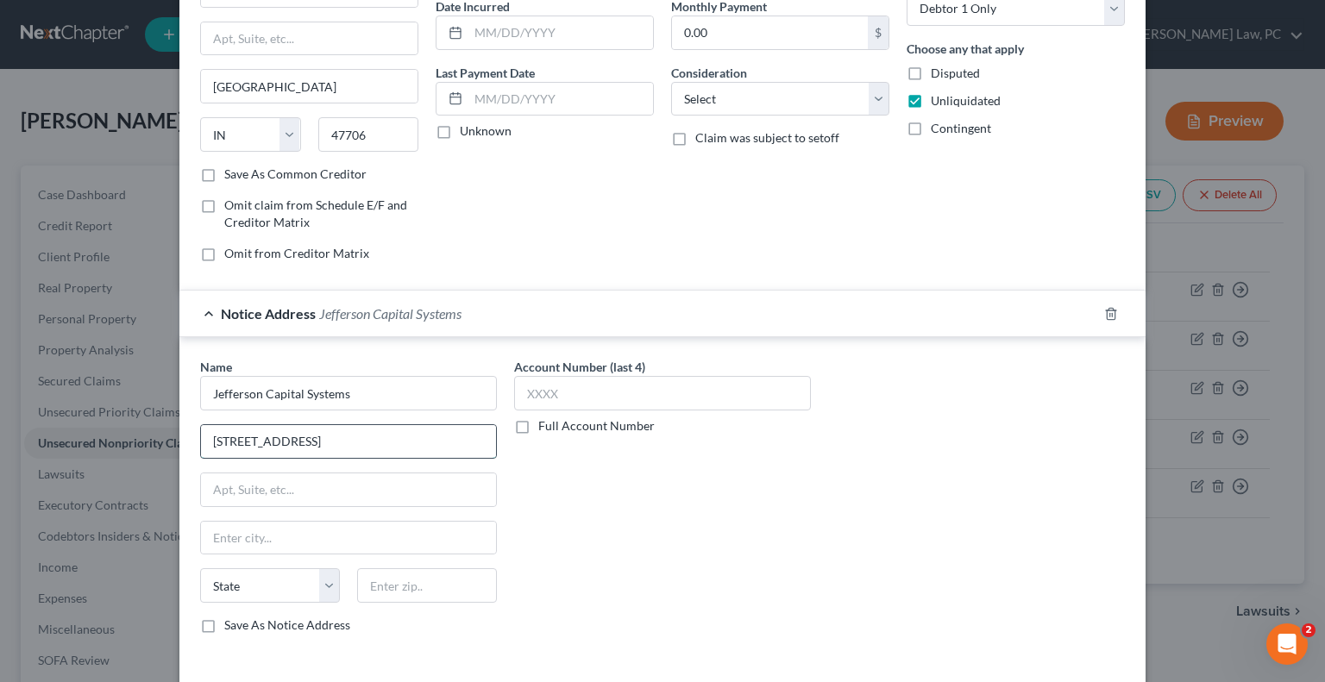
drag, startPoint x: 258, startPoint y: 446, endPoint x: 252, endPoint y: 424, distance: 23.2
drag, startPoint x: 252, startPoint y: 424, endPoint x: 207, endPoint y: 420, distance: 45.0
click at [207, 420] on div "Name * Jefferson Capital Systems 16 [GEOGRAPHIC_DATA][US_STATE] CA CO [GEOGRAPH…" at bounding box center [348, 496] width 297 height 276
click at [223, 438] on input "[STREET_ADDRESS]" at bounding box center [348, 441] width 295 height 33
click at [240, 440] on input "[STREET_ADDRESS]" at bounding box center [348, 441] width 295 height 33
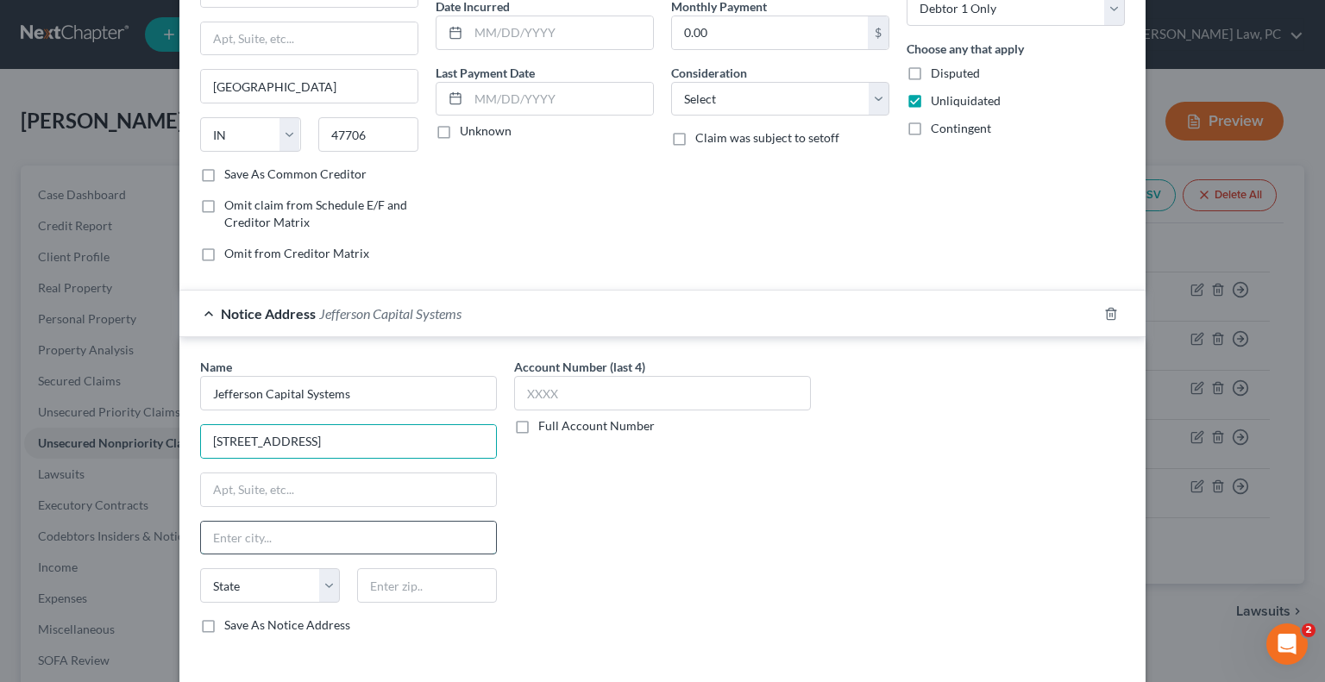
drag, startPoint x: 241, startPoint y: 439, endPoint x: 244, endPoint y: 535, distance: 95.8
click at [244, 537] on input "text" at bounding box center [348, 538] width 295 height 33
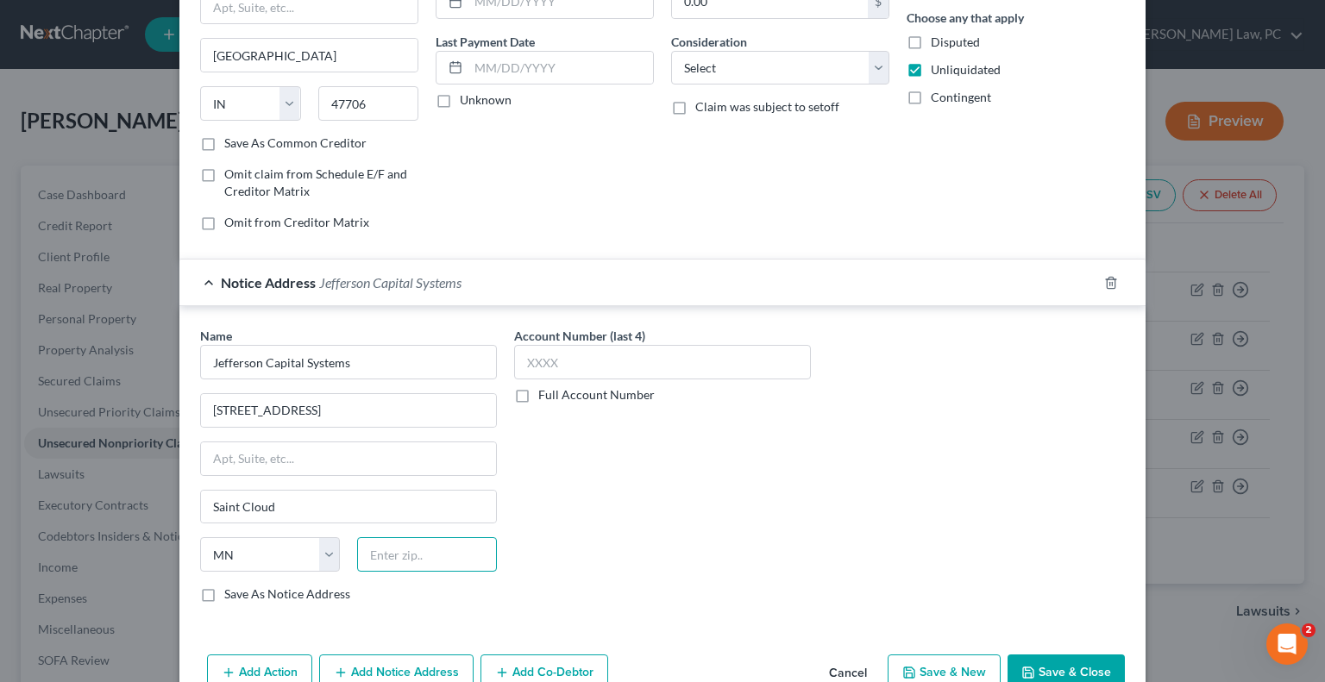
scroll to position [292, 0]
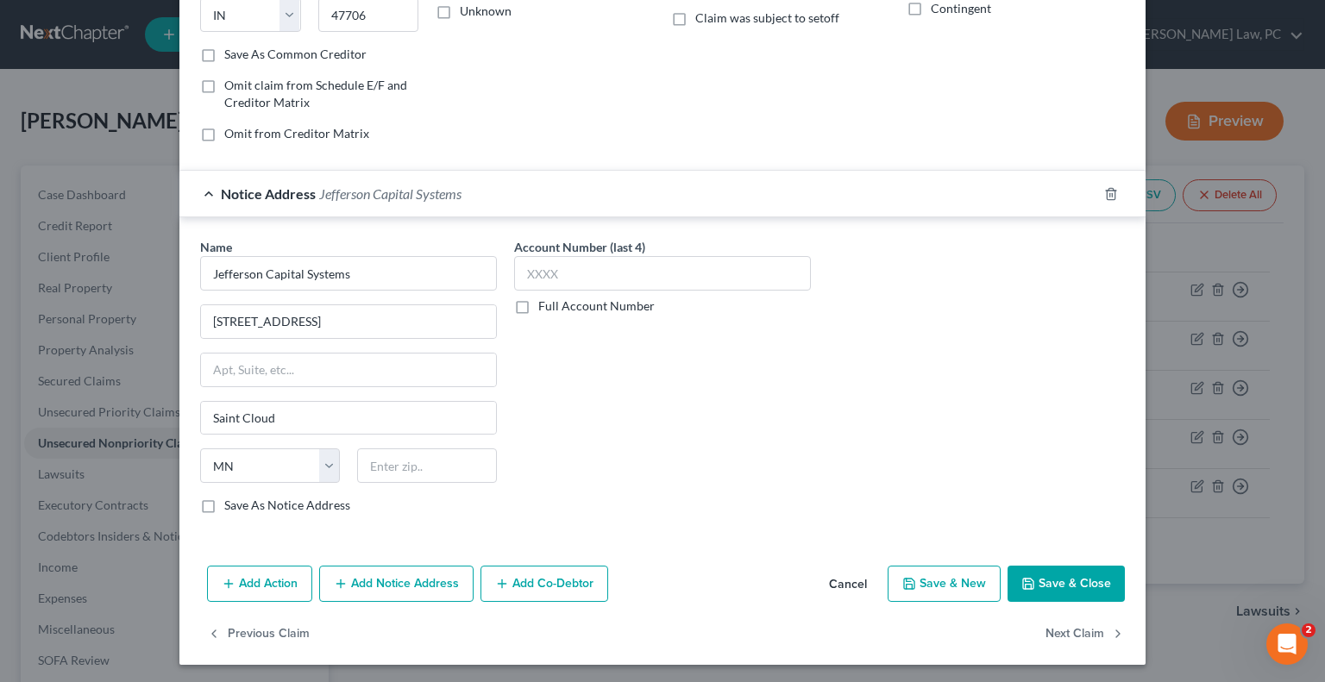
click at [1035, 580] on button "Save & Close" at bounding box center [1066, 584] width 117 height 36
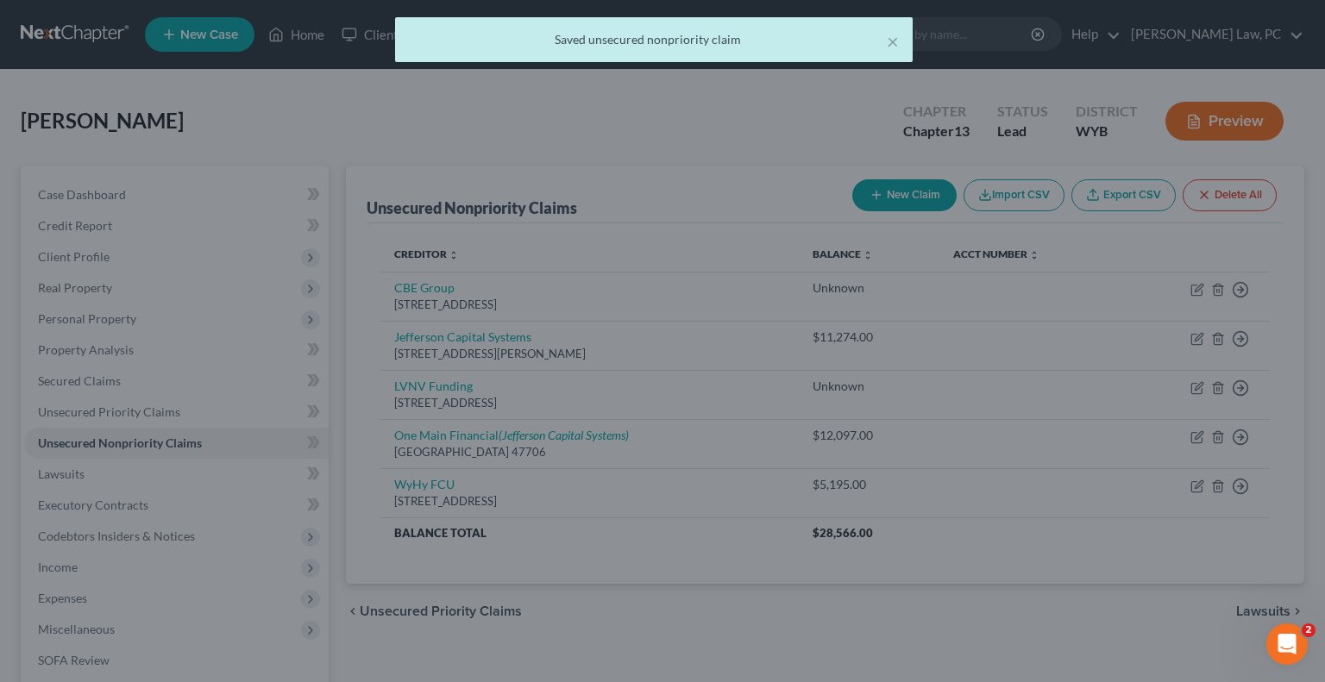
scroll to position [0, 0]
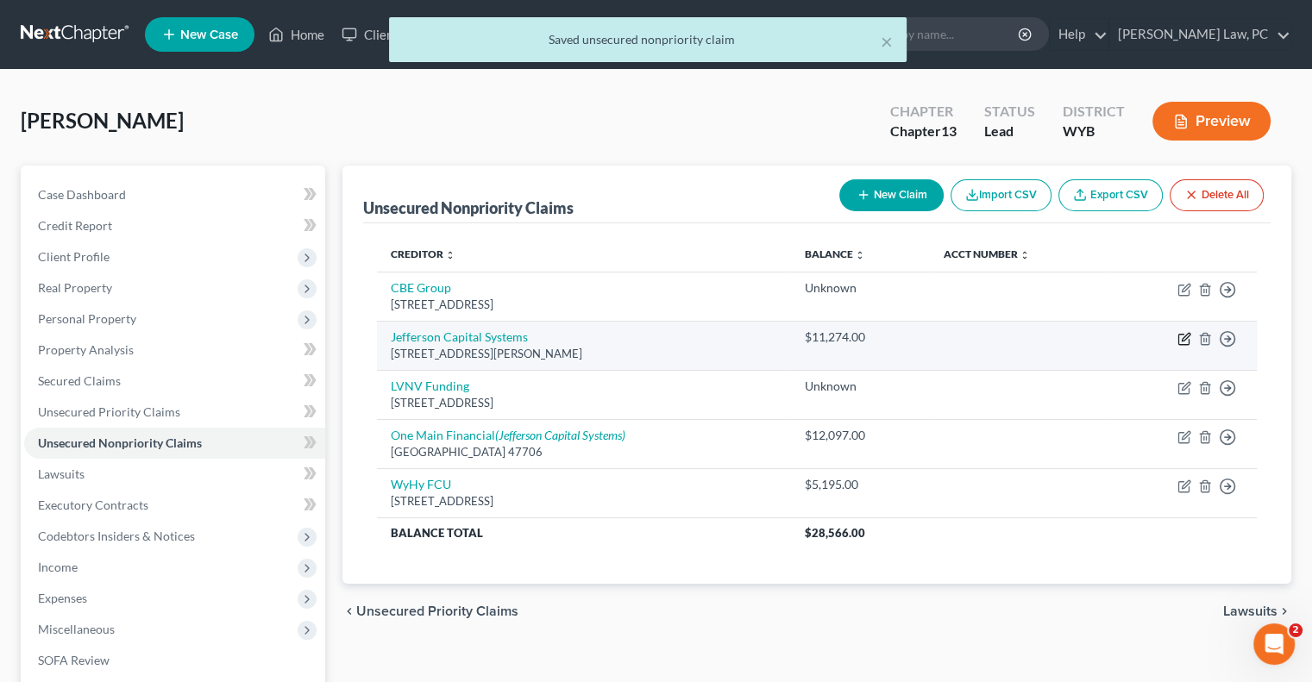
click at [1184, 337] on icon "button" at bounding box center [1185, 339] width 14 height 14
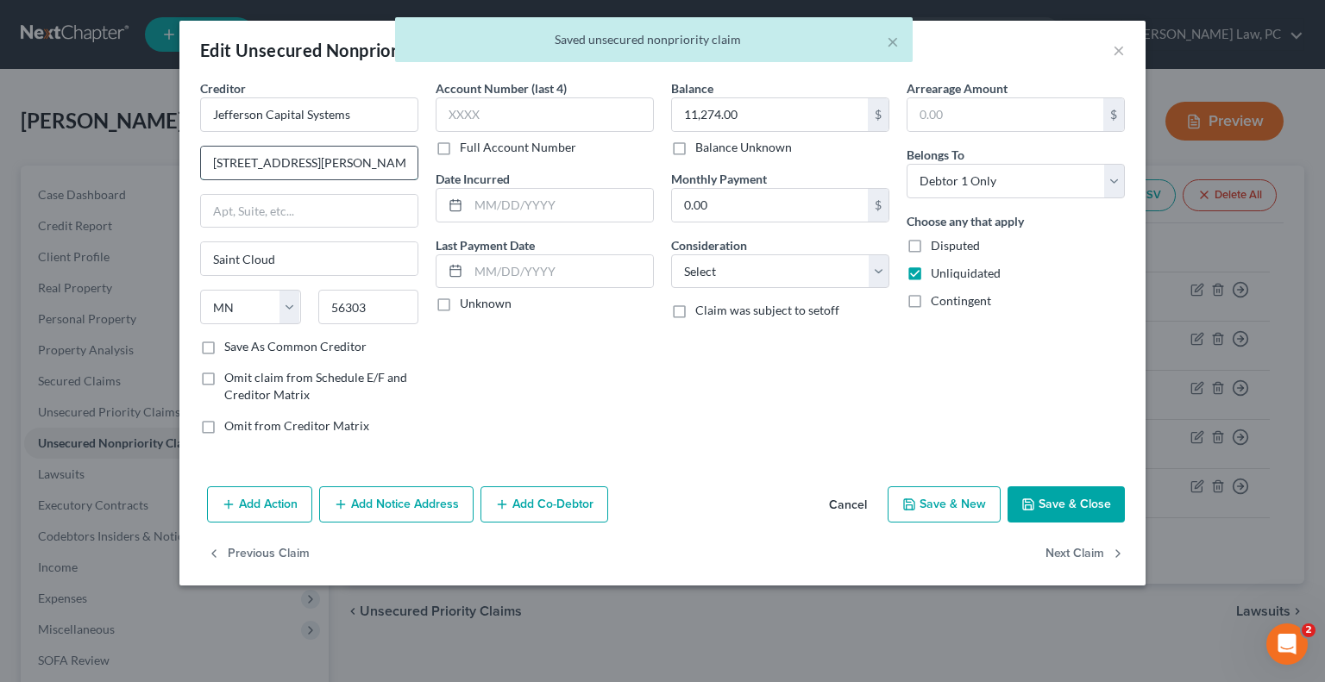
click at [344, 149] on input "[STREET_ADDRESS][PERSON_NAME]" at bounding box center [309, 163] width 217 height 33
click at [342, 154] on input "[STREET_ADDRESS][PERSON_NAME]" at bounding box center [309, 163] width 217 height 33
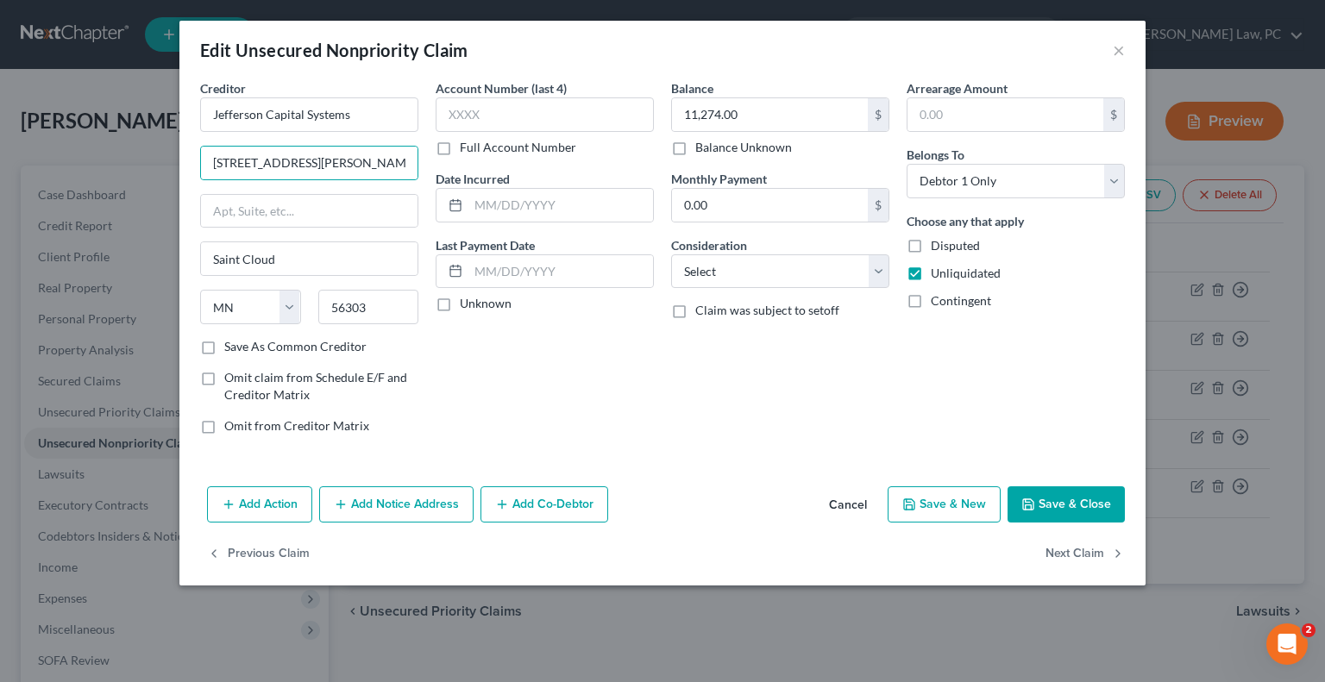
click at [849, 496] on button "Cancel" at bounding box center [848, 505] width 66 height 35
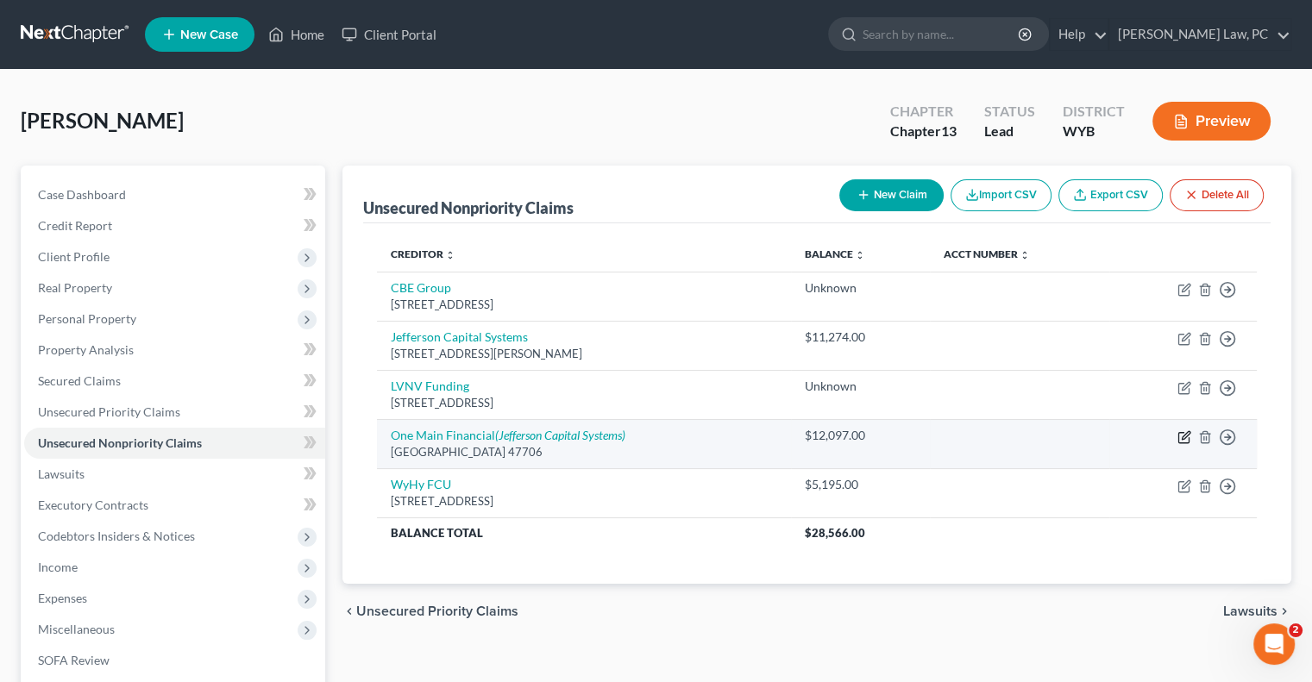
click at [1184, 439] on icon "button" at bounding box center [1185, 437] width 14 height 14
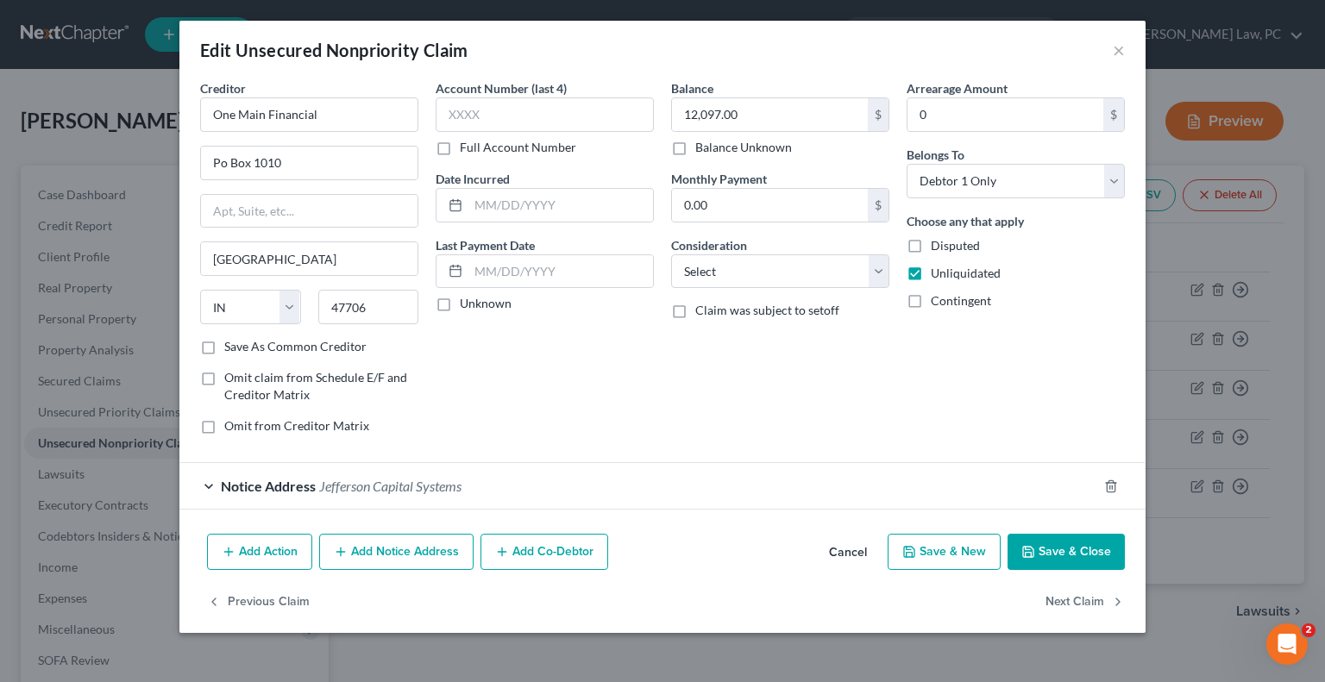
click at [335, 482] on span "Jefferson Capital Systems" at bounding box center [390, 486] width 142 height 16
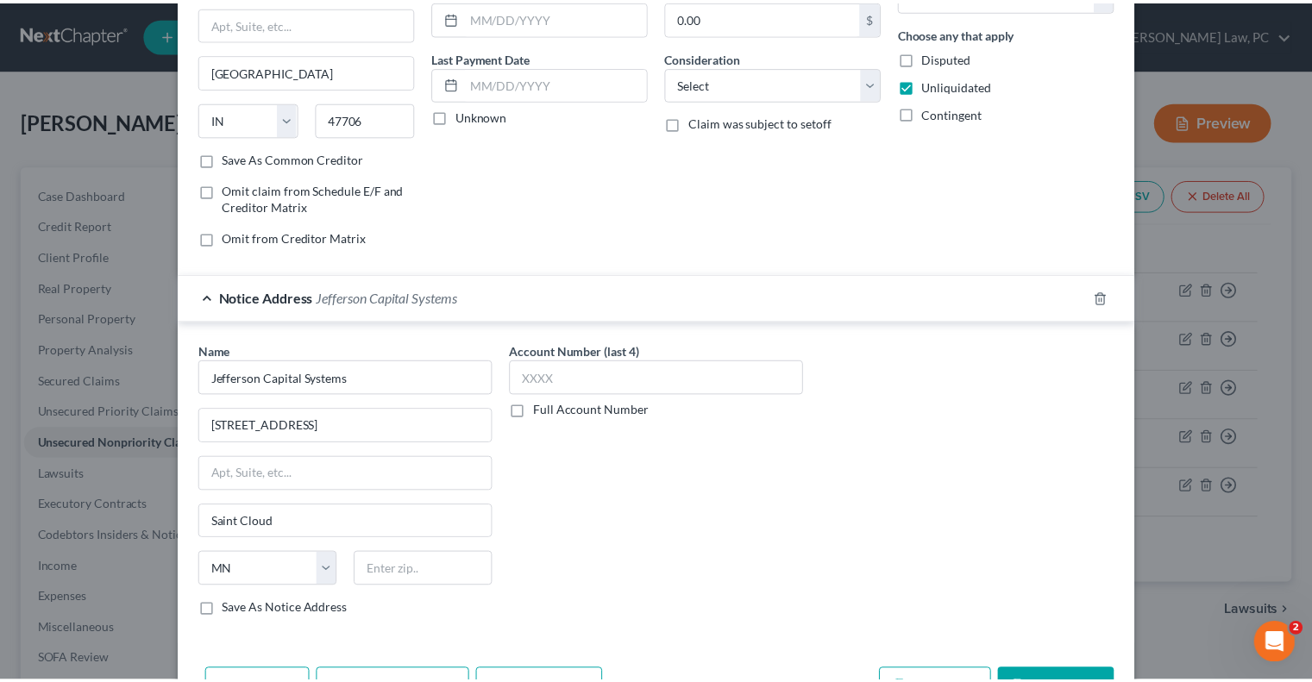
scroll to position [259, 0]
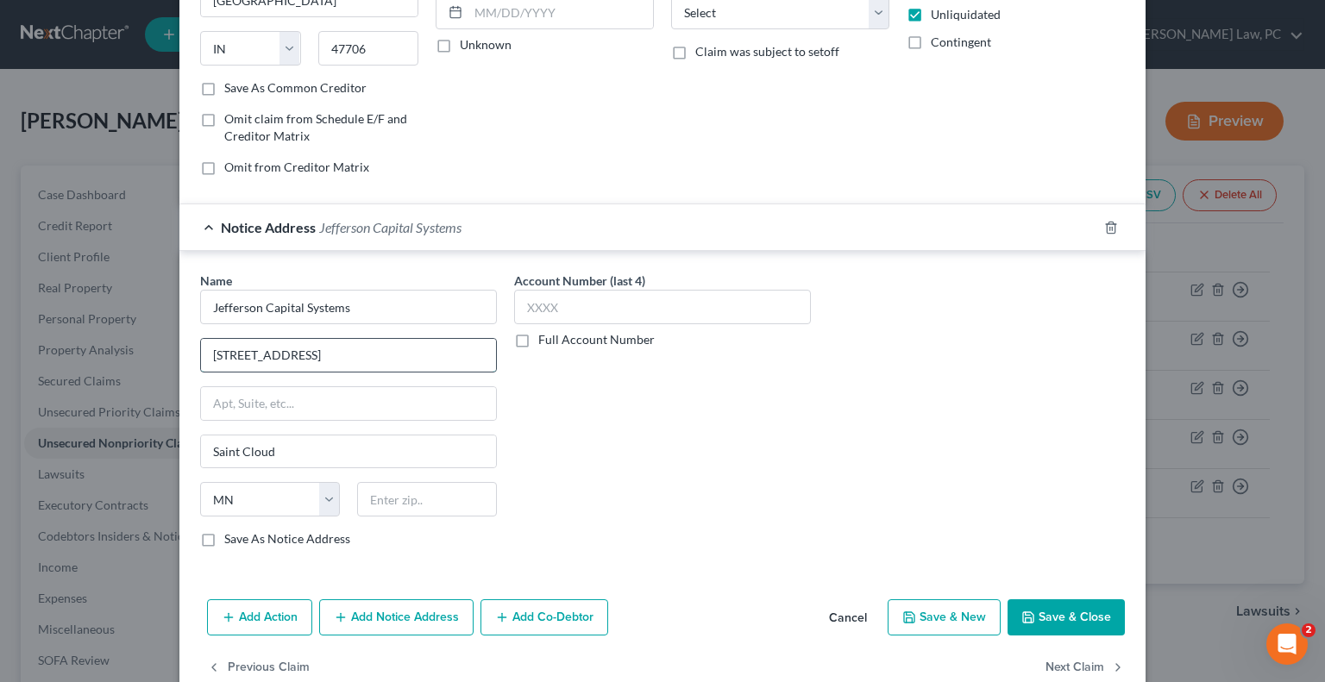
click at [363, 355] on input "[STREET_ADDRESS]" at bounding box center [348, 355] width 295 height 33
click at [362, 355] on input "[STREET_ADDRESS]" at bounding box center [348, 355] width 295 height 33
paste input "text"
drag, startPoint x: 388, startPoint y: 505, endPoint x: 380, endPoint y: 475, distance: 30.6
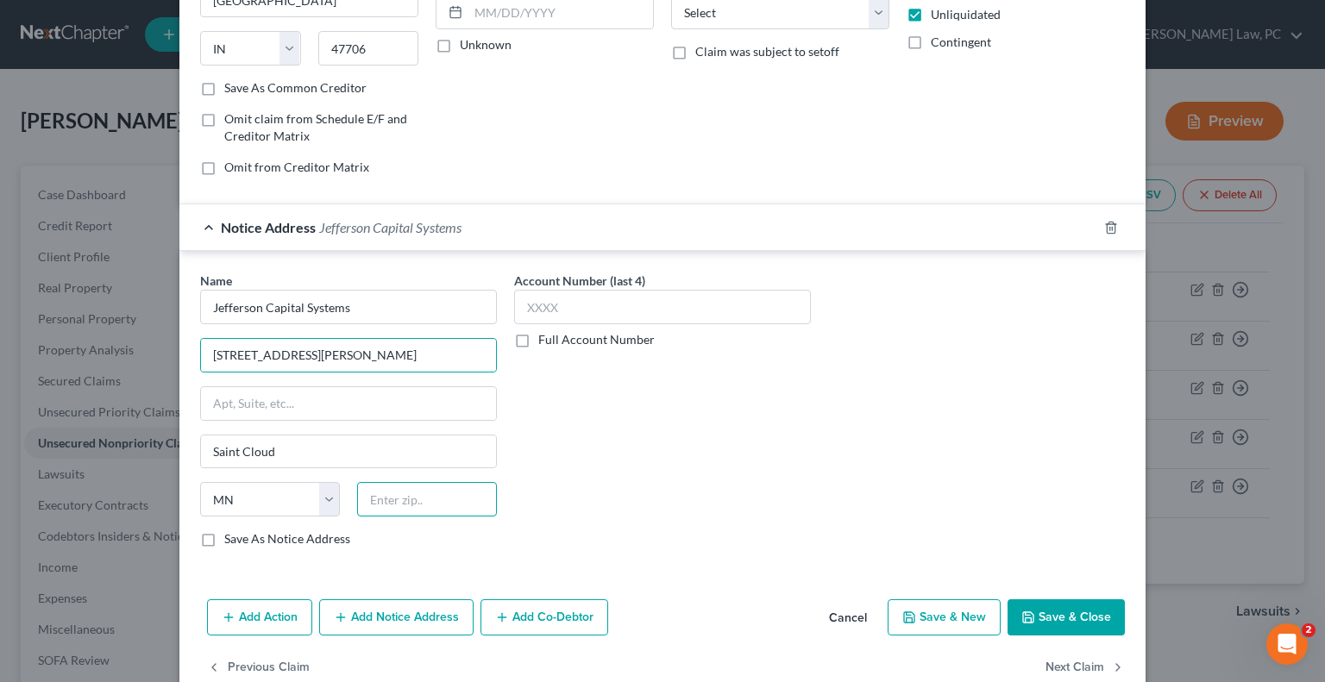
click at [388, 505] on input "text" at bounding box center [427, 499] width 140 height 35
click at [1058, 608] on button "Save & Close" at bounding box center [1066, 618] width 117 height 36
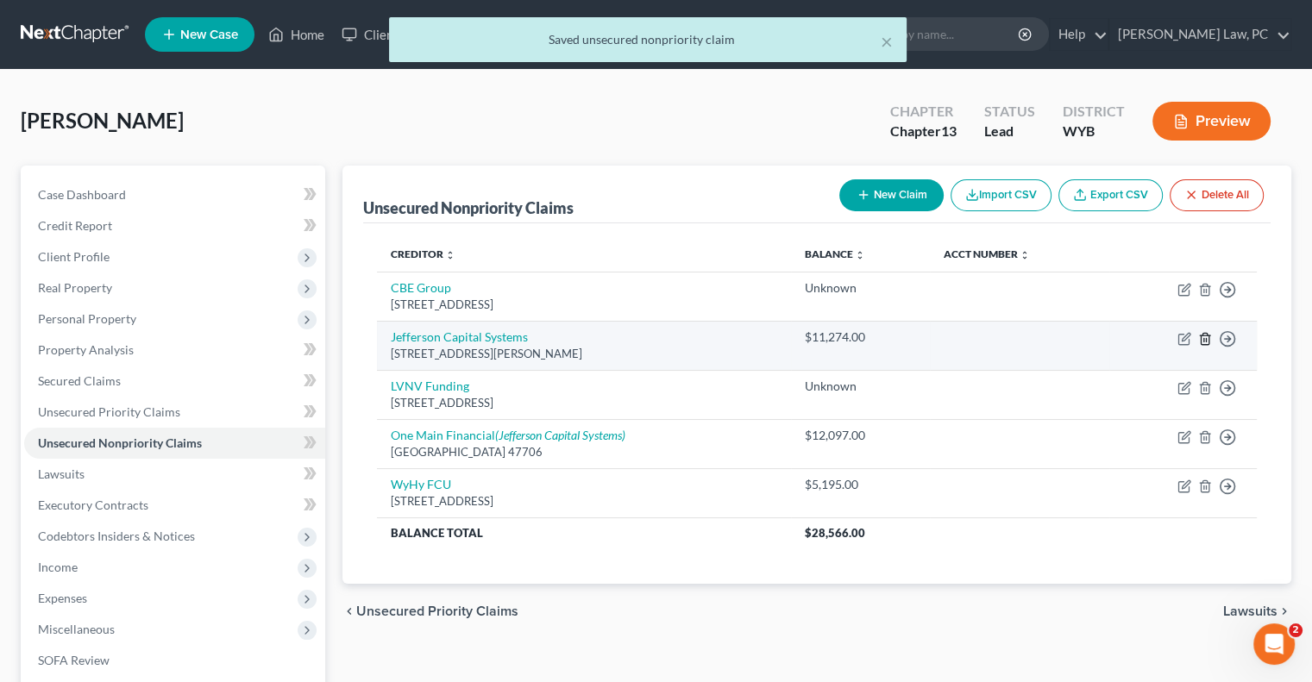
click at [1205, 342] on icon "button" at bounding box center [1205, 339] width 14 height 14
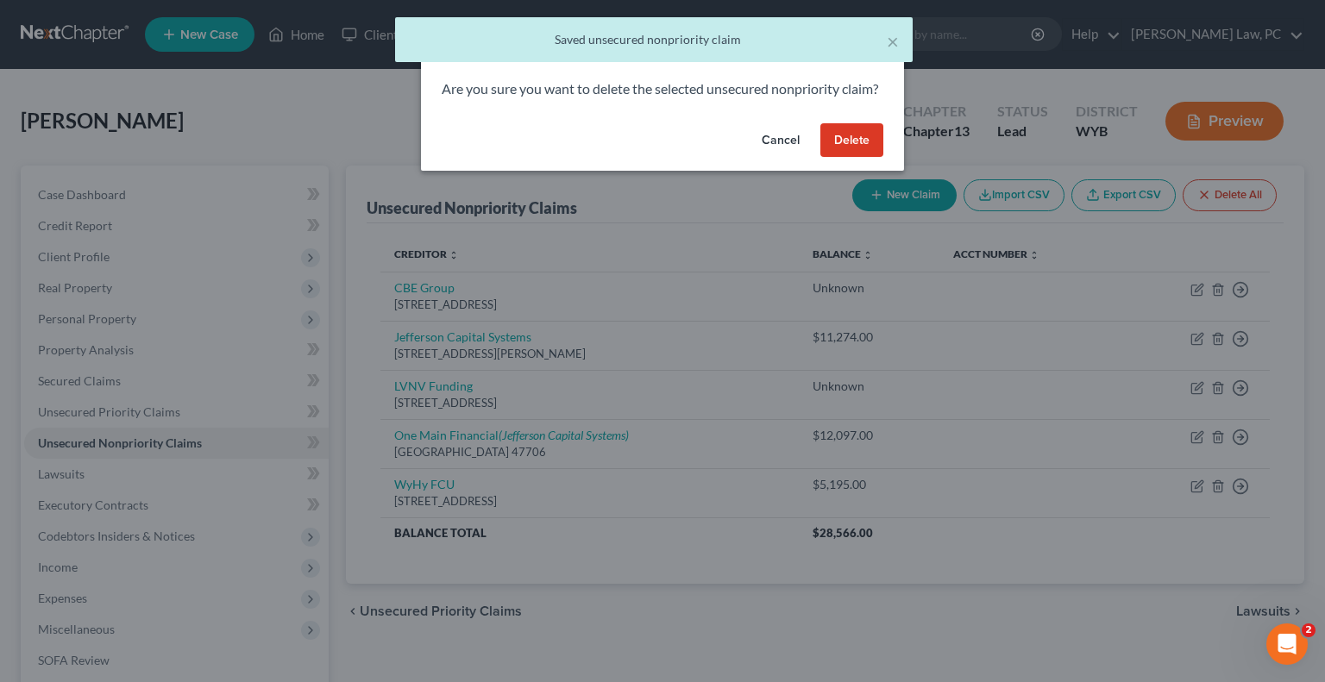
click at [849, 157] on button "Delete" at bounding box center [851, 140] width 63 height 35
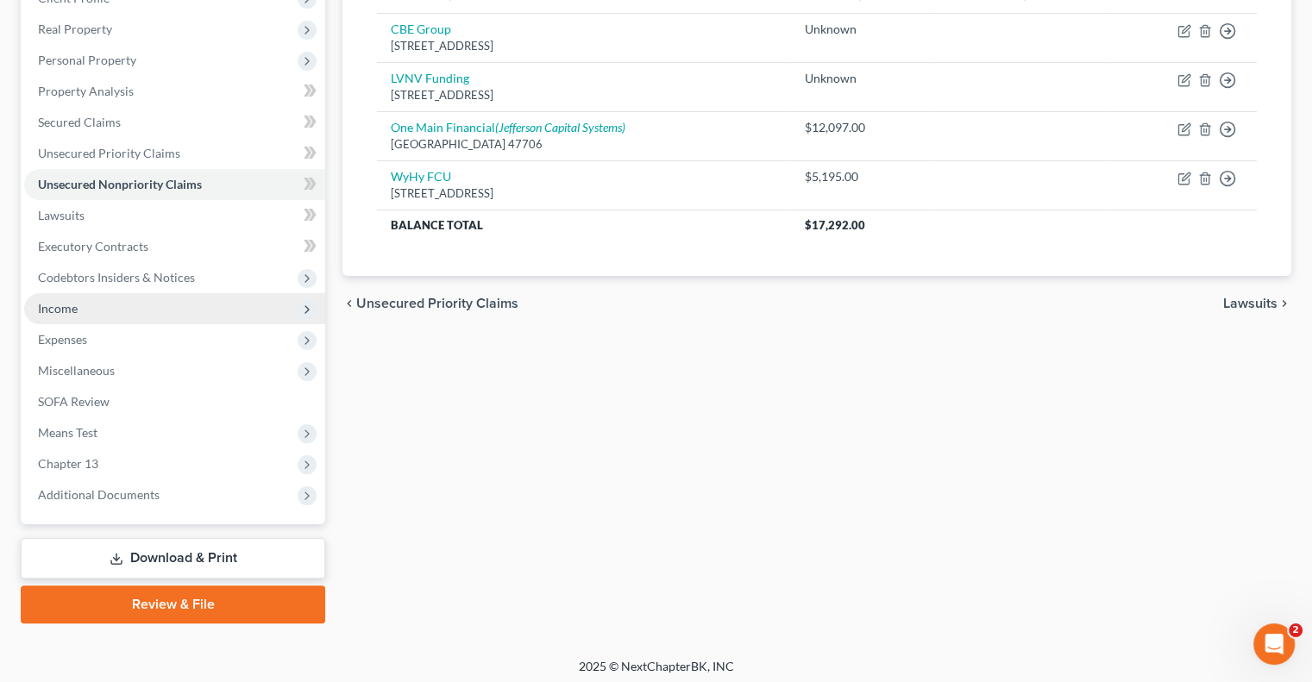
click at [141, 313] on span "Income" at bounding box center [174, 308] width 301 height 31
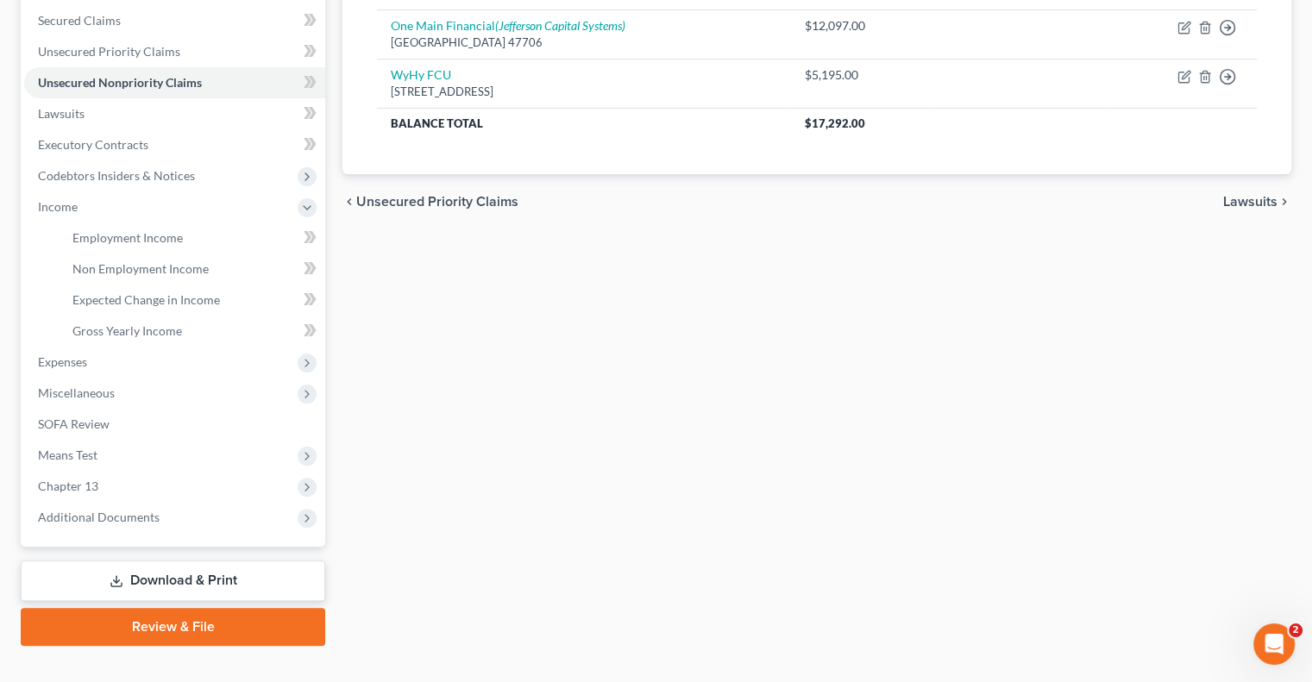
scroll to position [388, 0]
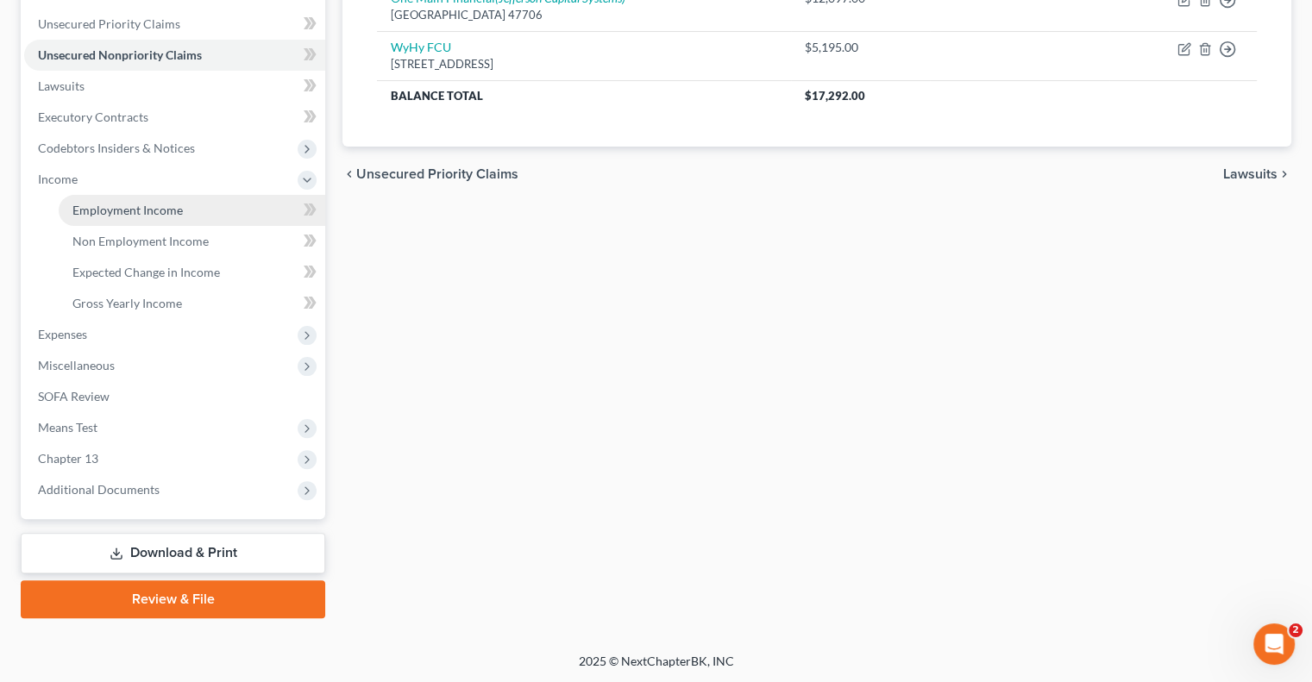
click at [121, 206] on span "Employment Income" at bounding box center [127, 210] width 110 height 15
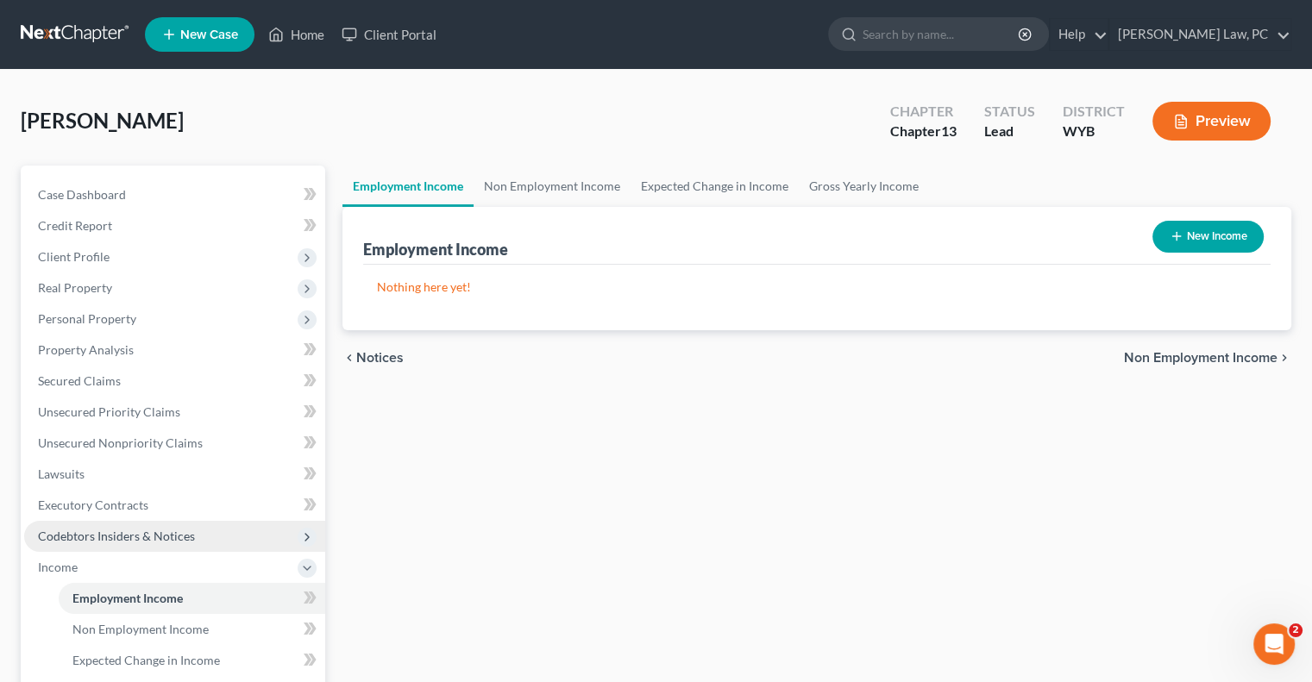
click at [150, 537] on span "Codebtors Insiders & Notices" at bounding box center [116, 536] width 157 height 15
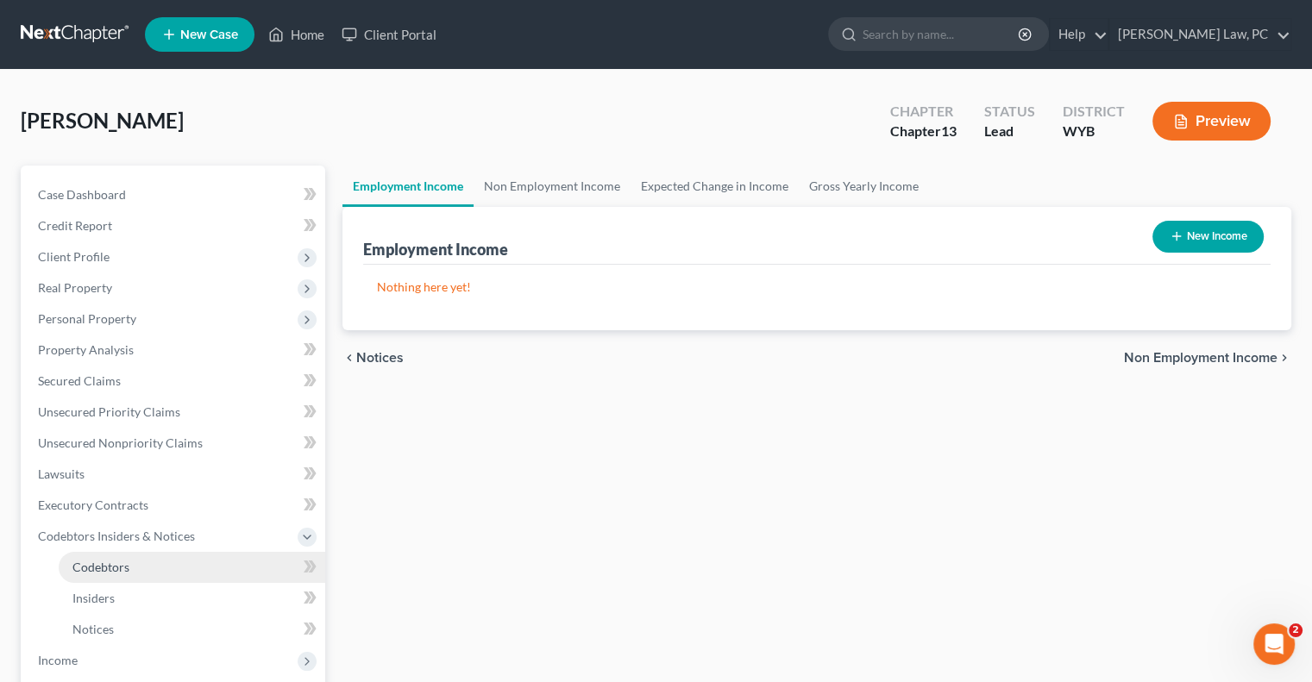
click at [100, 565] on span "Codebtors" at bounding box center [100, 567] width 57 height 15
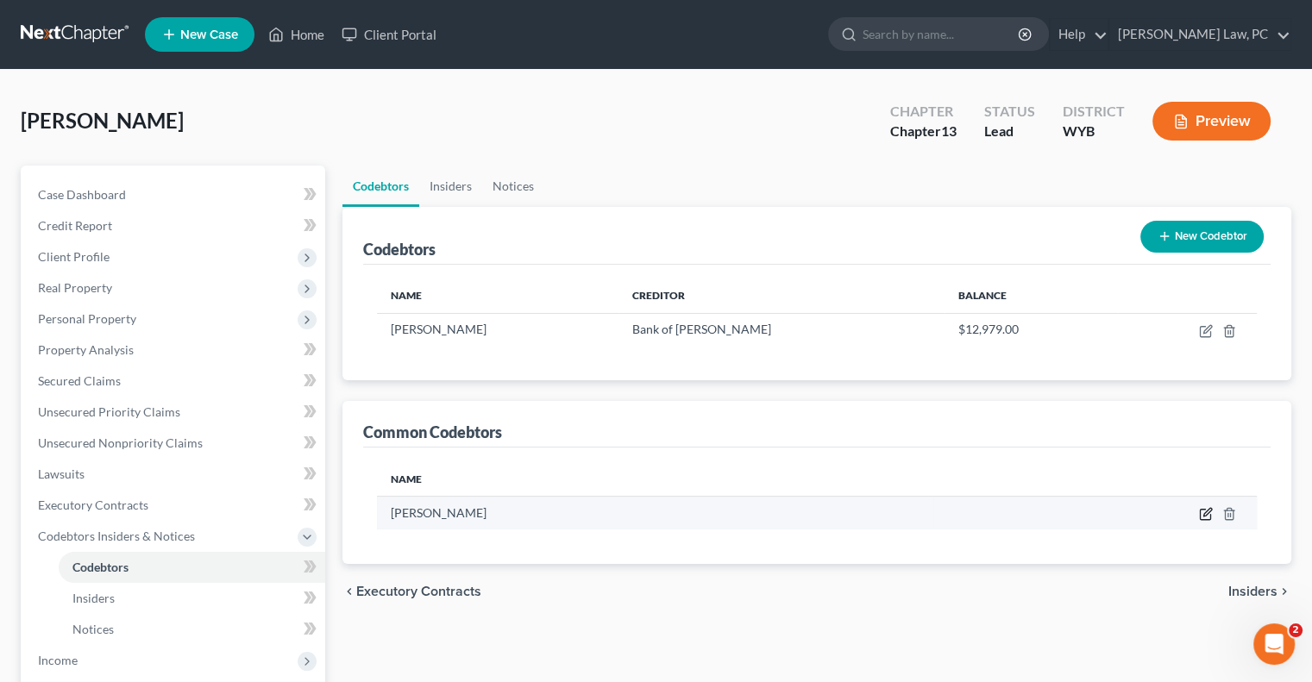
click at [1206, 511] on icon "button" at bounding box center [1207, 513] width 8 height 8
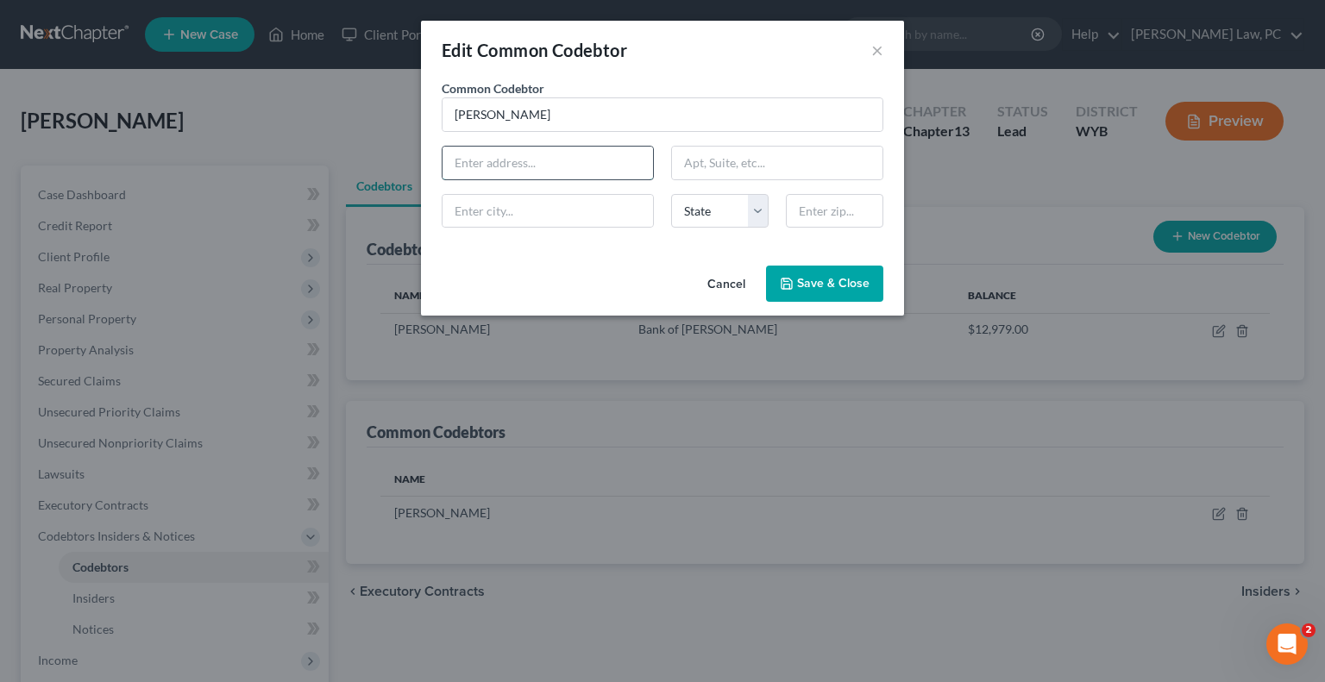
click at [526, 155] on input "text" at bounding box center [548, 163] width 210 height 33
click at [740, 282] on button "Cancel" at bounding box center [727, 284] width 66 height 35
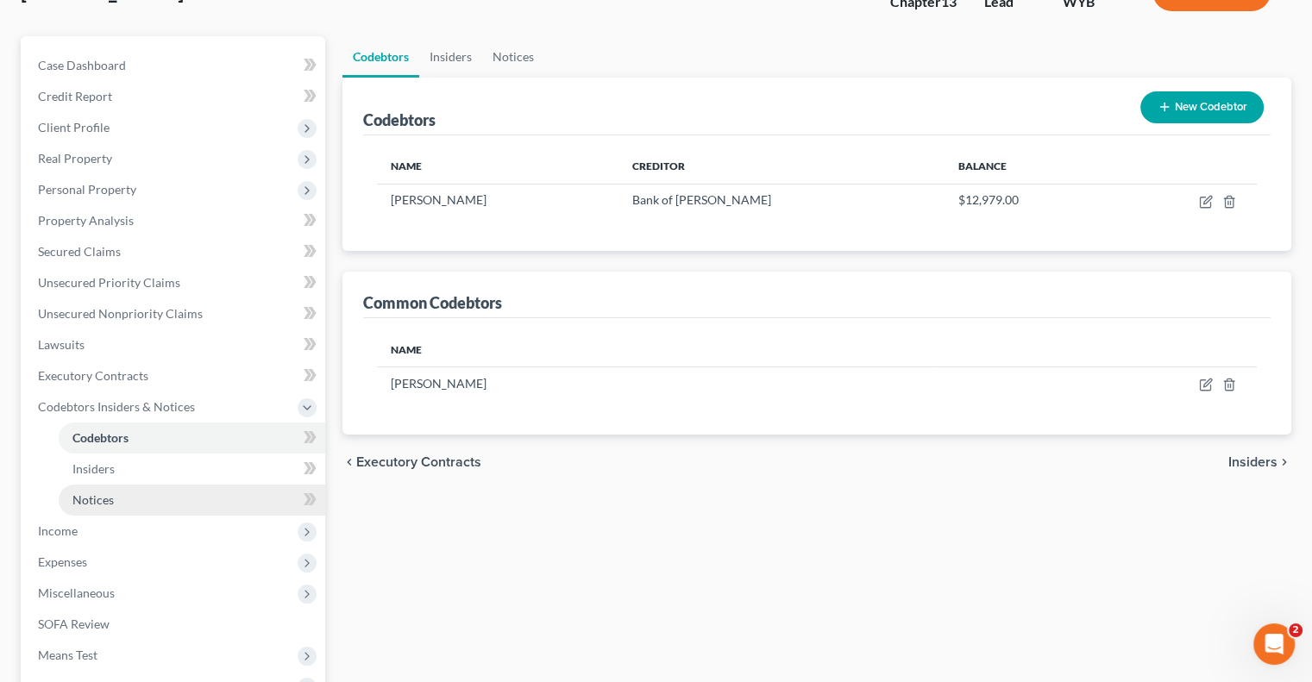
scroll to position [173, 0]
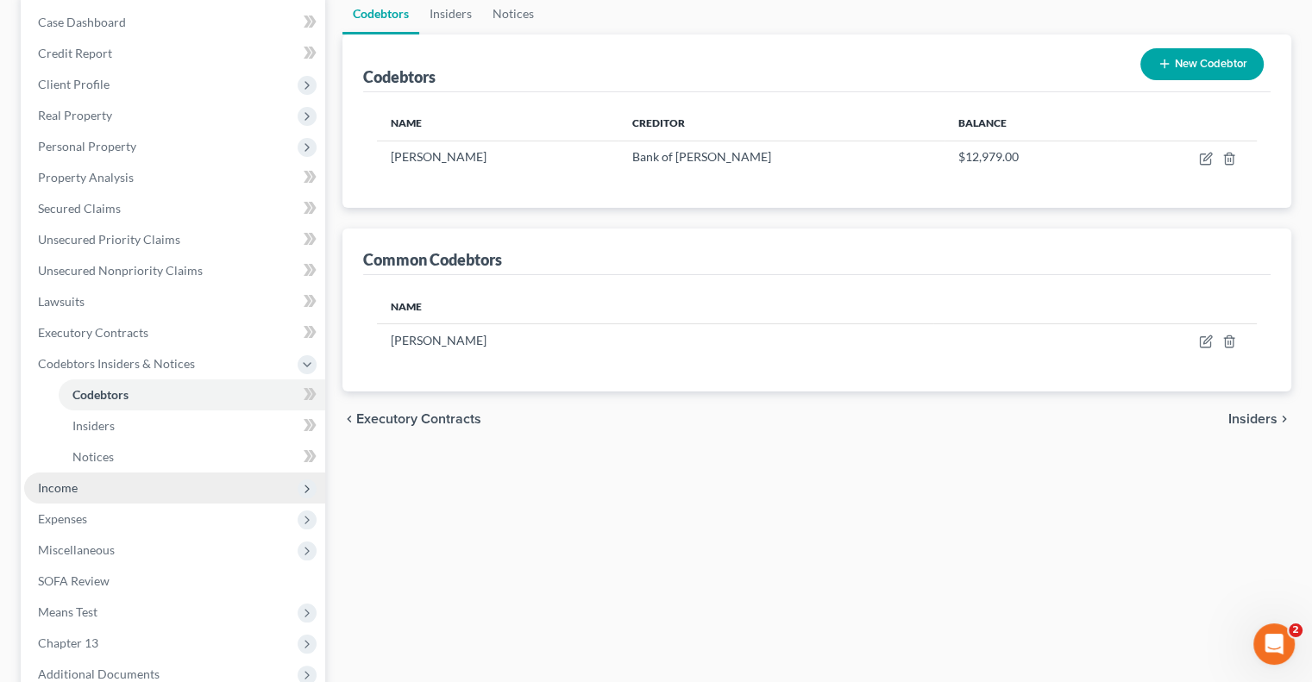
click at [82, 497] on span "Income" at bounding box center [174, 488] width 301 height 31
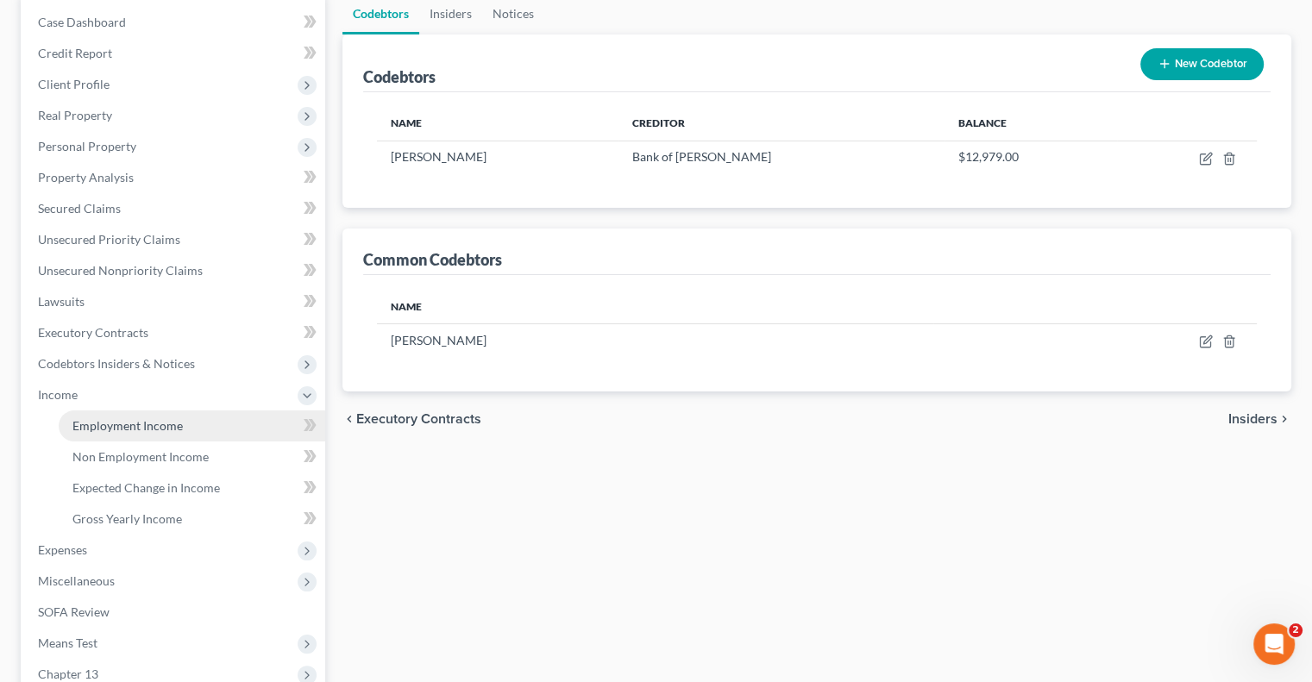
click at [145, 430] on span "Employment Income" at bounding box center [127, 425] width 110 height 15
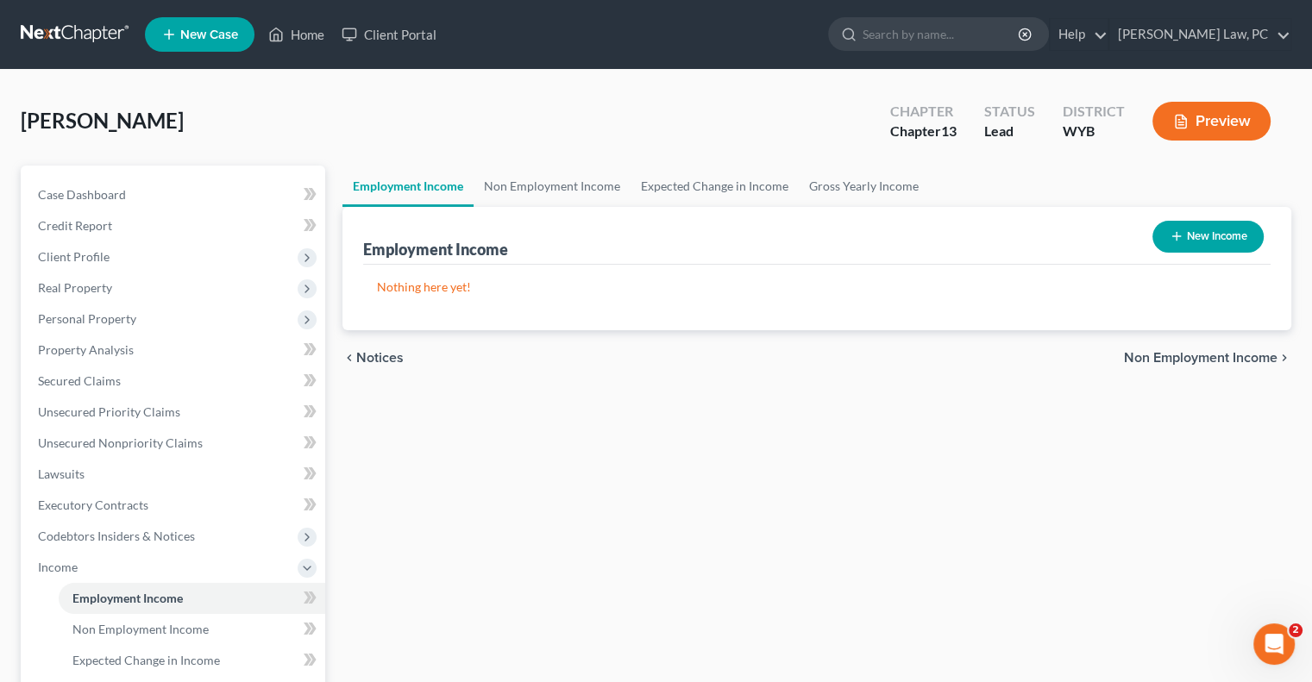
click at [1202, 236] on button "New Income" at bounding box center [1208, 237] width 111 height 32
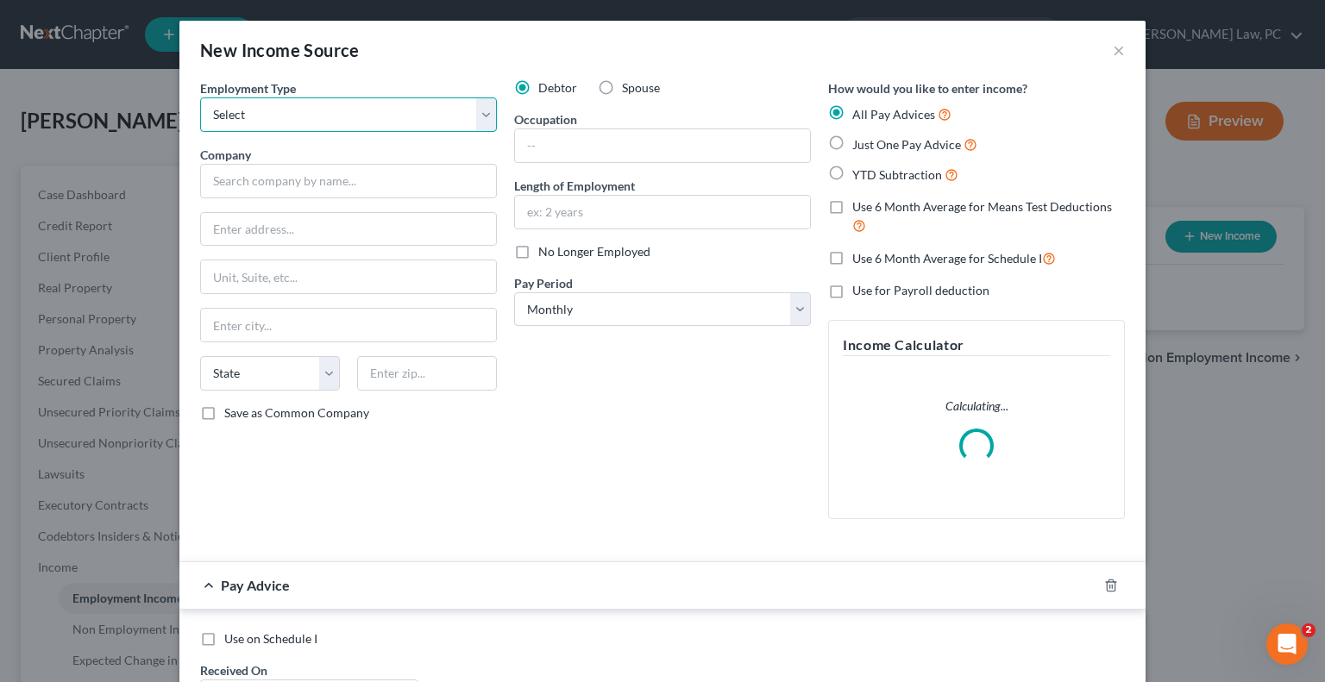
click at [408, 116] on select "Select Full or [DEMOGRAPHIC_DATA] Employment Self Employment" at bounding box center [348, 114] width 297 height 35
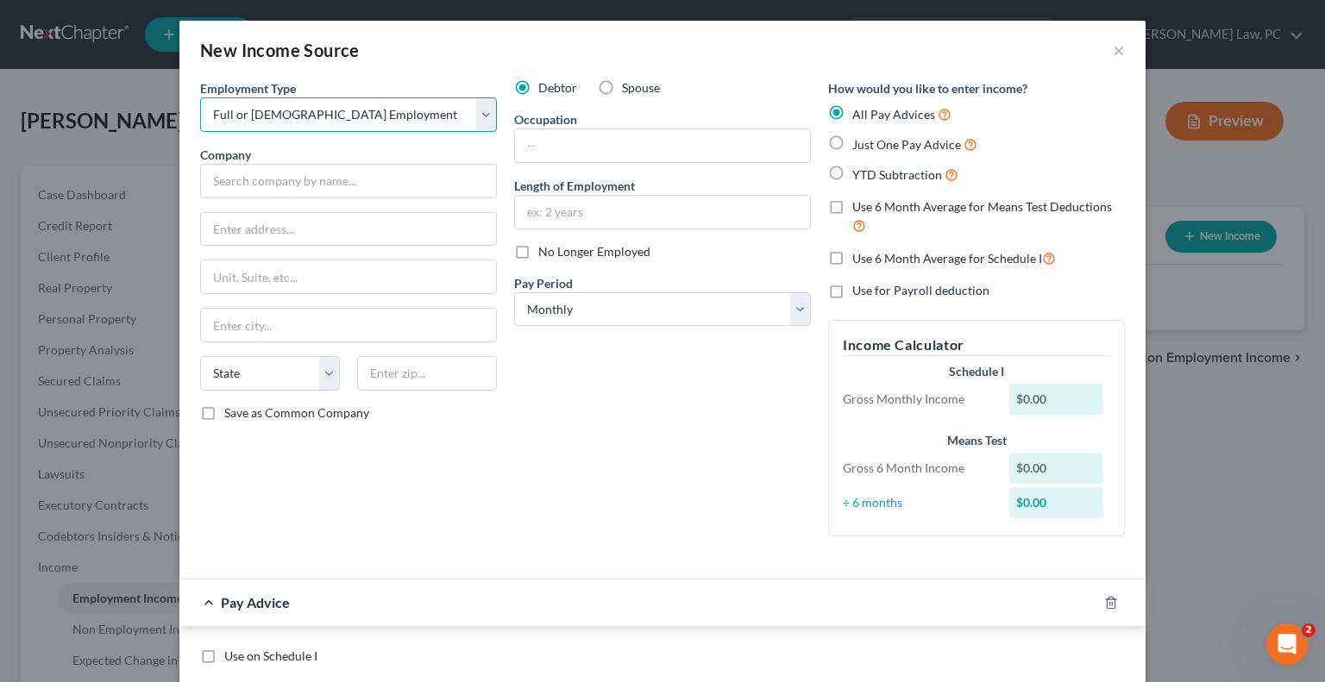
click at [200, 97] on select "Select Full or [DEMOGRAPHIC_DATA] Employment Self Employment" at bounding box center [348, 114] width 297 height 35
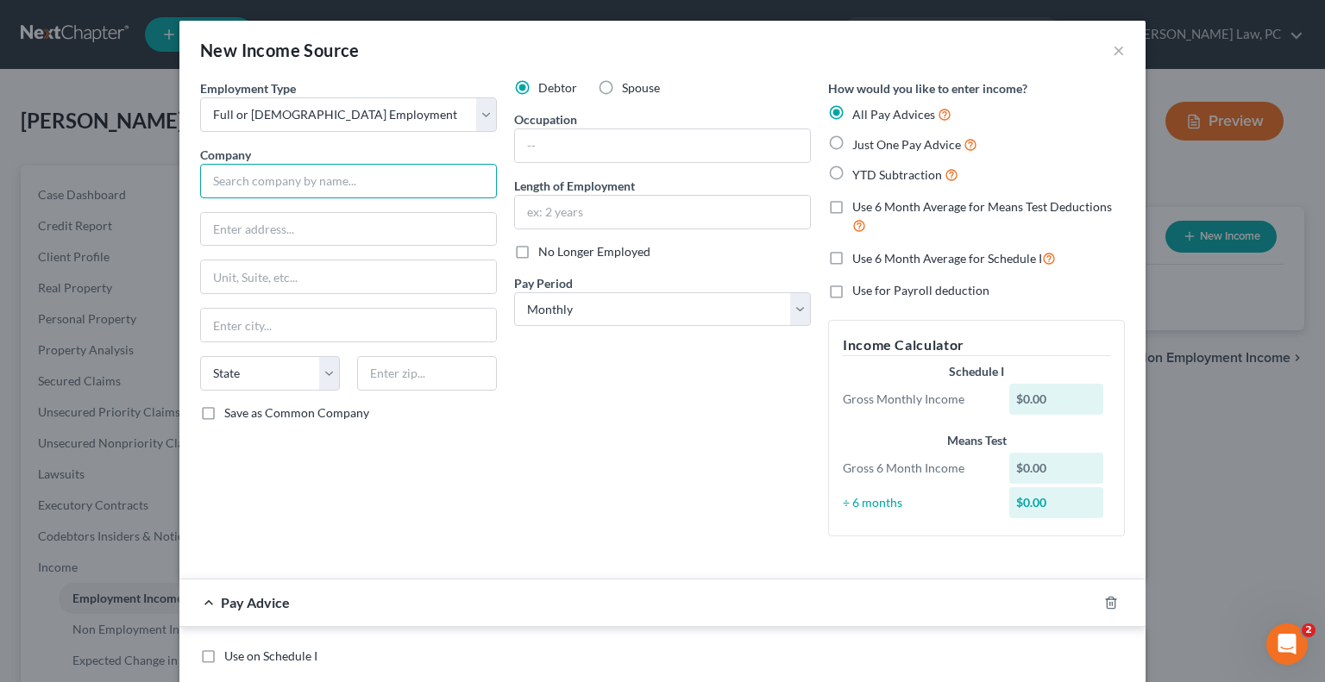
click at [327, 174] on input "text" at bounding box center [348, 181] width 297 height 35
click at [272, 225] on input "text" at bounding box center [348, 229] width 295 height 33
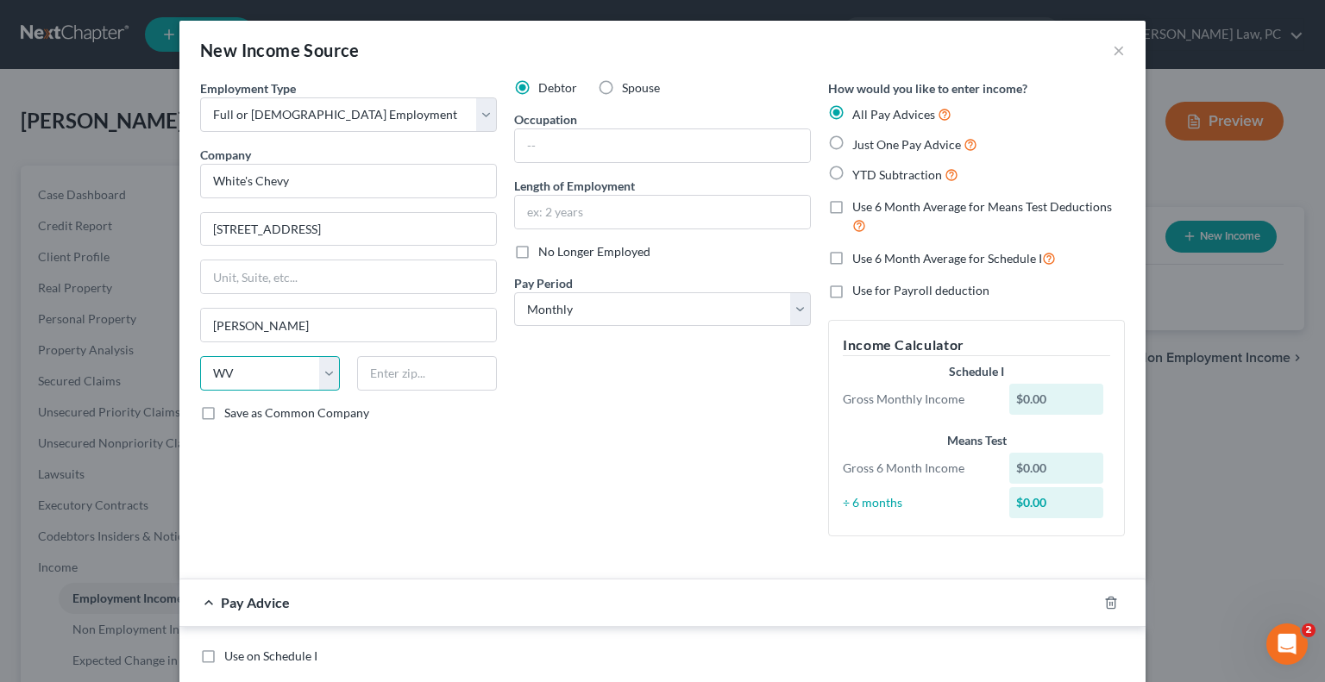
click at [317, 368] on select "State [US_STATE] AK AR AZ CA CO CT DE DC [GEOGRAPHIC_DATA] [GEOGRAPHIC_DATA] GU…" at bounding box center [270, 373] width 140 height 35
click at [200, 356] on select "State [US_STATE] AK AR AZ CA CO CT DE DC [GEOGRAPHIC_DATA] [GEOGRAPHIC_DATA] GU…" at bounding box center [270, 373] width 140 height 35
click at [383, 372] on input "text" at bounding box center [427, 373] width 140 height 35
click at [561, 148] on input "text" at bounding box center [662, 145] width 295 height 33
click at [538, 247] on label "No Longer Employed" at bounding box center [594, 251] width 112 height 17
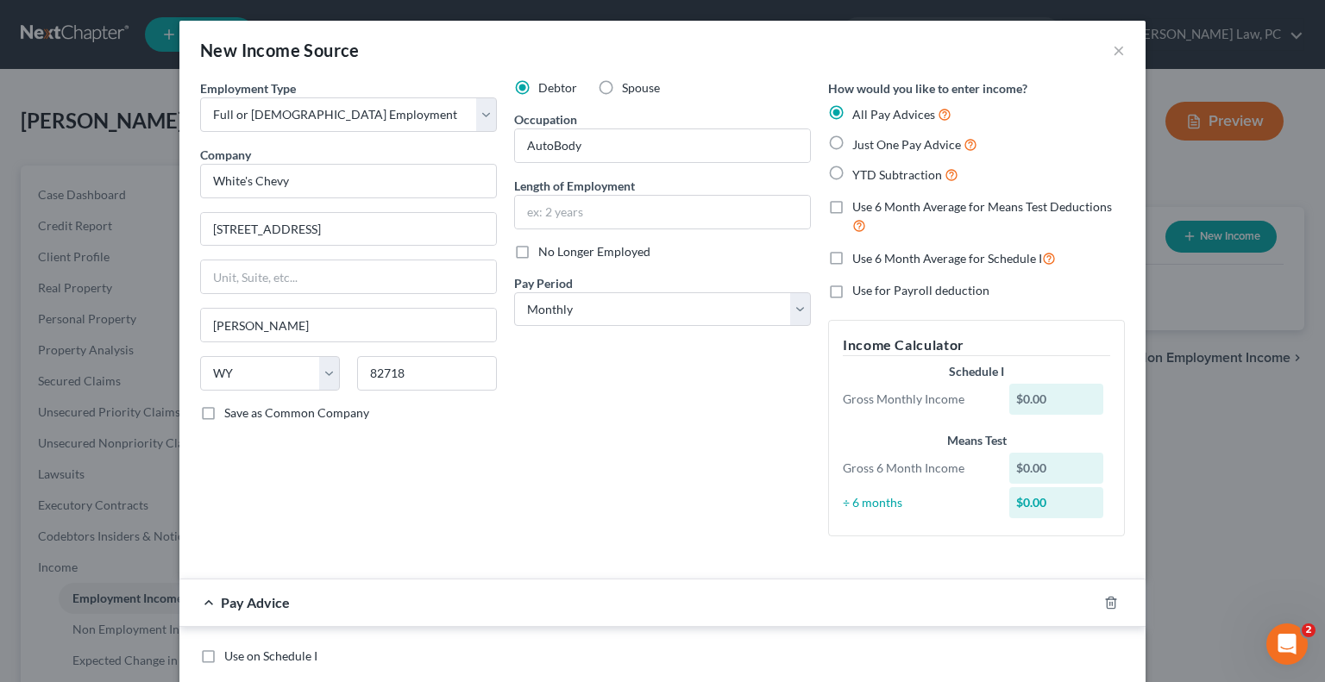
click at [545, 247] on input "No Longer Employed" at bounding box center [550, 248] width 11 height 11
click at [538, 250] on label "No Longer Employed" at bounding box center [594, 251] width 112 height 17
click at [545, 250] on input "No Longer Employed" at bounding box center [550, 248] width 11 height 11
click at [549, 314] on select "Select Monthly Twice Monthly Every Other Week Weekly" at bounding box center [662, 309] width 297 height 35
click at [514, 292] on select "Select Monthly Twice Monthly Every Other Week Weekly" at bounding box center [662, 309] width 297 height 35
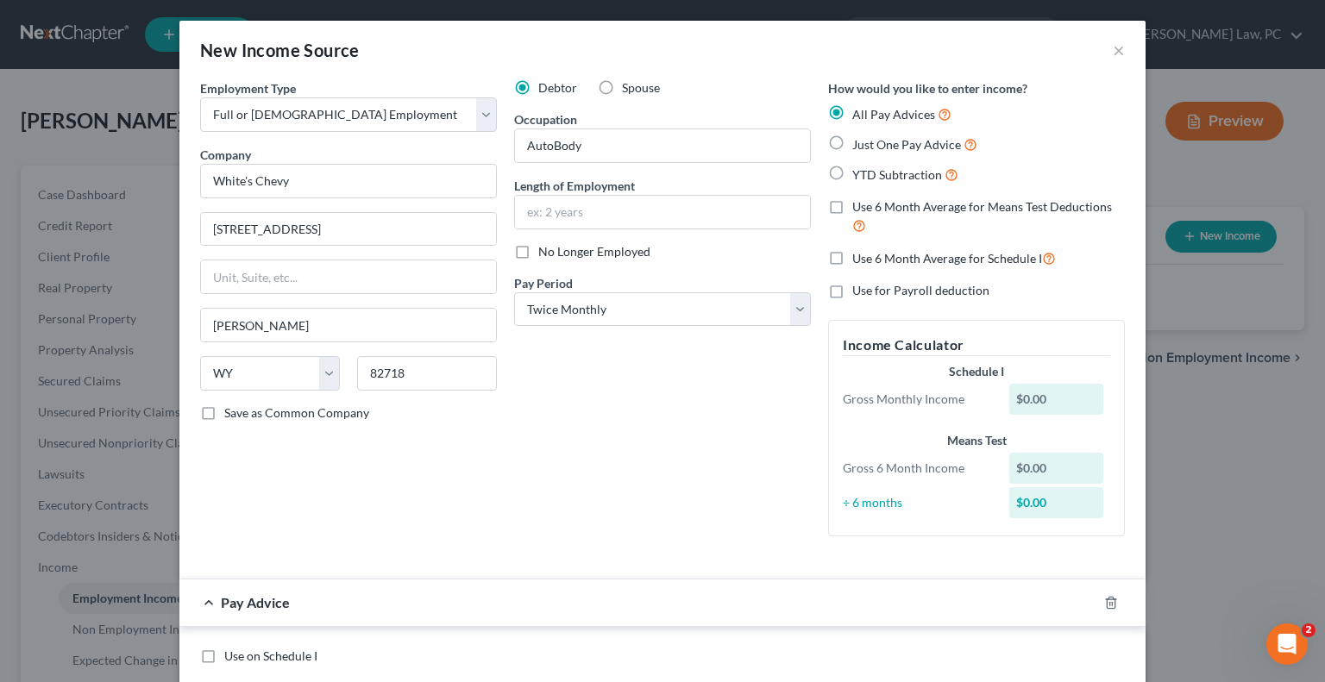
click at [852, 175] on label "YTD Subtraction" at bounding box center [905, 175] width 106 height 20
click at [859, 175] on input "YTD Subtraction" at bounding box center [864, 170] width 11 height 11
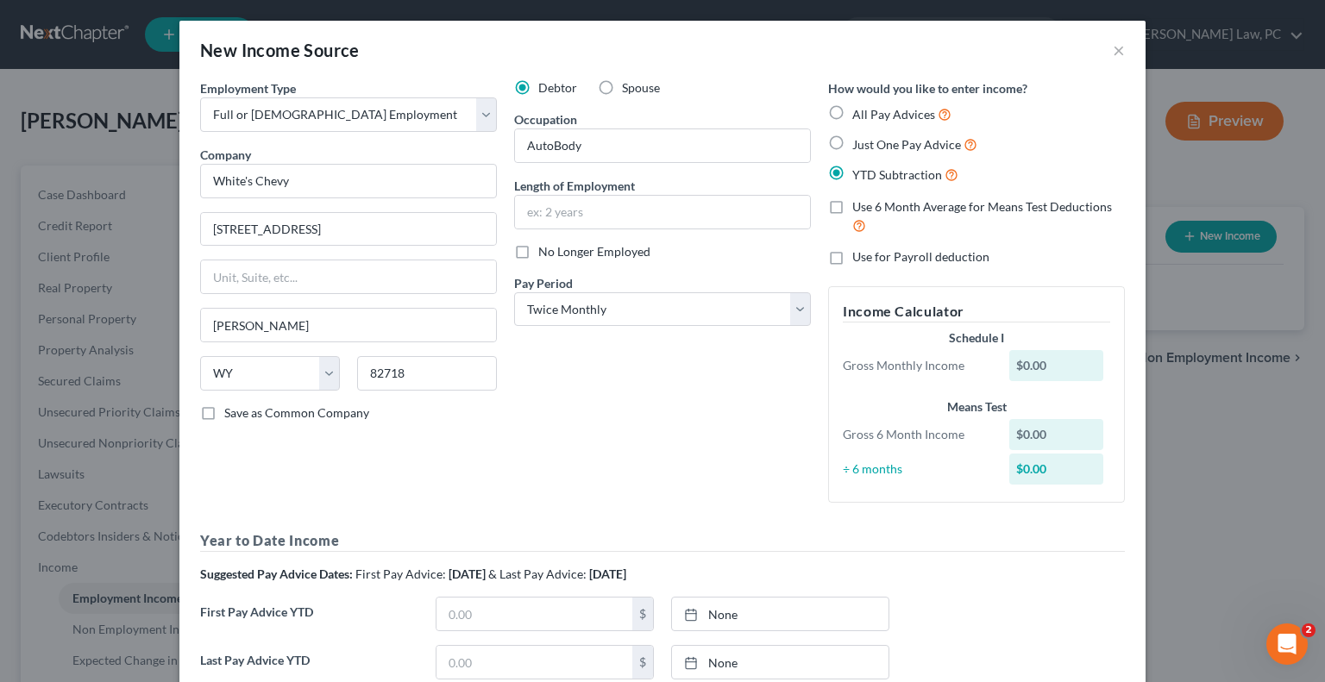
click at [852, 210] on label "Use 6 Month Average for Means Test Deductions" at bounding box center [988, 216] width 273 height 37
click at [859, 210] on input "Use 6 Month Average for Means Test Deductions" at bounding box center [864, 203] width 11 height 11
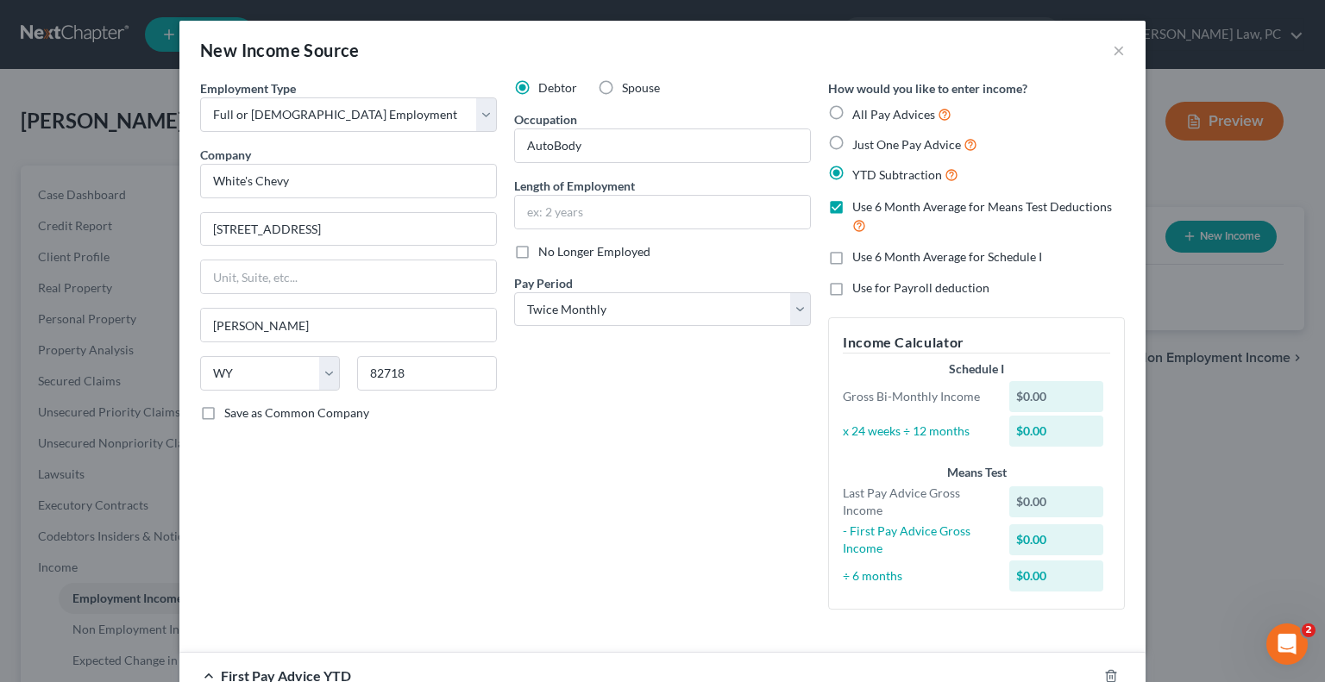
click at [538, 252] on label "No Longer Employed" at bounding box center [594, 251] width 112 height 17
click at [545, 252] on input "No Longer Employed" at bounding box center [550, 248] width 11 height 11
click at [852, 289] on label "Use for Payroll deduction" at bounding box center [920, 288] width 137 height 17
click at [859, 289] on input "Use for Payroll deduction" at bounding box center [864, 285] width 11 height 11
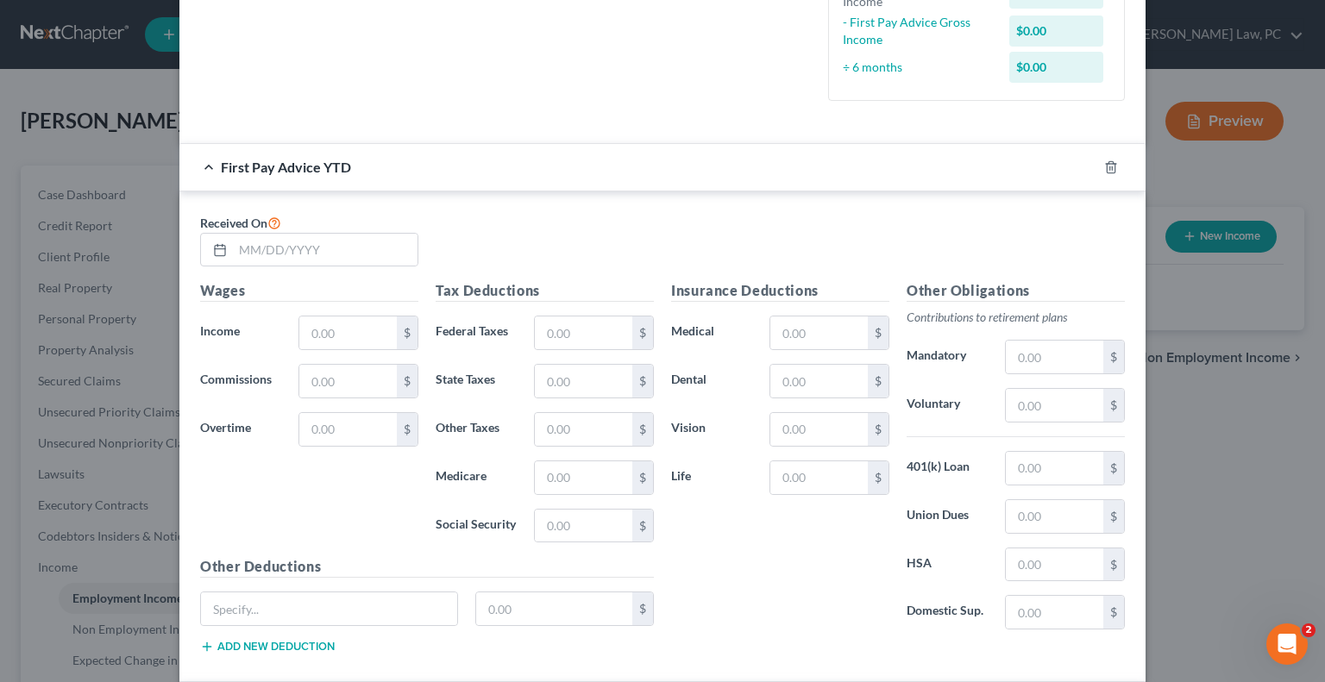
scroll to position [518, 0]
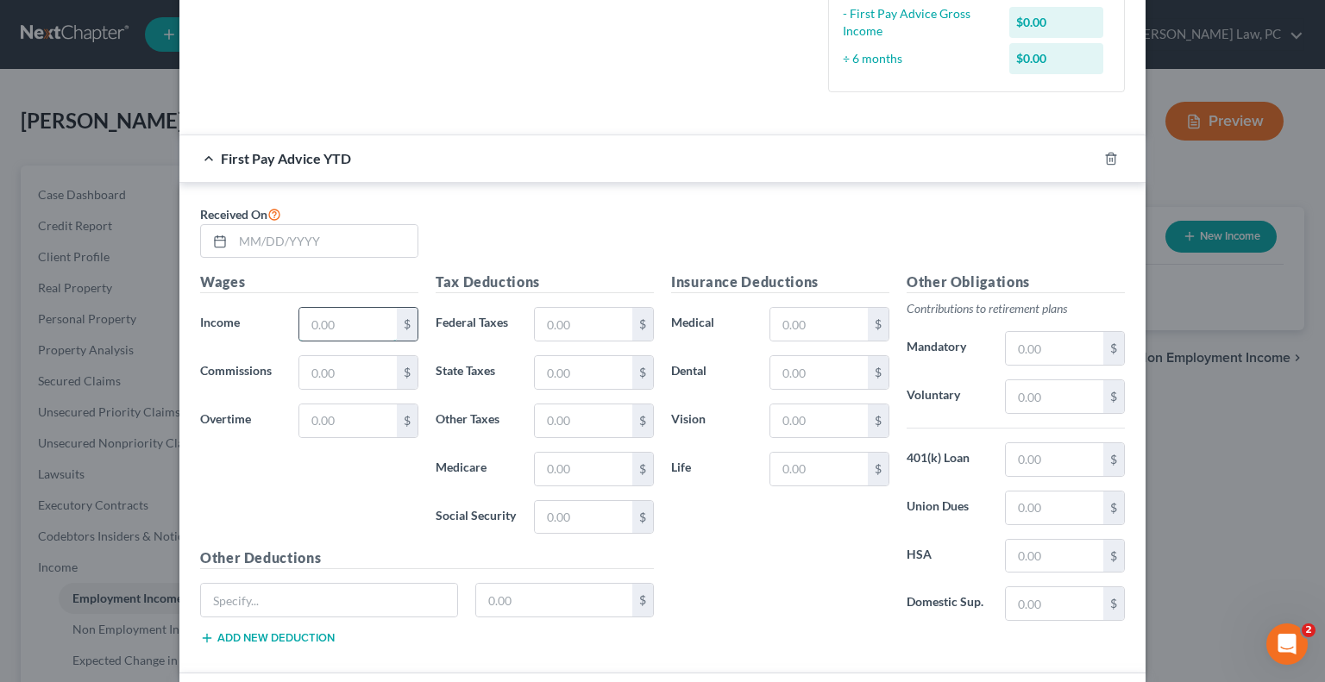
click at [324, 334] on input "text" at bounding box center [347, 324] width 97 height 33
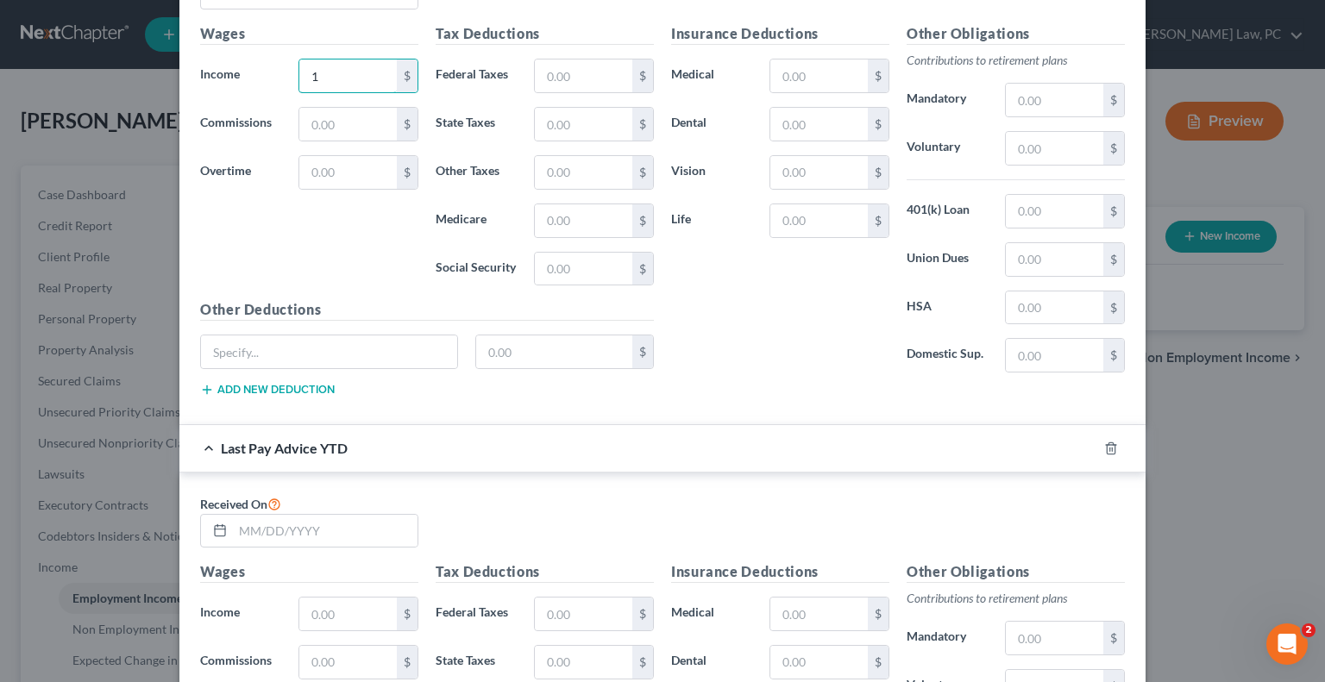
scroll to position [863, 0]
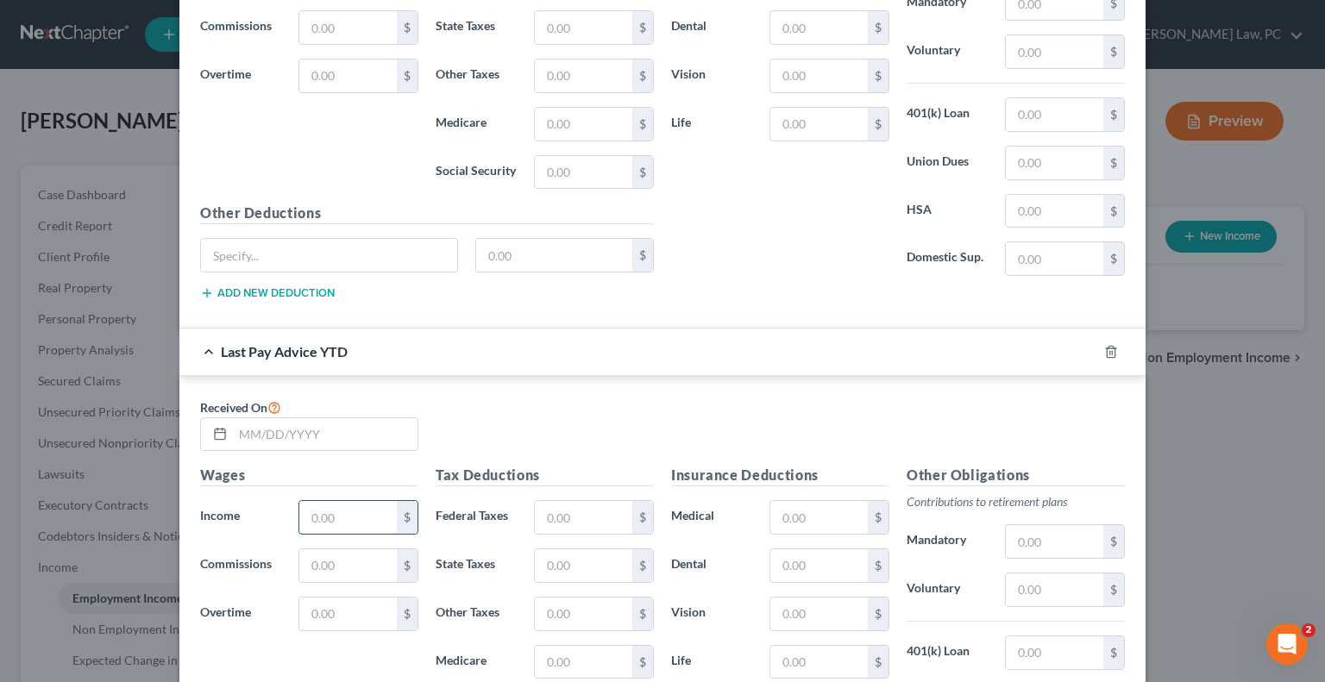
click at [301, 515] on input "text" at bounding box center [347, 517] width 97 height 33
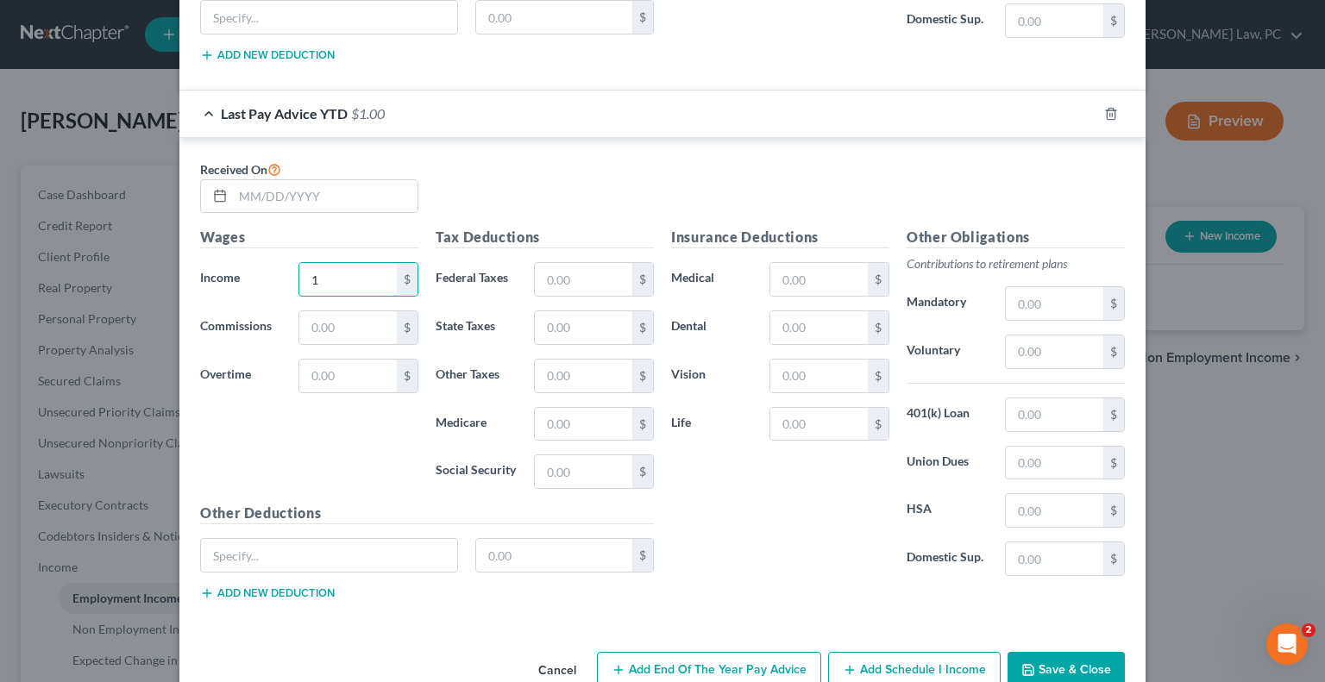
scroll to position [1134, 0]
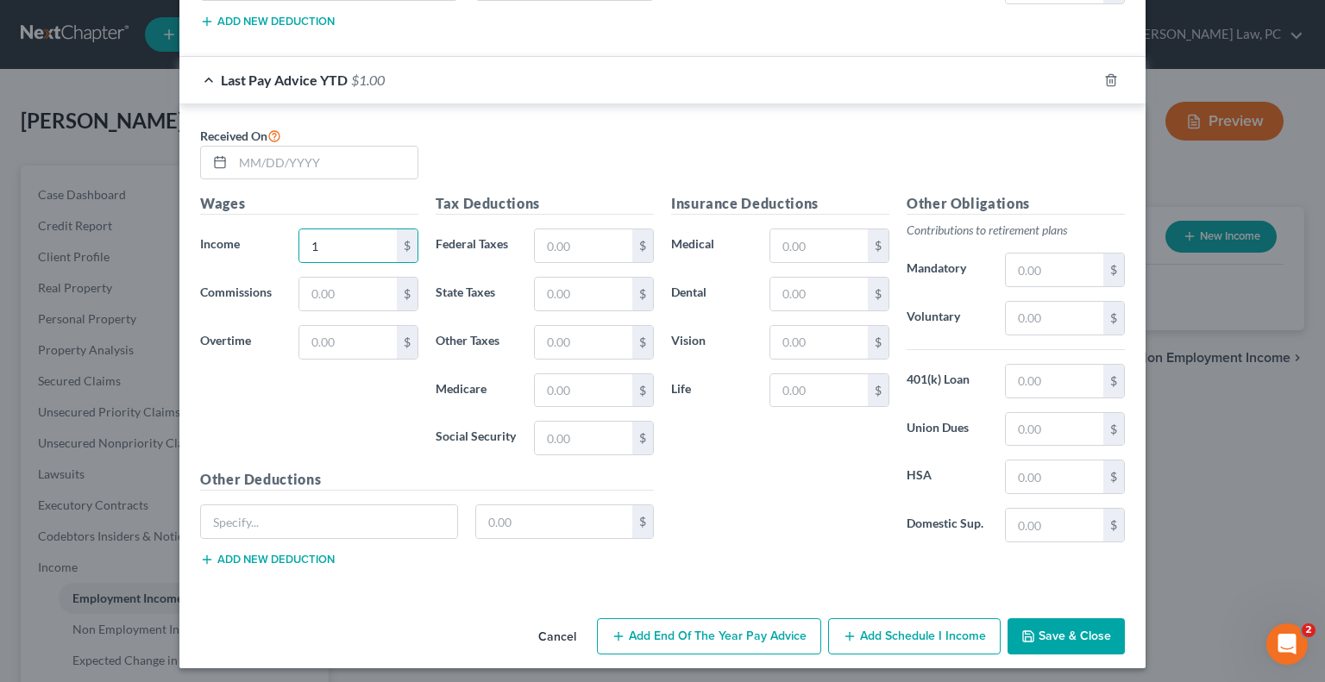
click at [1058, 631] on button "Save & Close" at bounding box center [1066, 637] width 117 height 36
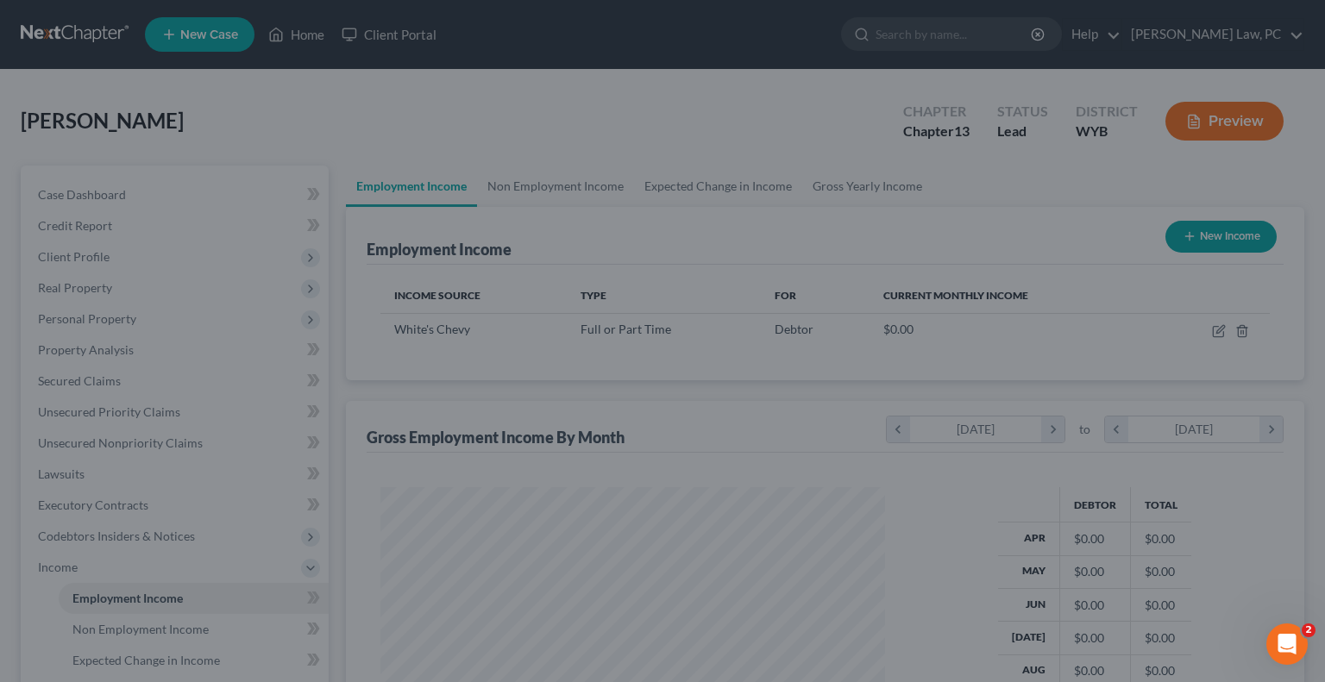
scroll to position [307, 532]
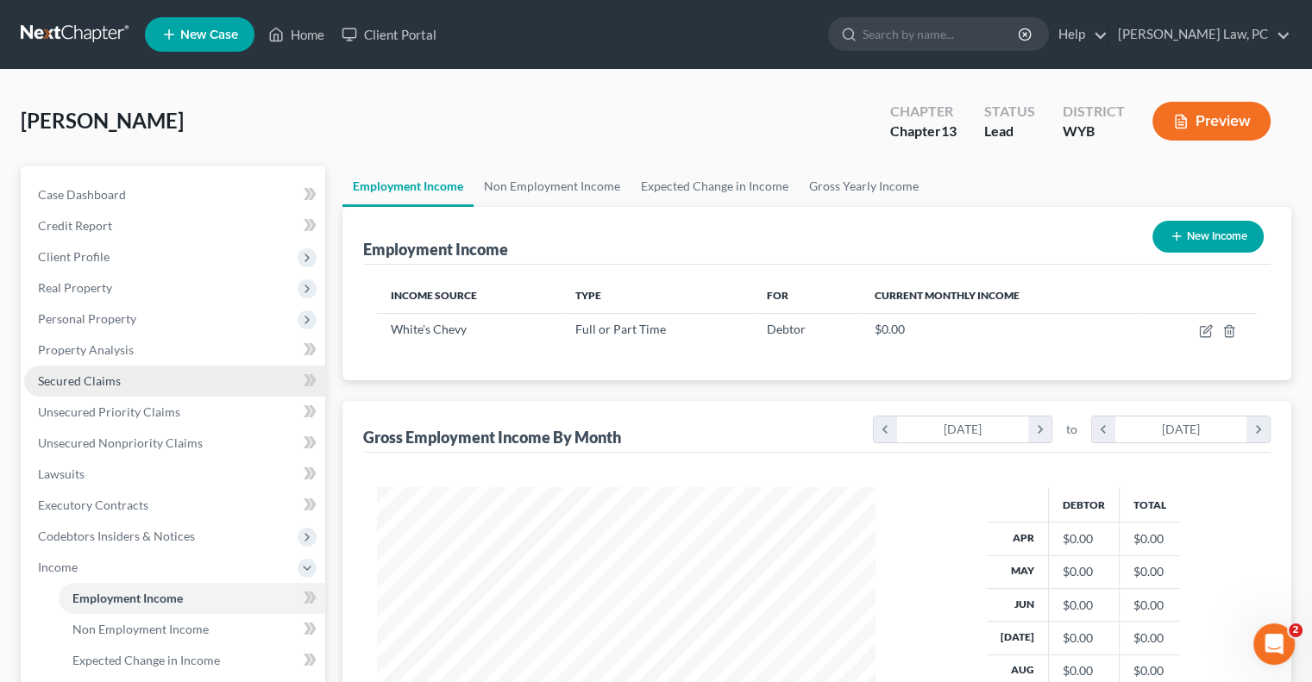
click at [77, 379] on span "Secured Claims" at bounding box center [79, 381] width 83 height 15
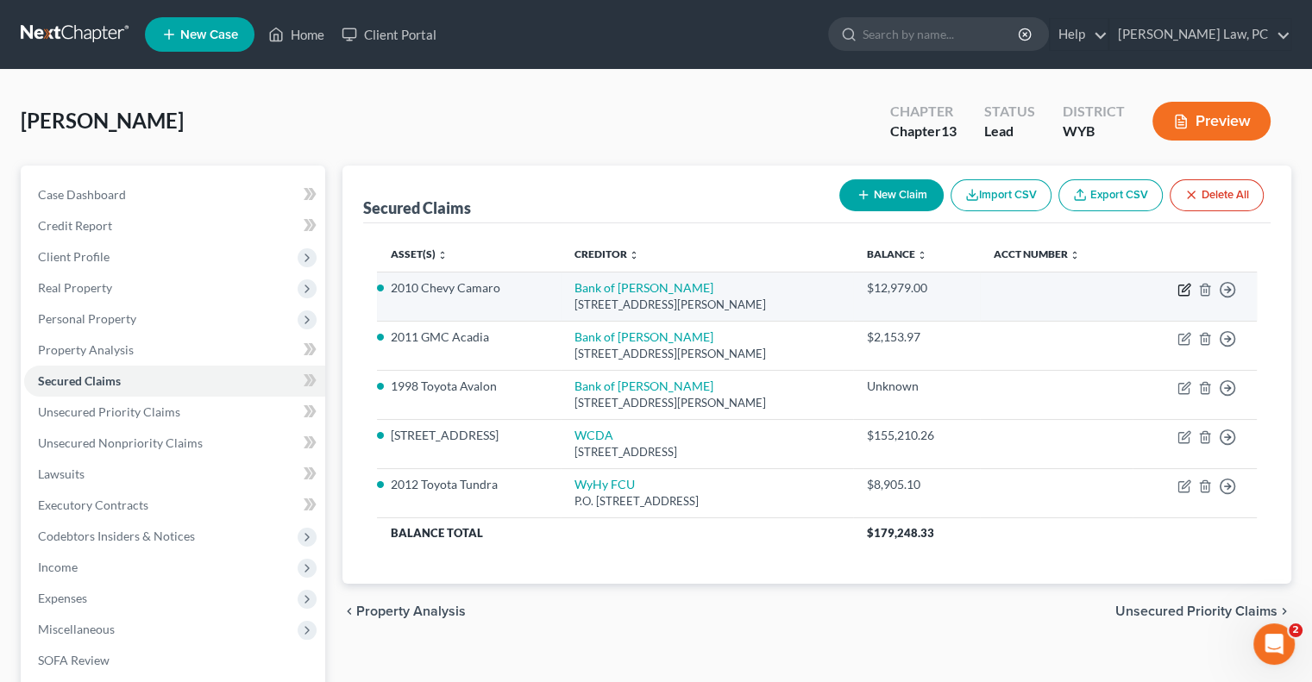
click at [1180, 289] on icon "button" at bounding box center [1185, 290] width 14 height 14
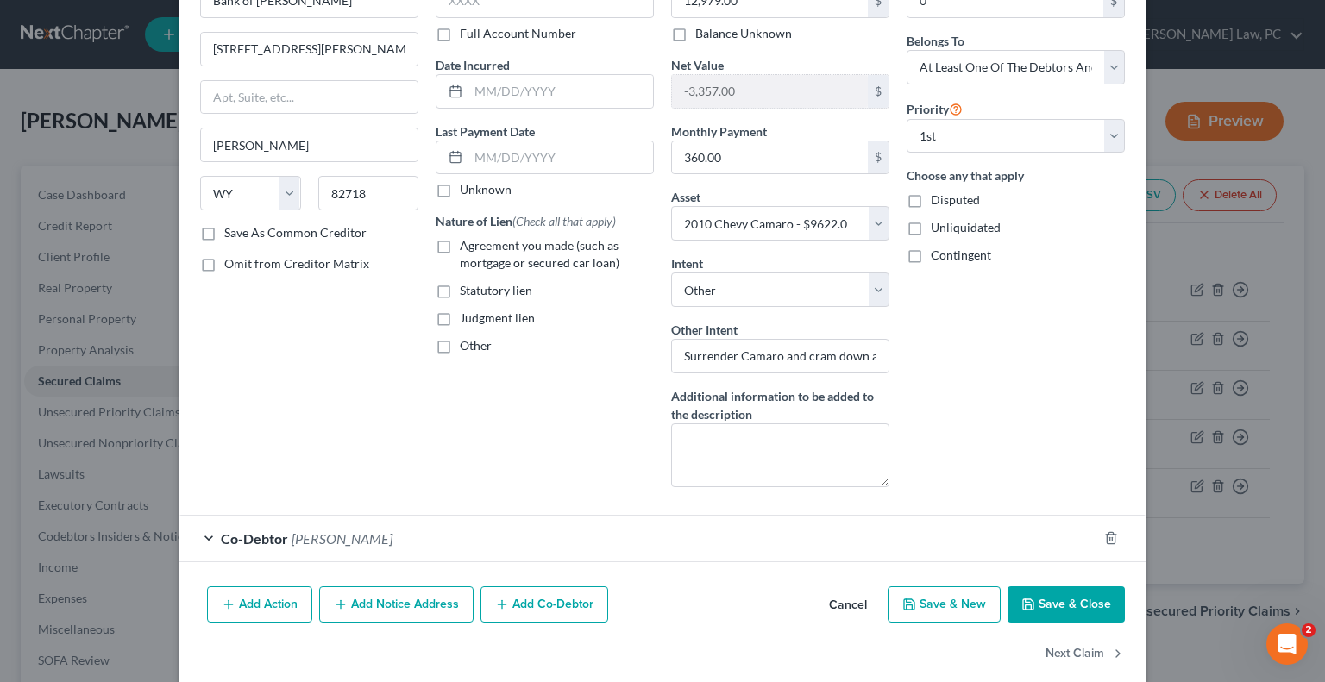
scroll to position [135, 0]
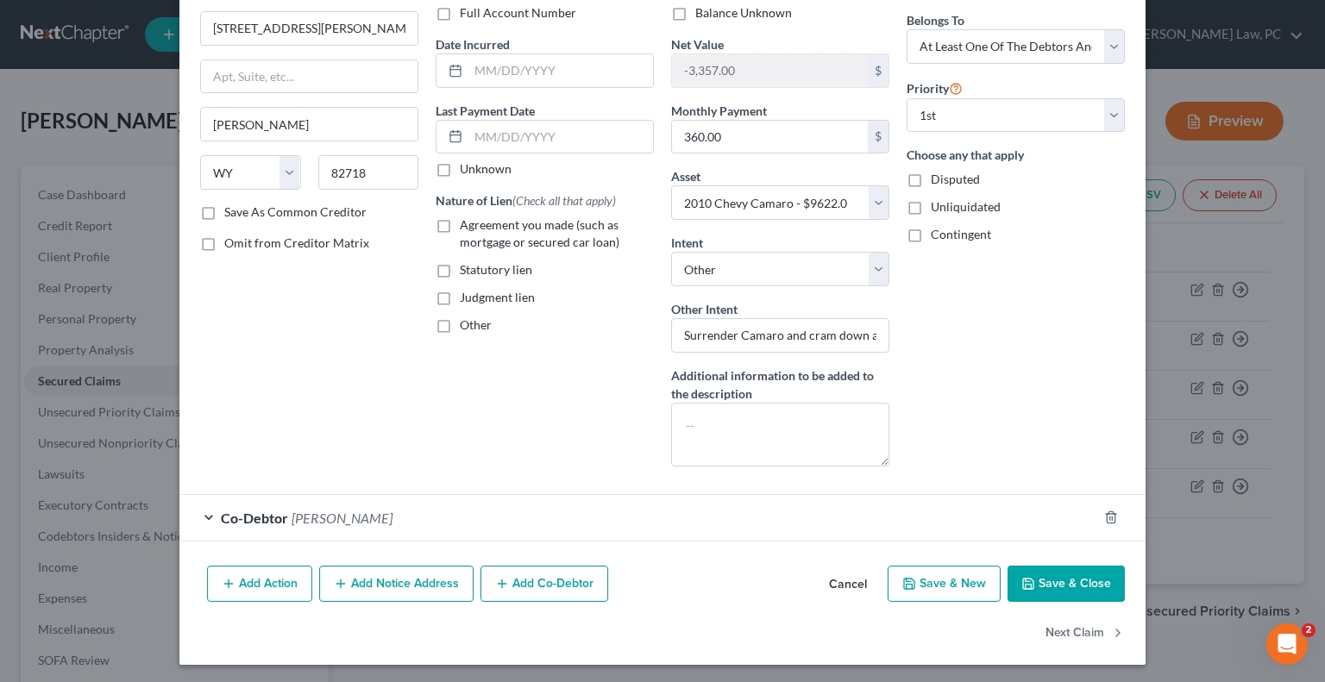
click at [832, 573] on button "Cancel" at bounding box center [848, 585] width 66 height 35
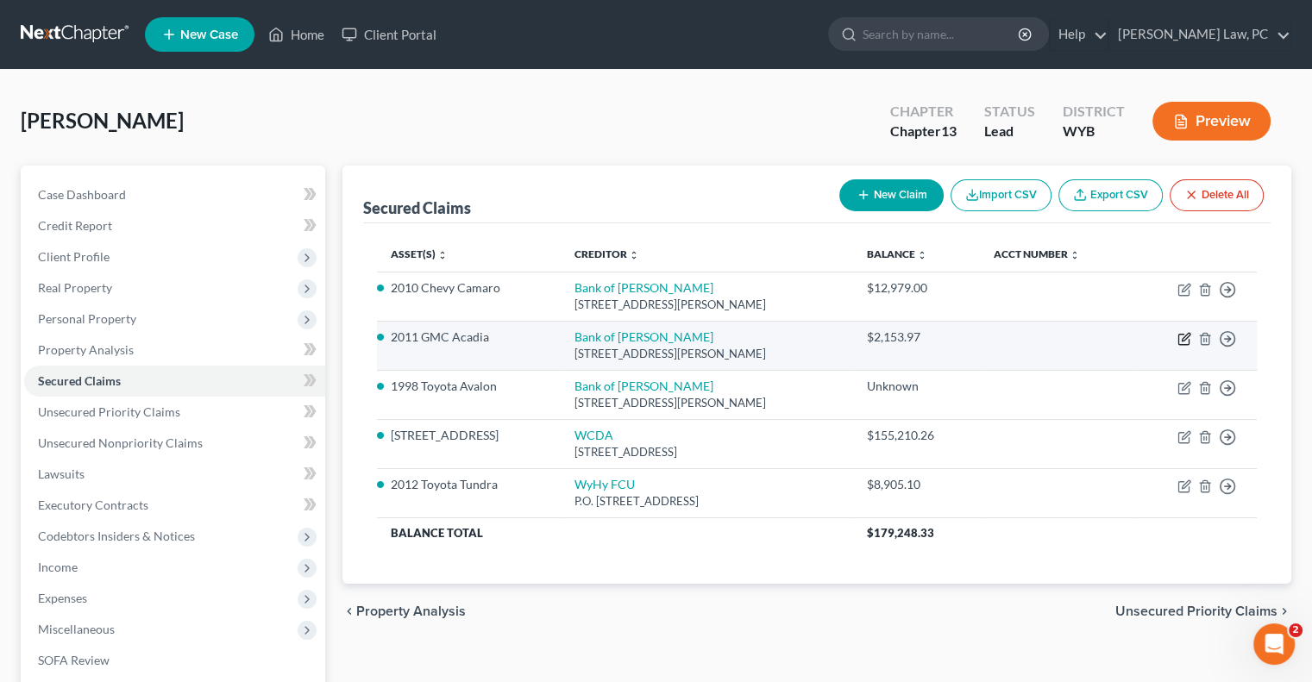
click at [1182, 344] on td "Move to E Move to F Move to G Move to Notice Only" at bounding box center [1195, 345] width 124 height 49
click at [1180, 342] on icon "button" at bounding box center [1185, 339] width 14 height 14
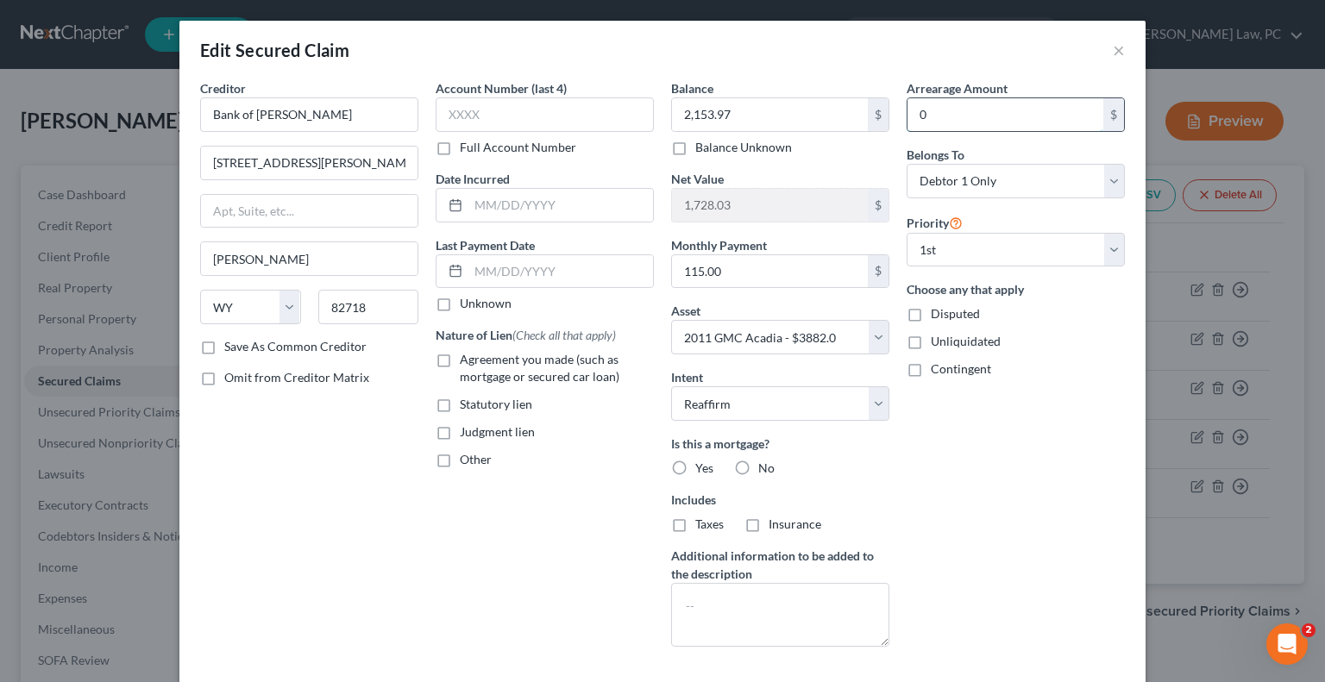
click at [936, 116] on input "0" at bounding box center [1006, 114] width 196 height 33
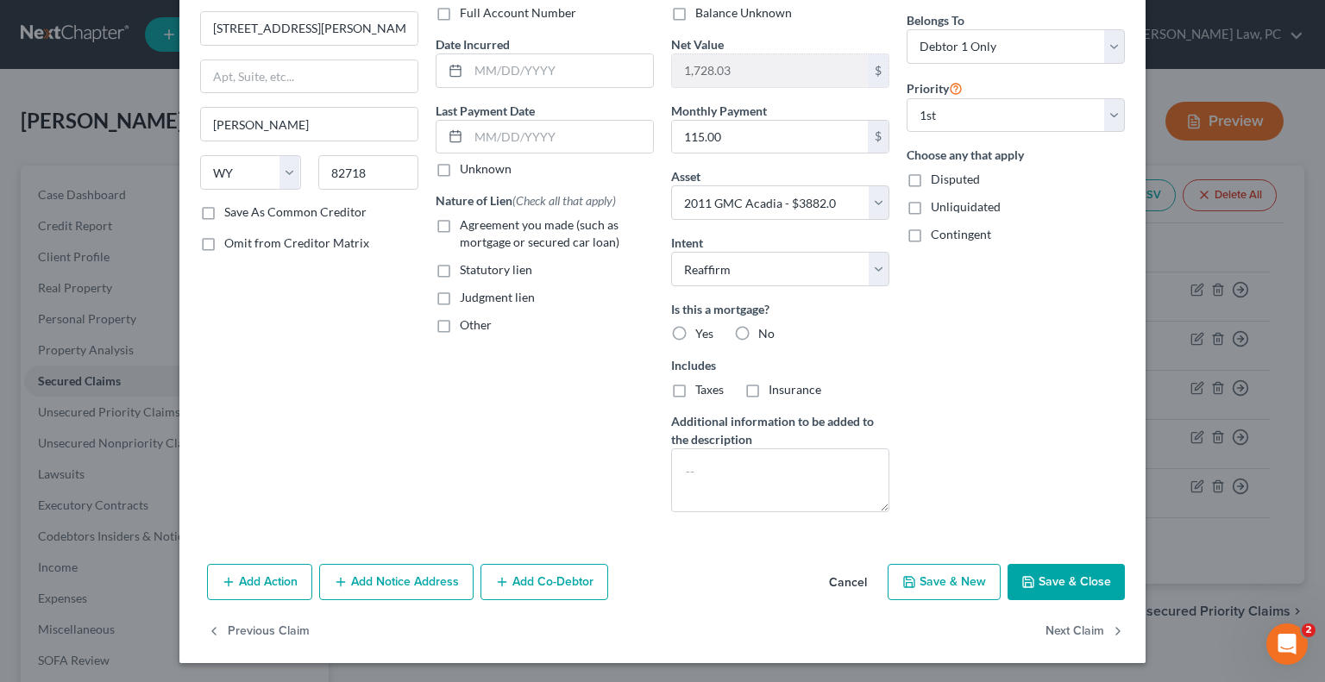
click at [1057, 588] on button "Save & Close" at bounding box center [1066, 582] width 117 height 36
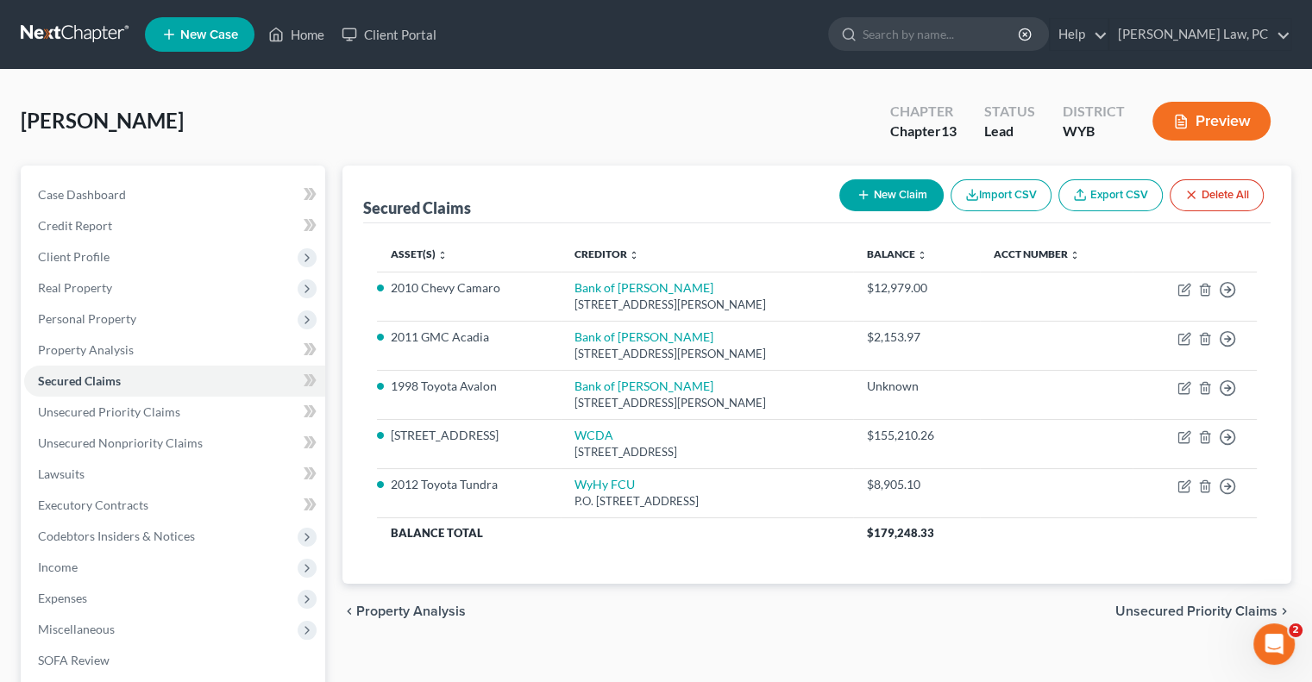
click at [605, 118] on div "[PERSON_NAME] Upgraded Chapter Chapter 13 Status Lead District WYB Preview" at bounding box center [656, 128] width 1271 height 75
click at [122, 443] on span "Unsecured Nonpriority Claims" at bounding box center [120, 443] width 165 height 15
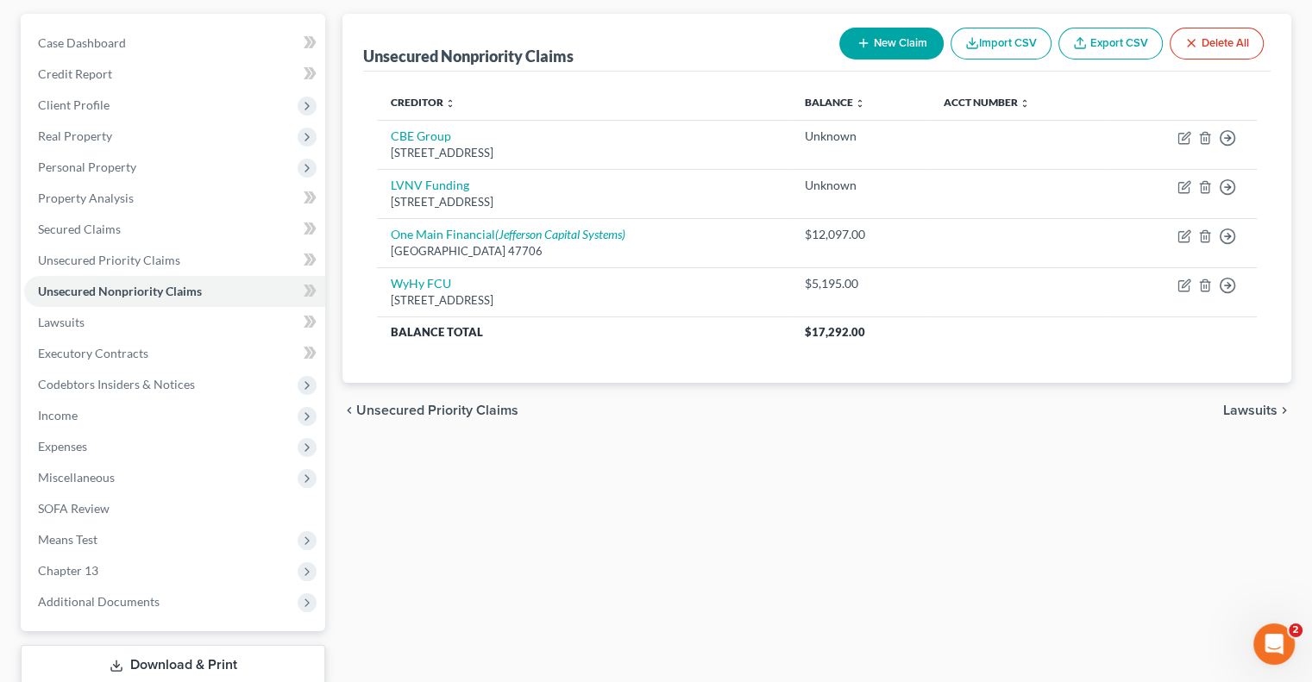
scroll to position [173, 0]
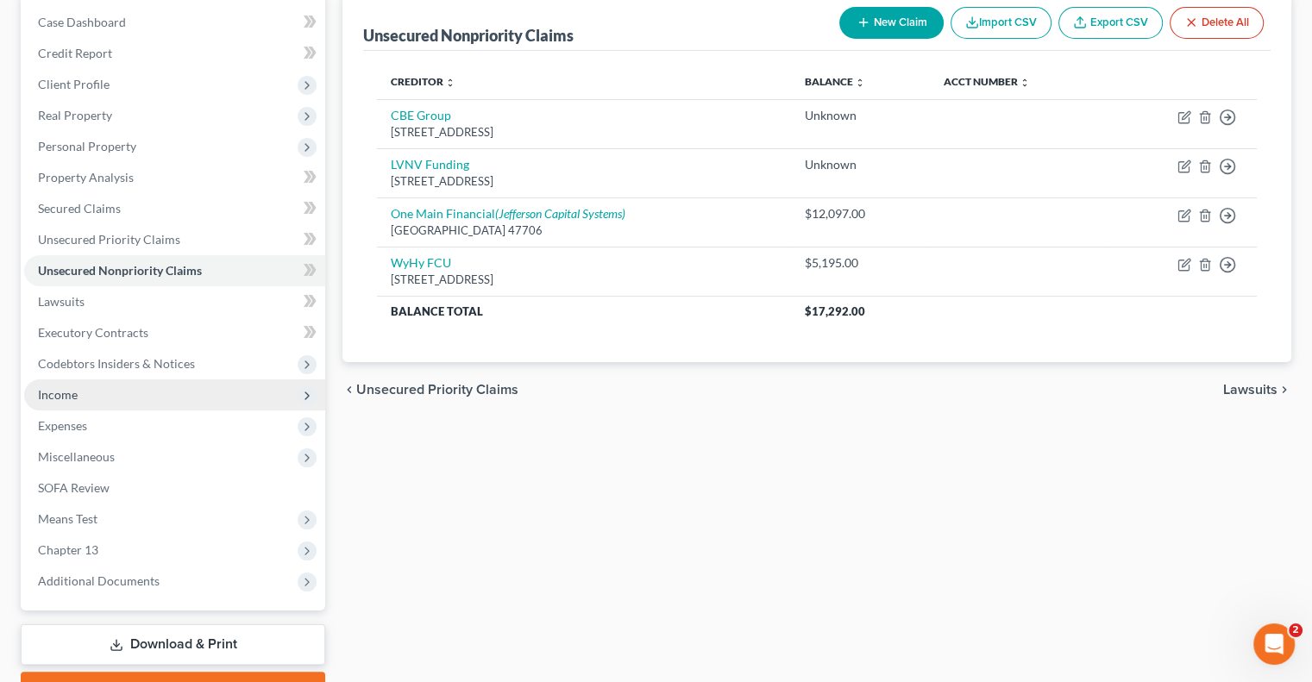
click at [67, 398] on span "Income" at bounding box center [58, 394] width 40 height 15
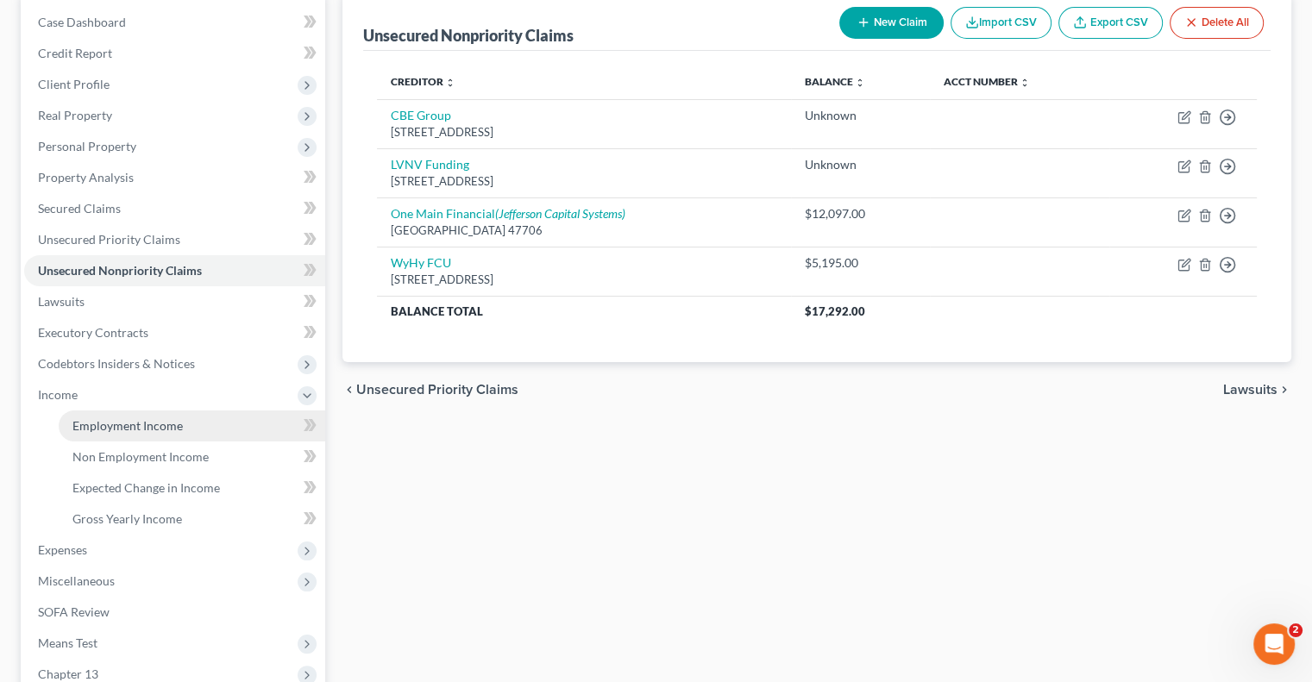
click at [180, 418] on link "Employment Income" at bounding box center [192, 426] width 267 height 31
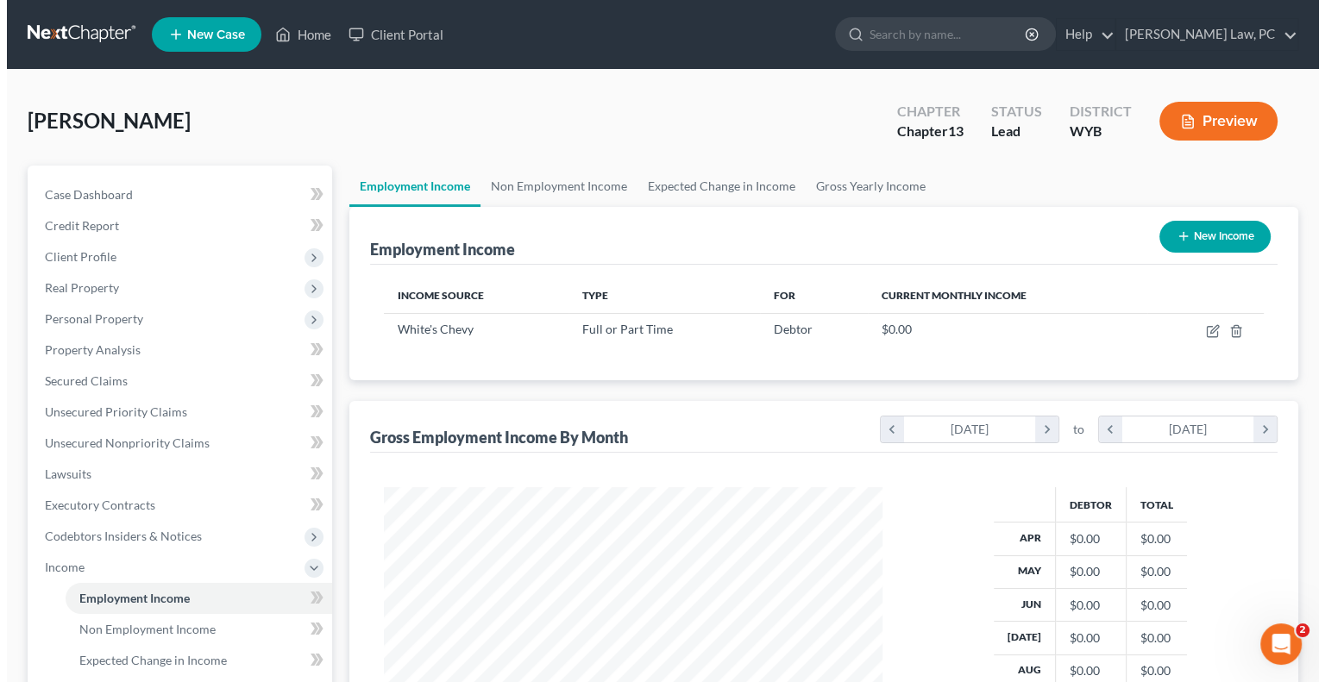
scroll to position [307, 532]
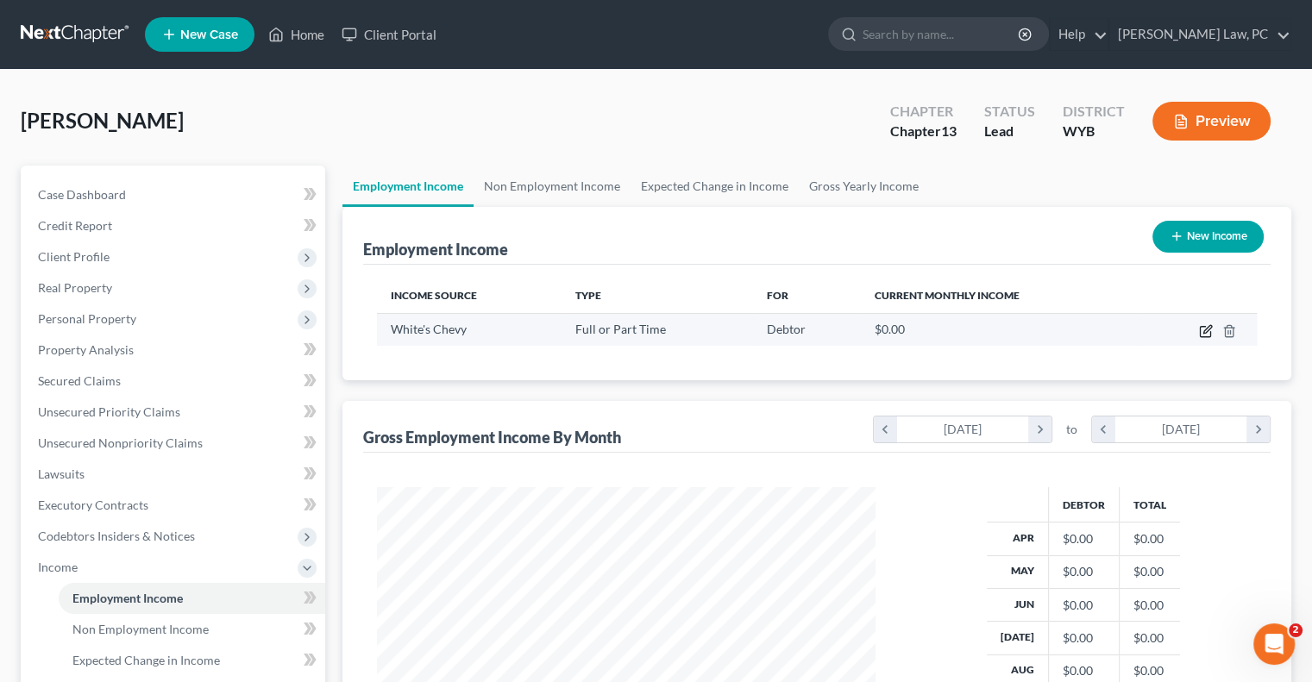
click at [1203, 330] on icon "button" at bounding box center [1206, 331] width 14 height 14
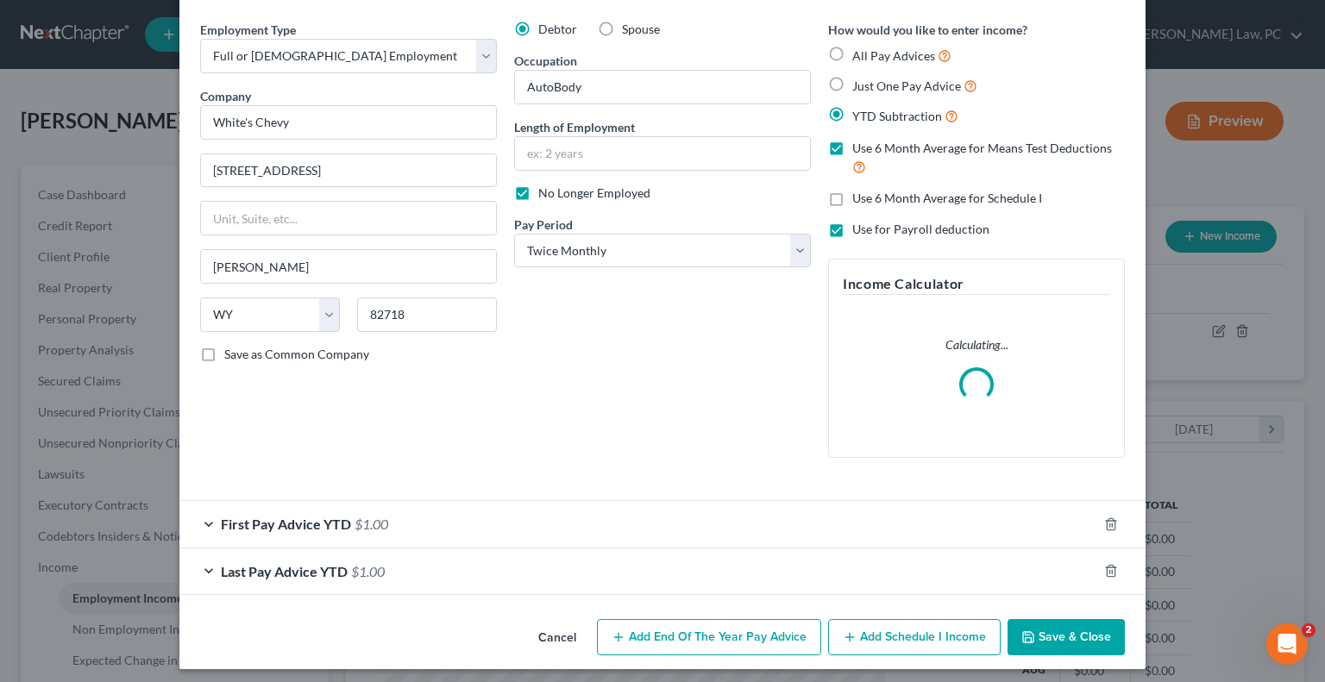
scroll to position [65, 0]
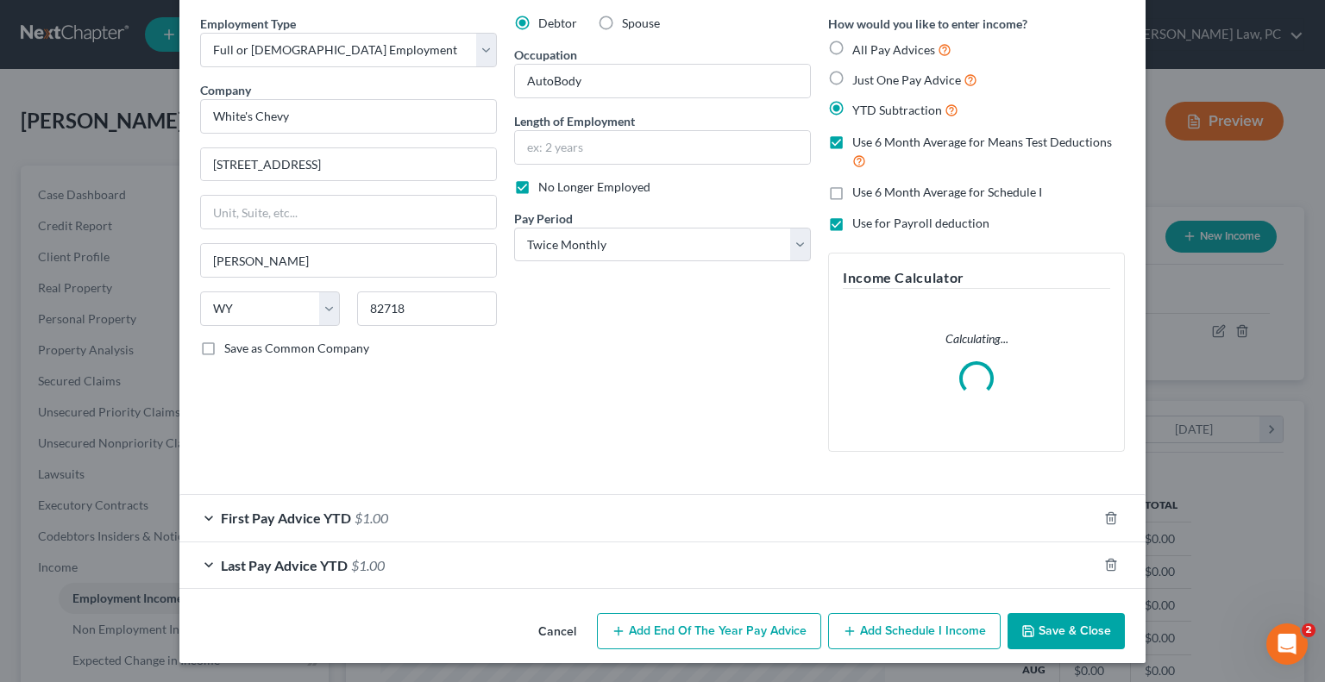
click at [293, 568] on span "Last Pay Advice YTD" at bounding box center [284, 565] width 127 height 16
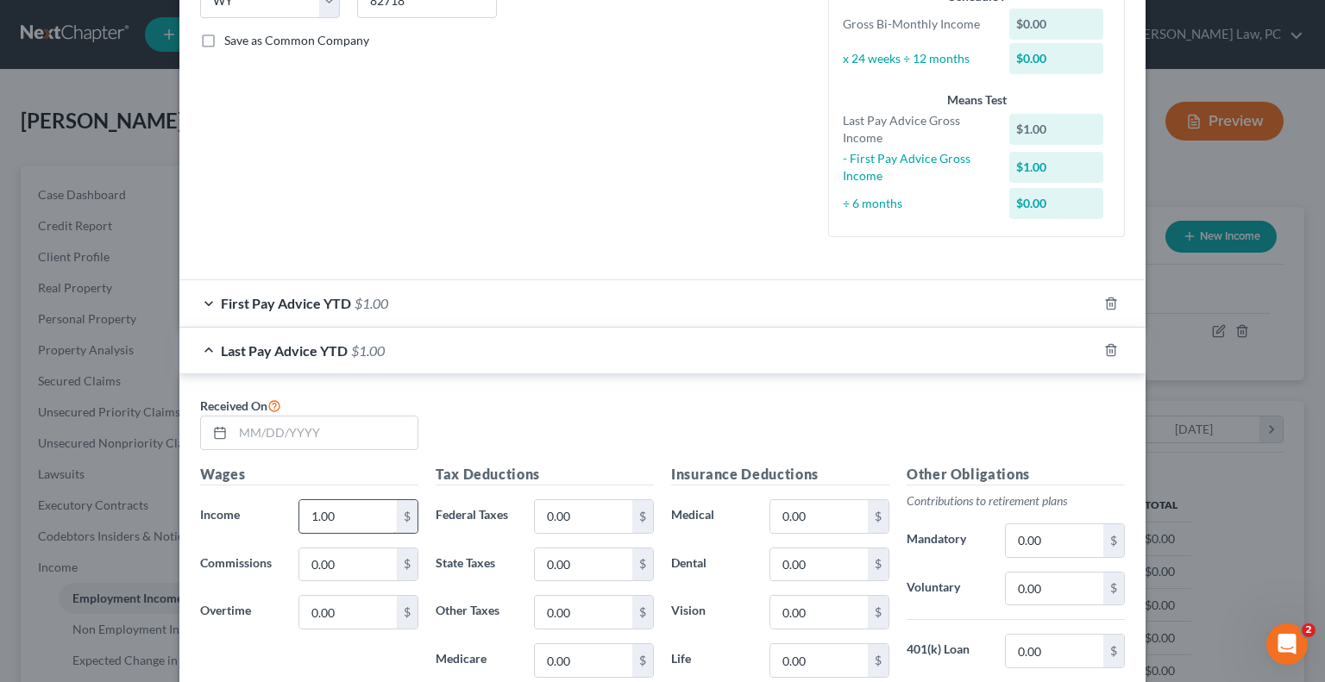
scroll to position [410, 0]
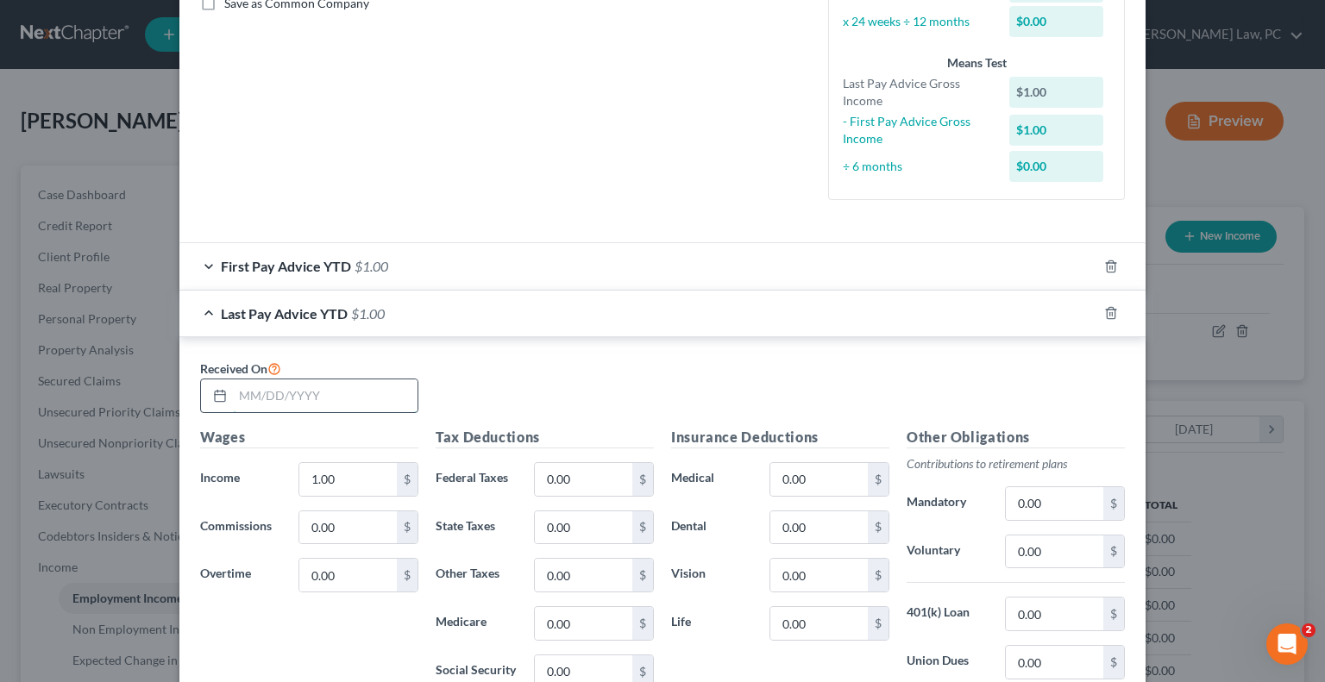
click at [324, 390] on input "text" at bounding box center [325, 396] width 185 height 33
click at [333, 479] on input "1.00" at bounding box center [347, 479] width 97 height 33
click at [585, 481] on input "0.00" at bounding box center [583, 479] width 97 height 33
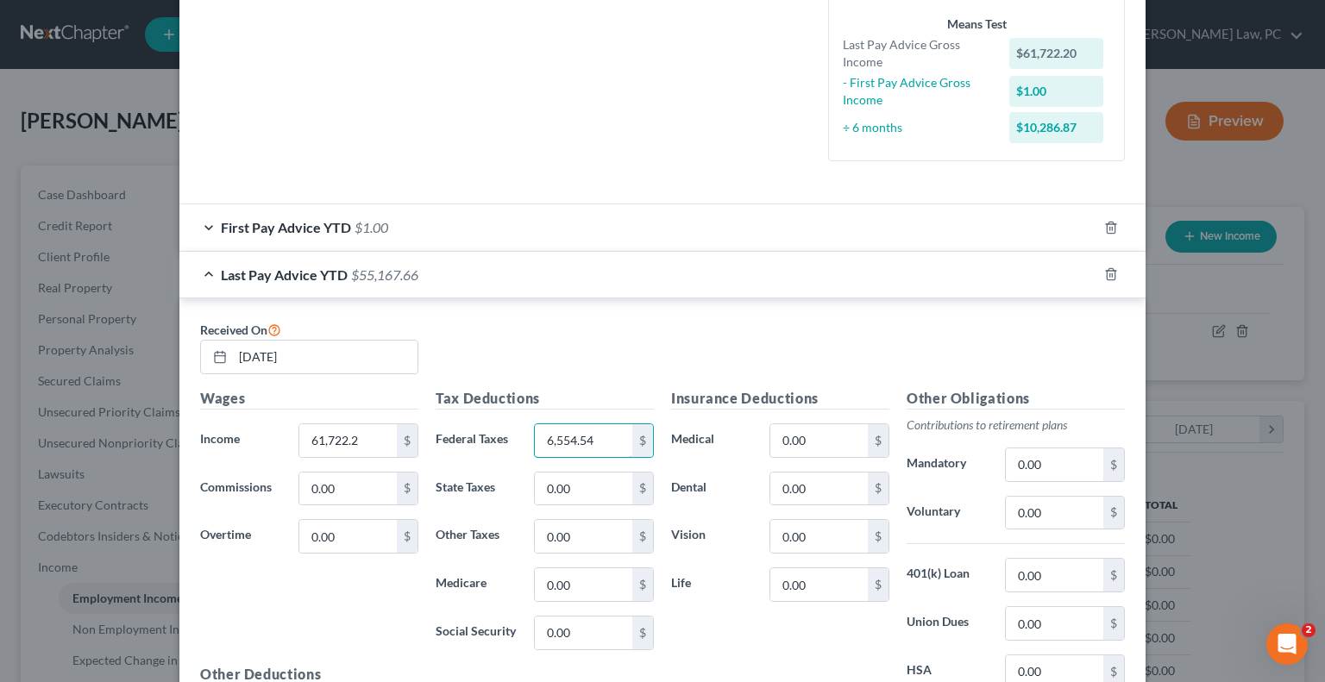
scroll to position [645, 0]
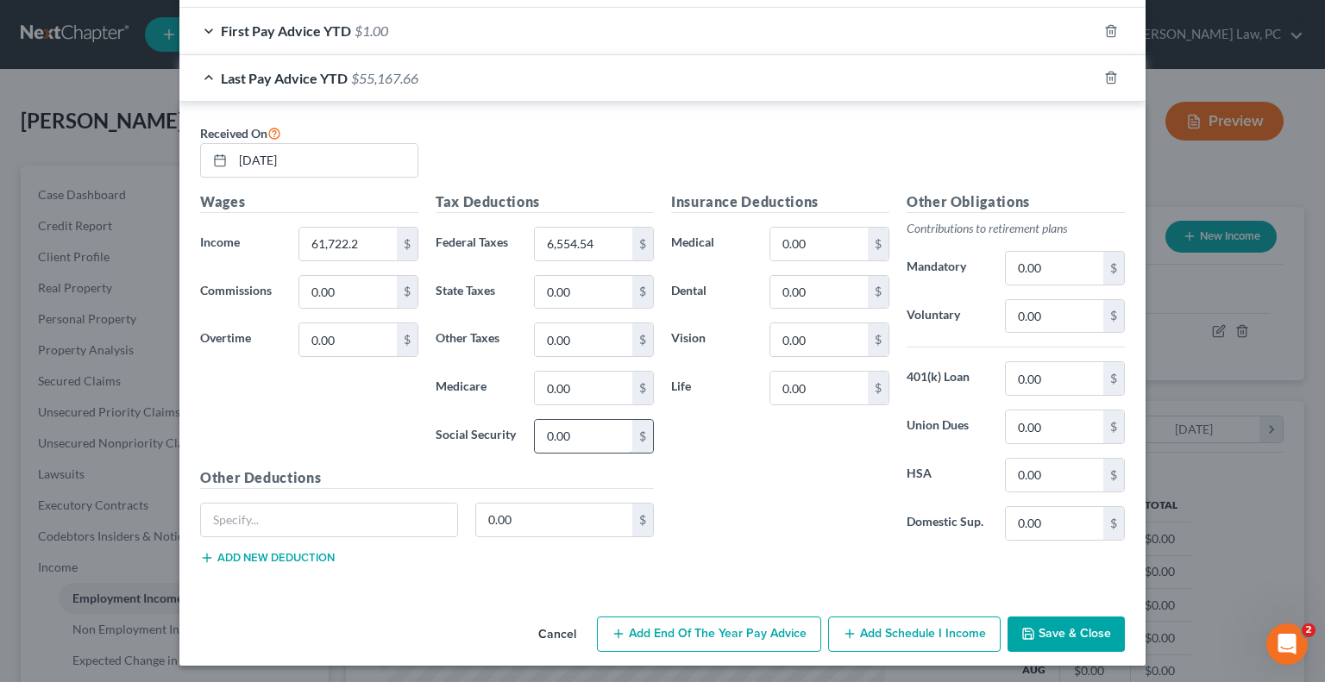
click at [585, 437] on input "0.00" at bounding box center [583, 436] width 97 height 33
click at [564, 389] on input "0.00" at bounding box center [583, 388] width 97 height 33
click at [809, 248] on input "0.00" at bounding box center [818, 244] width 97 height 33
click at [1058, 522] on input "0.00" at bounding box center [1054, 523] width 97 height 33
click at [814, 296] on input "0.00" at bounding box center [818, 292] width 97 height 33
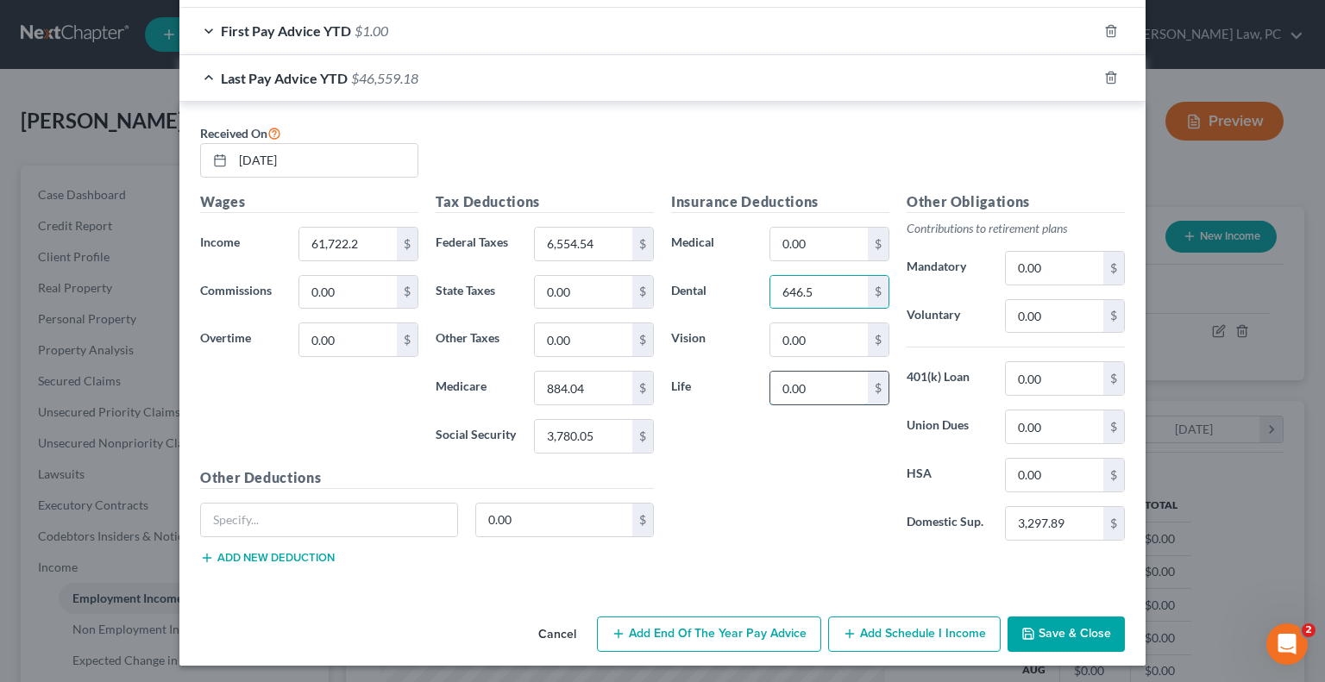
click at [821, 381] on input "0.00" at bounding box center [818, 388] width 97 height 33
click at [808, 346] on input "0.00" at bounding box center [818, 339] width 97 height 33
click at [802, 236] on input "0.00" at bounding box center [818, 244] width 97 height 33
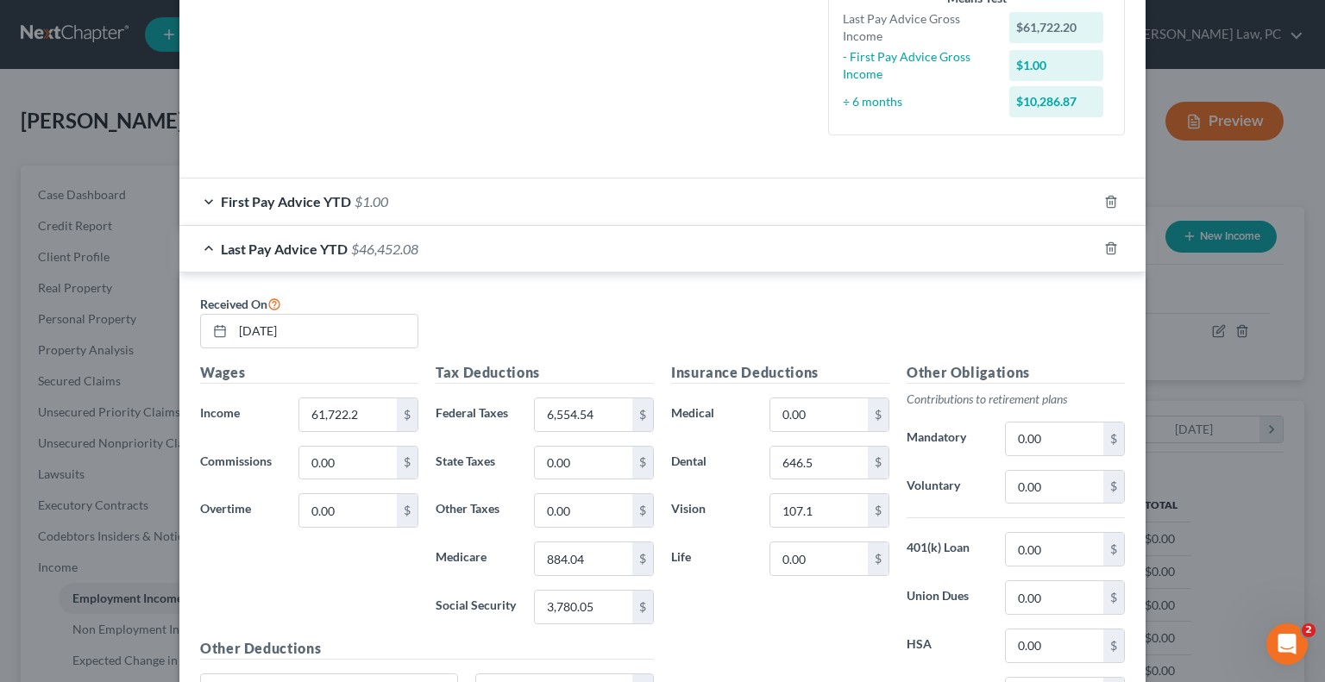
scroll to position [473, 0]
click at [289, 204] on span "First Pay Advice YTD" at bounding box center [286, 203] width 130 height 16
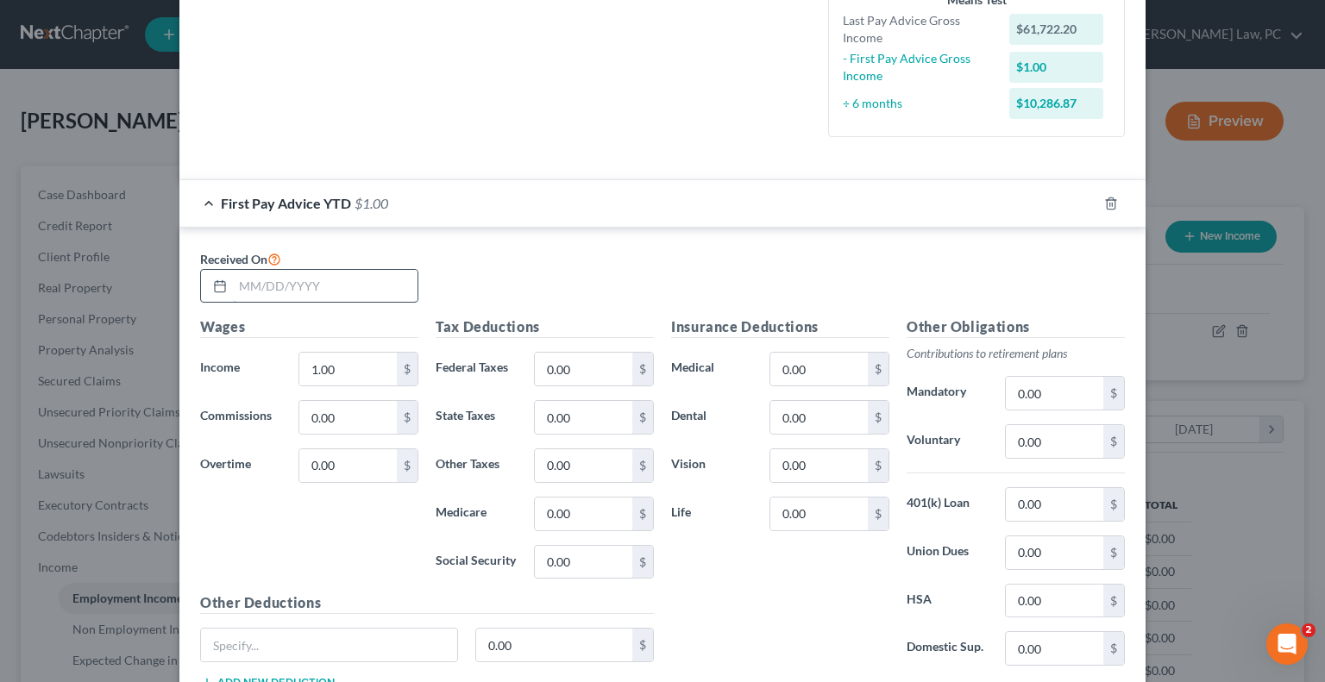
drag, startPoint x: 245, startPoint y: 288, endPoint x: 238, endPoint y: 272, distance: 17.8
click at [245, 288] on input "text" at bounding box center [325, 286] width 185 height 33
click at [340, 364] on input "1.00" at bounding box center [347, 369] width 97 height 33
click at [373, 368] on input "1.00" at bounding box center [347, 369] width 97 height 33
click at [352, 372] on input "1.00" at bounding box center [347, 369] width 97 height 33
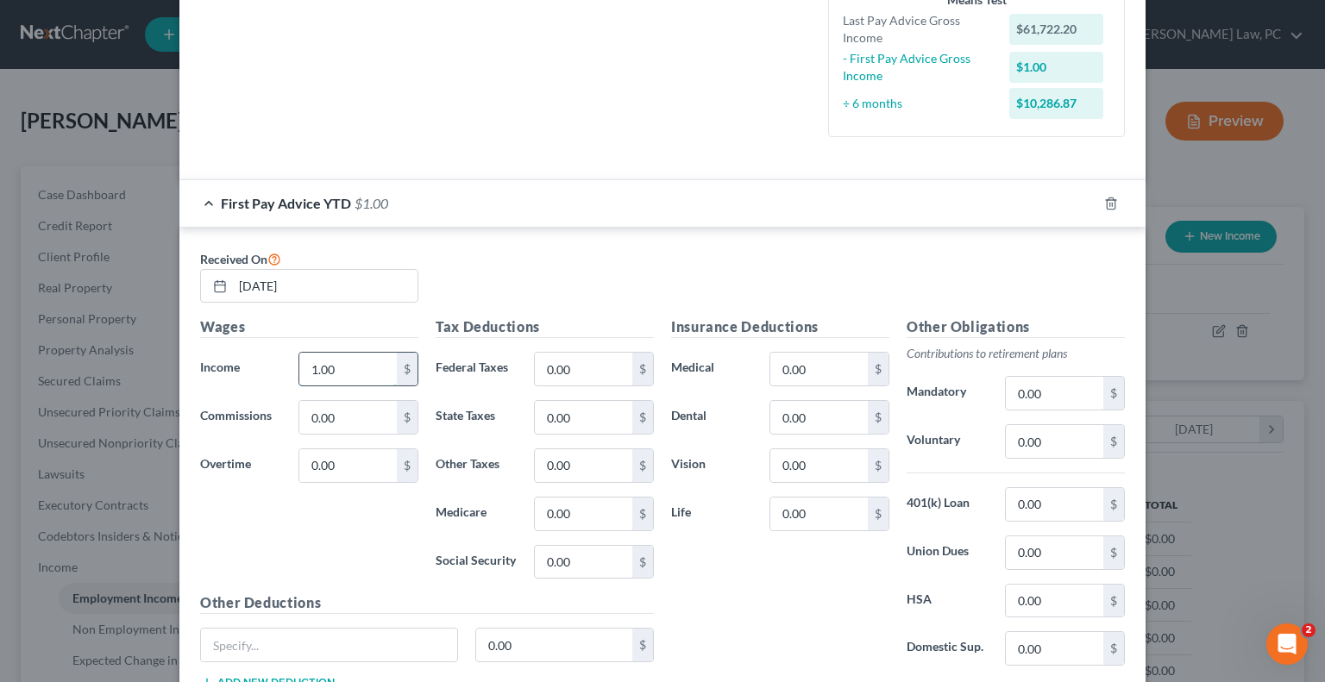
click at [352, 372] on input "1.00" at bounding box center [347, 369] width 97 height 33
click at [335, 465] on input "0.00" at bounding box center [347, 465] width 97 height 33
click at [345, 375] on input "1.00" at bounding box center [347, 369] width 97 height 33
click at [585, 367] on input "0.00" at bounding box center [583, 369] width 97 height 33
click at [573, 513] on input "0.00" at bounding box center [583, 514] width 97 height 33
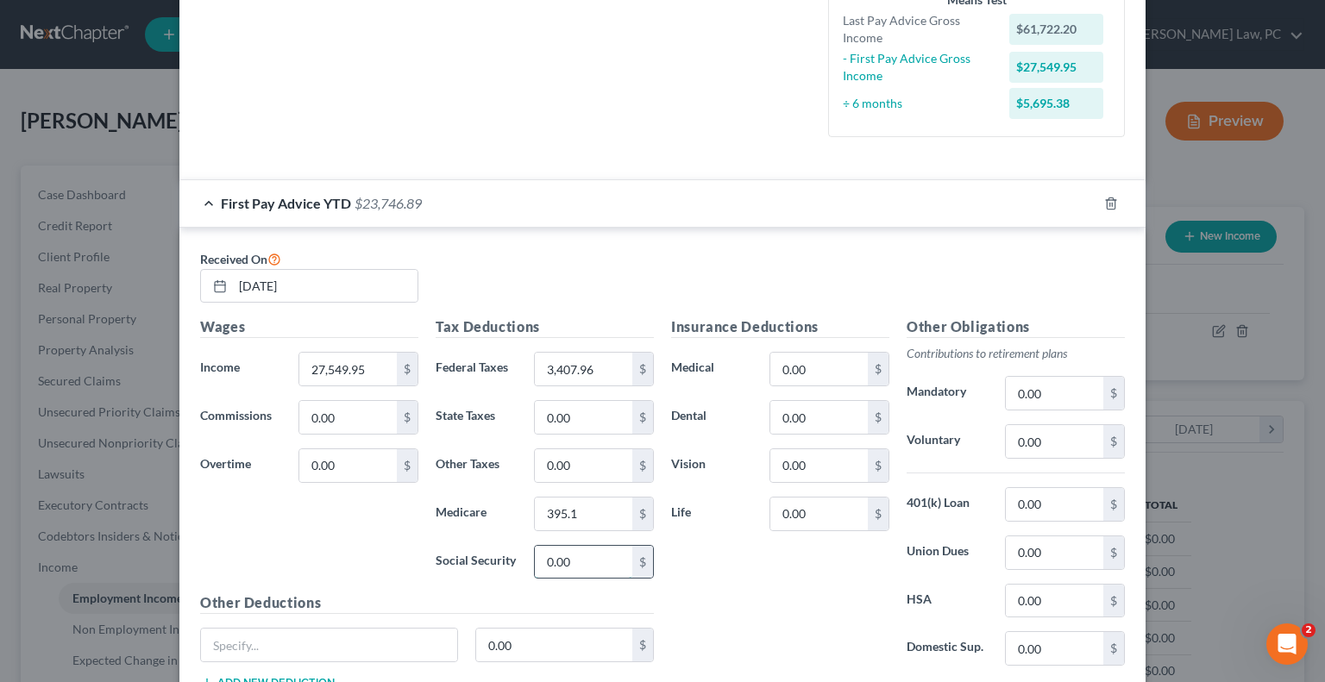
click at [573, 560] on input "0.00" at bounding box center [583, 562] width 97 height 33
click at [809, 411] on input "0.00" at bounding box center [818, 417] width 97 height 33
click at [827, 457] on input "0.00" at bounding box center [818, 465] width 97 height 33
click at [821, 365] on input "0.00" at bounding box center [818, 369] width 97 height 33
click at [816, 472] on input "0.00" at bounding box center [818, 465] width 97 height 33
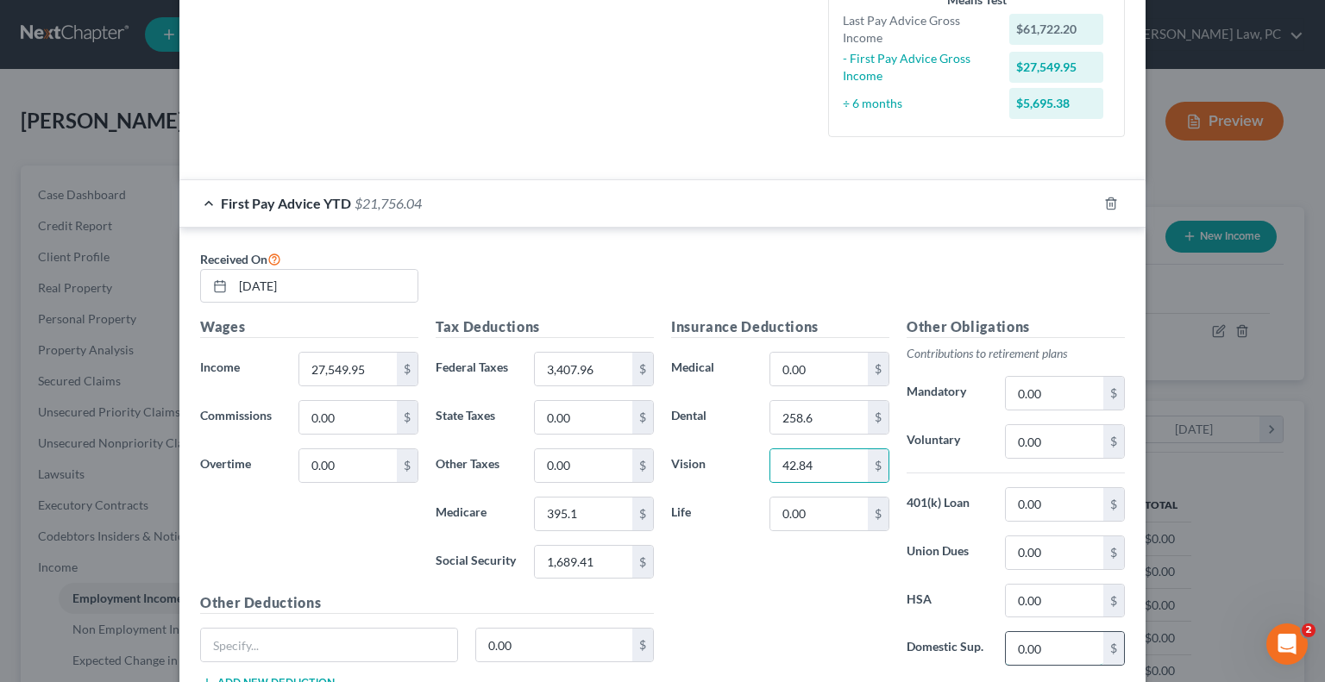
click at [1035, 641] on input "0.00" at bounding box center [1054, 648] width 97 height 33
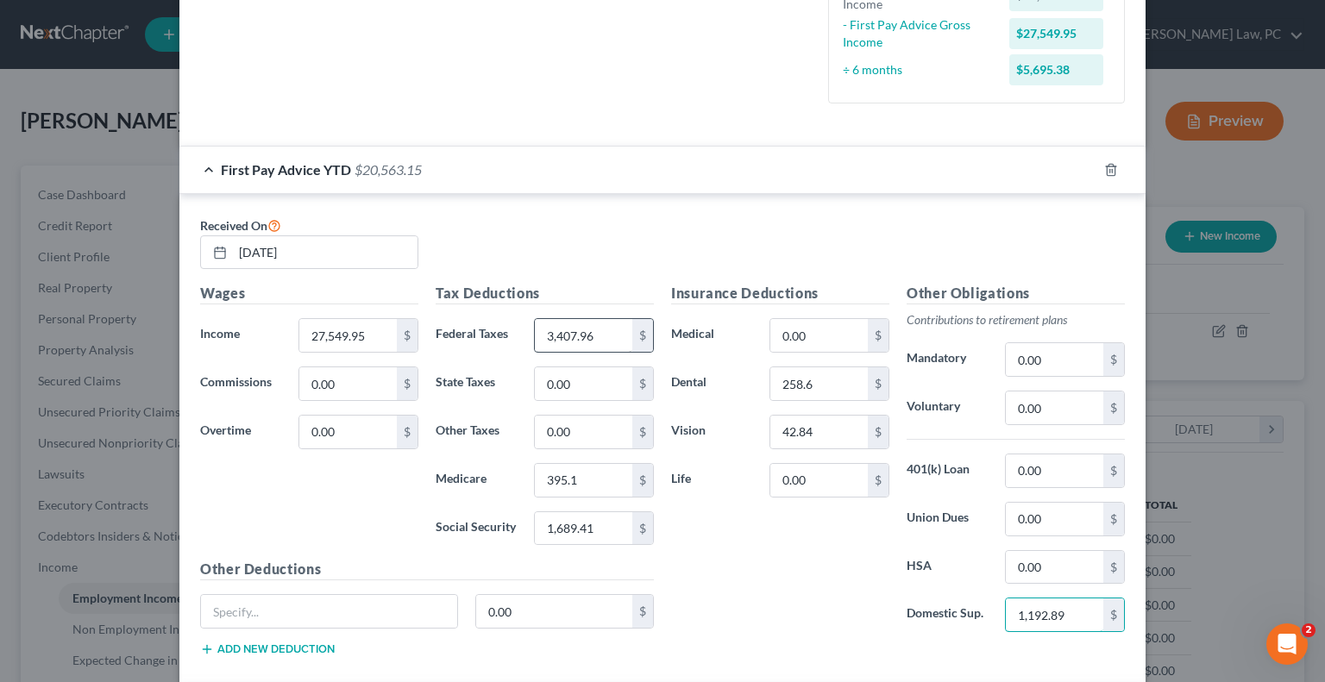
scroll to position [386, 0]
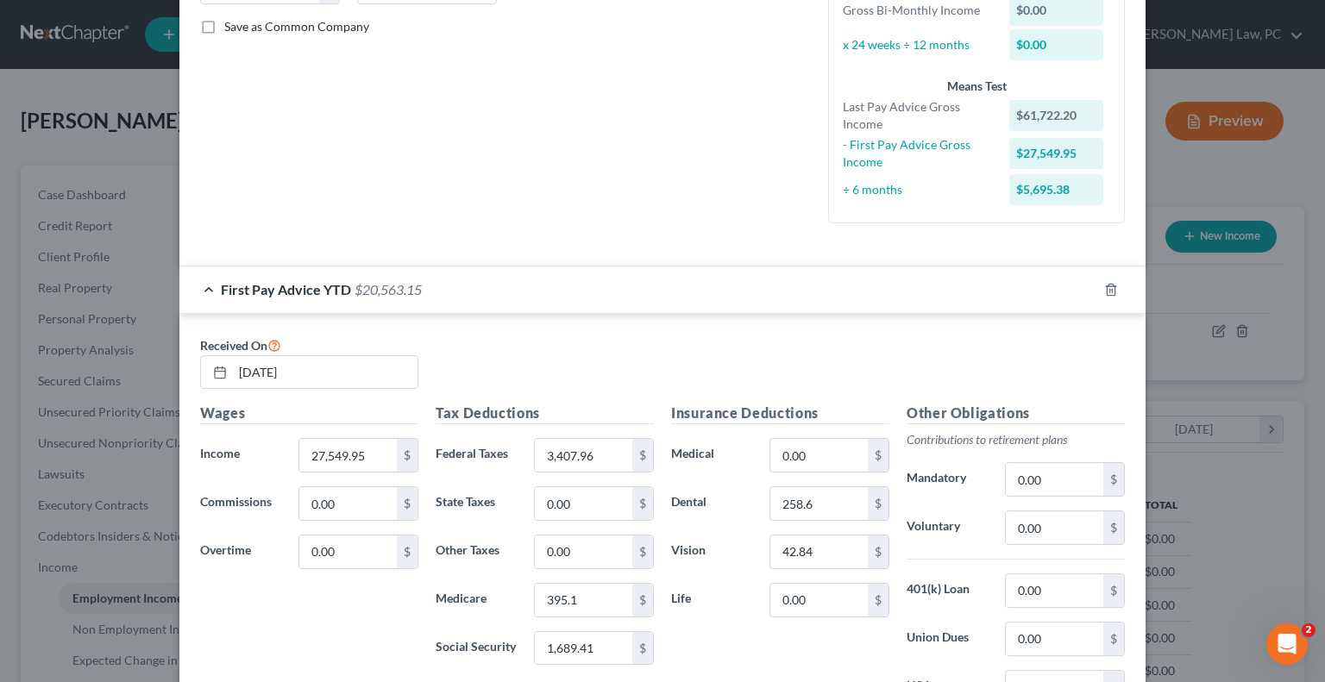
click at [204, 286] on div "First Pay Advice YTD $20,563.15" at bounding box center [638, 290] width 918 height 46
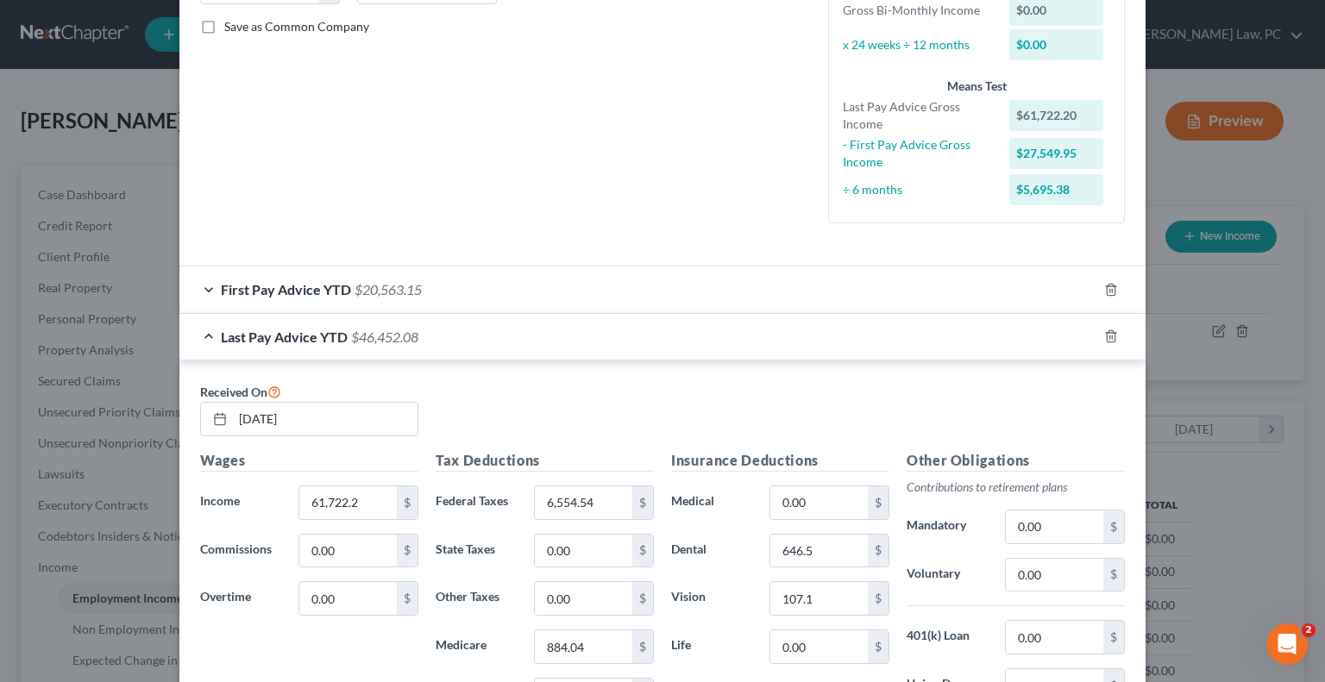
click at [204, 330] on div "Last Pay Advice YTD $46,452.08" at bounding box center [638, 337] width 918 height 46
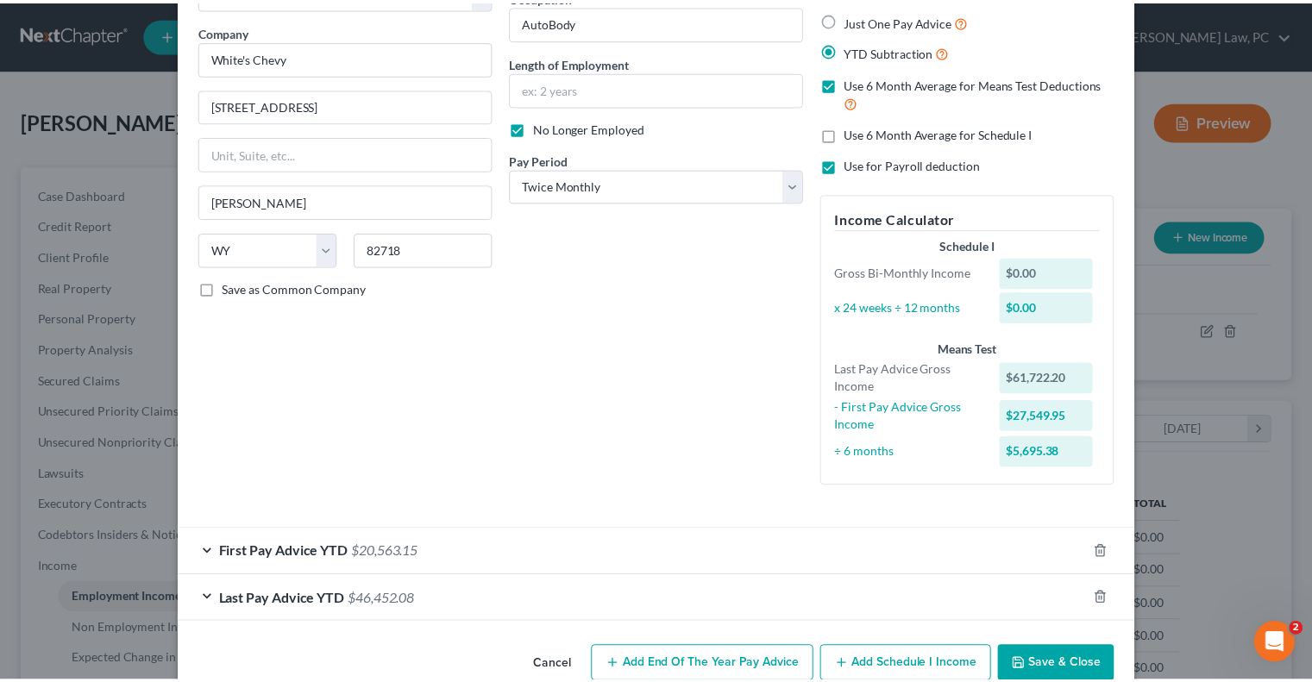
scroll to position [158, 0]
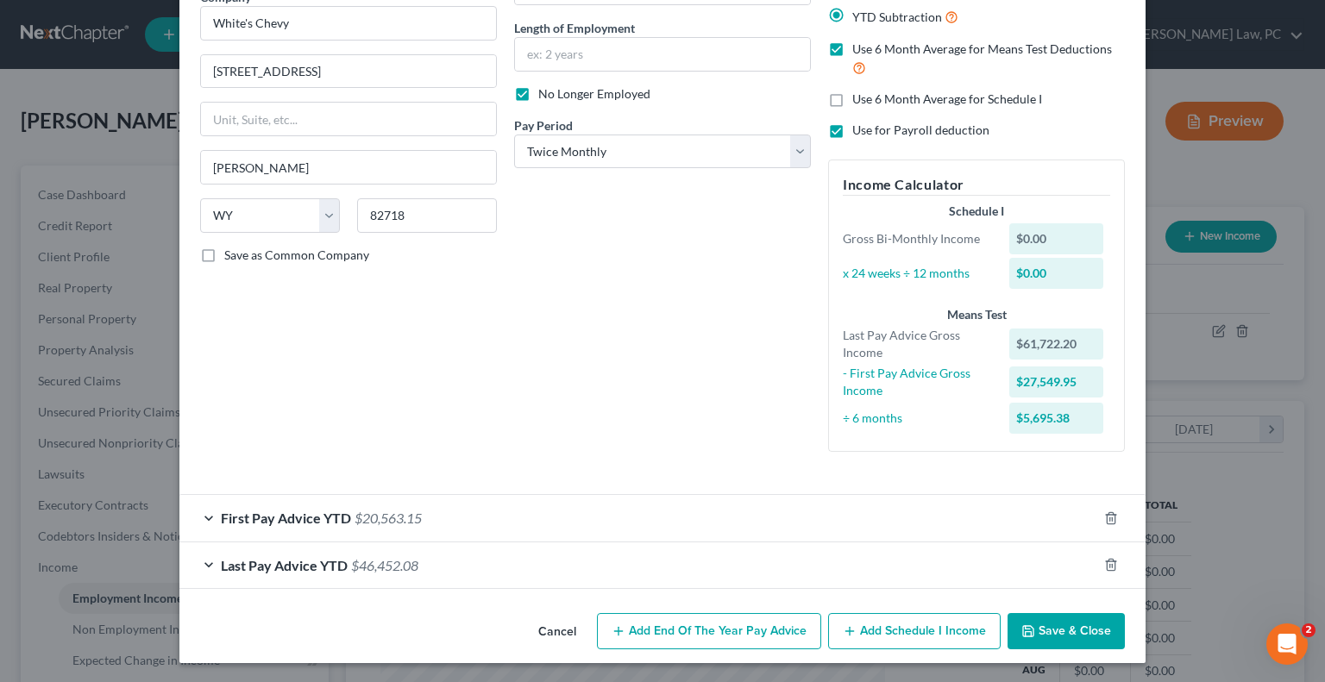
click at [1052, 628] on button "Save & Close" at bounding box center [1066, 631] width 117 height 36
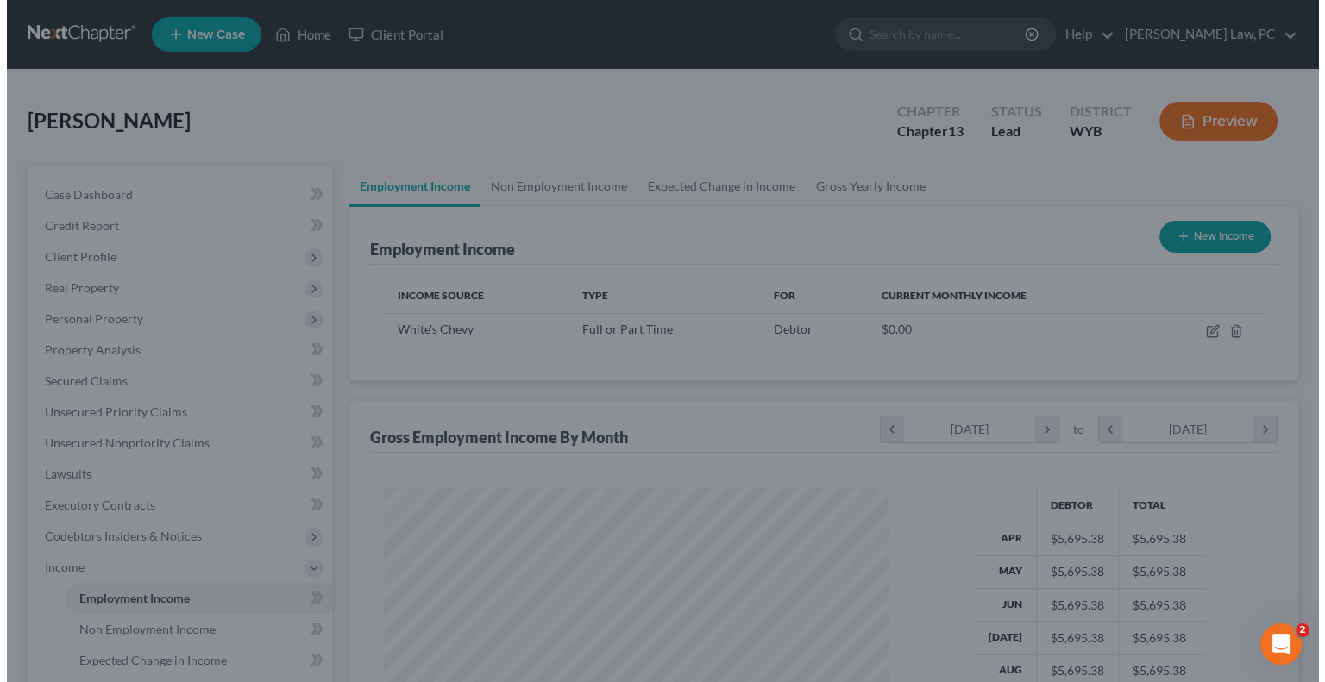
scroll to position [862356, 862130]
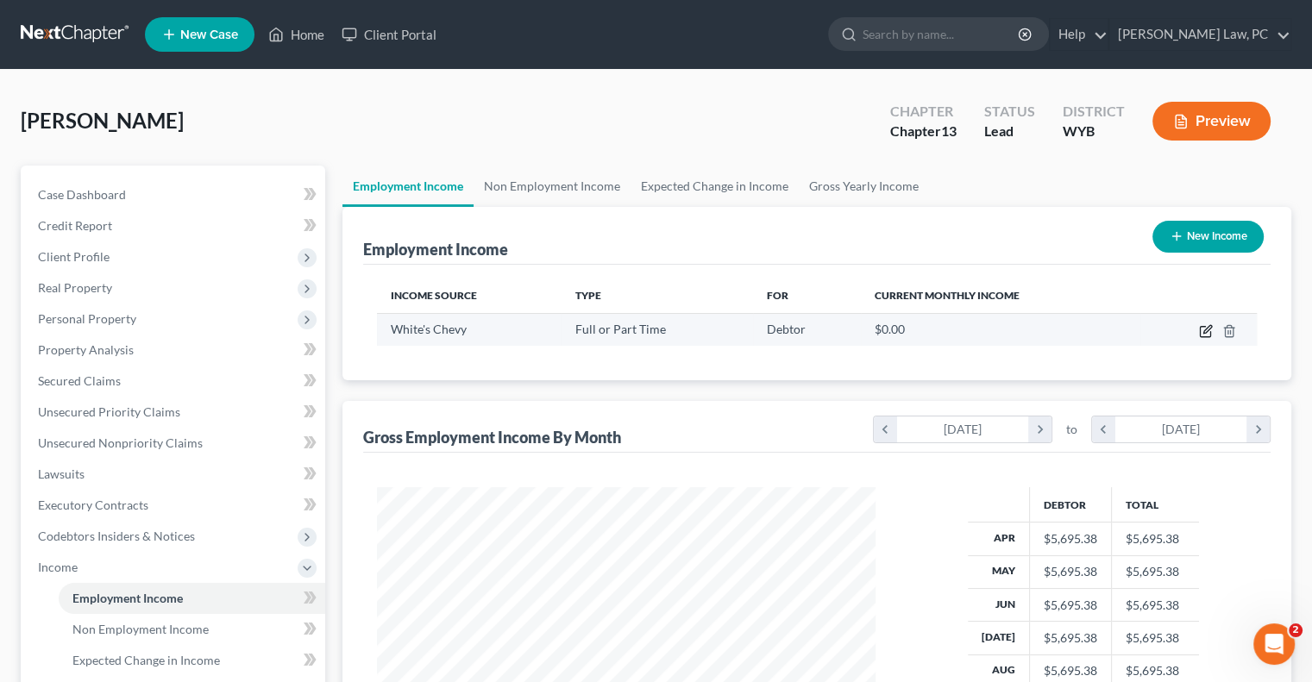
drag, startPoint x: 1194, startPoint y: 325, endPoint x: 1210, endPoint y: 327, distance: 16.5
click at [1210, 327] on td at bounding box center [1198, 329] width 116 height 33
click at [1209, 327] on icon "button" at bounding box center [1207, 329] width 8 height 8
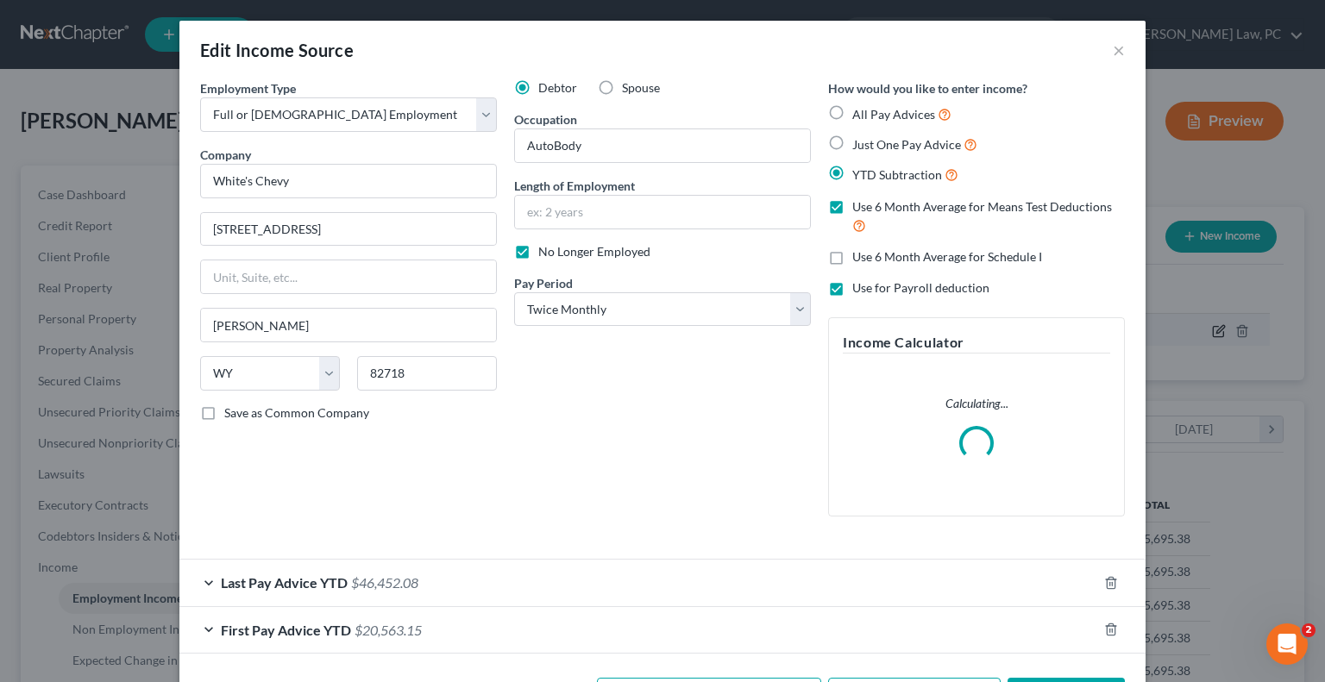
scroll to position [307, 538]
click at [303, 189] on input "White's Chevy" at bounding box center [348, 181] width 297 height 35
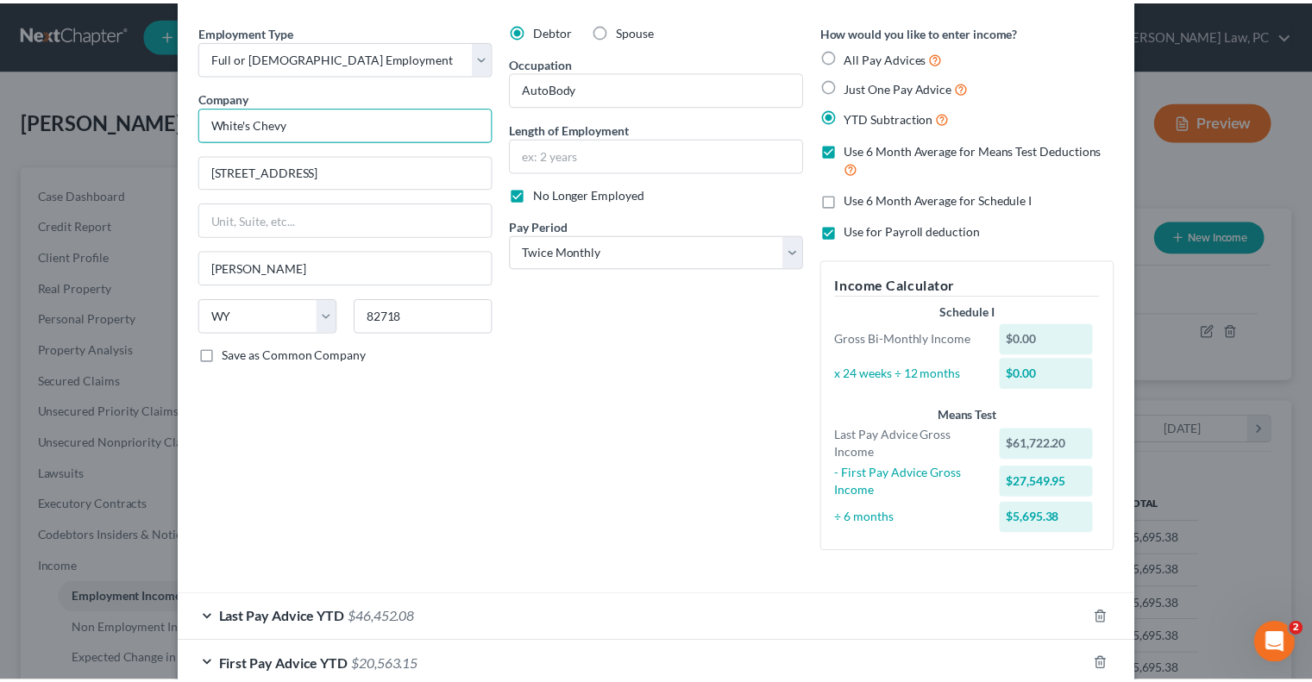
scroll to position [158, 0]
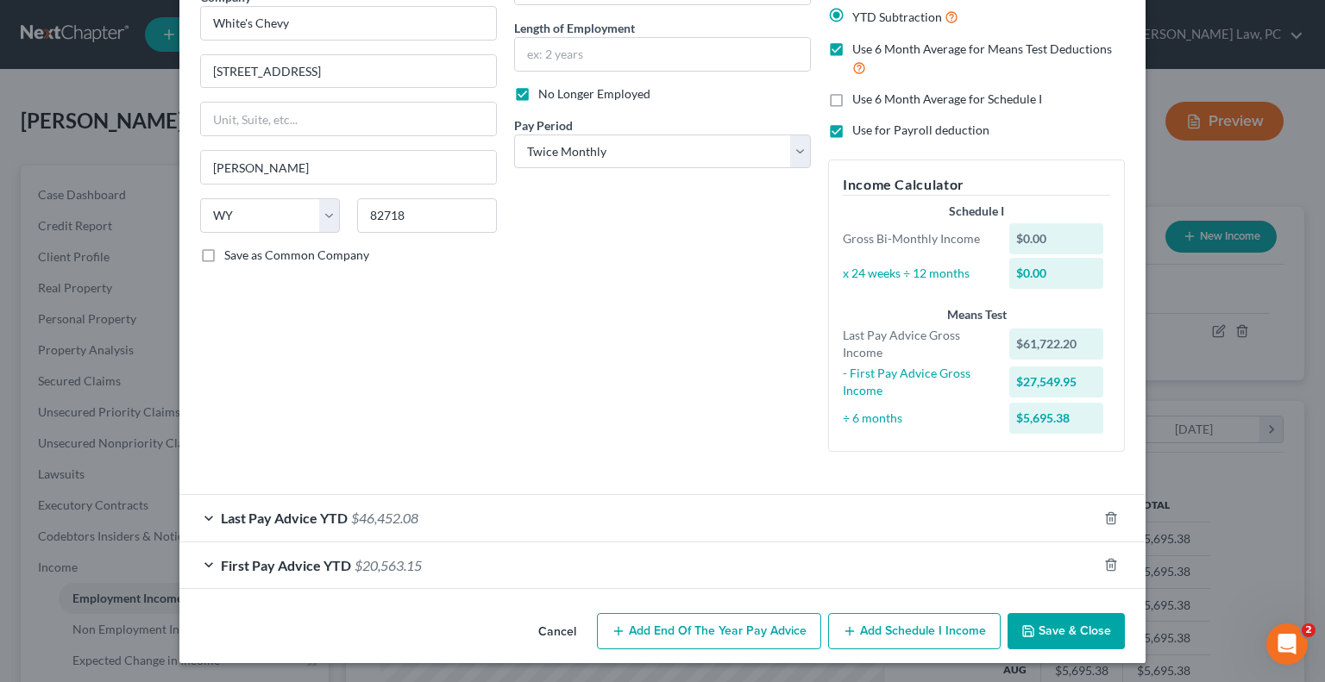
click at [556, 637] on button "Cancel" at bounding box center [557, 632] width 66 height 35
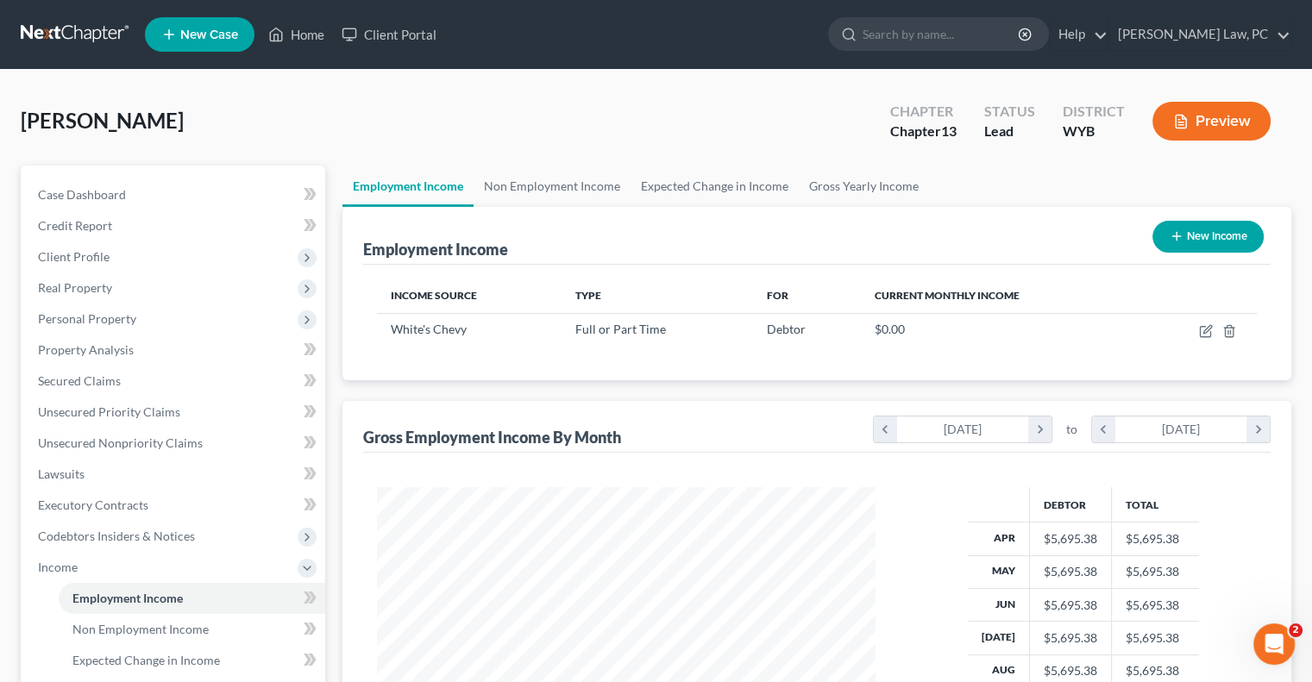
scroll to position [307, 532]
click at [1208, 237] on button "New Income" at bounding box center [1208, 237] width 111 height 32
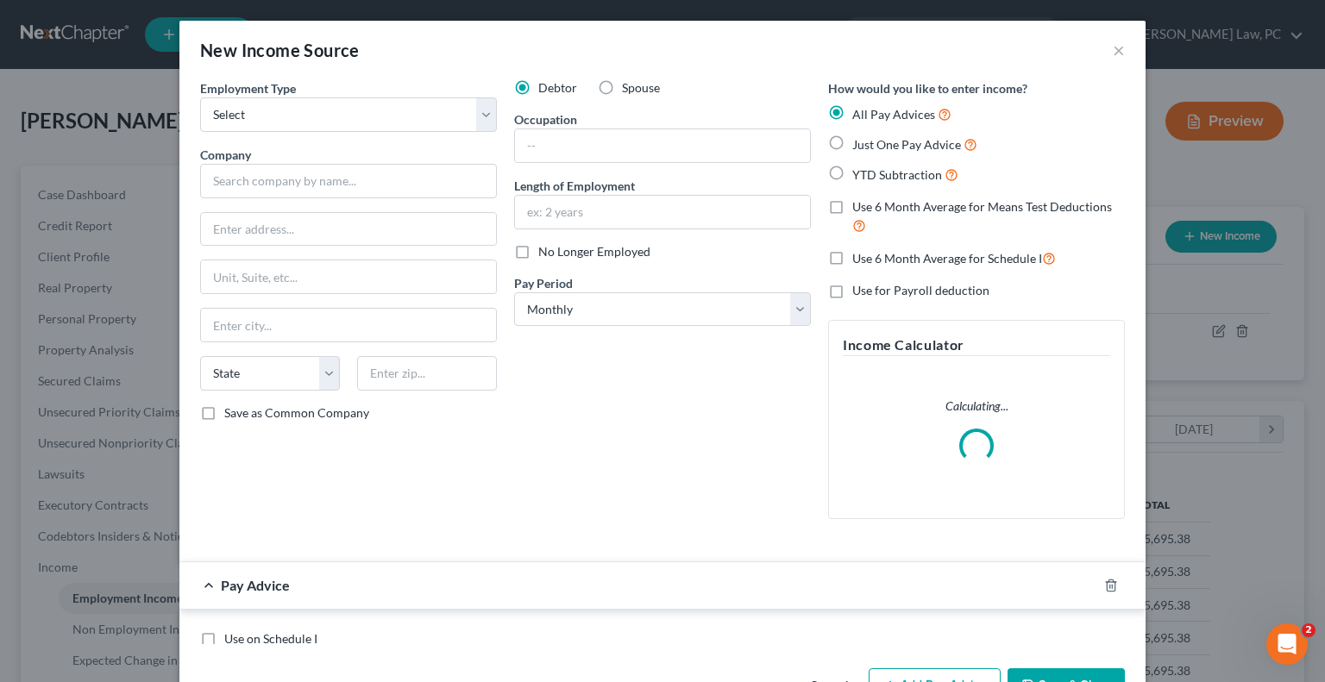
scroll to position [307, 538]
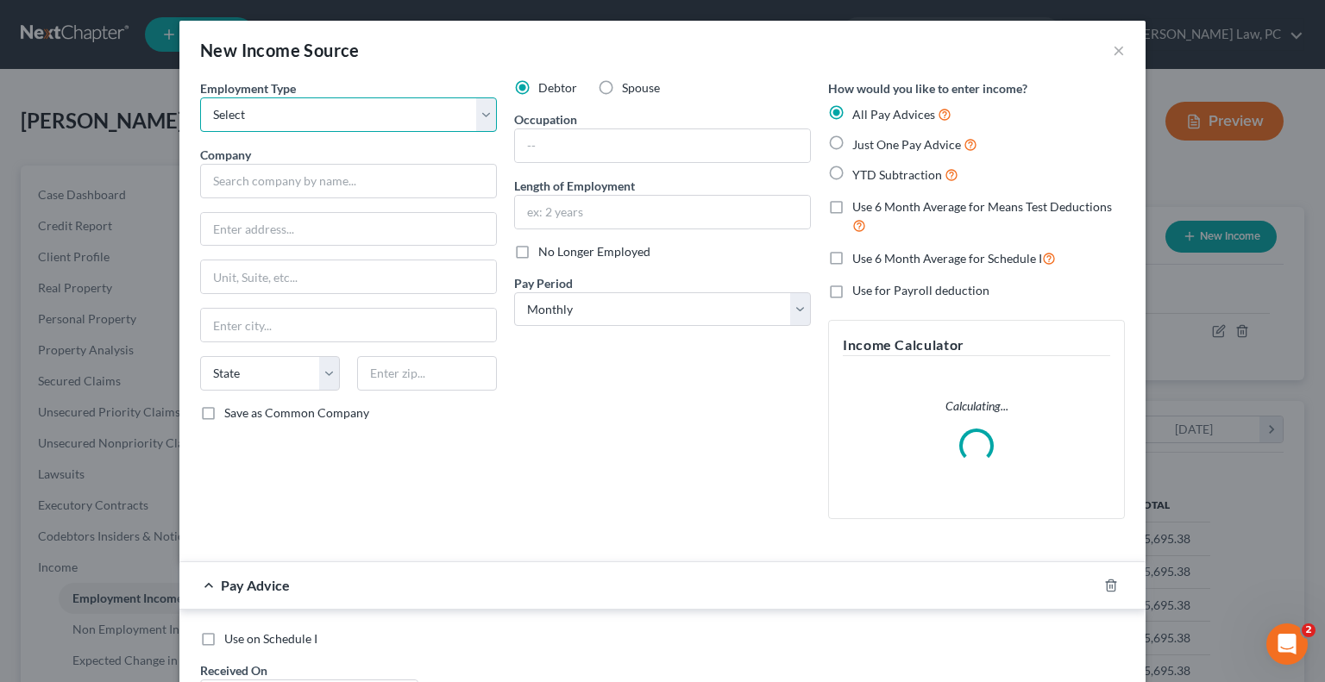
click at [219, 120] on select "Select Full or [DEMOGRAPHIC_DATA] Employment Self Employment" at bounding box center [348, 114] width 297 height 35
click at [200, 97] on select "Select Full or [DEMOGRAPHIC_DATA] Employment Self Employment" at bounding box center [348, 114] width 297 height 35
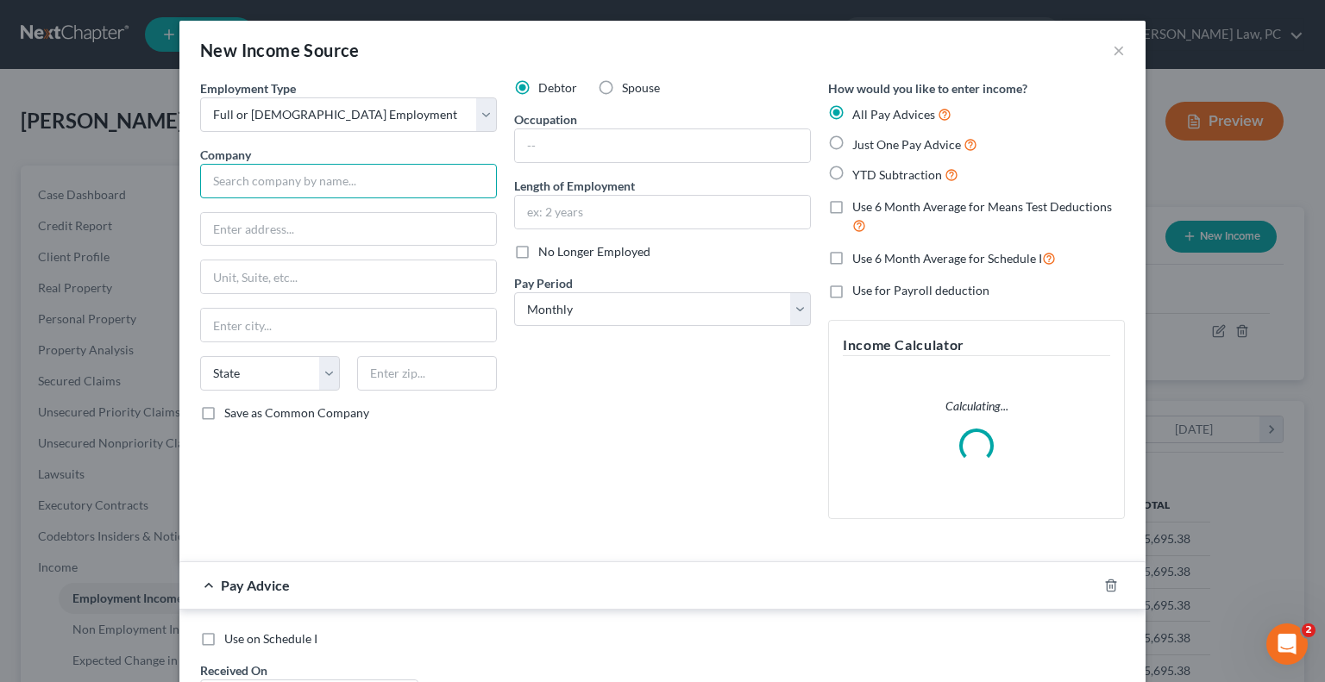
click at [331, 189] on input "text" at bounding box center [348, 181] width 297 height 35
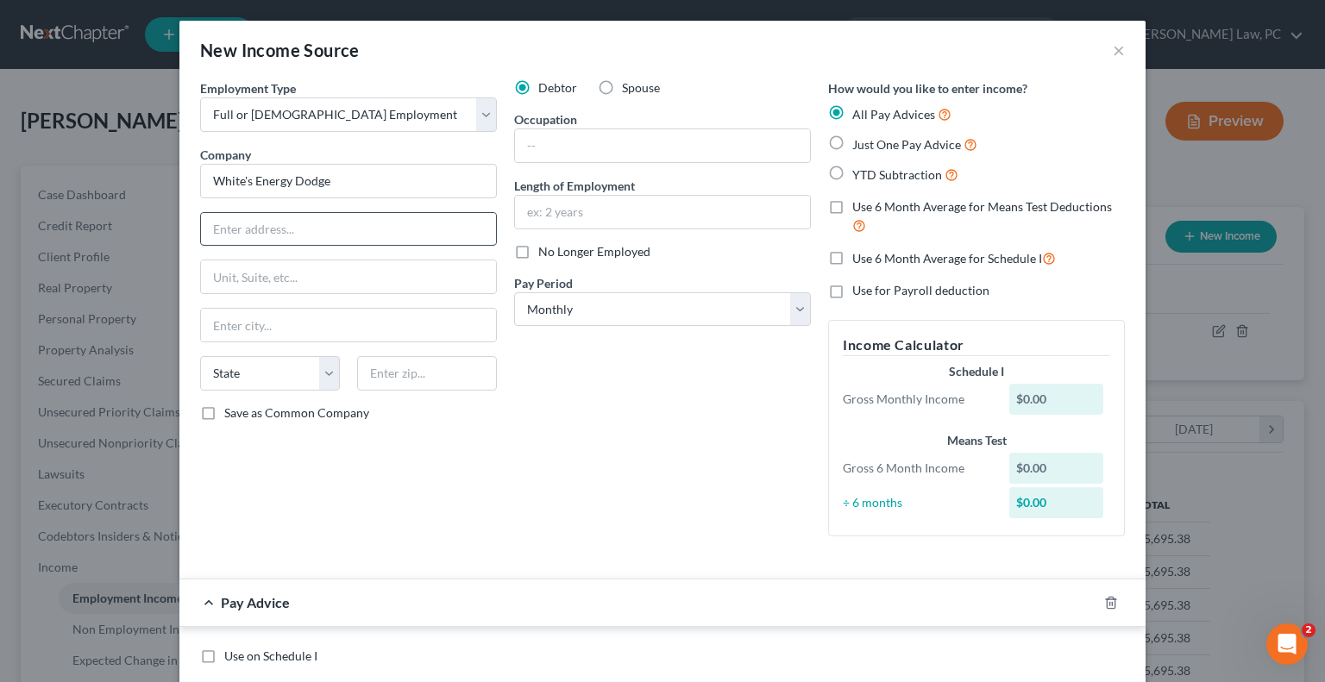
click at [250, 229] on input "text" at bounding box center [348, 229] width 295 height 33
click at [599, 151] on input "text" at bounding box center [662, 145] width 295 height 33
click at [555, 306] on select "Select Monthly Twice Monthly Every Other Week Weekly" at bounding box center [662, 309] width 297 height 35
click at [514, 292] on select "Select Monthly Twice Monthly Every Other Week Weekly" at bounding box center [662, 309] width 297 height 35
click at [852, 173] on label "YTD Subtraction" at bounding box center [905, 175] width 106 height 20
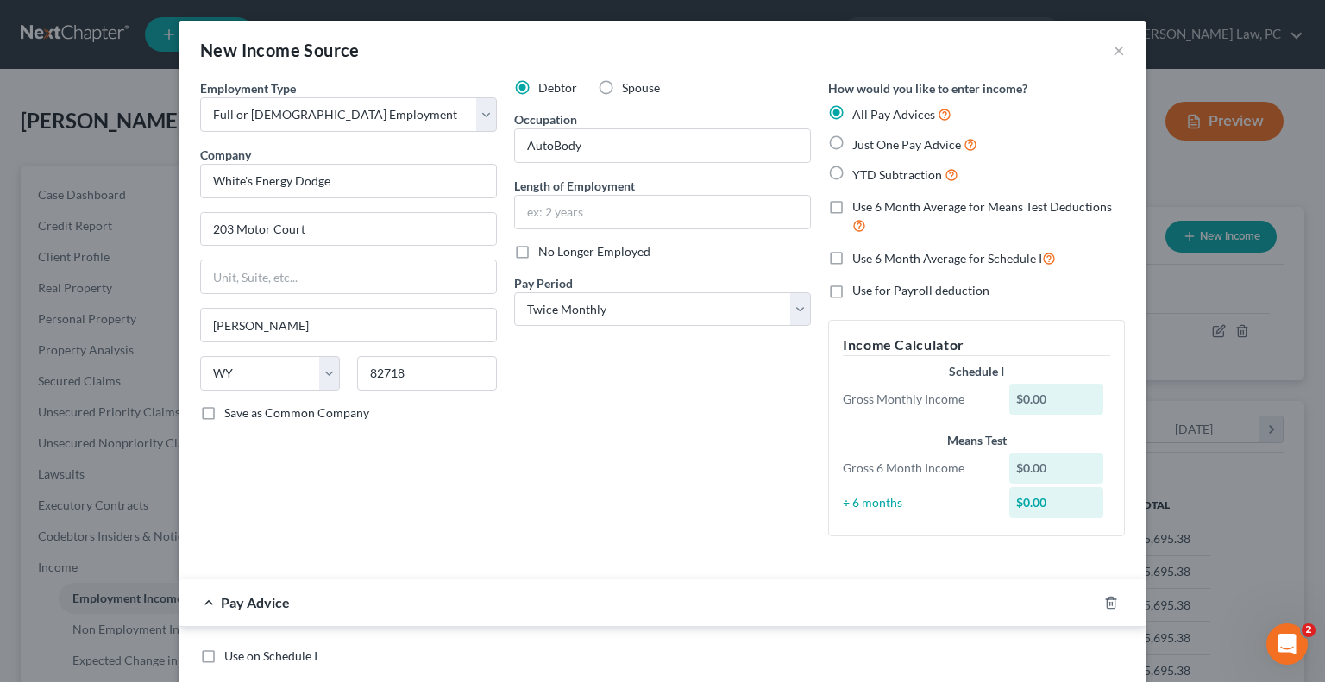
click at [859, 173] on input "YTD Subtraction" at bounding box center [864, 170] width 11 height 11
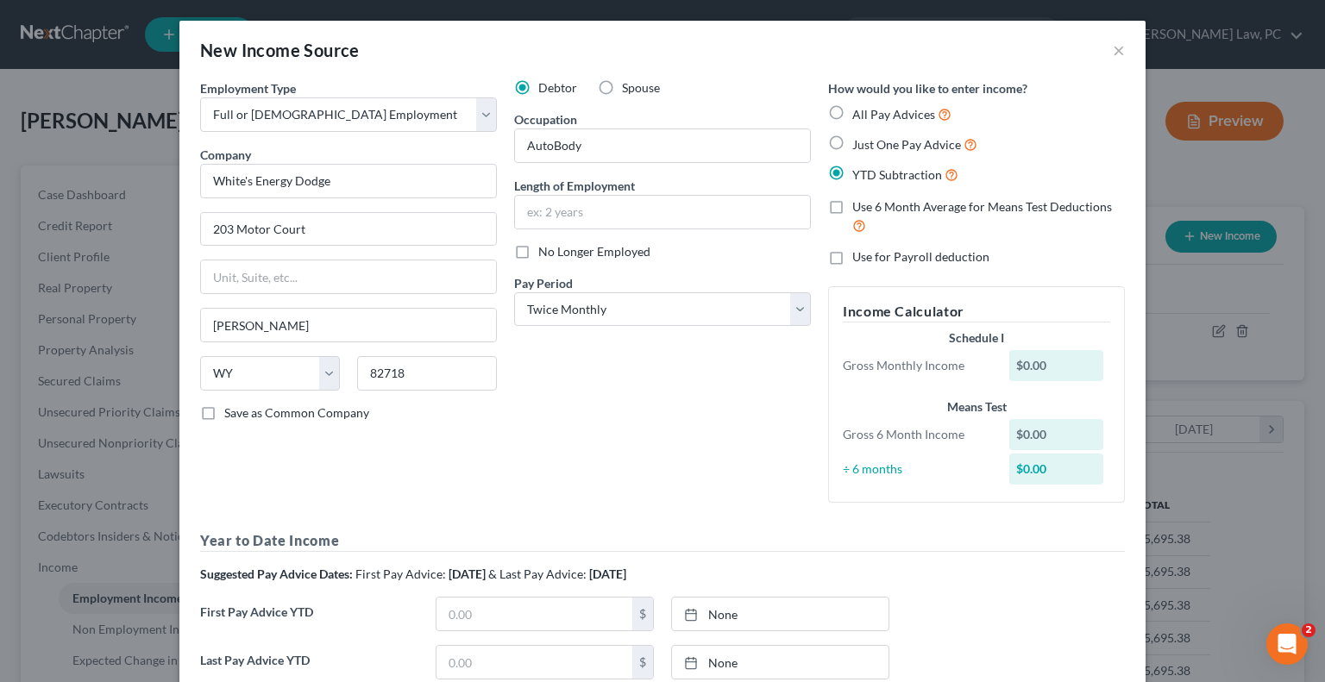
click at [852, 211] on label "Use 6 Month Average for Means Test Deductions" at bounding box center [988, 216] width 273 height 37
click at [859, 210] on input "Use 6 Month Average for Means Test Deductions" at bounding box center [864, 203] width 11 height 11
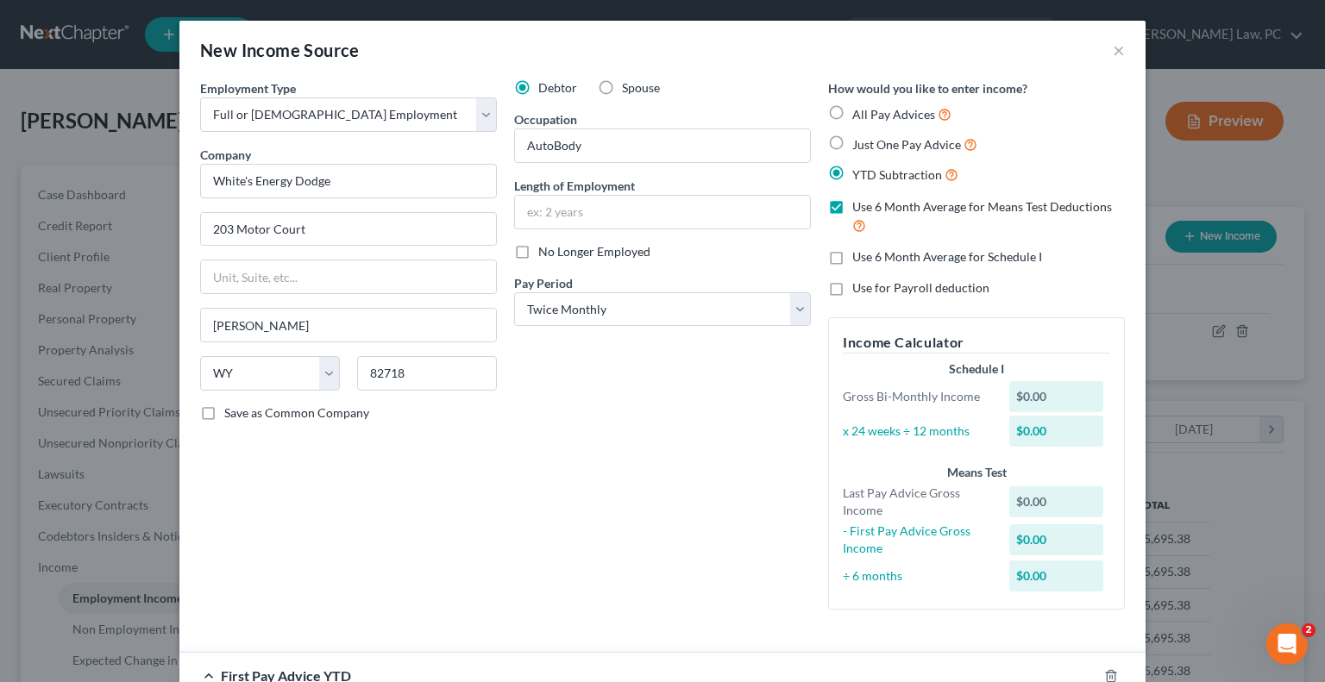
click at [852, 287] on label "Use for Payroll deduction" at bounding box center [920, 288] width 137 height 17
click at [859, 287] on input "Use for Payroll deduction" at bounding box center [864, 285] width 11 height 11
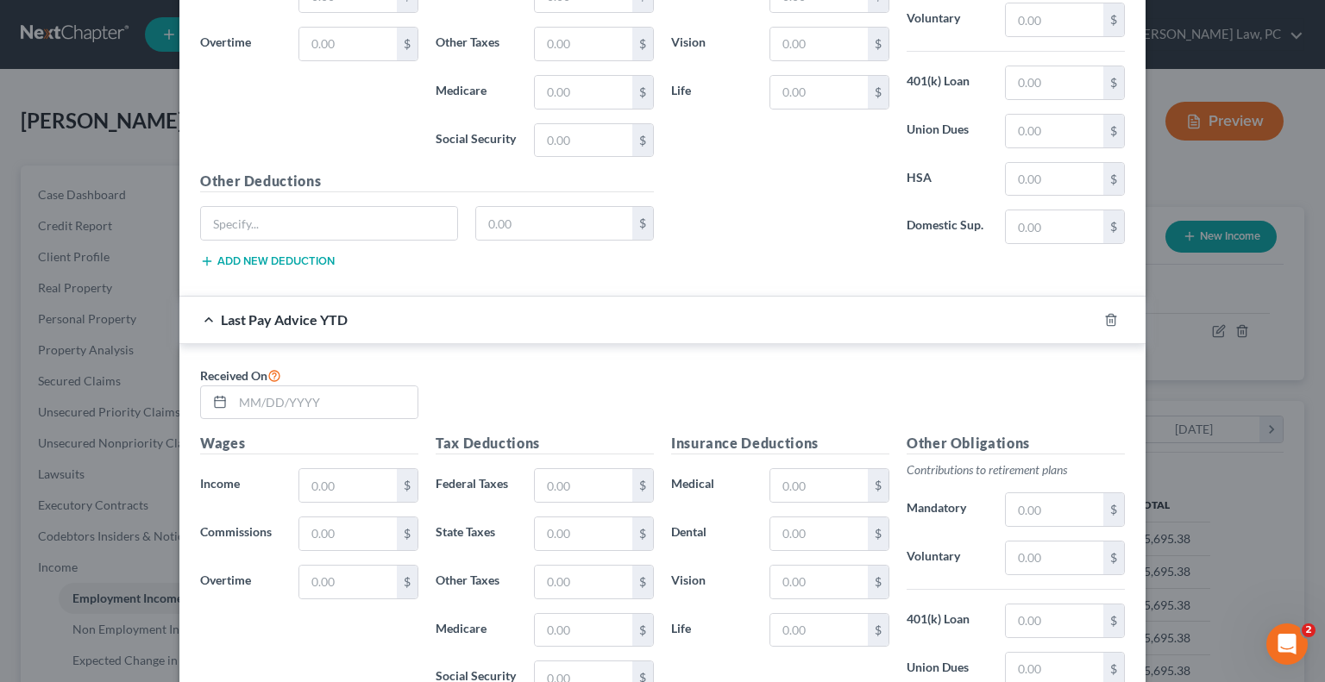
scroll to position [949, 0]
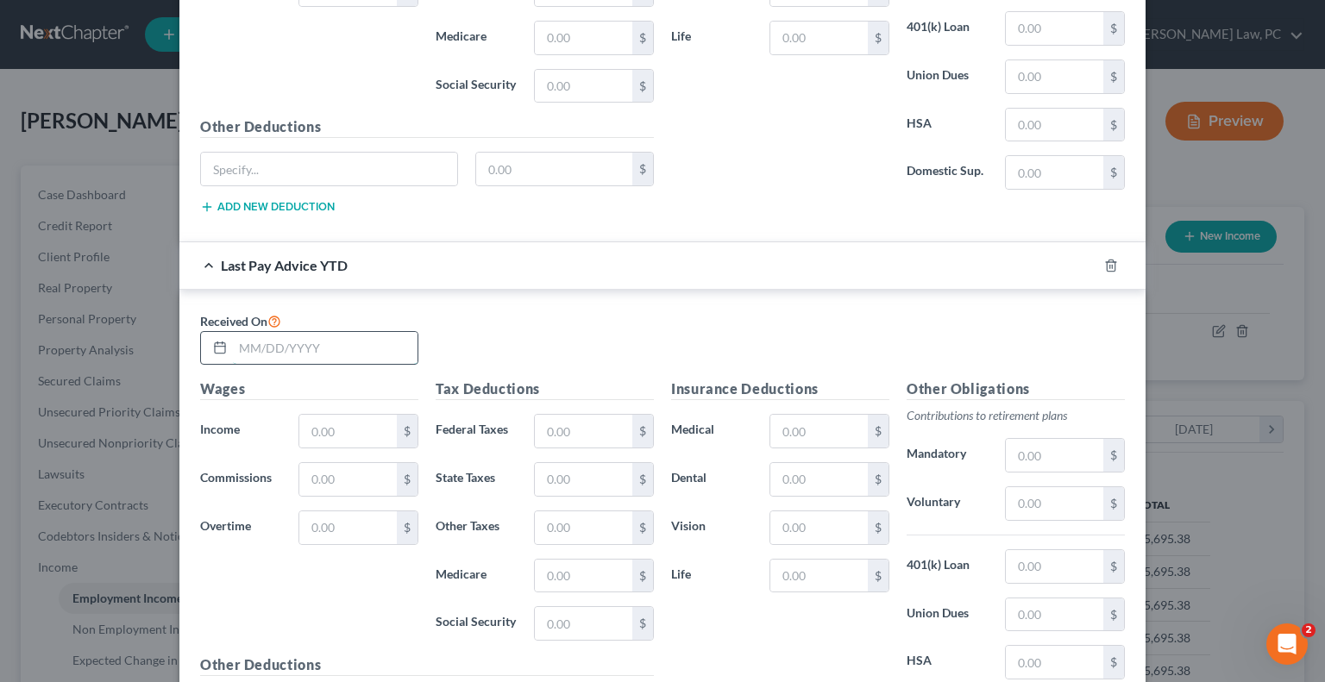
click at [324, 353] on input "text" at bounding box center [325, 348] width 185 height 33
click at [330, 437] on input "text" at bounding box center [347, 431] width 97 height 33
click at [297, 344] on input "4480" at bounding box center [325, 348] width 185 height 33
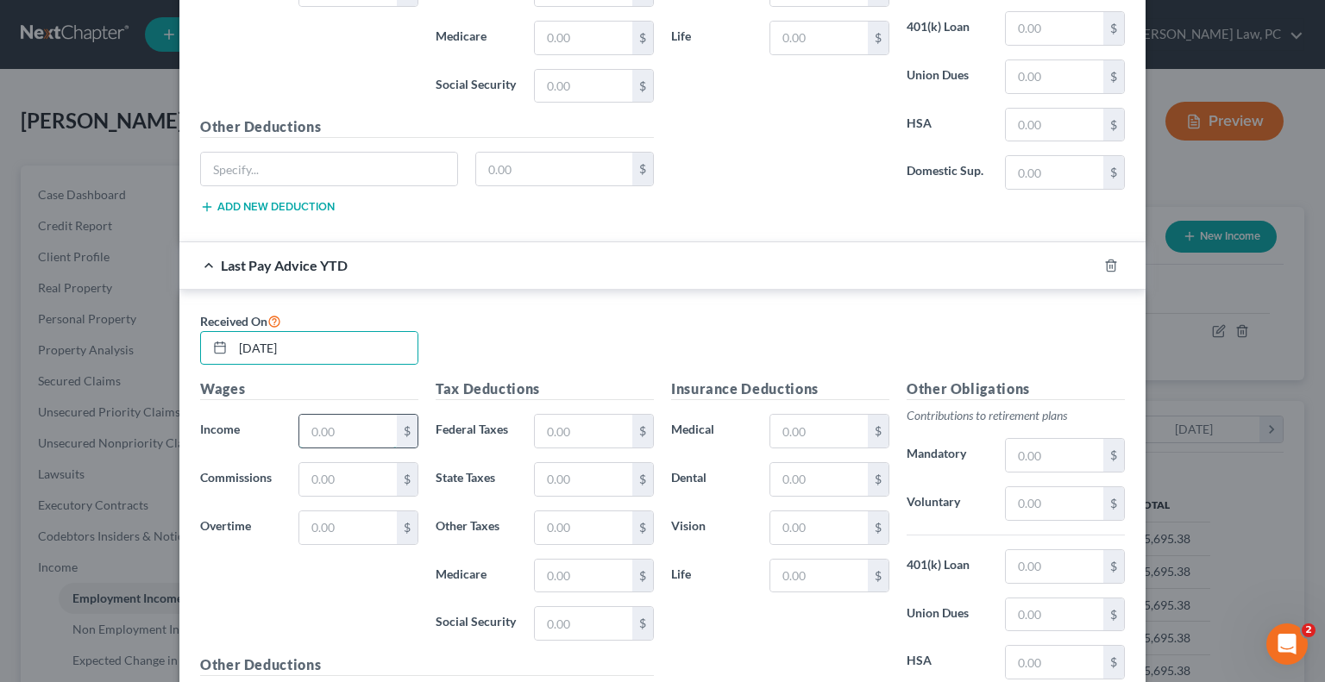
click at [328, 424] on input "text" at bounding box center [347, 431] width 97 height 33
click at [590, 428] on input "text" at bounding box center [583, 431] width 97 height 33
click at [562, 572] on input "text" at bounding box center [583, 576] width 97 height 33
click at [570, 612] on input "text" at bounding box center [583, 623] width 97 height 33
click at [713, 629] on div "Insurance Deductions Medical $ Dental $ Vision $ Life $" at bounding box center [781, 560] width 236 height 363
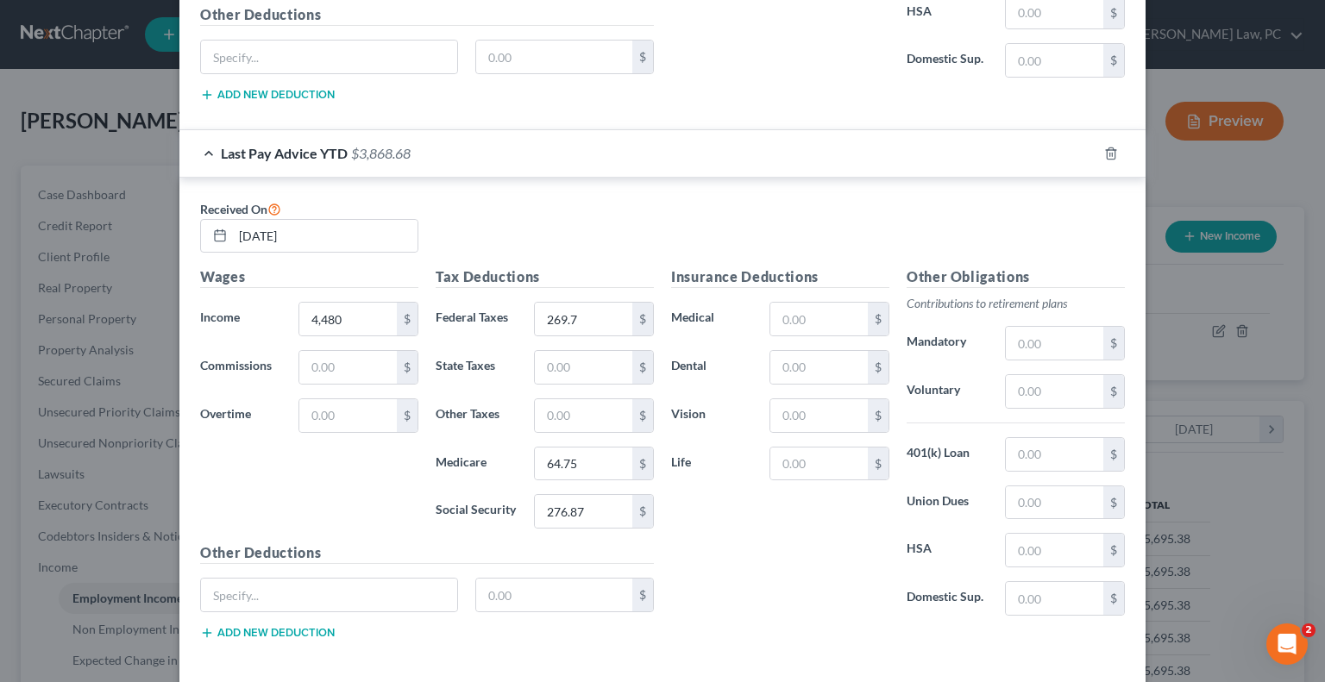
scroll to position [1121, 0]
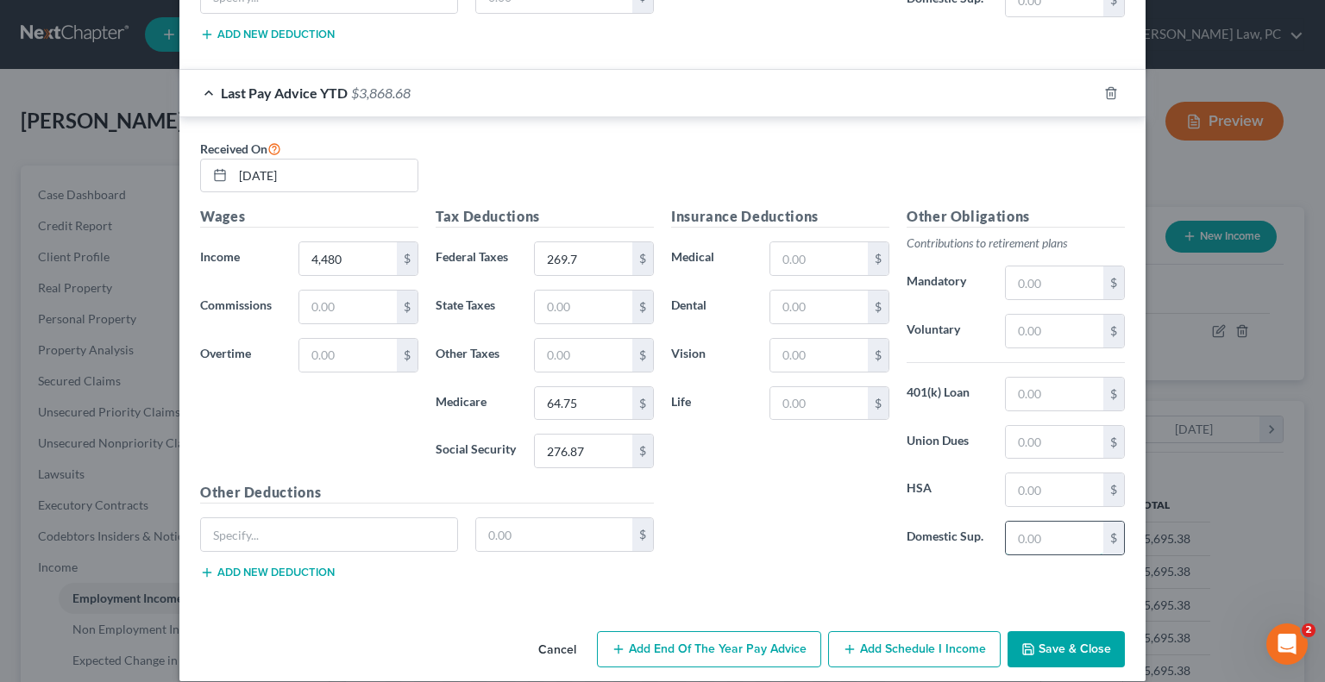
click at [1029, 537] on input "text" at bounding box center [1054, 538] width 97 height 33
click at [800, 358] on input "text" at bounding box center [818, 355] width 97 height 33
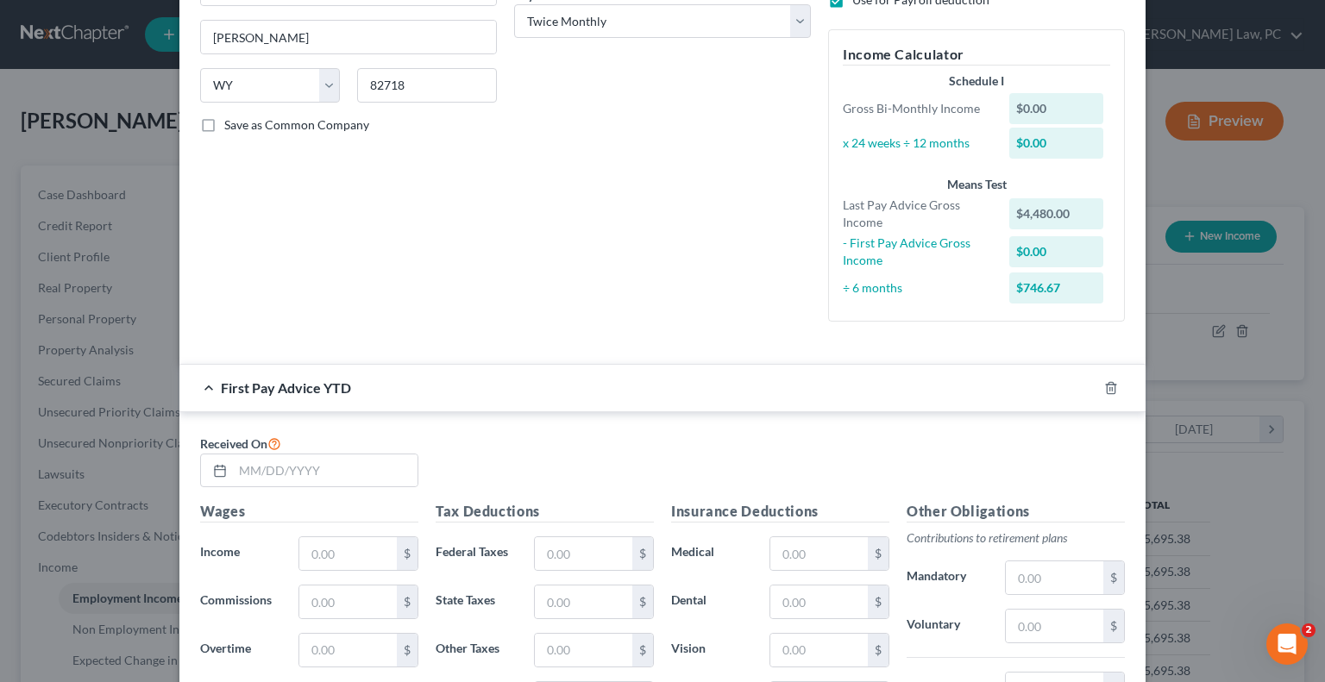
scroll to position [259, 0]
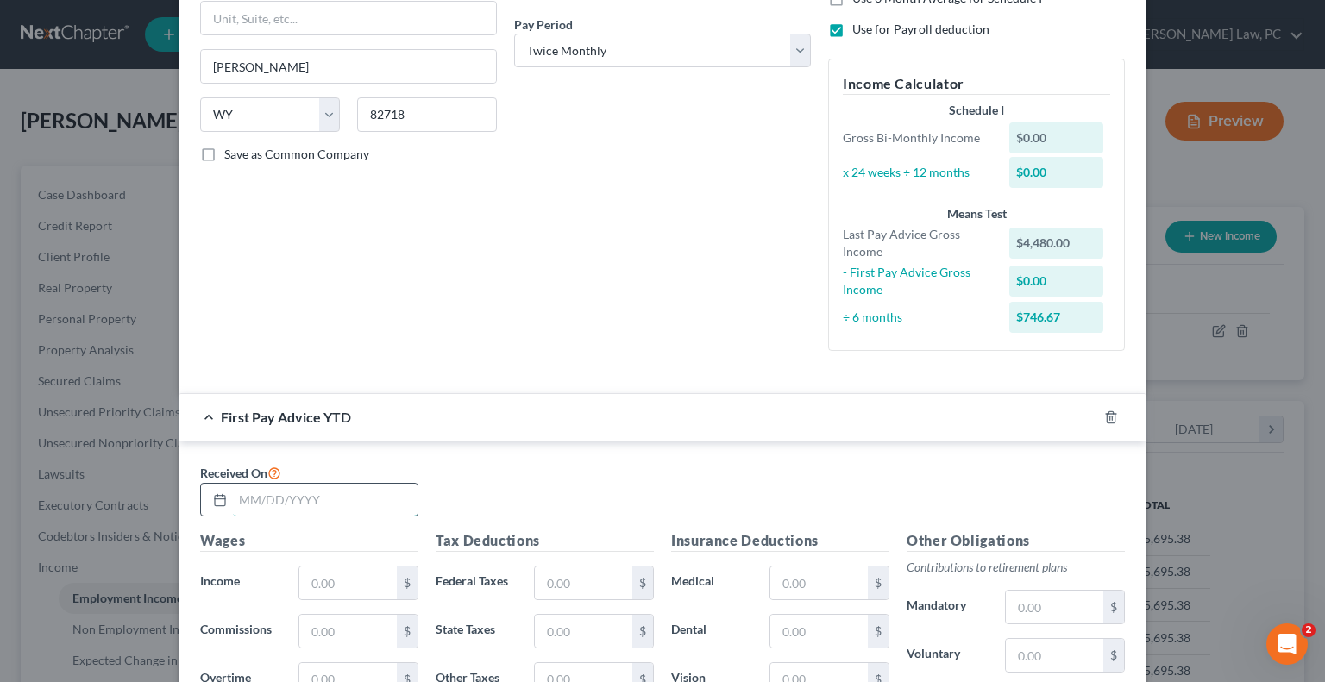
click at [304, 496] on input "text" at bounding box center [325, 500] width 185 height 33
click at [556, 488] on div "Received On [DATE]" at bounding box center [663, 496] width 942 height 69
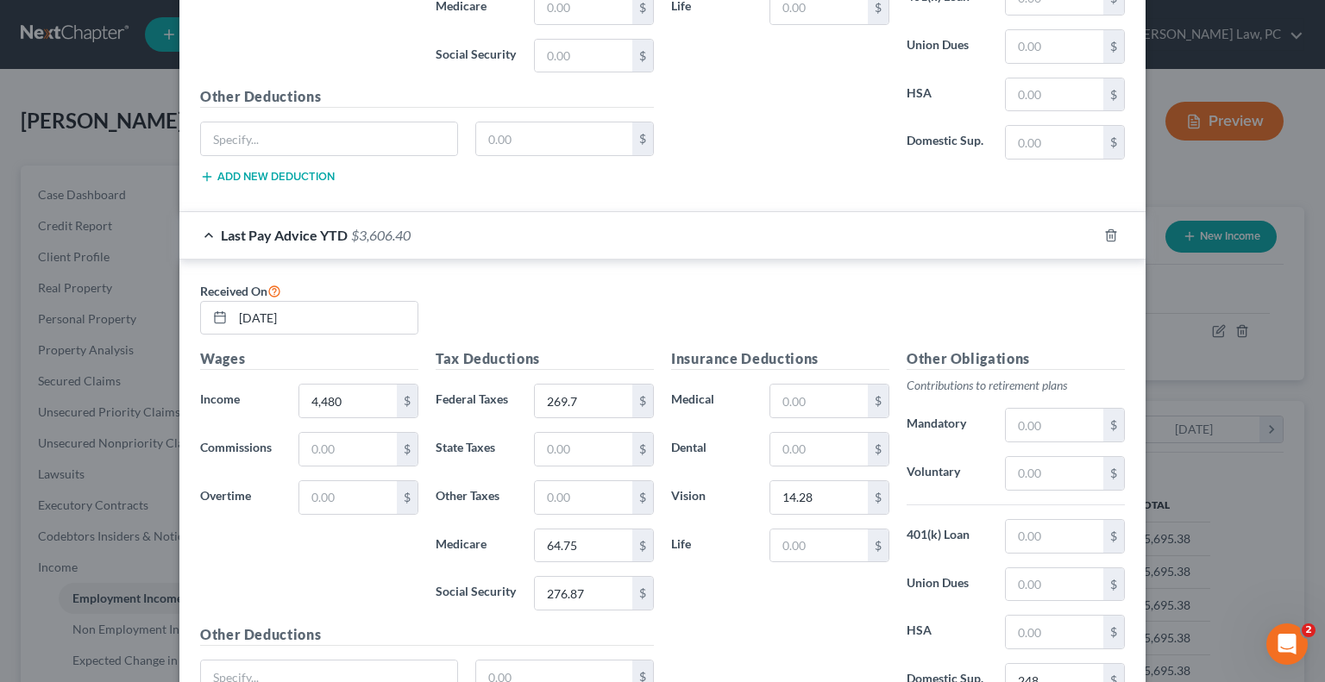
scroll to position [1035, 0]
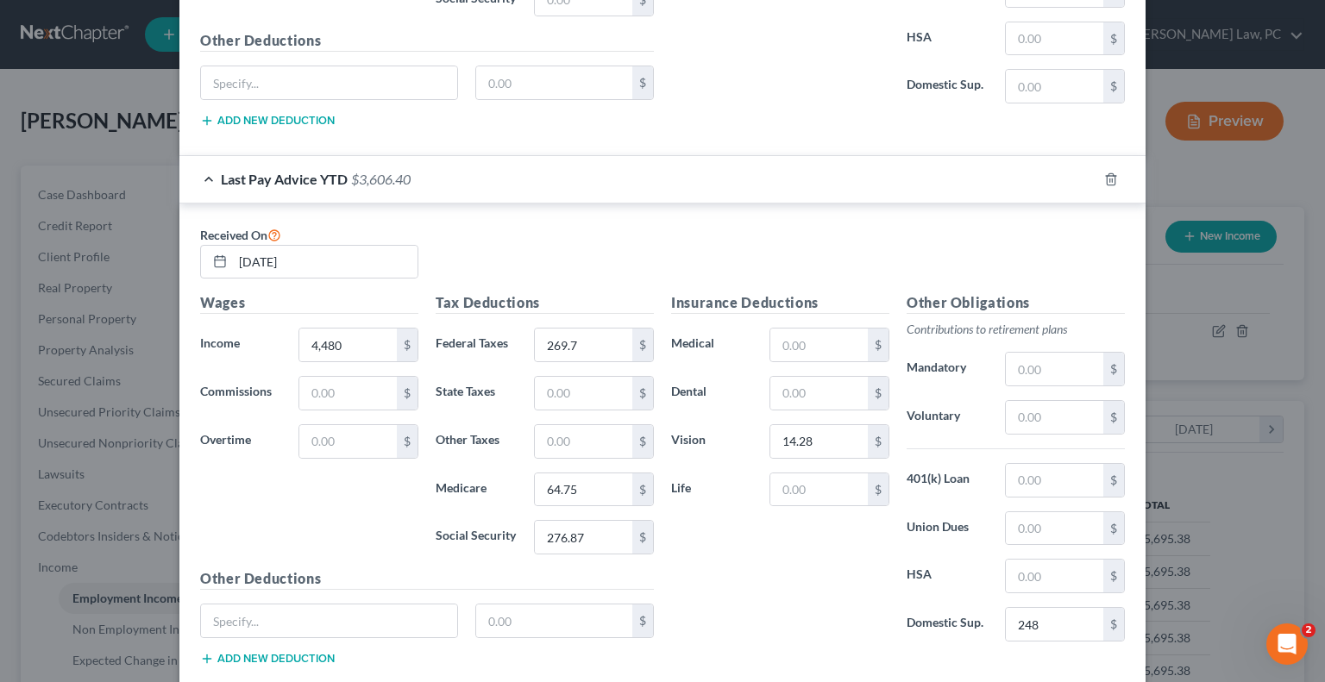
click at [197, 174] on div "Last Pay Advice YTD $3,606.40" at bounding box center [638, 179] width 918 height 46
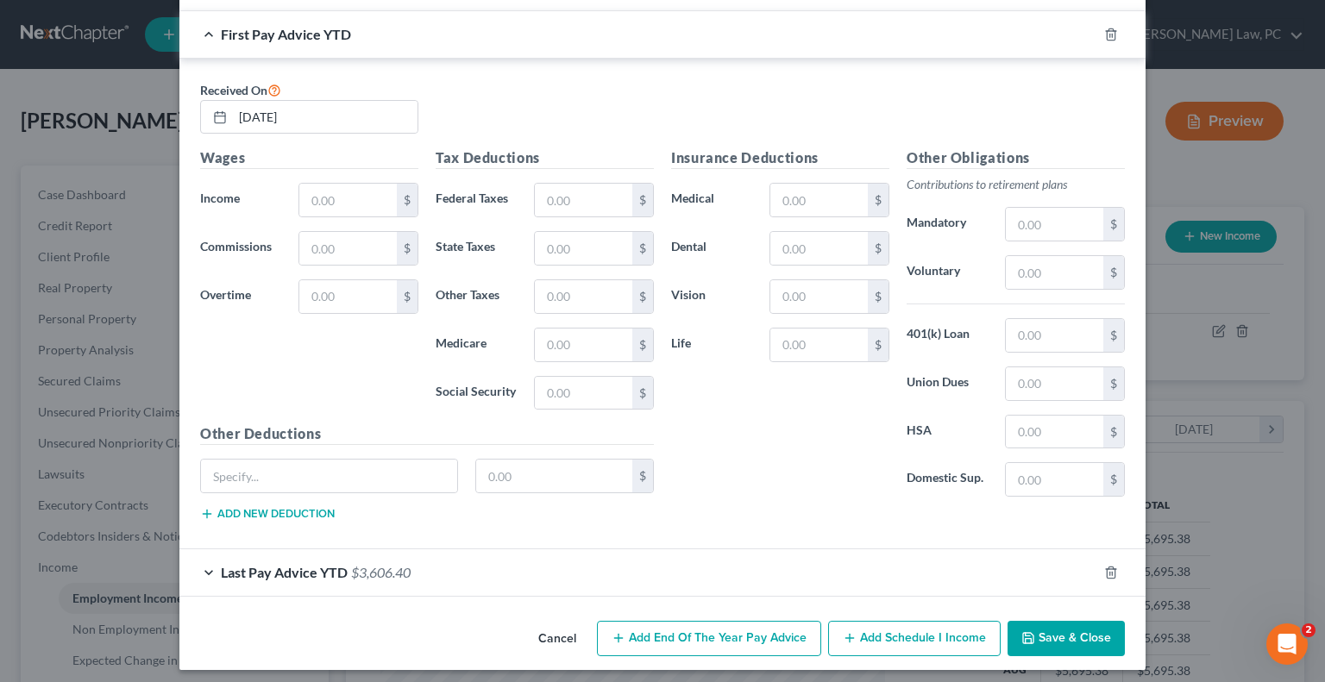
scroll to position [646, 0]
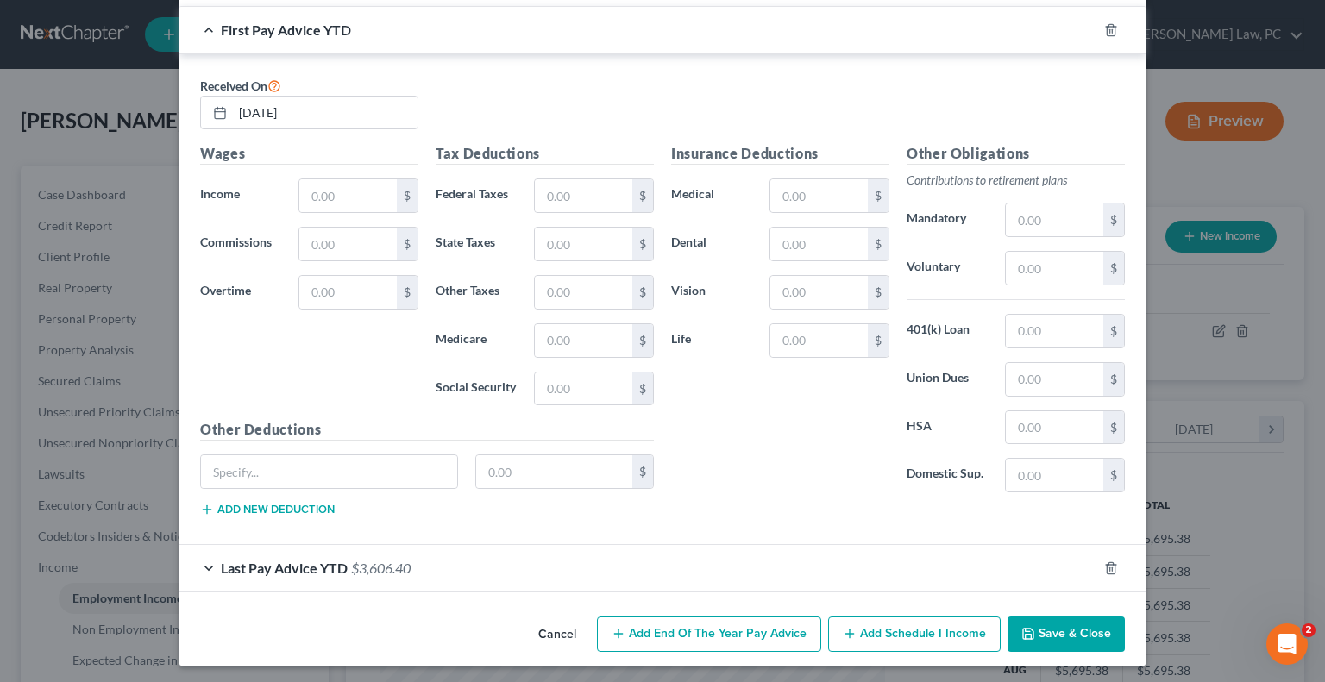
click at [1050, 630] on button "Save & Close" at bounding box center [1066, 635] width 117 height 36
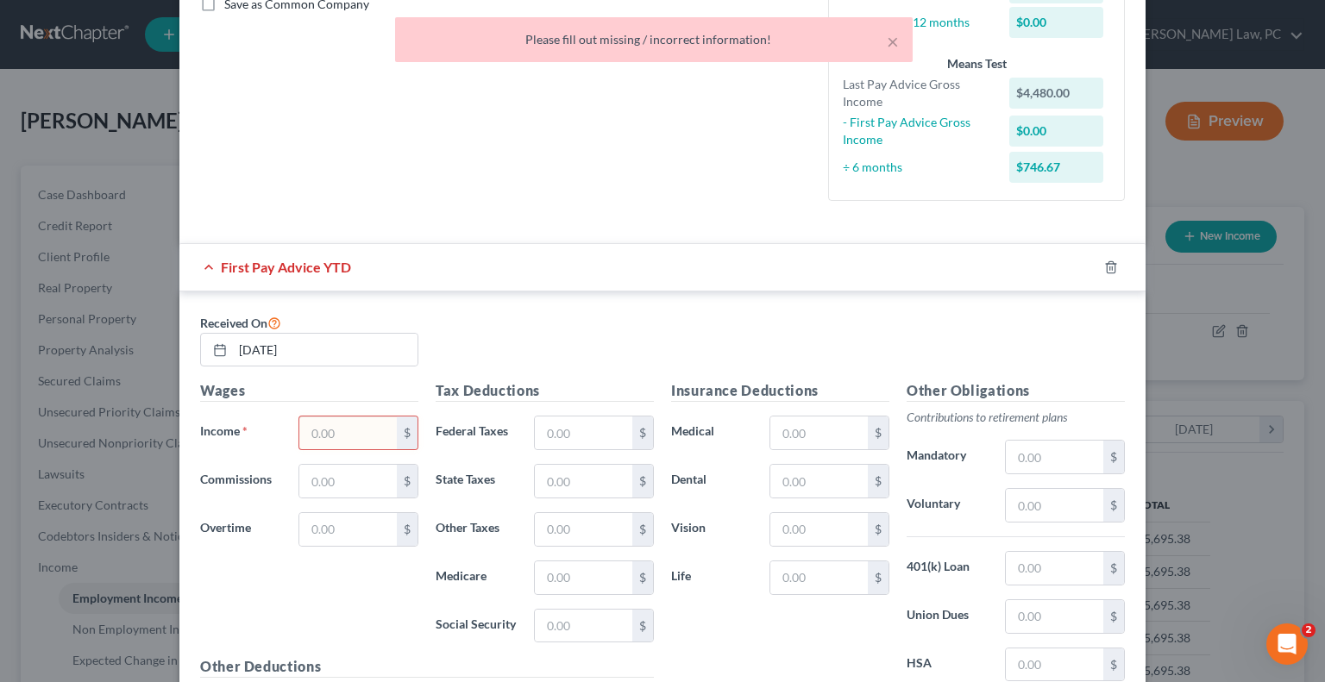
scroll to position [387, 0]
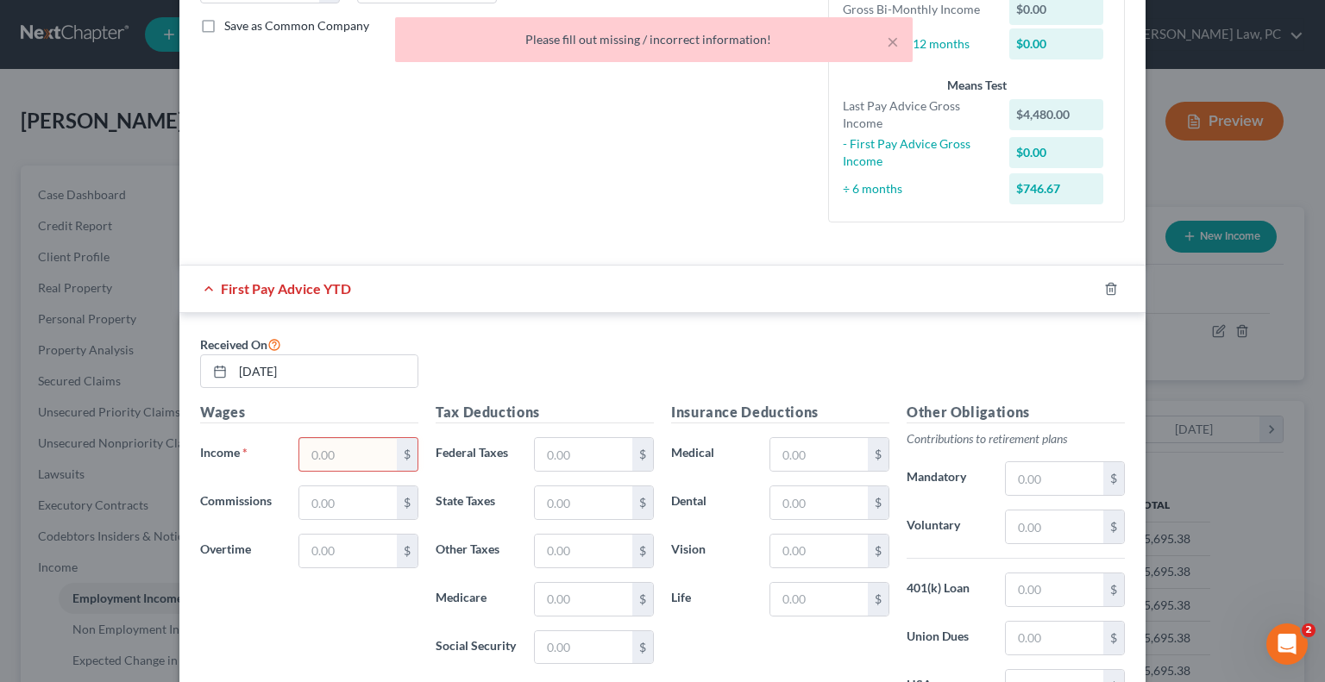
click at [350, 464] on input "text" at bounding box center [347, 454] width 97 height 33
click at [623, 380] on div "Received On [DATE]" at bounding box center [663, 368] width 942 height 69
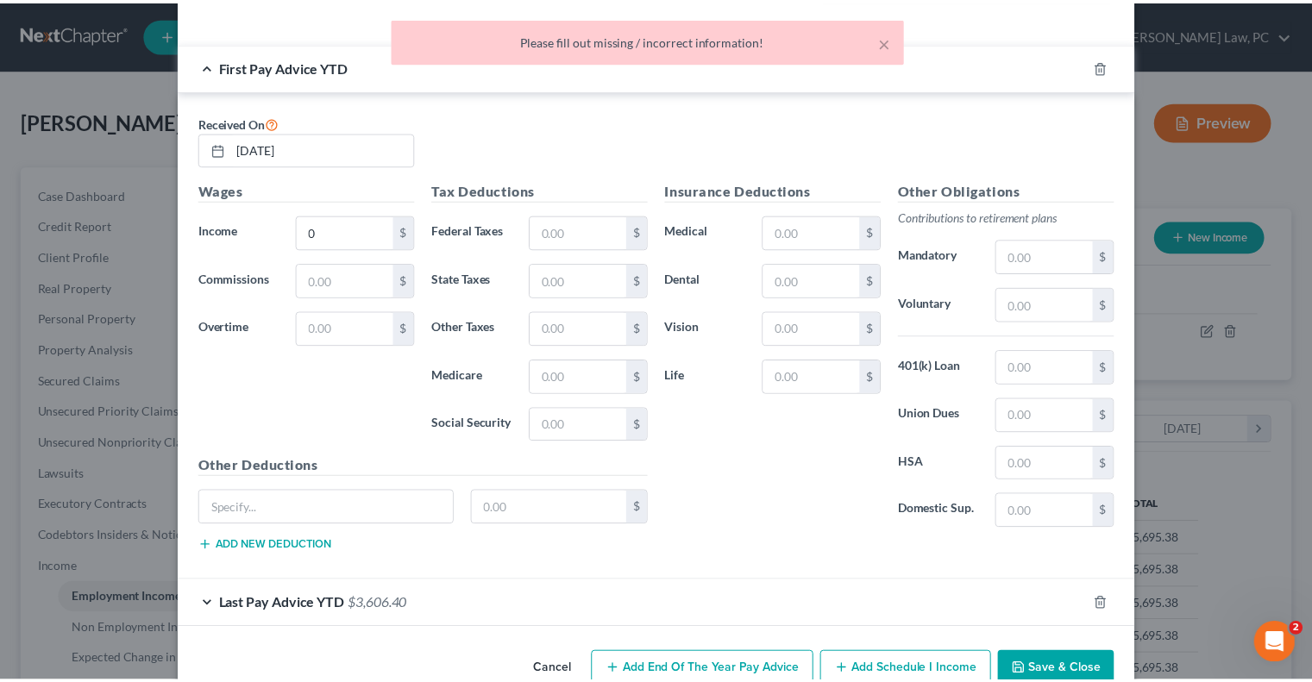
scroll to position [646, 0]
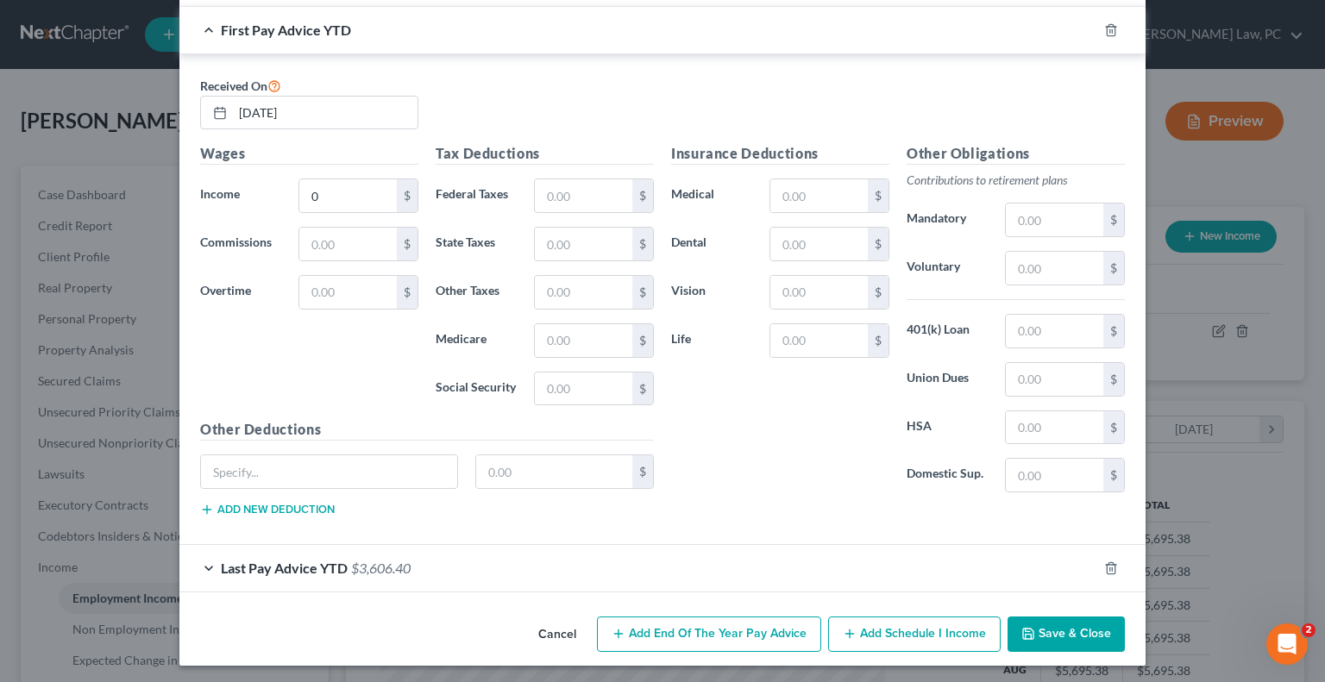
click at [1045, 631] on button "Save & Close" at bounding box center [1066, 635] width 117 height 36
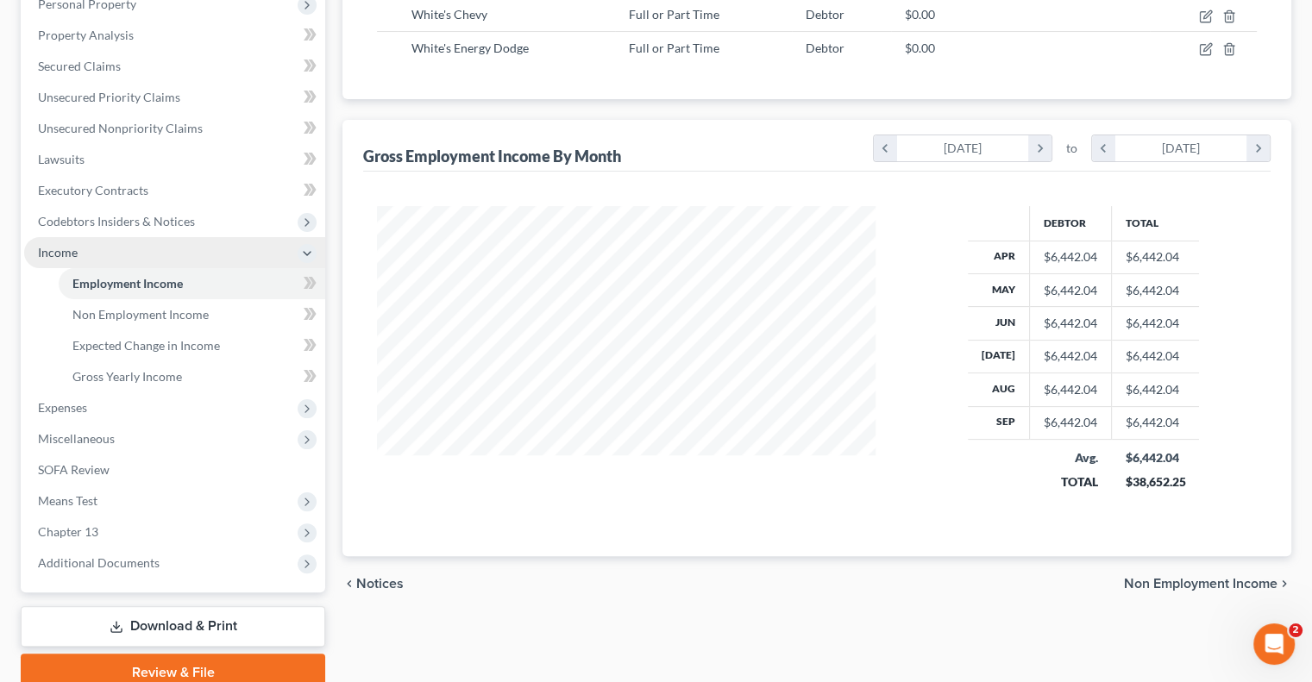
scroll to position [388, 0]
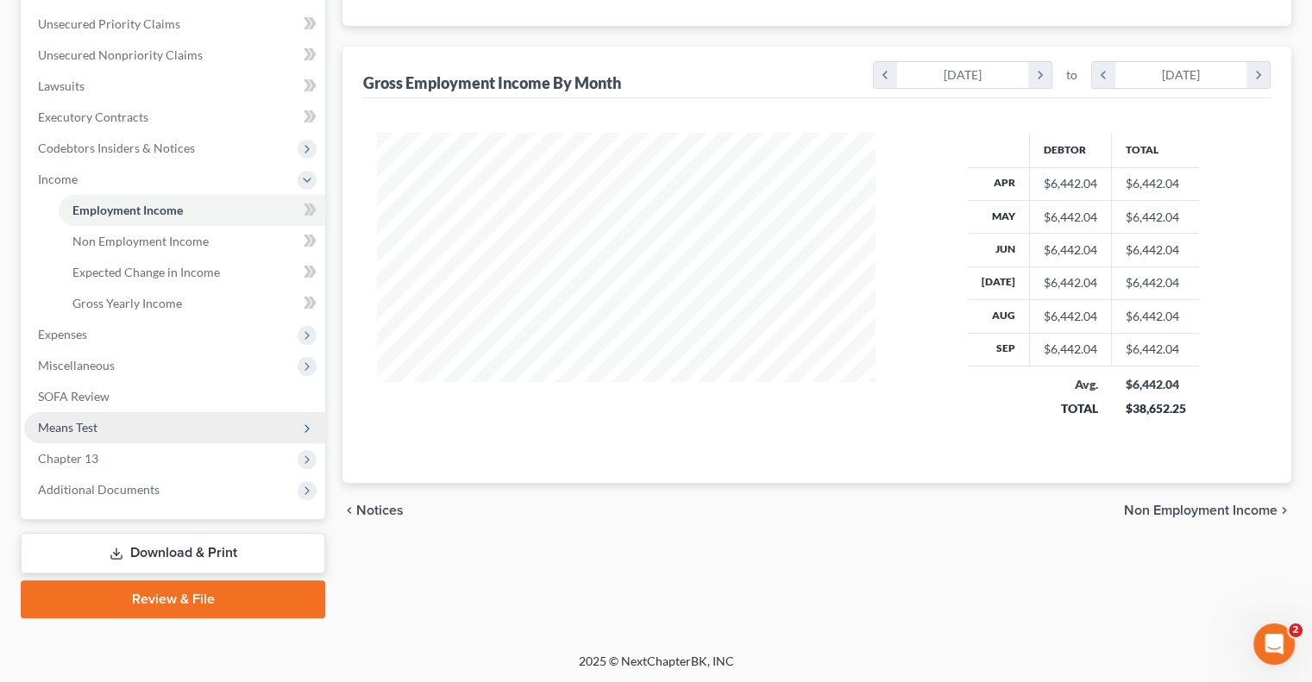
click at [76, 429] on span "Means Test" at bounding box center [68, 427] width 60 height 15
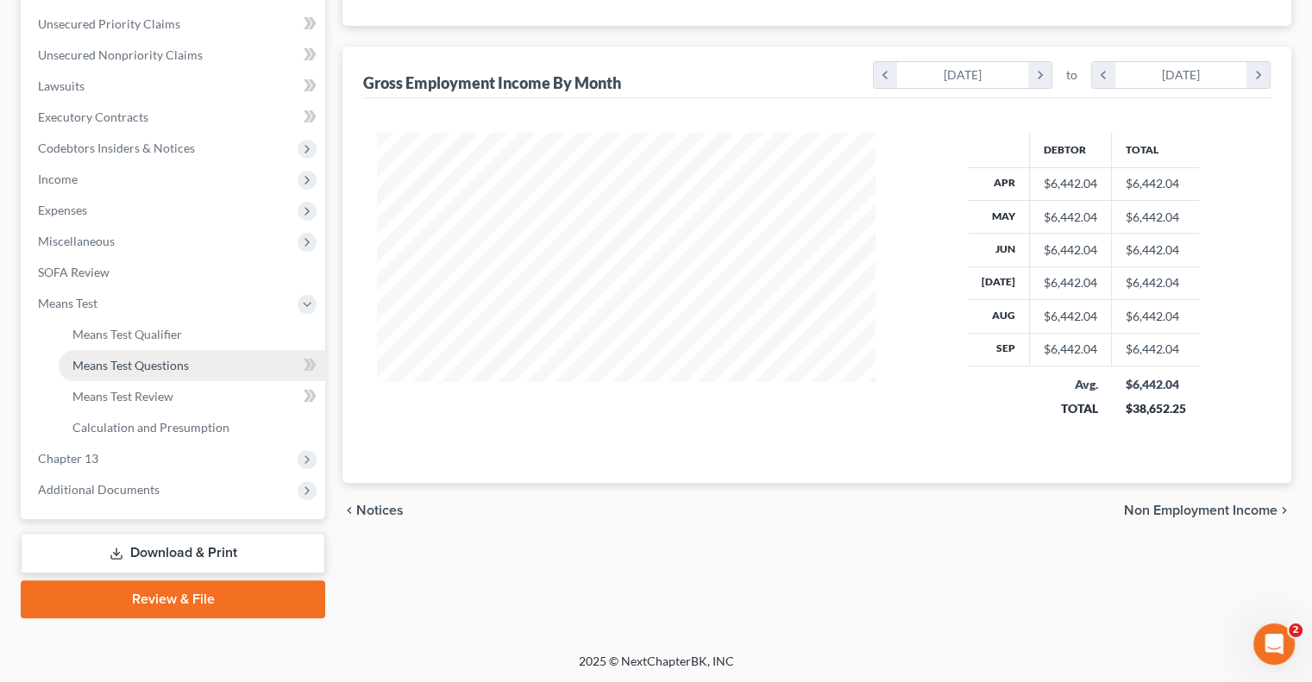
click at [138, 355] on link "Means Test Questions" at bounding box center [192, 365] width 267 height 31
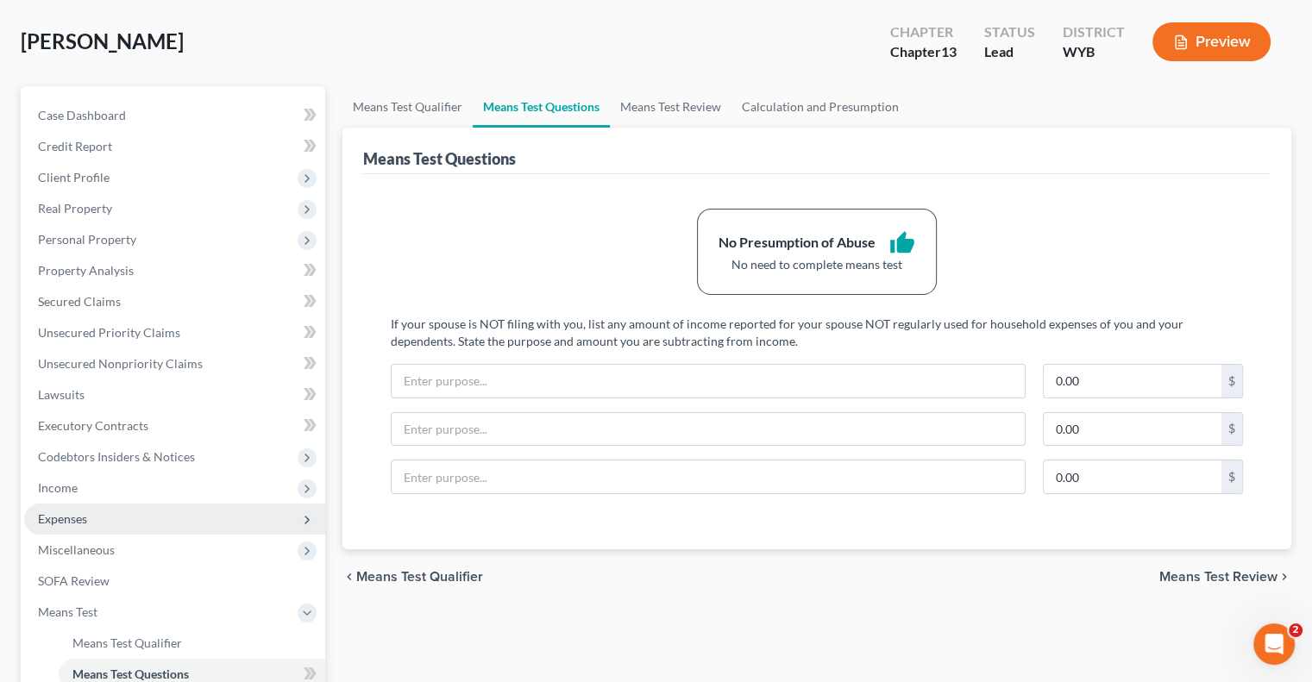
scroll to position [86, 0]
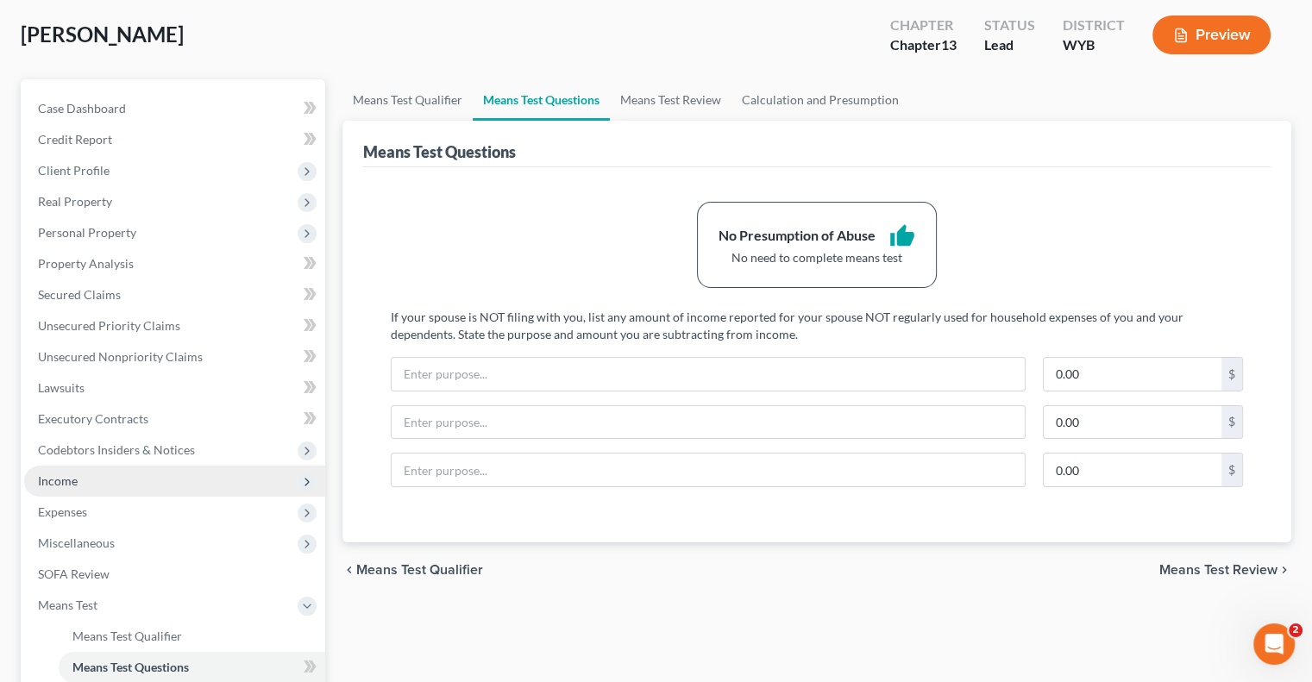
click at [62, 478] on span "Income" at bounding box center [58, 481] width 40 height 15
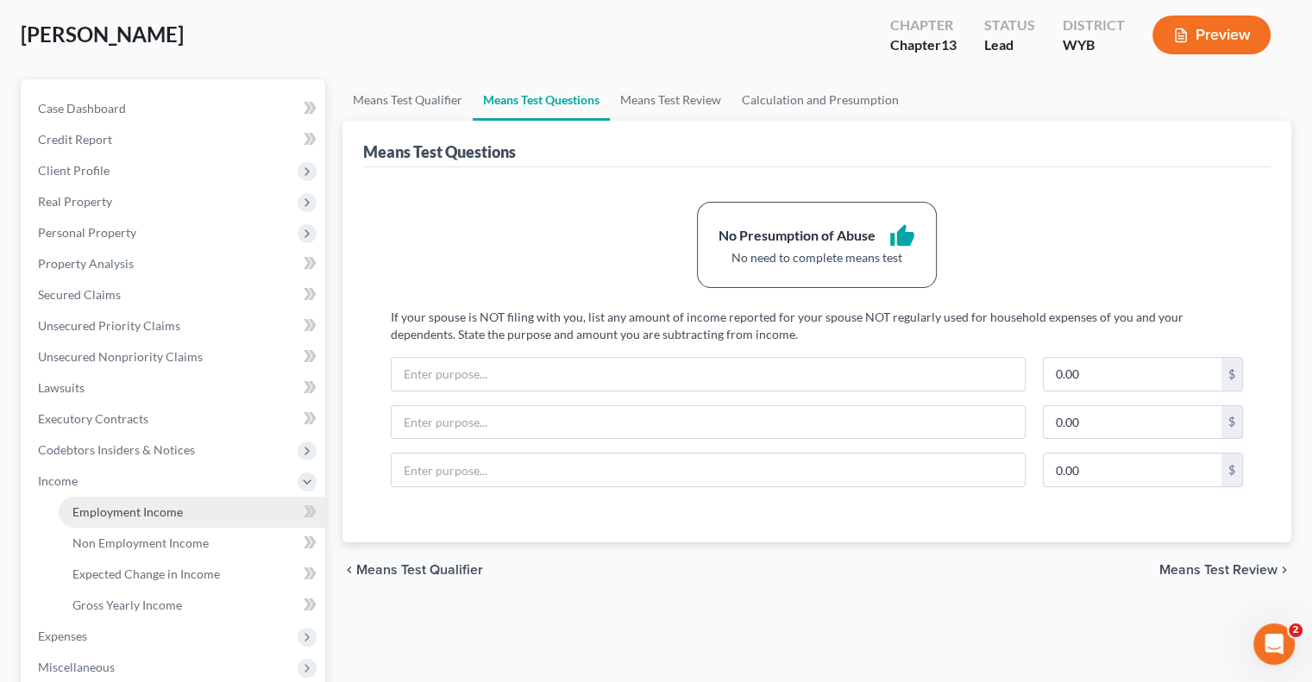
click at [177, 505] on span "Employment Income" at bounding box center [127, 512] width 110 height 15
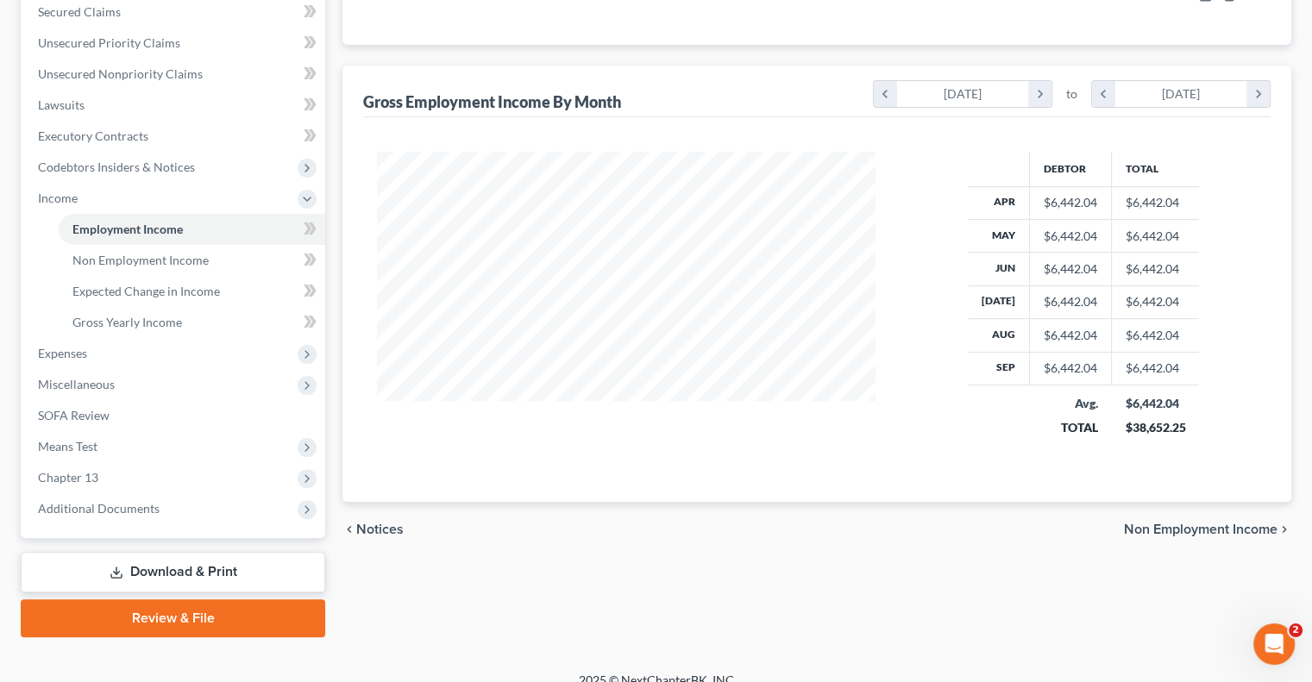
scroll to position [388, 0]
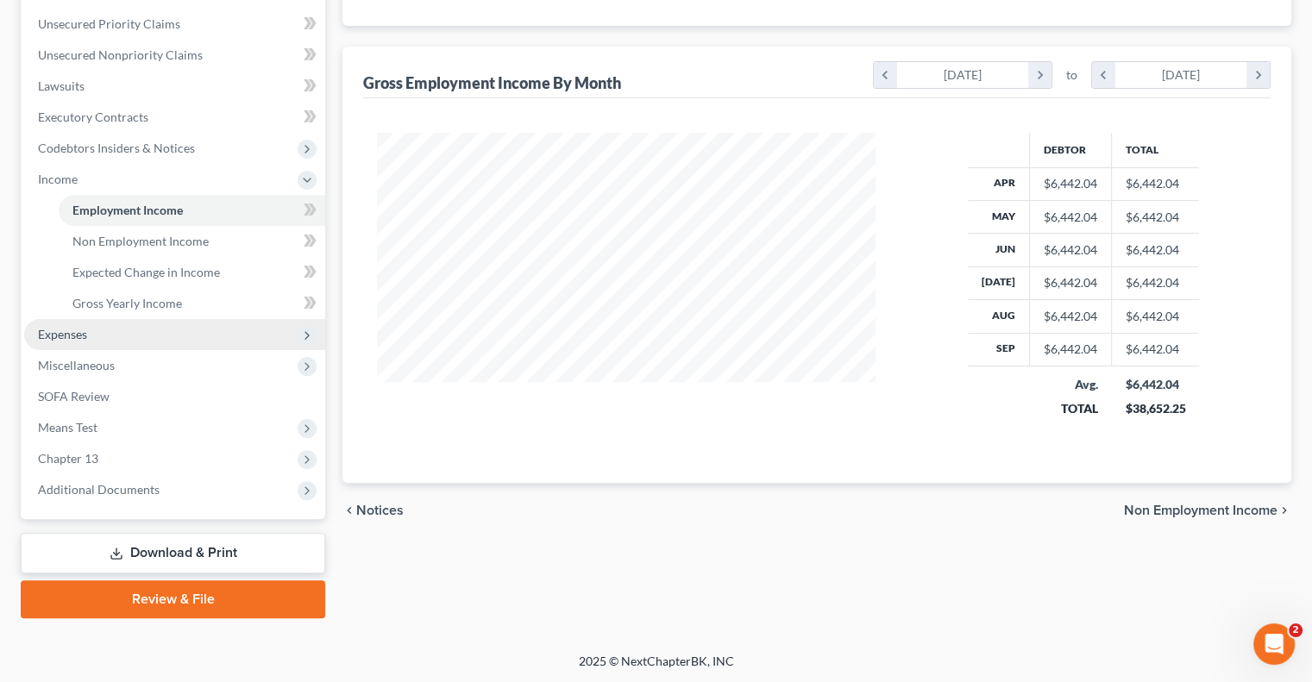
click at [102, 340] on span "Expenses" at bounding box center [174, 334] width 301 height 31
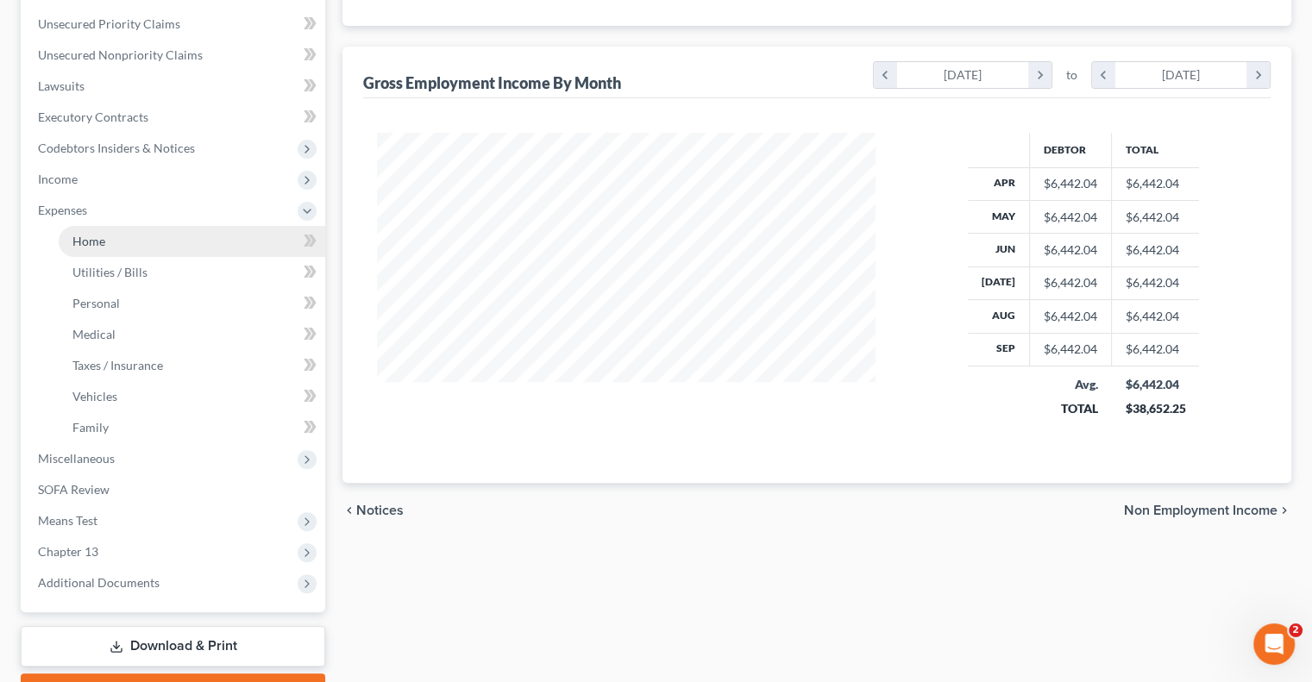
click at [116, 243] on link "Home" at bounding box center [192, 241] width 267 height 31
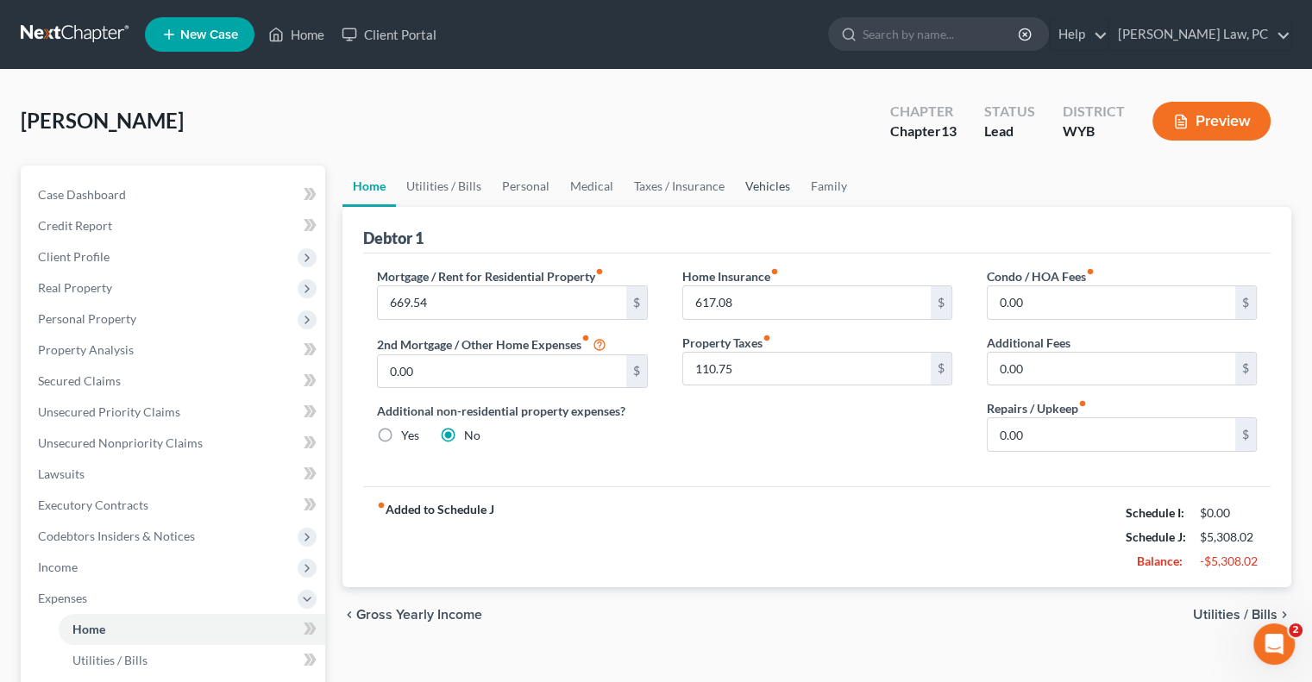
click at [763, 188] on link "Vehicles" at bounding box center [768, 186] width 66 height 41
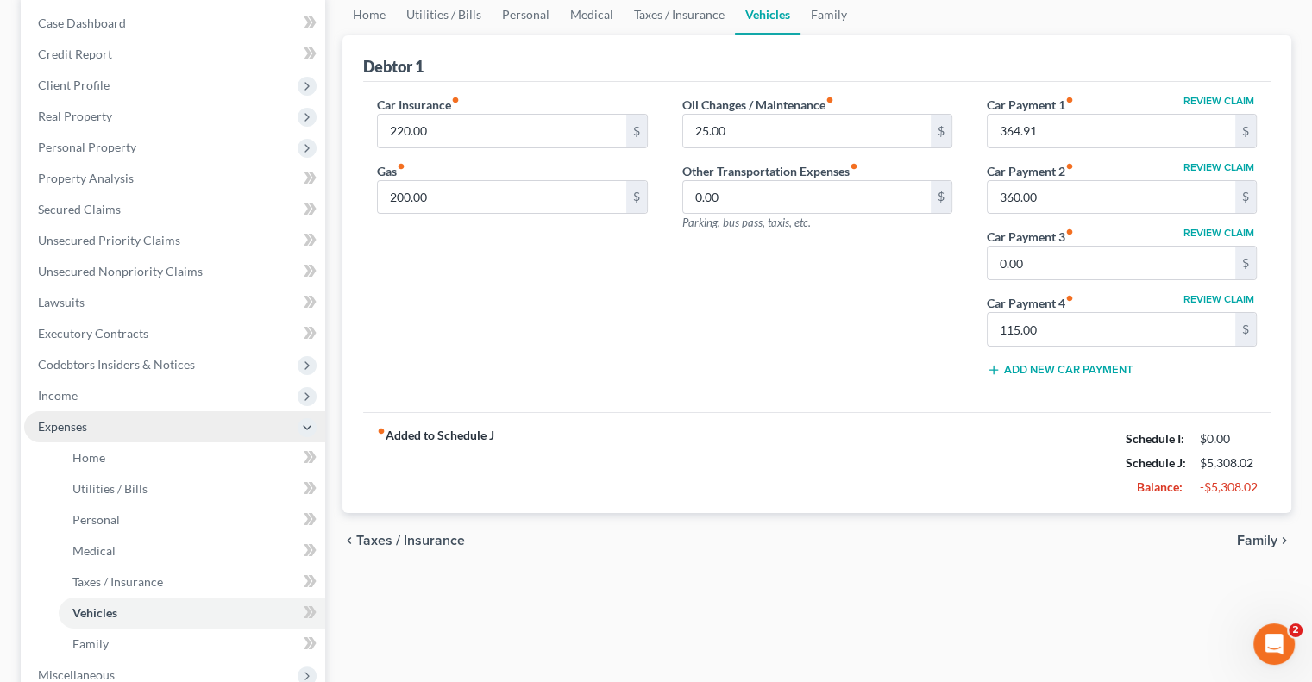
scroll to position [173, 0]
click at [283, 423] on span "Expenses" at bounding box center [174, 426] width 301 height 31
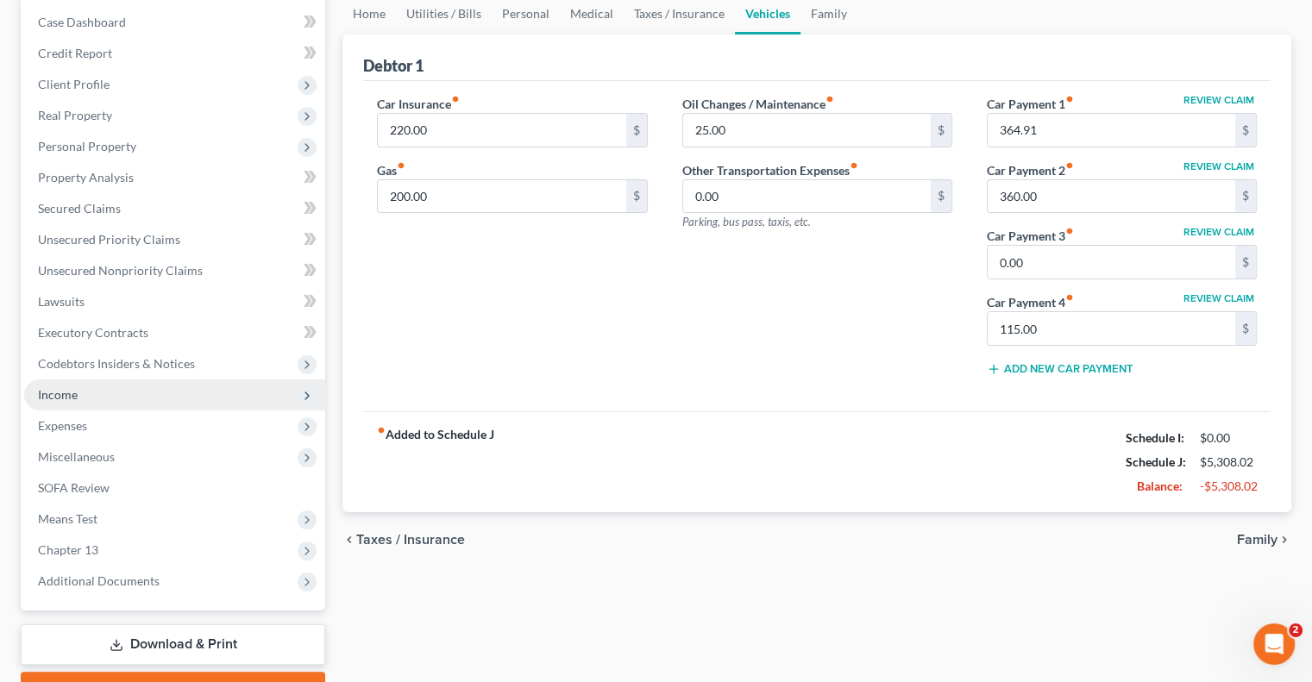
click at [112, 393] on span "Income" at bounding box center [174, 395] width 301 height 31
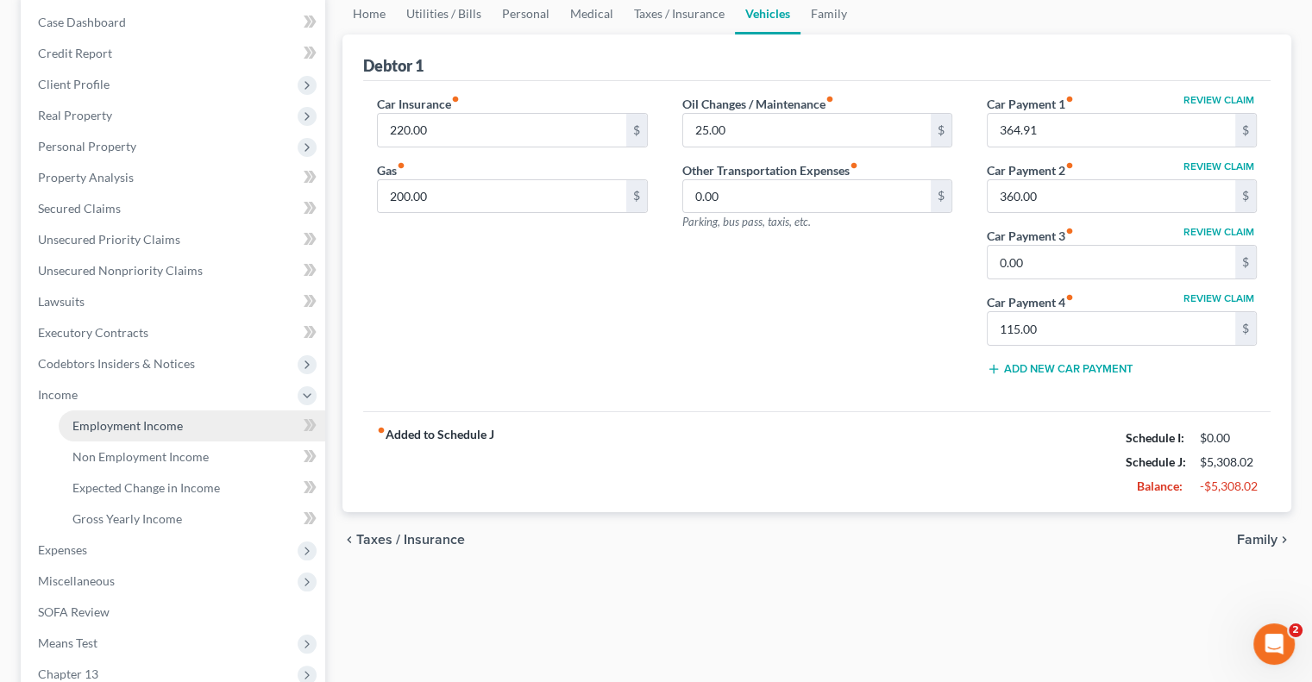
click at [141, 428] on span "Employment Income" at bounding box center [127, 425] width 110 height 15
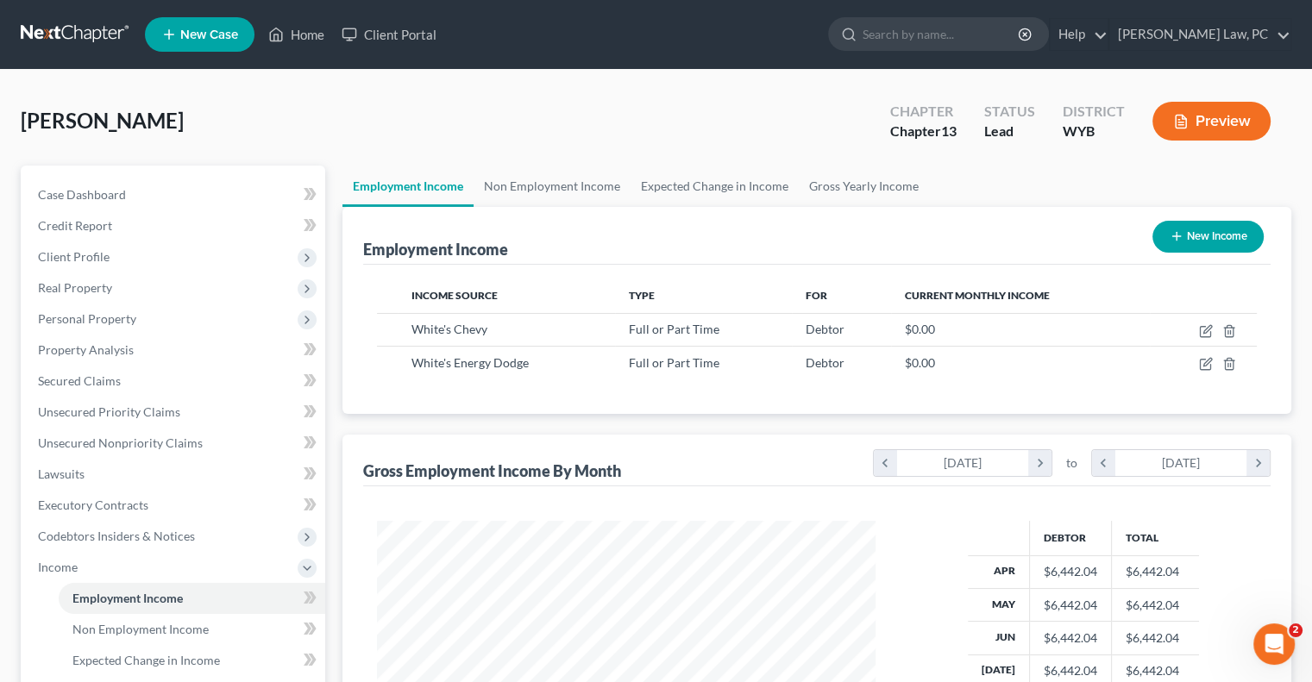
click at [1186, 238] on button "New Income" at bounding box center [1208, 237] width 111 height 32
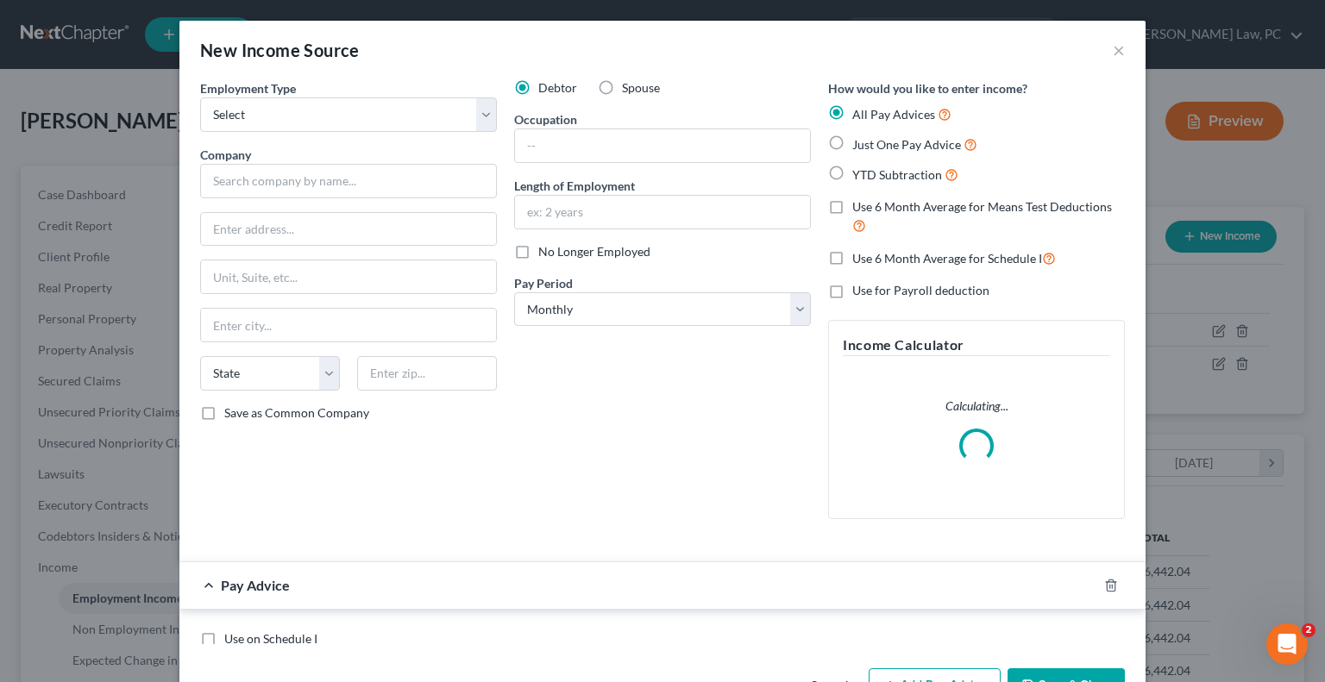
scroll to position [307, 538]
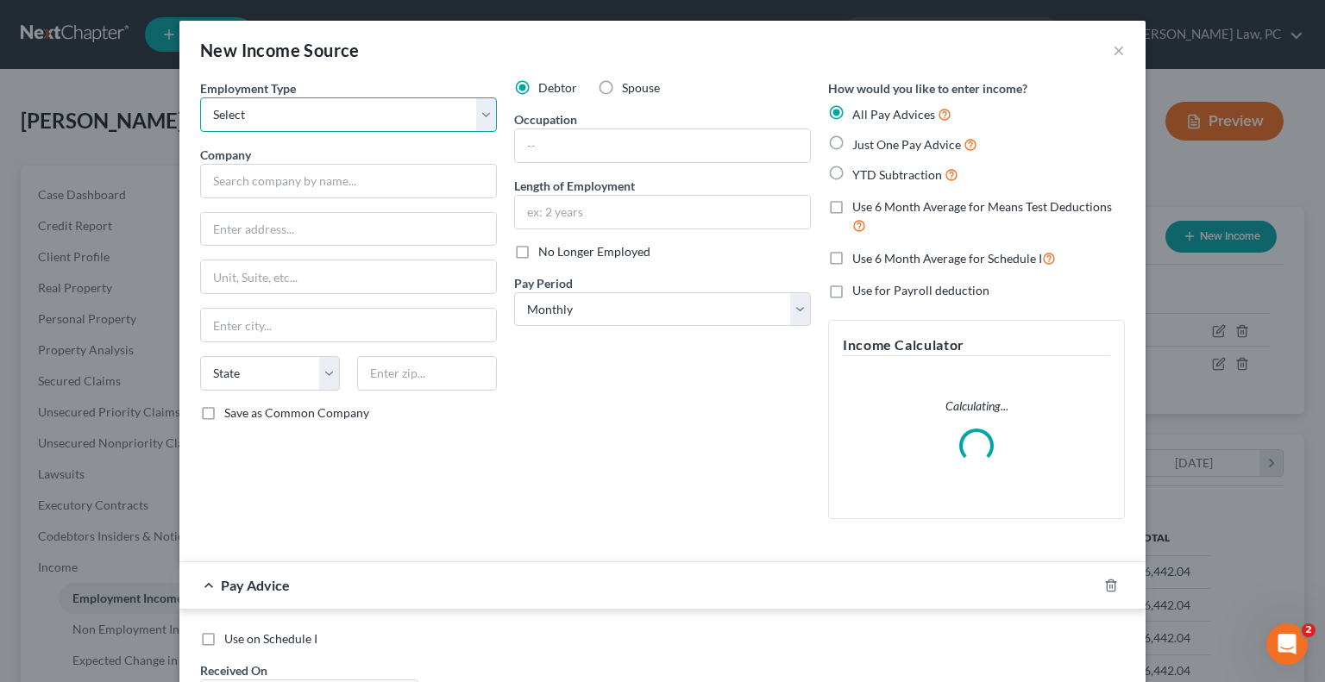
click at [328, 106] on select "Select Full or [DEMOGRAPHIC_DATA] Employment Self Employment" at bounding box center [348, 114] width 297 height 35
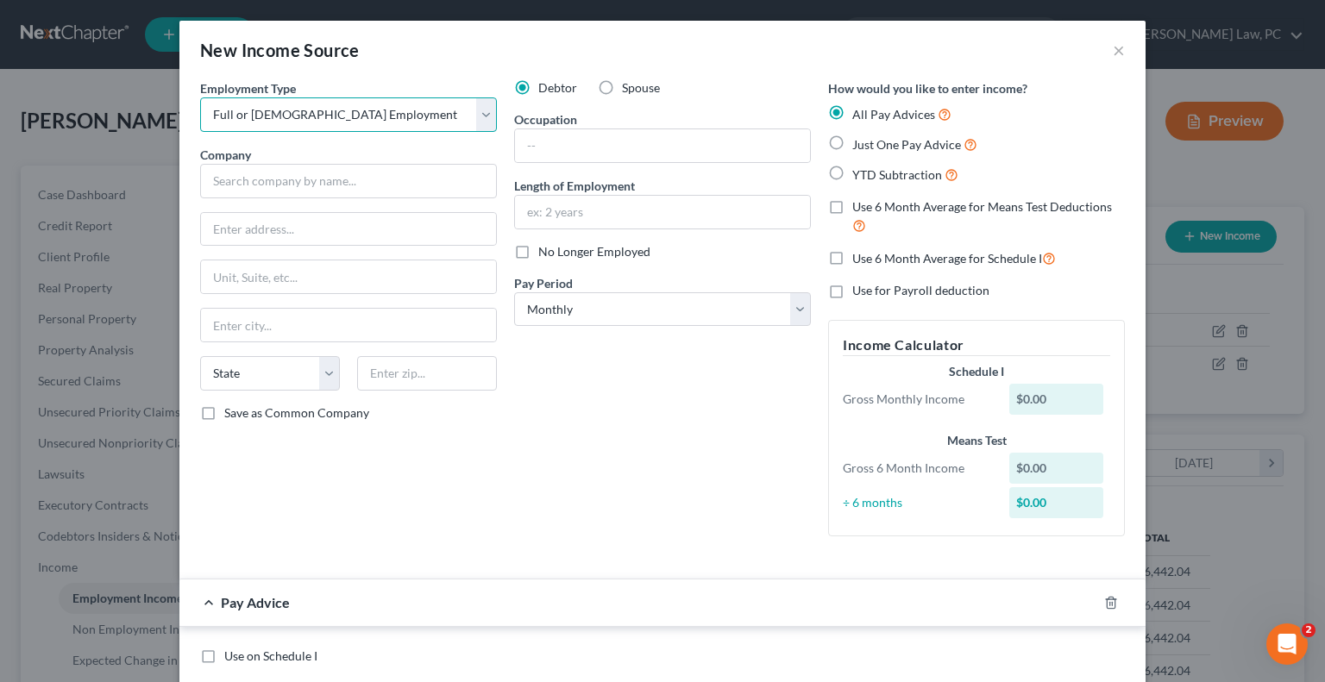
click at [200, 97] on select "Select Full or [DEMOGRAPHIC_DATA] Employment Self Employment" at bounding box center [348, 114] width 297 height 35
click at [852, 142] on label "Just One Pay Advice" at bounding box center [914, 145] width 125 height 20
click at [859, 142] on input "Just One Pay Advice" at bounding box center [864, 140] width 11 height 11
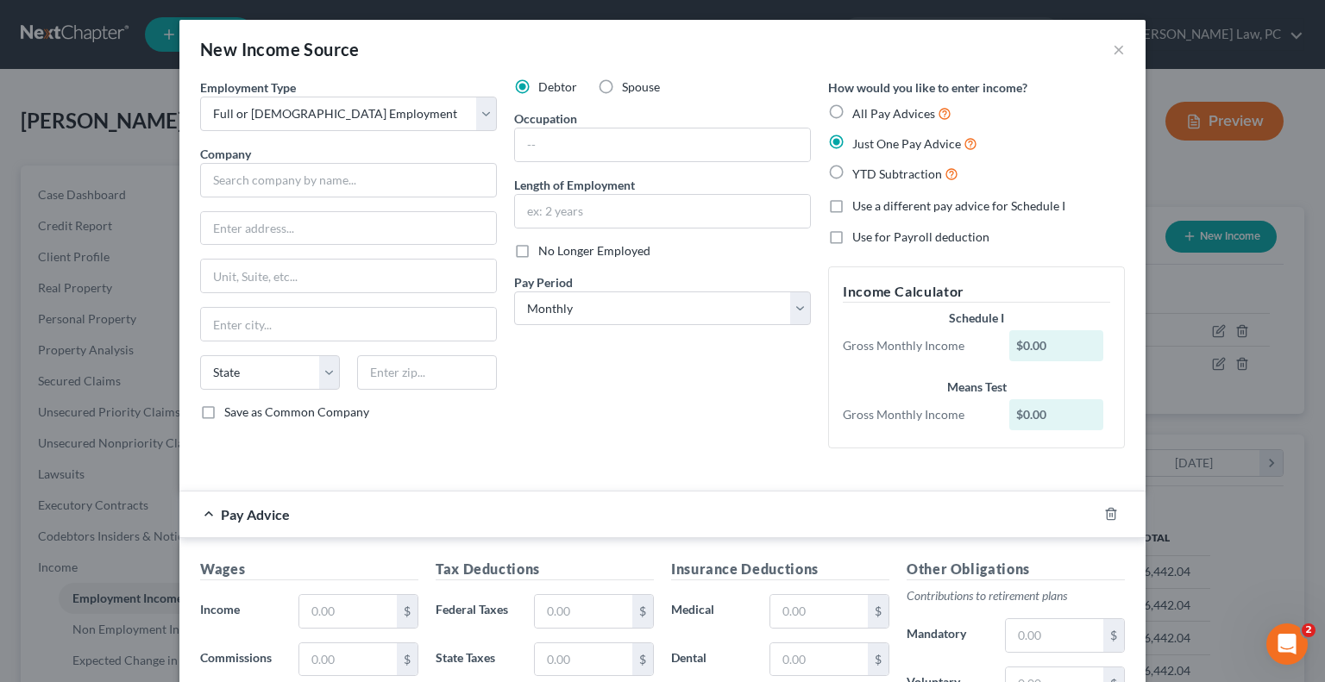
scroll to position [0, 0]
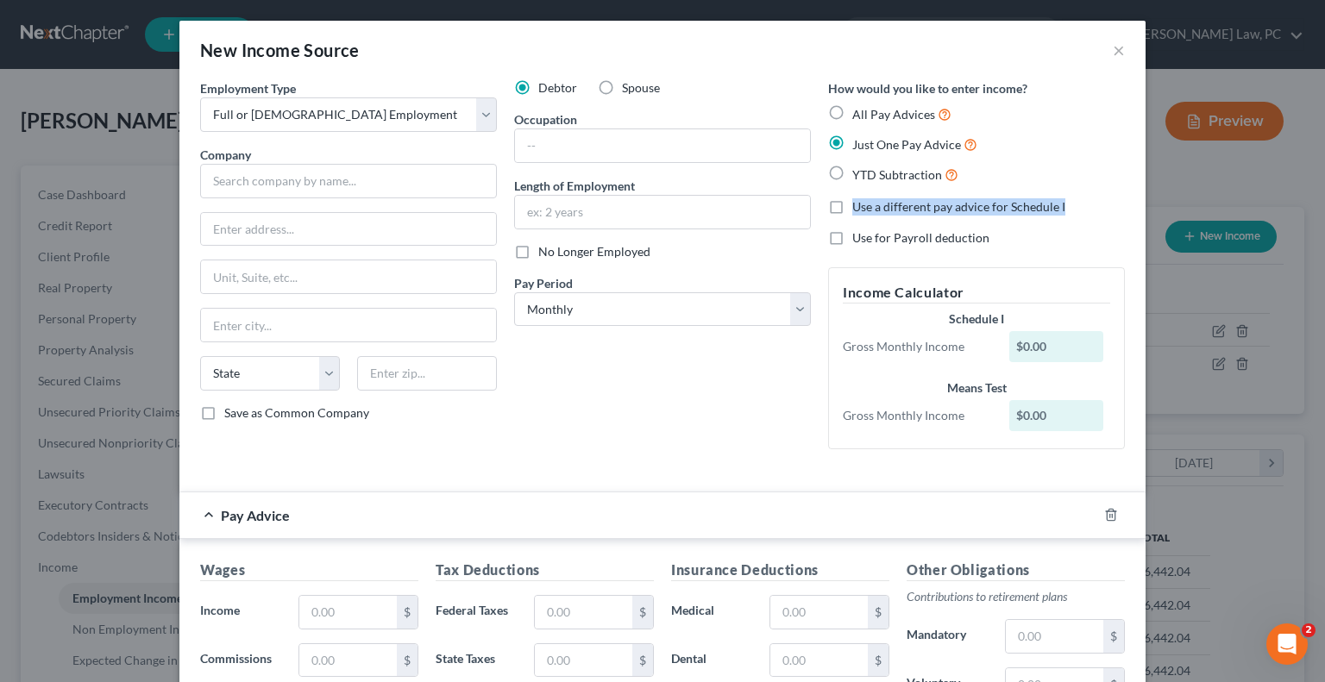
click at [852, 210] on label "Use a different pay advice for Schedule I" at bounding box center [958, 206] width 213 height 17
click at [859, 210] on input "Use a different pay advice for Schedule I" at bounding box center [864, 203] width 11 height 11
click at [852, 210] on label "Use a different pay advice for Schedule I" at bounding box center [958, 206] width 213 height 17
click at [859, 210] on input "Use a different pay advice for Schedule I" at bounding box center [864, 203] width 11 height 11
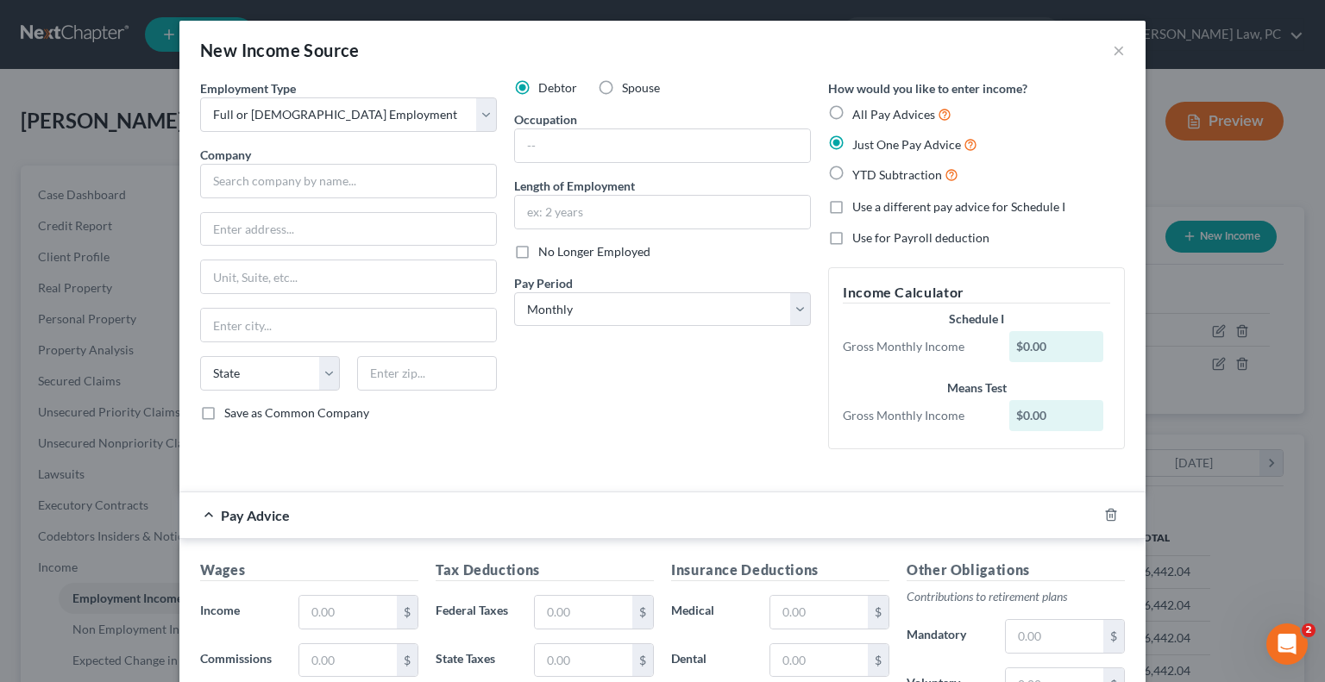
click at [694, 415] on div "Debtor Spouse Occupation Length of Employment No Longer Employed Pay Period * S…" at bounding box center [663, 271] width 314 height 384
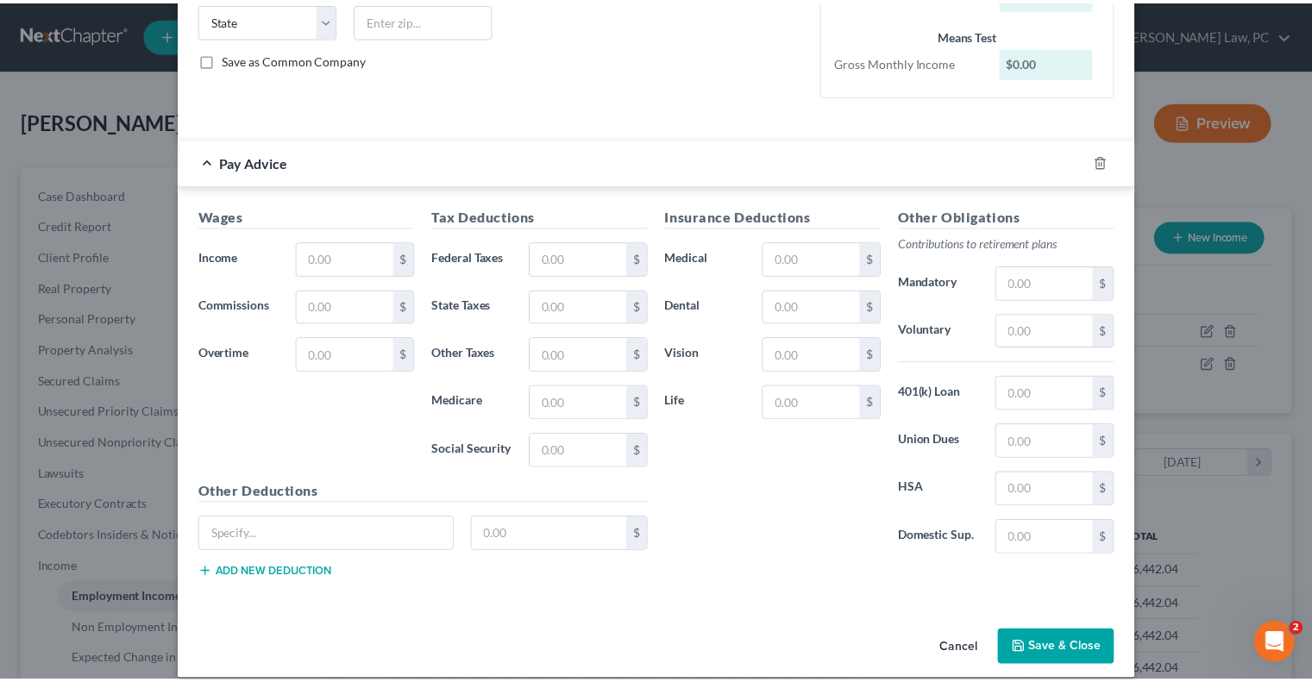
scroll to position [369, 0]
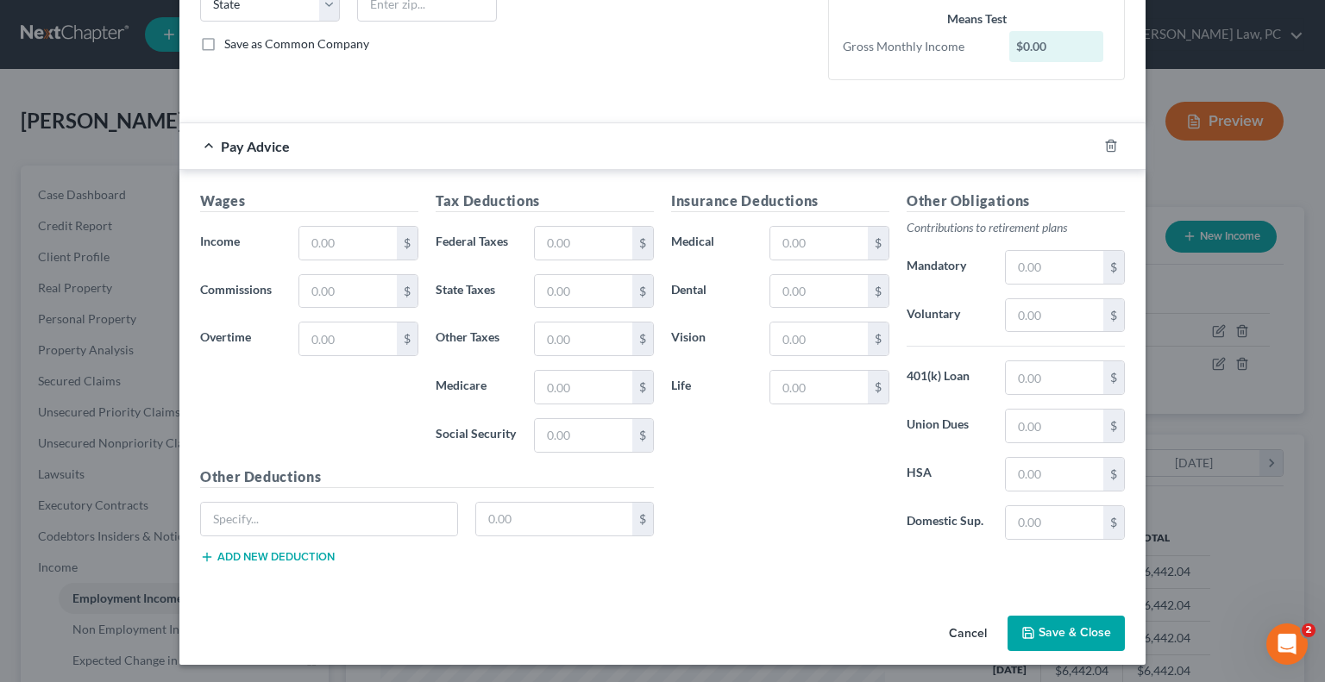
click at [955, 634] on button "Cancel" at bounding box center [968, 635] width 66 height 35
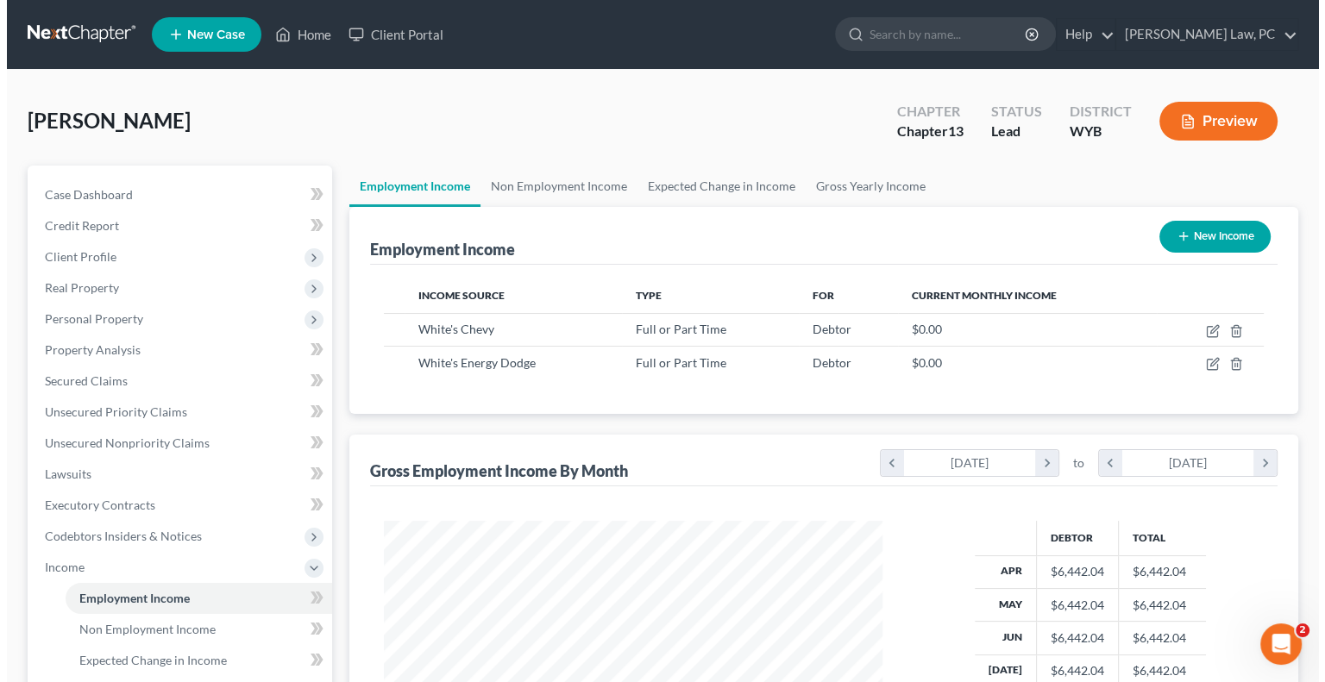
scroll to position [862356, 862130]
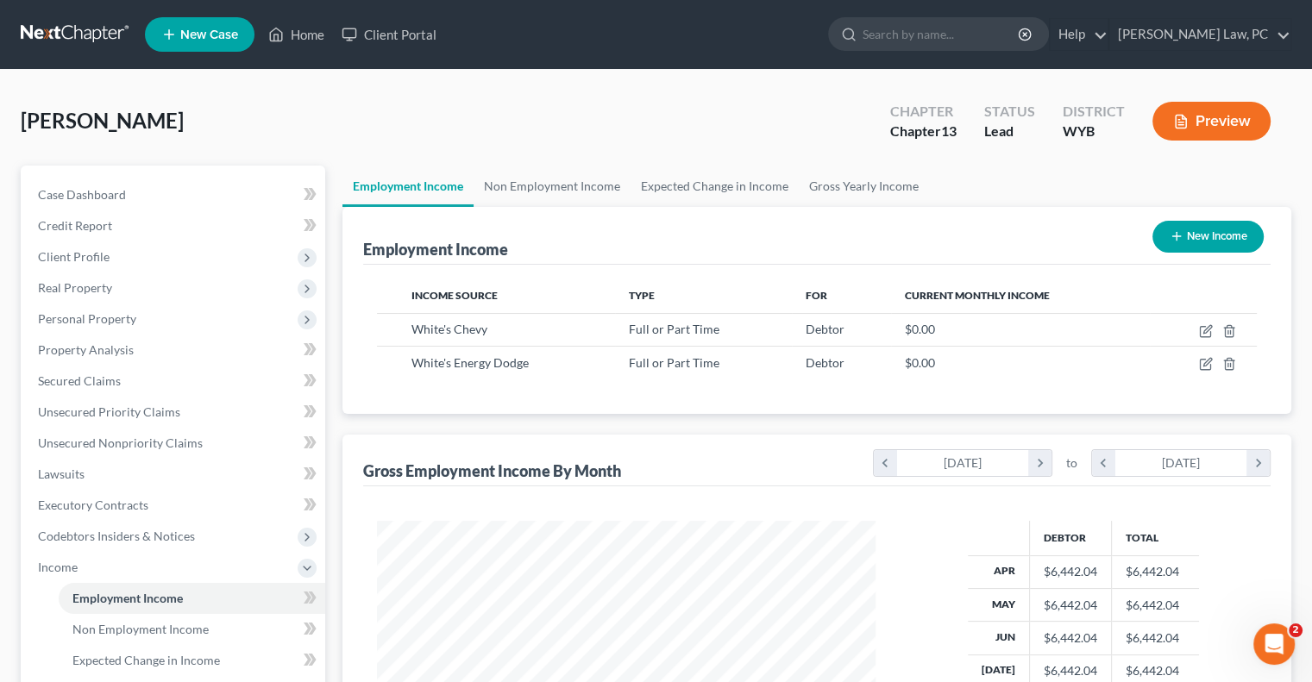
click at [1196, 237] on button "New Income" at bounding box center [1208, 237] width 111 height 32
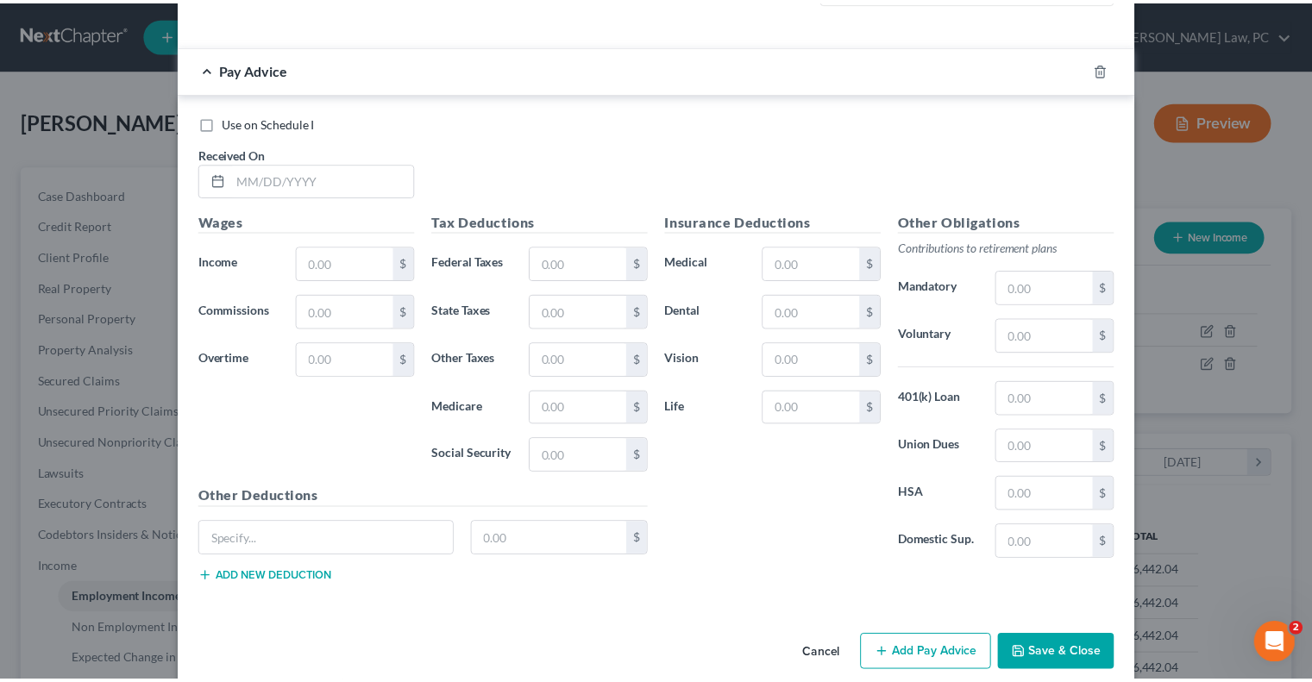
scroll to position [518, 0]
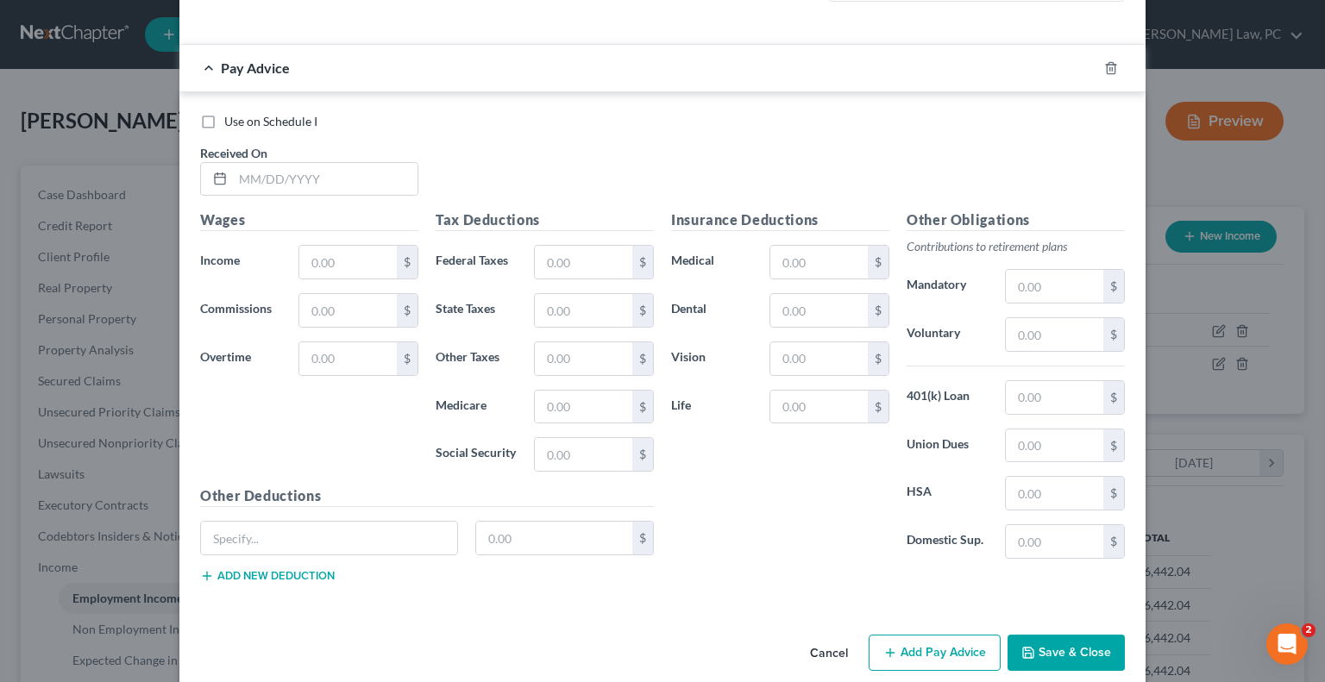
click at [820, 650] on button "Cancel" at bounding box center [829, 654] width 66 height 35
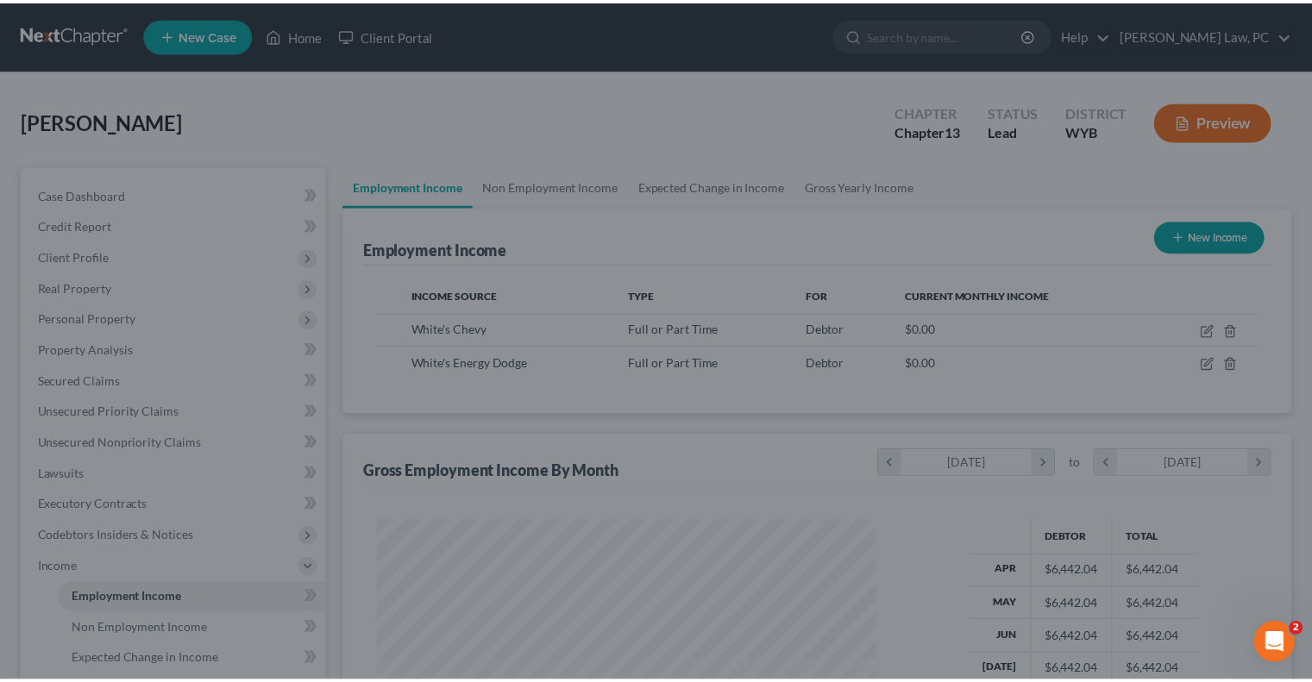
scroll to position [862356, 862130]
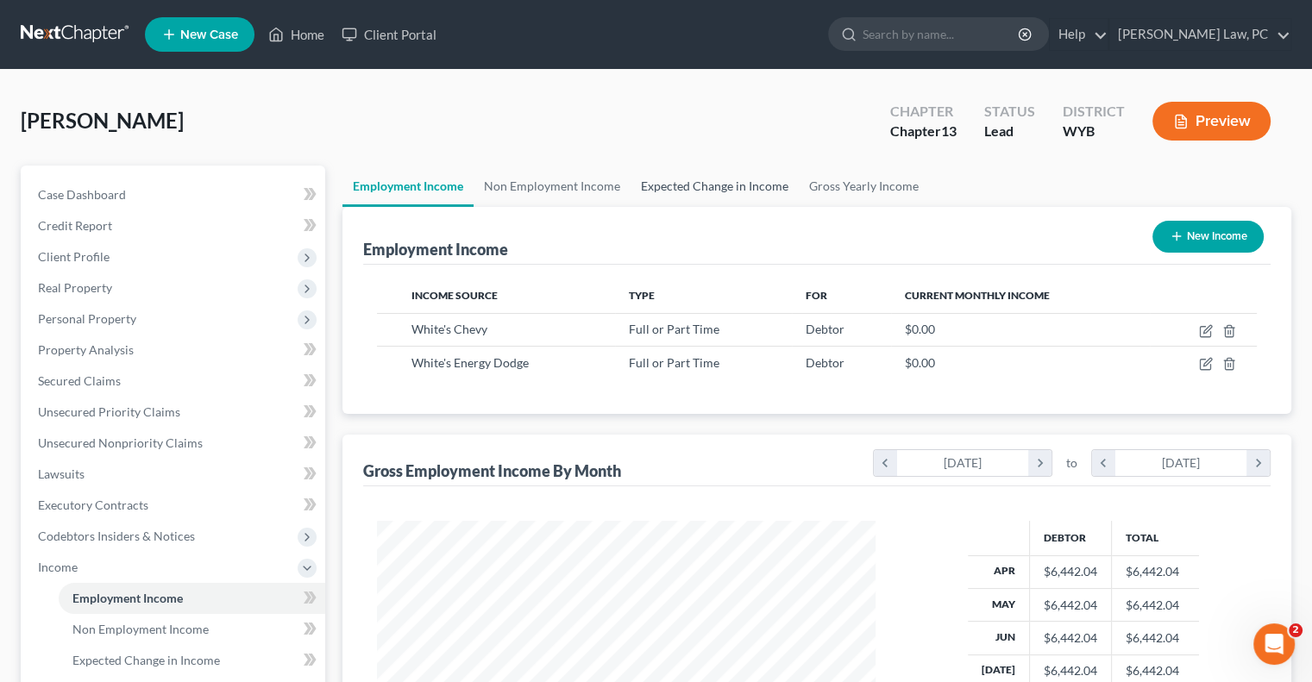
click at [679, 191] on link "Expected Change in Income" at bounding box center [715, 186] width 168 height 41
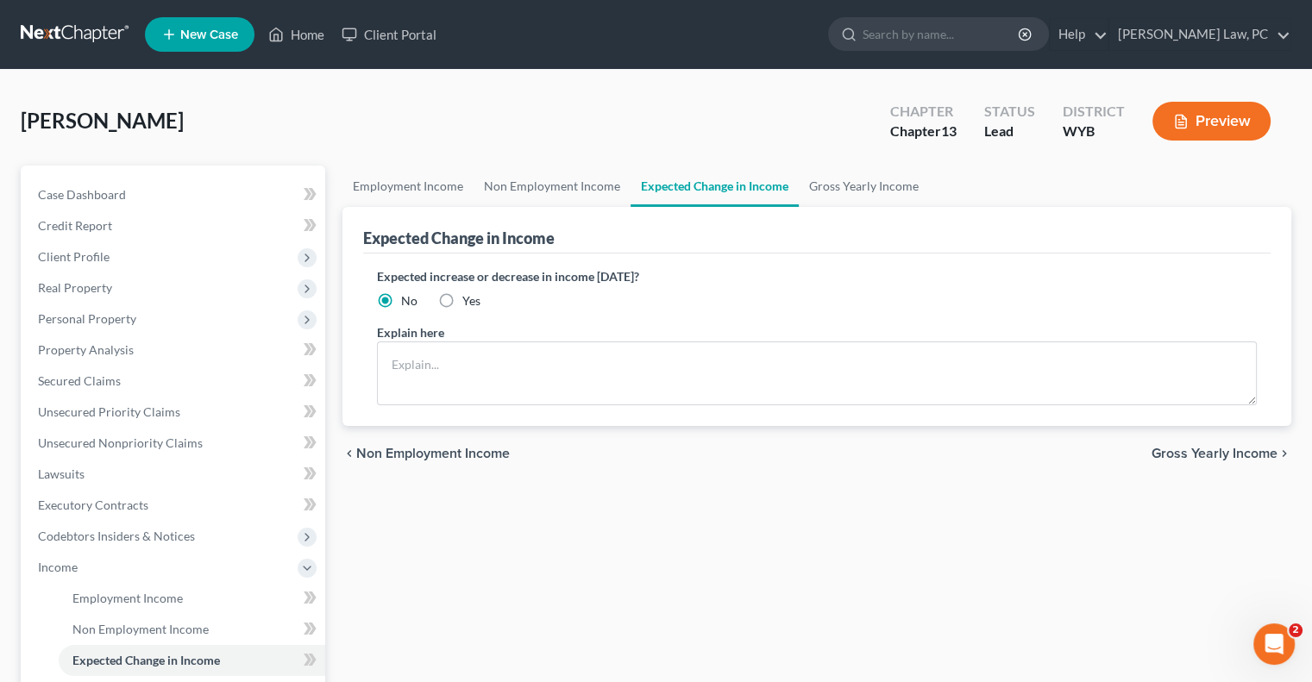
click at [462, 292] on label "Yes" at bounding box center [471, 300] width 18 height 17
click at [469, 292] on input "Yes" at bounding box center [474, 297] width 11 height 11
click at [444, 350] on textarea at bounding box center [817, 374] width 880 height 64
click at [685, 537] on div "Employment Income Non Employment Income Expected Change in Income Gross Yearly …" at bounding box center [817, 586] width 966 height 841
click at [886, 597] on div "Employment Income Non Employment Income Expected Change in Income Gross Yearly …" at bounding box center [817, 586] width 966 height 841
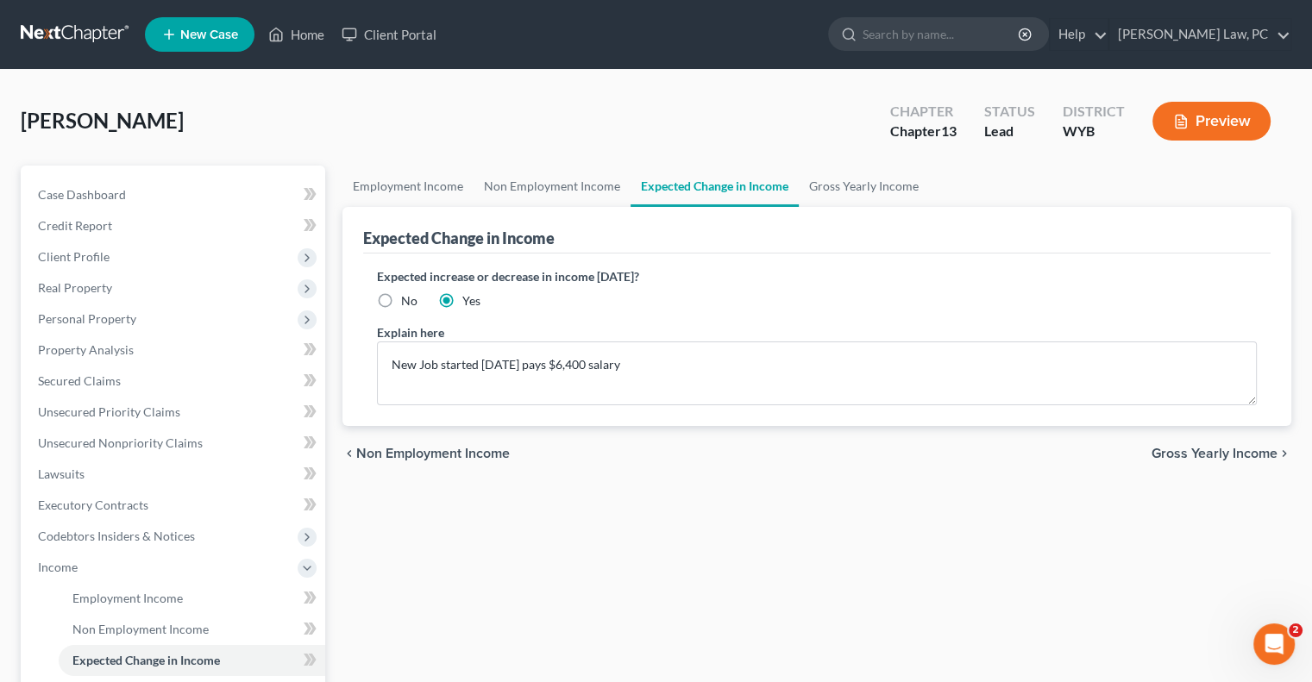
click at [728, 525] on div "Employment Income Non Employment Income Expected Change in Income Gross Yearly …" at bounding box center [817, 586] width 966 height 841
click at [58, 565] on span "Income" at bounding box center [58, 567] width 40 height 15
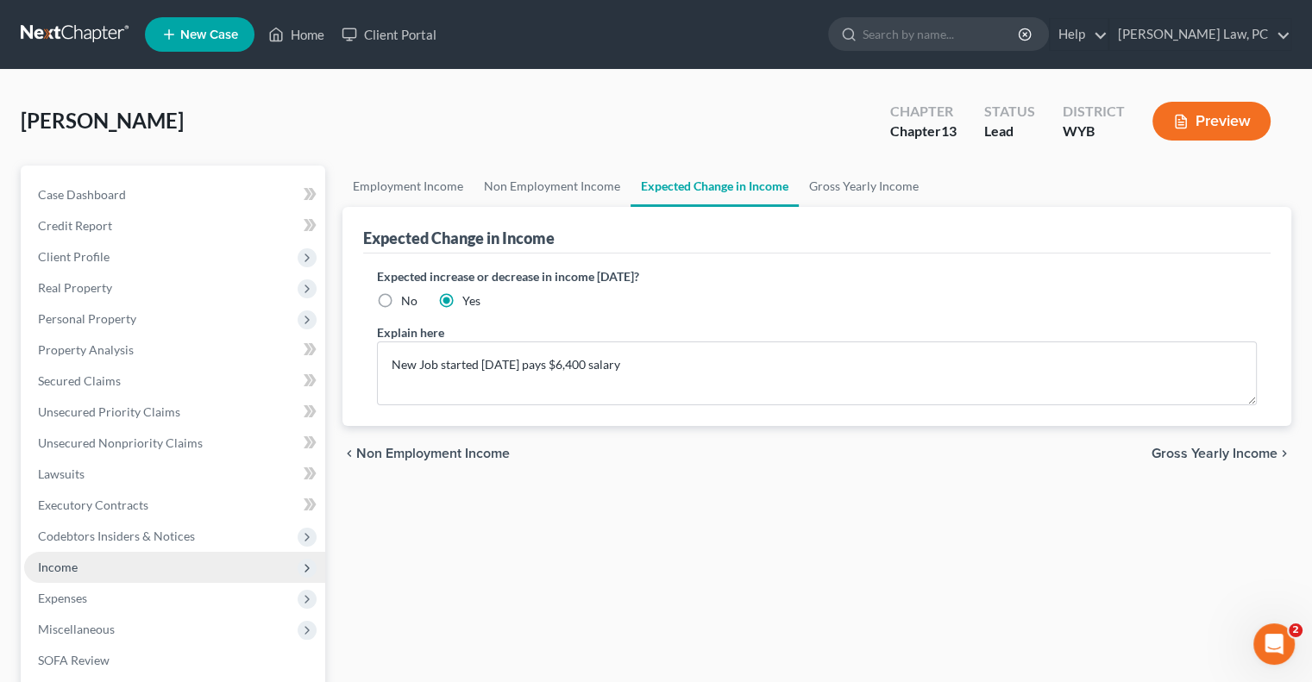
click at [79, 570] on span "Income" at bounding box center [174, 567] width 301 height 31
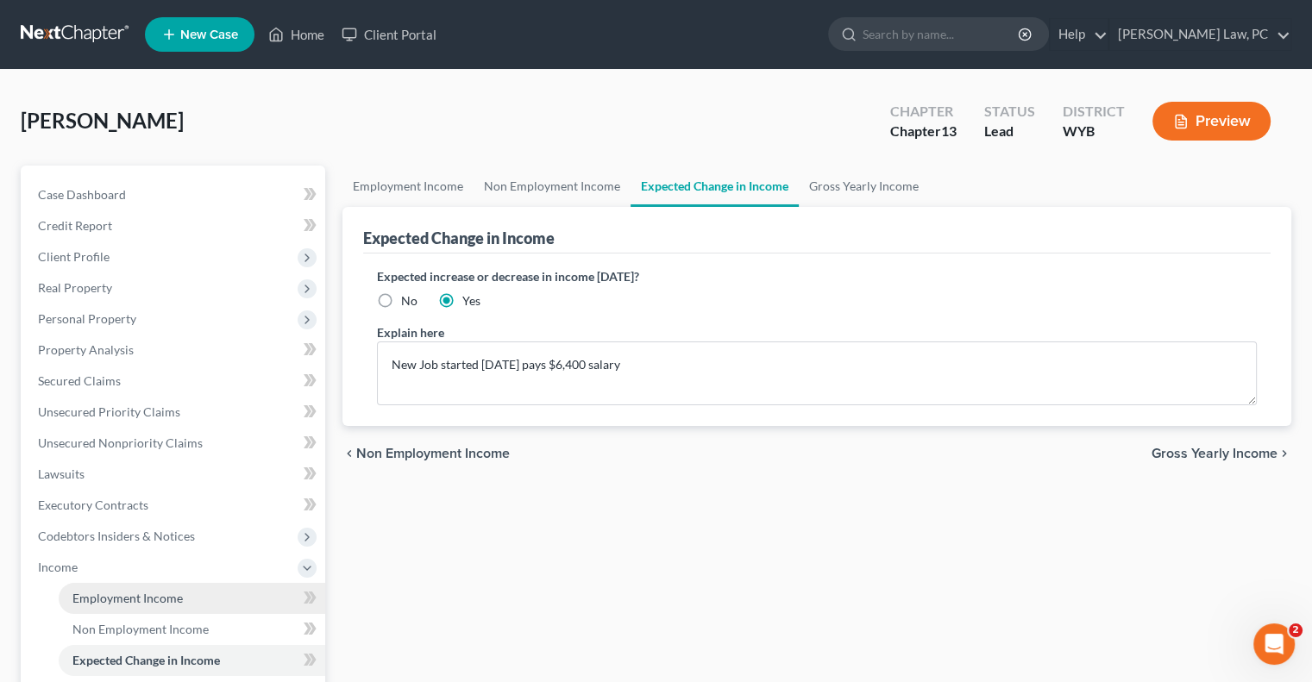
click at [114, 599] on span "Employment Income" at bounding box center [127, 598] width 110 height 15
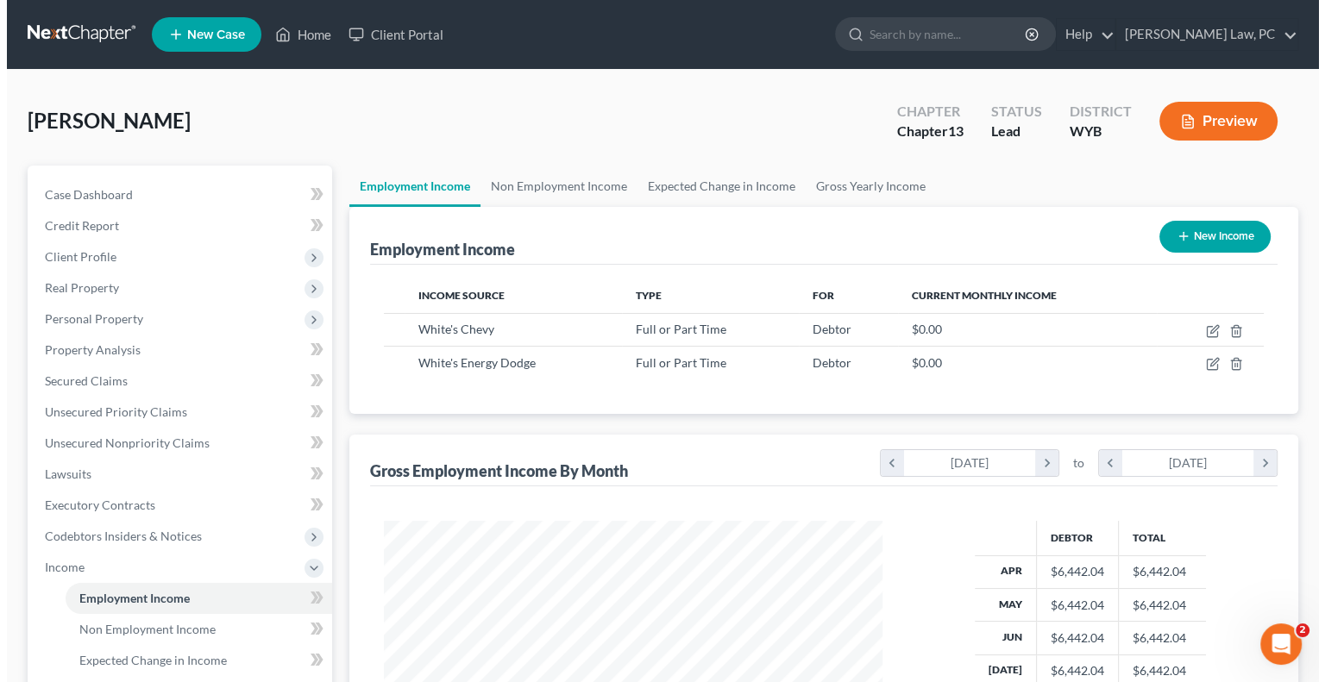
scroll to position [307, 532]
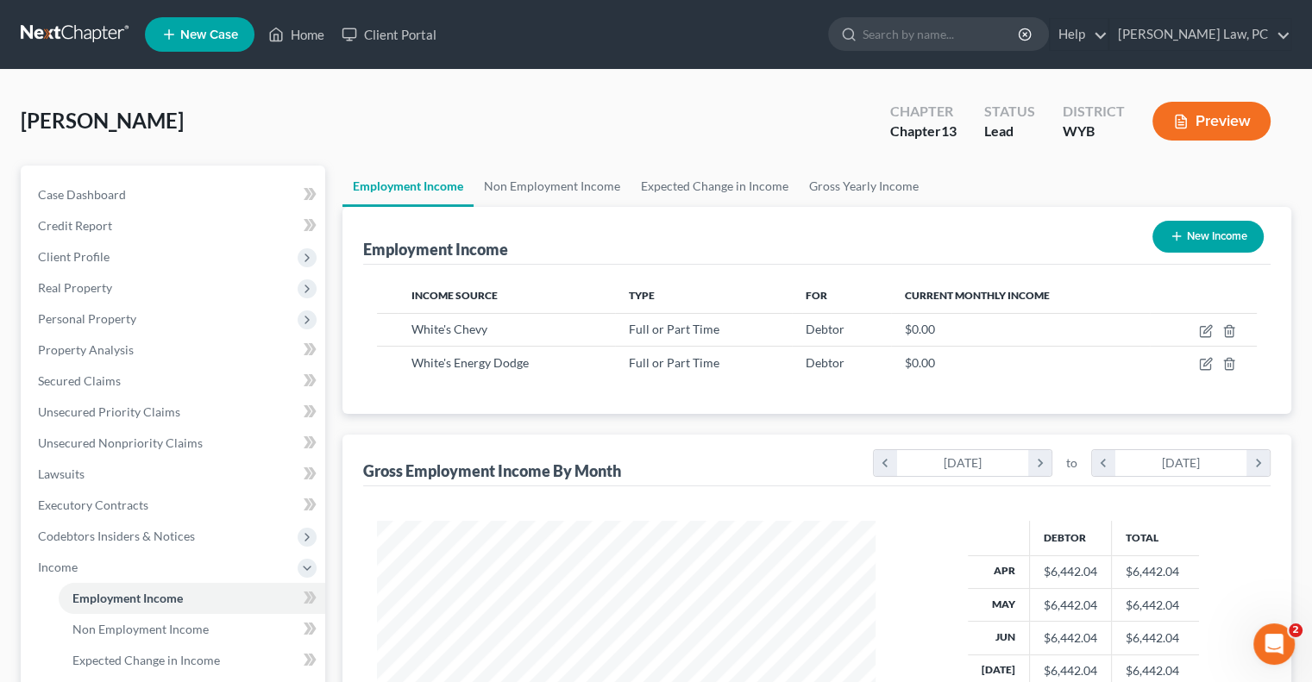
click at [1218, 236] on button "New Income" at bounding box center [1208, 237] width 111 height 32
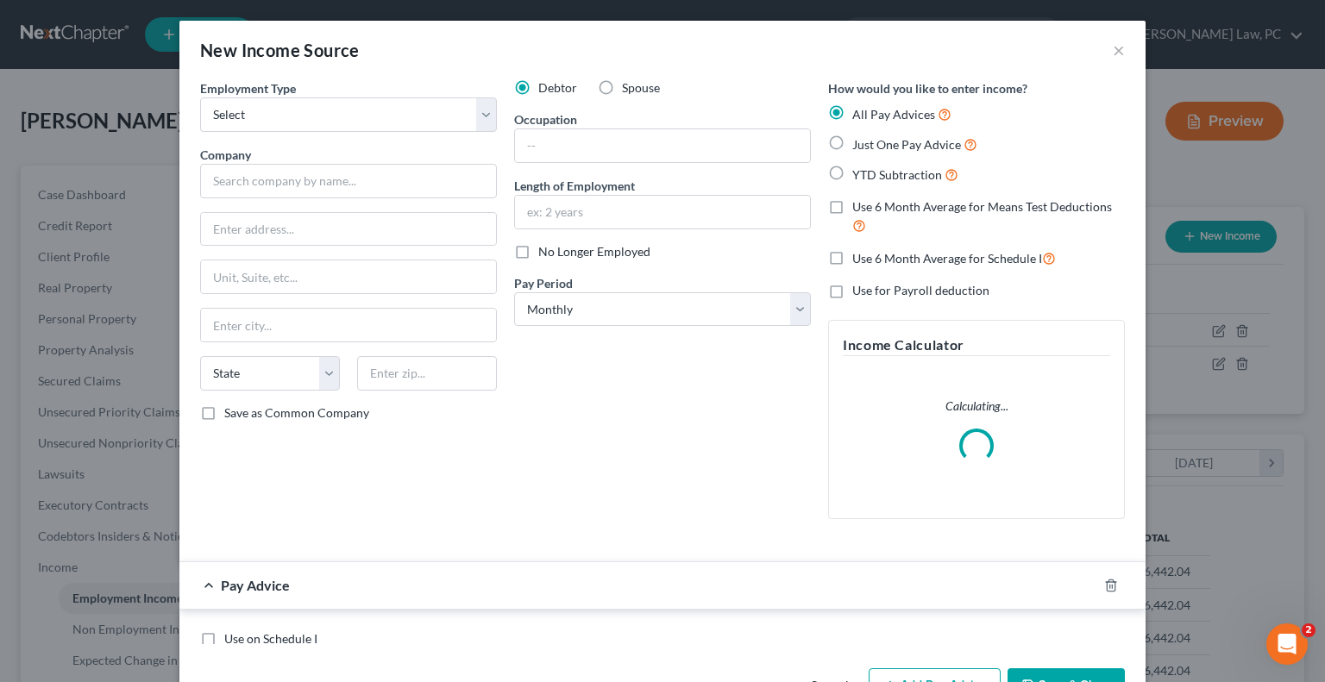
scroll to position [307, 538]
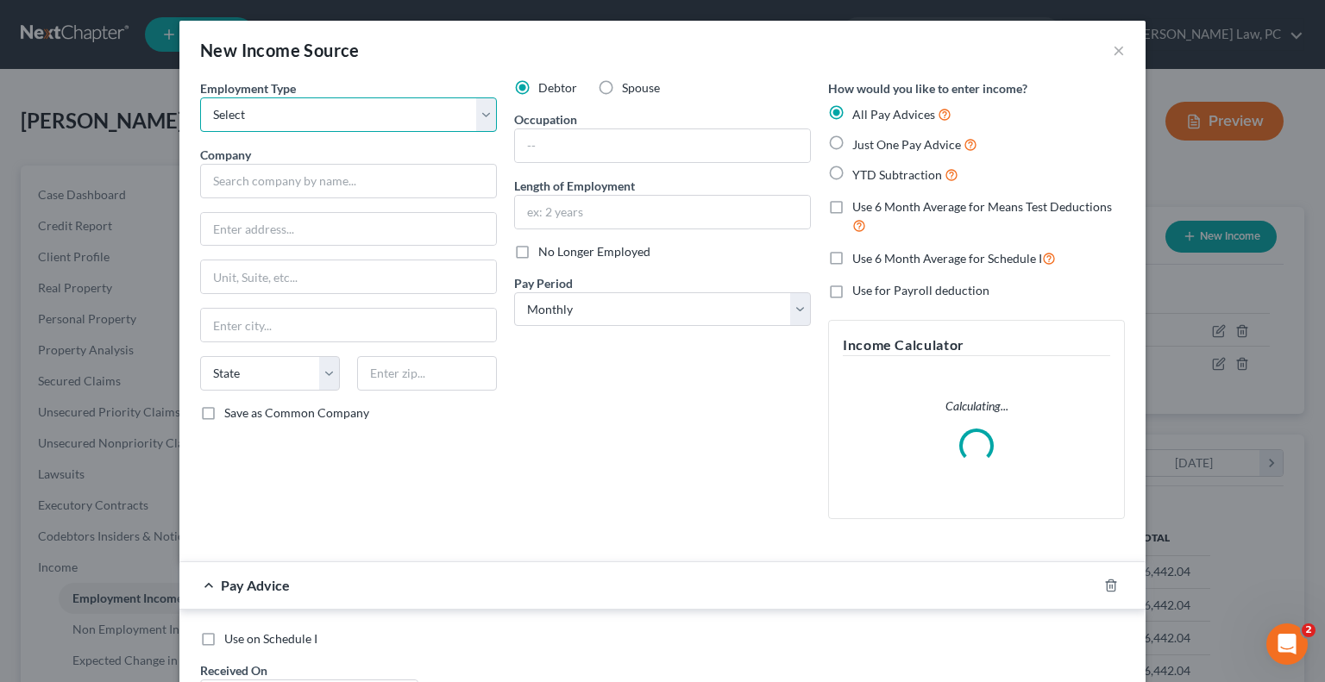
click at [383, 113] on select "Select Full or [DEMOGRAPHIC_DATA] Employment Self Employment" at bounding box center [348, 114] width 297 height 35
click at [200, 97] on select "Select Full or [DEMOGRAPHIC_DATA] Employment Self Employment" at bounding box center [348, 114] width 297 height 35
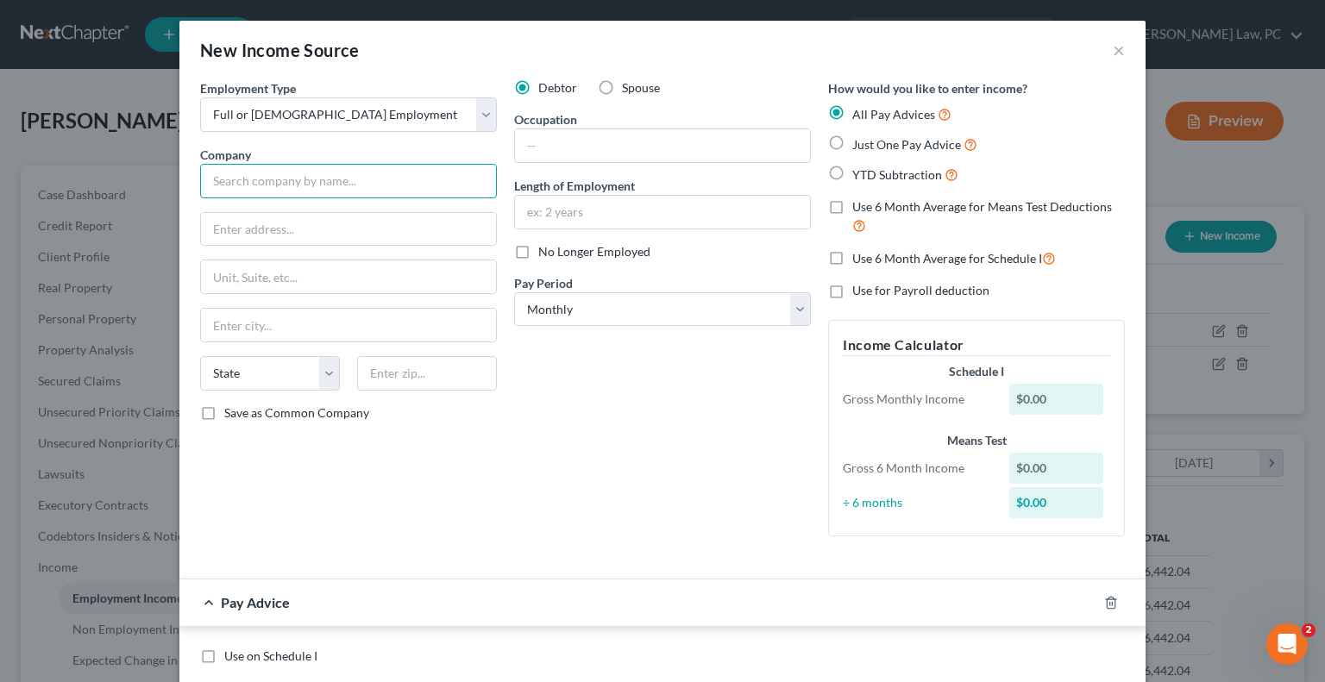
click at [305, 179] on input "text" at bounding box center [348, 181] width 297 height 35
click at [530, 487] on div "Debtor Spouse Occupation Length of Employment No Longer Employed Pay Period * S…" at bounding box center [663, 314] width 314 height 471
click at [597, 405] on div "Debtor Spouse Occupation Length of Employment No Longer Employed Pay Period * S…" at bounding box center [663, 314] width 314 height 471
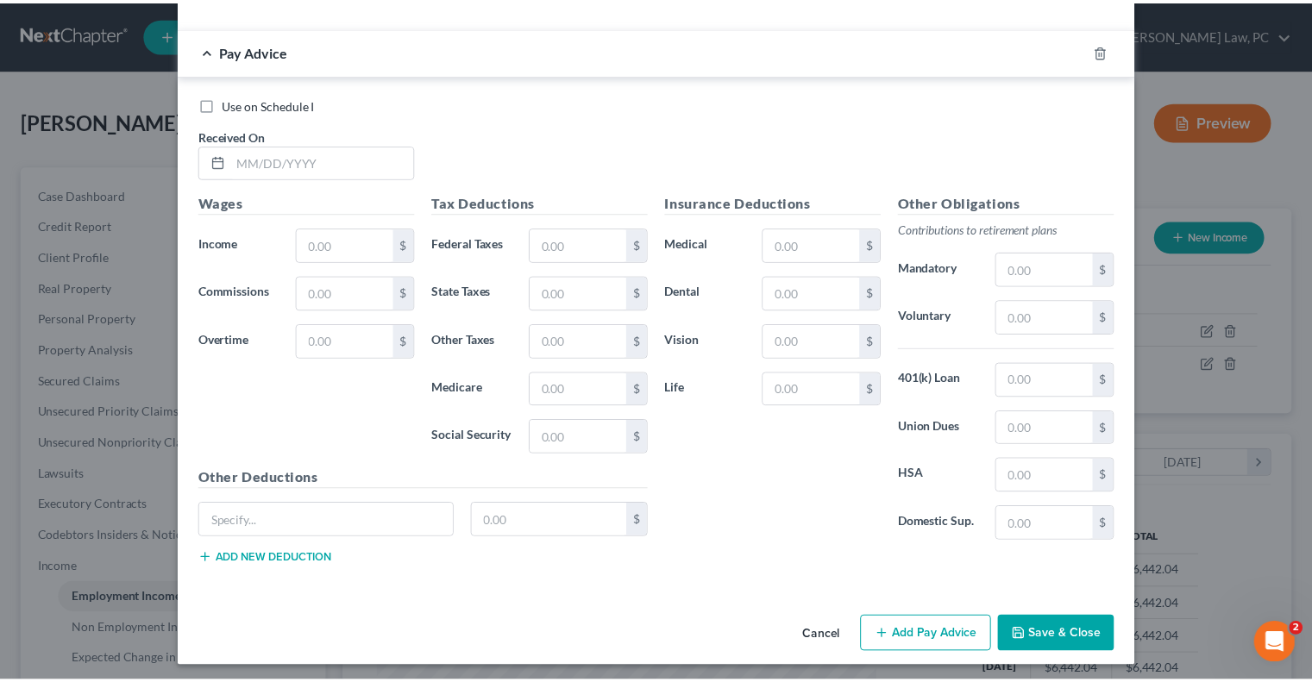
scroll to position [554, 0]
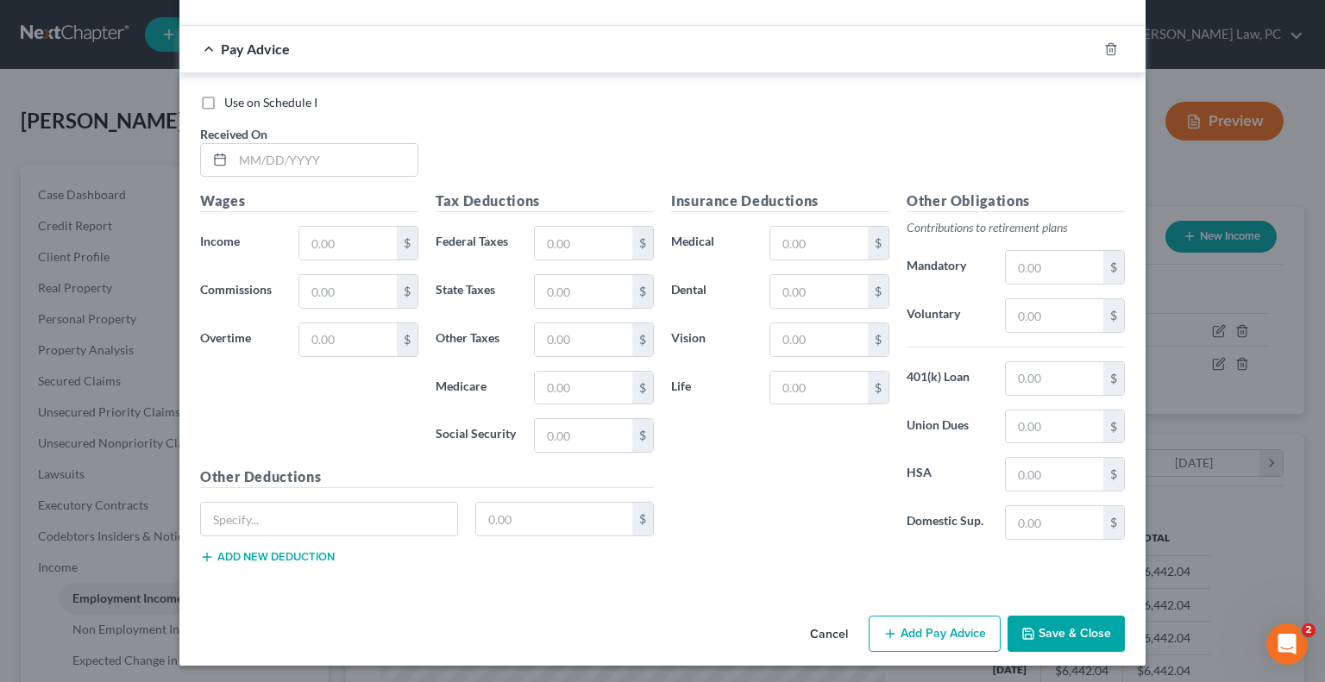
click at [805, 639] on button "Cancel" at bounding box center [829, 635] width 66 height 35
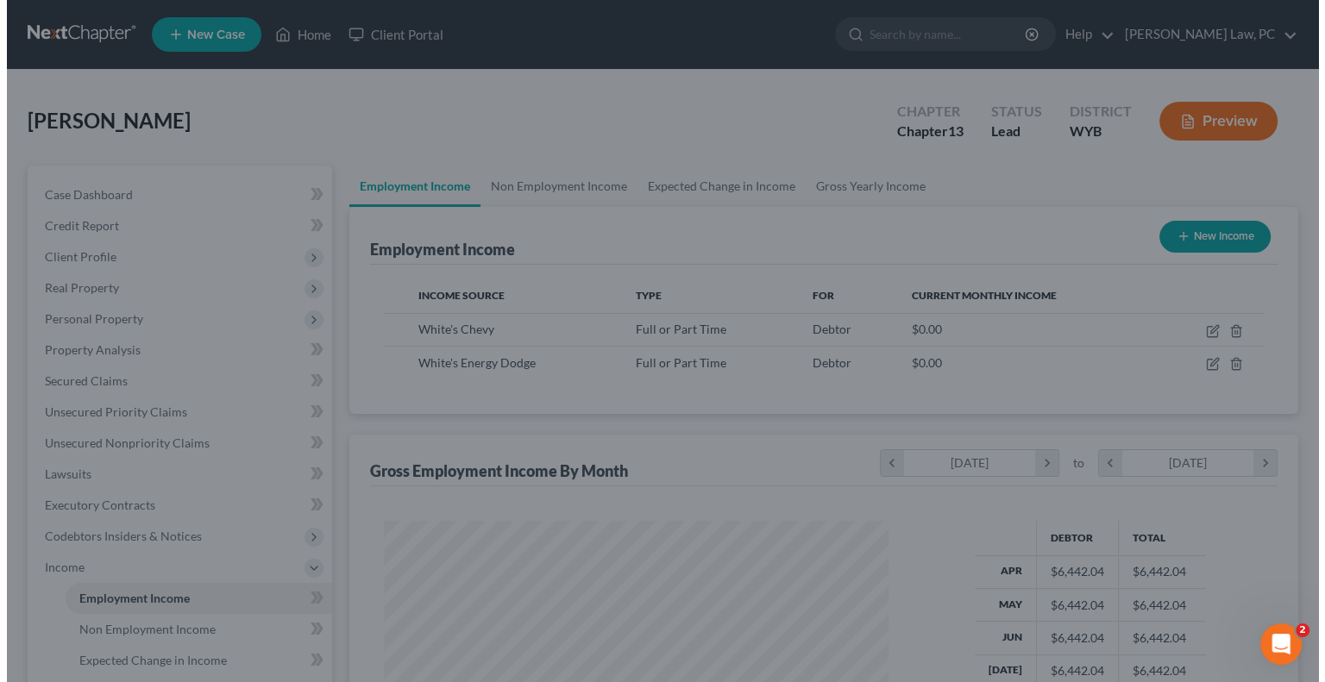
scroll to position [862356, 862130]
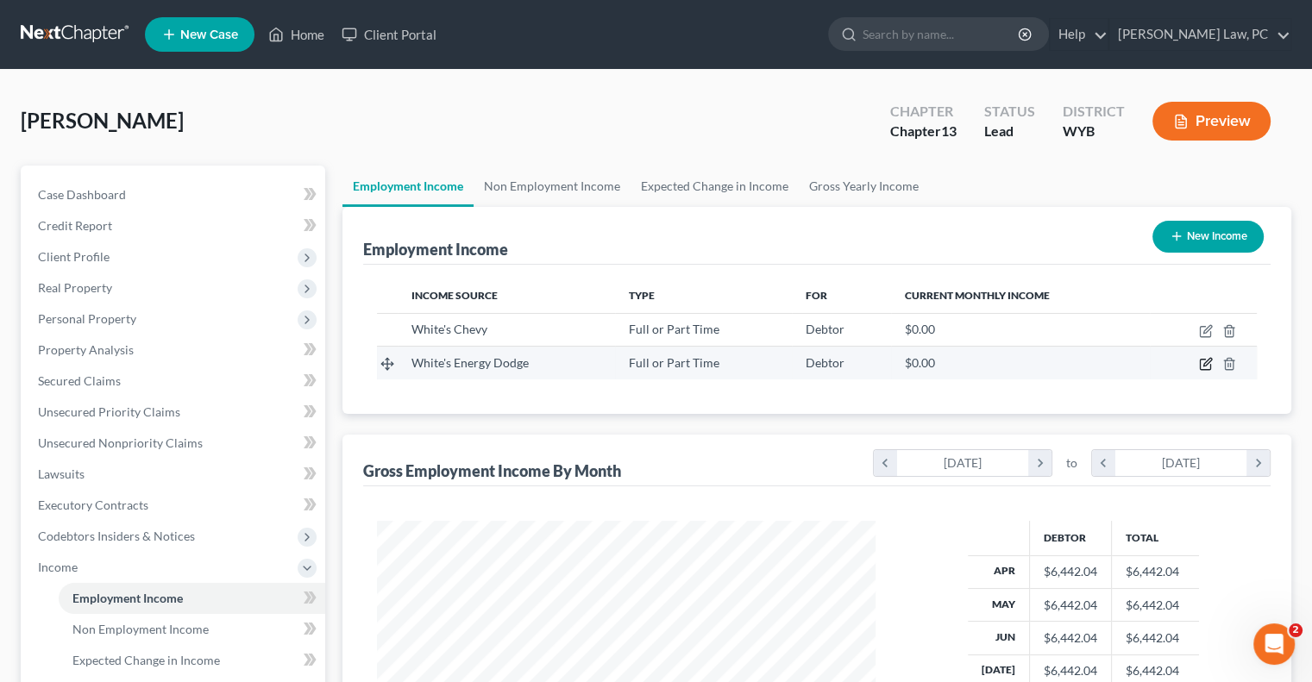
click at [1207, 365] on icon "button" at bounding box center [1206, 364] width 14 height 14
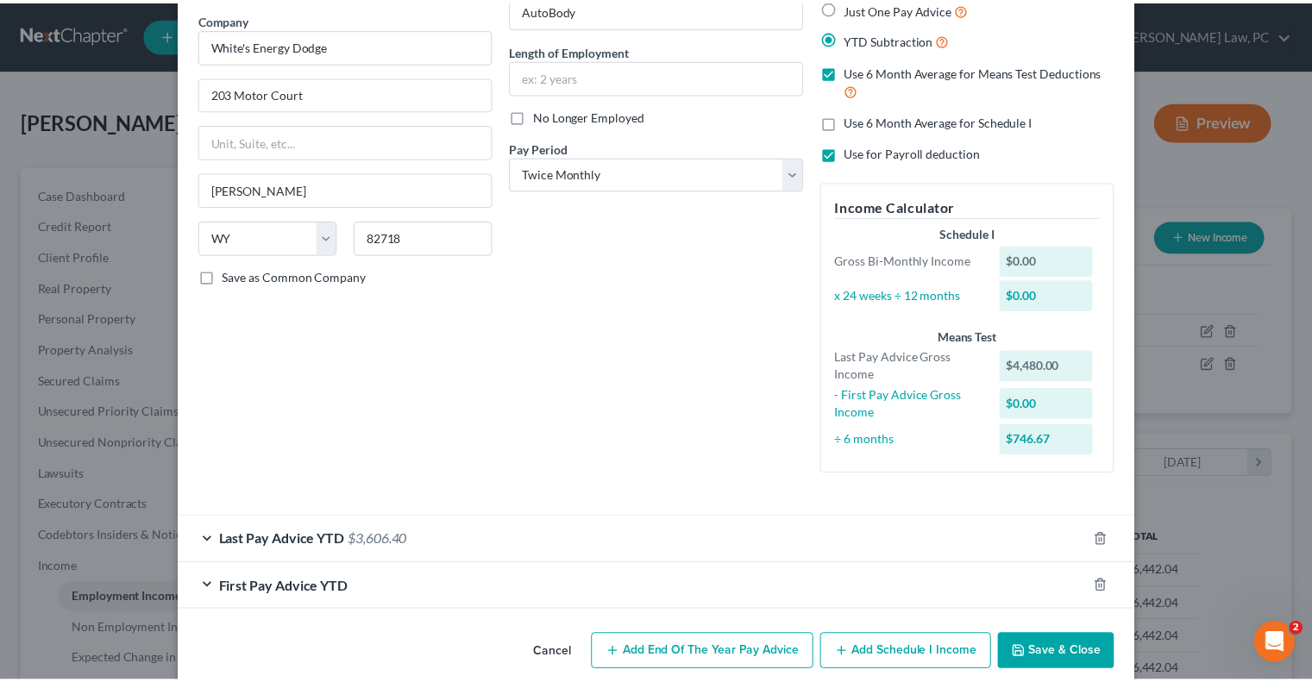
scroll to position [158, 0]
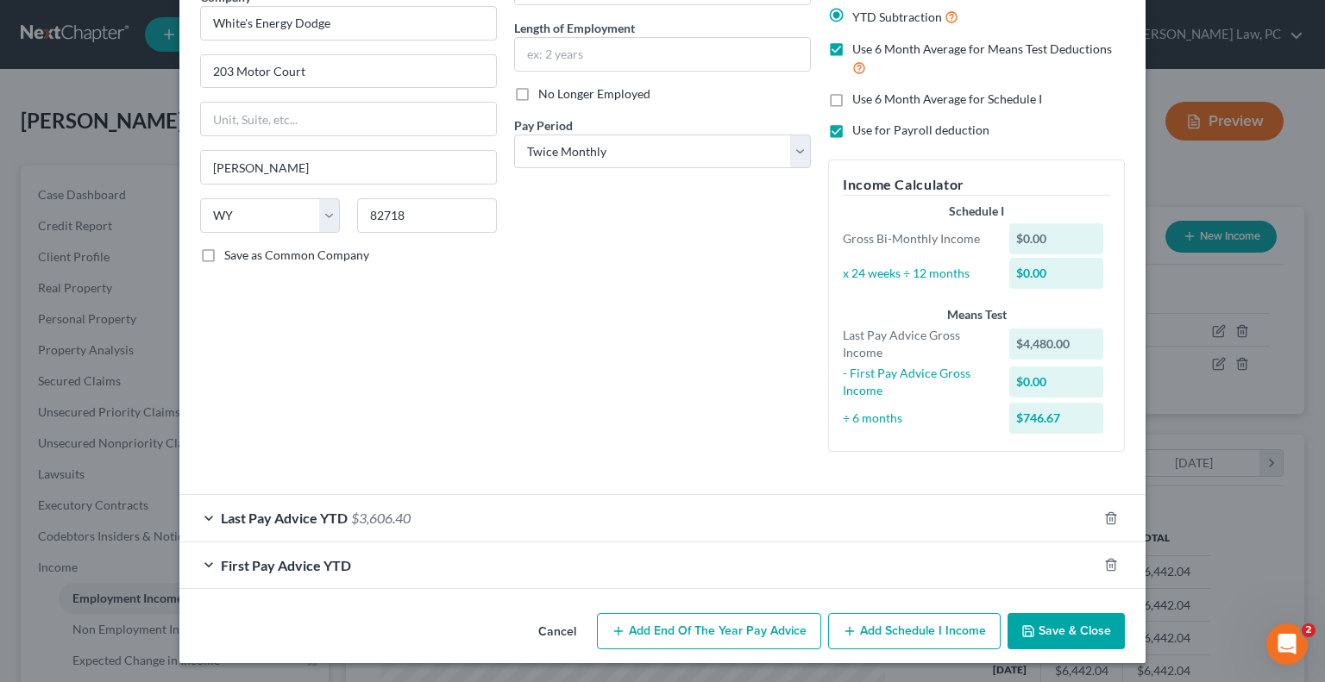
click at [1075, 628] on button "Save & Close" at bounding box center [1066, 631] width 117 height 36
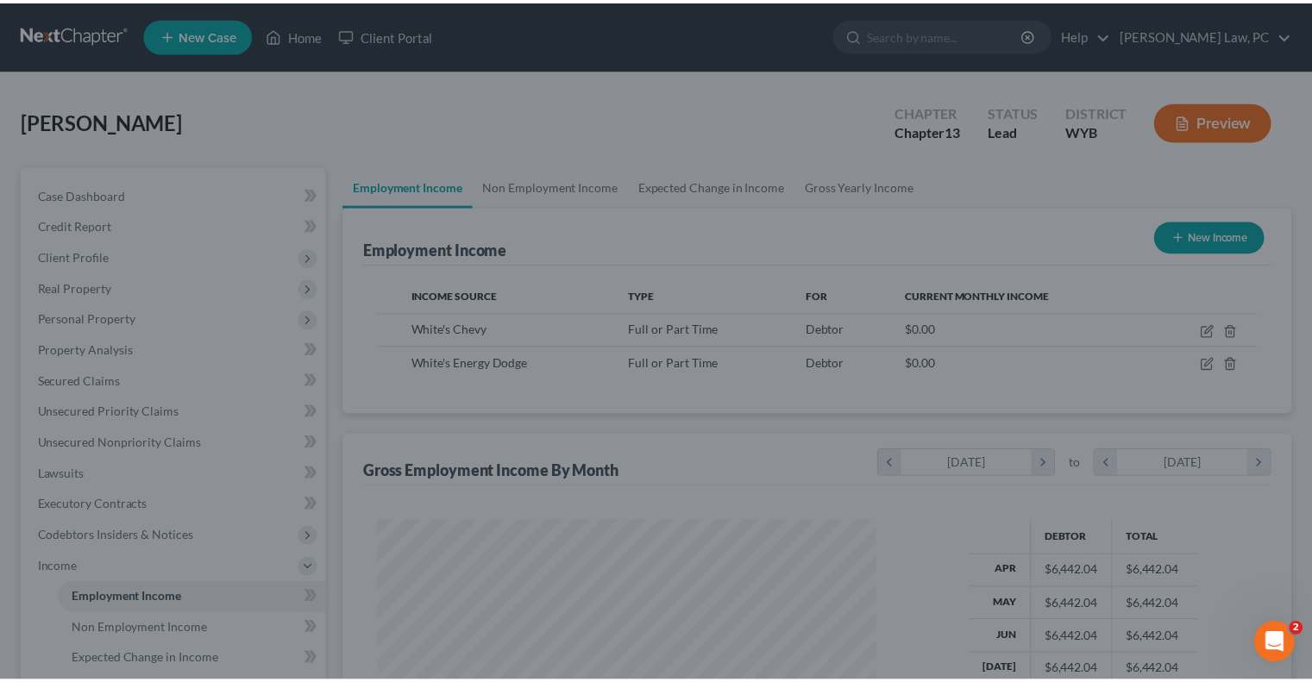
scroll to position [307, 532]
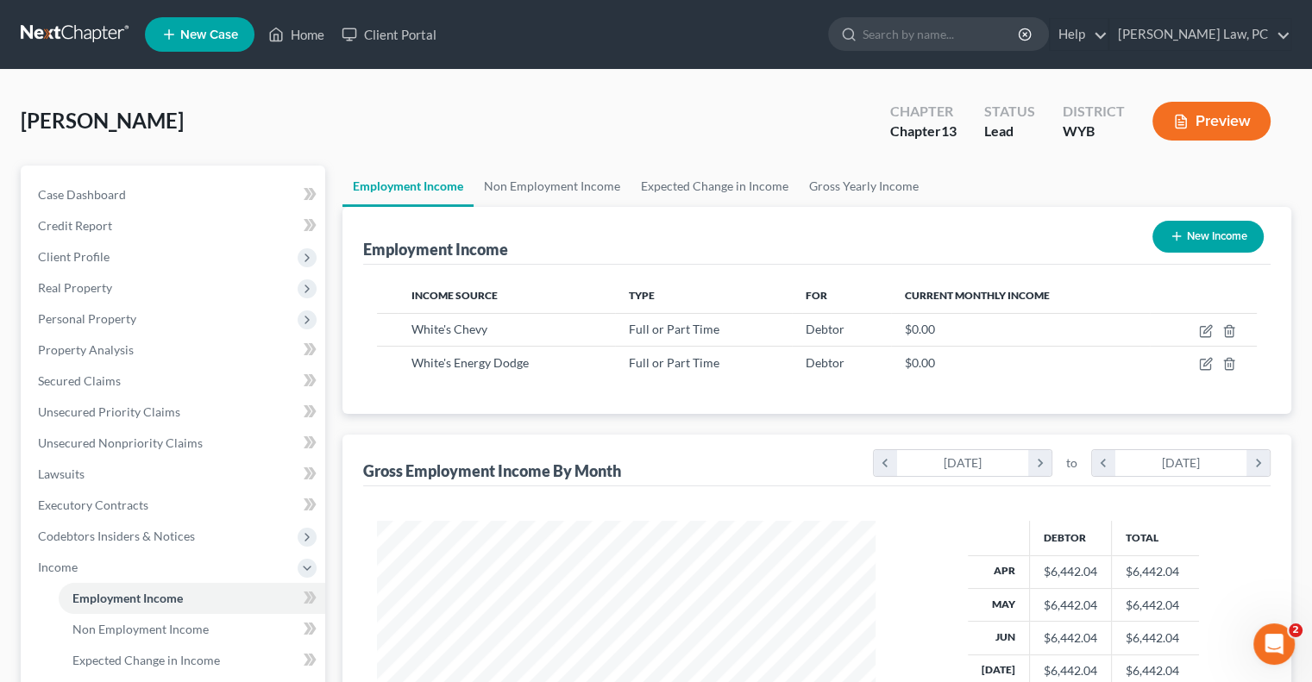
click at [1207, 238] on button "New Income" at bounding box center [1208, 237] width 111 height 32
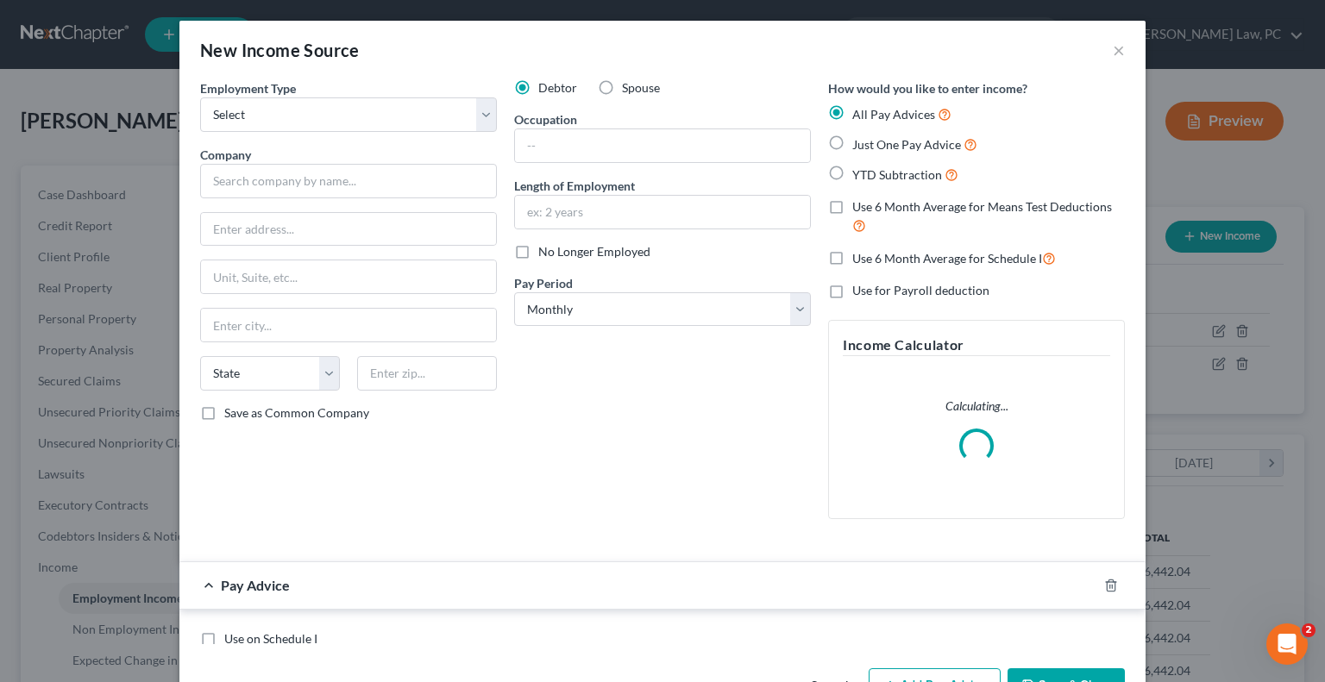
scroll to position [307, 538]
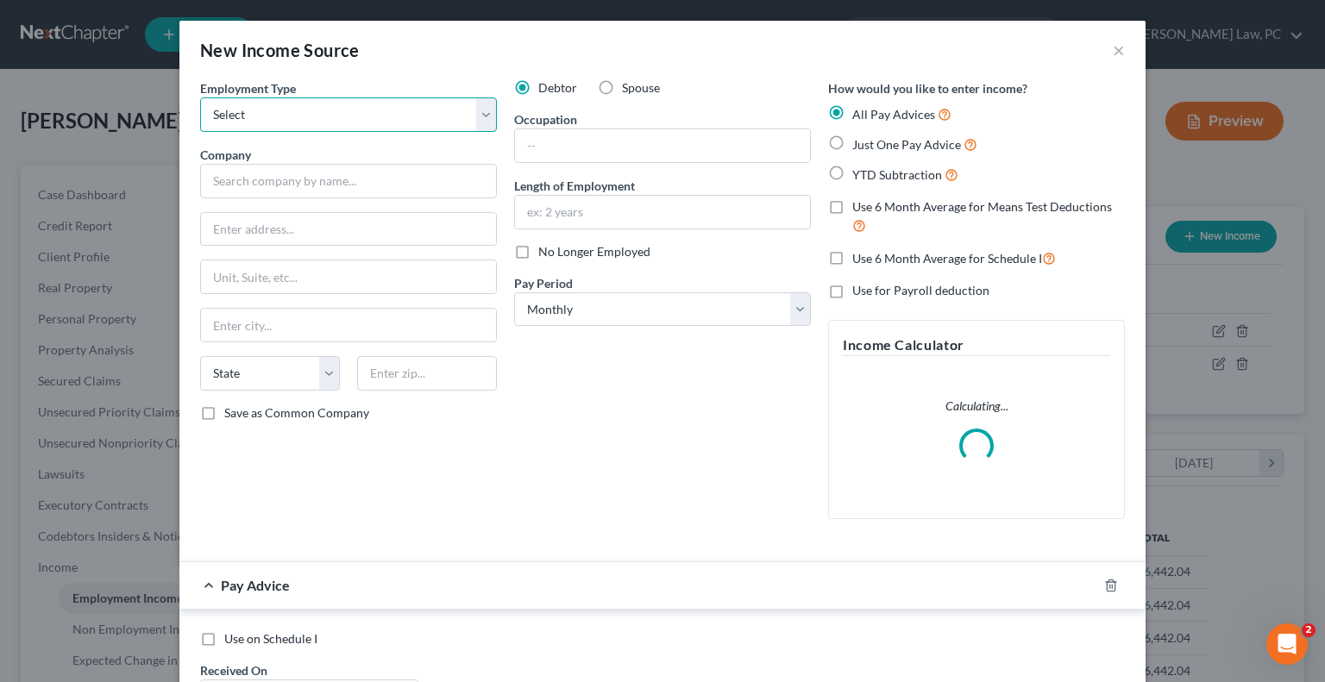
click at [285, 101] on select "Select Full or [DEMOGRAPHIC_DATA] Employment Self Employment" at bounding box center [348, 114] width 297 height 35
click at [200, 97] on select "Select Full or [DEMOGRAPHIC_DATA] Employment Self Employment" at bounding box center [348, 114] width 297 height 35
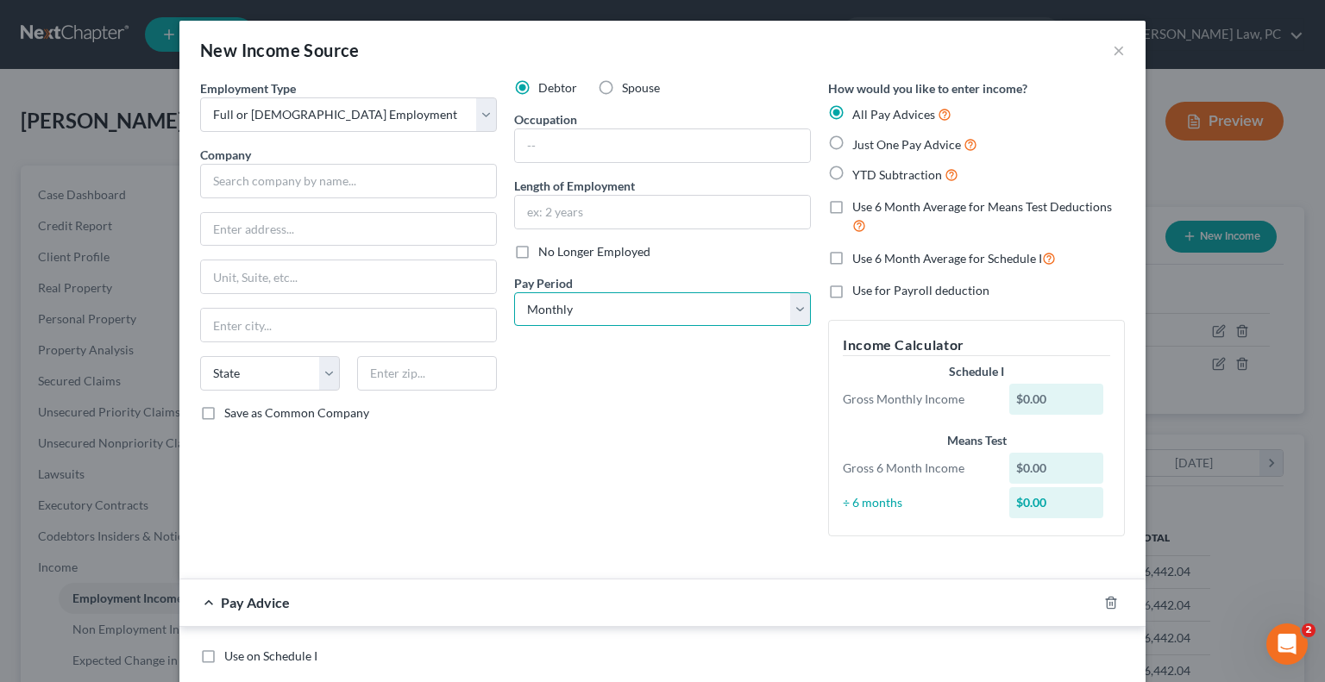
click at [625, 313] on select "Select Monthly Twice Monthly Every Other Week Weekly" at bounding box center [662, 309] width 297 height 35
click at [514, 292] on select "Select Monthly Twice Monthly Every Other Week Weekly" at bounding box center [662, 309] width 297 height 35
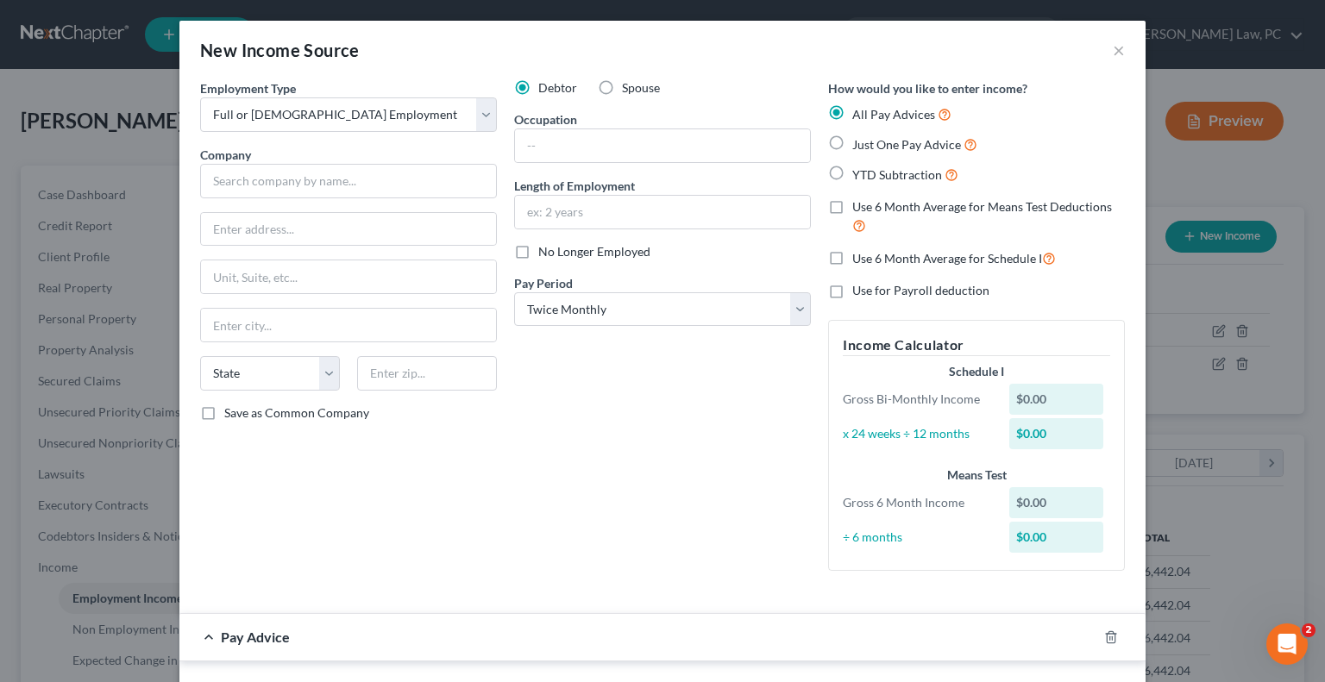
click at [852, 257] on label "Use 6 Month Average for Schedule I" at bounding box center [954, 258] width 204 height 20
click at [859, 257] on input "Use 6 Month Average for Schedule I" at bounding box center [864, 253] width 11 height 11
click at [852, 173] on label "YTD Subtraction" at bounding box center [905, 175] width 106 height 20
click at [859, 173] on input "YTD Subtraction" at bounding box center [864, 170] width 11 height 11
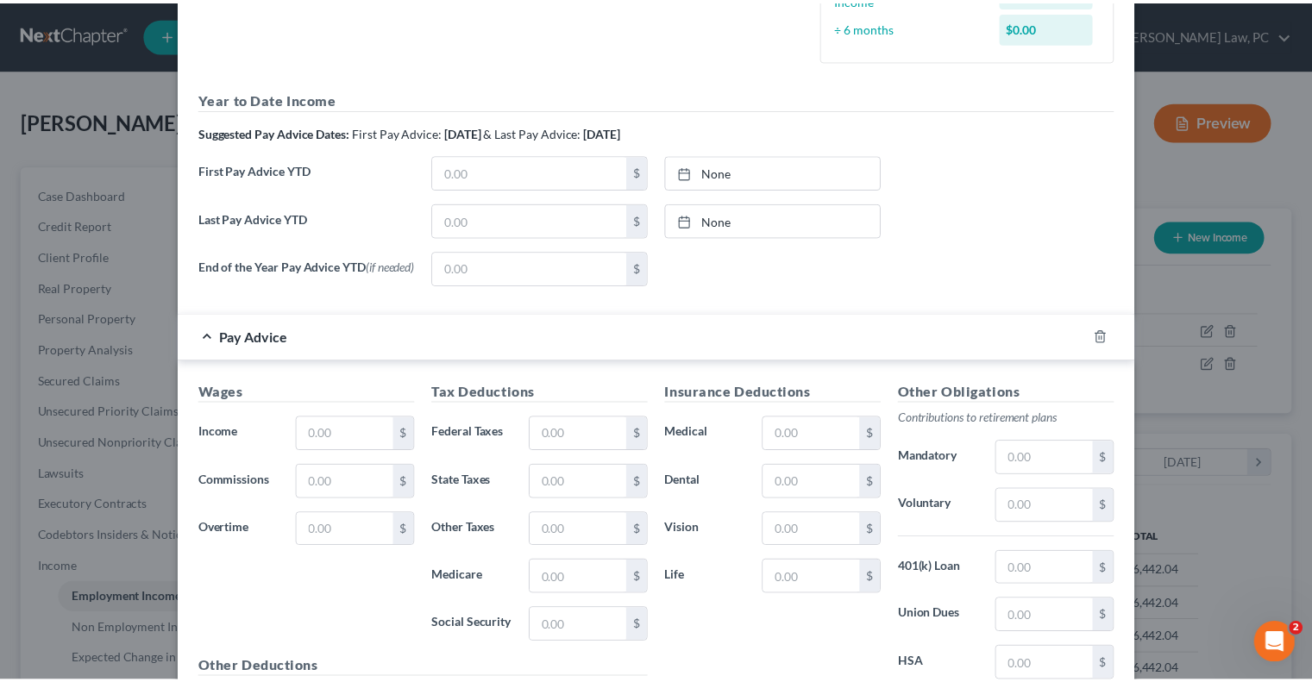
scroll to position [712, 0]
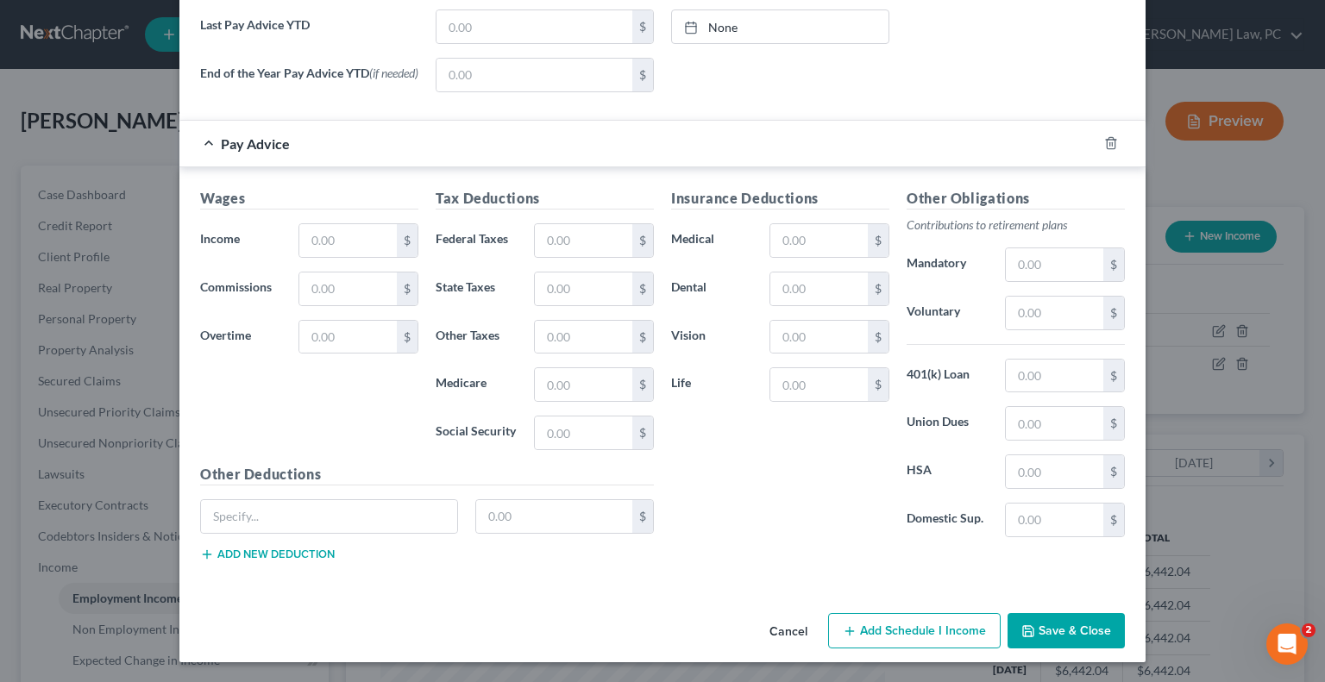
click at [794, 634] on button "Cancel" at bounding box center [789, 632] width 66 height 35
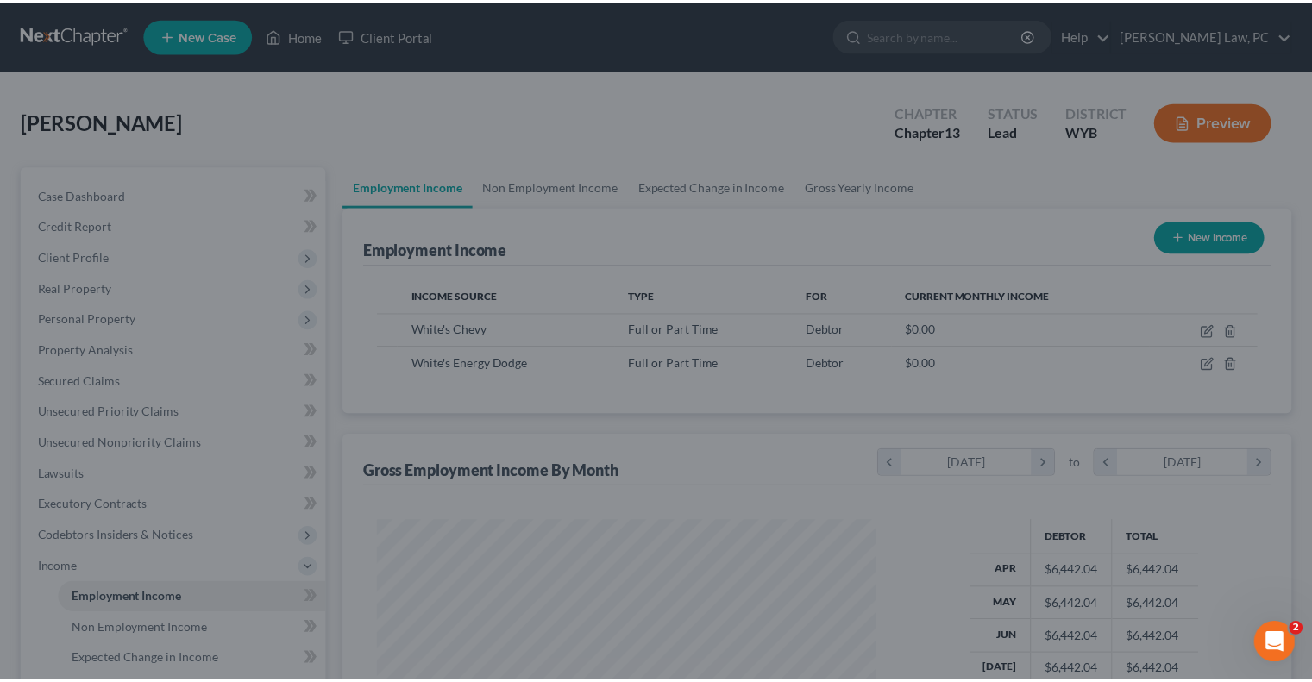
scroll to position [307, 532]
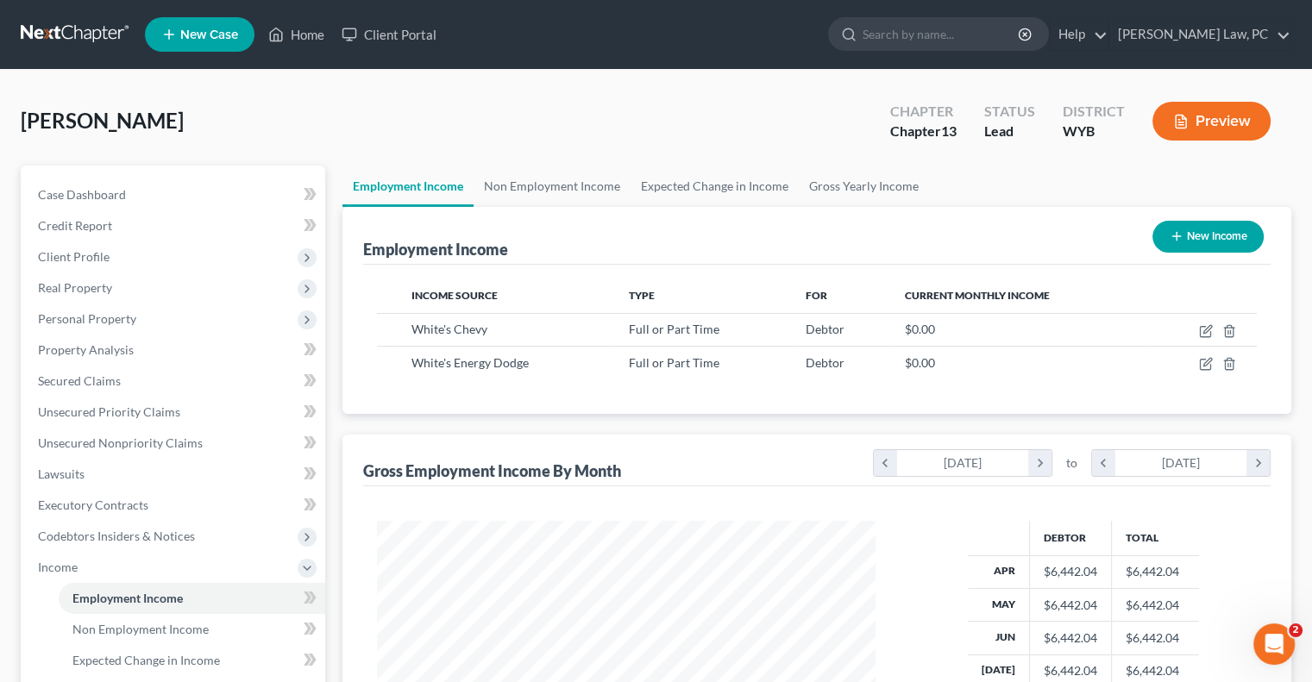
click at [1208, 234] on button "New Income" at bounding box center [1208, 237] width 111 height 32
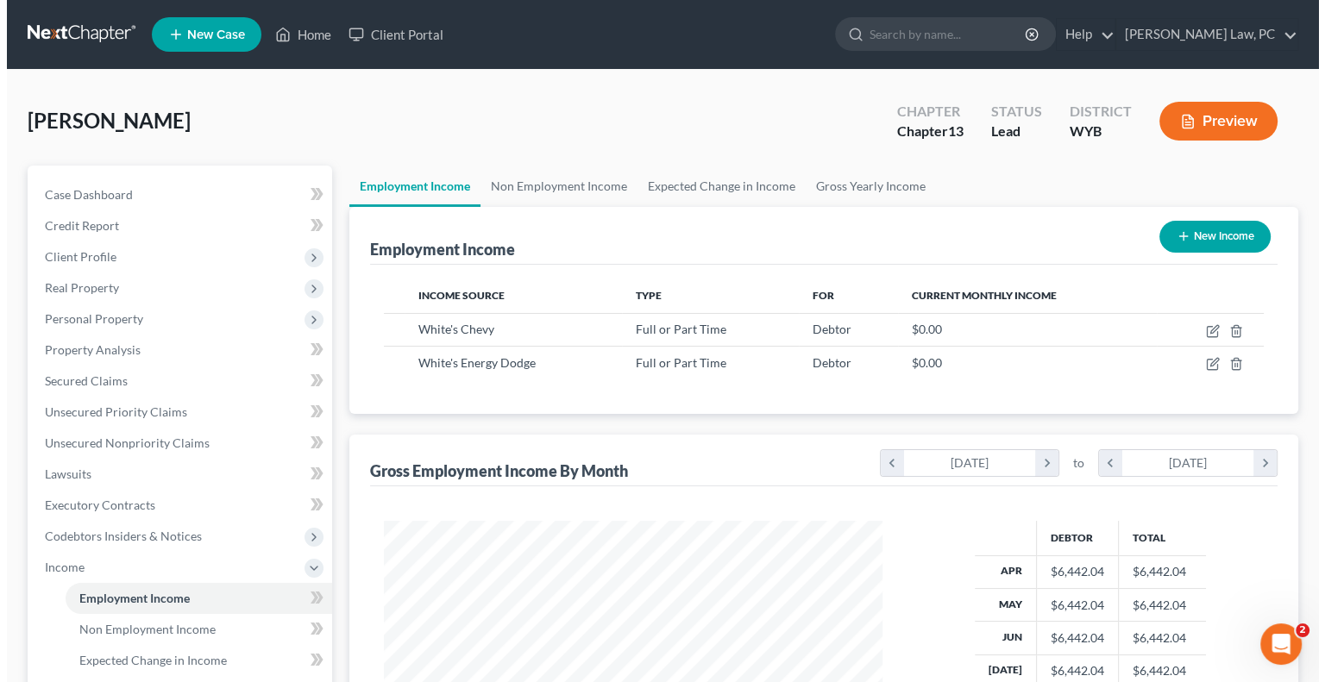
scroll to position [307, 538]
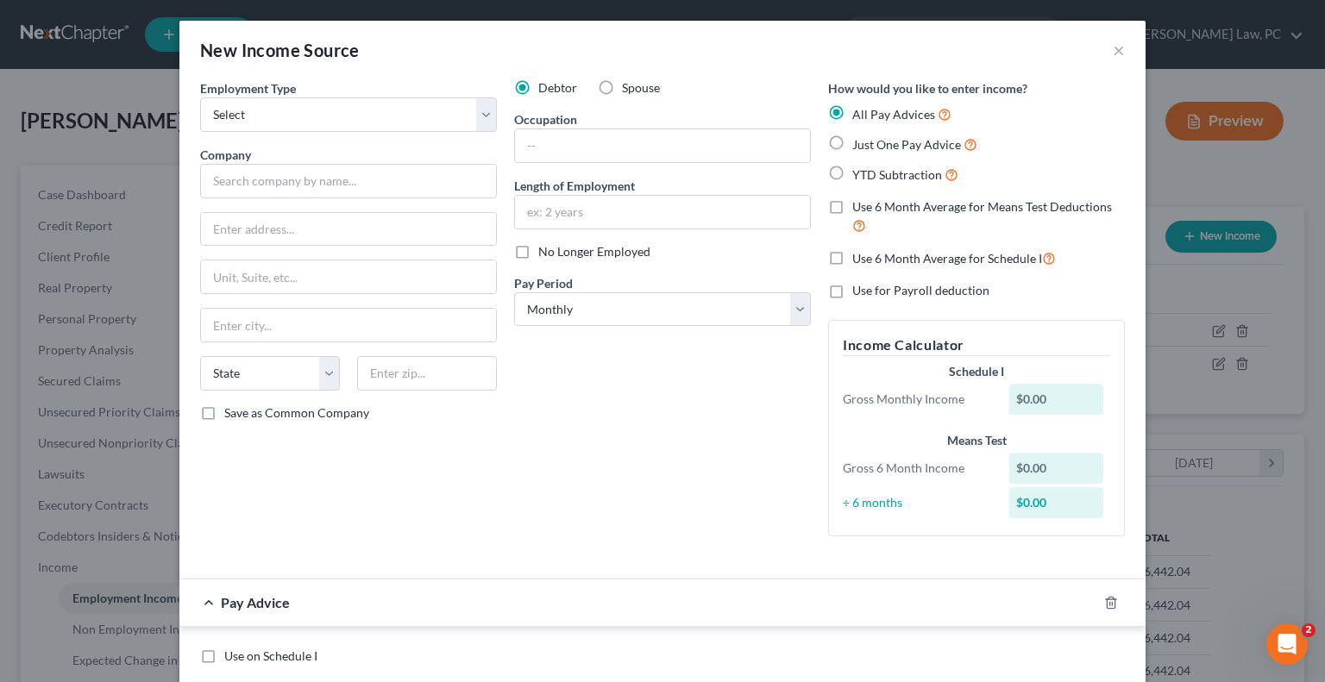
click at [852, 144] on label "Just One Pay Advice" at bounding box center [914, 145] width 125 height 20
click at [859, 144] on input "Just One Pay Advice" at bounding box center [864, 140] width 11 height 11
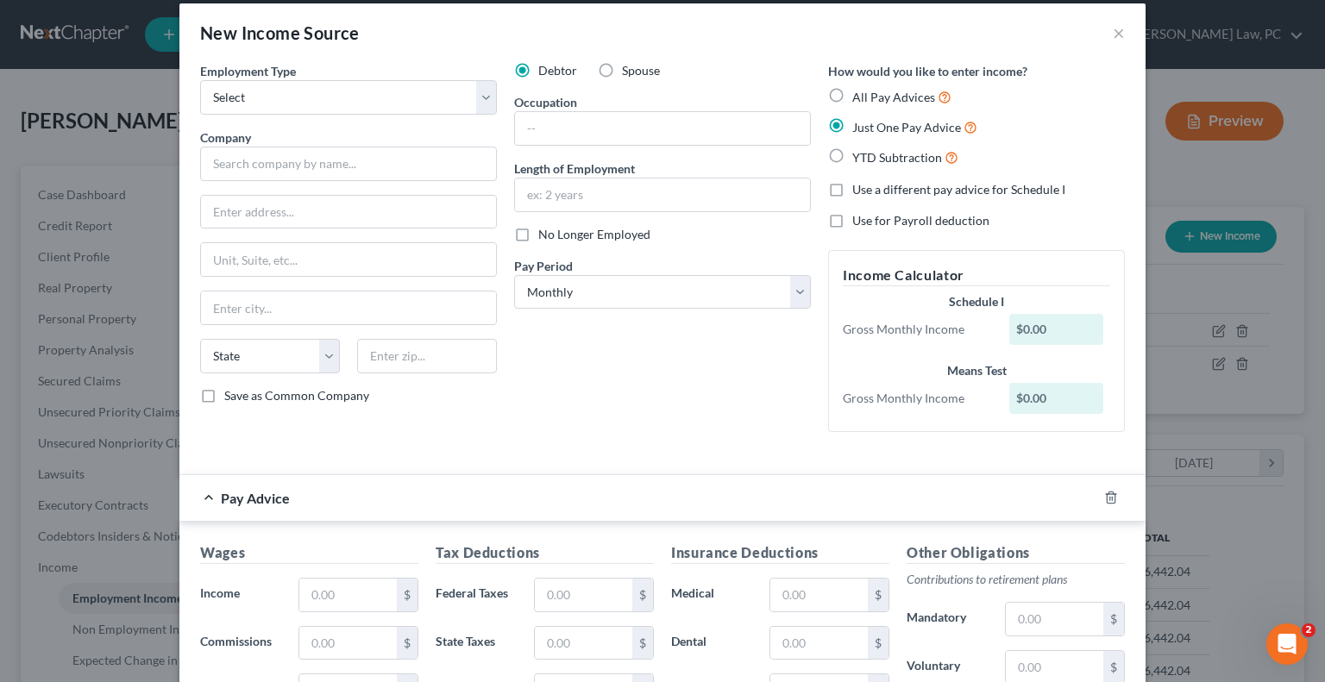
scroll to position [0, 0]
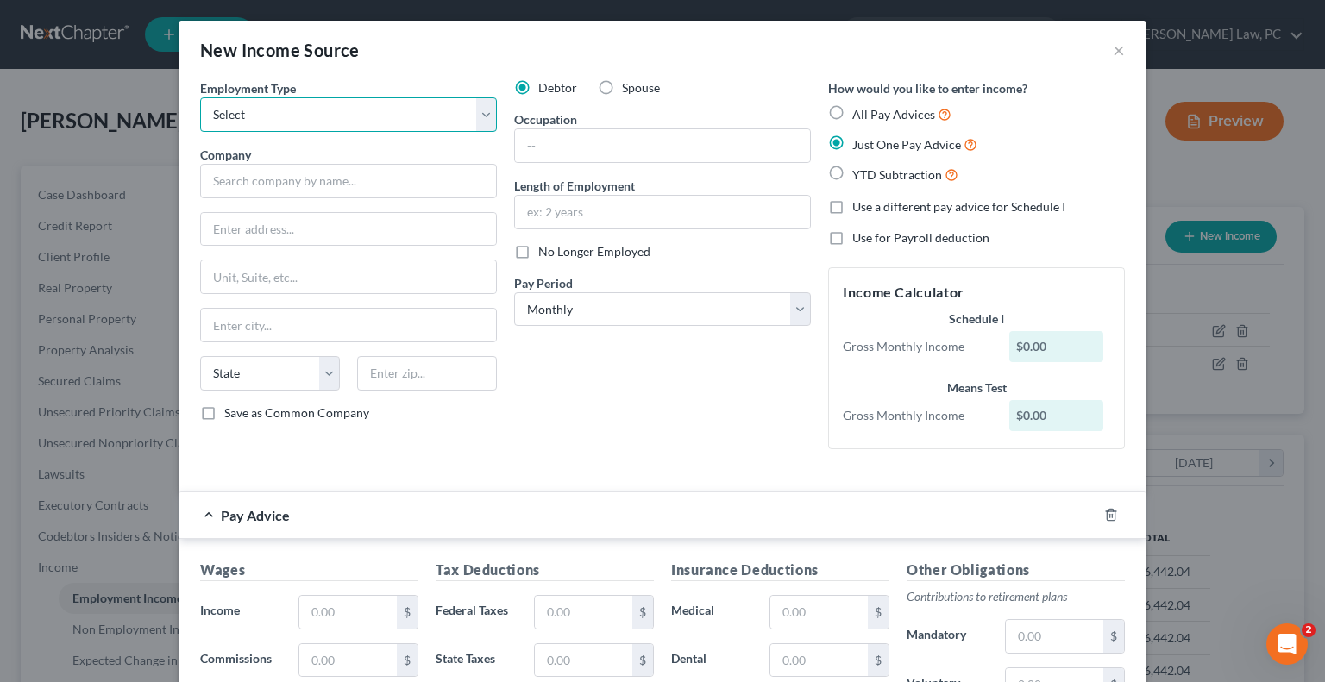
click at [335, 117] on select "Select Full or [DEMOGRAPHIC_DATA] Employment Self Employment" at bounding box center [348, 114] width 297 height 35
click at [200, 97] on select "Select Full or [DEMOGRAPHIC_DATA] Employment Self Employment" at bounding box center [348, 114] width 297 height 35
click at [852, 115] on label "All Pay Advices" at bounding box center [901, 114] width 99 height 20
click at [859, 115] on input "All Pay Advices" at bounding box center [864, 109] width 11 height 11
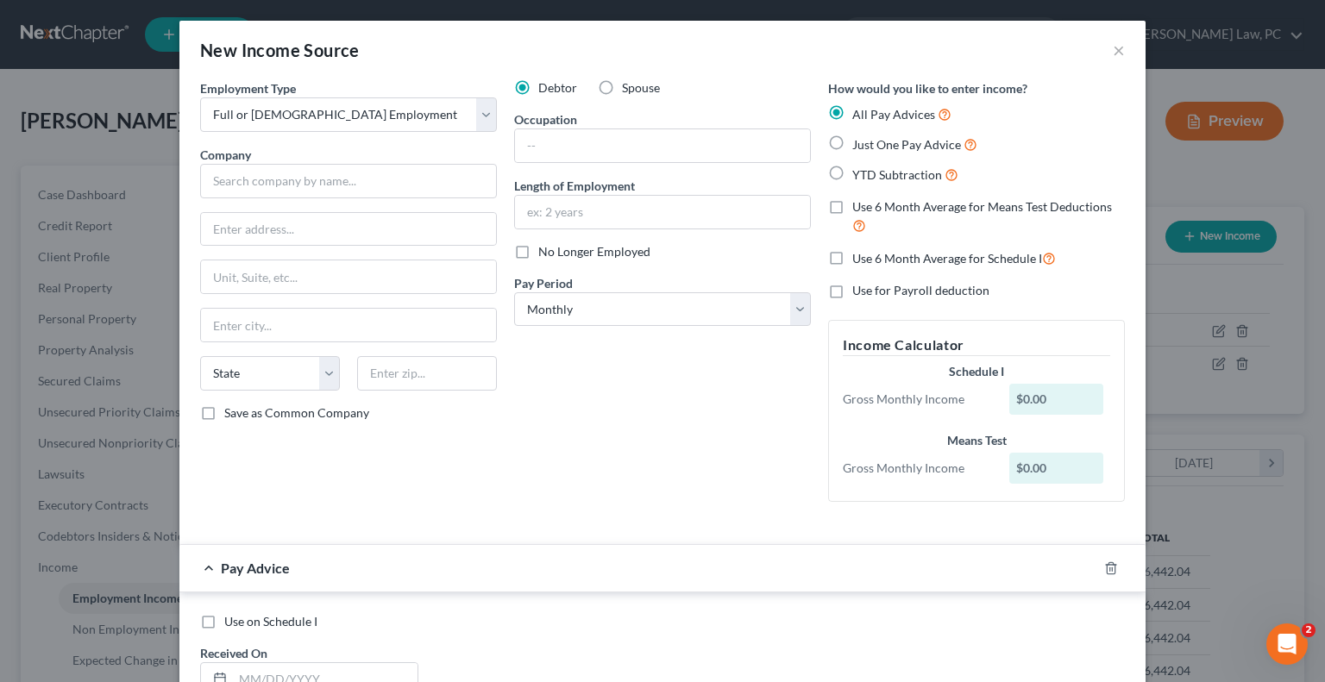
click at [852, 256] on label "Use 6 Month Average for Schedule I" at bounding box center [954, 258] width 204 height 20
click at [859, 256] on input "Use 6 Month Average for Schedule I" at bounding box center [864, 253] width 11 height 11
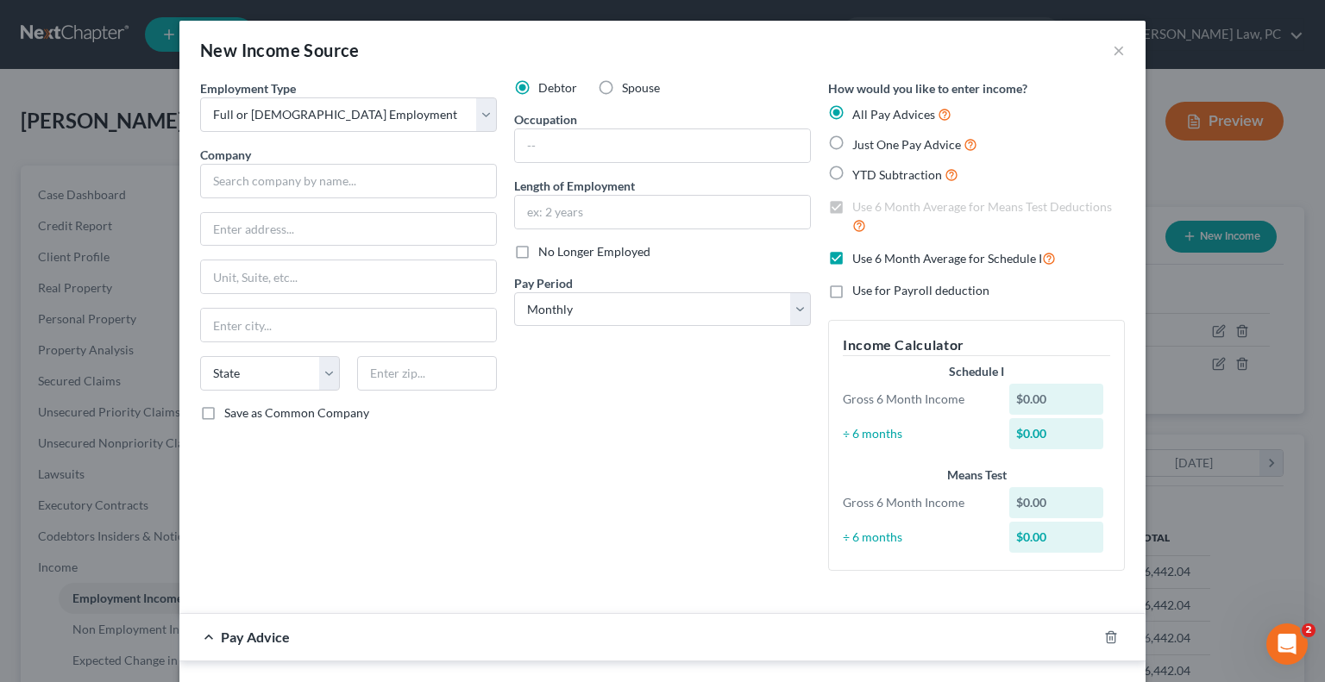
click at [852, 291] on label "Use for Payroll deduction" at bounding box center [920, 290] width 137 height 17
click at [859, 291] on input "Use for Payroll deduction" at bounding box center [864, 287] width 11 height 11
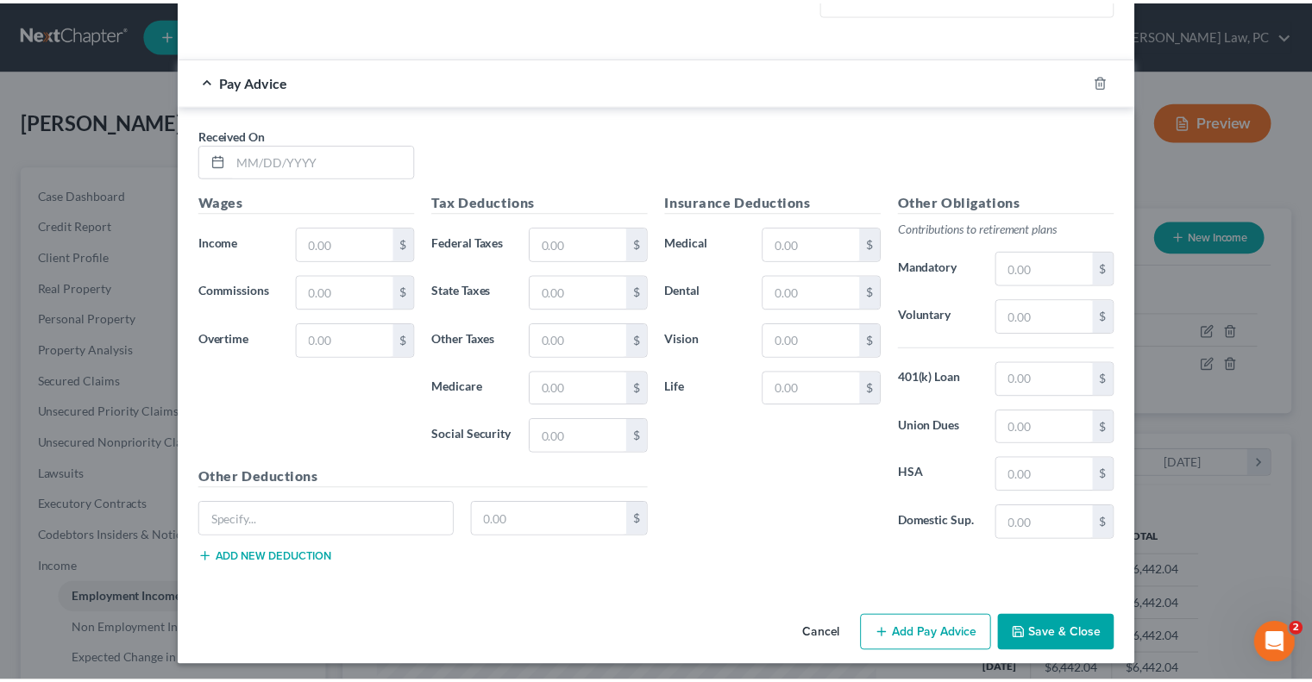
scroll to position [557, 0]
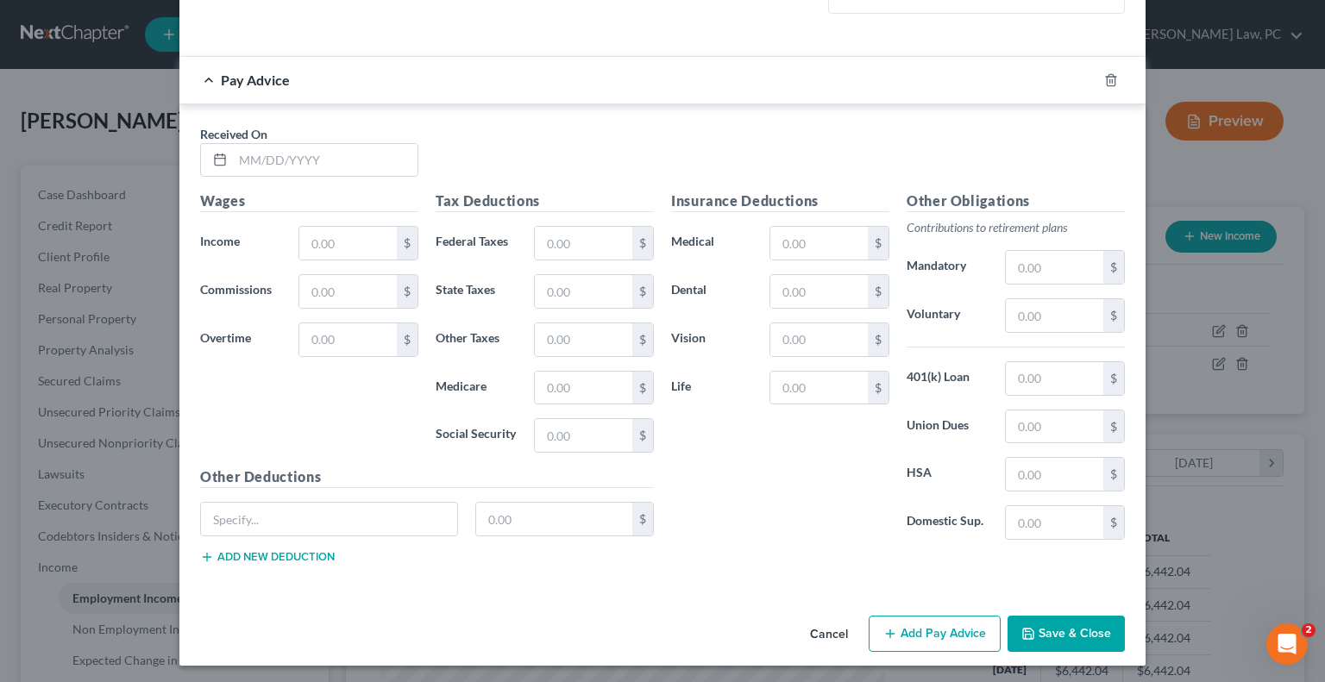
click at [824, 630] on button "Cancel" at bounding box center [829, 635] width 66 height 35
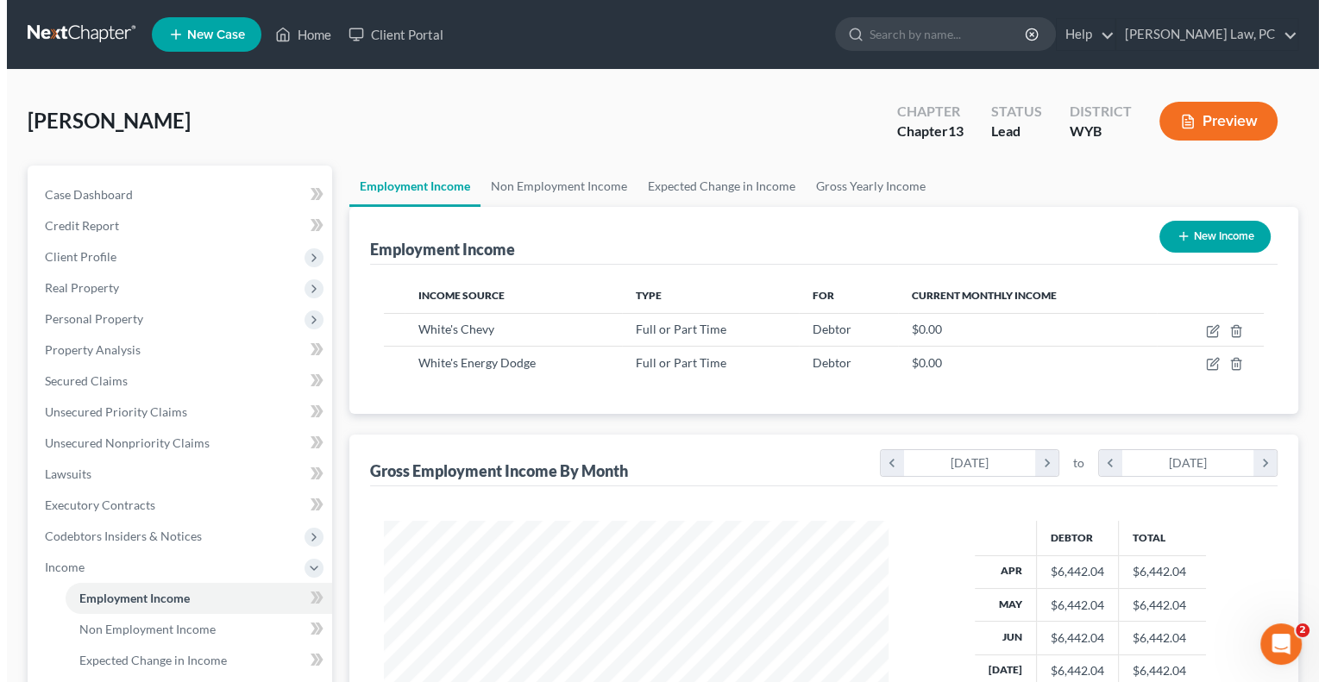
scroll to position [862356, 862130]
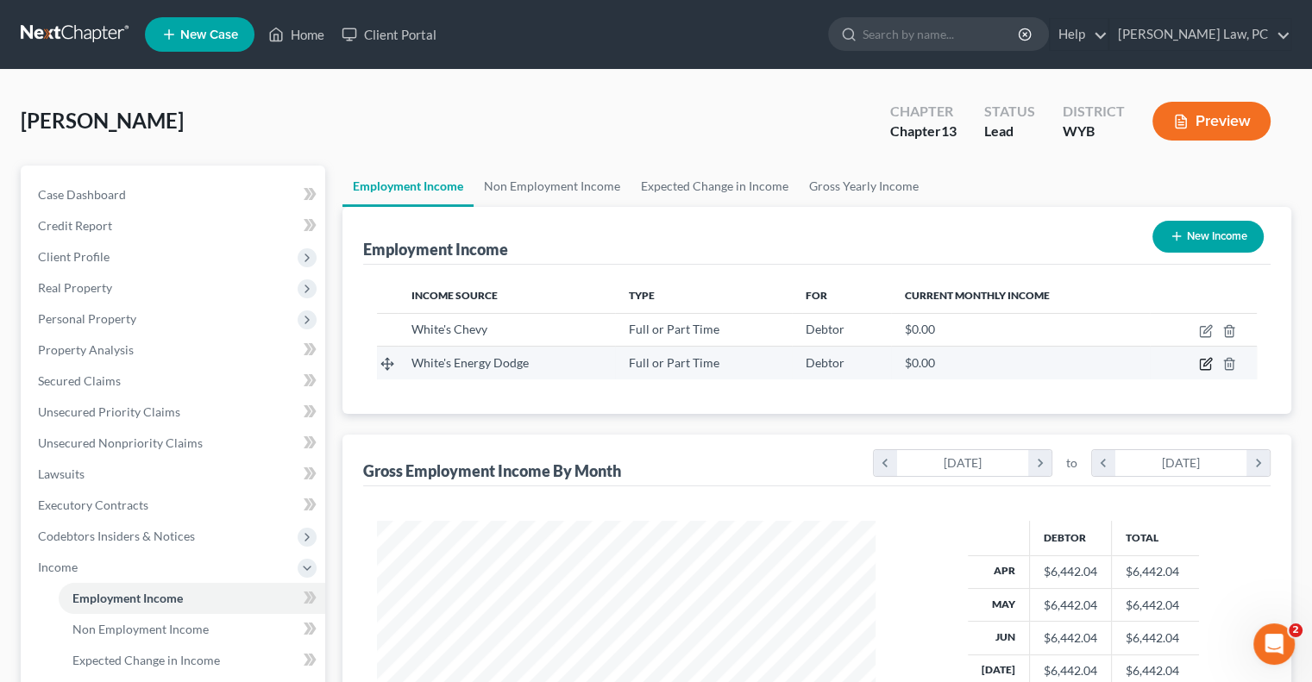
click at [1202, 361] on icon "button" at bounding box center [1206, 364] width 14 height 14
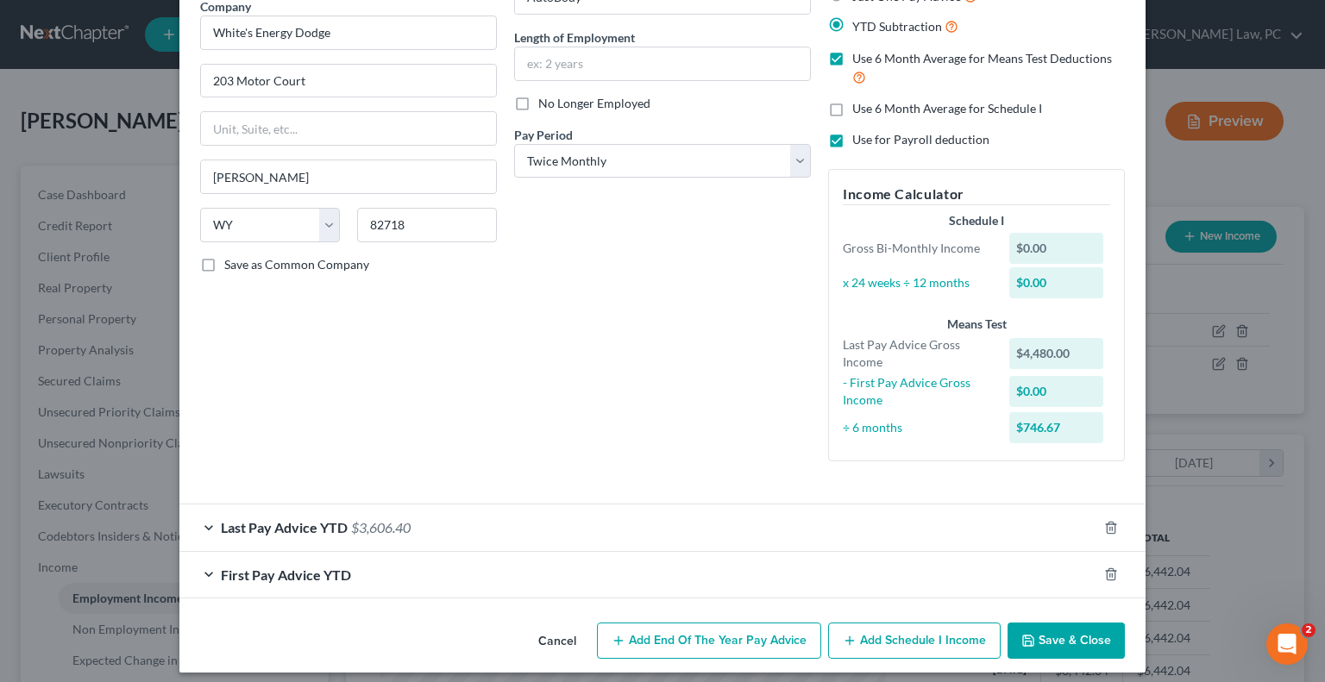
scroll to position [158, 0]
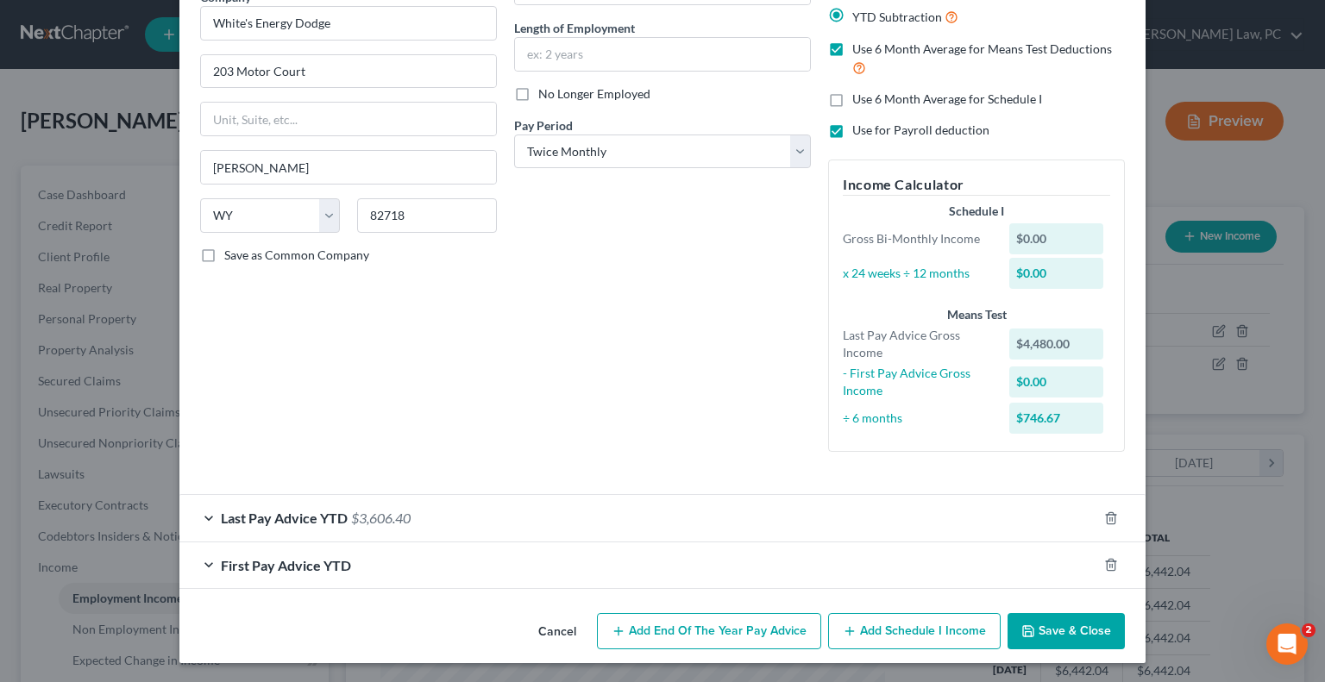
click at [911, 643] on button "Add Schedule I Income" at bounding box center [914, 631] width 173 height 36
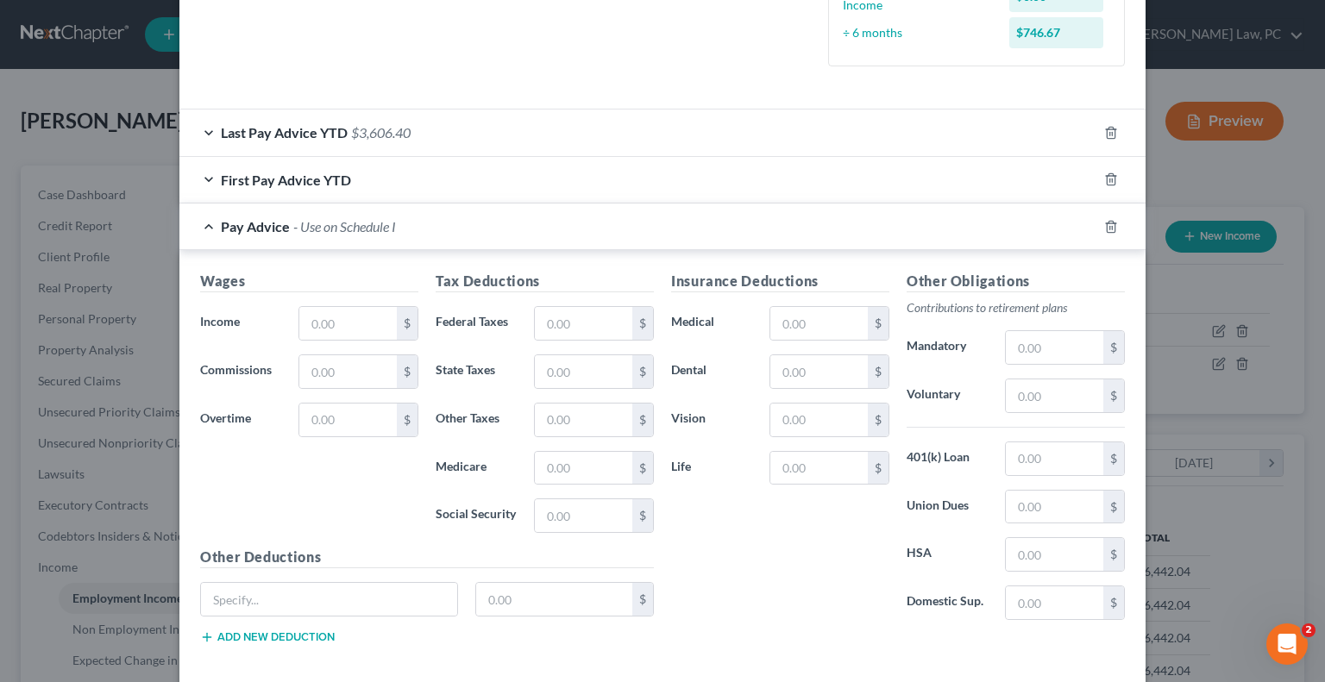
scroll to position [537, 0]
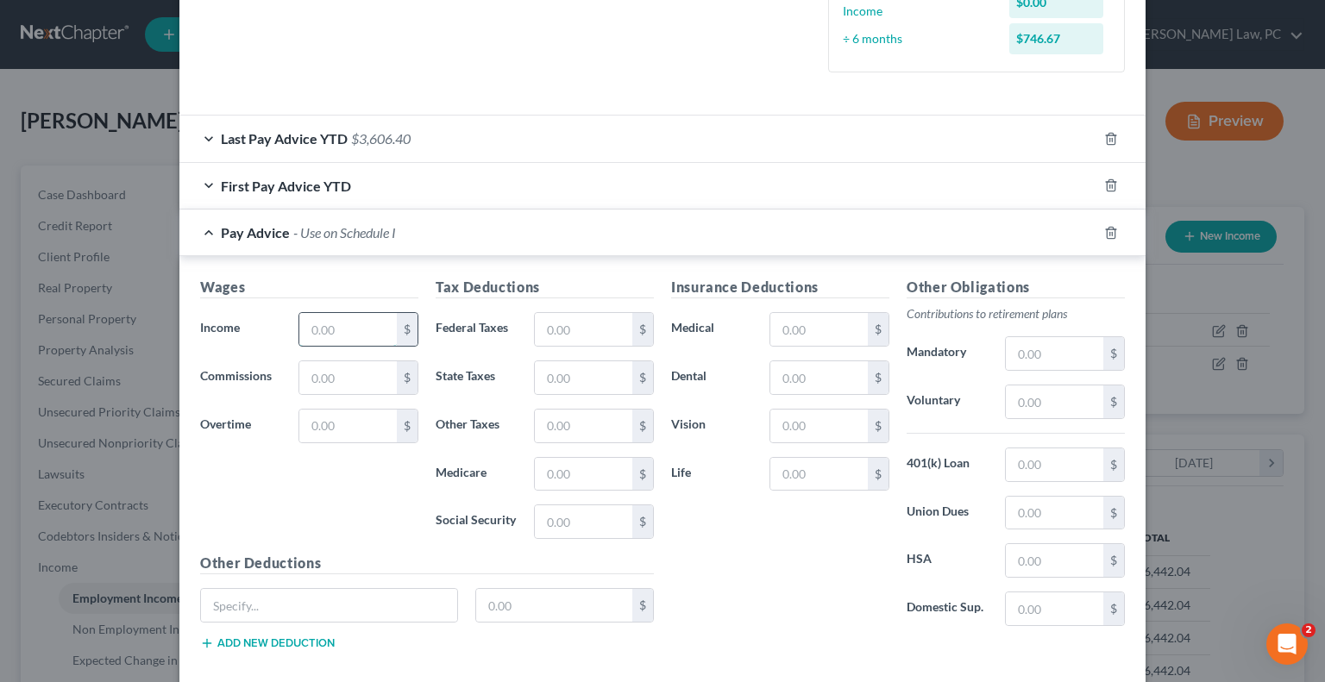
click at [316, 336] on input "text" at bounding box center [347, 329] width 97 height 33
click at [577, 331] on input "text" at bounding box center [583, 329] width 97 height 33
click at [535, 327] on input "text" at bounding box center [583, 329] width 97 height 33
click at [543, 472] on input "text" at bounding box center [583, 474] width 97 height 33
click at [545, 517] on input "text" at bounding box center [583, 522] width 97 height 33
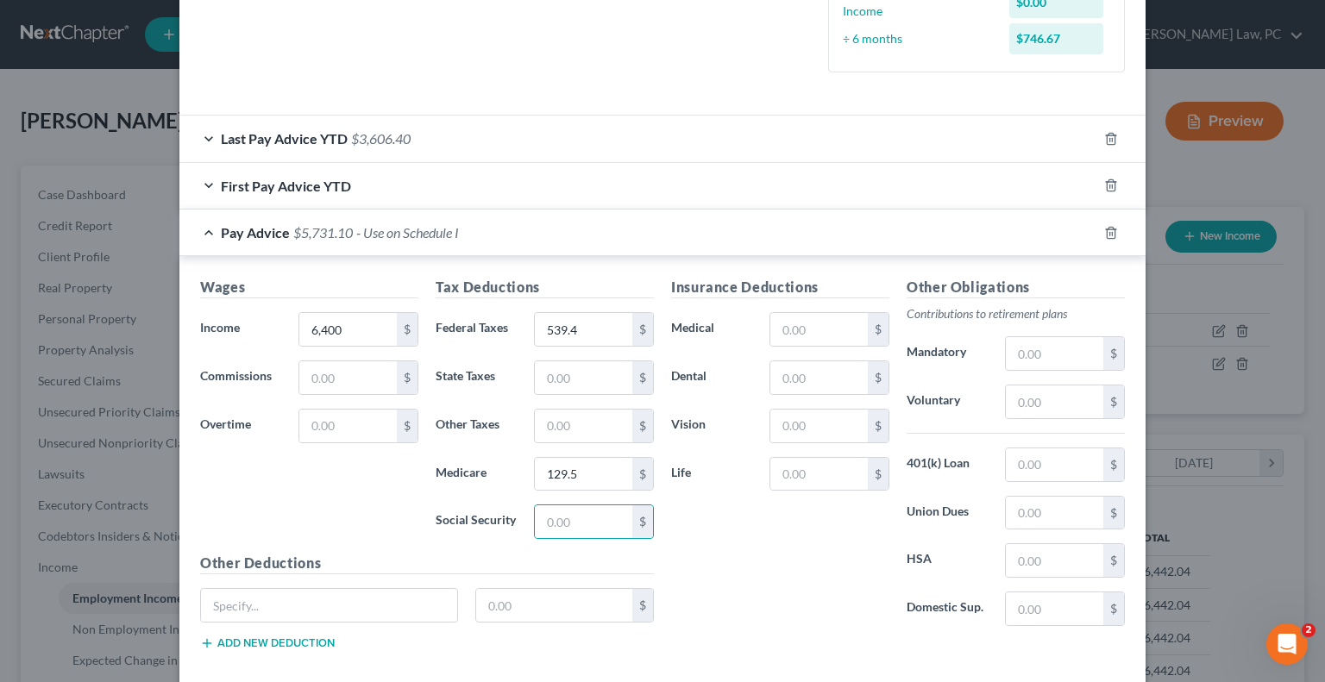
click at [427, 510] on label "Social Security" at bounding box center [476, 522] width 98 height 35
click at [579, 518] on input "text" at bounding box center [583, 522] width 97 height 33
click at [743, 561] on div "Insurance Deductions Medical $ Dental $ Vision $ Life $" at bounding box center [781, 458] width 236 height 363
click at [581, 523] on input "text" at bounding box center [583, 522] width 97 height 33
click at [578, 475] on input "129.5" at bounding box center [583, 474] width 97 height 33
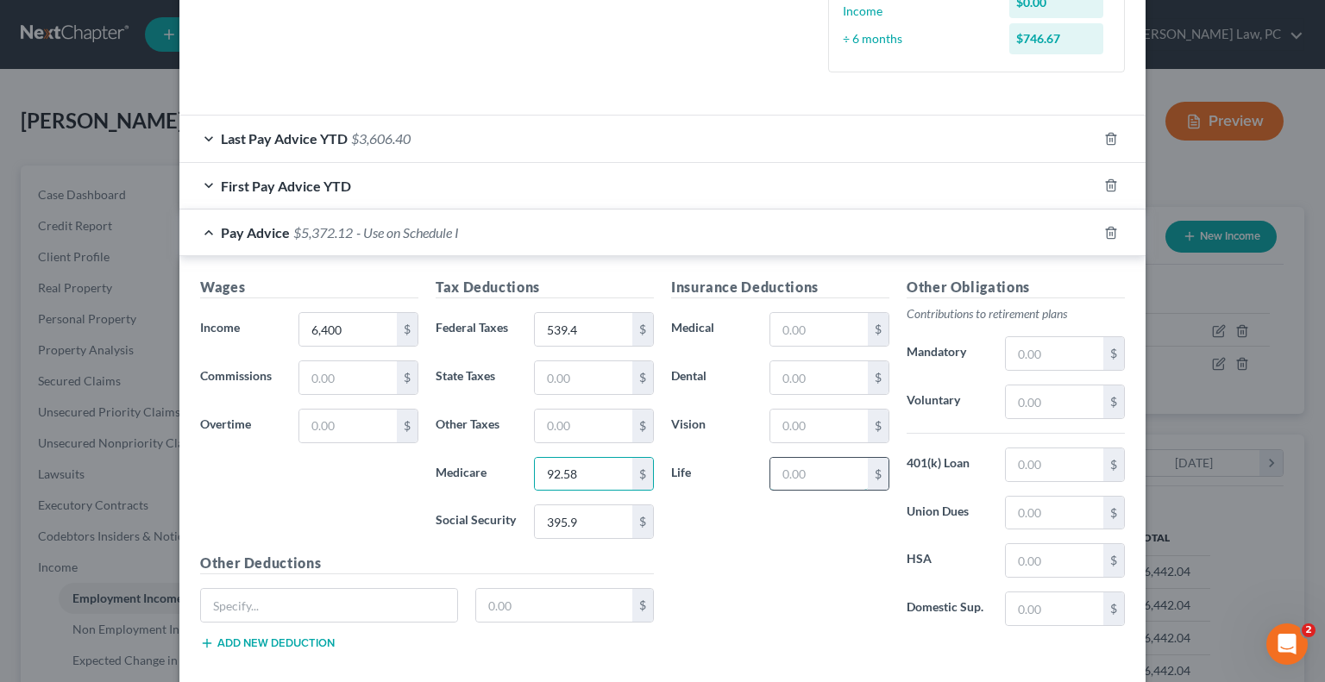
click at [808, 472] on input "text" at bounding box center [818, 474] width 97 height 33
click at [773, 427] on input "text" at bounding box center [818, 426] width 97 height 33
click at [1011, 606] on input "text" at bounding box center [1054, 609] width 97 height 33
click at [1011, 605] on input "text" at bounding box center [1054, 609] width 97 height 33
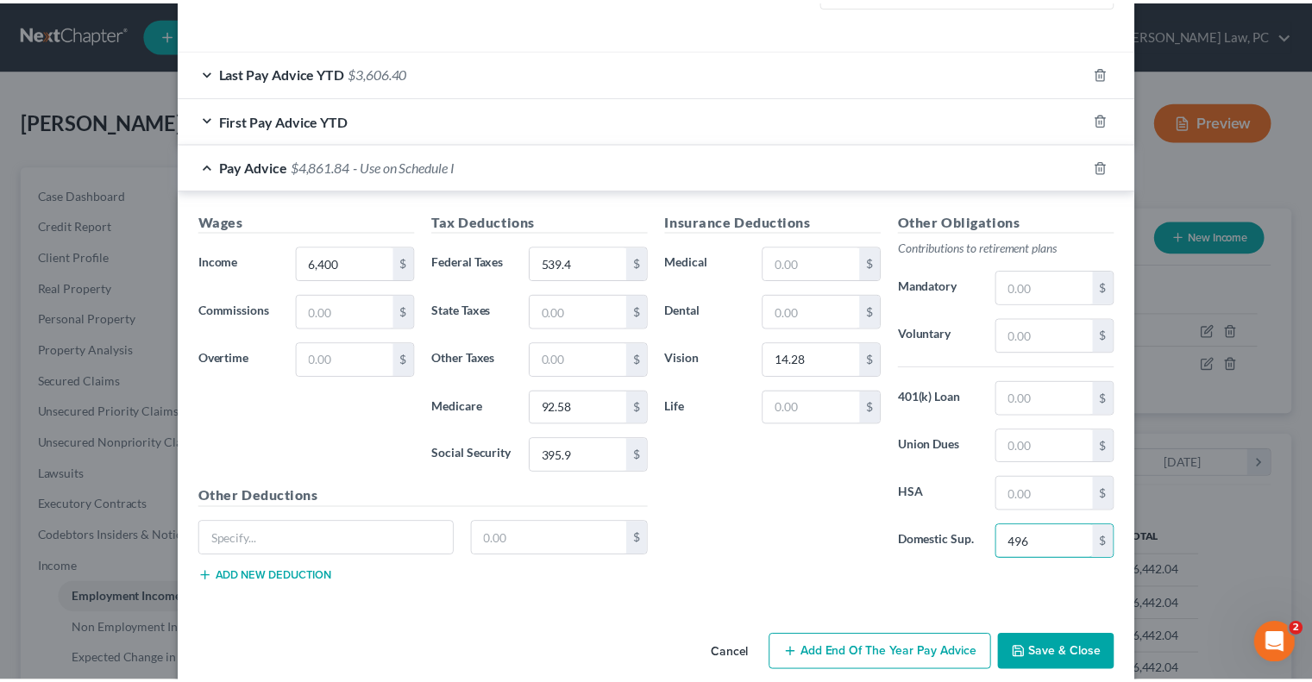
scroll to position [624, 0]
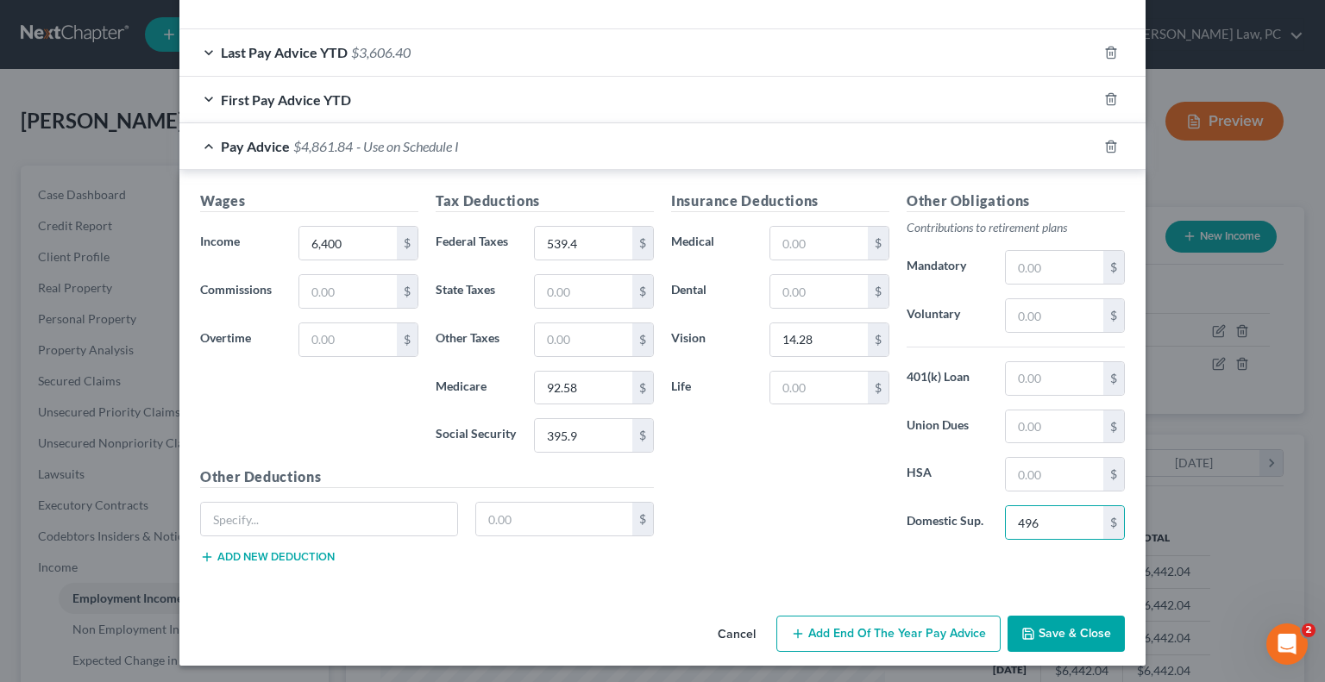
click at [1047, 631] on button "Save & Close" at bounding box center [1066, 634] width 117 height 36
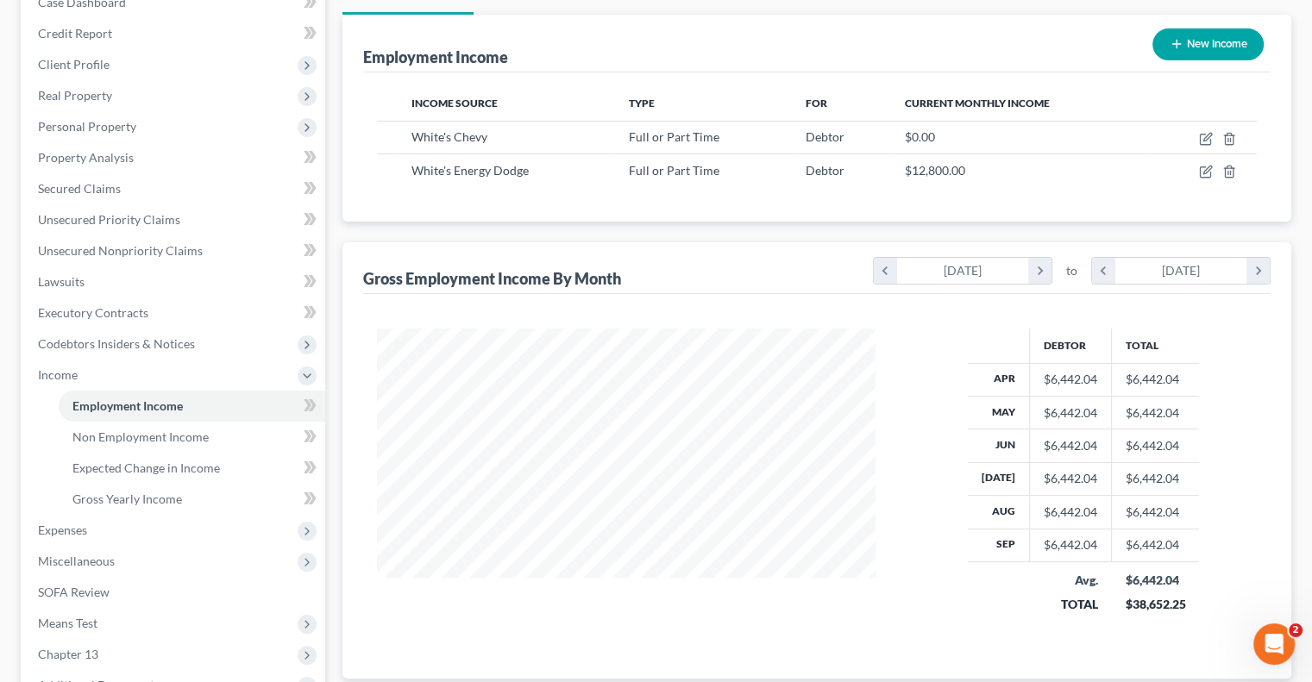
scroll to position [345, 0]
